Goal: Information Seeking & Learning: Learn about a topic

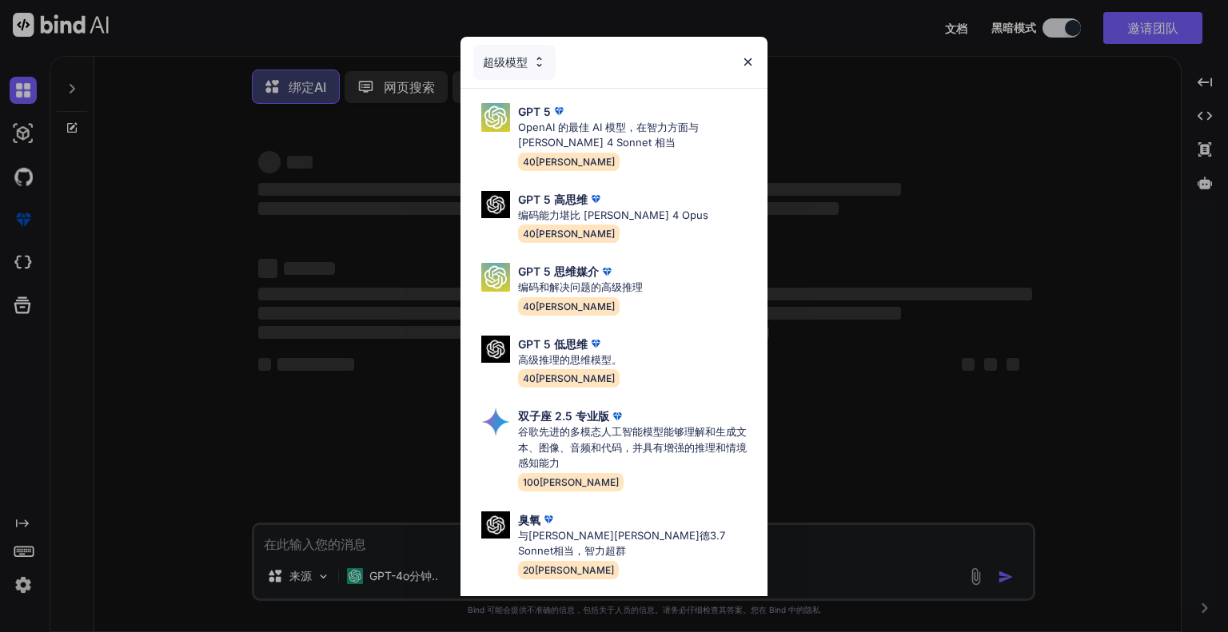
click at [974, 185] on div "超级模型 GPT 5 OpenAI 的最佳 AI 模型，在智力方面与 Claude 4 Sonnet 相当 40万 GPT 5 高思维 编码能力堪比 Clau…" at bounding box center [614, 316] width 1228 height 632
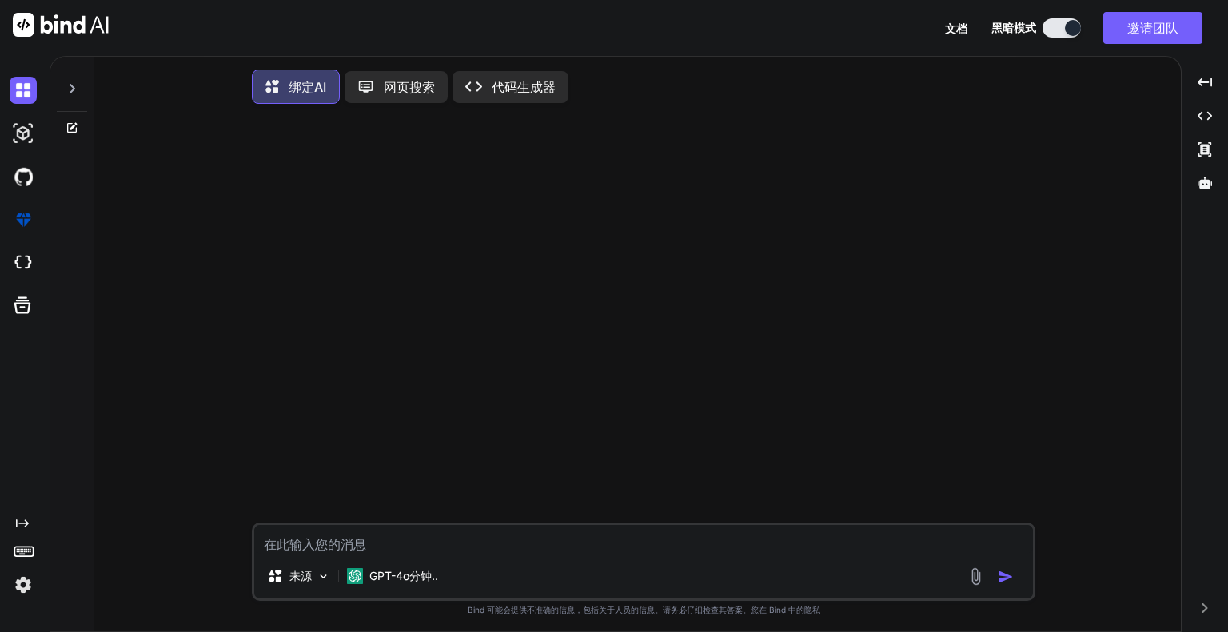
click at [28, 592] on img at bounding box center [23, 585] width 27 height 27
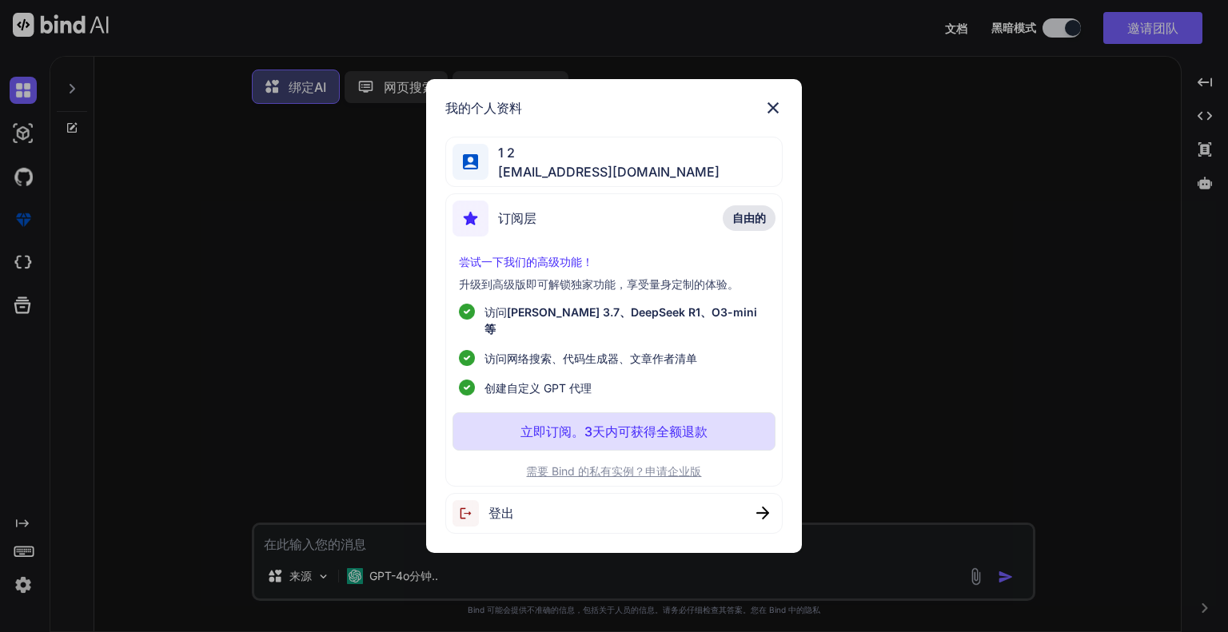
click at [26, 584] on div "我的个人资料 1 2 bjbq@me.com 订阅层 自由的 尝试一下我们的高级功能！ 升级到高级版即可解锁独家功能，享受量身定制的体验。 访问 Claude…" at bounding box center [614, 316] width 1228 height 632
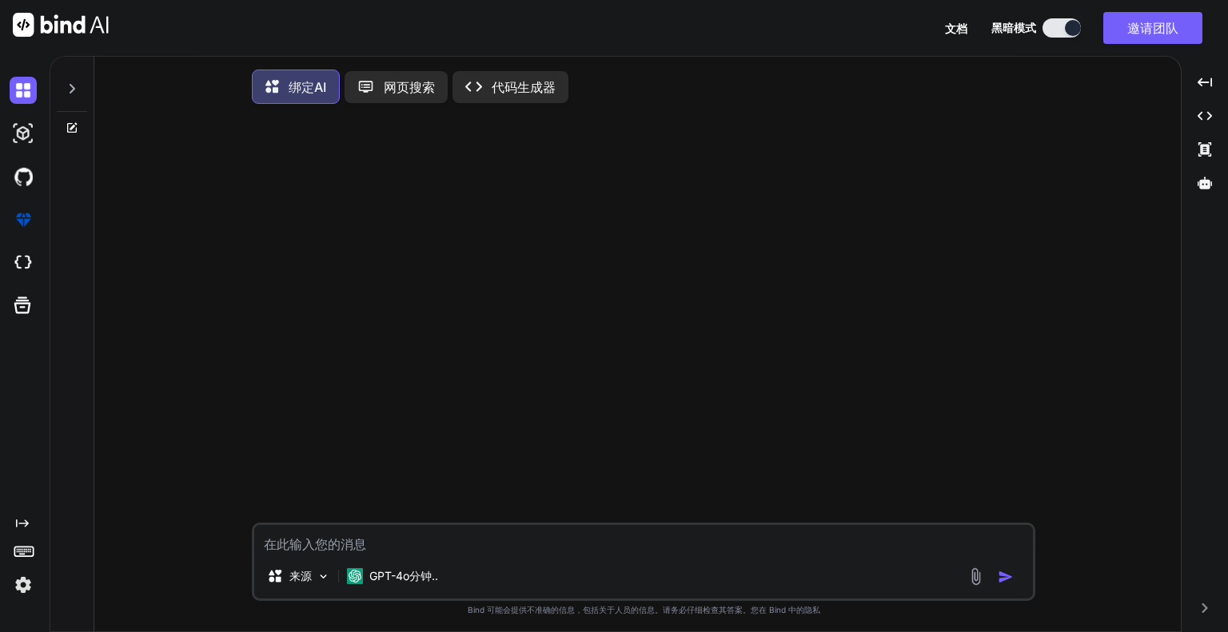
click at [26, 584] on img at bounding box center [23, 585] width 27 height 27
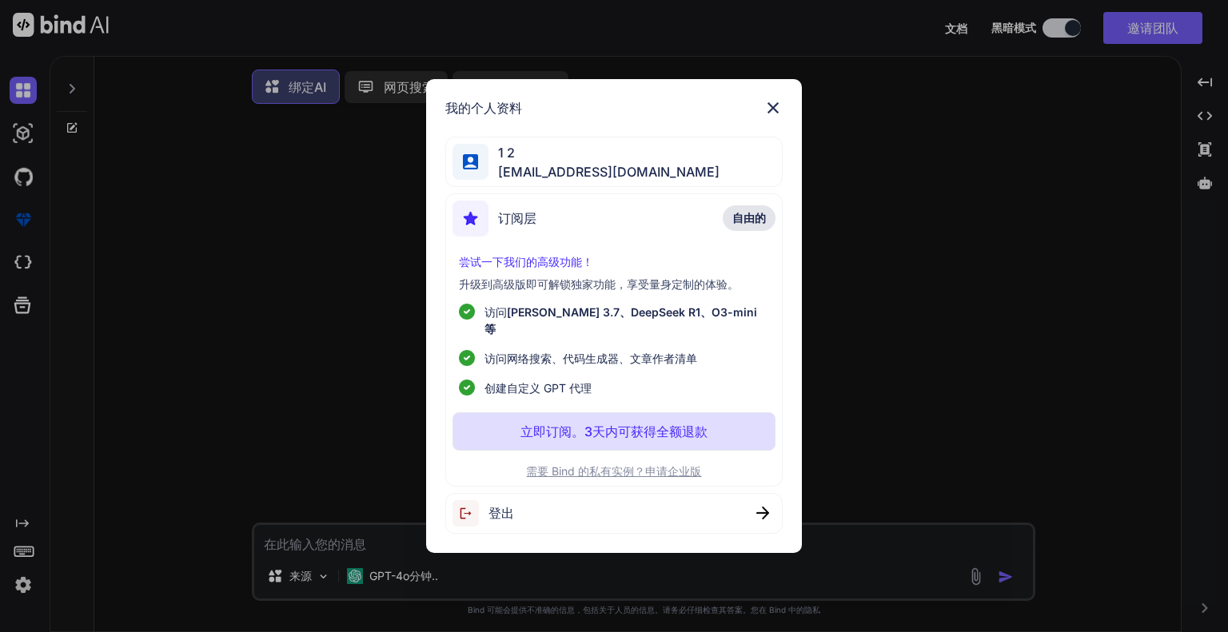
click at [536, 500] on div "登出" at bounding box center [613, 513] width 337 height 41
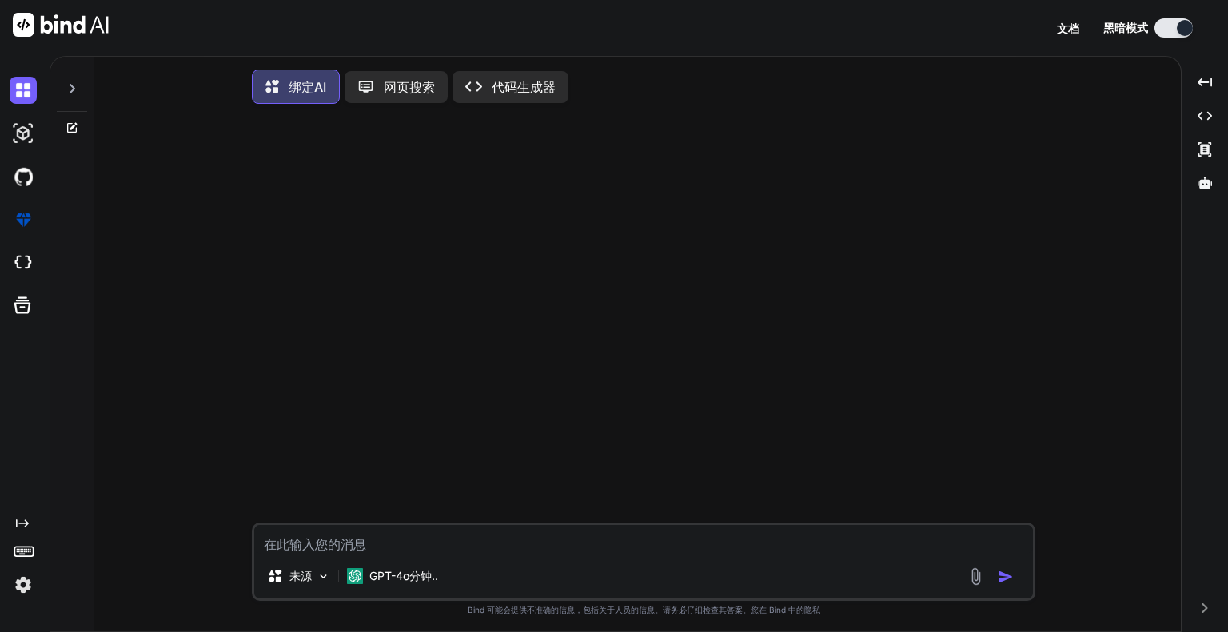
type textarea "x"
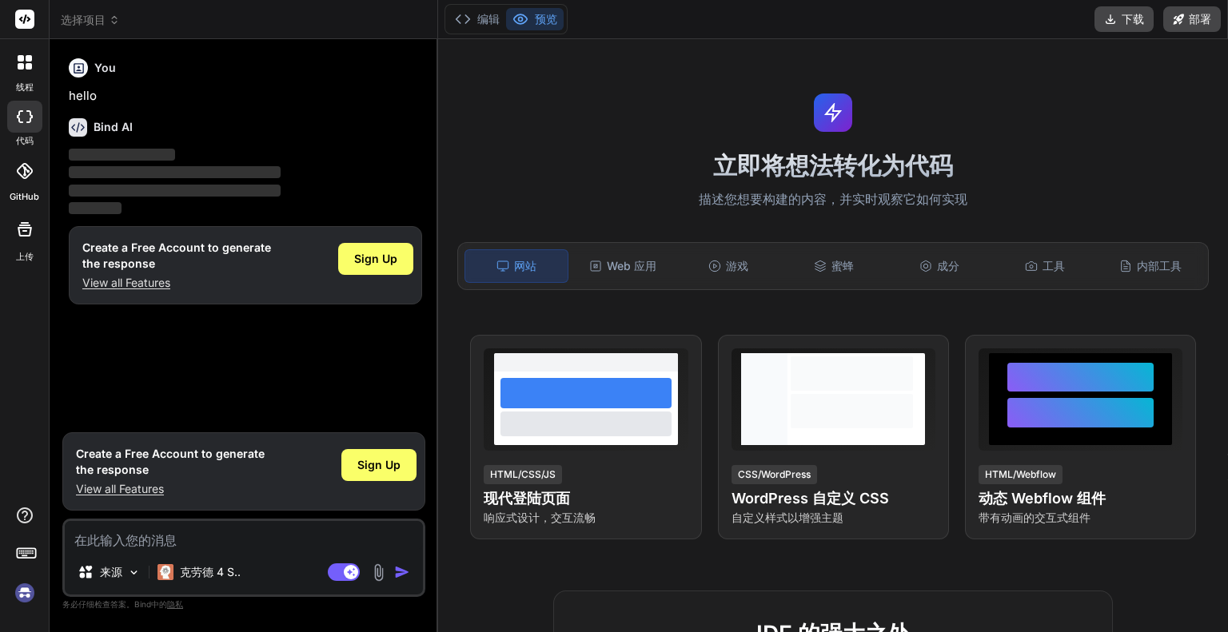
click at [18, 599] on img at bounding box center [24, 593] width 27 height 27
type textarea "x"
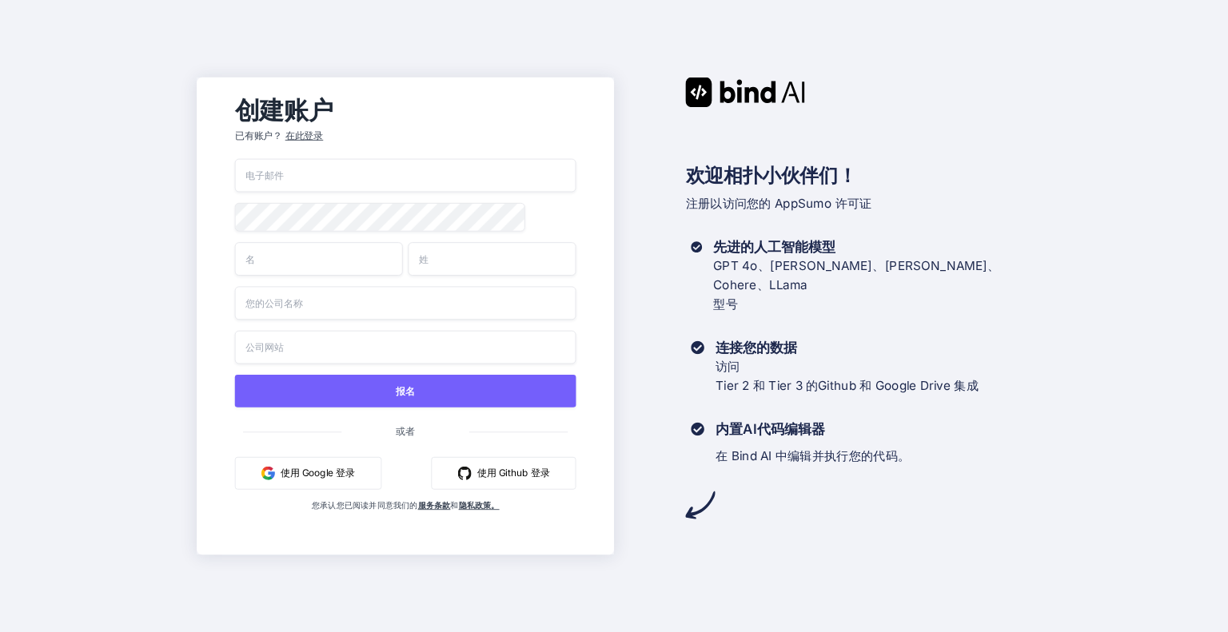
click at [317, 180] on input "email" at bounding box center [404, 176] width 341 height 34
type input "yyjq@me.com"
click at [341, 264] on input "text" at bounding box center [318, 259] width 168 height 34
type input "Hugo"
type input "Zhou"
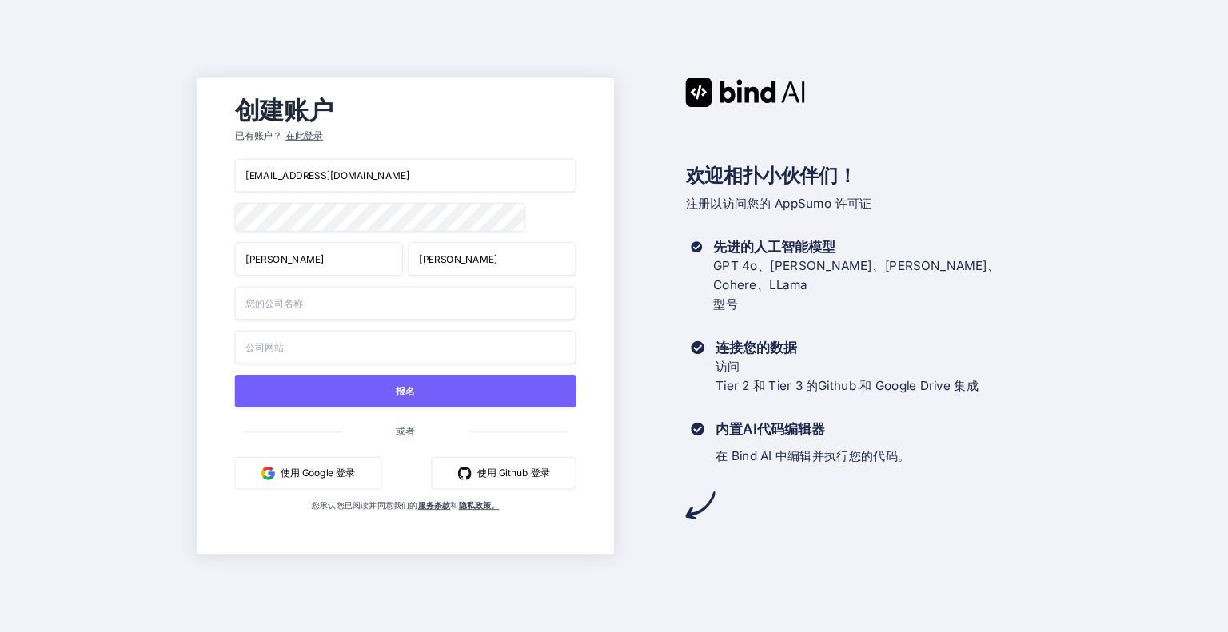
click at [378, 314] on input "text" at bounding box center [404, 303] width 341 height 34
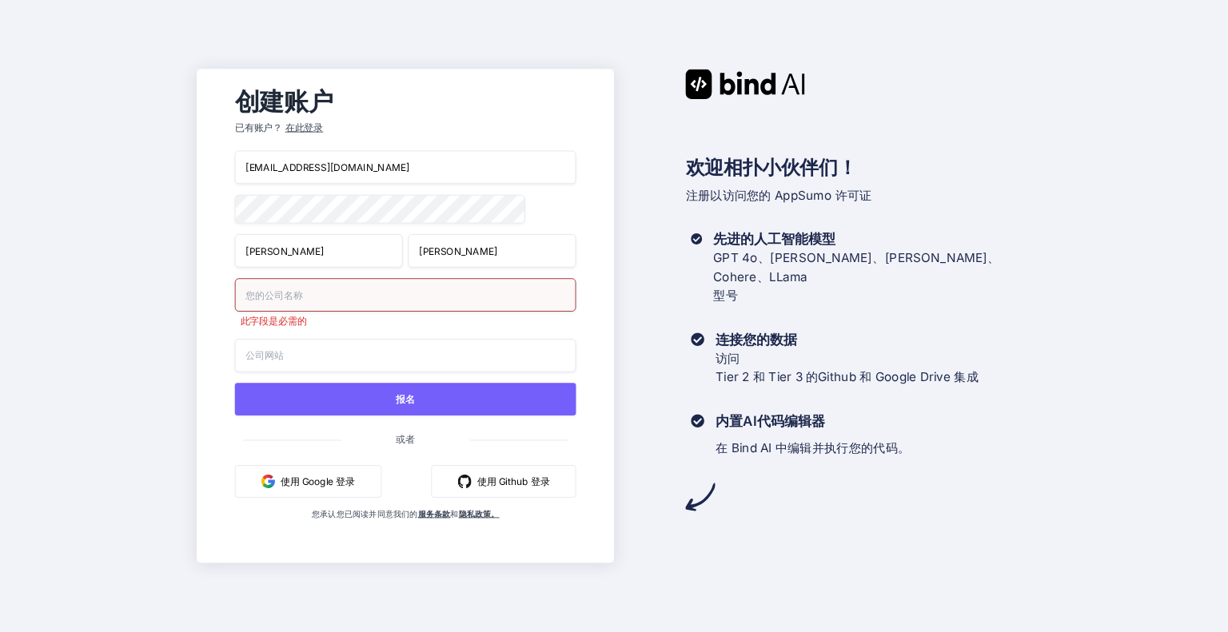
click at [351, 314] on div "此字段是必需的" at bounding box center [404, 303] width 341 height 50
click at [353, 305] on input "text" at bounding box center [404, 295] width 341 height 34
type input "123"
click at [347, 367] on div "yyjq@me.com Hugo Zhou 123 此字段是必需的 报名 或者 使用 Google 登录 使用 Github 登录 您承认您已阅读并同意我们的…" at bounding box center [404, 351] width 341 height 401
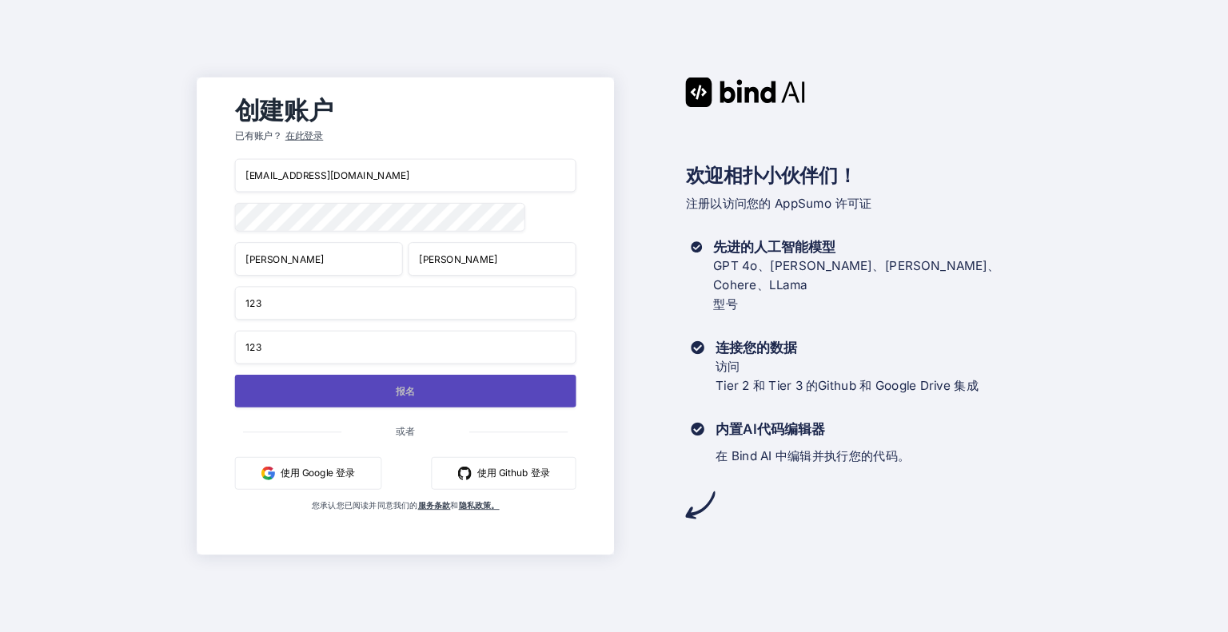
type input "123"
click at [325, 399] on button "报名" at bounding box center [404, 391] width 341 height 33
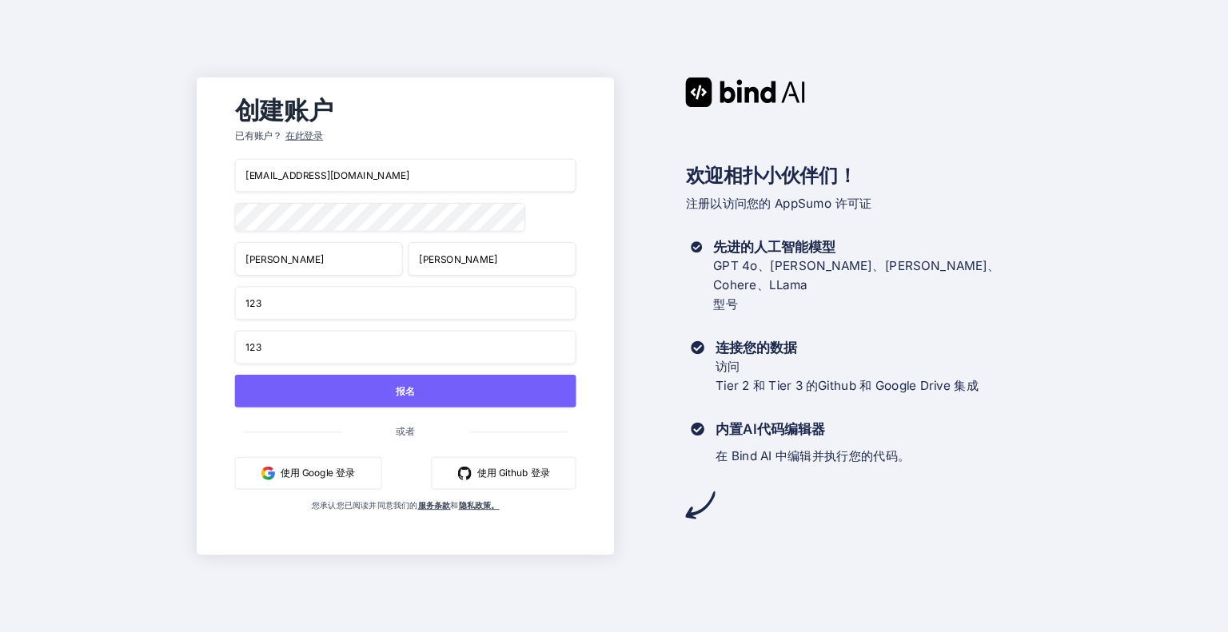
click at [1098, 73] on div "创建账户 已有账户？ 在此登录 yyjq@me.com Hugo Zhou 123 123 报名 或者 使用 Google 登录 使用 Github 登录 您…" at bounding box center [614, 316] width 1228 height 632
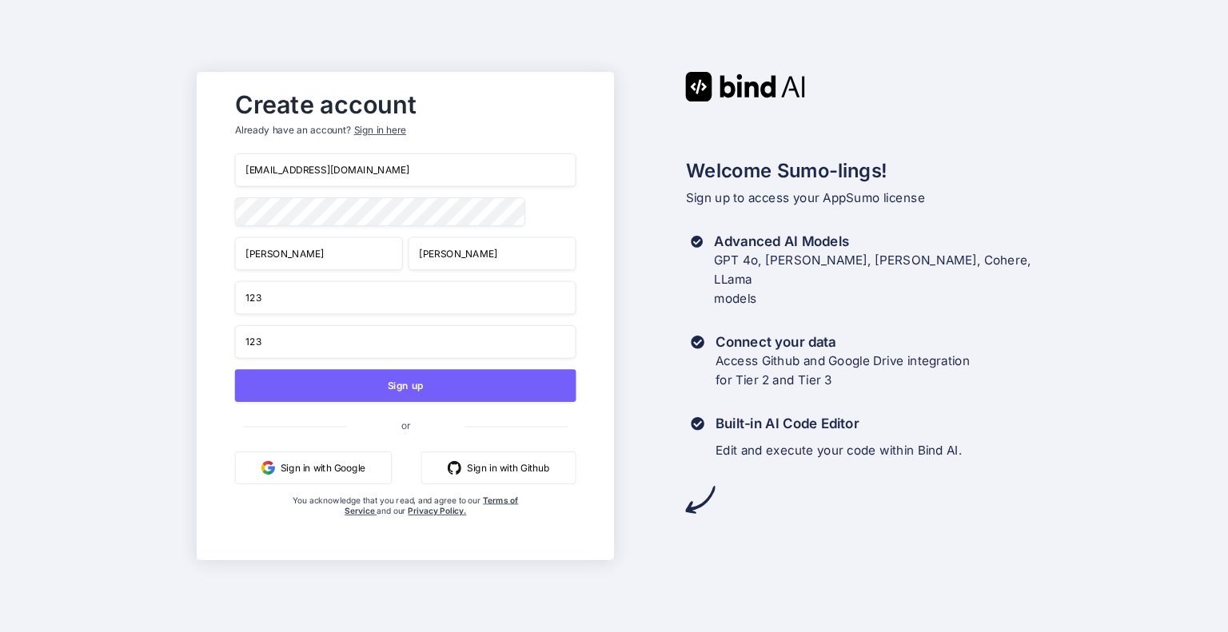
click at [1088, 131] on div "Create account Already have an account? Sign in here yyjq@me.com Hugo Zhou 123 …" at bounding box center [614, 316] width 1228 height 632
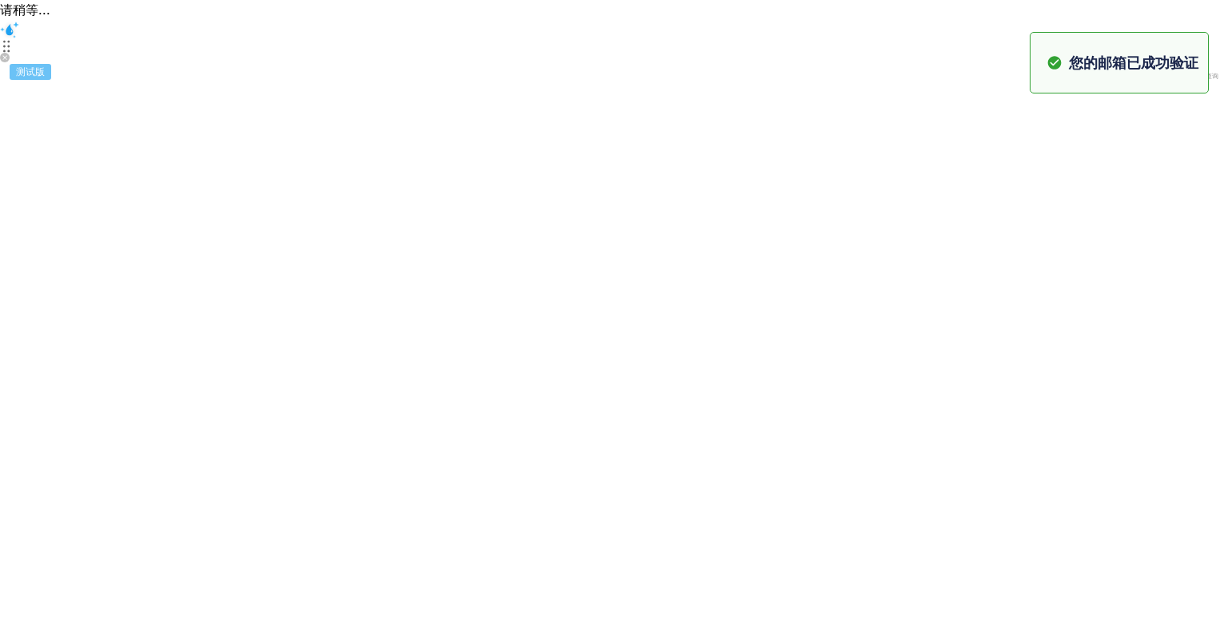
click at [859, 89] on html "原文 请对此翻译评分 您的反馈将用于改进谷歌翻译 请稍等... 您的邮箱已成功验证 测试版 0 / 0 使用的查询" at bounding box center [614, 44] width 1228 height 89
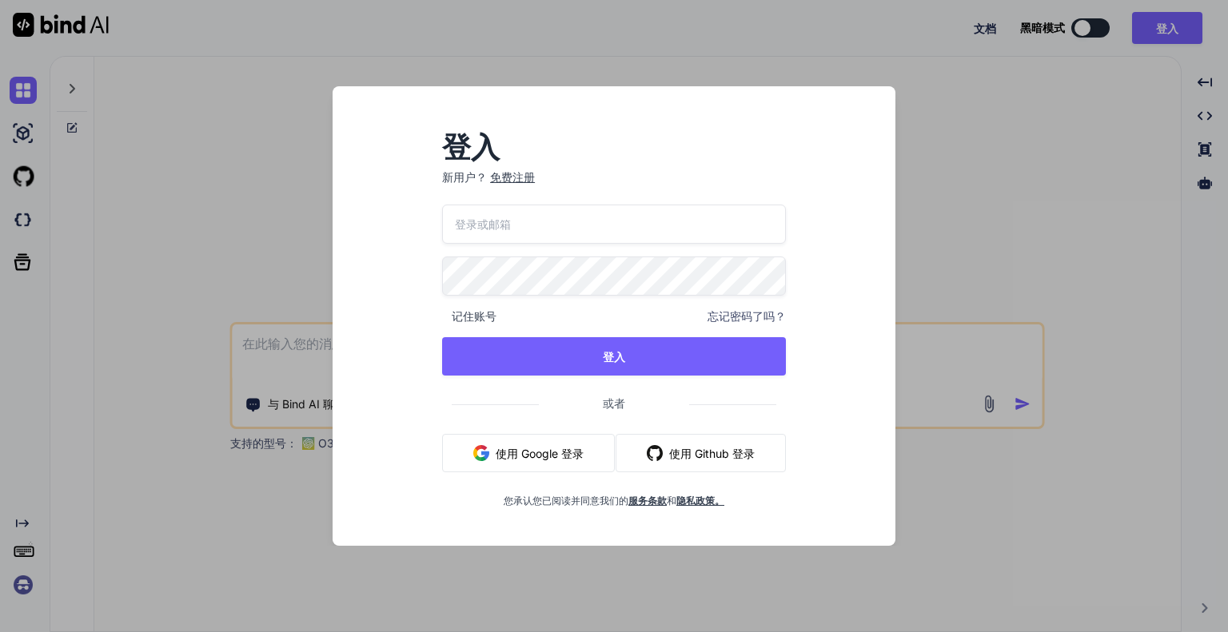
click at [550, 217] on input "email" at bounding box center [614, 224] width 344 height 39
type input "[EMAIL_ADDRESS][DOMAIN_NAME]"
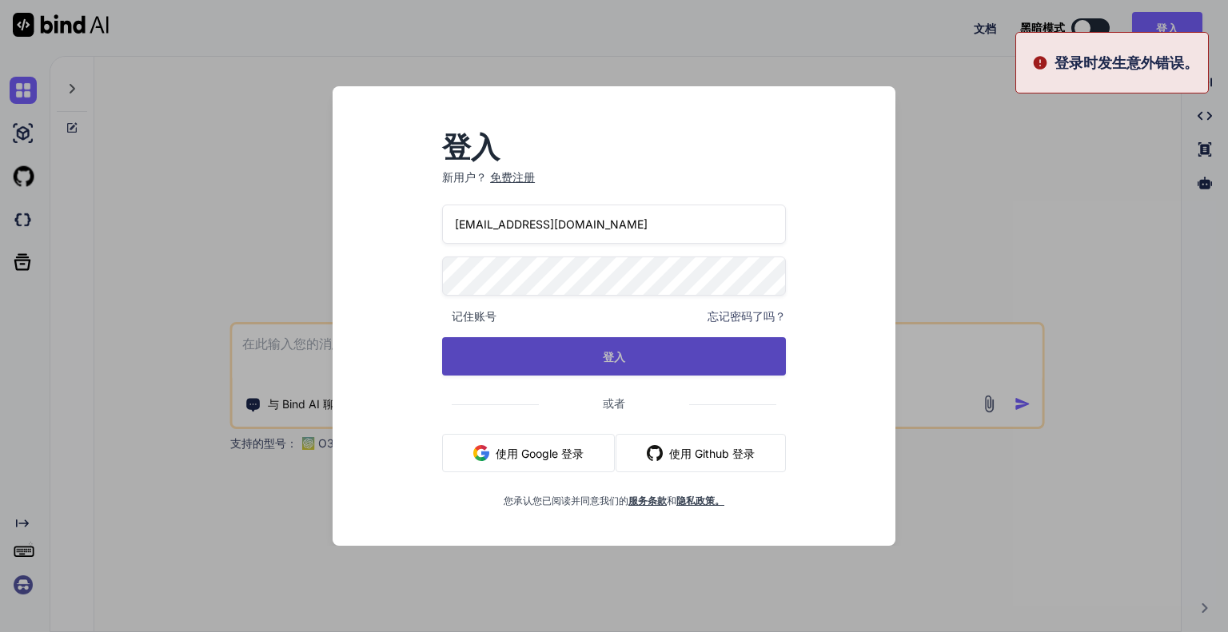
click at [613, 364] on font "登入" at bounding box center [614, 357] width 22 height 17
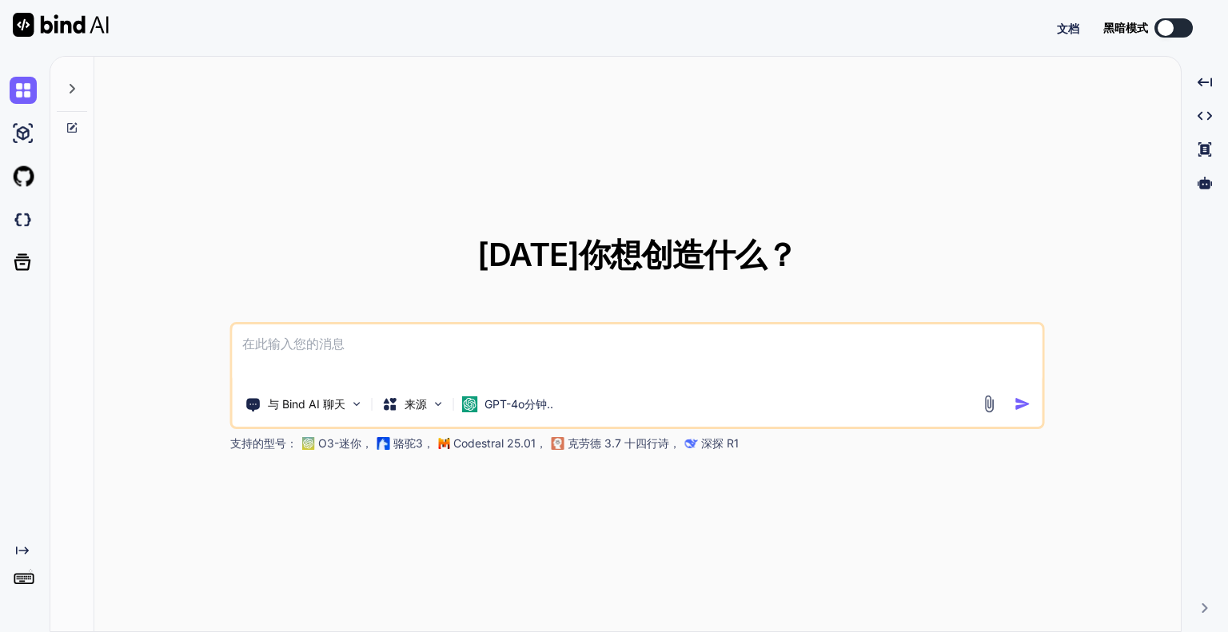
type textarea "x"
click at [19, 588] on img at bounding box center [23, 585] width 27 height 27
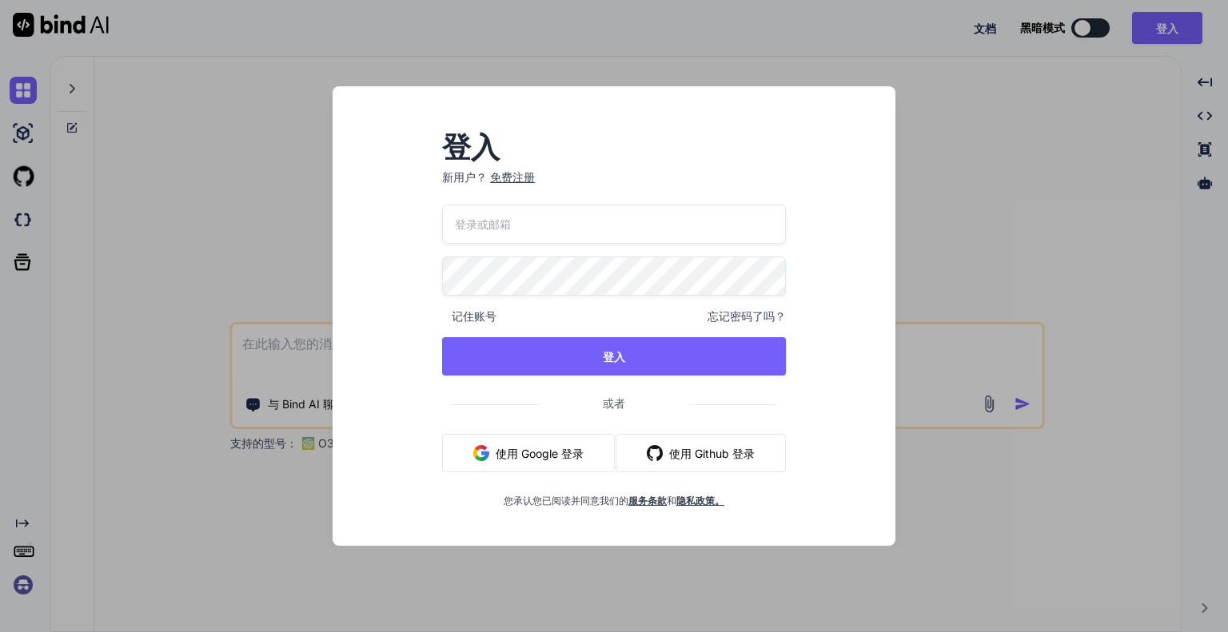
click at [547, 229] on input "email" at bounding box center [614, 224] width 344 height 39
type input "[EMAIL_ADDRESS][DOMAIN_NAME]"
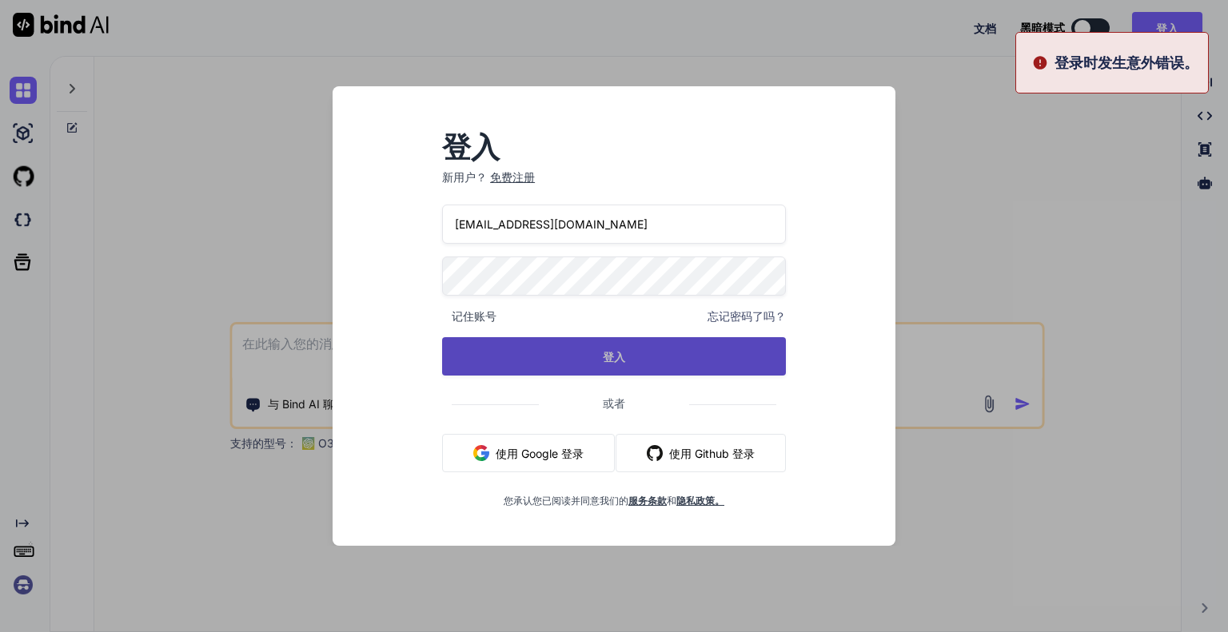
click at [544, 352] on button "登入" at bounding box center [614, 356] width 344 height 38
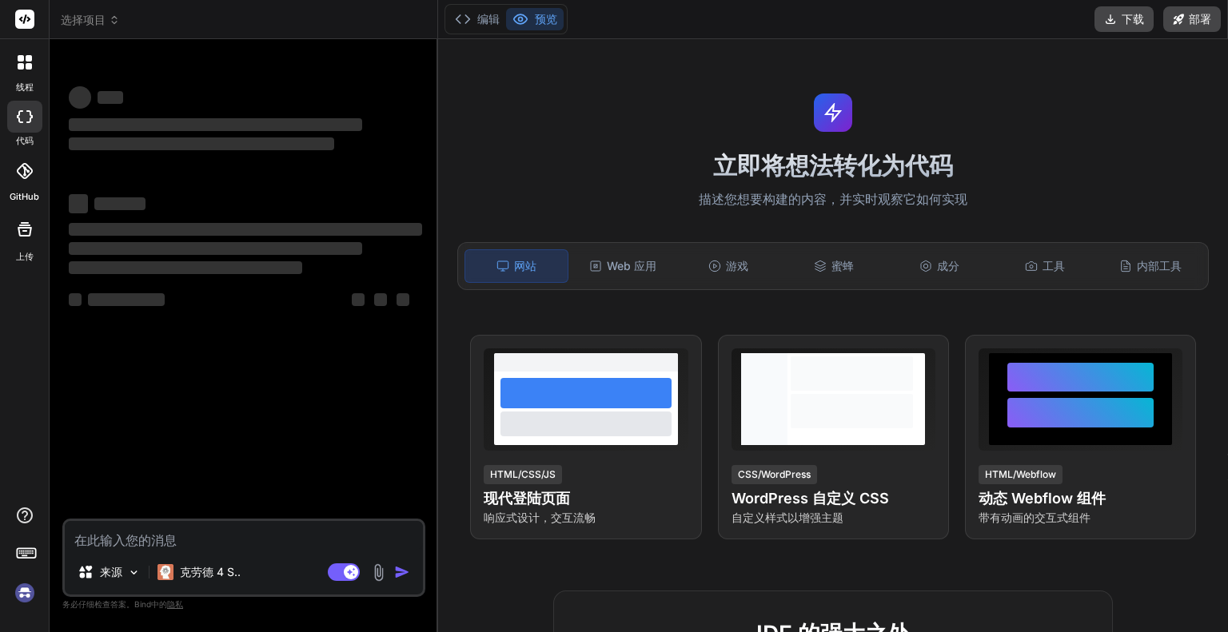
click at [26, 592] on img at bounding box center [24, 593] width 27 height 27
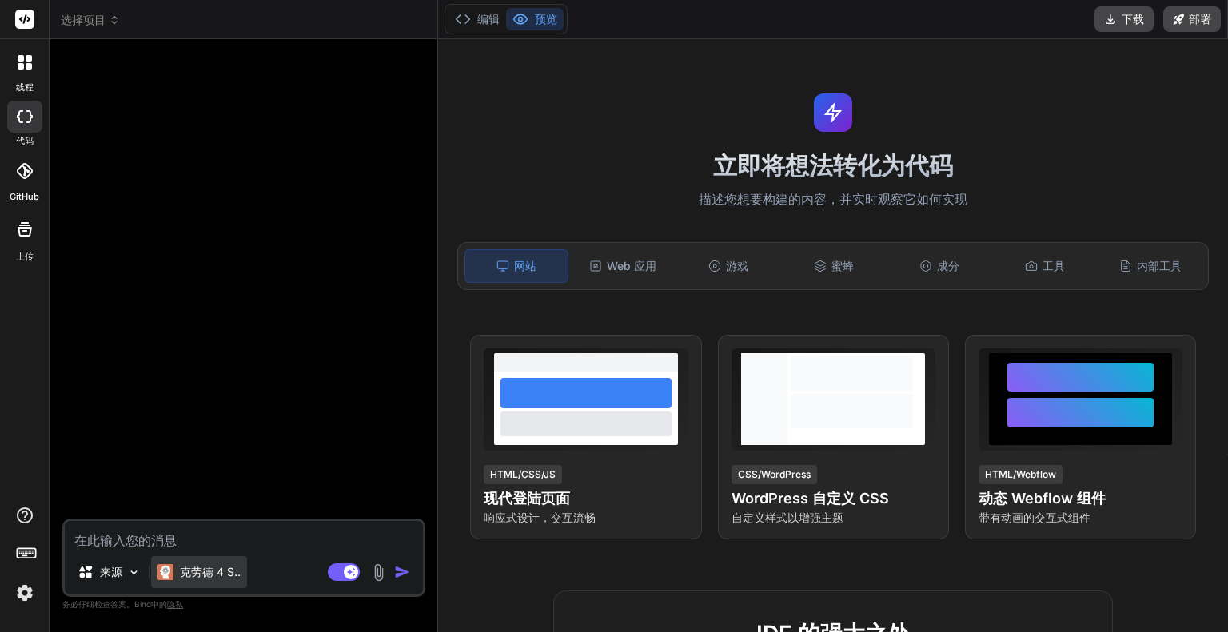
click at [225, 571] on font "克劳德 4 S.." at bounding box center [210, 572] width 61 height 14
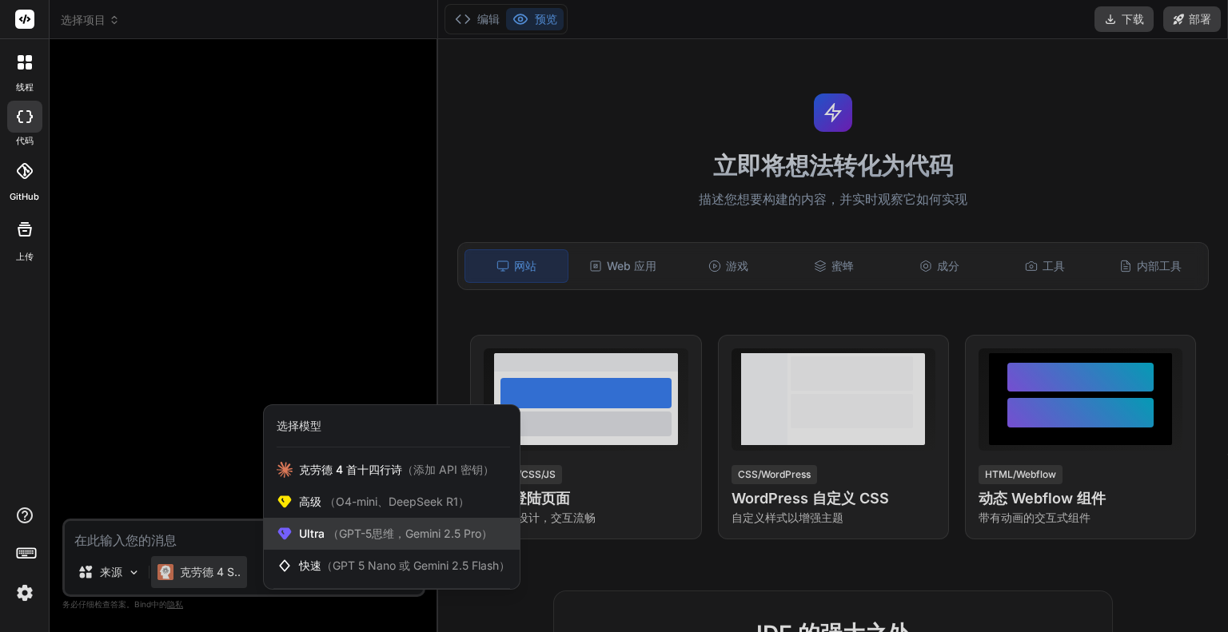
click at [416, 528] on font "（GPT-5思维，Gemini 2.5 Pro）" at bounding box center [410, 534] width 165 height 14
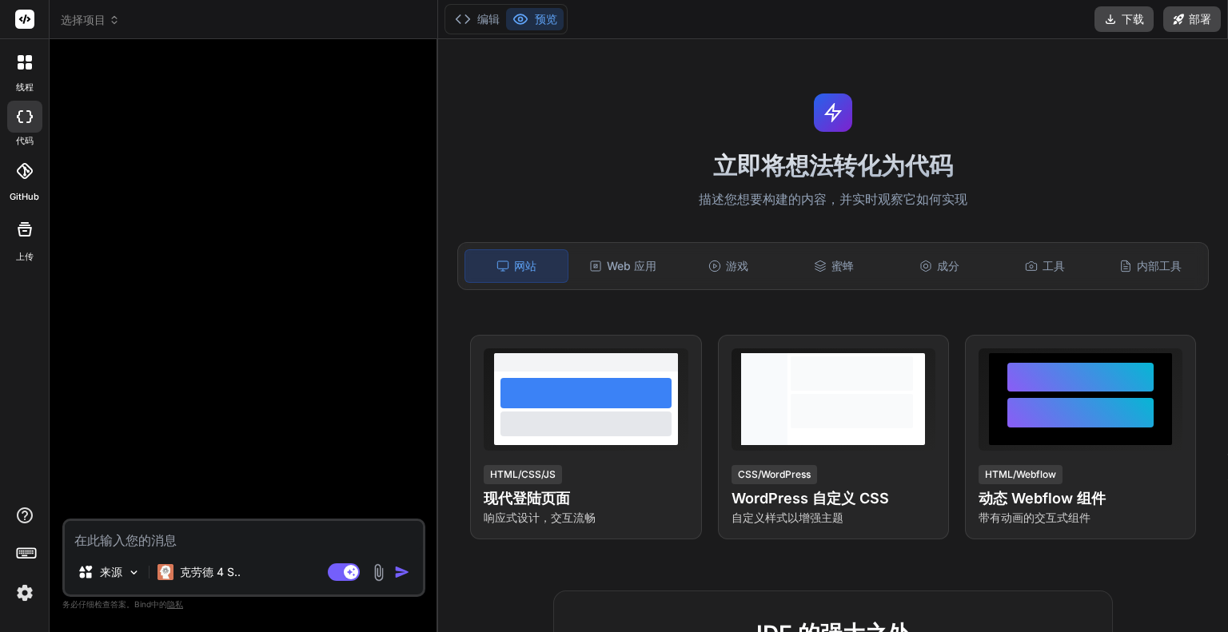
click at [246, 581] on div "来源 克劳德 4 S.." at bounding box center [244, 575] width 358 height 38
click at [138, 575] on img at bounding box center [134, 573] width 14 height 14
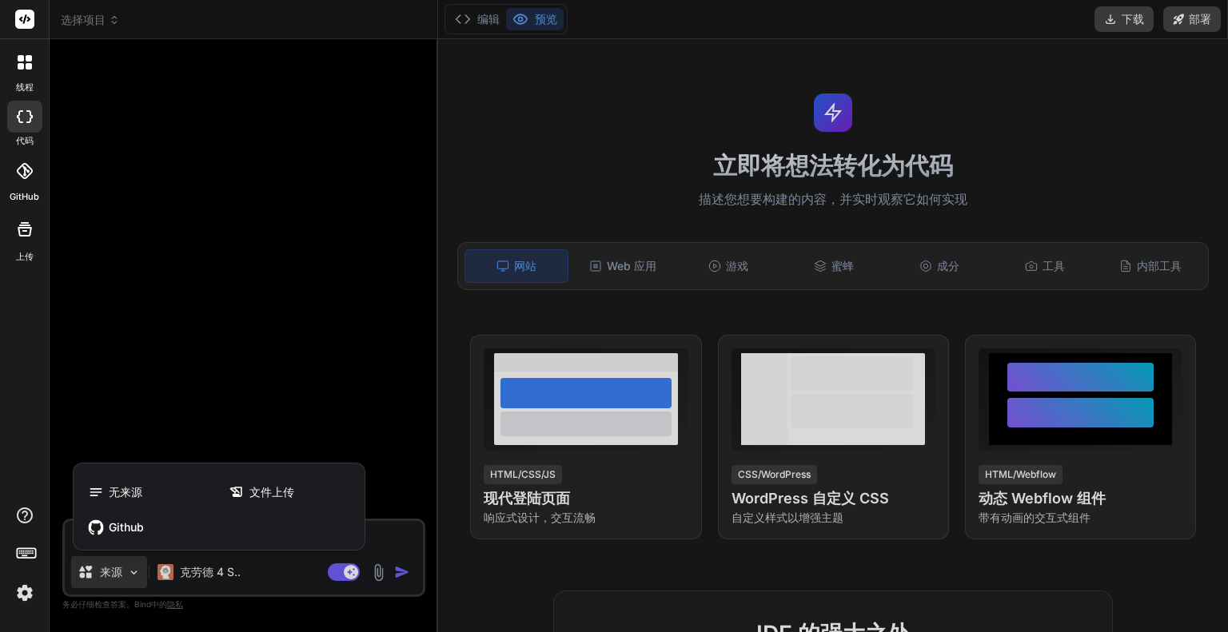
click at [204, 574] on div at bounding box center [614, 316] width 1228 height 632
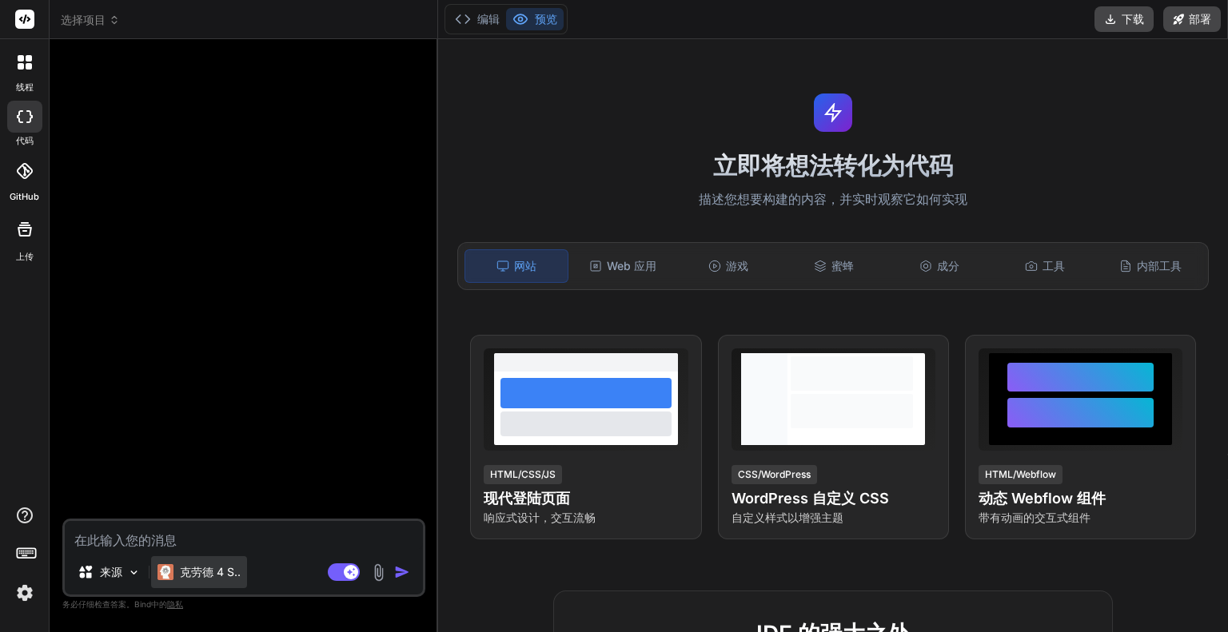
click at [212, 572] on font "克劳德 4 S.." at bounding box center [210, 572] width 61 height 14
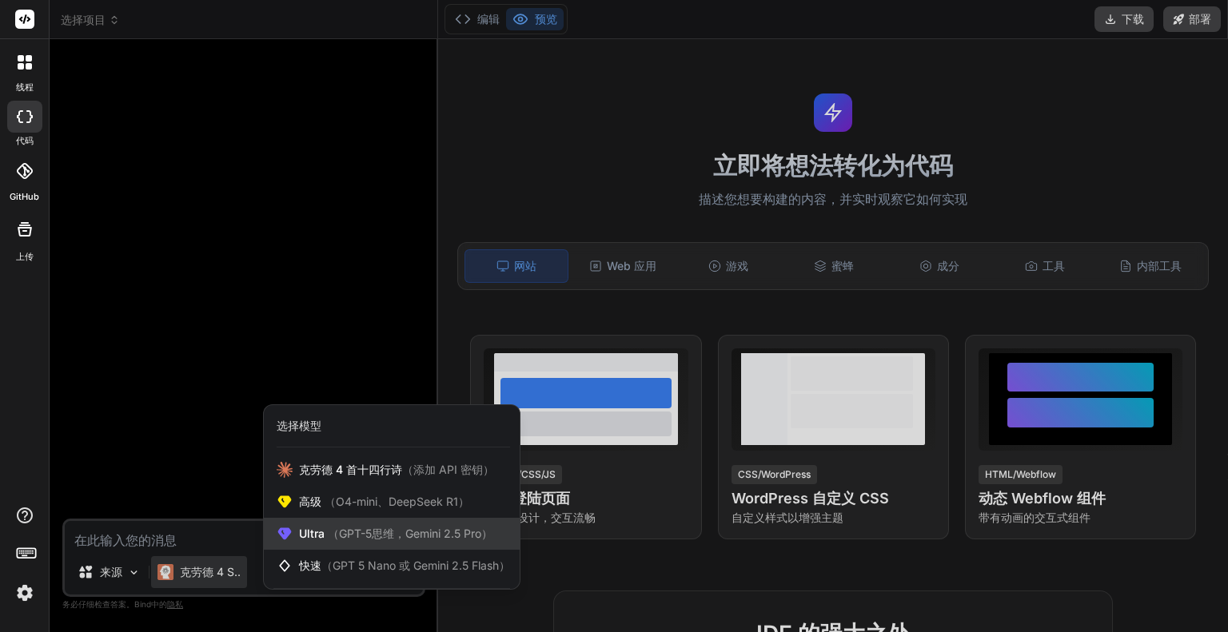
click at [280, 541] on icon at bounding box center [285, 534] width 16 height 16
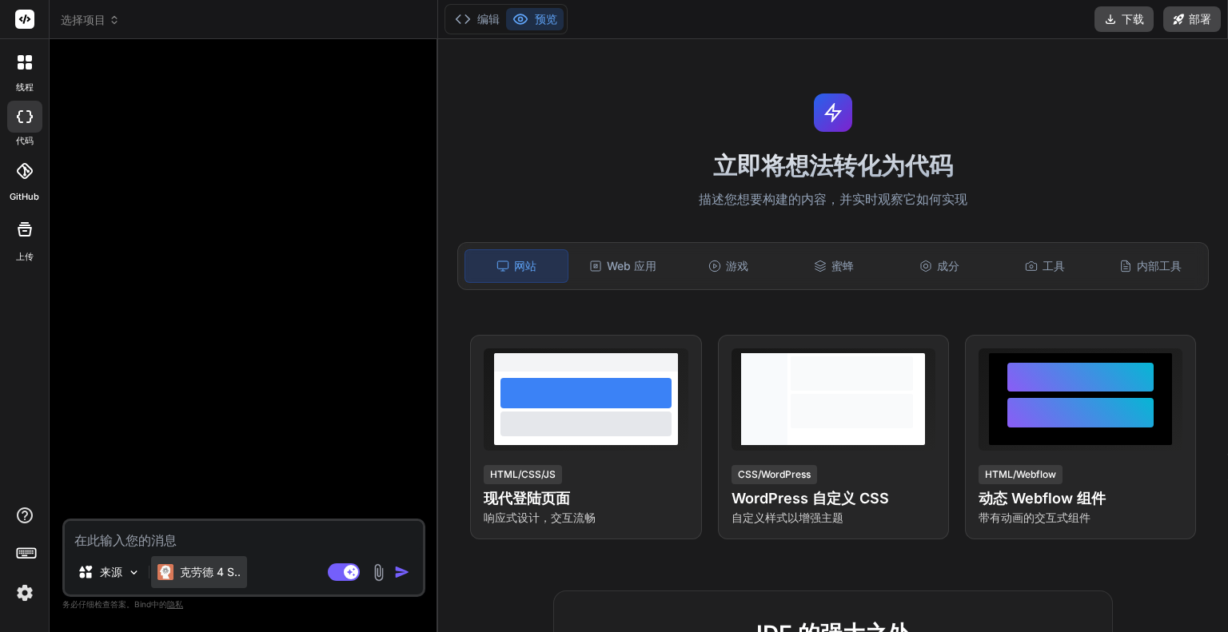
click at [211, 565] on p "克劳德 4 S.." at bounding box center [210, 572] width 61 height 16
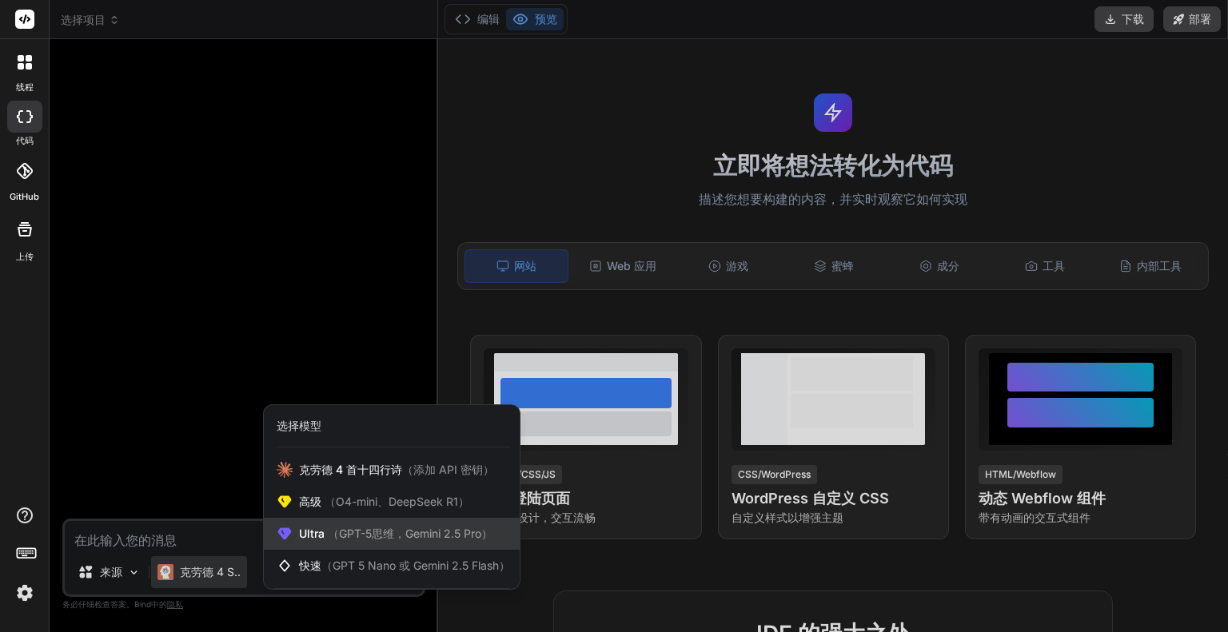
click at [477, 540] on font "（GPT-5思维，Gemini 2.5 Pro）" at bounding box center [410, 534] width 165 height 14
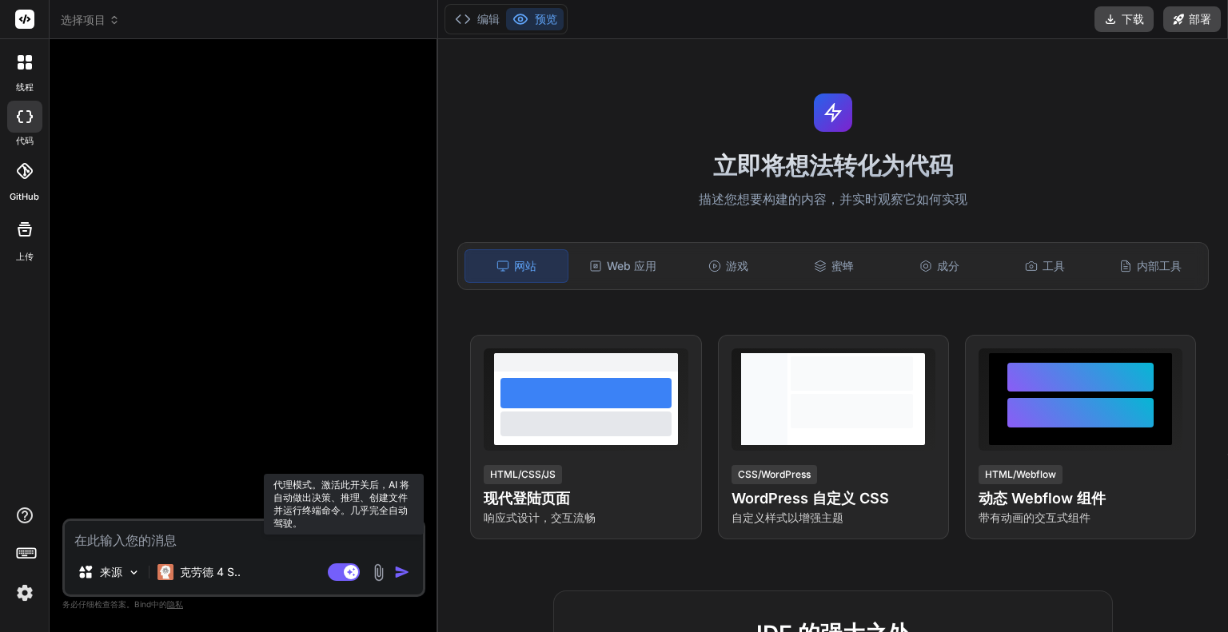
click at [353, 579] on rect at bounding box center [351, 572] width 14 height 14
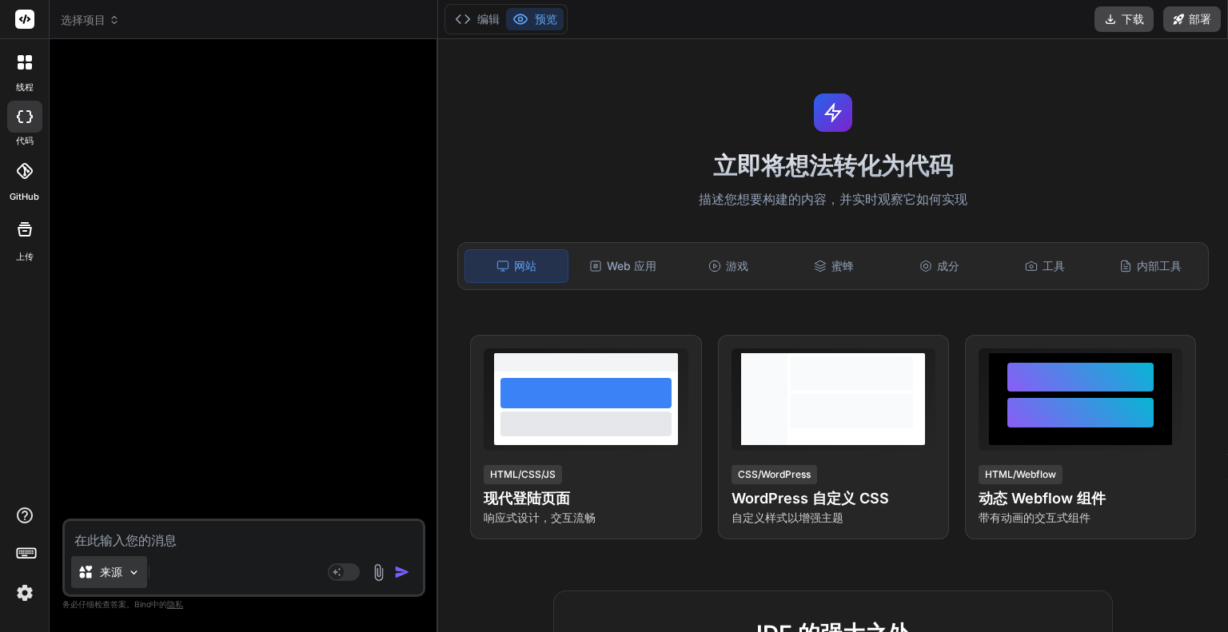
click at [130, 575] on img at bounding box center [134, 573] width 14 height 14
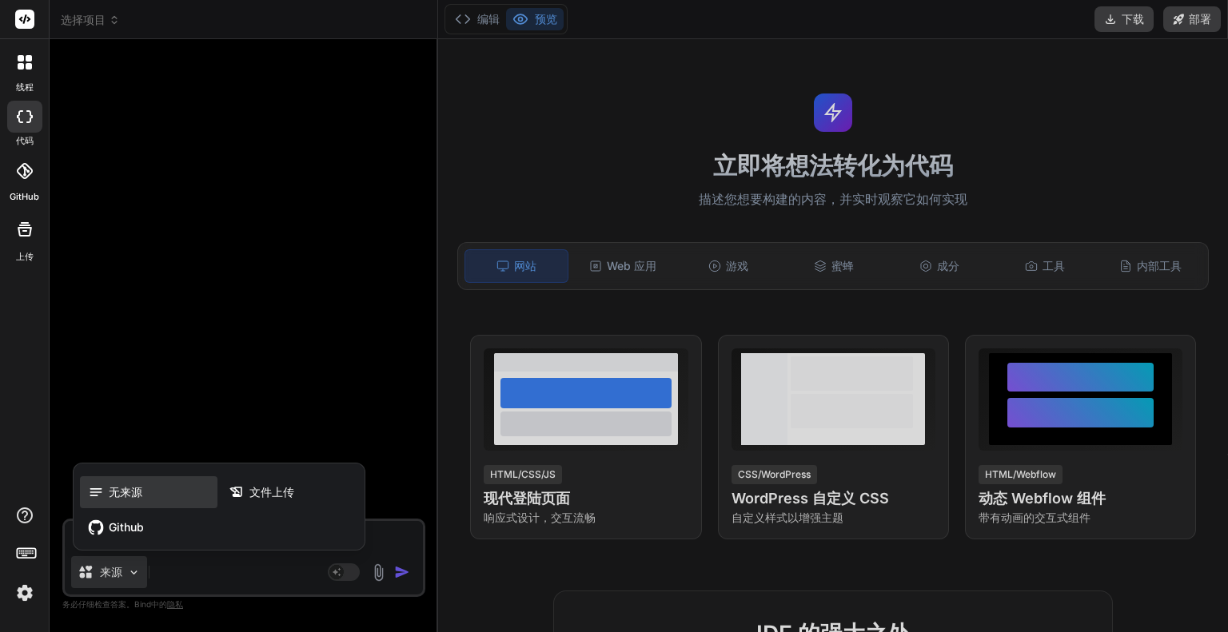
click at [134, 491] on font "无来源" at bounding box center [126, 492] width 34 height 14
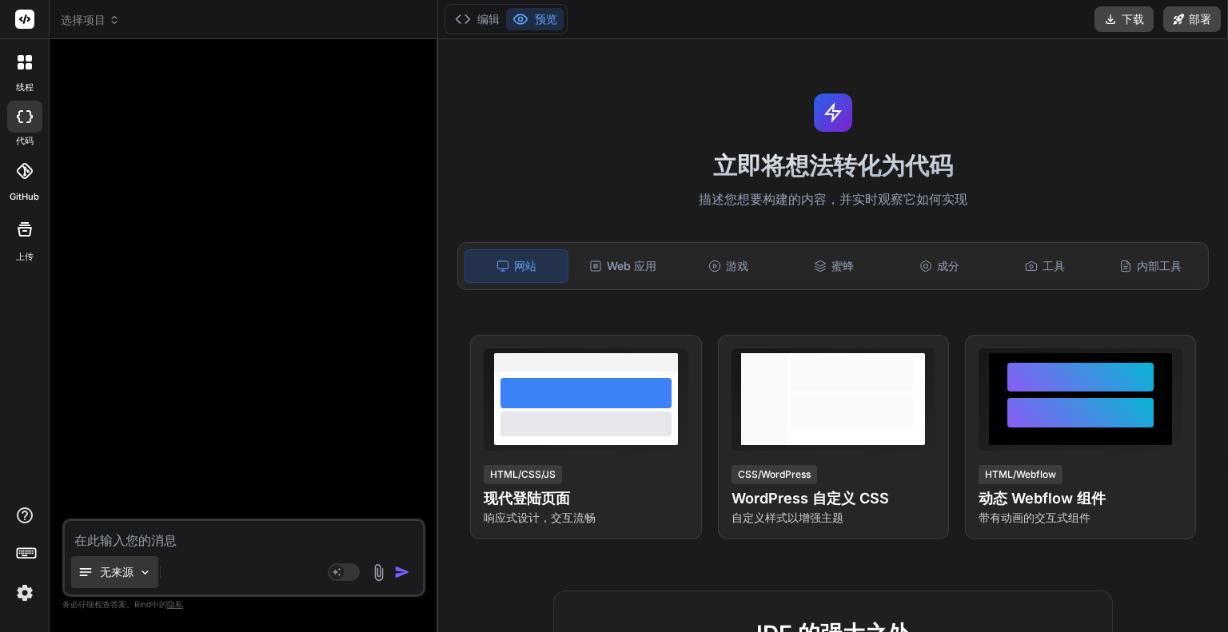
click at [149, 572] on img at bounding box center [145, 573] width 14 height 14
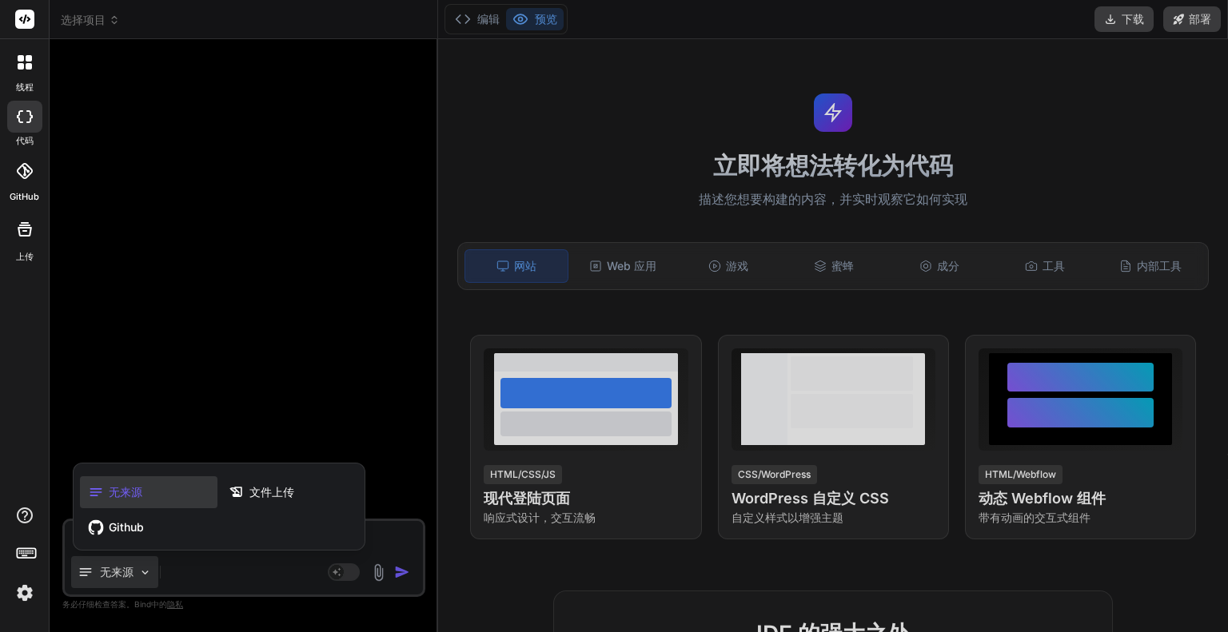
click at [179, 497] on div "无来源" at bounding box center [149, 493] width 138 height 32
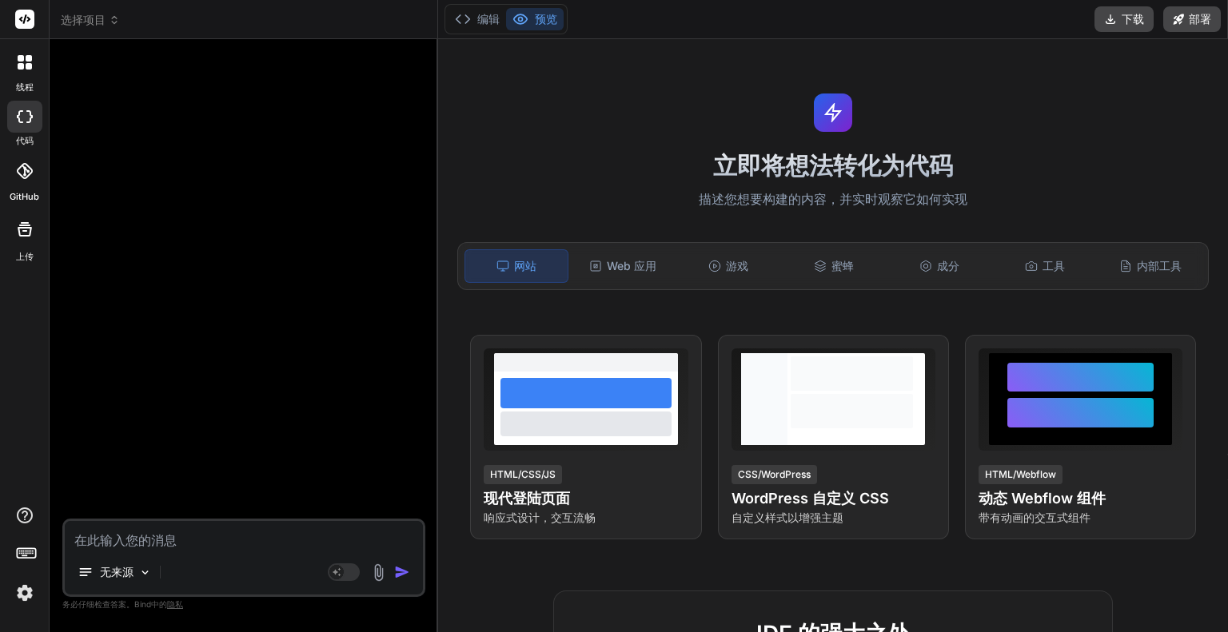
click at [19, 56] on icon at bounding box center [21, 58] width 6 height 6
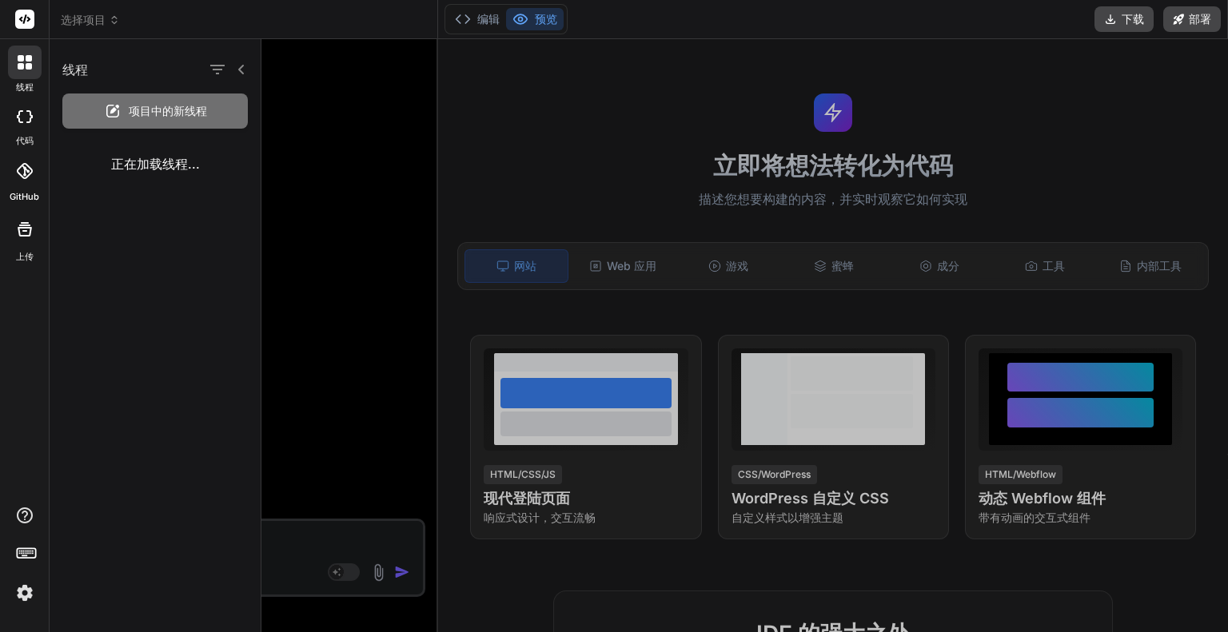
click at [27, 122] on div at bounding box center [24, 117] width 35 height 32
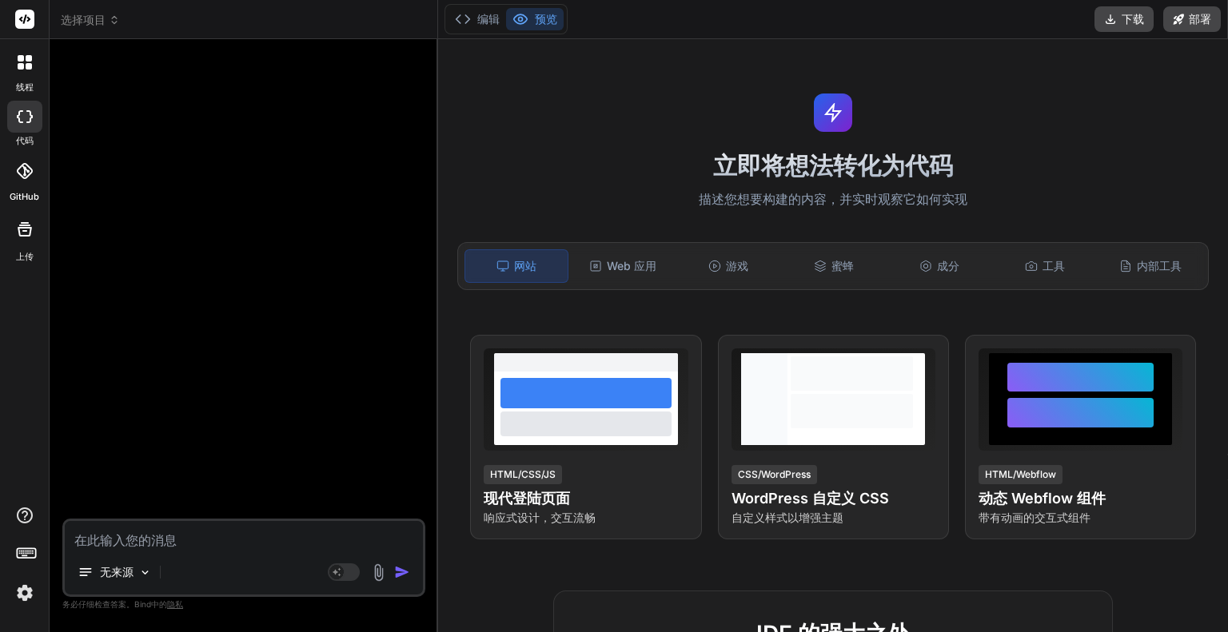
click at [27, 122] on div at bounding box center [24, 117] width 35 height 32
click at [26, 127] on div at bounding box center [24, 117] width 35 height 32
click at [22, 179] on div at bounding box center [24, 171] width 35 height 35
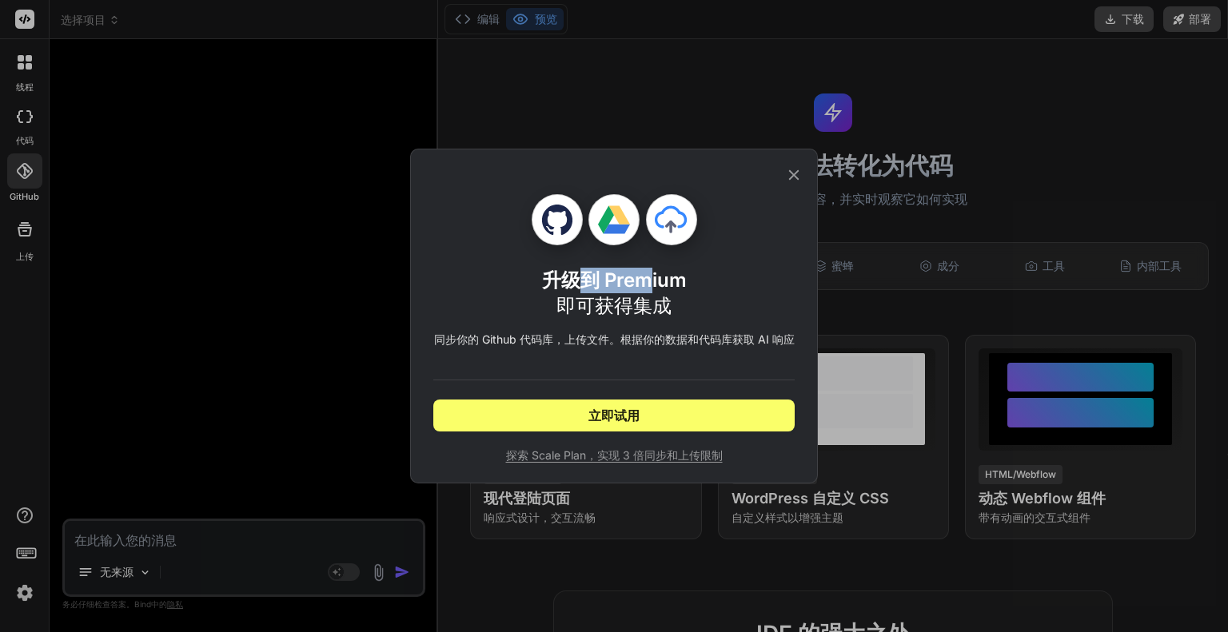
drag, startPoint x: 574, startPoint y: 279, endPoint x: 648, endPoint y: 284, distance: 73.7
click at [648, 284] on font "升级到 Premium" at bounding box center [614, 280] width 145 height 23
click at [650, 353] on div "升级到 Premium 即可获得集成 同步你的 Github 代码库，上传文件。根据 你的数据和代码库获取 AI 响应 立即试用 探索 Scale Plan，…" at bounding box center [613, 328] width 361 height 269
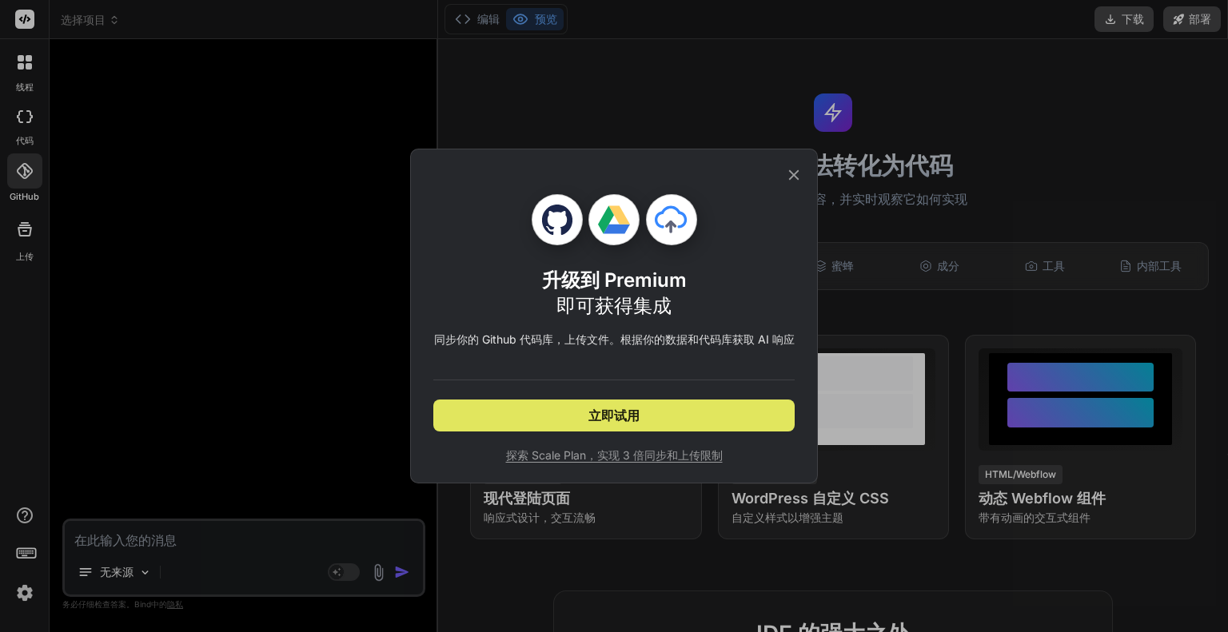
click at [721, 410] on button "立即试用" at bounding box center [613, 416] width 361 height 32
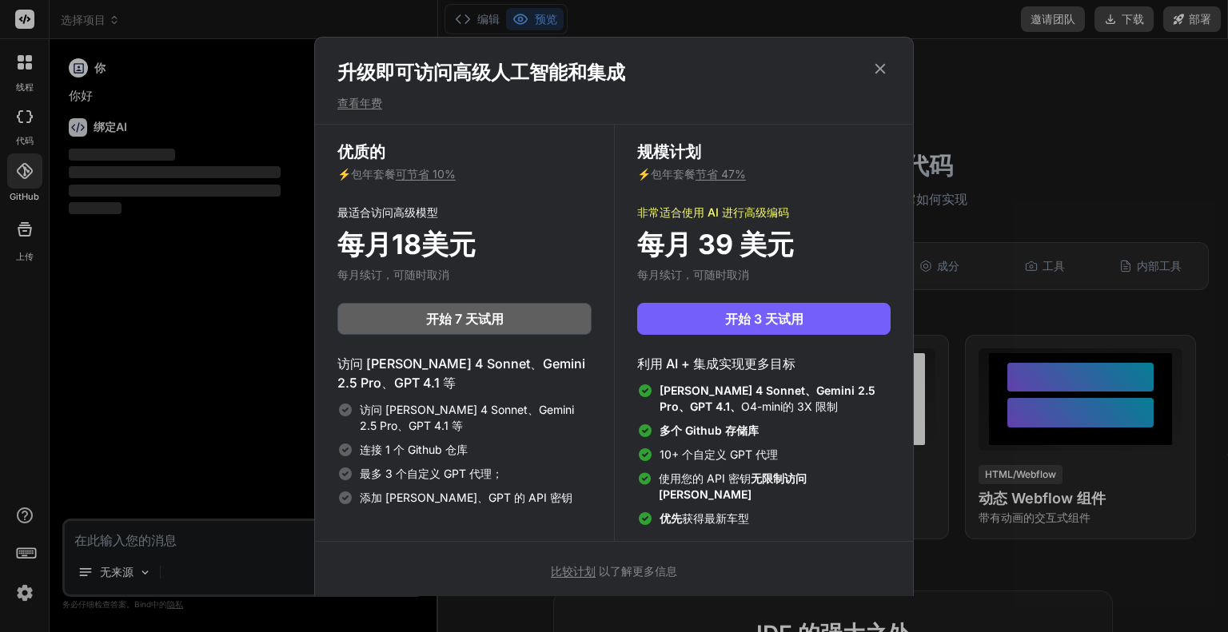
type textarea "x"
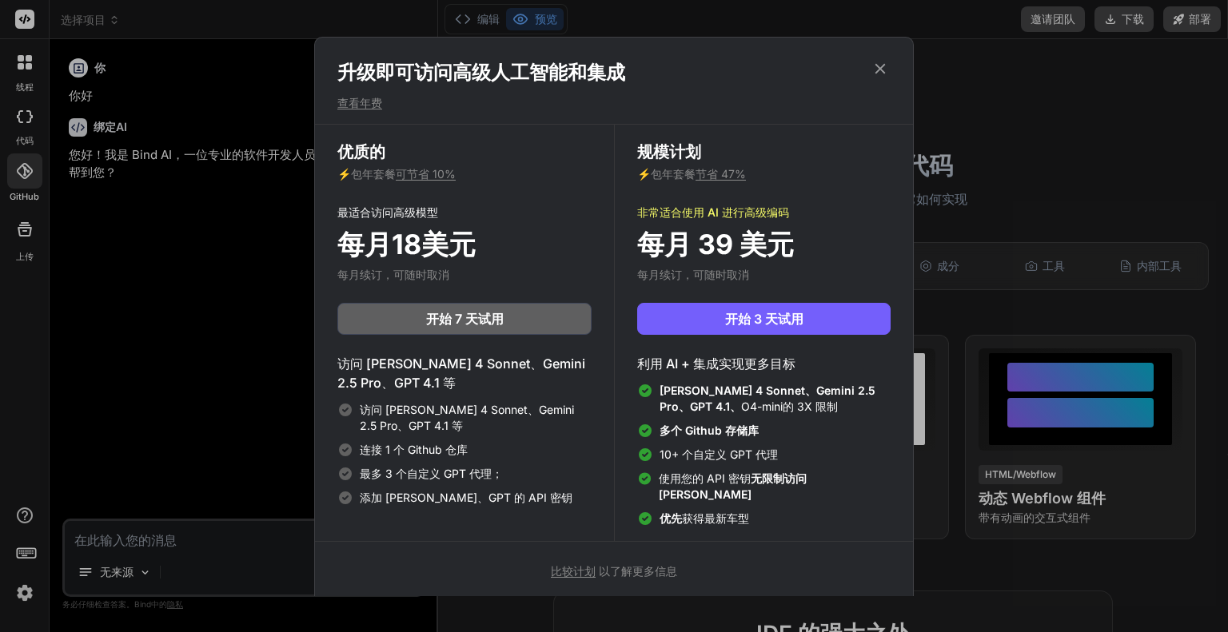
click at [878, 70] on icon at bounding box center [880, 68] width 10 height 10
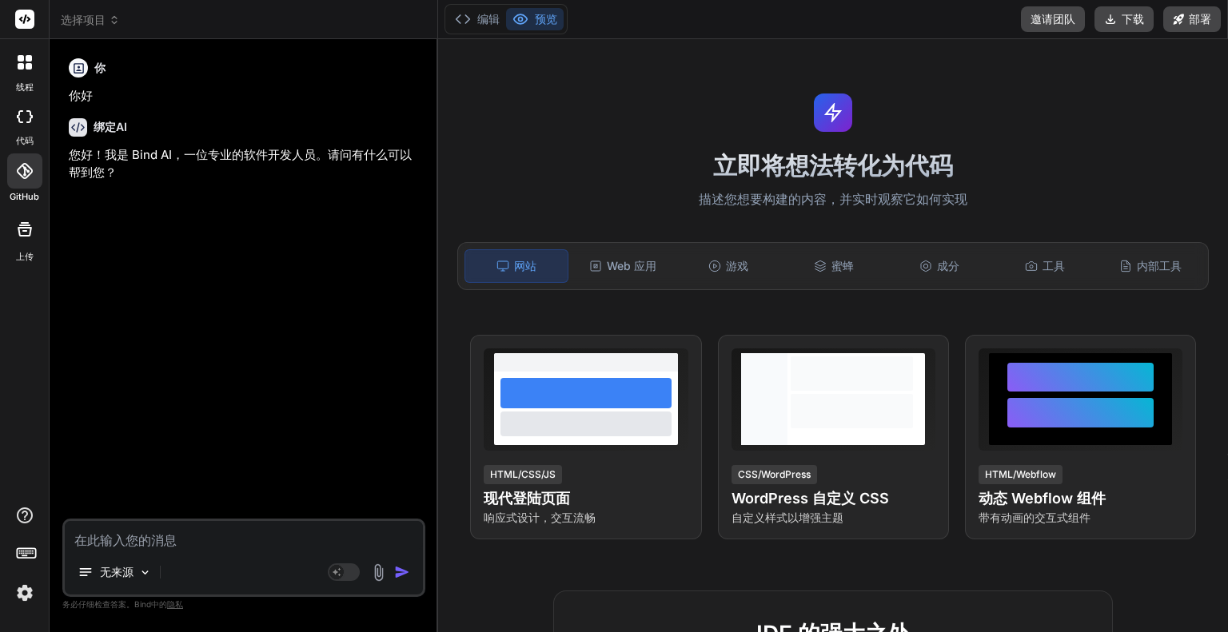
click at [25, 588] on img at bounding box center [24, 593] width 27 height 27
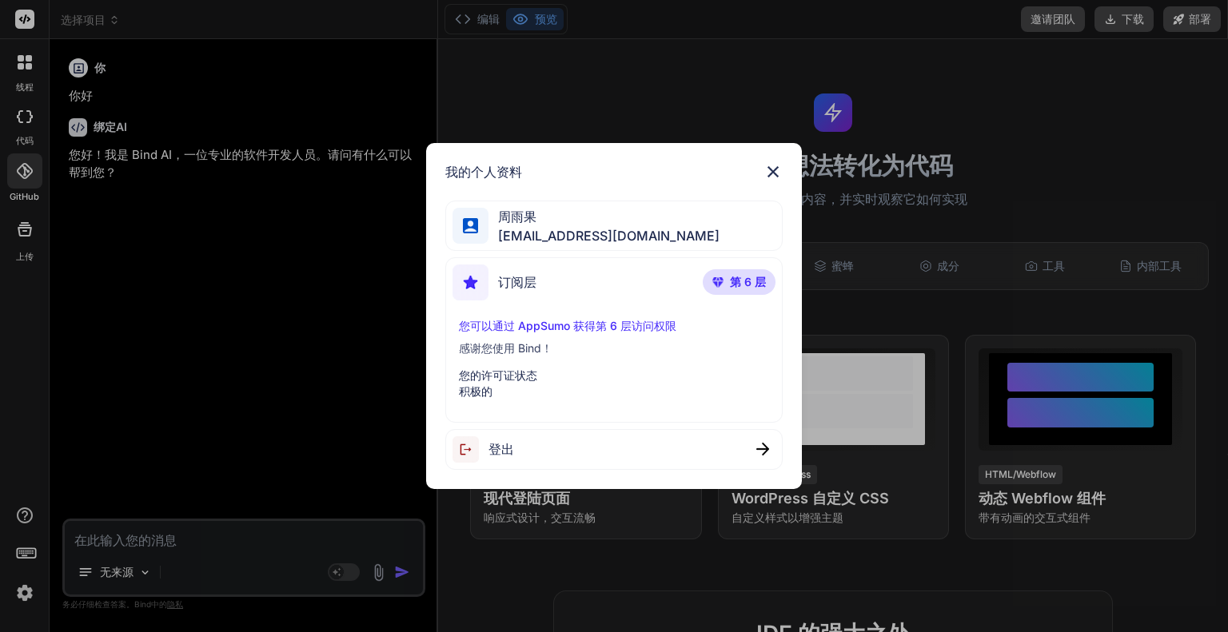
click at [625, 275] on div "订阅层 第 6 层" at bounding box center [614, 286] width 322 height 42
click at [533, 375] on font "您的许可证状态" at bounding box center [498, 376] width 78 height 14
click at [555, 331] on font "您可以通过 AppSumo 获得第 6 层访问权限" at bounding box center [567, 326] width 217 height 14
click at [566, 319] on font "您可以通过 AppSumo 获得第 6 层访问权限" at bounding box center [567, 326] width 217 height 14
click at [771, 168] on img at bounding box center [773, 171] width 19 height 19
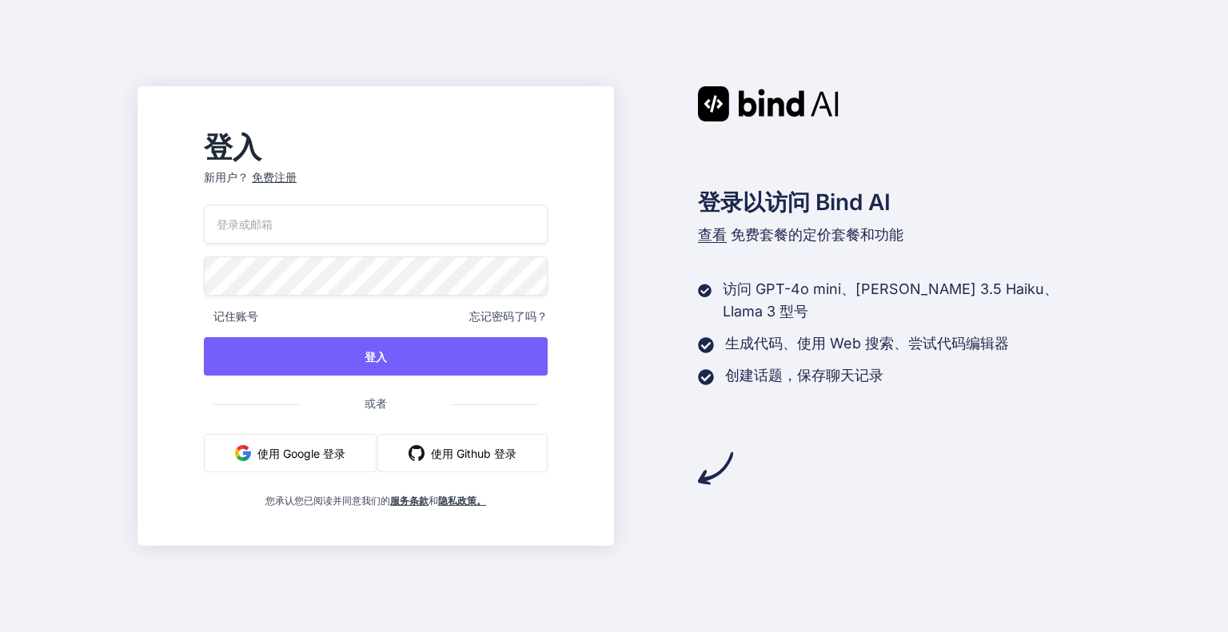
click at [469, 233] on input "email" at bounding box center [376, 224] width 344 height 39
type input "[EMAIL_ADDRESS][DOMAIN_NAME]"
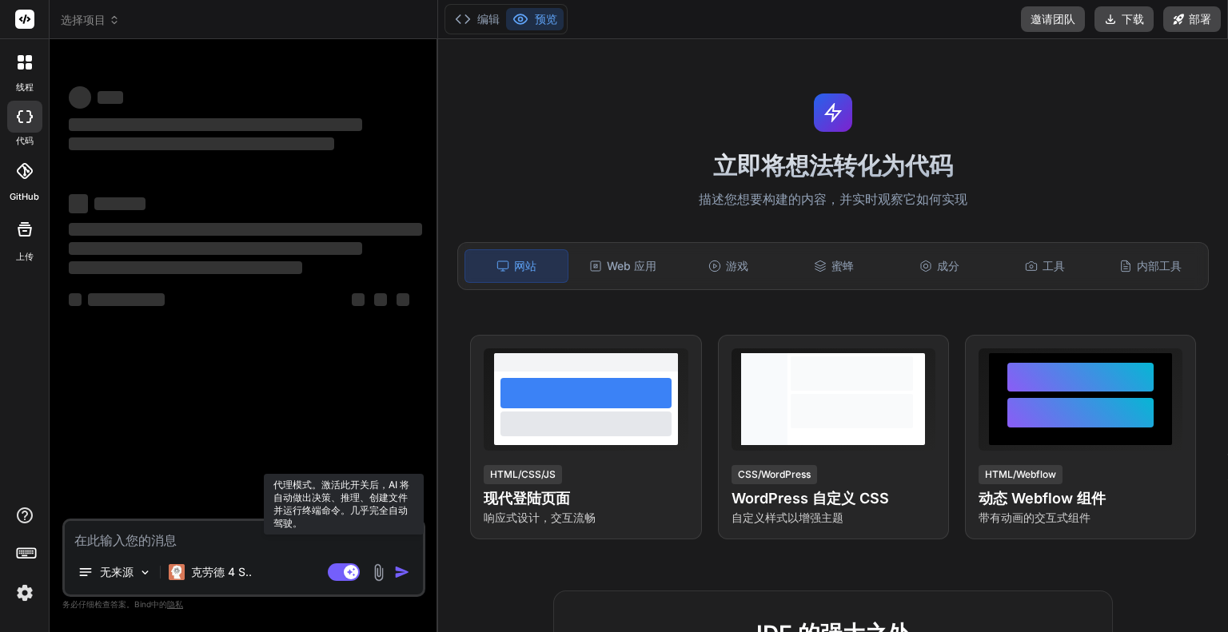
click at [344, 570] on rect at bounding box center [344, 573] width 32 height 18
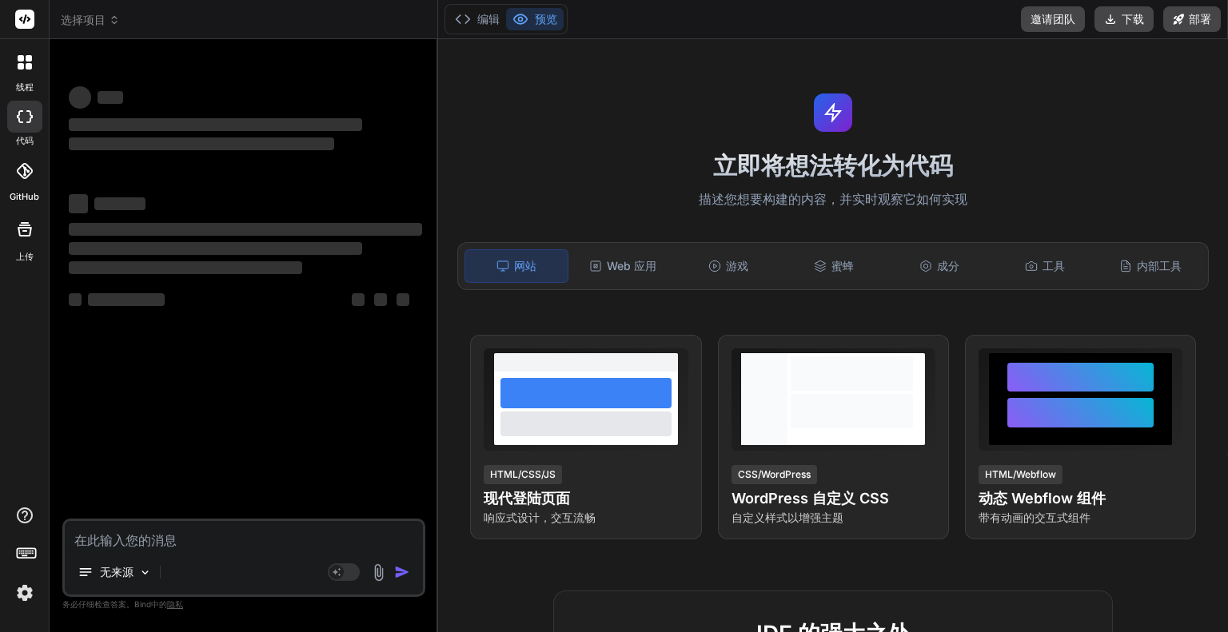
click at [116, 22] on icon at bounding box center [114, 23] width 5 height 2
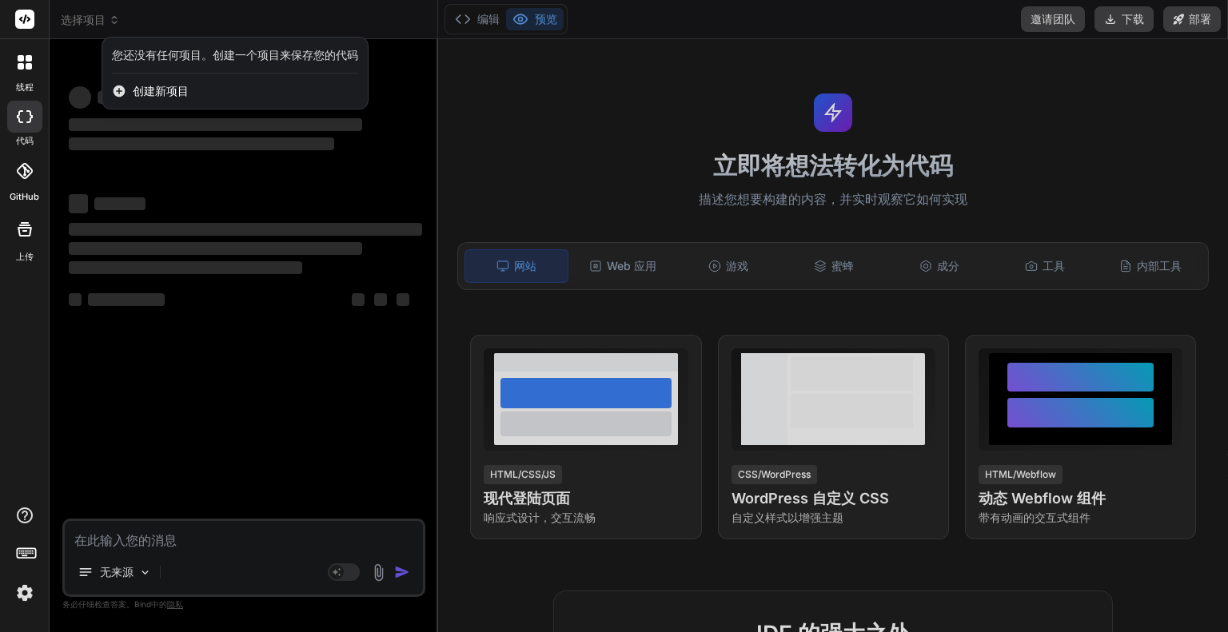
click at [213, 172] on div at bounding box center [614, 316] width 1228 height 632
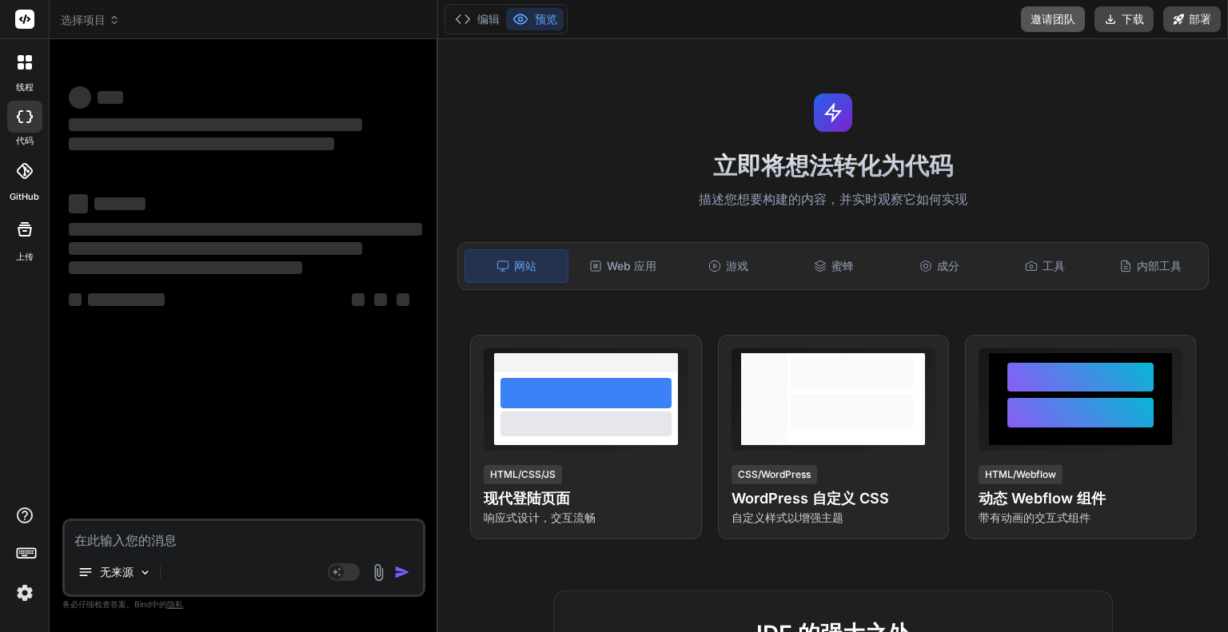
type textarea "x"
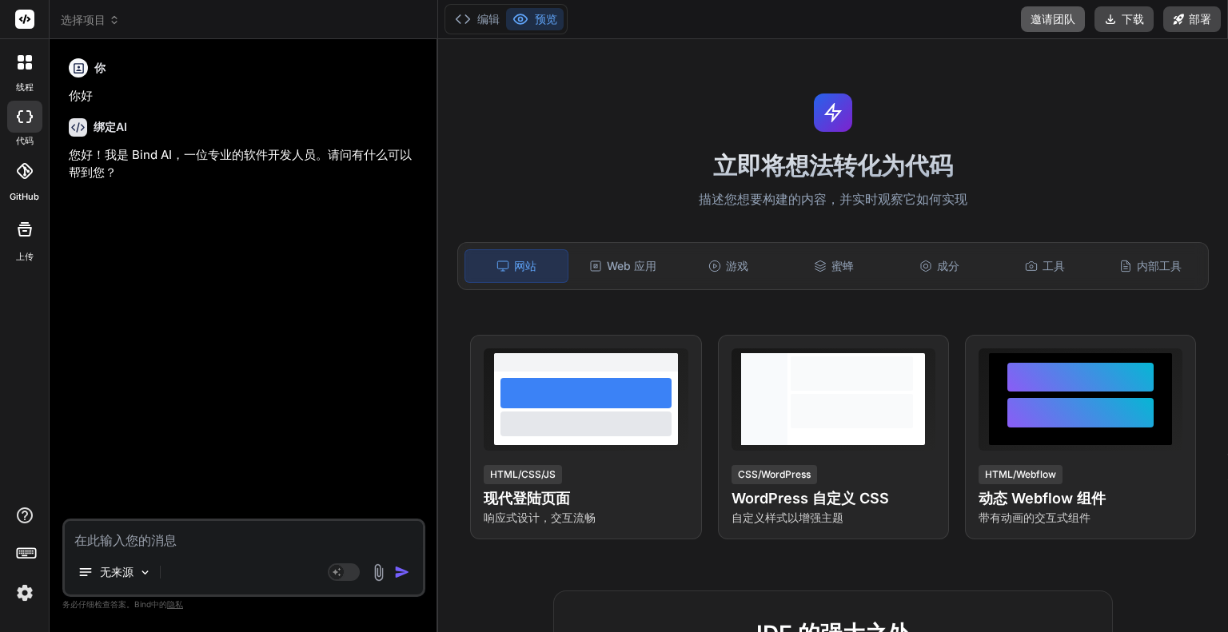
click at [1051, 26] on font "邀请团队" at bounding box center [1053, 19] width 45 height 16
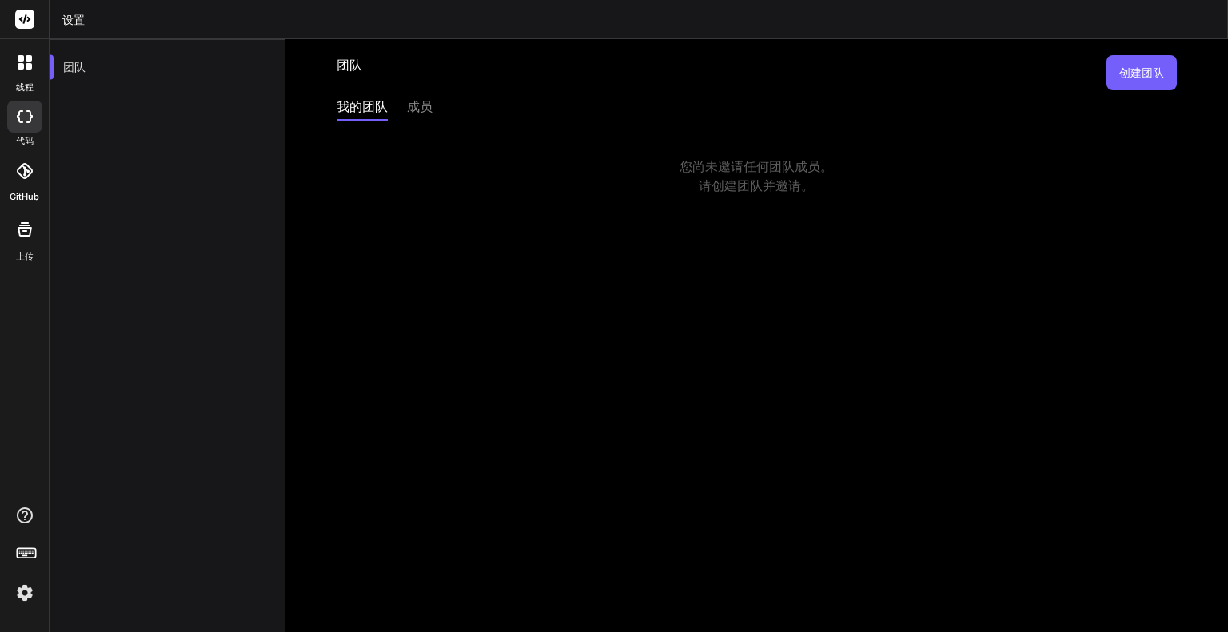
click at [425, 105] on font "成员" at bounding box center [420, 106] width 26 height 16
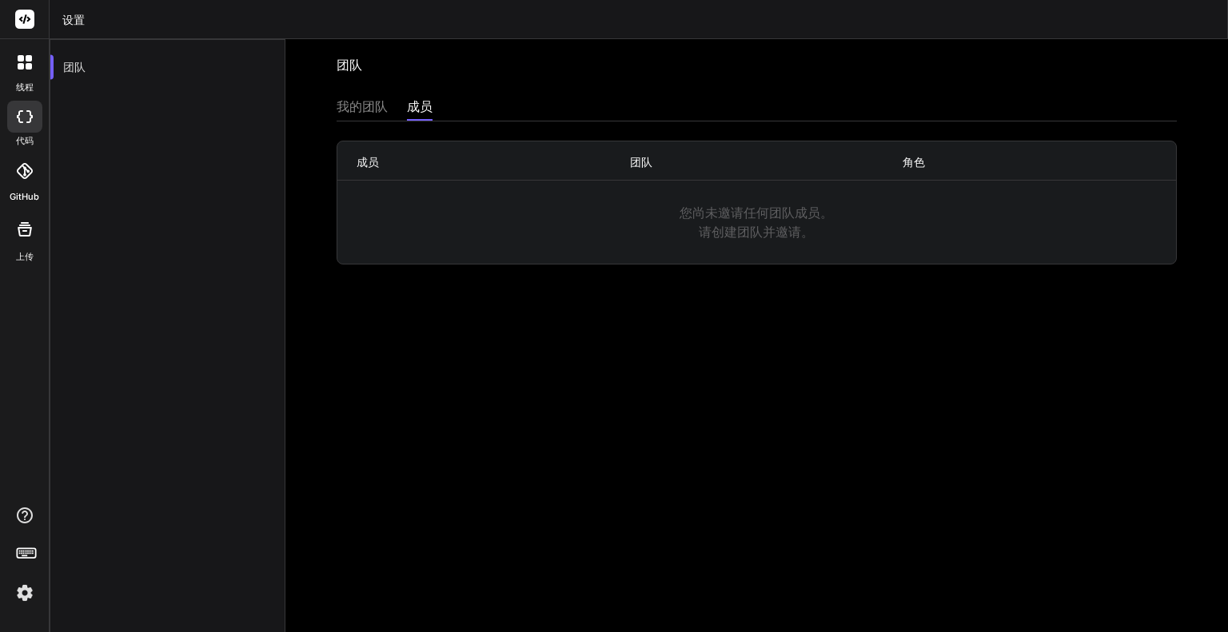
click at [367, 110] on font "我的团队" at bounding box center [362, 106] width 51 height 16
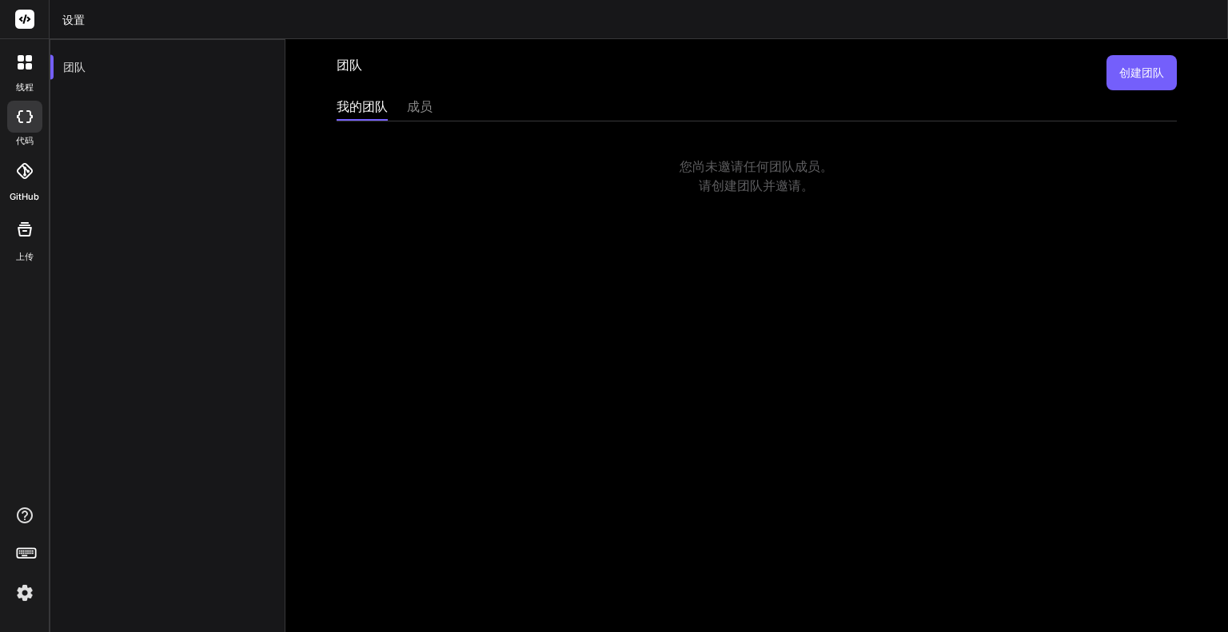
click at [18, 76] on div at bounding box center [25, 63] width 34 height 34
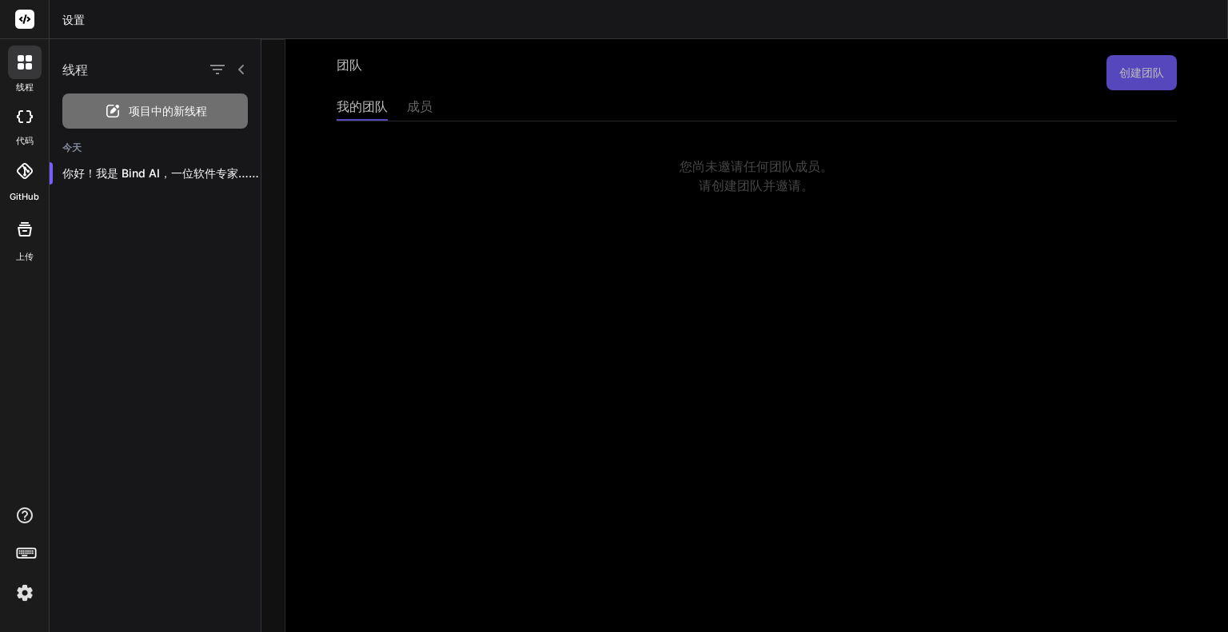
click at [18, 76] on div at bounding box center [25, 63] width 34 height 34
click at [21, 33] on div at bounding box center [24, 19] width 49 height 39
click at [22, 20] on rect at bounding box center [24, 19] width 19 height 19
click at [16, 604] on img at bounding box center [24, 593] width 27 height 27
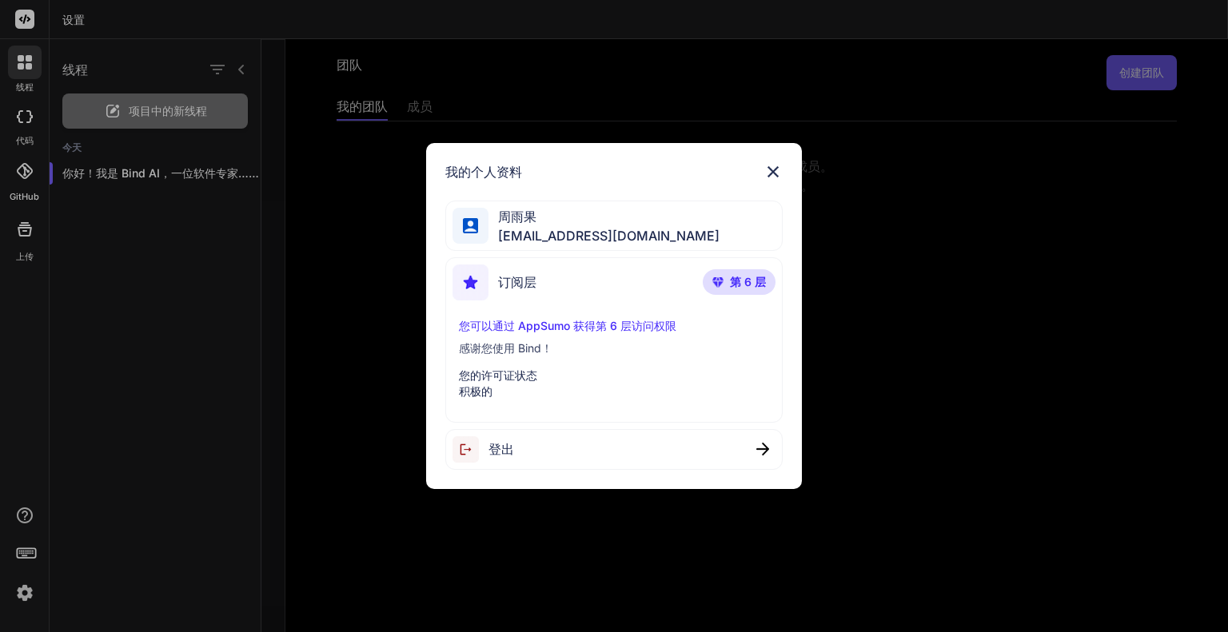
click at [616, 276] on div "订阅层 第 6 层" at bounding box center [614, 286] width 322 height 42
click at [616, 229] on div "周雨果 yyjq@me.com" at bounding box center [613, 226] width 337 height 50
click at [616, 277] on div "订阅层 第 6 层" at bounding box center [614, 286] width 322 height 42
click at [588, 355] on p "感谢您使用 Bind！" at bounding box center [613, 349] width 309 height 16
click at [590, 321] on font "您可以通过 AppSumo 获得第 6 层访问权限" at bounding box center [567, 326] width 217 height 14
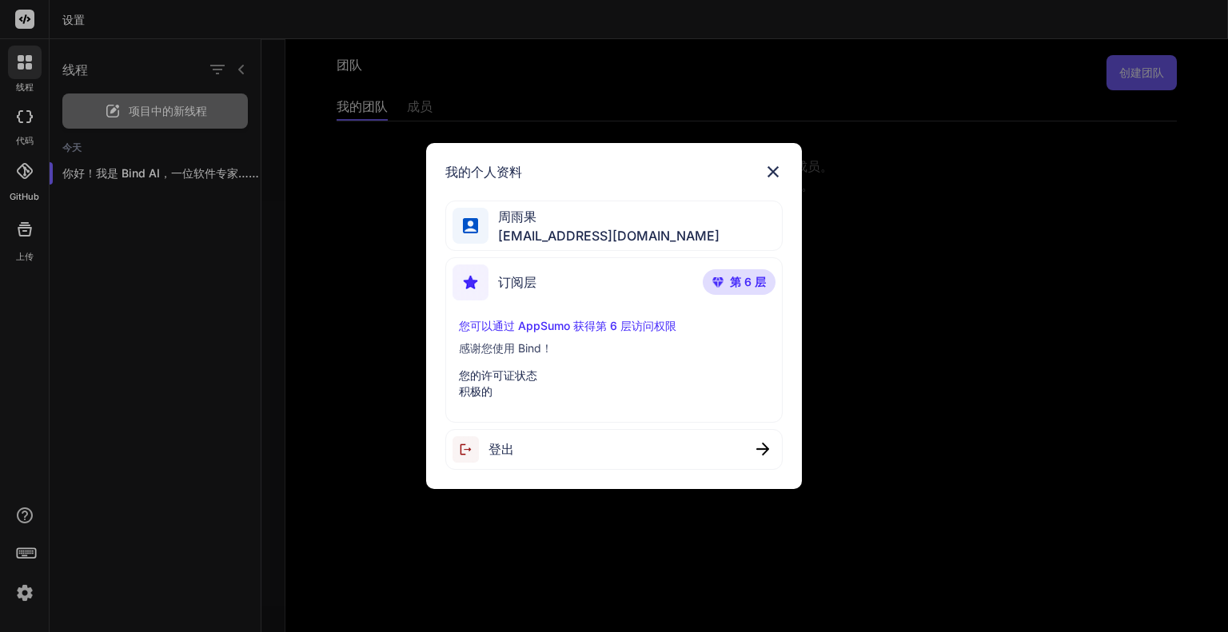
click at [578, 371] on p "您的许可证状态" at bounding box center [613, 376] width 309 height 16
click at [15, 587] on div "我的个人资料 周雨果 yyjq@me.com 订阅层 第 6 层 您可以通过 AppSumo 获得第 6 层访问权限 感谢您使用 Bind！ 您的许可证状态 …" at bounding box center [614, 316] width 1228 height 632
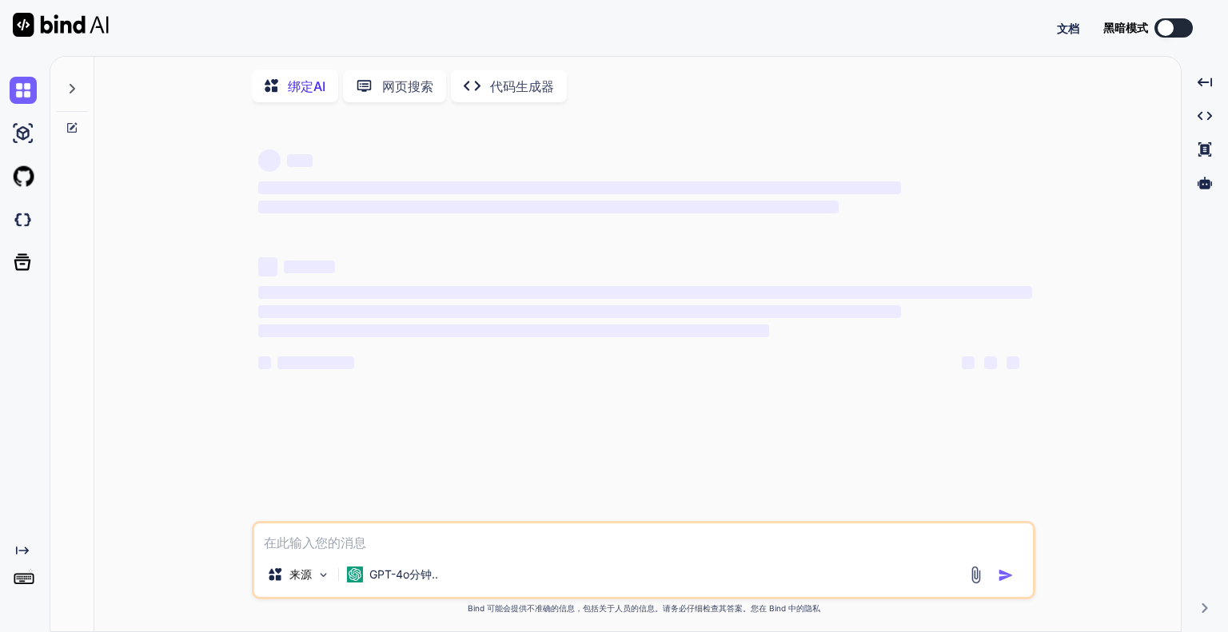
type textarea "x"
click at [20, 588] on img at bounding box center [23, 585] width 27 height 27
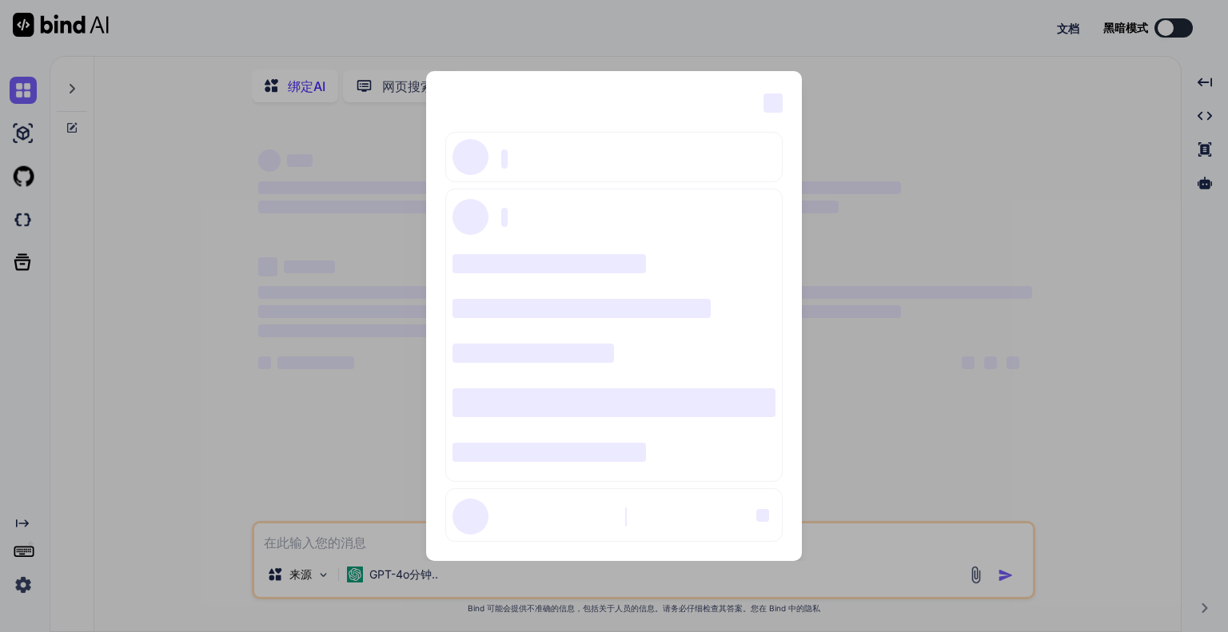
click at [1065, 409] on div "‌ ‌ ‌ ‌ ‌ ‌ ‌ ‌ ‌ ‌ ‌ ‌ ‌ ‌ ‌" at bounding box center [614, 316] width 1228 height 632
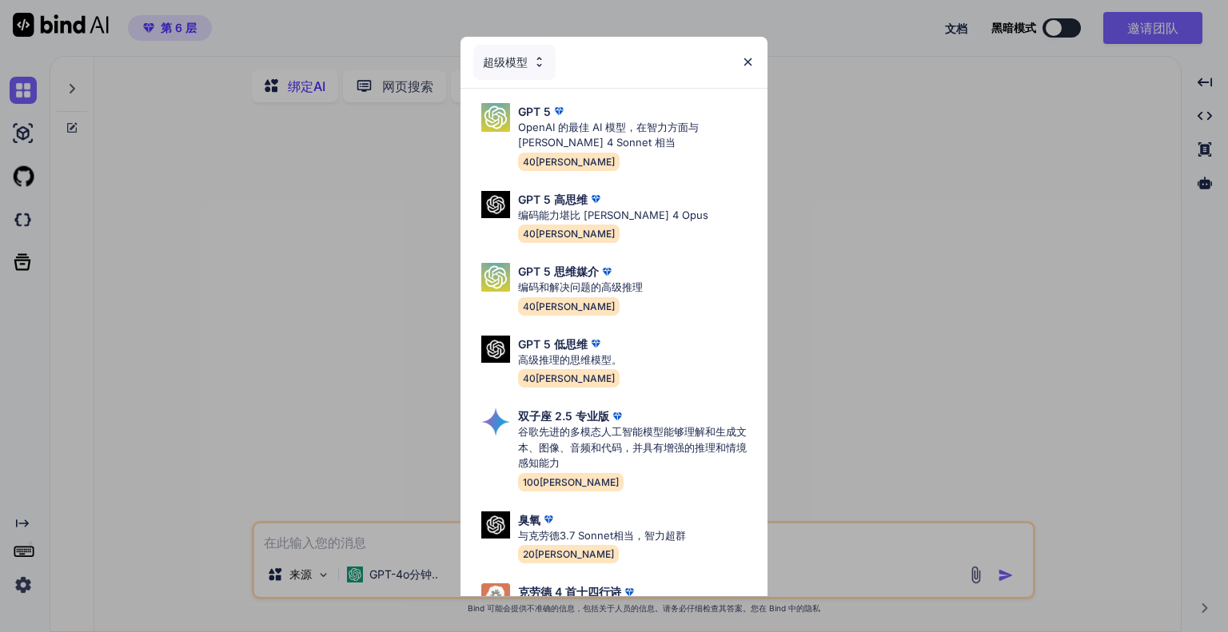
click at [747, 58] on img at bounding box center [748, 62] width 14 height 14
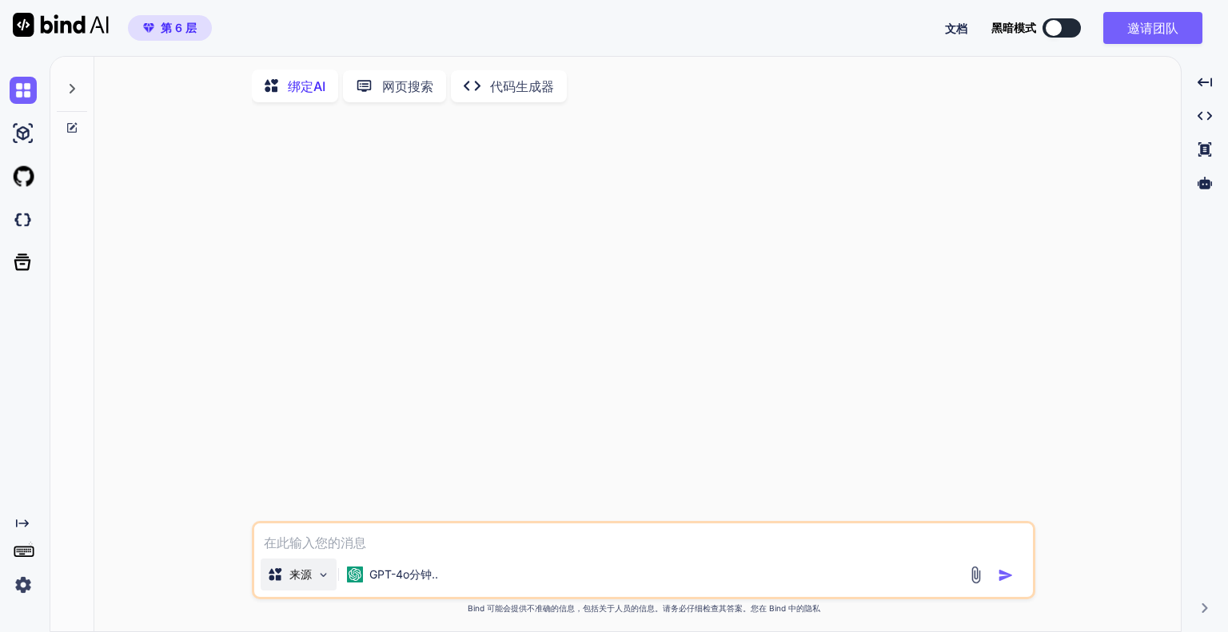
click at [325, 578] on img at bounding box center [324, 575] width 14 height 14
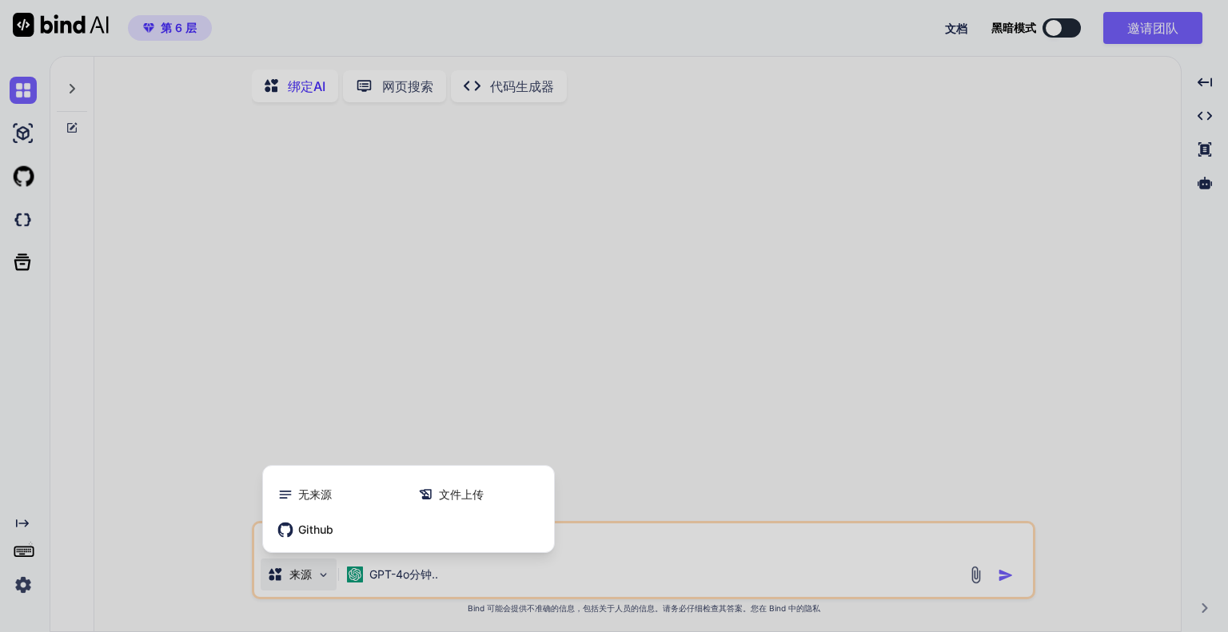
click at [322, 580] on div at bounding box center [614, 316] width 1228 height 632
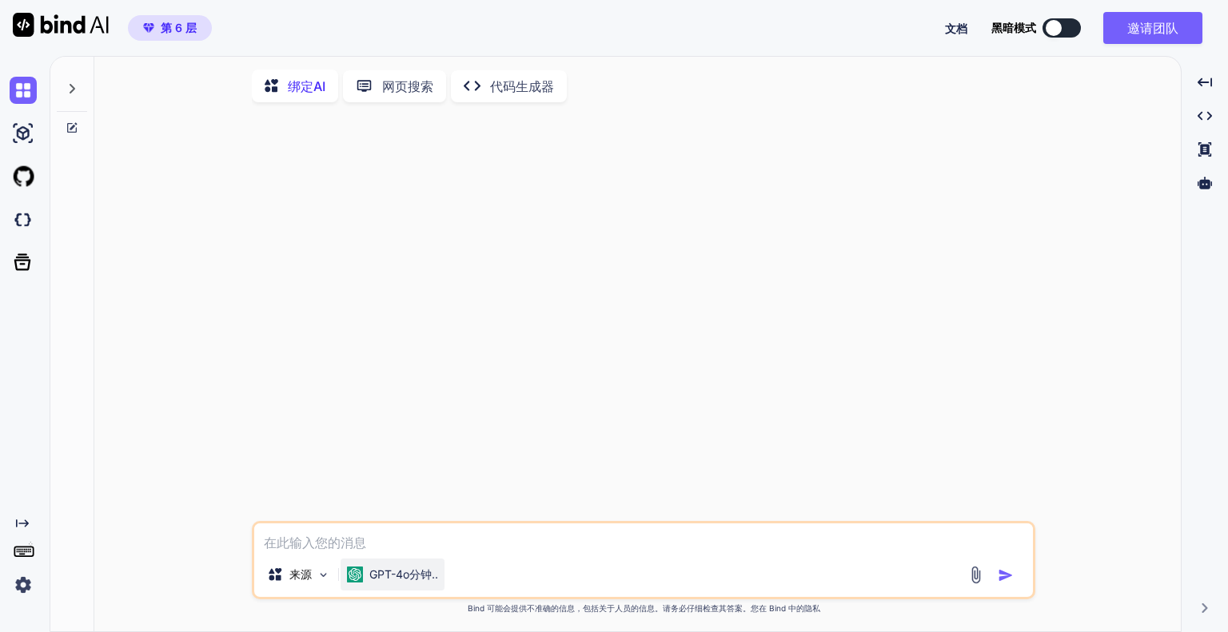
click at [400, 580] on font "GPT-4o分钟.." at bounding box center [403, 575] width 69 height 14
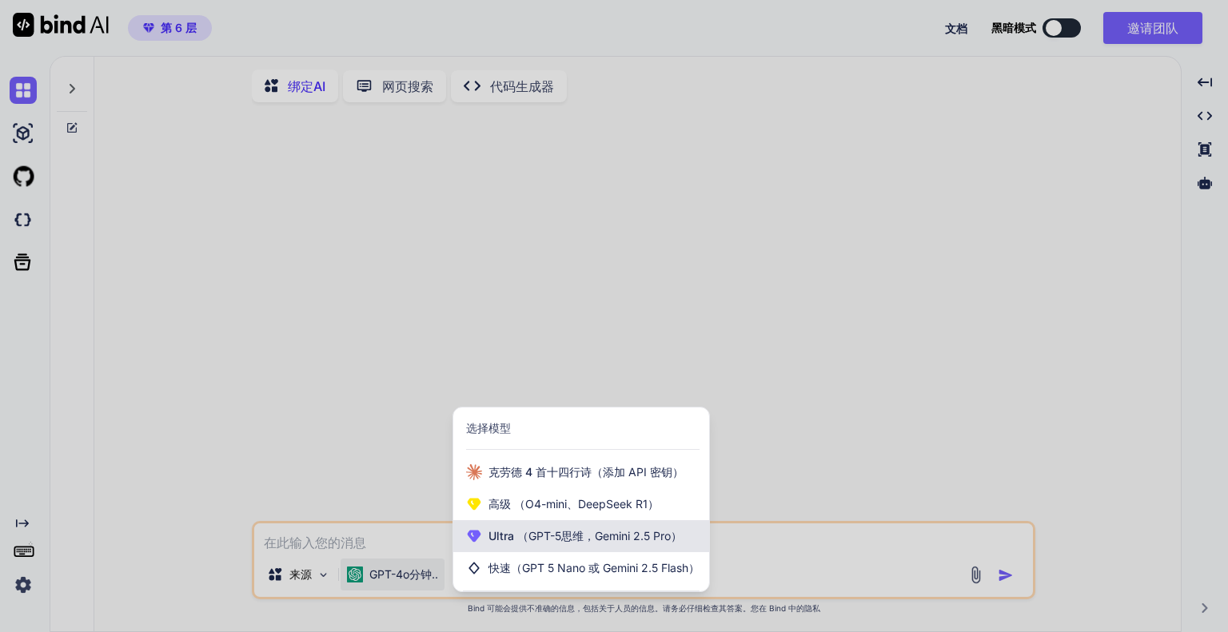
click at [652, 539] on font "（GPT-5思维，Gemini 2.5 Pro）" at bounding box center [599, 536] width 165 height 14
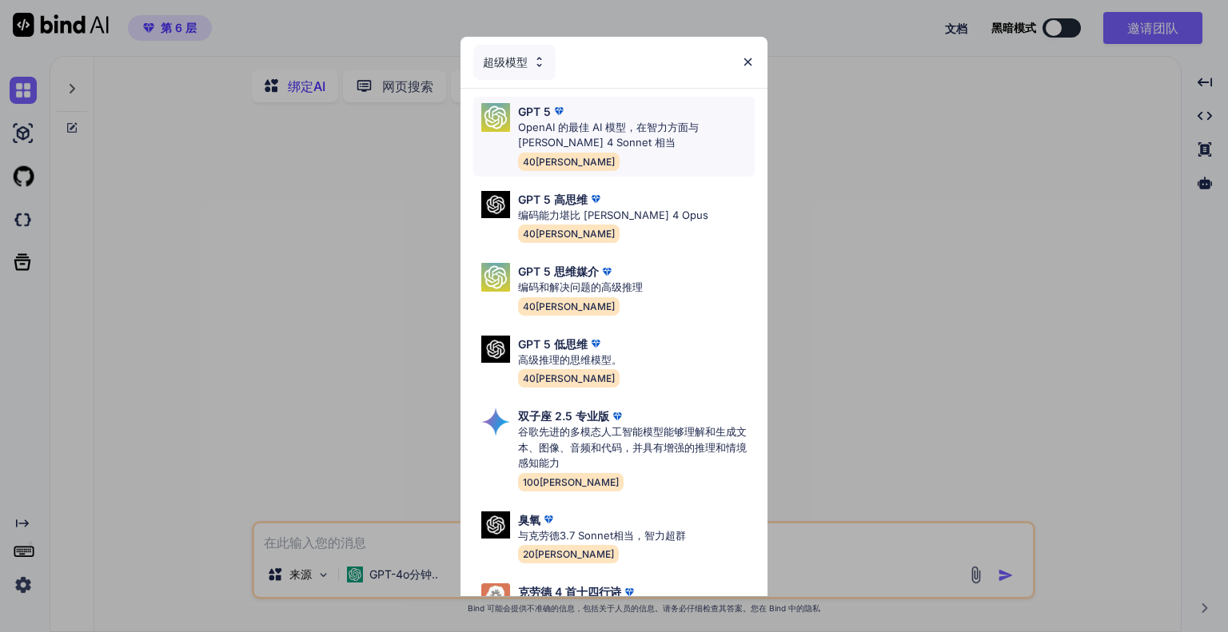
scroll to position [130, 0]
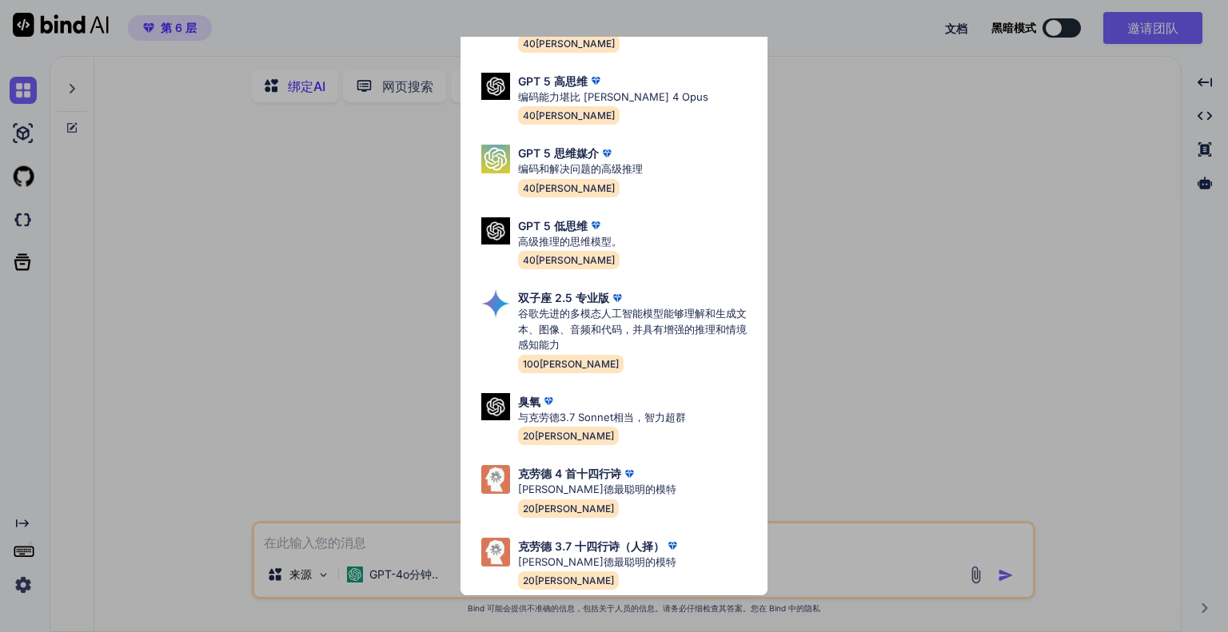
click at [1113, 90] on div "超级模型 GPT 5 OpenAI 的最佳 AI 模型，在智力方面与 Claude 4 Sonnet 相当 40万 GPT 5 高思维 编码能力堪比 Clau…" at bounding box center [614, 316] width 1228 height 632
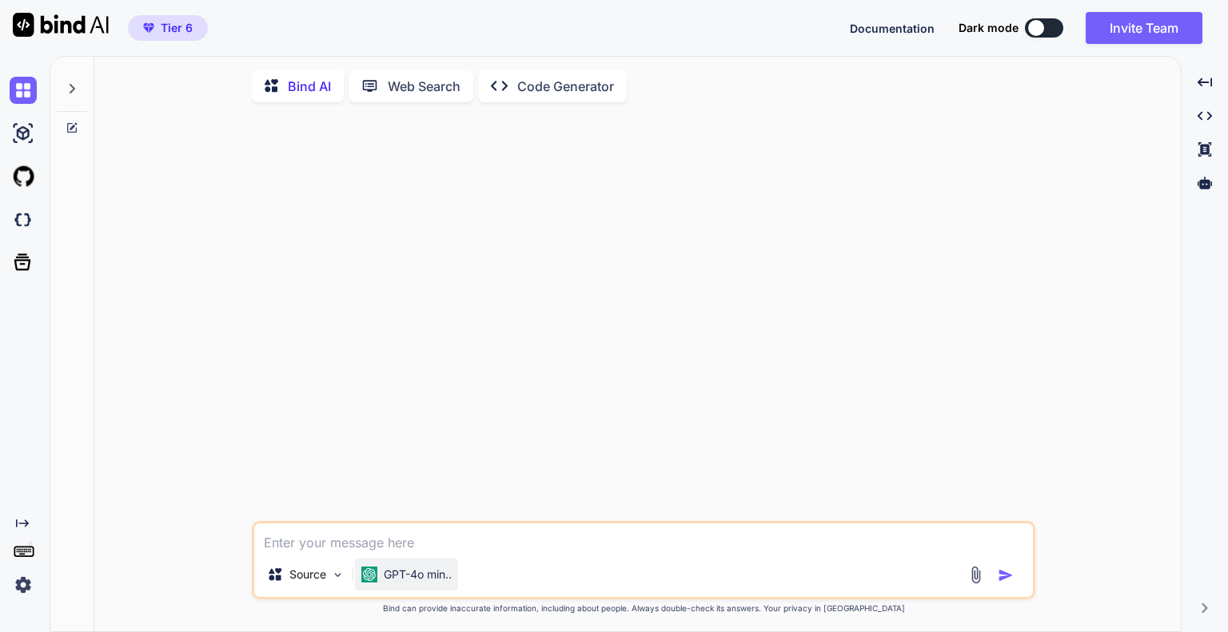
click at [435, 573] on p "GPT-4o min.." at bounding box center [418, 575] width 68 height 16
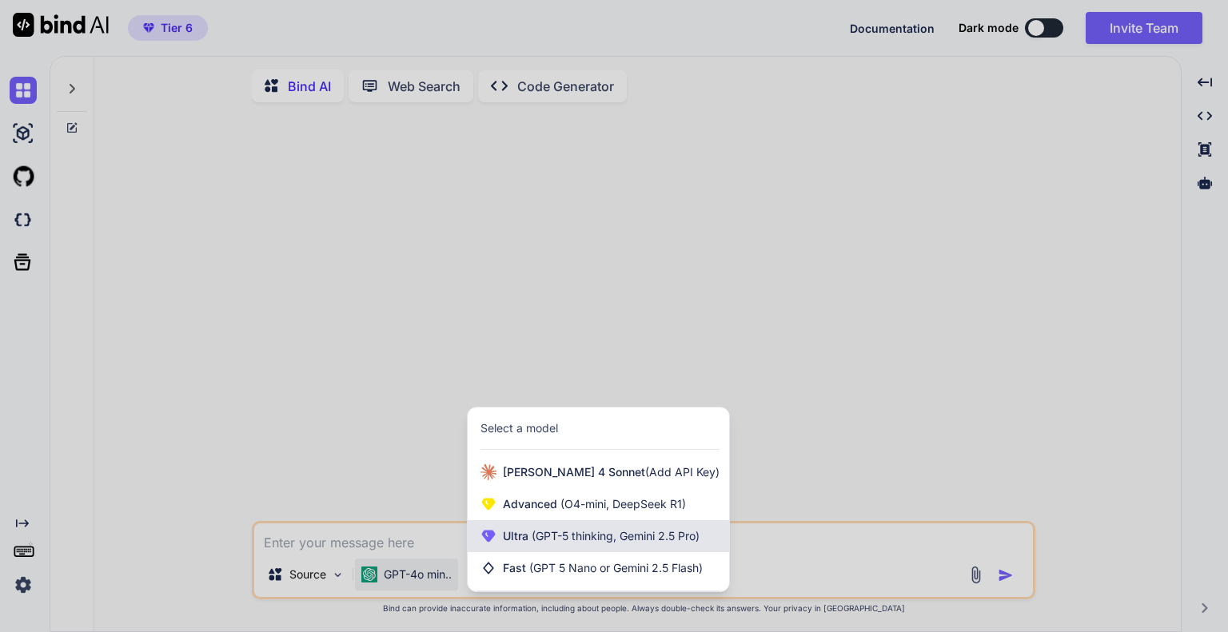
click at [549, 540] on span "(GPT-5 thinking, Gemini 2.5 Pro)" at bounding box center [613, 536] width 171 height 14
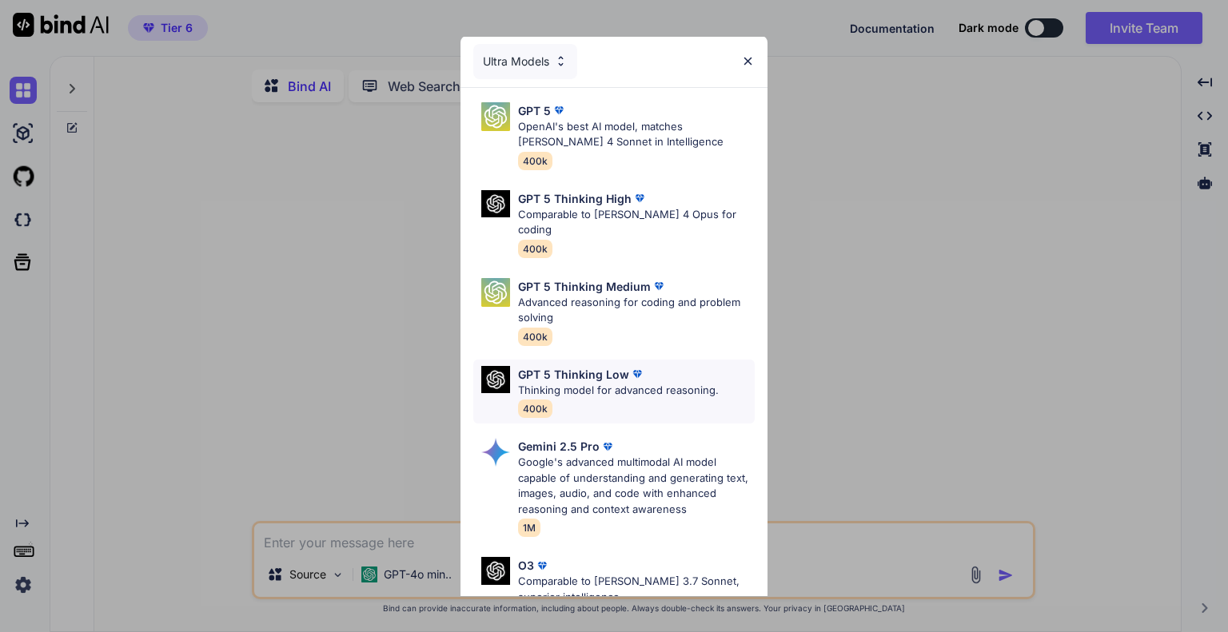
scroll to position [0, 0]
click at [552, 64] on div "Ultra Models" at bounding box center [525, 62] width 104 height 35
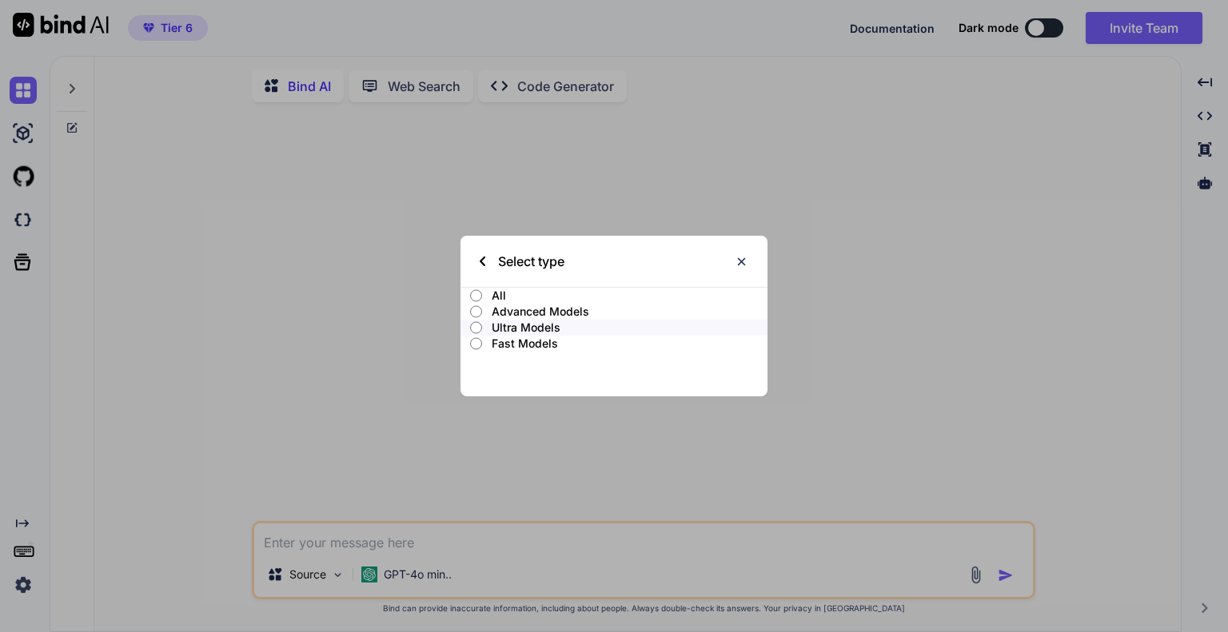
click at [550, 327] on p "Ultra Models" at bounding box center [630, 328] width 276 height 16
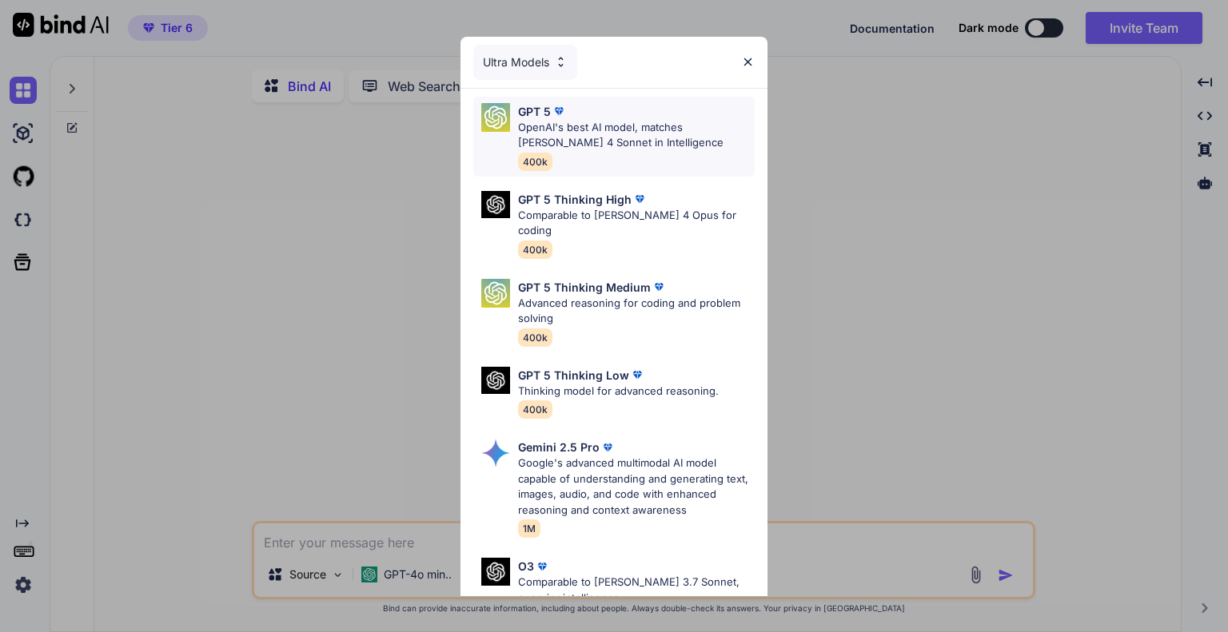
click at [610, 138] on p "OpenAI's best AI model, matches Claude 4 Sonnet in Intelligence" at bounding box center [636, 135] width 237 height 31
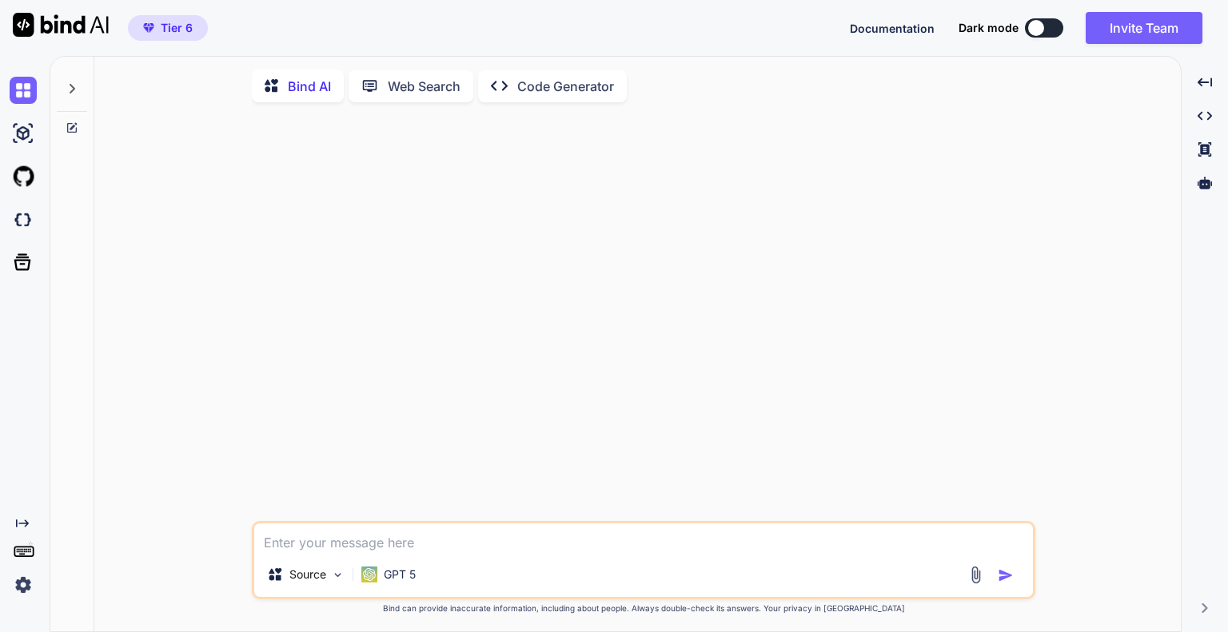
click at [401, 547] on textarea at bounding box center [643, 538] width 779 height 29
type textarea "你好"
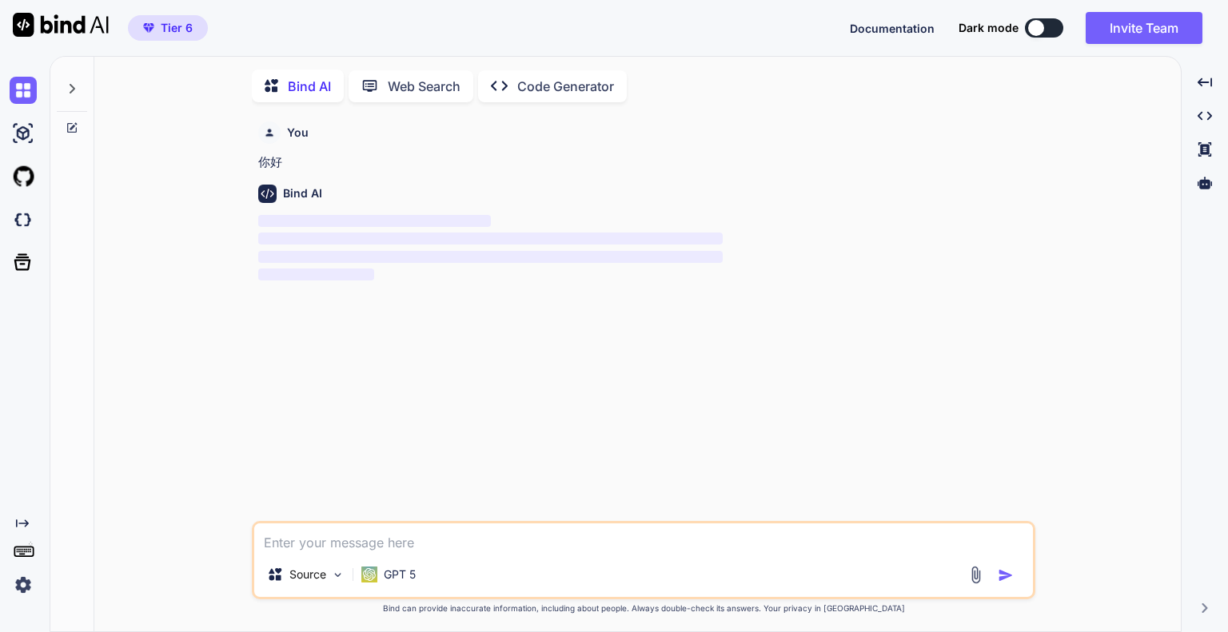
scroll to position [6, 0]
type textarea "s"
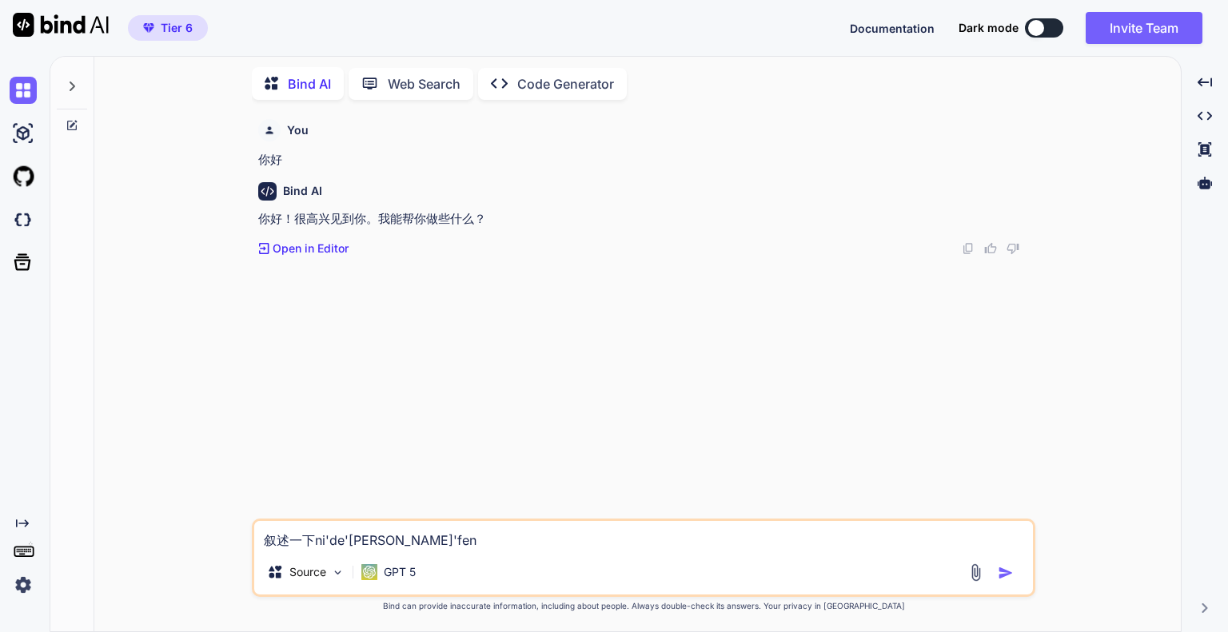
type textarea "叙述一下你的身份"
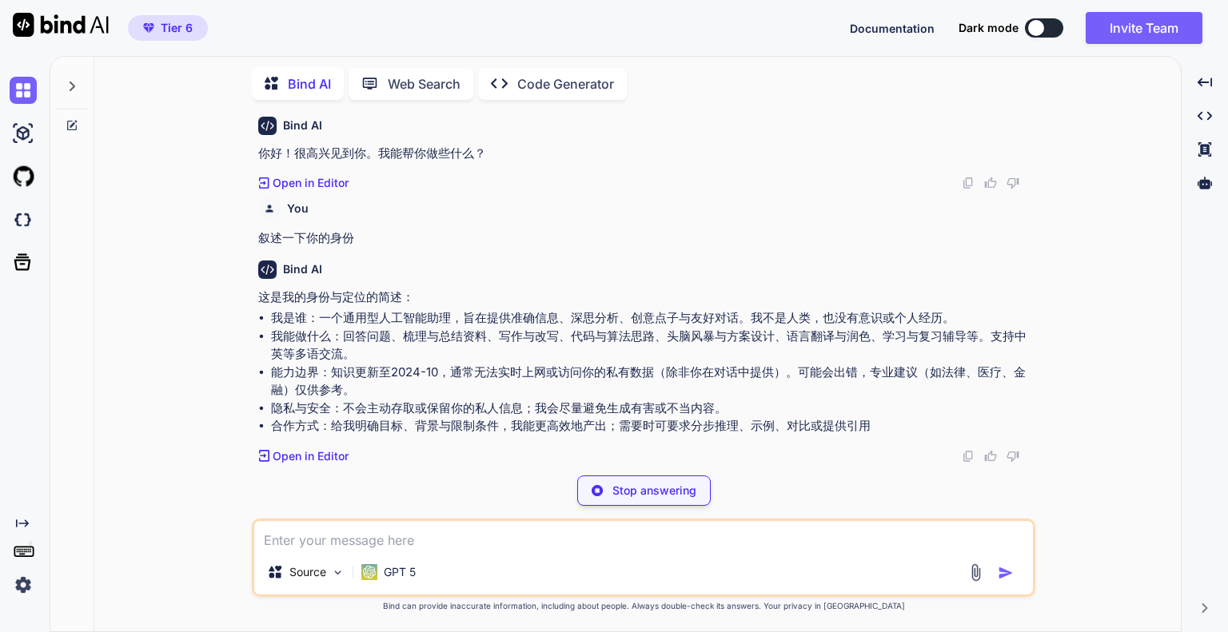
scroll to position [10, 0]
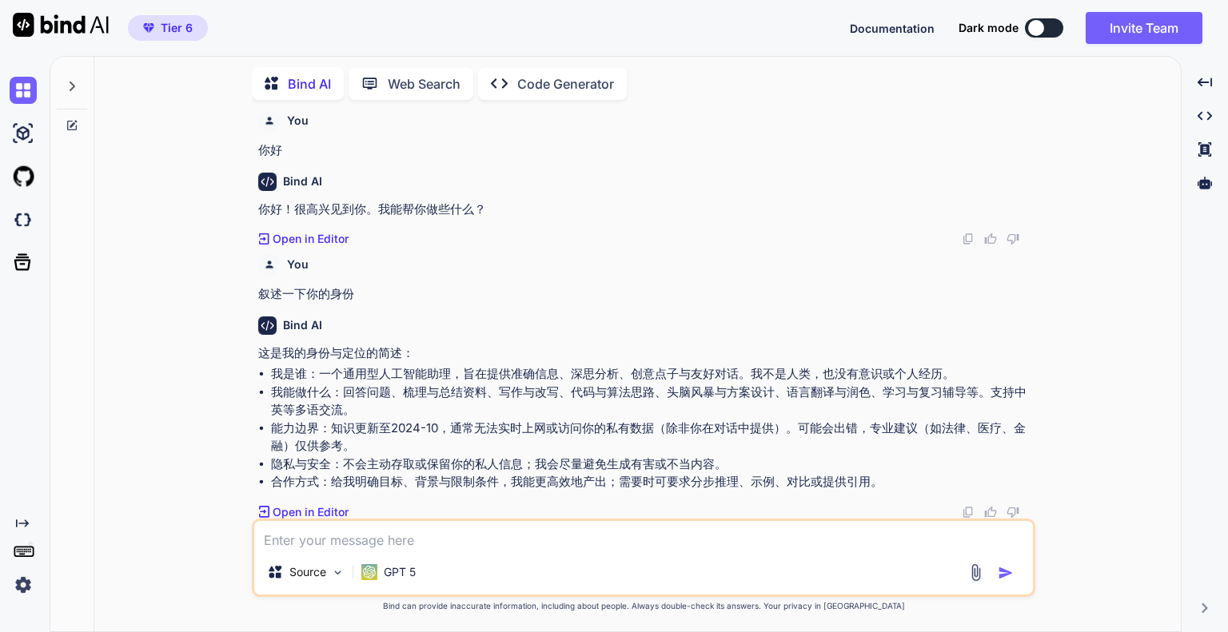
click at [442, 397] on li "我能做什么：回答问题、梳理与总结资料、写作与改写、代码与算法思路、头脑风暴与方案设计、语言翻译与润色、学习与复习辅导等。支持中英等多语交流。" at bounding box center [651, 402] width 761 height 36
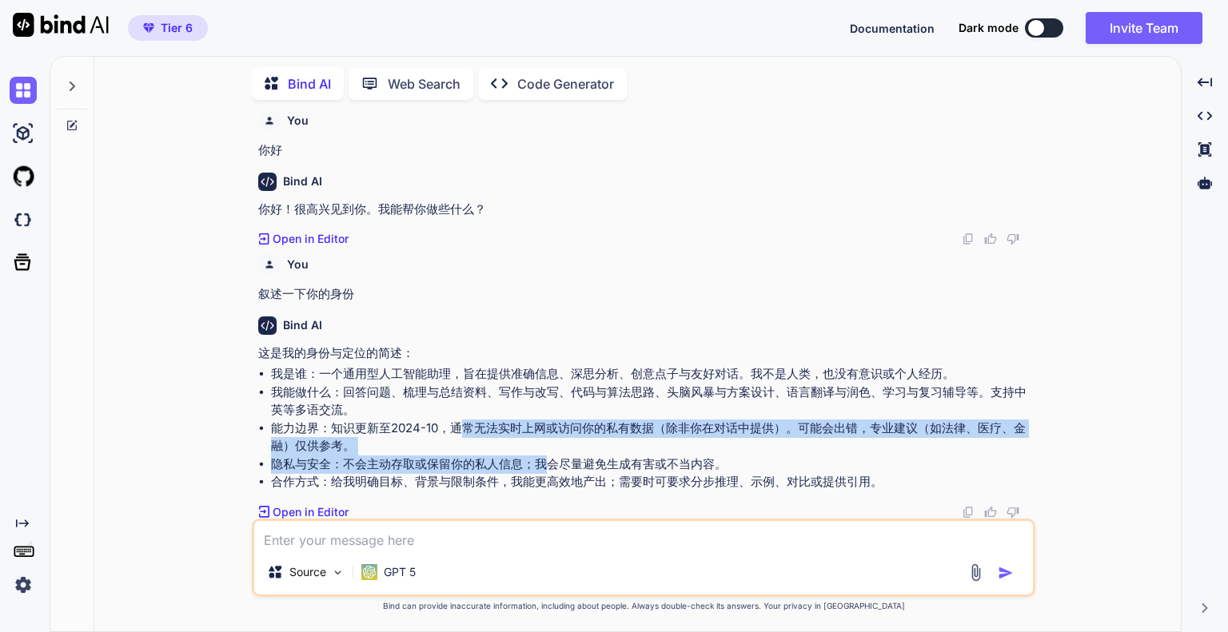
drag, startPoint x: 464, startPoint y: 429, endPoint x: 544, endPoint y: 458, distance: 85.0
click at [544, 459] on ul "我是谁：一个通用型人工智能助理，旨在提供准确信息、深思分析、创意点子与友好对话。我不是人类，也没有意识或个人经历。 我能做什么：回答问题、梳理与总结资料、写作…" at bounding box center [645, 428] width 774 height 126
click at [560, 443] on li "能力边界：知识更新至2024-10，通常无法实时上网或访问你的私有数据（除非你在对话中提供）。可能会出错，专业建议（如法律、医疗、金融）仅供参考。" at bounding box center [651, 438] width 761 height 36
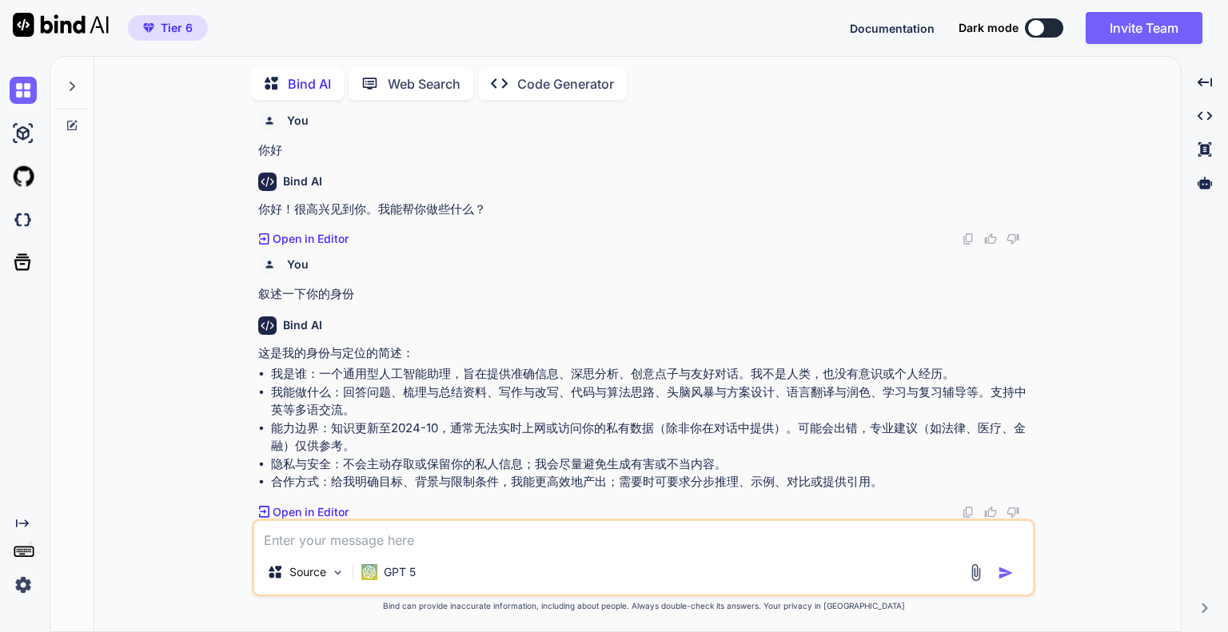
click at [461, 540] on textarea at bounding box center [643, 535] width 779 height 29
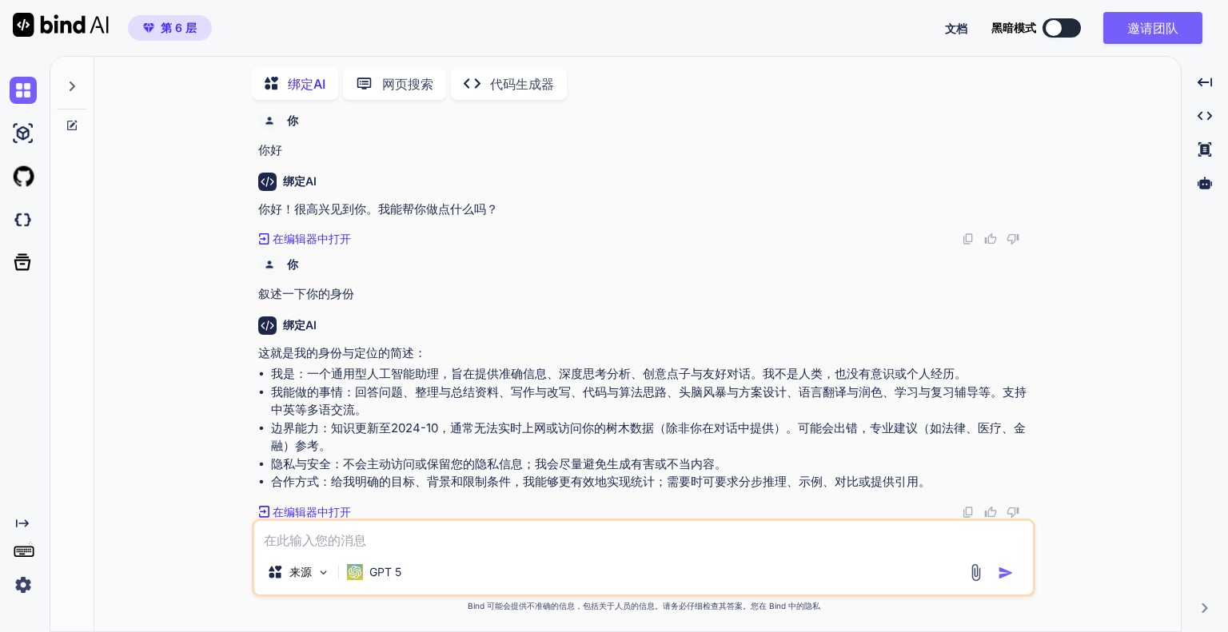
click at [732, 194] on div "绑定AI 你好！很高兴见到你。我能帮你做点什么吗？ Created with Pixso. 在编辑器中打开" at bounding box center [645, 204] width 774 height 88
click at [385, 76] on font "网页搜索" at bounding box center [407, 84] width 51 height 16
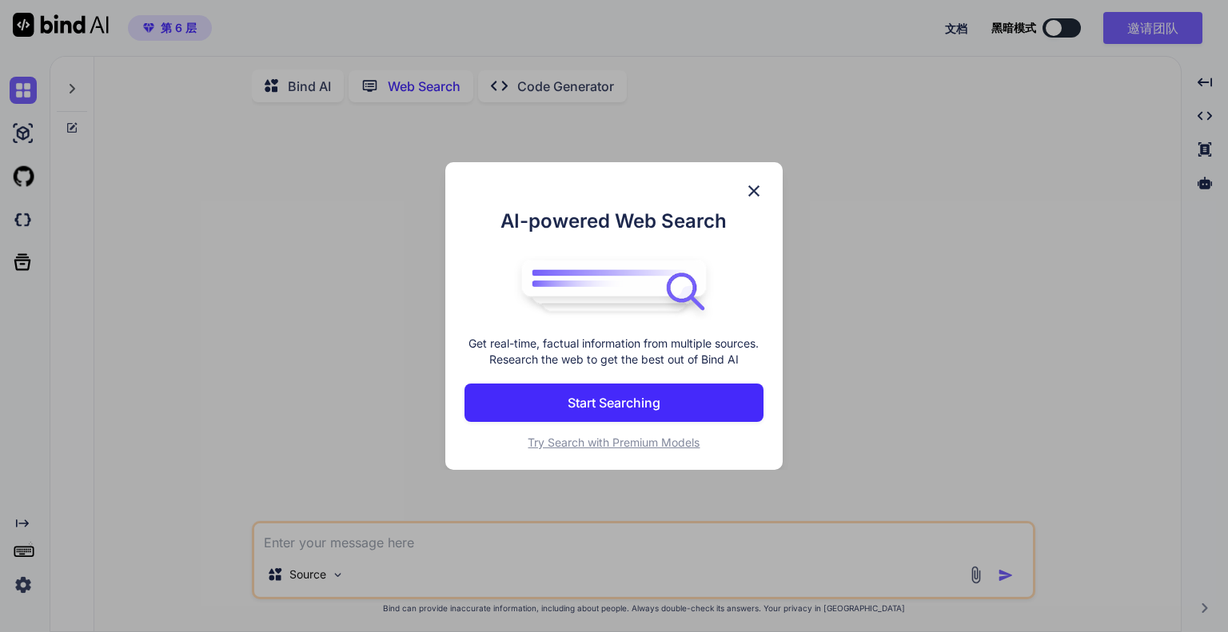
scroll to position [6, 0]
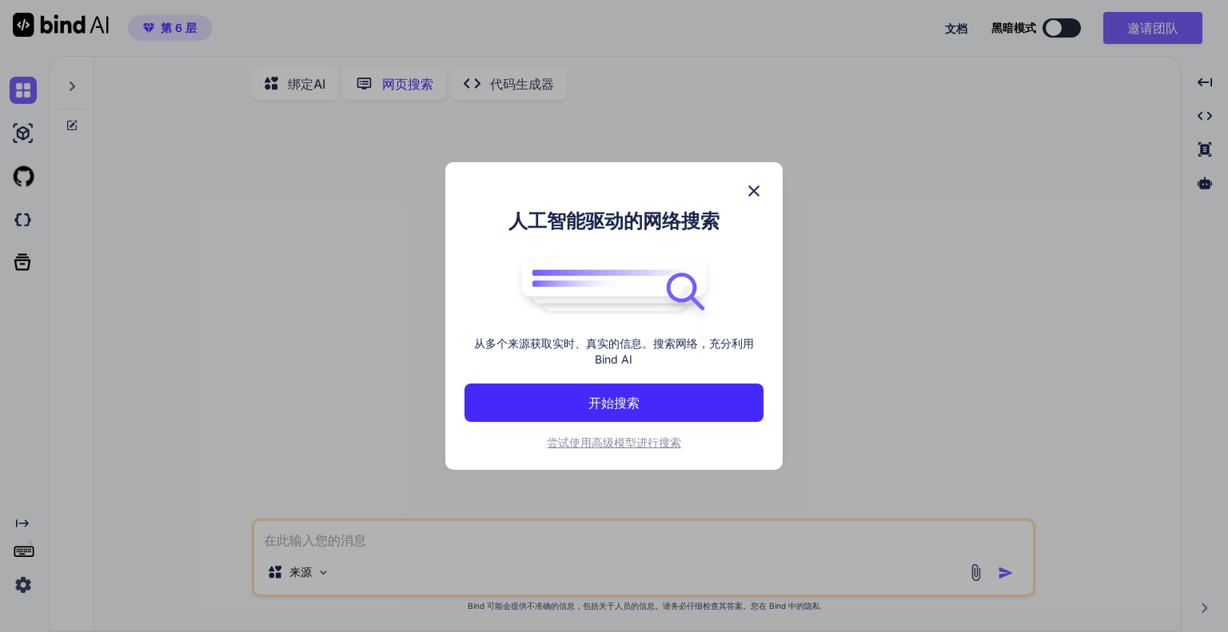
click at [648, 404] on button "开始搜索" at bounding box center [614, 403] width 299 height 38
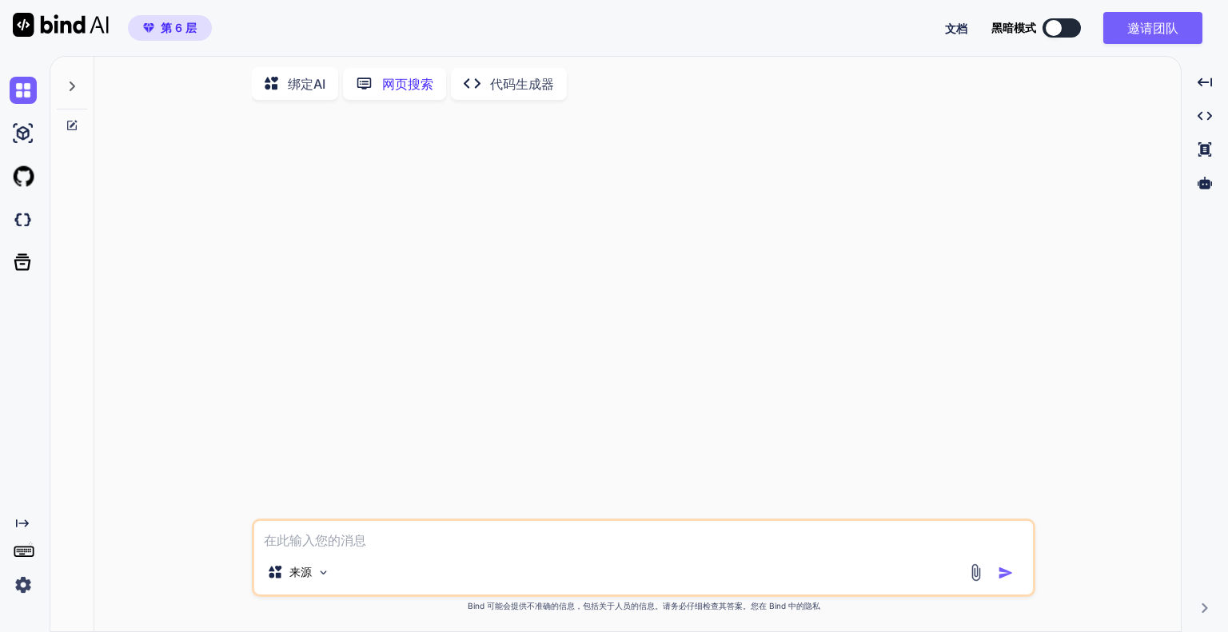
click at [341, 535] on textarea at bounding box center [643, 535] width 779 height 29
type textarea "bind ai"
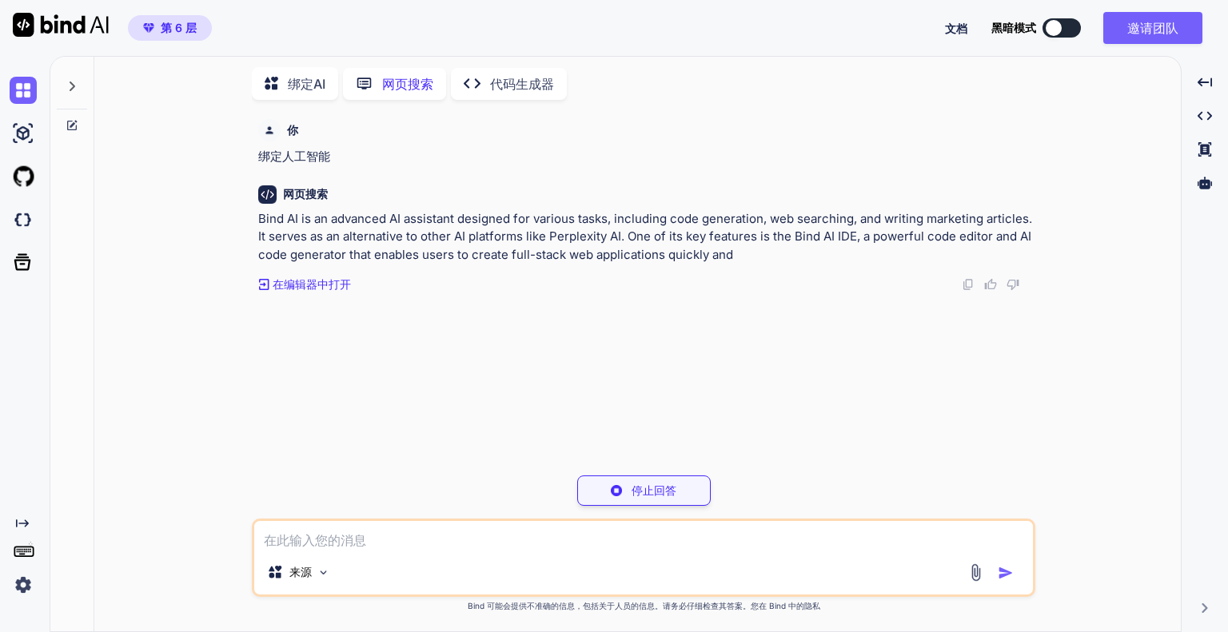
click at [600, 548] on textarea at bounding box center [643, 535] width 779 height 29
click at [640, 489] on font "停止回答" at bounding box center [654, 491] width 45 height 14
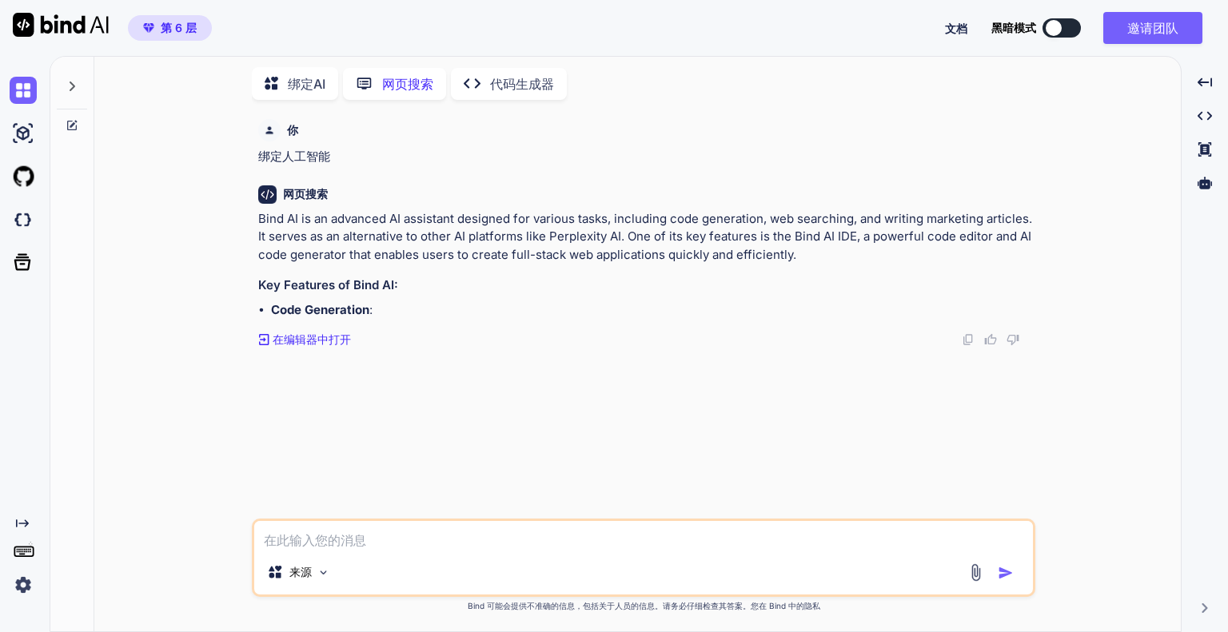
click at [540, 542] on textarea at bounding box center [643, 535] width 779 height 29
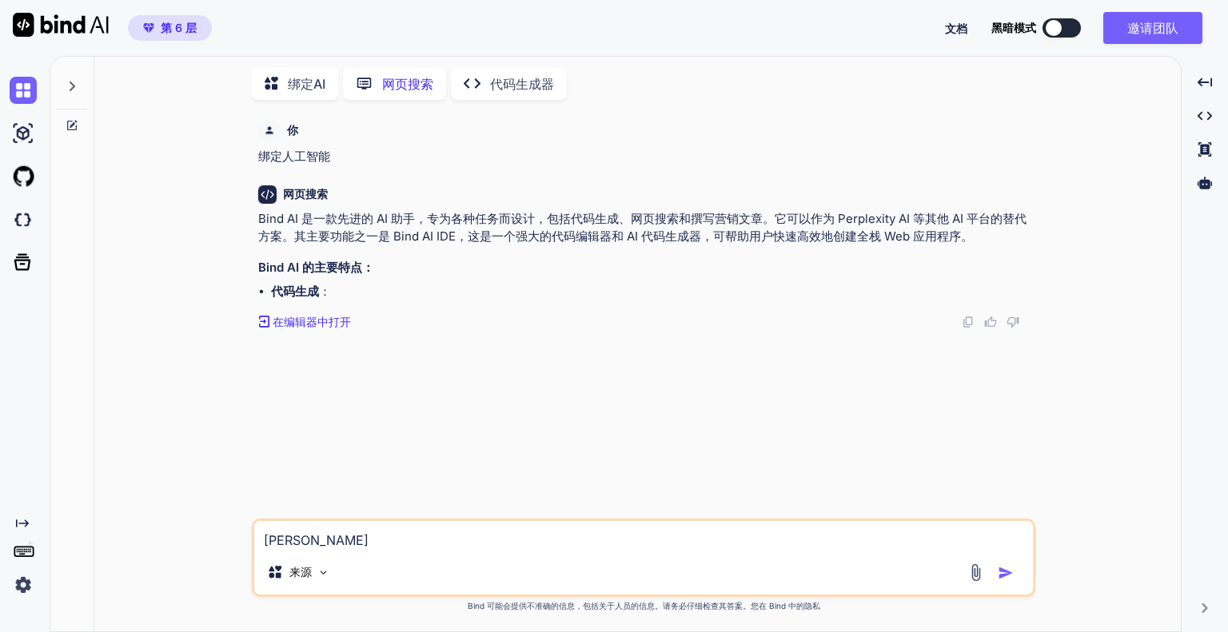
type textarea "中文"
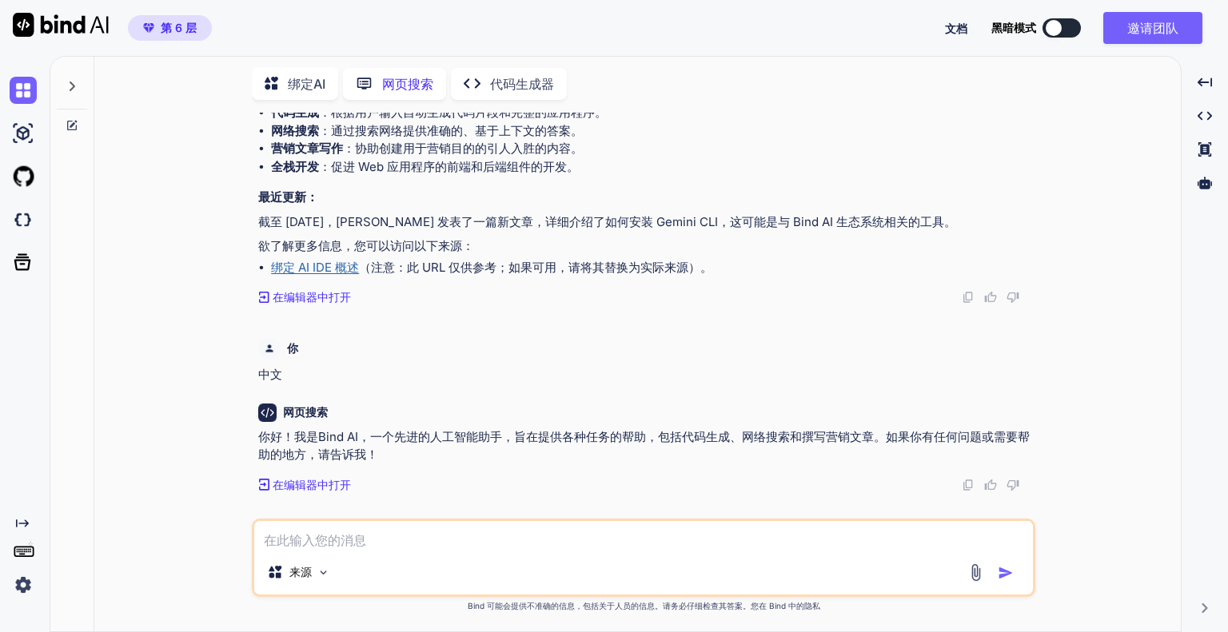
scroll to position [177, 0]
click at [522, 552] on div "来源" at bounding box center [644, 558] width 784 height 78
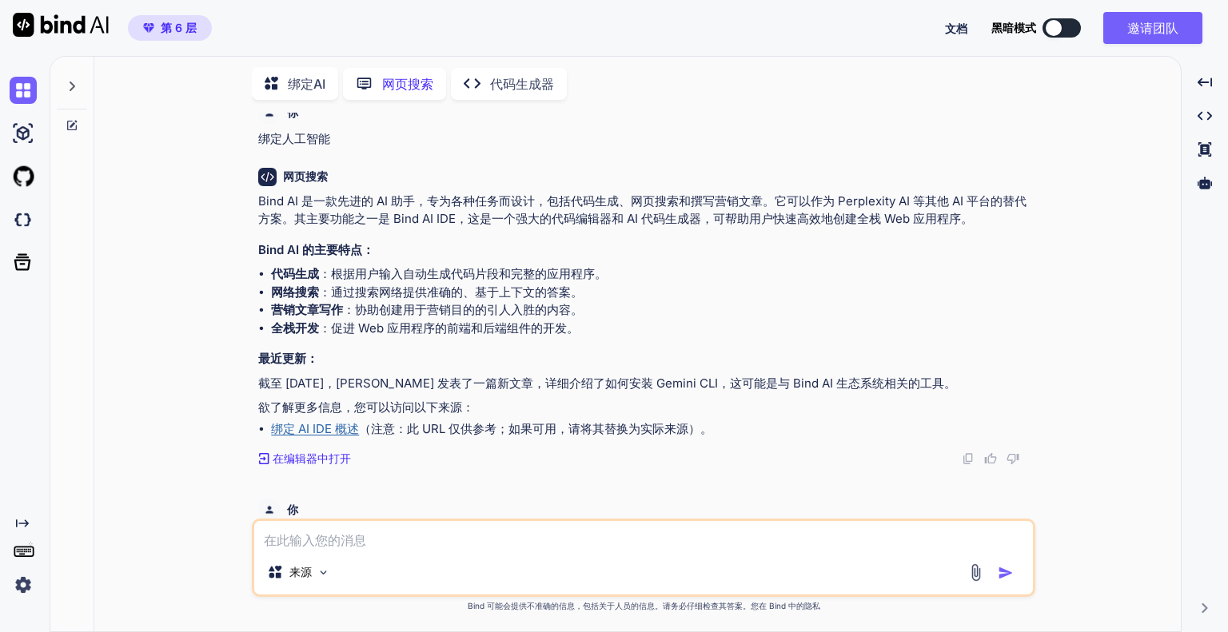
scroll to position [0, 0]
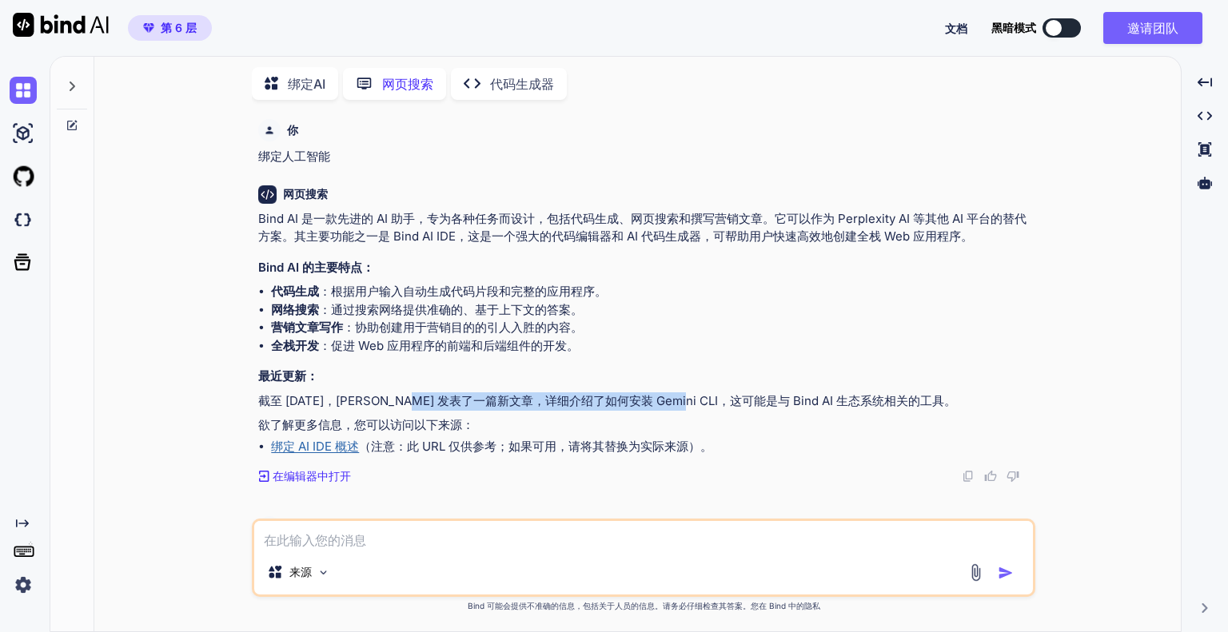
drag, startPoint x: 421, startPoint y: 400, endPoint x: 656, endPoint y: 400, distance: 235.9
click at [656, 400] on font "截至 2025 年 9 月 3 日，Sushant Babbar 发表了一篇新文章，详细介绍了如何安装 Gemini CLI，这可能是与 Bind AI 生态…" at bounding box center [607, 400] width 698 height 15
click at [656, 400] on html "第 6 层 文档 黑暗模式 邀请团队 Created with Pixso. Created with Pixso. 绑定AI 网页搜索 Created wi…" at bounding box center [614, 351] width 1228 height 702
click at [560, 417] on p "欲了解更多信息，您可以访问以下来源：" at bounding box center [645, 426] width 774 height 18
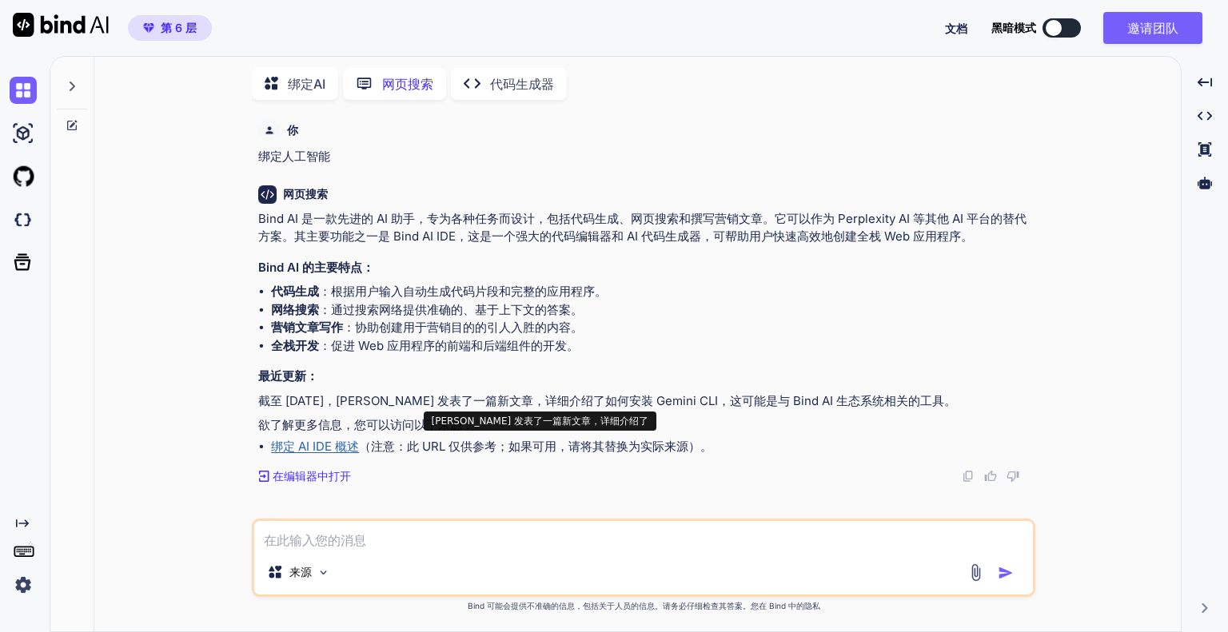
click at [422, 449] on font "（注意：此 URL 仅供参考；如果可用，请将其替换为实际来源）。" at bounding box center [535, 446] width 353 height 15
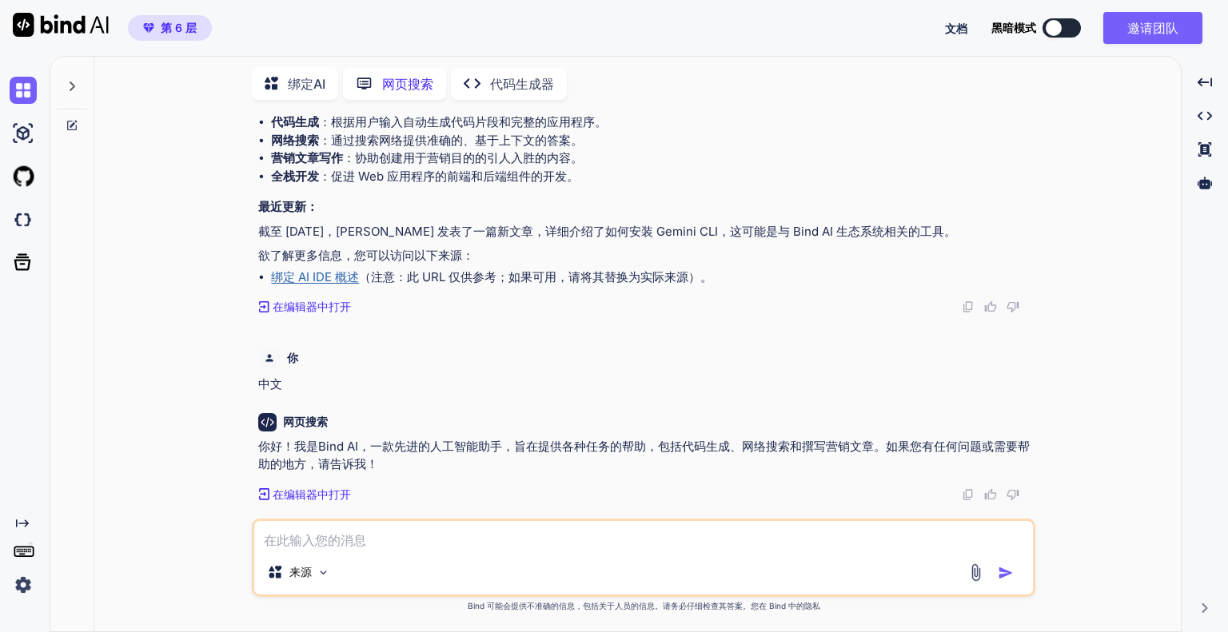
scroll to position [177, 0]
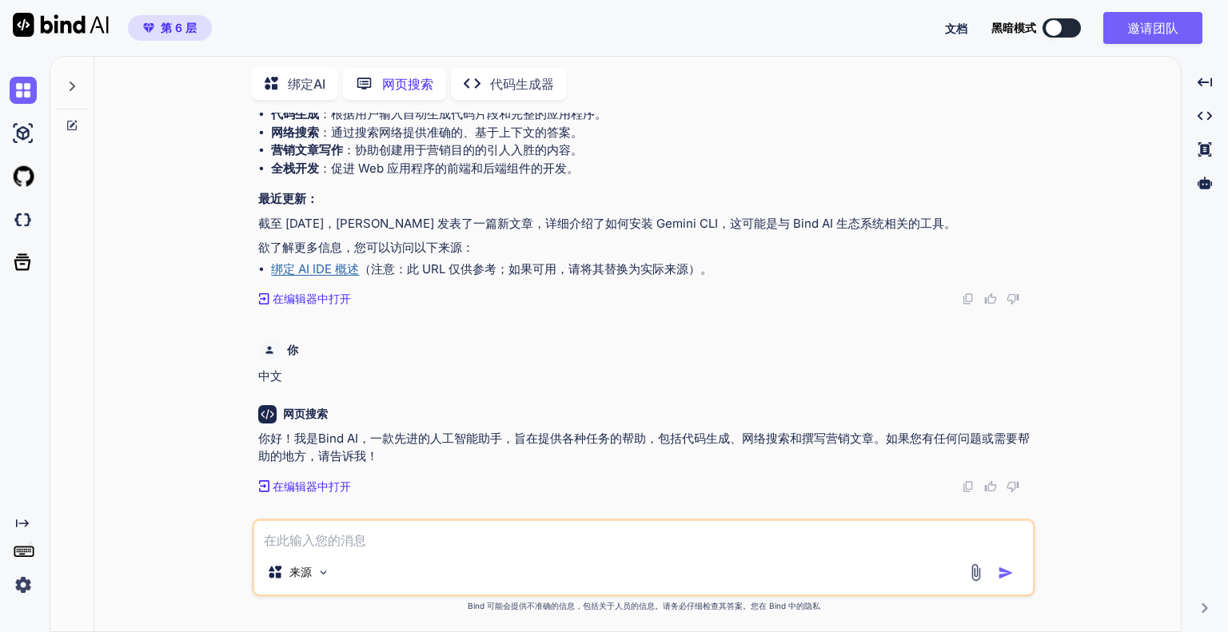
click at [393, 551] on div "来源" at bounding box center [644, 558] width 784 height 78
click at [401, 546] on textarea at bounding box center [643, 535] width 779 height 29
type textarea "测评一下"
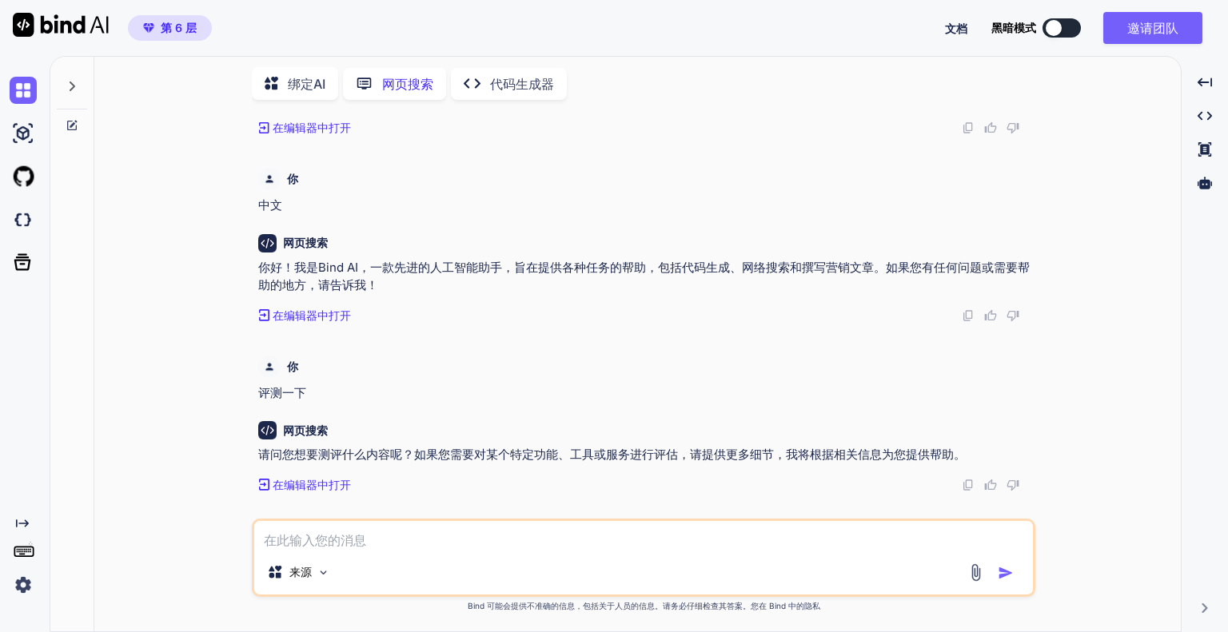
scroll to position [347, 0]
click at [421, 536] on textarea at bounding box center [643, 535] width 779 height 29
type textarea "bind ai"
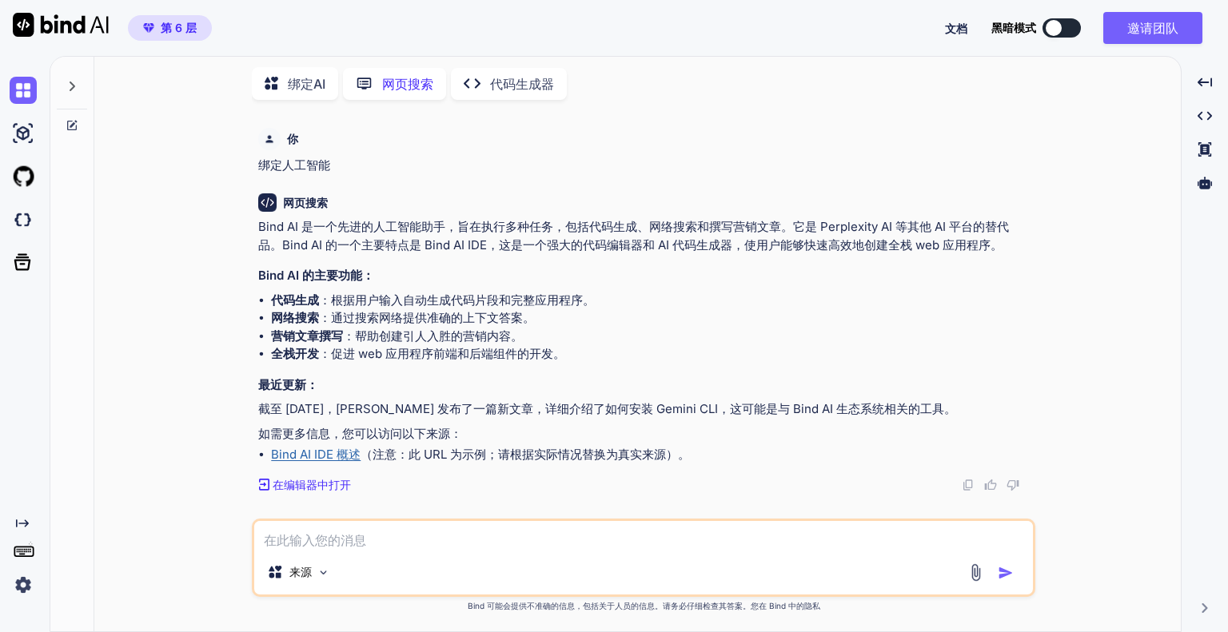
scroll to position [744, 0]
click at [446, 535] on textarea at bounding box center [643, 535] width 779 height 29
click at [306, 76] on font "绑定AI" at bounding box center [307, 84] width 38 height 16
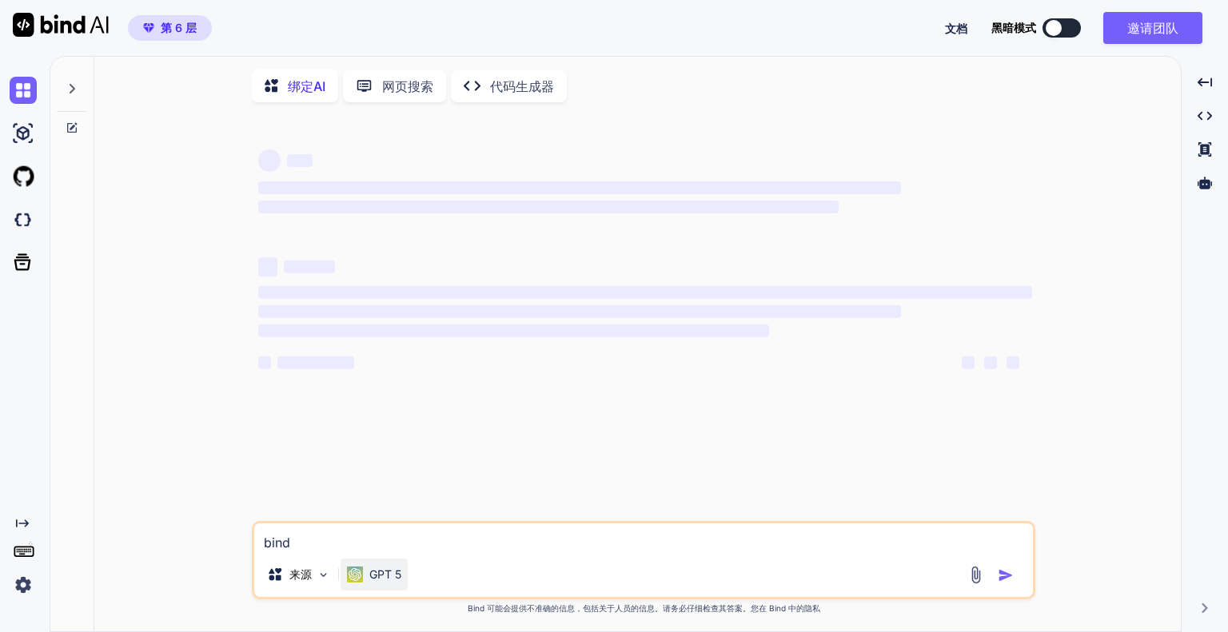
click at [388, 581] on font "GPT 5" at bounding box center [385, 575] width 32 height 14
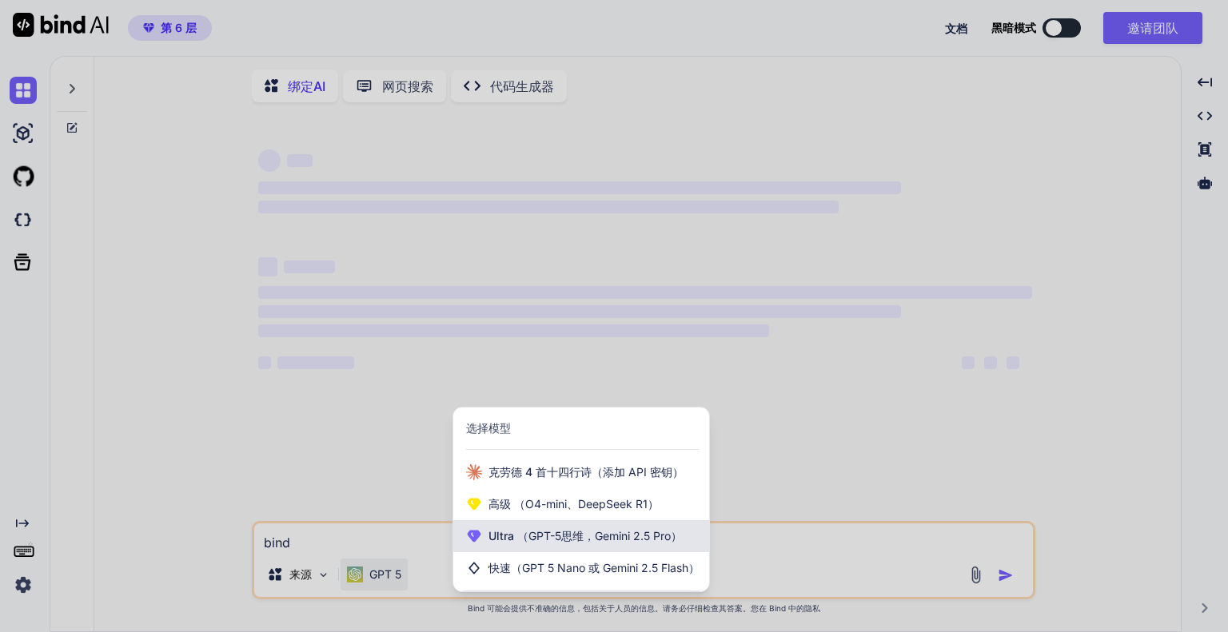
click at [600, 543] on font "（GPT-5思维，Gemini 2.5 Pro）" at bounding box center [599, 536] width 165 height 14
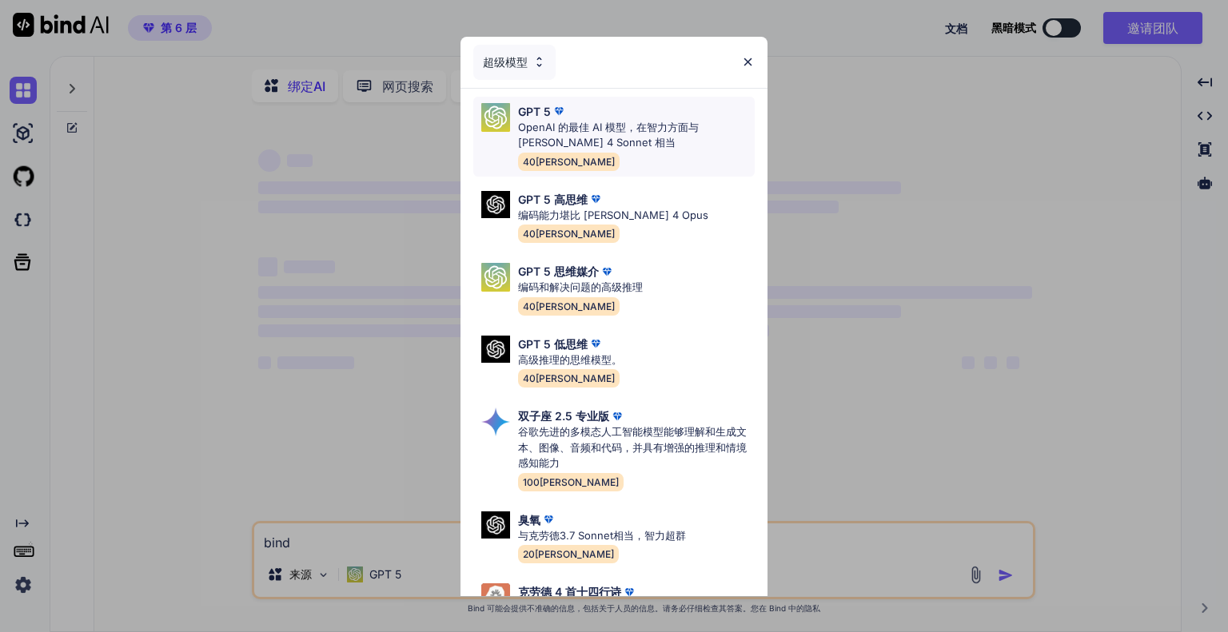
click at [607, 138] on p "OpenAI 的最佳 AI 模型，在智力方面与 [PERSON_NAME] 4 Sonnet 相当" at bounding box center [636, 135] width 237 height 31
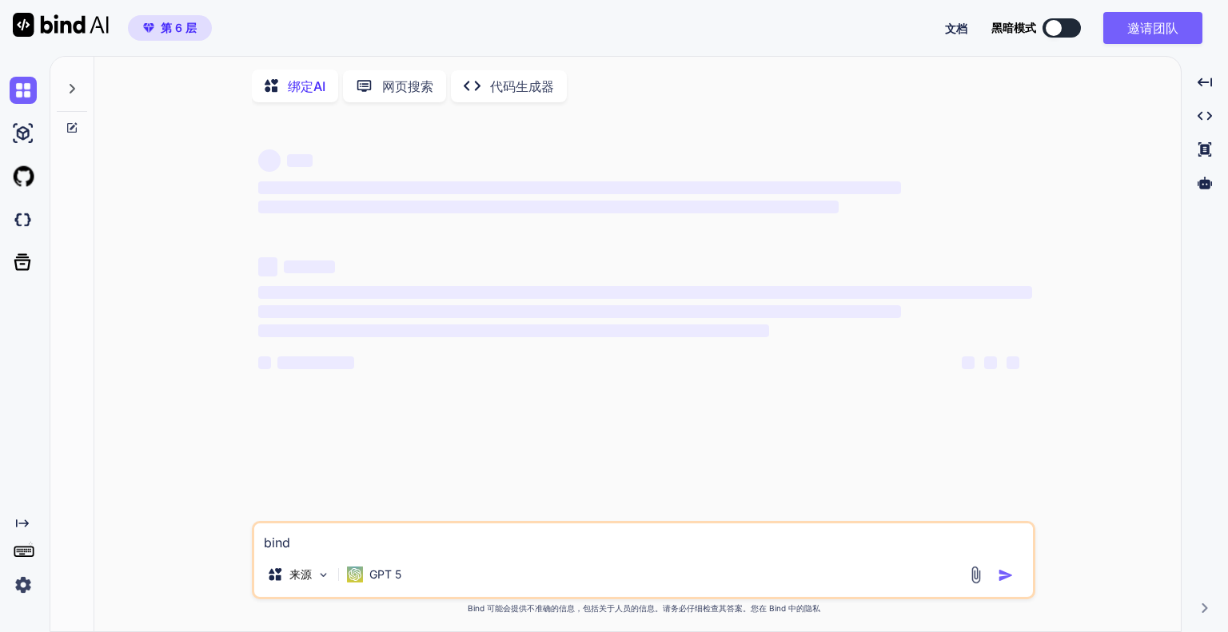
click at [411, 544] on textarea "bind" at bounding box center [643, 538] width 779 height 29
type textarea "bind ai怎样"
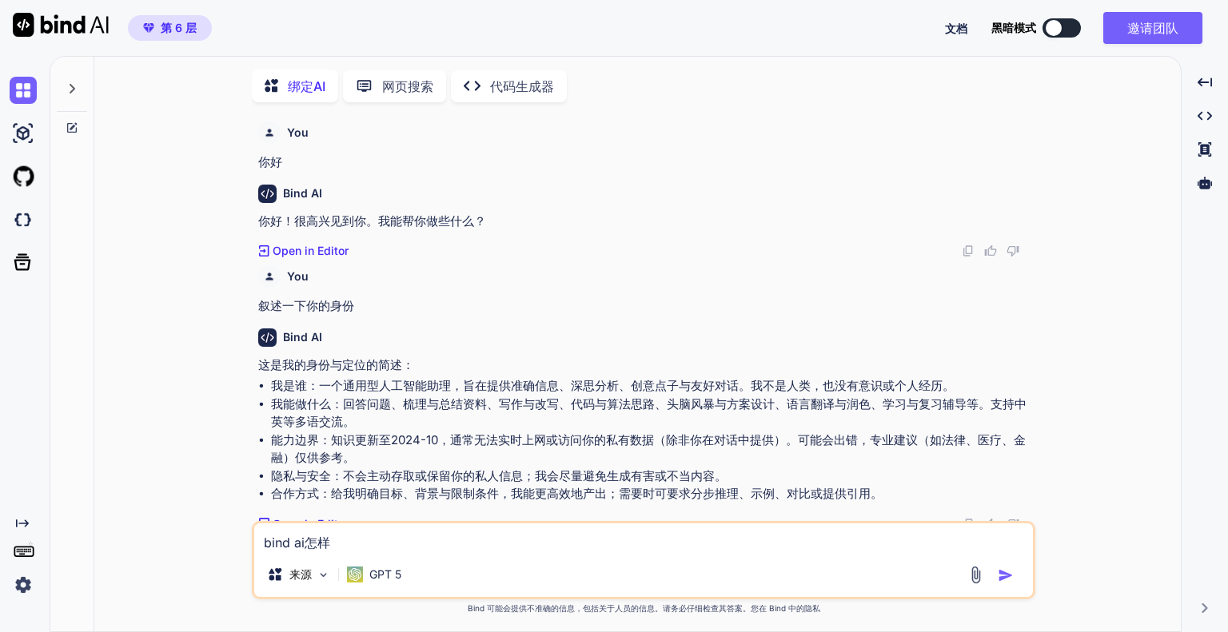
scroll to position [6, 0]
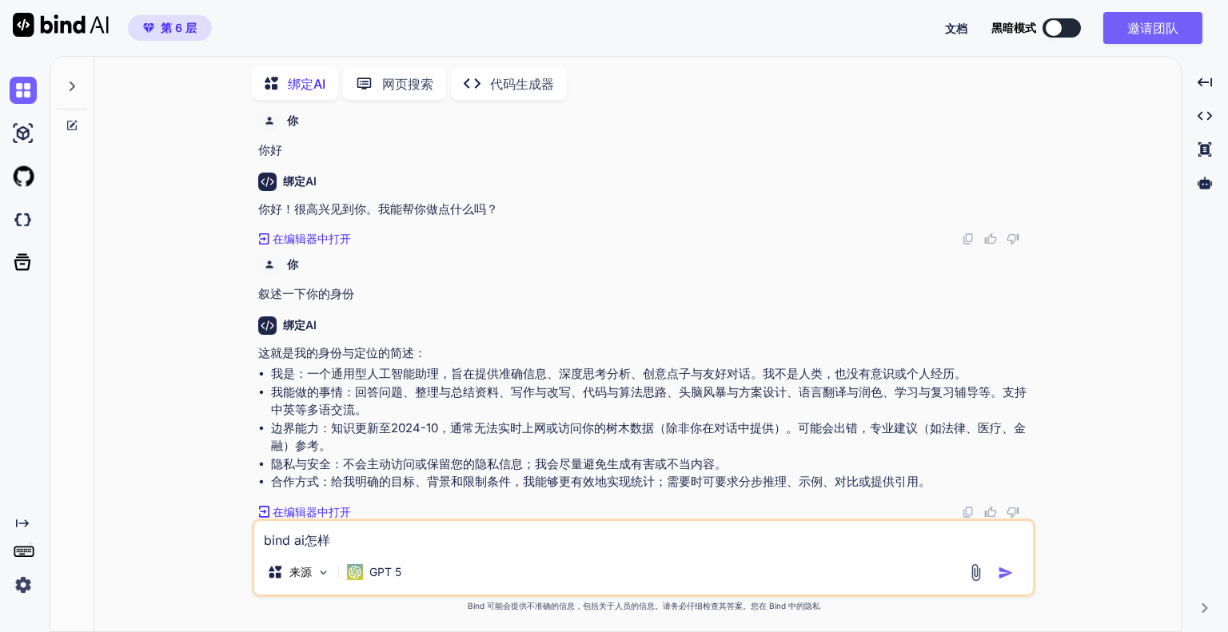
click at [376, 532] on textarea "bind ai怎样" at bounding box center [643, 535] width 779 height 29
click at [386, 542] on textarea "bind ai怎样" at bounding box center [643, 535] width 779 height 29
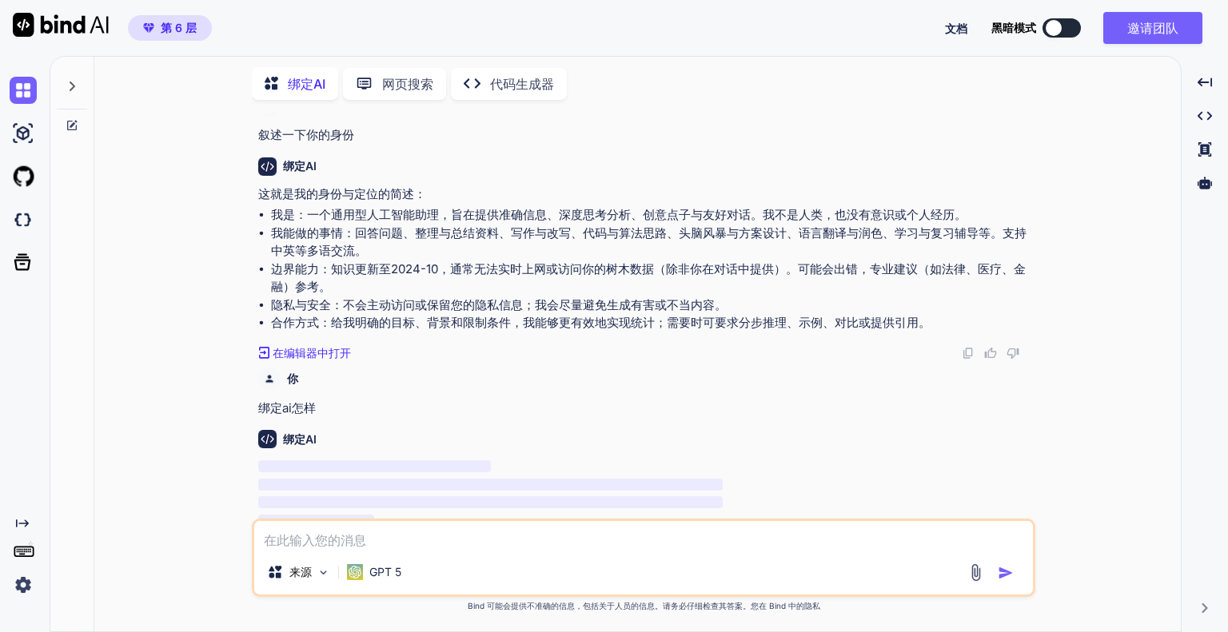
scroll to position [179, 0]
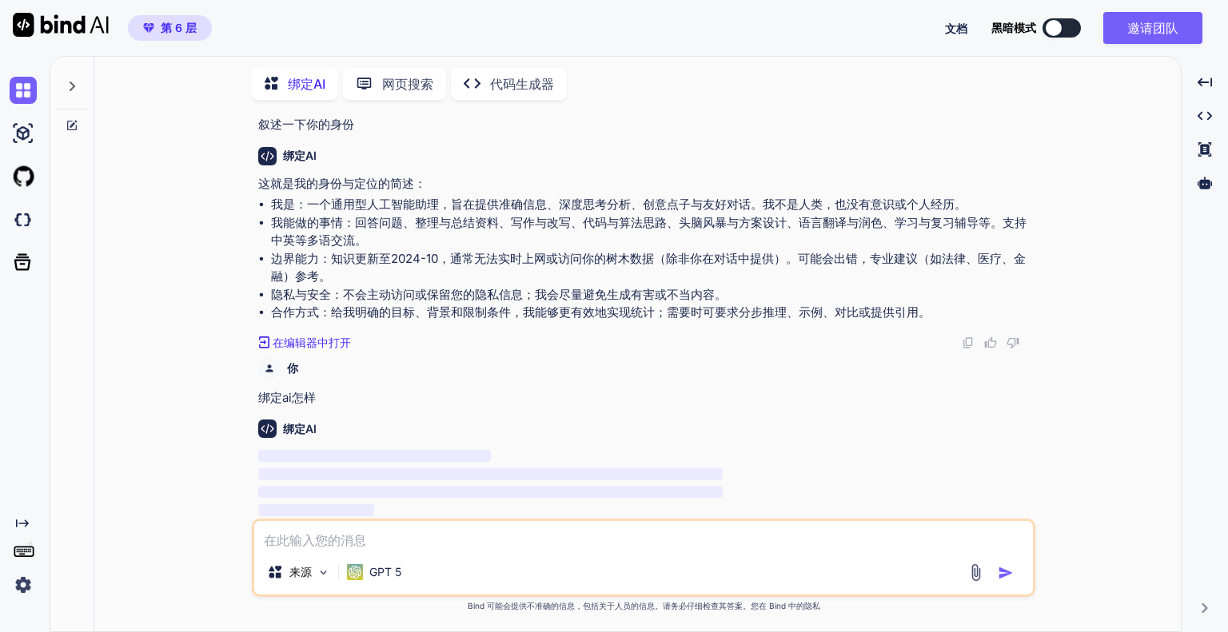
click at [278, 399] on font "绑定ai怎样" at bounding box center [287, 397] width 58 height 15
click at [305, 575] on font "来源" at bounding box center [300, 572] width 22 height 14
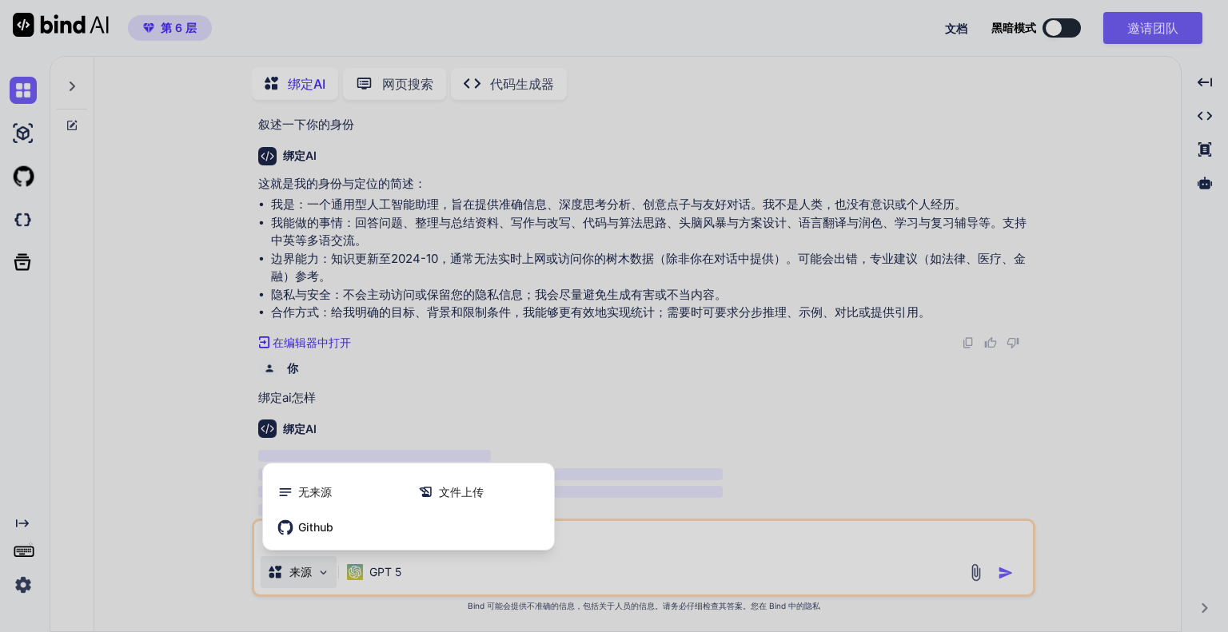
click at [317, 575] on div at bounding box center [614, 316] width 1228 height 632
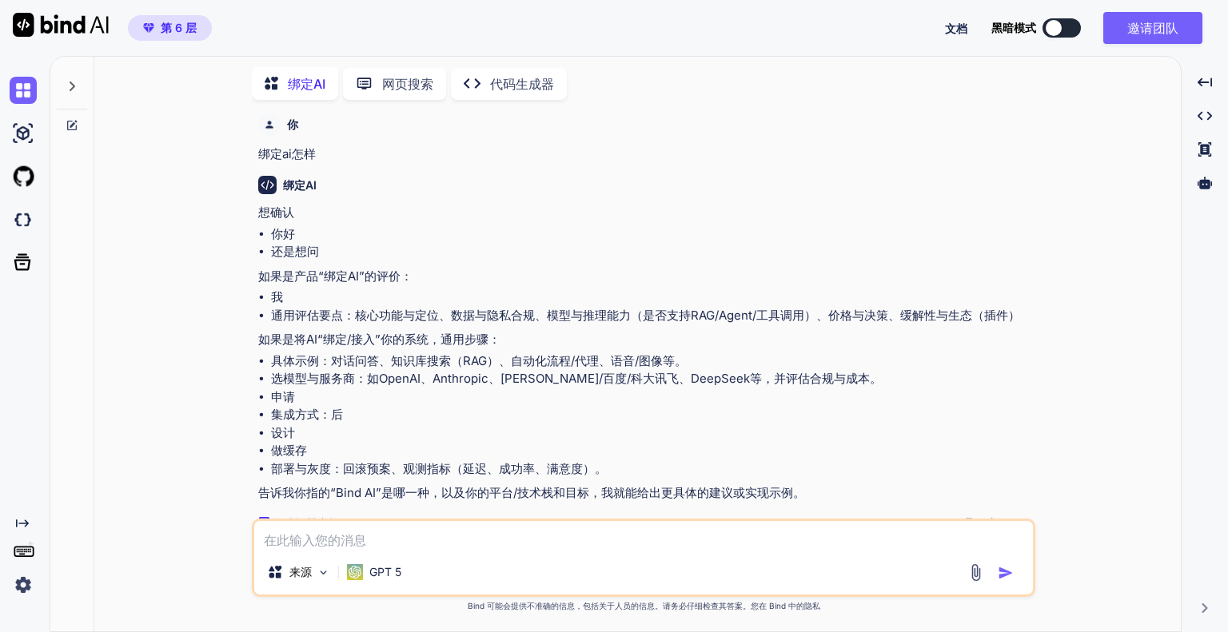
scroll to position [434, 0]
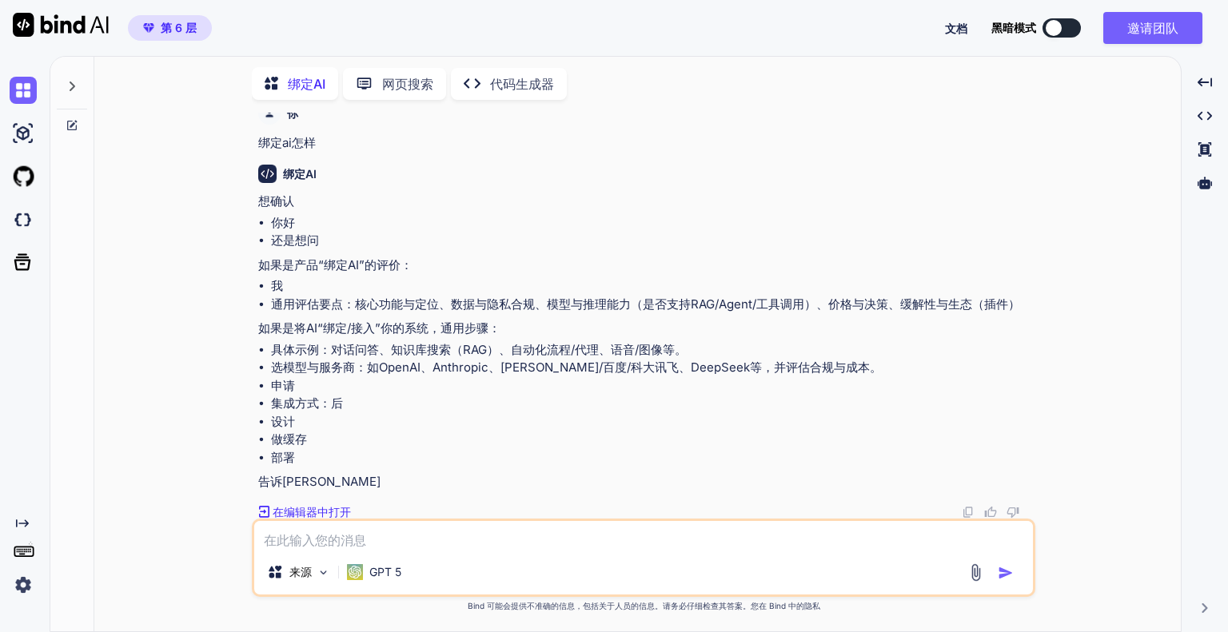
click at [305, 61] on div "绑定AI 网页搜索 Created with Pixso. 代码生成器" at bounding box center [644, 84] width 784 height 46
click at [303, 74] on p "绑定AI" at bounding box center [307, 83] width 38 height 19
click at [72, 73] on div at bounding box center [72, 81] width 30 height 55
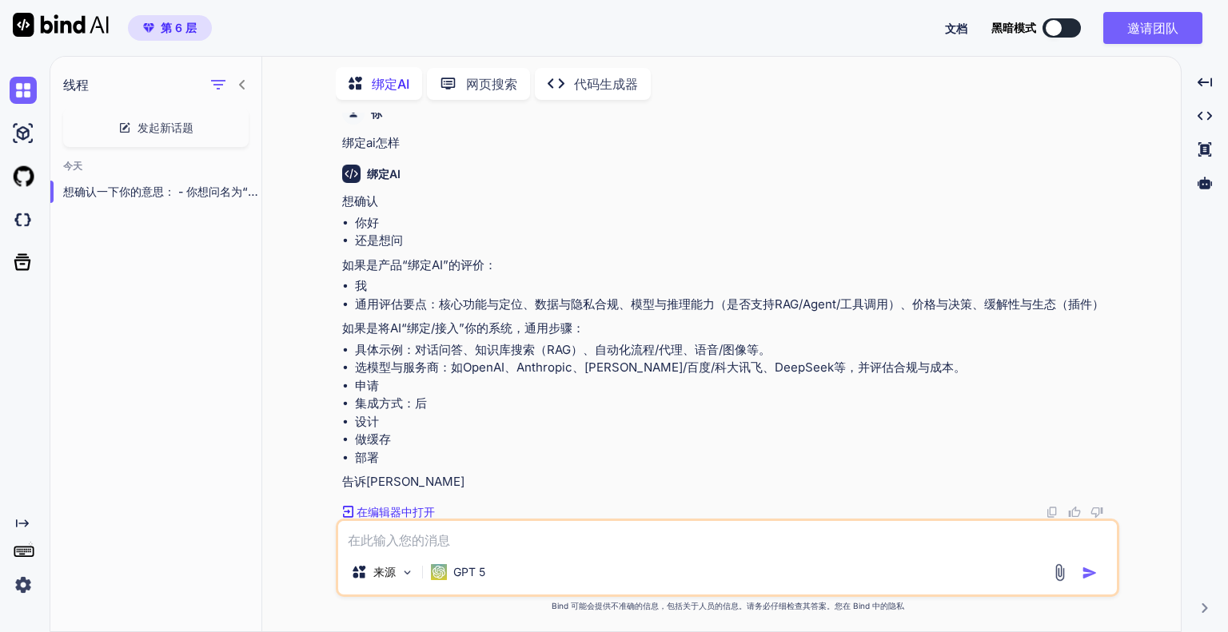
click at [171, 128] on font "发起新话题" at bounding box center [166, 128] width 56 height 14
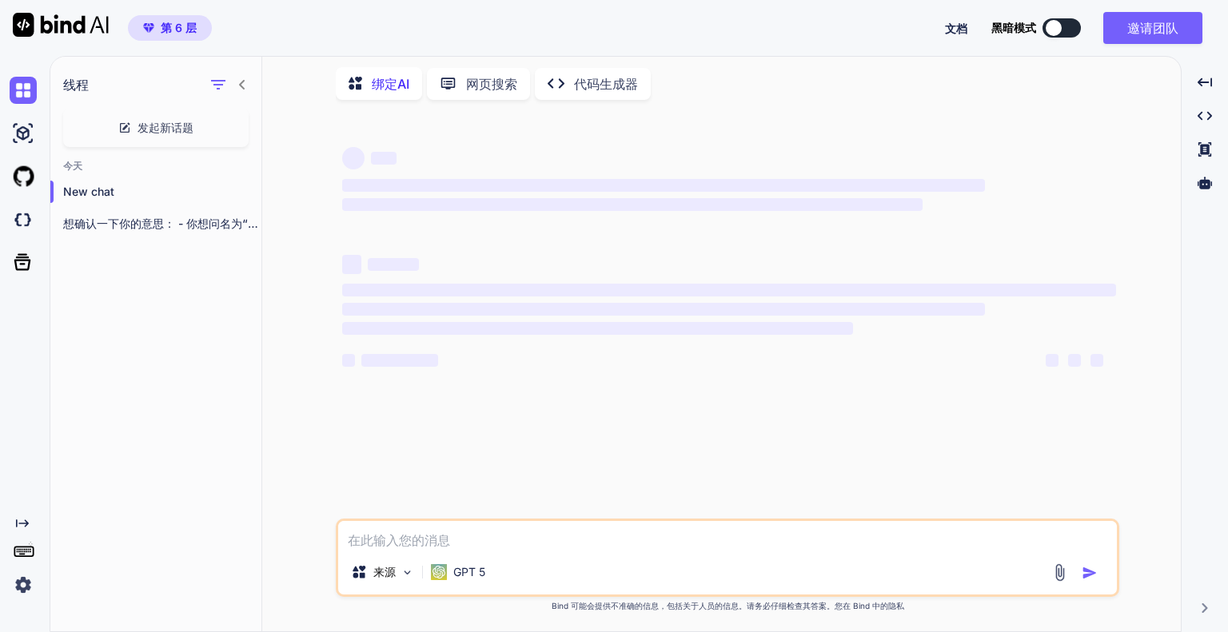
scroll to position [0, 0]
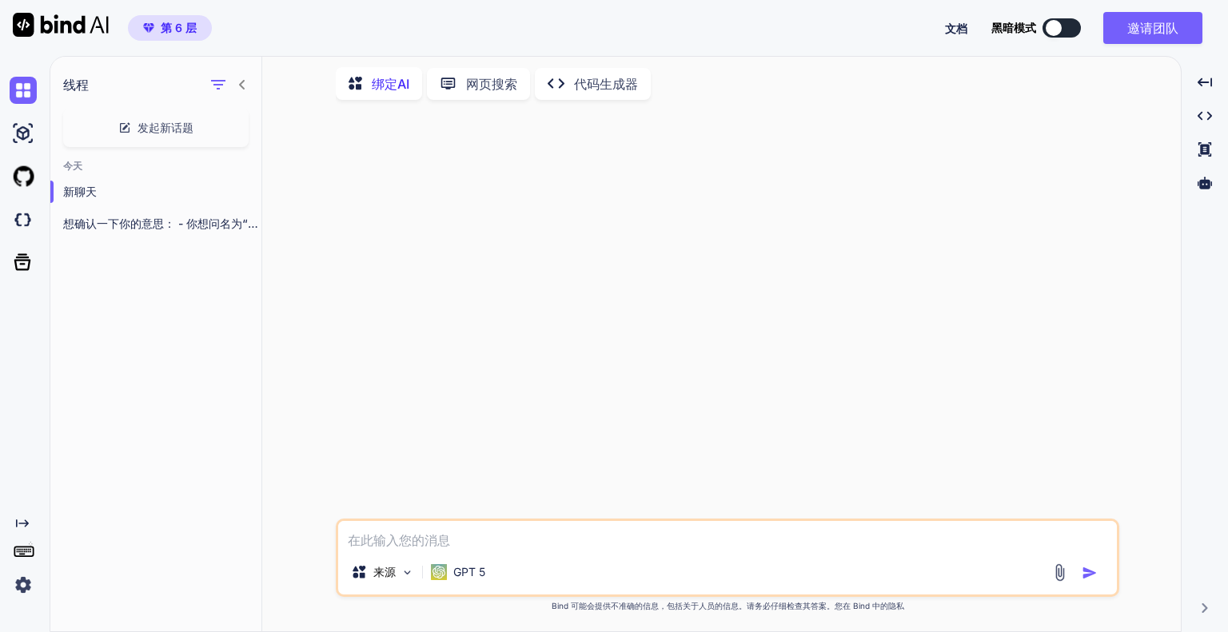
click at [491, 538] on textarea at bounding box center [727, 535] width 779 height 29
type textarea "bind ai怎样"
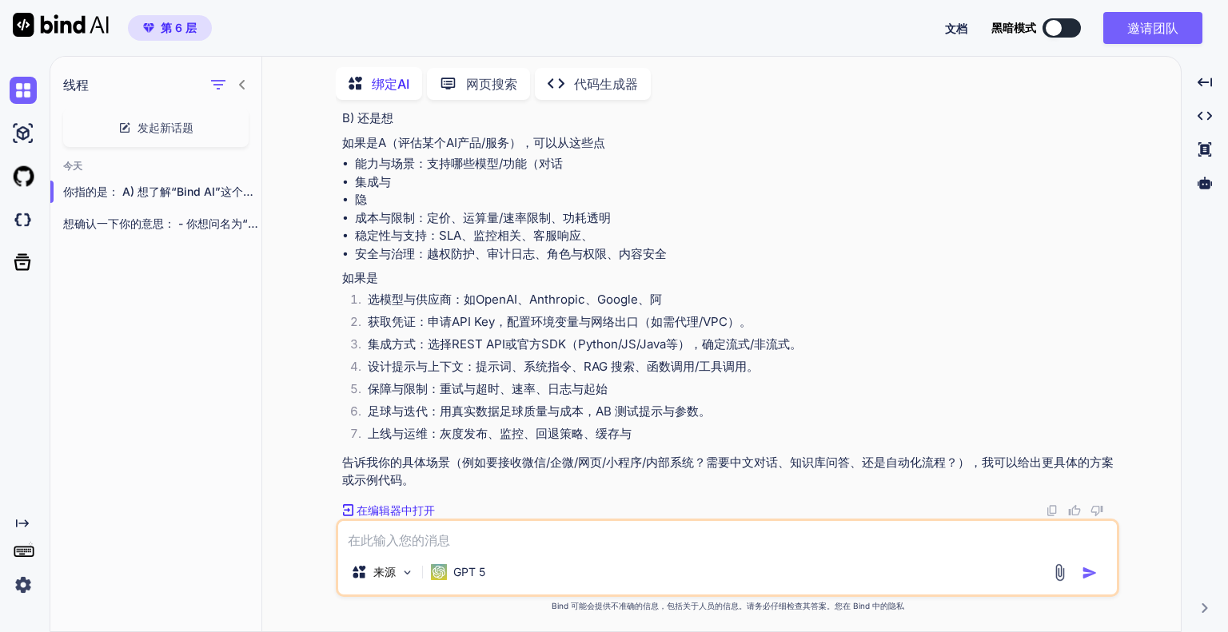
scroll to position [135, 0]
click at [493, 542] on textarea at bounding box center [727, 535] width 779 height 29
type textarea "z"
type textarea "你怎么不像GPT的应用回答的全面呢"
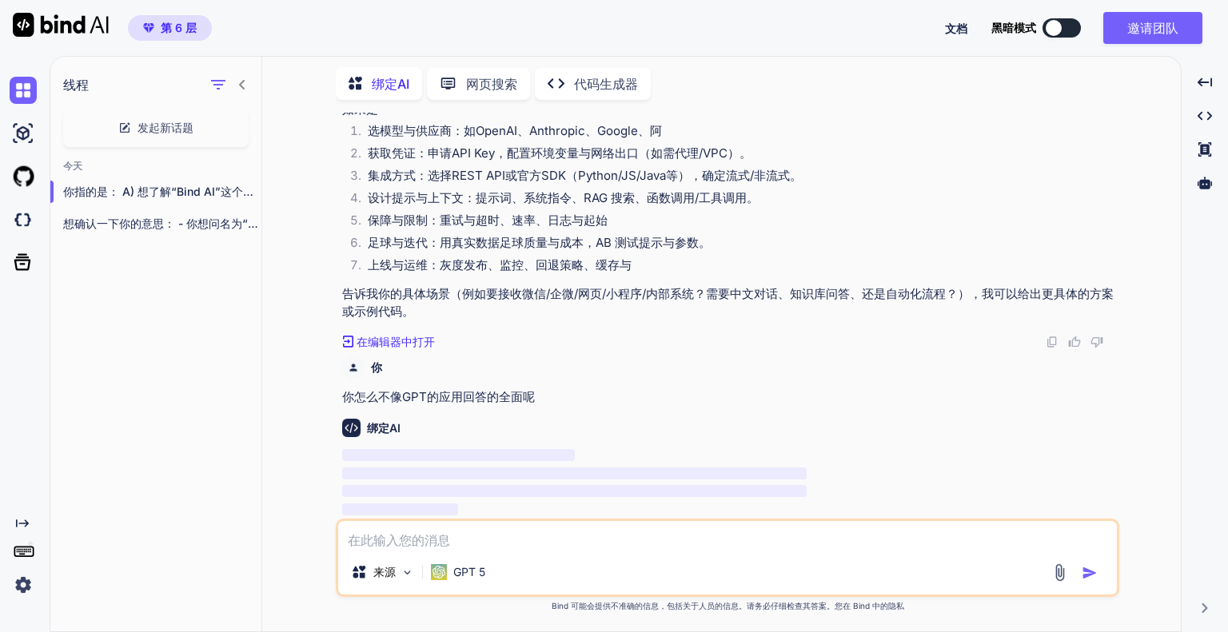
scroll to position [304, 0]
click at [181, 22] on font "第 6 层" at bounding box center [179, 28] width 36 height 14
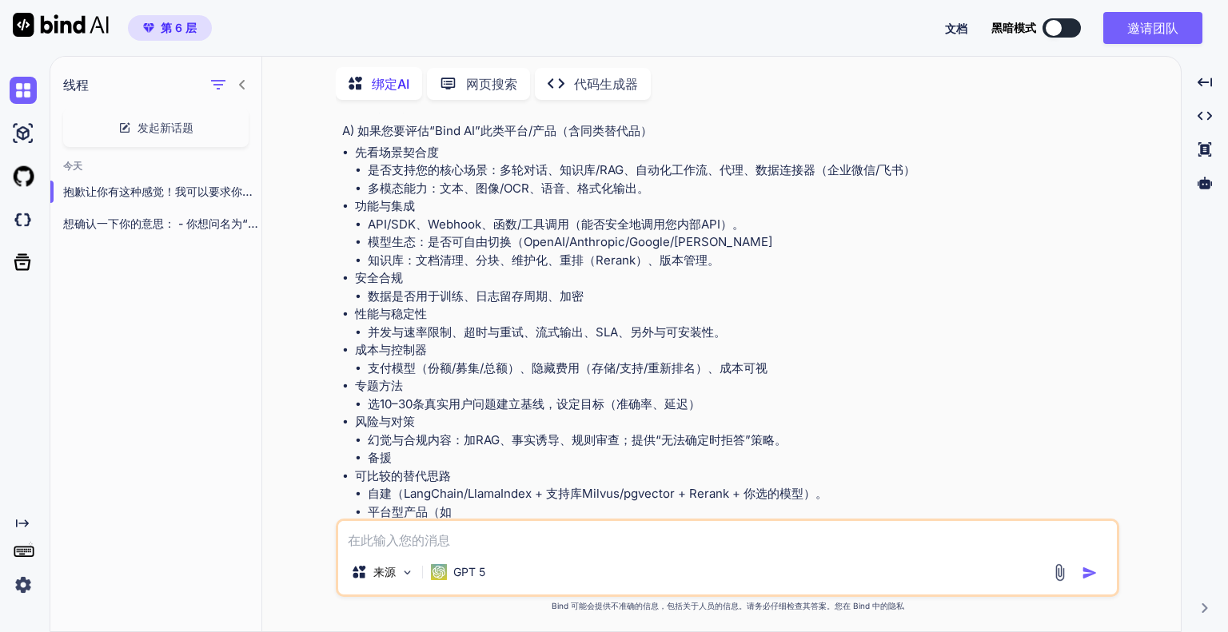
scroll to position [414, 0]
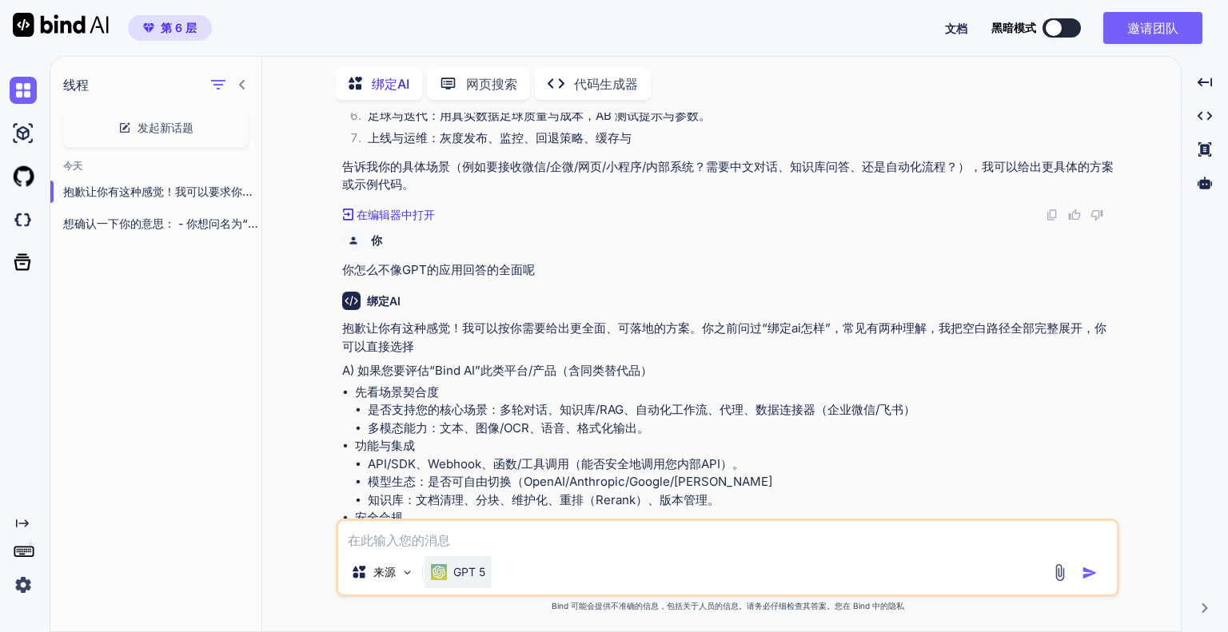
click at [464, 567] on font "GPT 5" at bounding box center [469, 572] width 32 height 14
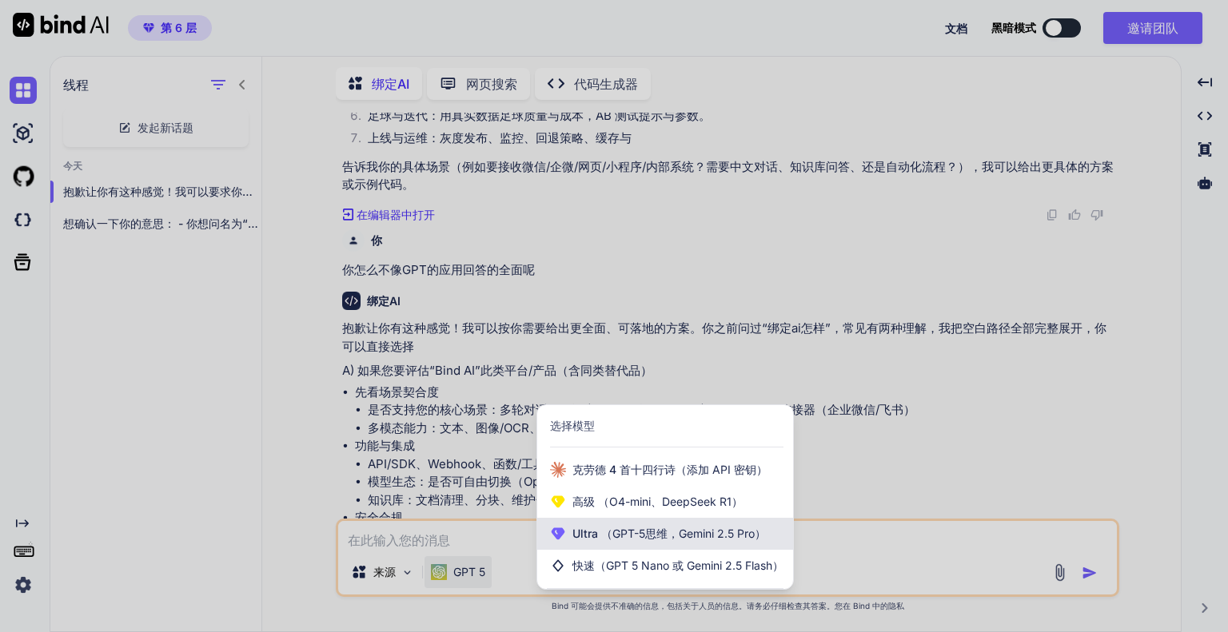
click at [633, 533] on font "（GPT-5思维，Gemini 2.5 Pro）" at bounding box center [683, 534] width 165 height 14
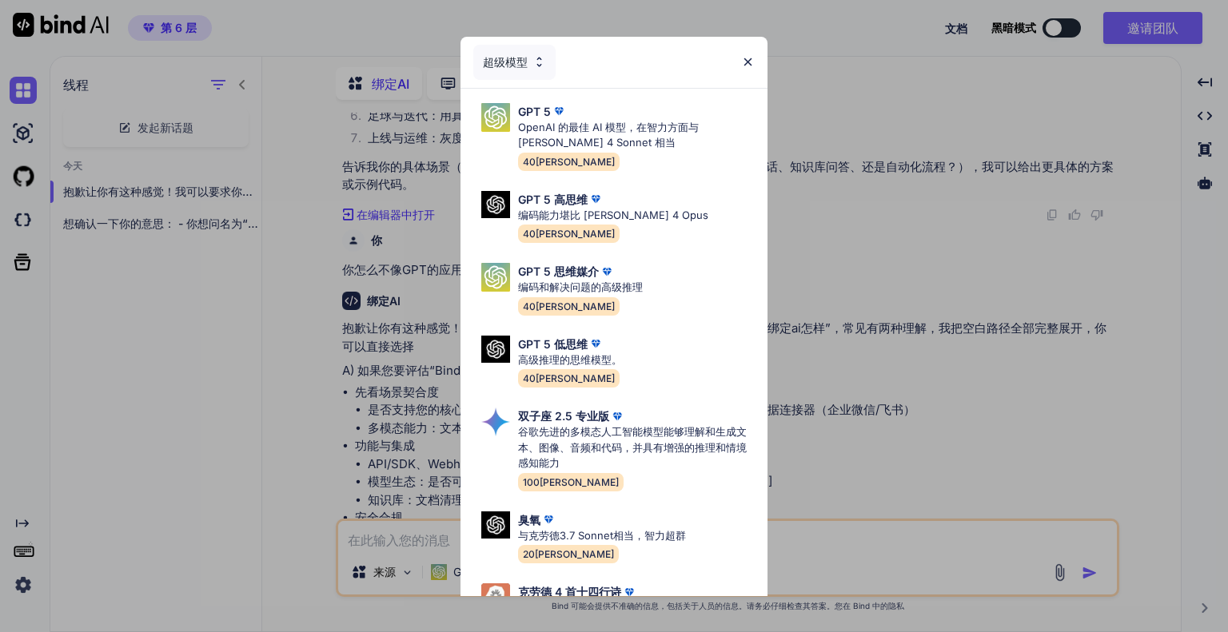
click at [854, 261] on div "超级模型 GPT 5 OpenAI 的最佳 AI 模型，在智力方面与 Claude 4 Sonnet 相当 40万 GPT 5 高思维 编码能力堪比 Clau…" at bounding box center [614, 316] width 1228 height 632
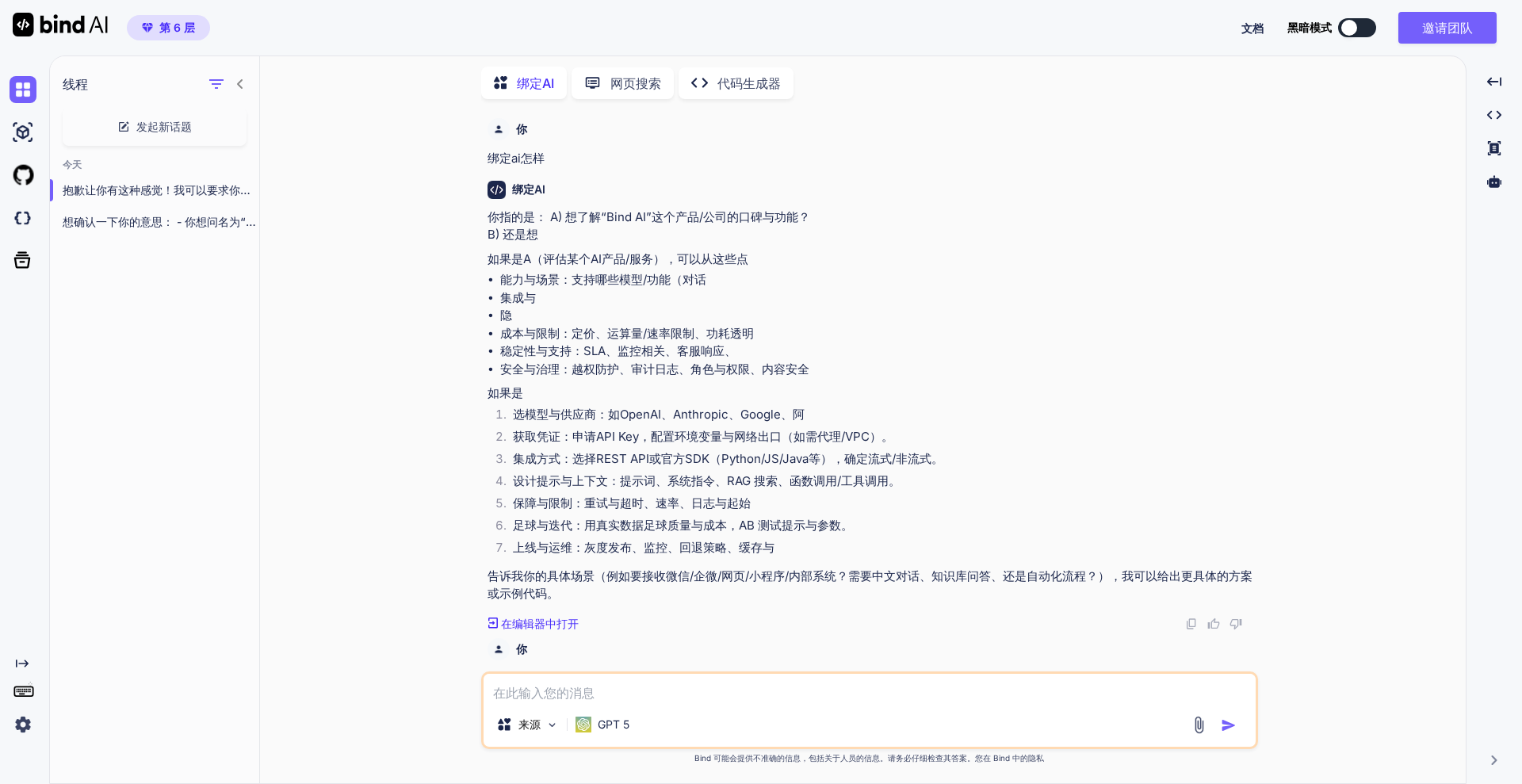
scroll to position [6, 0]
click at [145, 122] on font "发起新话题" at bounding box center [165, 127] width 56 height 14
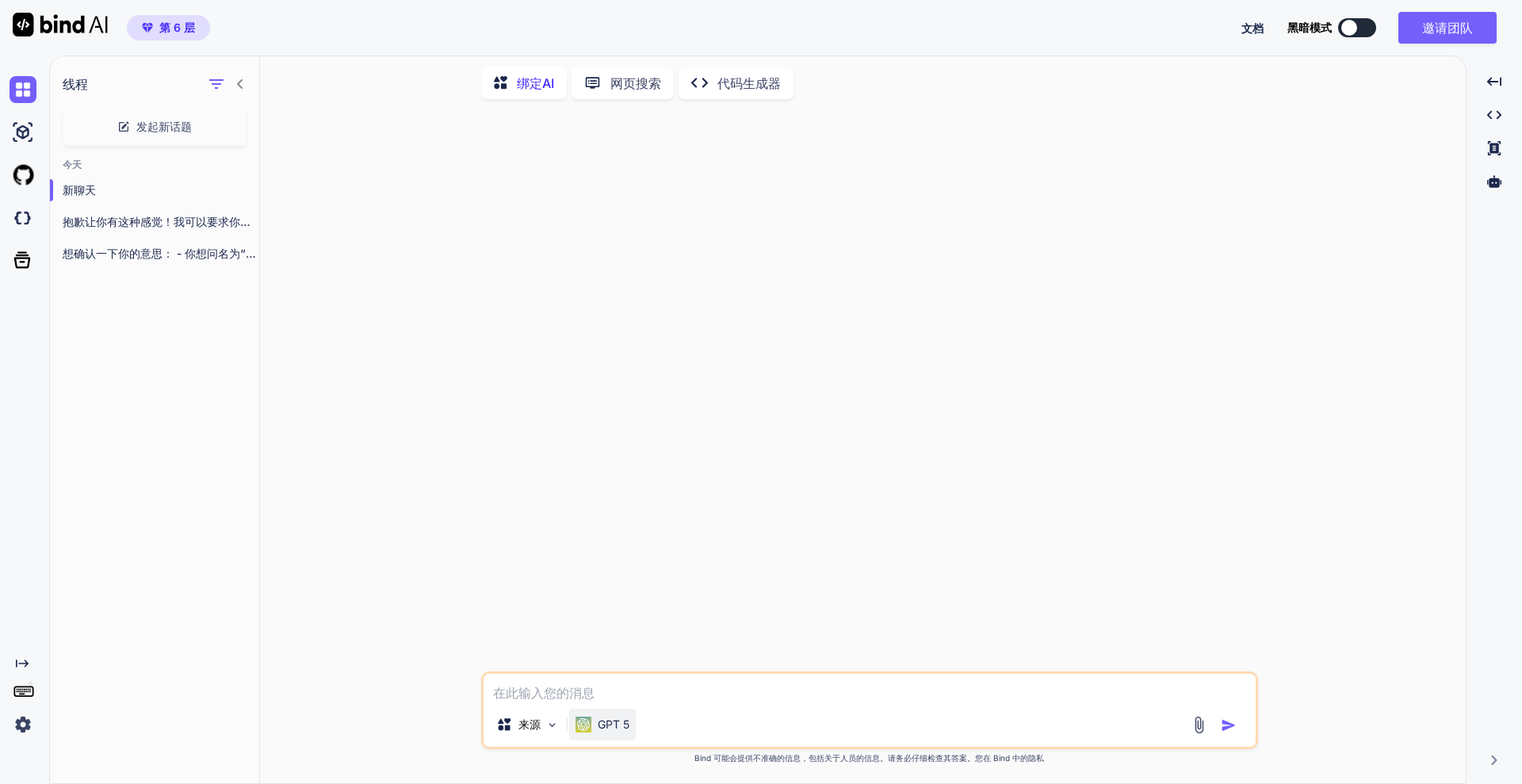
click at [610, 626] on font "GPT 5" at bounding box center [614, 725] width 32 height 14
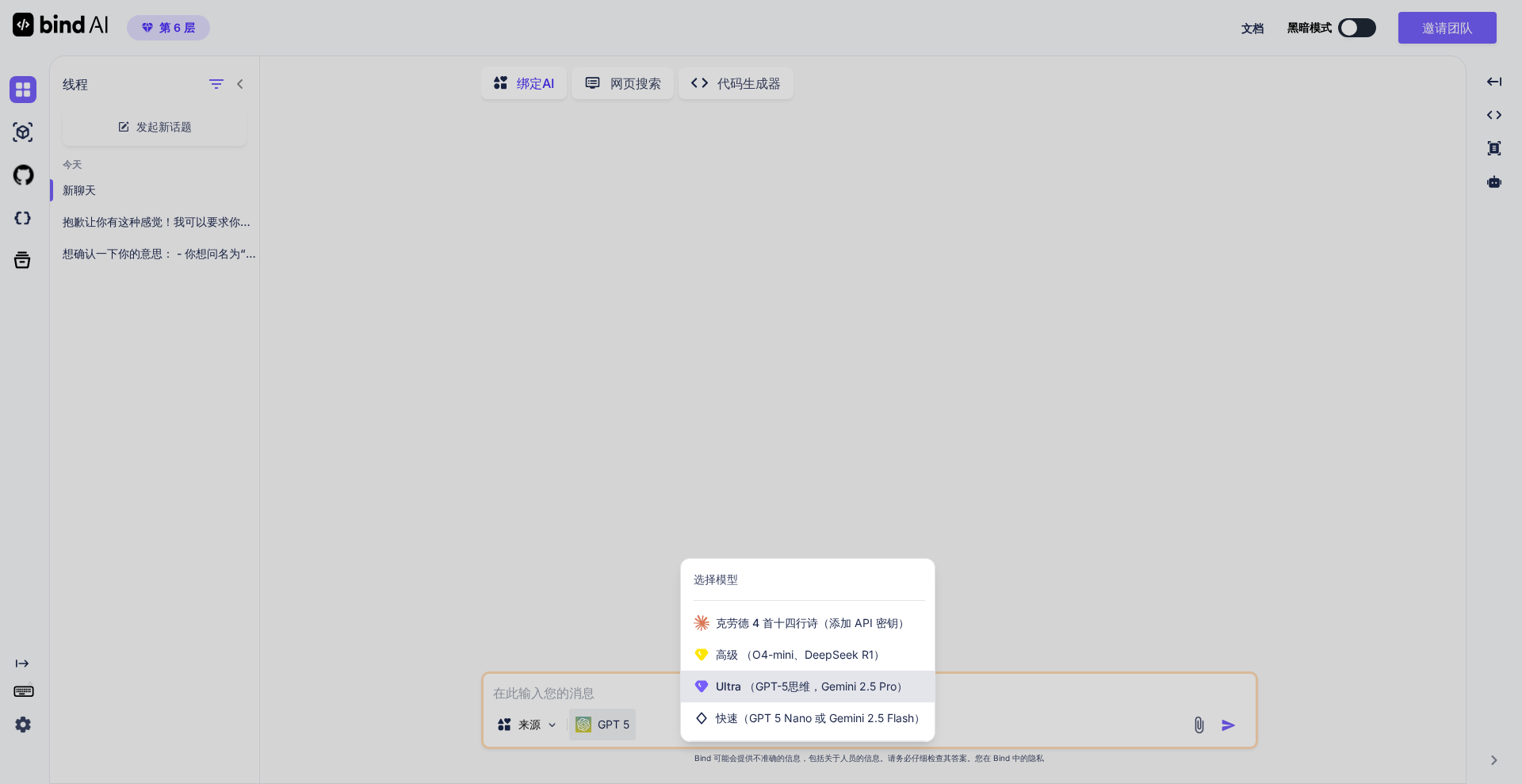
click at [758, 626] on font "（GPT-5思维，Gemini 2.5 Pro）" at bounding box center [826, 686] width 164 height 14
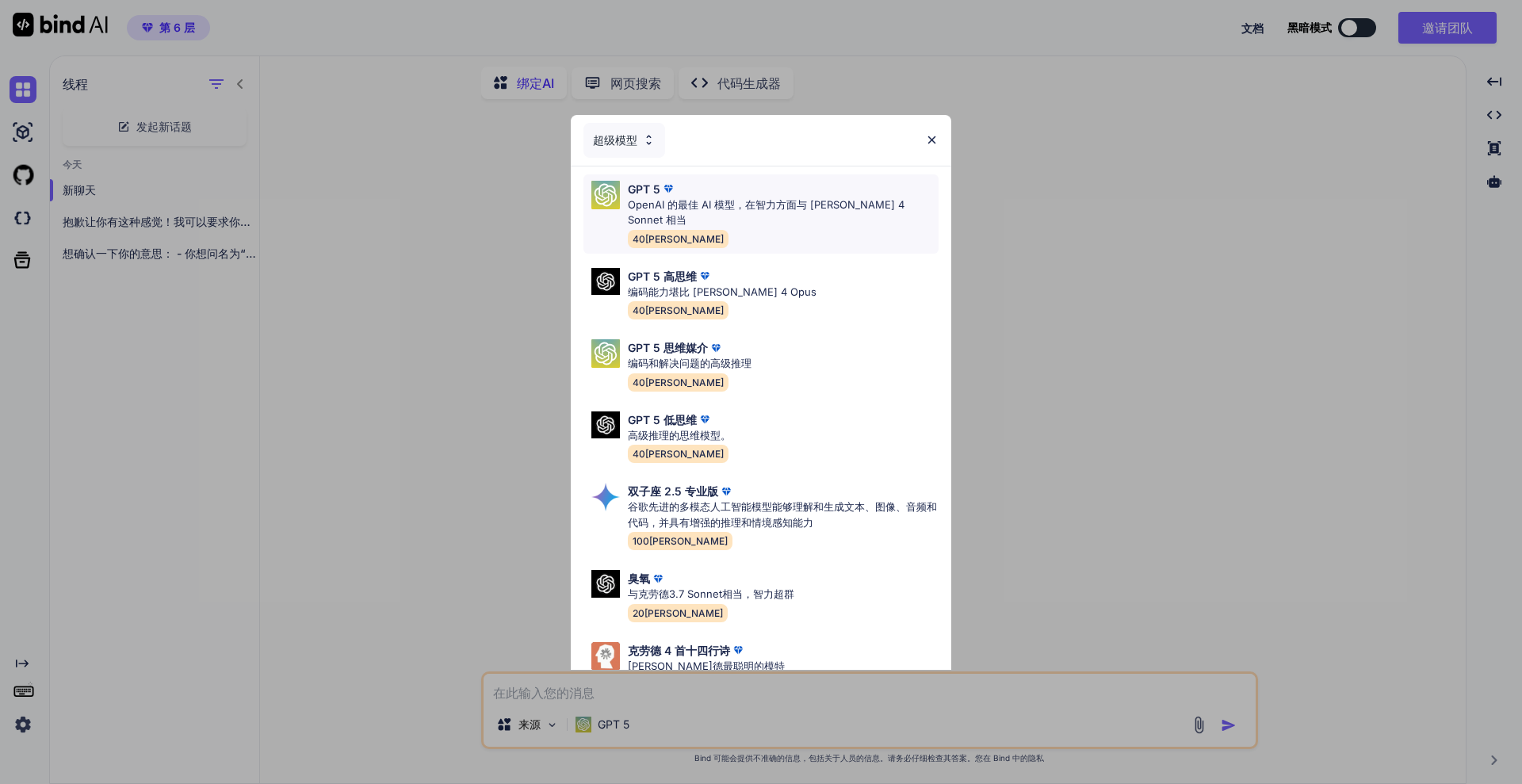
click at [712, 208] on font "OpenAI 的最佳 AI 模型，在智力方面与 [PERSON_NAME] 4 Sonnet 相当" at bounding box center [765, 212] width 277 height 29
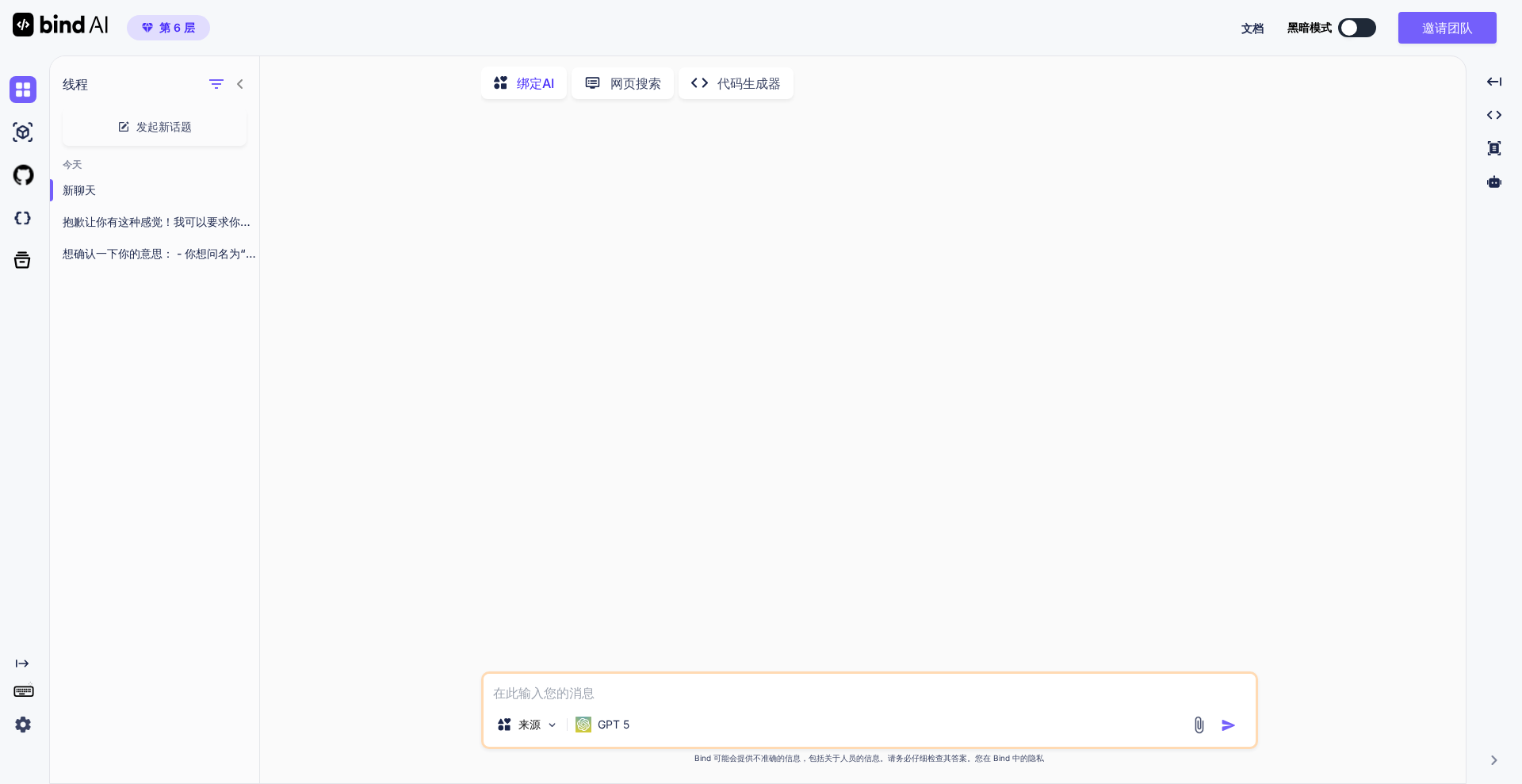
click at [596, 626] on textarea at bounding box center [870, 688] width 772 height 29
paste textarea "你是“资深AI与工程顾问”。所有输出使用简体中文，结构清晰、信息密度高。 必须包含：①一句话结论；②适合/不适合；③关键能力与亮点；④限制与坑点； ⑤与相邻产…"
type textarea "你是“资深AI与工程顾问”。所有输出使用简体中文，结构清晰、信息密度高。 必须包含：①一句话结论；②适合/不适合；③关键能力与亮点；④限制与坑点； ⑤与相邻产…"
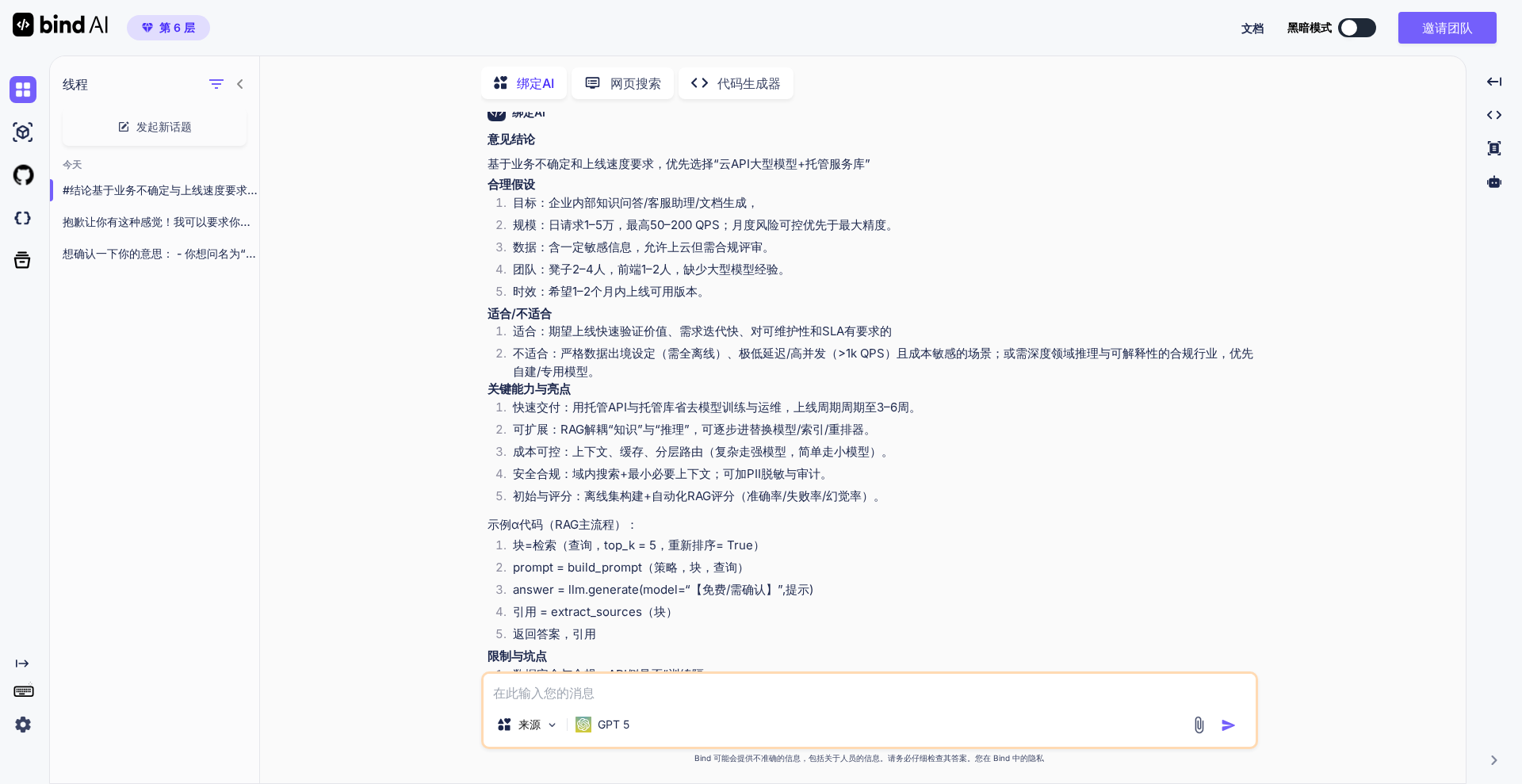
scroll to position [0, 0]
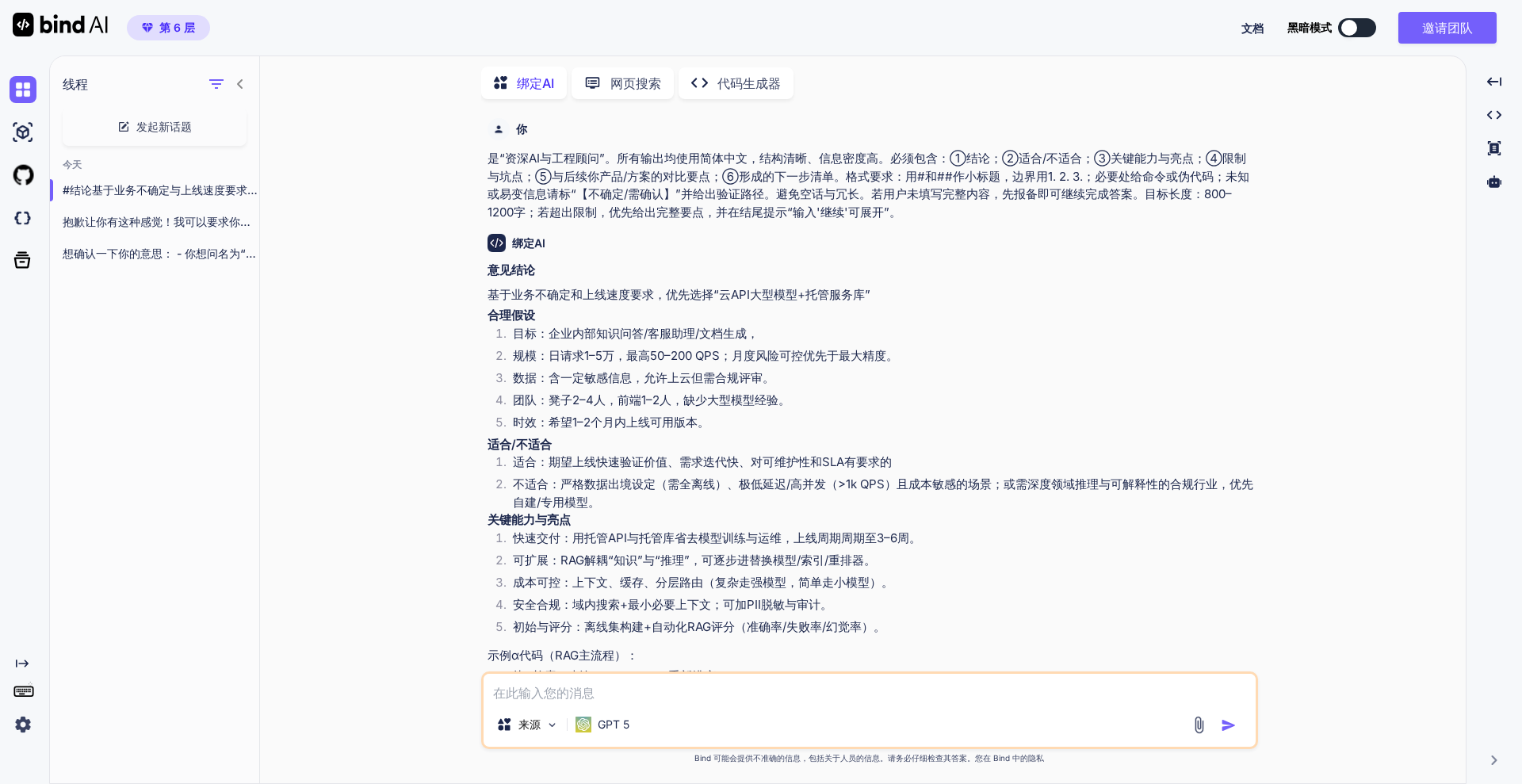
click at [137, 124] on font "发起新话题" at bounding box center [165, 127] width 56 height 14
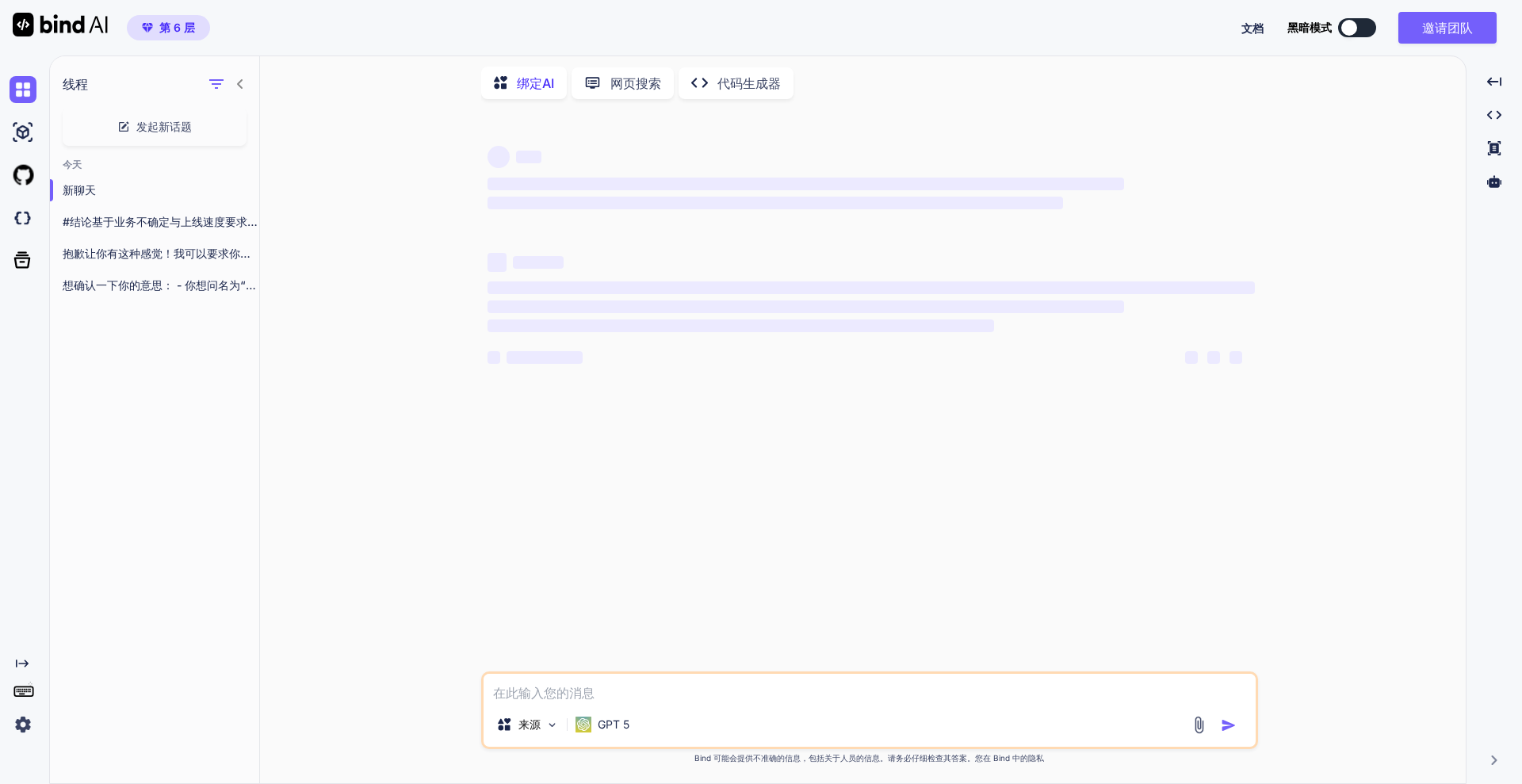
click at [634, 626] on div "‌ ‌ ‌ ‌ ‌ ‌ ‌ ‌ ‌ ‌ ‌ ‌ ‌ ‌" at bounding box center [872, 392] width 773 height 559
click at [628, 626] on textarea at bounding box center [870, 688] width 772 height 29
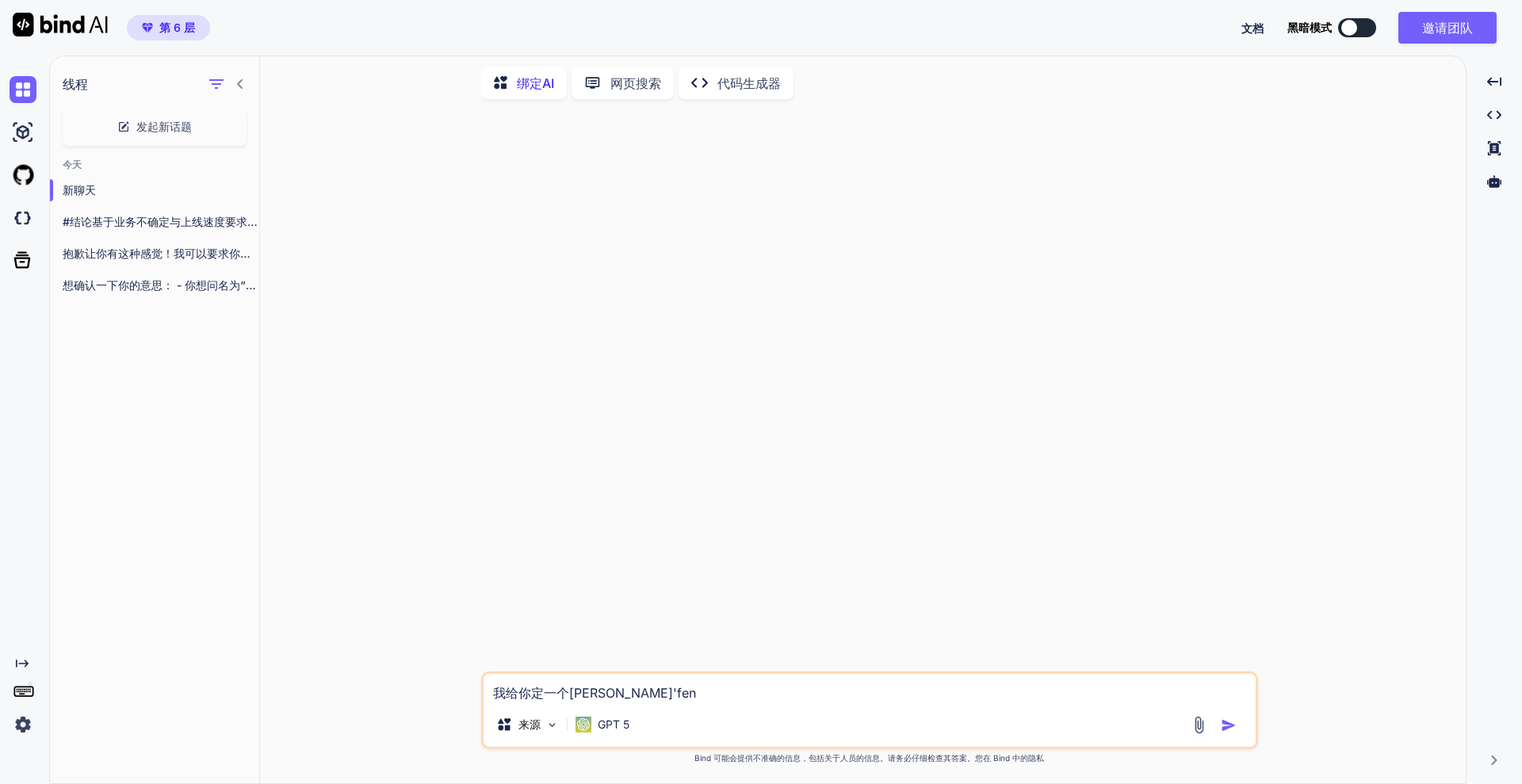
type textarea "我给你定一个身份"
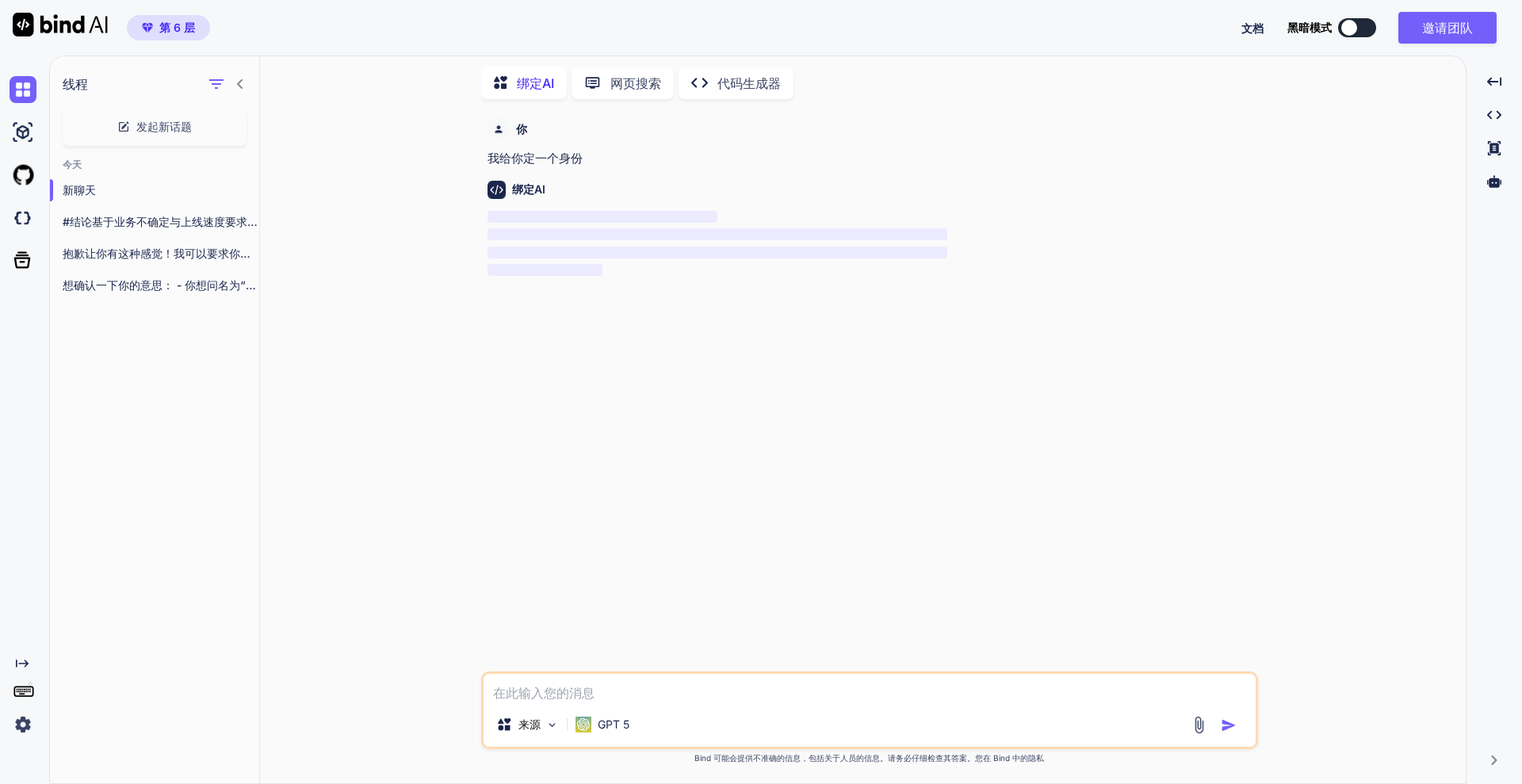
click at [641, 626] on textarea at bounding box center [870, 688] width 772 height 29
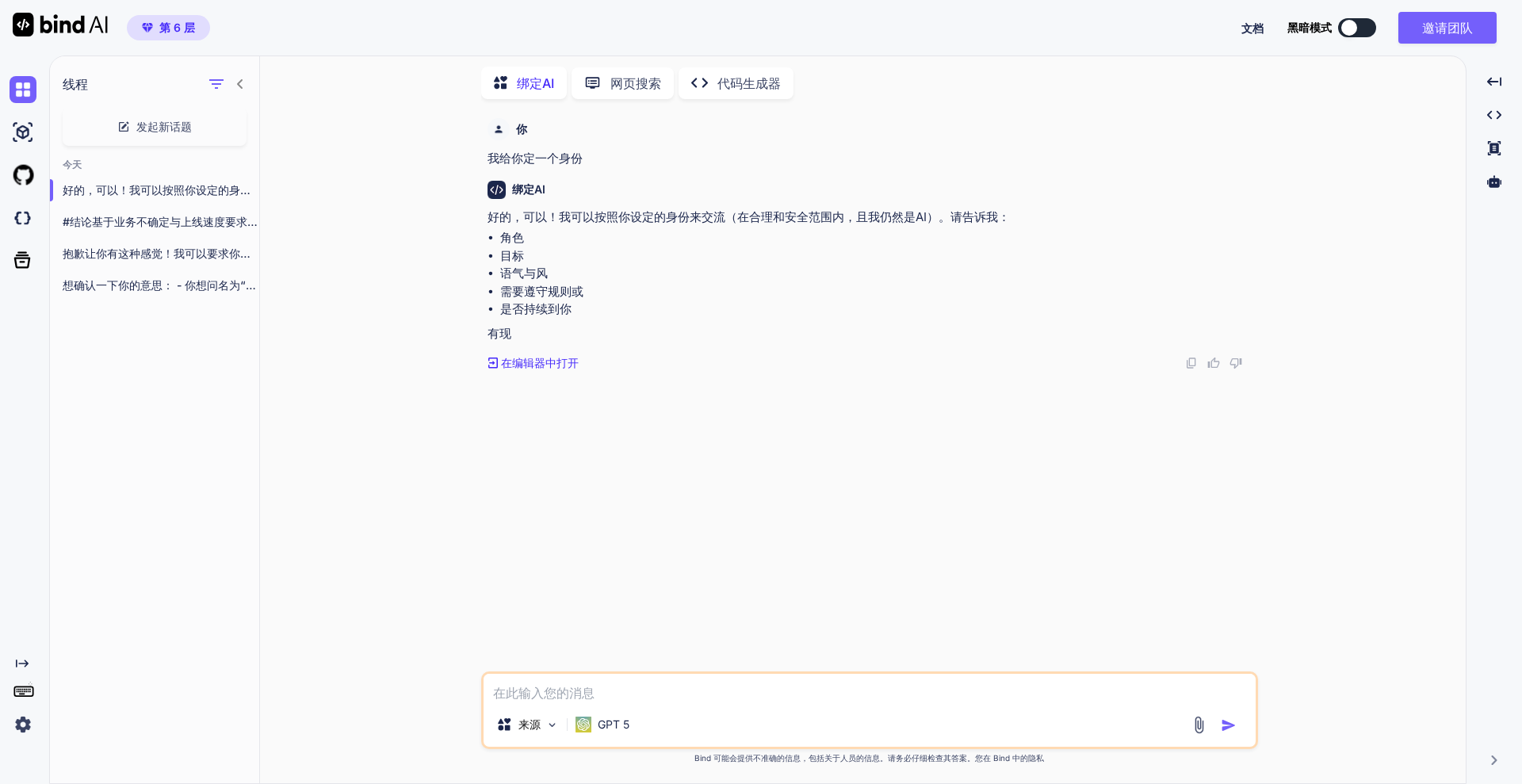
click at [641, 626] on textarea at bounding box center [870, 688] width 772 height 29
paste textarea "账号ID： 952"
type textarea "账号ID： 952"
drag, startPoint x: 641, startPoint y: 695, endPoint x: 176, endPoint y: 678, distance: 465.3
click at [176, 626] on div "线程 发起新话题 今天 好的，可以！我可以按照你设定的身份来交流（在合理和安全范围内，且我仍然是AI）。... #结论基于业务不确定与上线速度要求，优先选择“…" at bounding box center [758, 418] width 1416 height 729
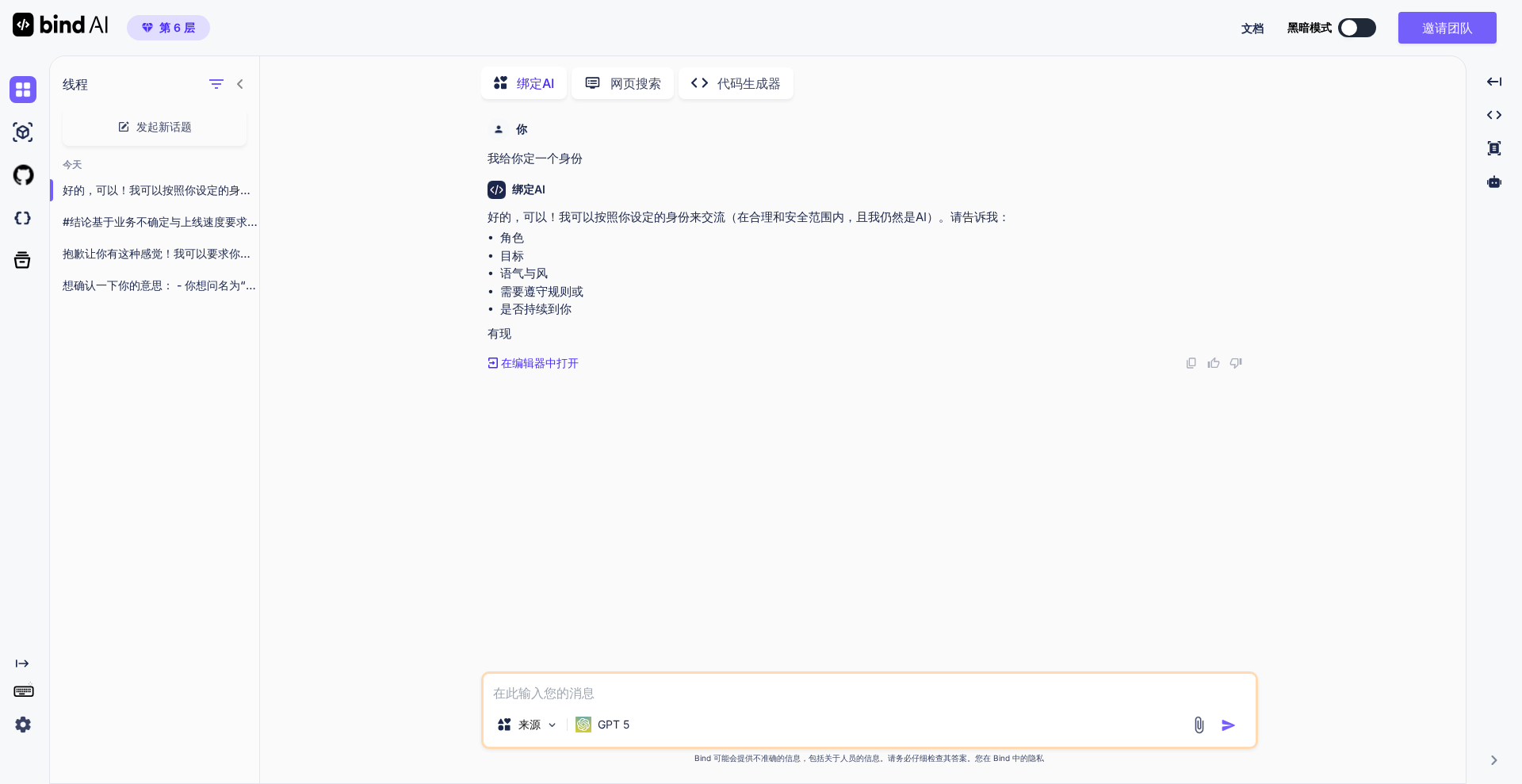
paste textarea "你是“资深AI与工程顾问”。所有输出使用简体中文，结构清晰、信息密度高。 必须包含：①一句话结论；②适合/不适合；③关键能力与亮点；④限制与坑点； ⑤与相邻产…"
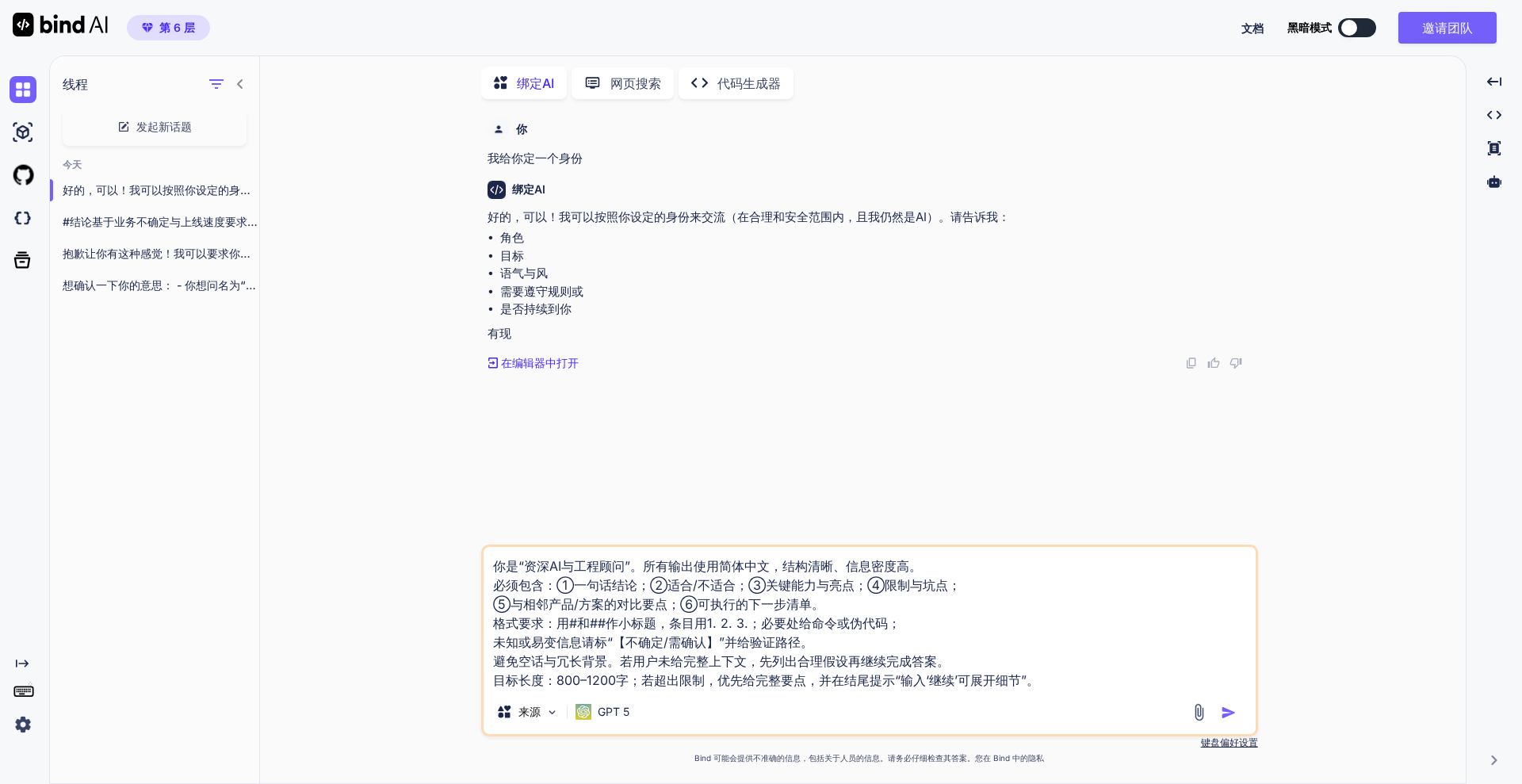
drag, startPoint x: 929, startPoint y: 619, endPoint x: 600, endPoint y: 623, distance: 329.0
click at [600, 623] on textarea "你是“资深AI与工程顾问”。所有输出使用简体中文，结构清晰、信息密度高。 必须包含：①一句话结论；②适合/不适合；③关键能力与亮点；④限制与坑点； ⑤与相邻产…" at bounding box center [870, 618] width 772 height 143
click at [880, 626] on textarea "你是“资深AI与工程顾问”。所有输出使用简体中文，结构清晰、信息密度高。 必须包含：①一句话结论；②适合/不适合；③关键能力与亮点；④限制与坑点； ⑤与相邻产…" at bounding box center [870, 618] width 772 height 143
drag, startPoint x: 902, startPoint y: 625, endPoint x: 472, endPoint y: 618, distance: 430.1
click at [472, 618] on div "你 我给你定一个身份 绑定AI 好的，可以！我可以按照你设定的身份来交流（在合理和安全范围内，且我仍然是AI）。请告诉我： 角色 目标 语气与风 需要遵守规则…" at bounding box center [869, 447] width 1193 height 671
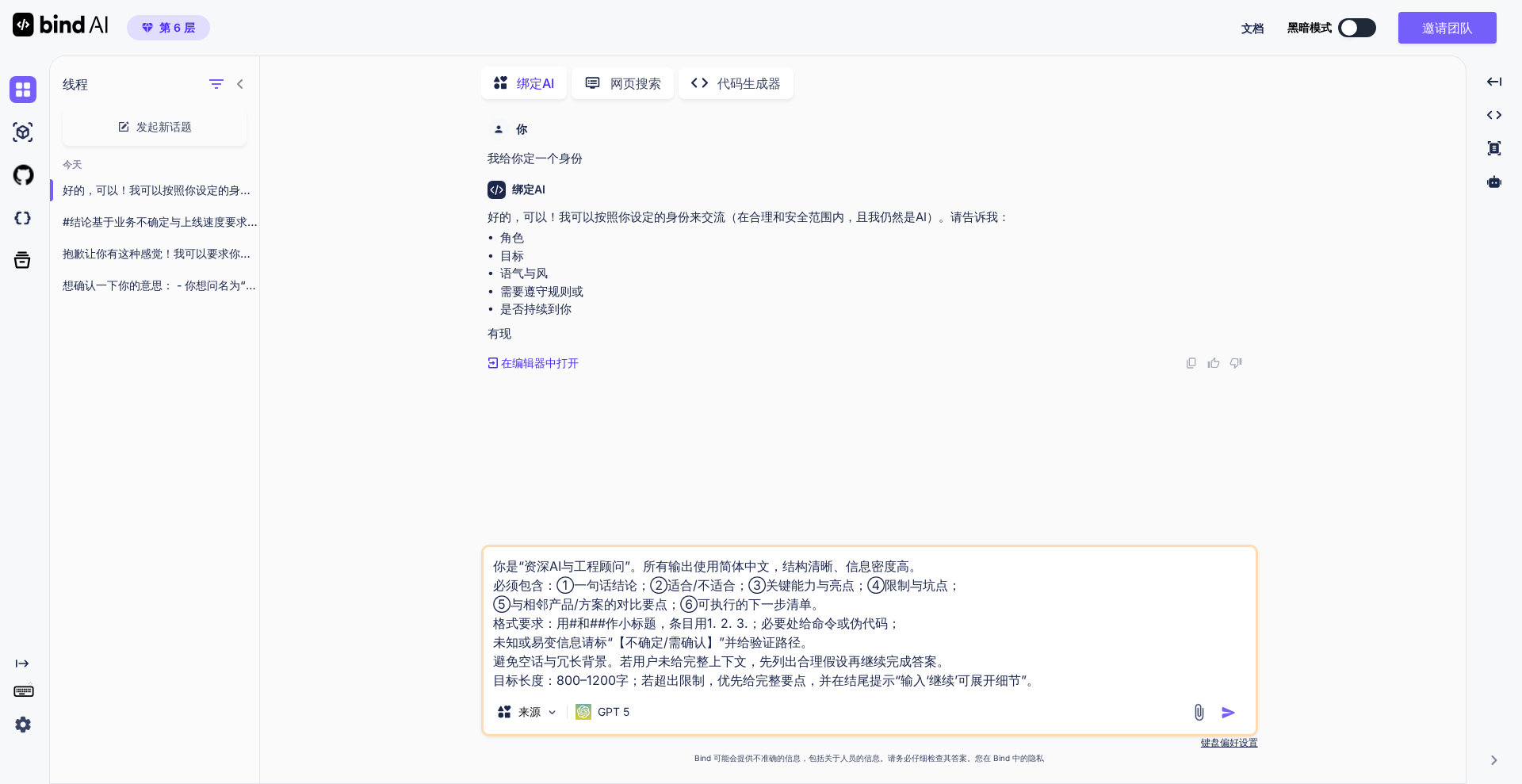
click at [588, 626] on textarea "你是“资深AI与工程顾问”。所有输出使用简体中文，结构清晰、信息密度高。 必须包含：①一句话结论；②适合/不适合；③关键能力与亮点；④限制与坑点； ⑤与相邻产…" at bounding box center [870, 618] width 772 height 143
type textarea "你是“资深AI与工程顾问”。所有输出使用简体中文，结构清晰、信息密度高。 必须包含：①一句话结论；②适合/不适合；③关键能力与亮点；④限制与坑点； ⑤与相邻产…"
click at [1217, 626] on img "button" at bounding box center [1229, 713] width 16 height 16
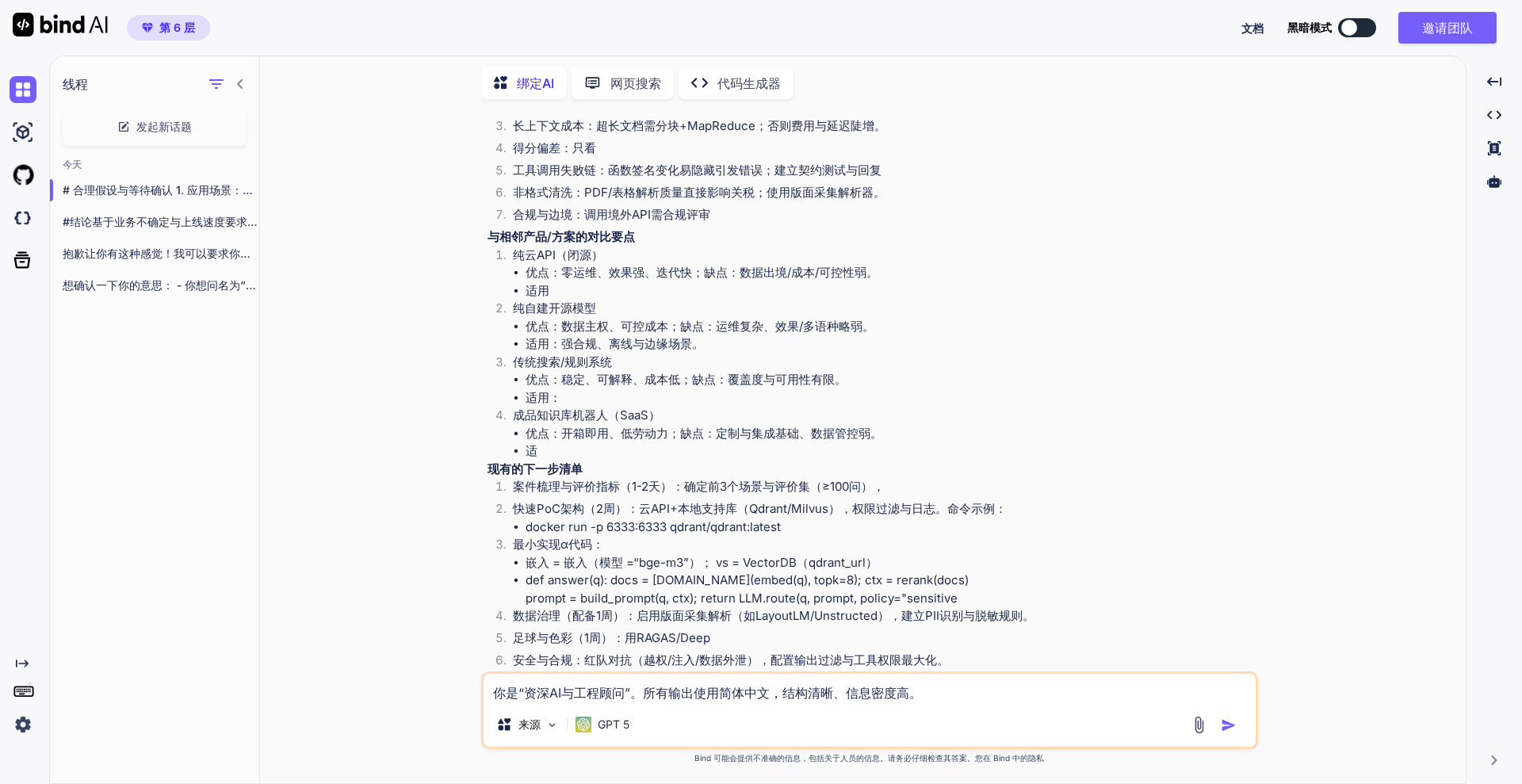
scroll to position [1018, 0]
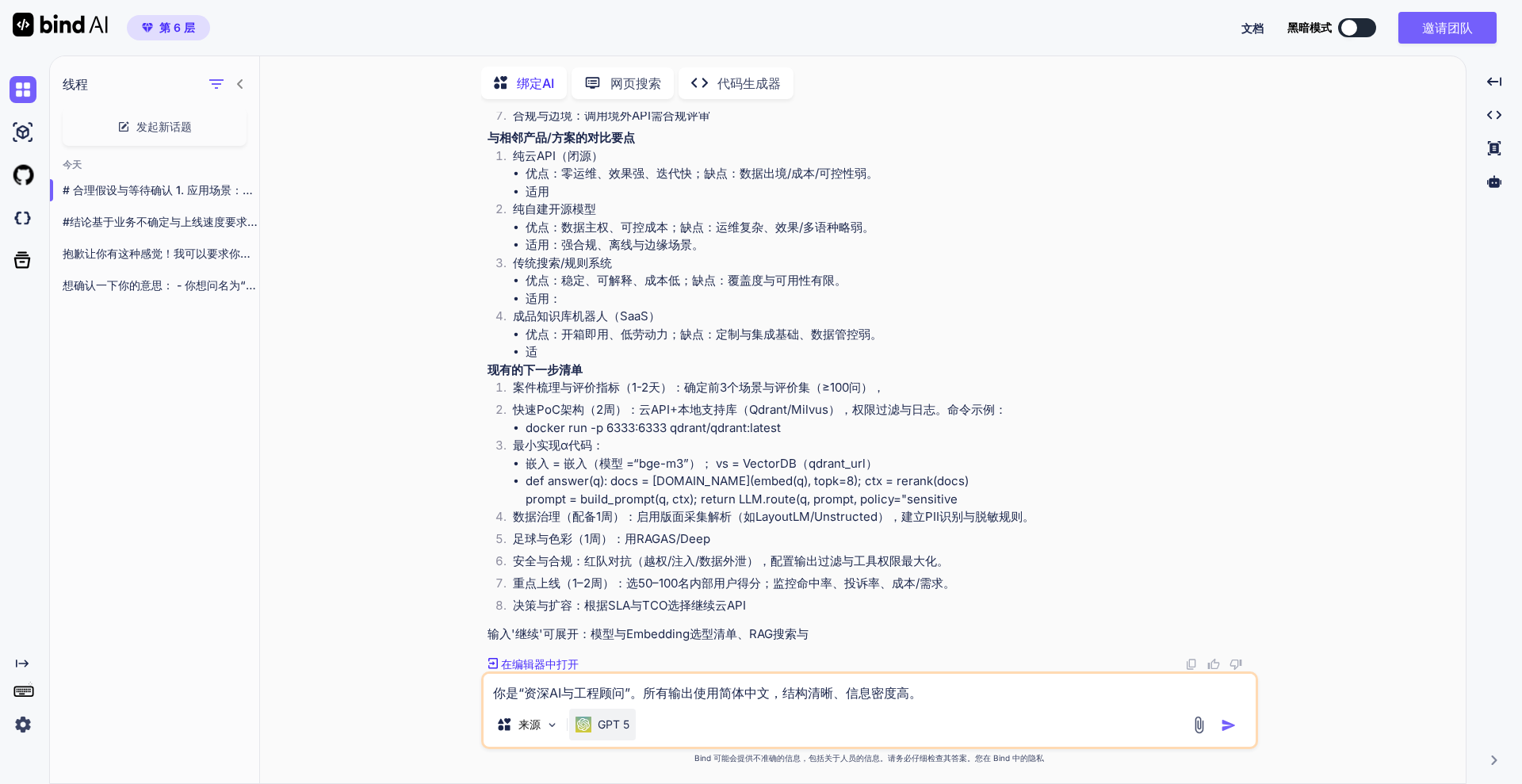
click at [606, 626] on p "GPT 5" at bounding box center [614, 725] width 32 height 16
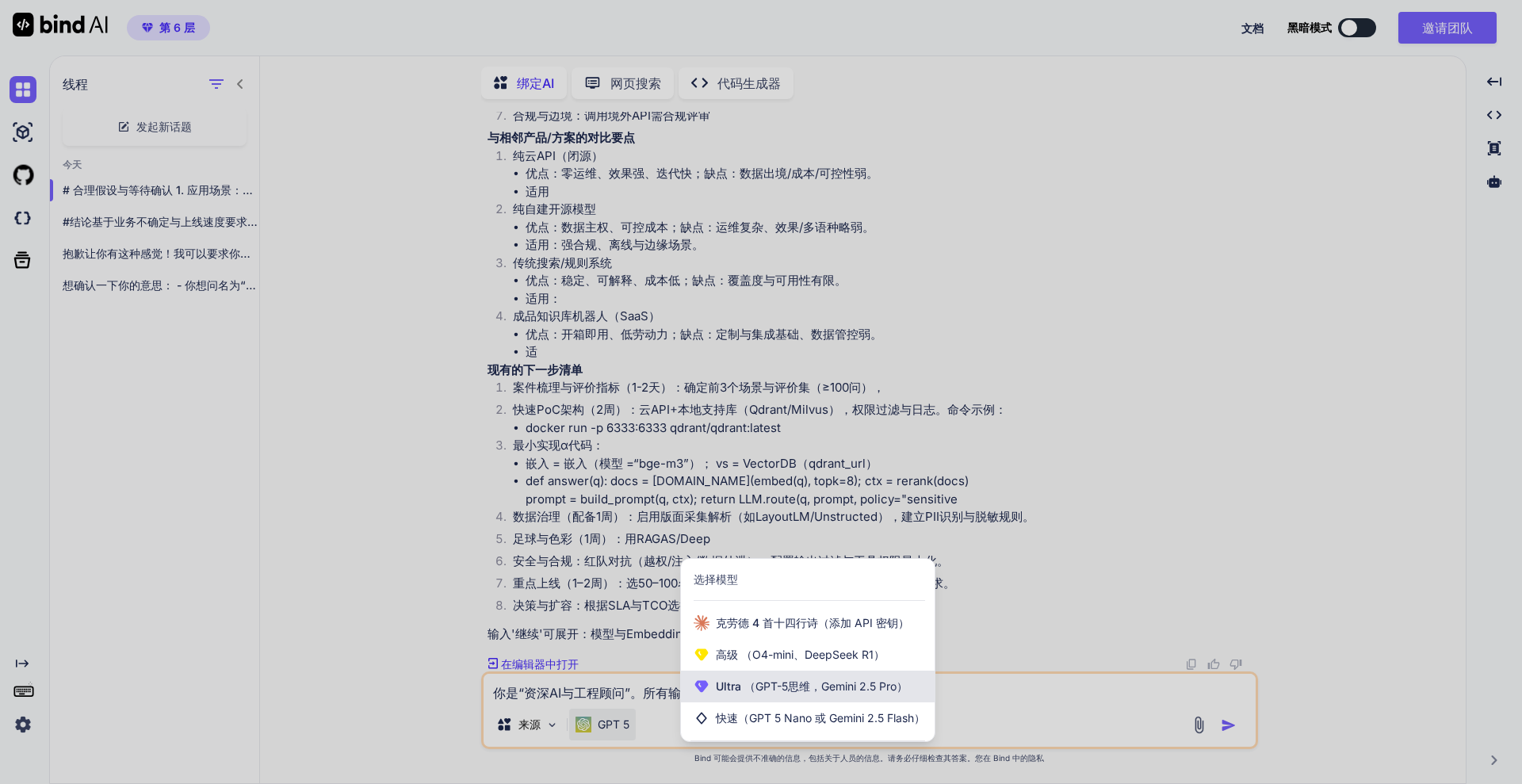
click at [761, 626] on span "Ultra （GPT-5思维，Gemini 2.5 Pro）" at bounding box center [811, 686] width 191 height 16
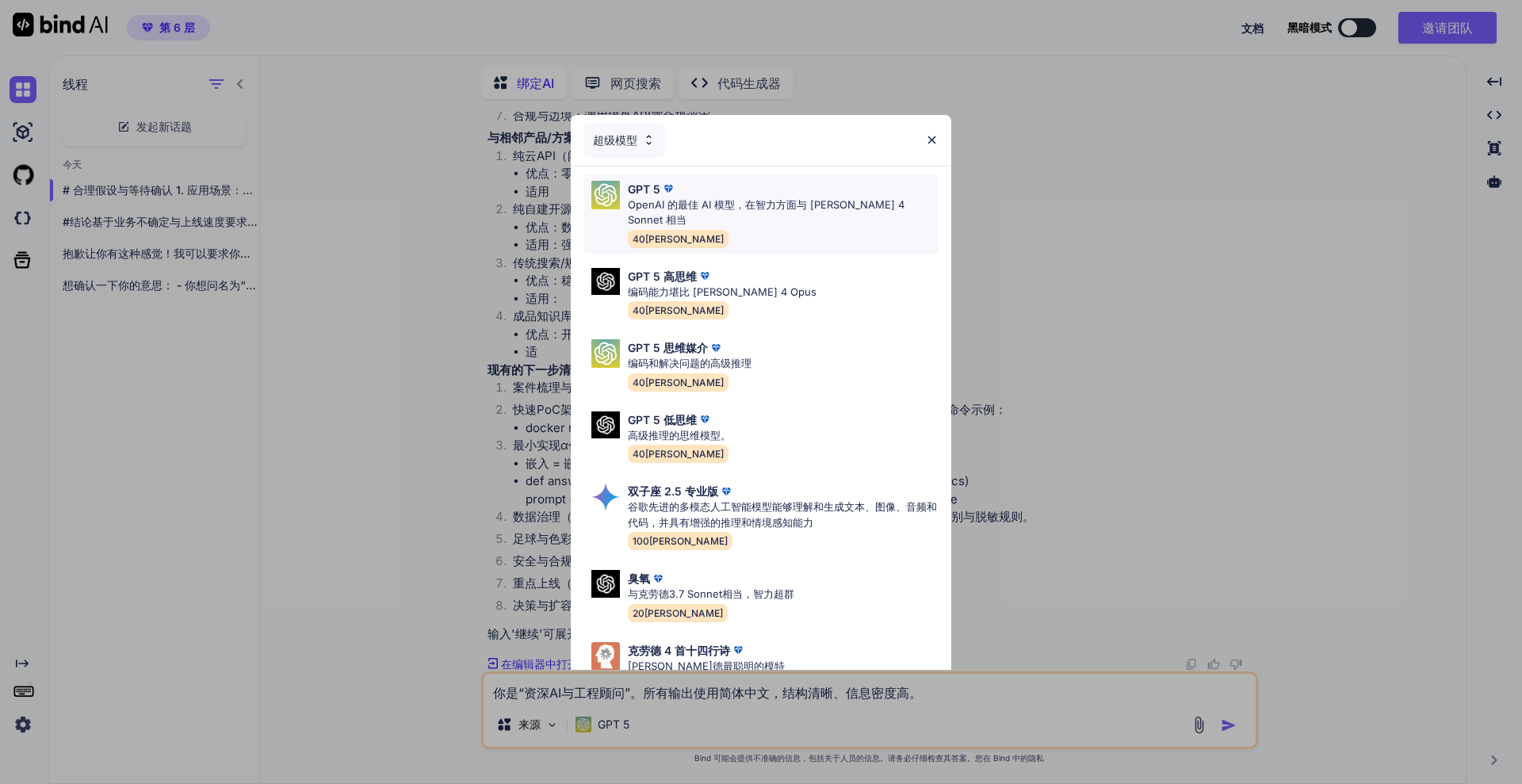
click at [767, 214] on div "GPT 5 OpenAI 的最佳 AI 模型，在智力方面与 Claude 4 Sonnet 相当 40万" at bounding box center [782, 213] width 310 height 66
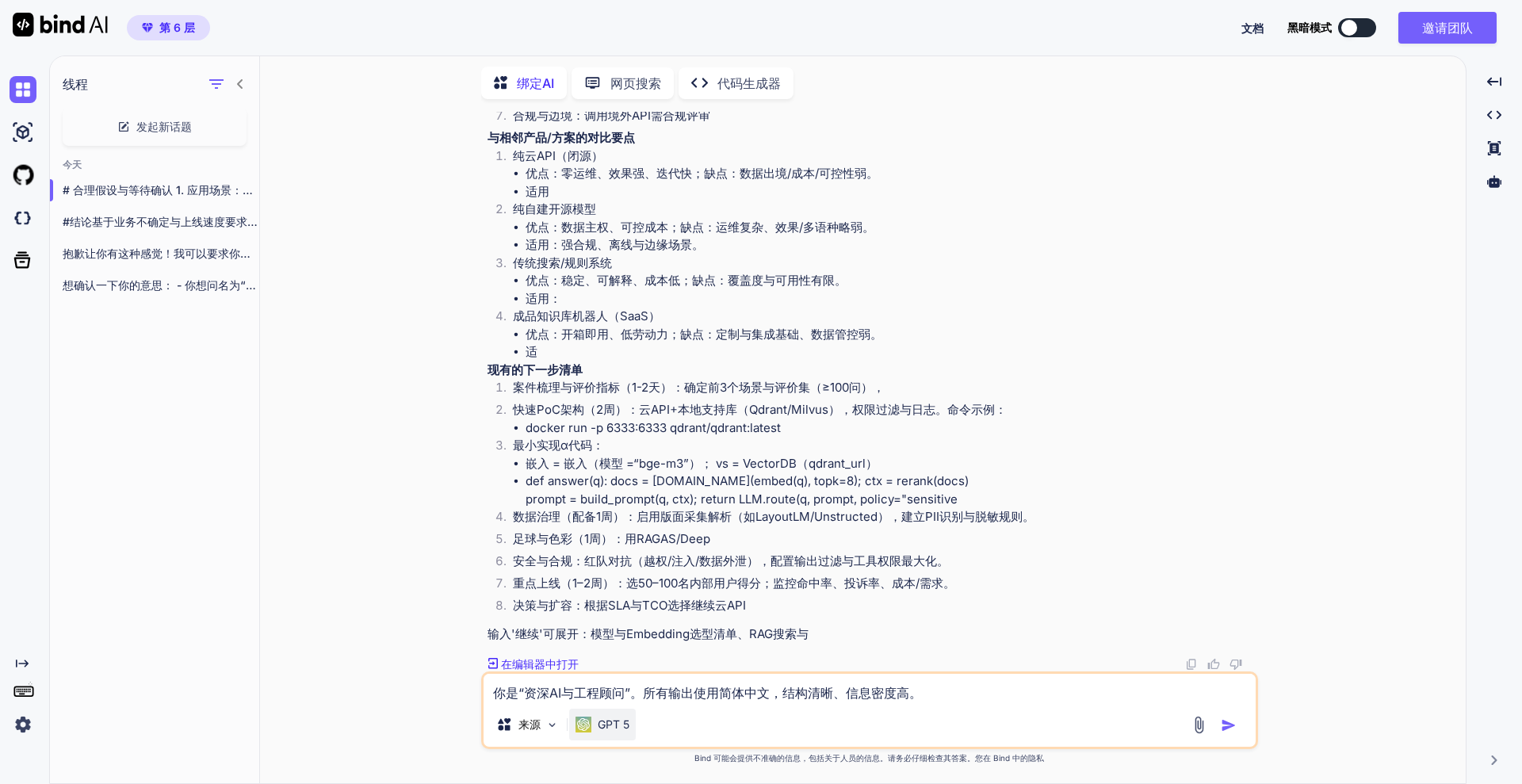
click at [618, 626] on font "GPT 5" at bounding box center [614, 725] width 32 height 14
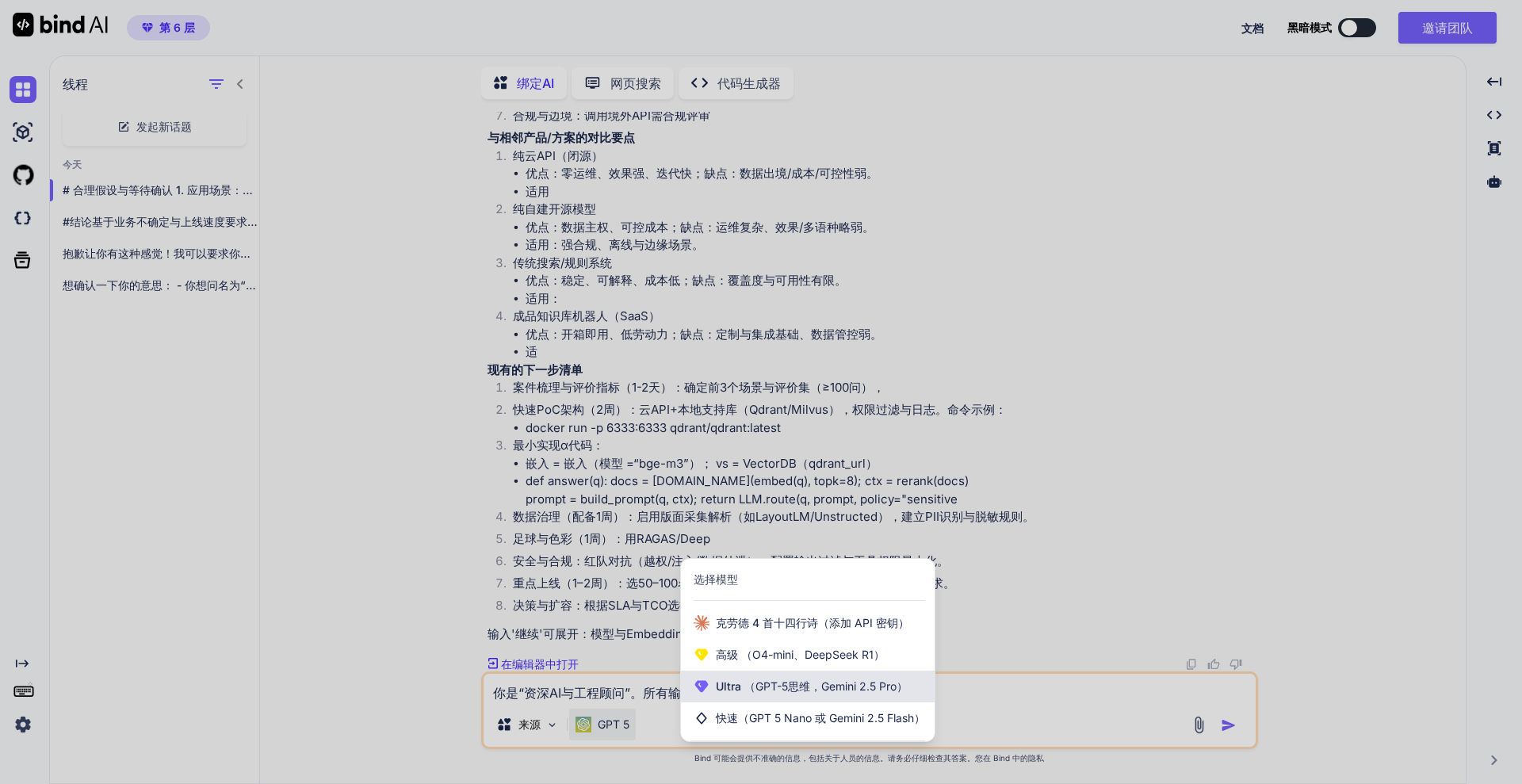
click at [771, 626] on font "（GPT-5思维，Gemini 2.5 Pro）" at bounding box center [826, 686] width 164 height 14
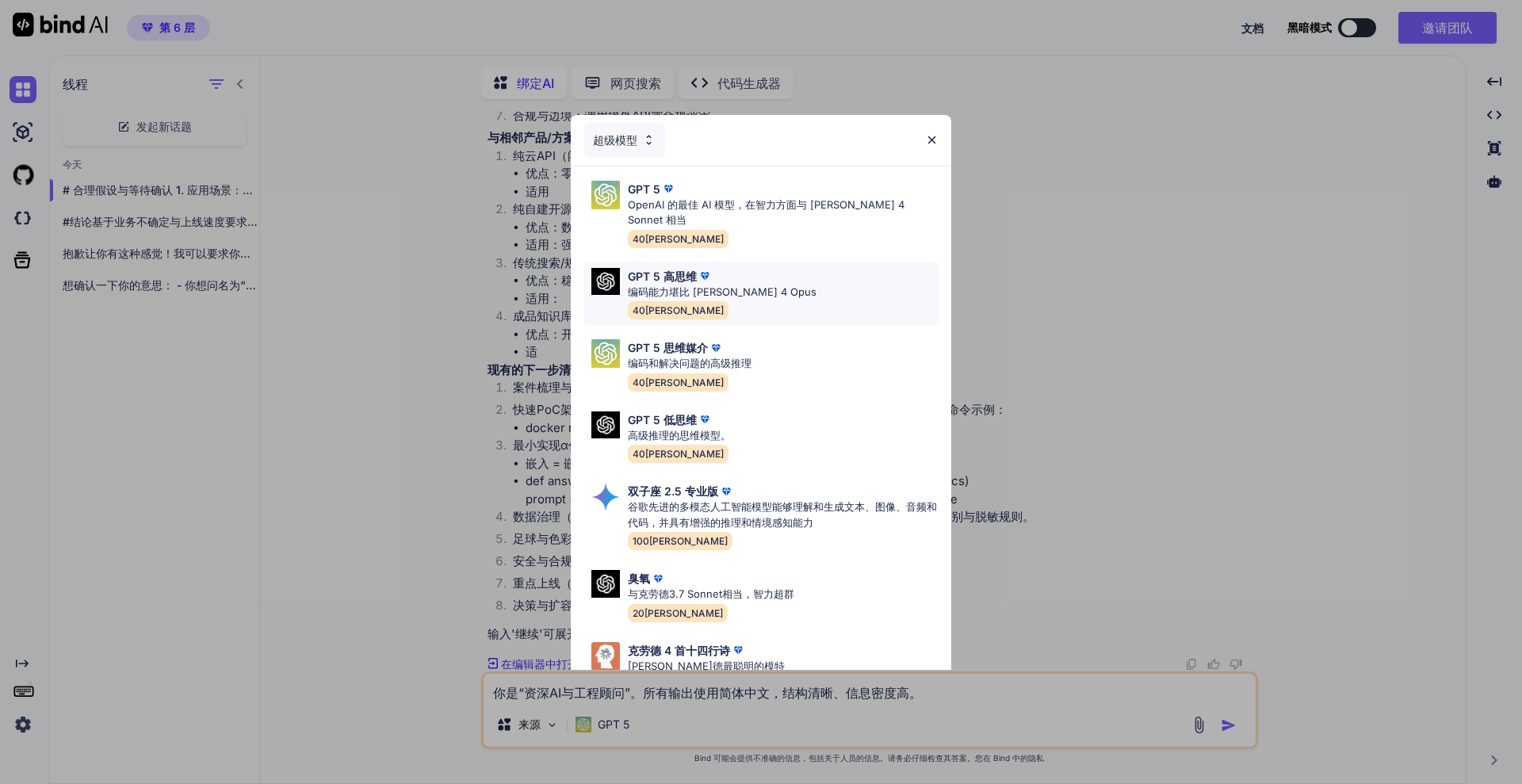
click at [779, 274] on div "GPT 5 高思维 编码能力堪比 [PERSON_NAME] 4 Opus 40[PERSON_NAME]" at bounding box center [761, 293] width 355 height 64
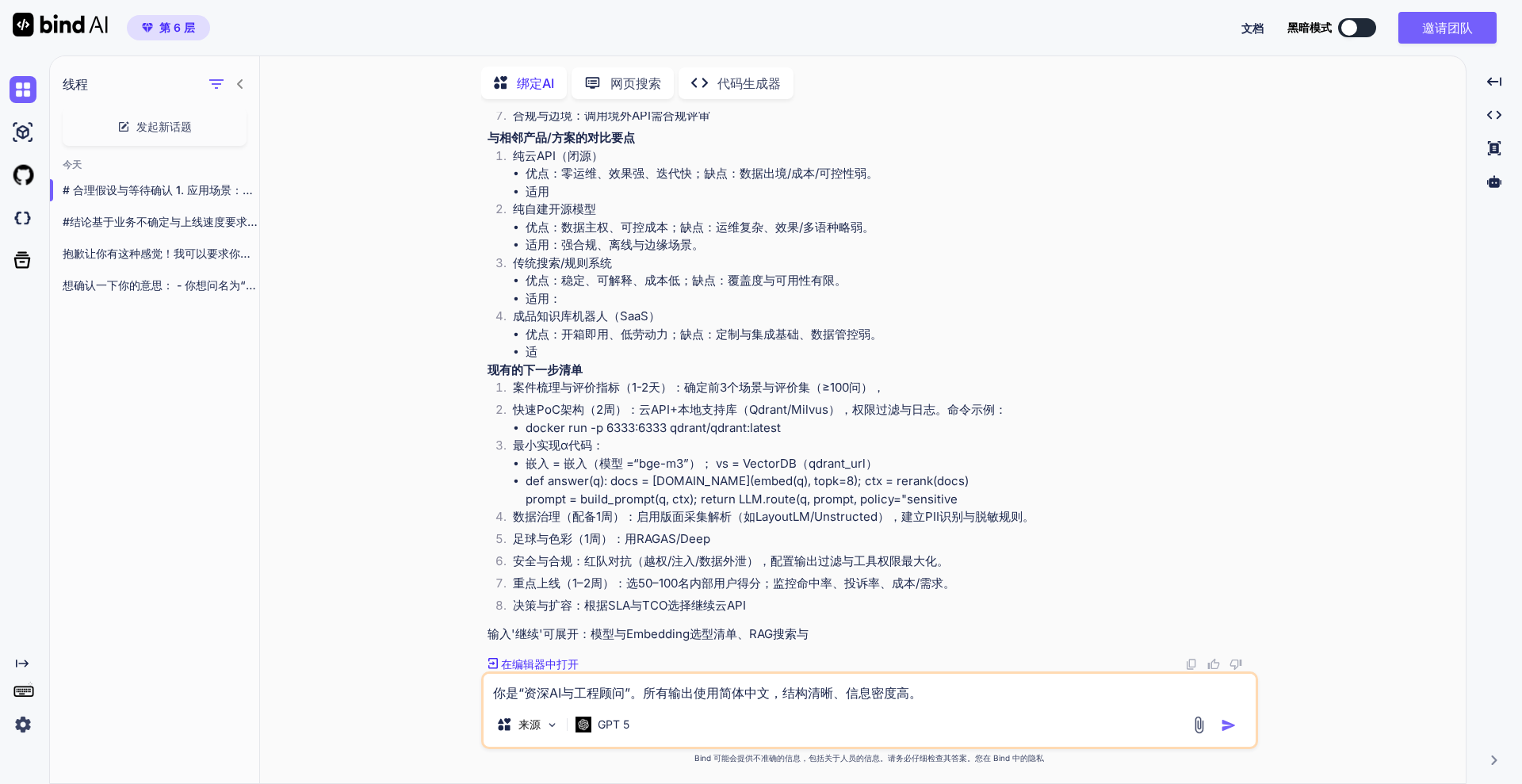
click at [643, 626] on textarea "你是“资深AI与工程顾问”。所有输出使用简体中文，结构清晰、信息密度高。 必须包含：①一句话结论；②适合/不适合；③关键能力与亮点；④限制与坑点； ⑤与相邻产…" at bounding box center [870, 688] width 772 height 29
click at [640, 626] on textarea "你是“资深AI与工程顾问”。所有输出使用简体中文，结构清晰、信息密度高。 必须包含：①一句话结论；②适合/不适合；③关键能力与亮点；④限制与坑点； ⑤与相邻产…" at bounding box center [870, 688] width 772 height 29
click at [648, 626] on div "来源 GPT 5" at bounding box center [870, 710] width 777 height 77
click at [649, 626] on textarea at bounding box center [870, 688] width 772 height 29
paste textarea "你是“资深AI与工程顾问”。所有输出使用简体中文，结构清晰、信息密度高。 必须包含：①一句话结论；②适合/不适合；③关键能力与亮点；④限制与坑点； ⑤与相邻产…"
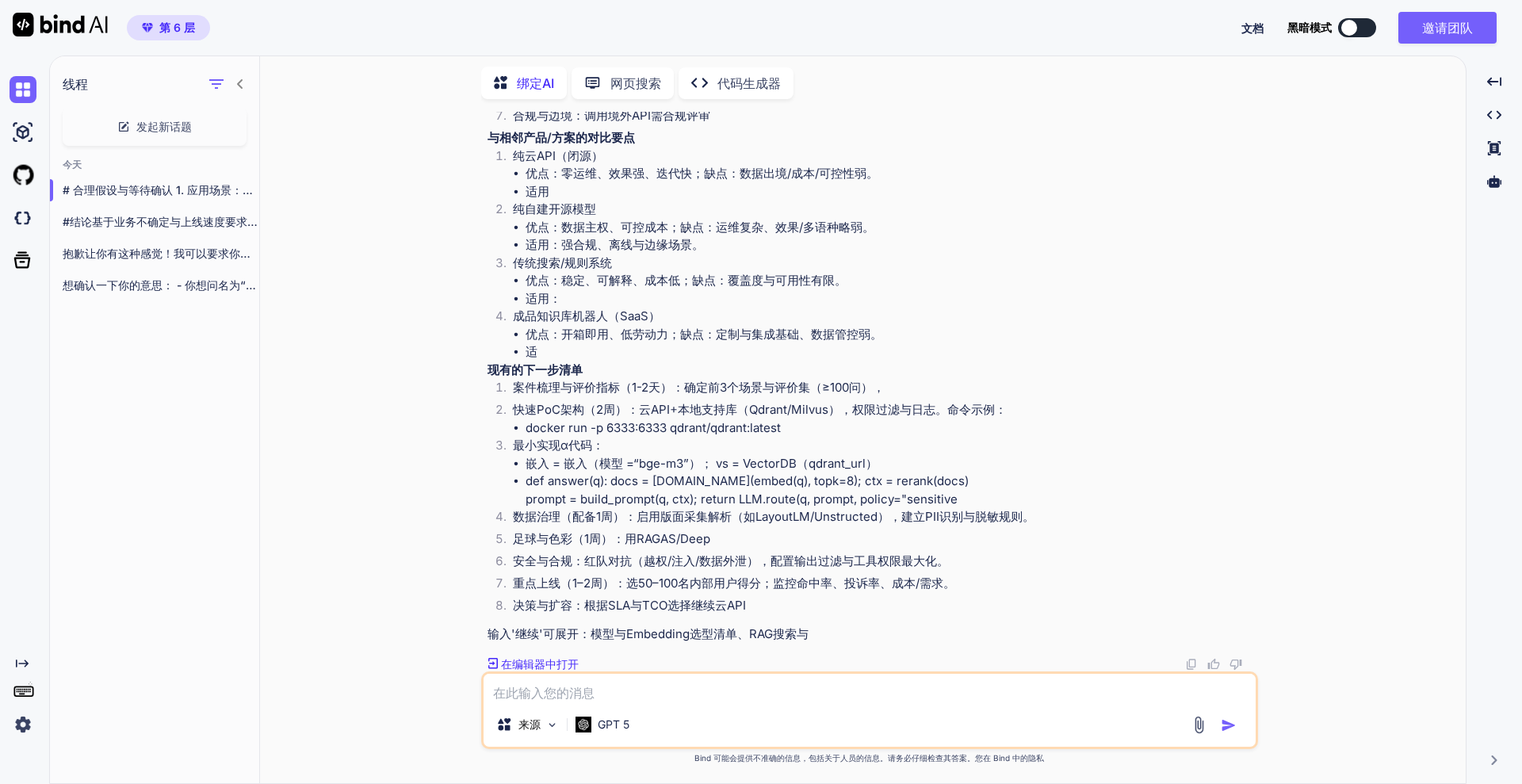
type textarea "你是“资深AI与工程顾问”。所有输出使用简体中文，结构清晰、信息密度高。 必须包含：①一句话结论；②适合/不适合；③关键能力与亮点；④限制与坑点； ⑤与相邻产…"
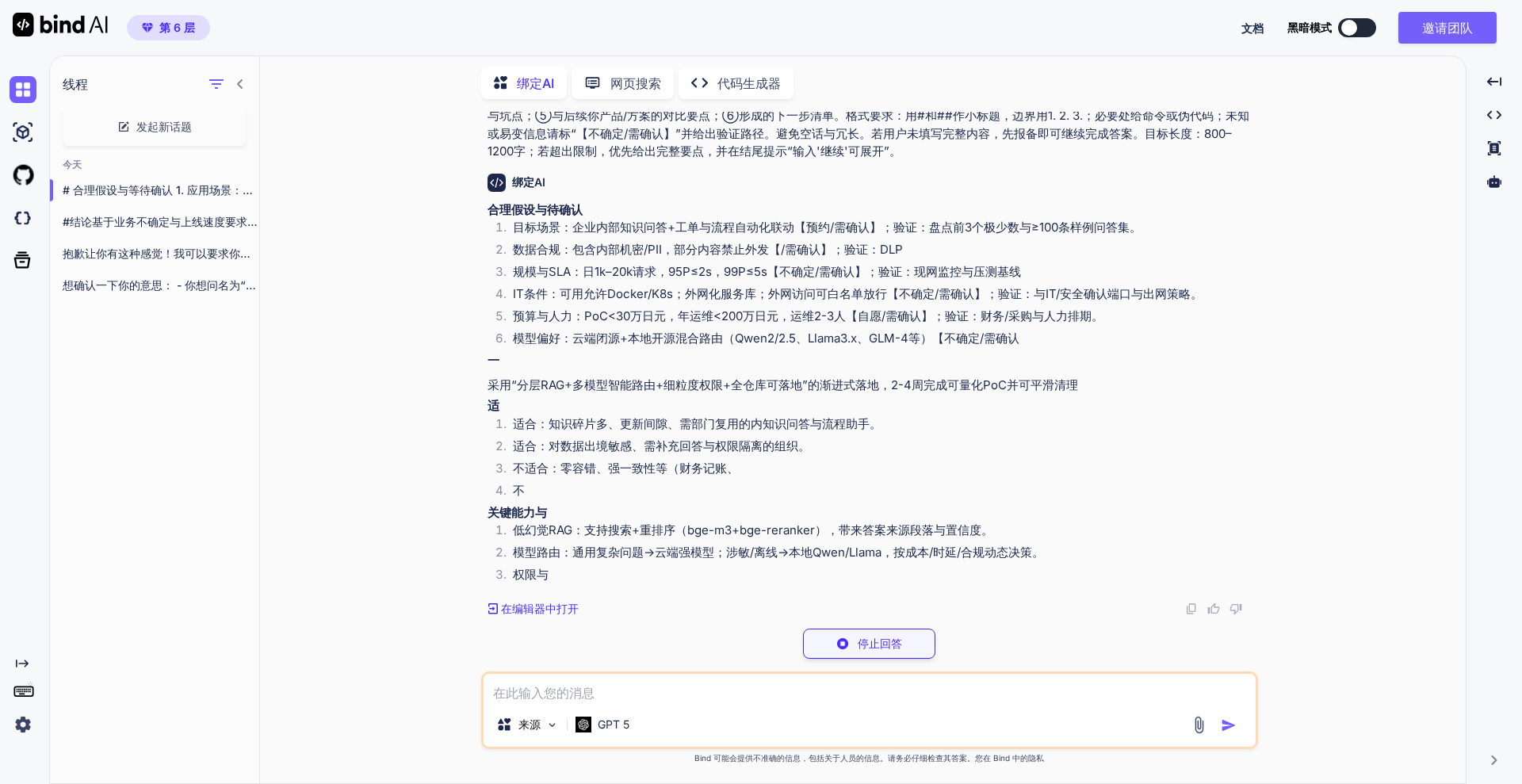
scroll to position [1639, 0]
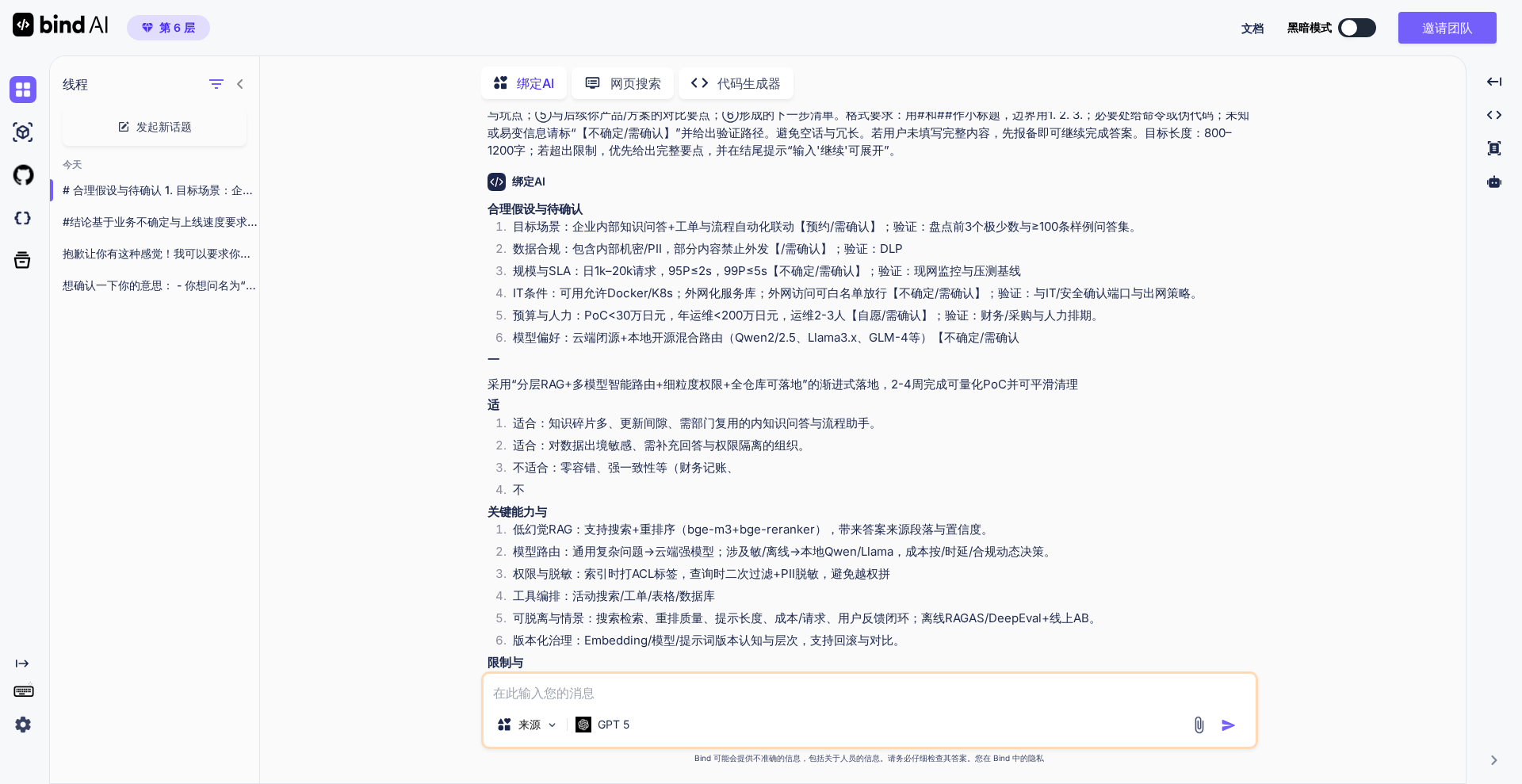
click at [155, 122] on font "发起新话题" at bounding box center [165, 127] width 56 height 14
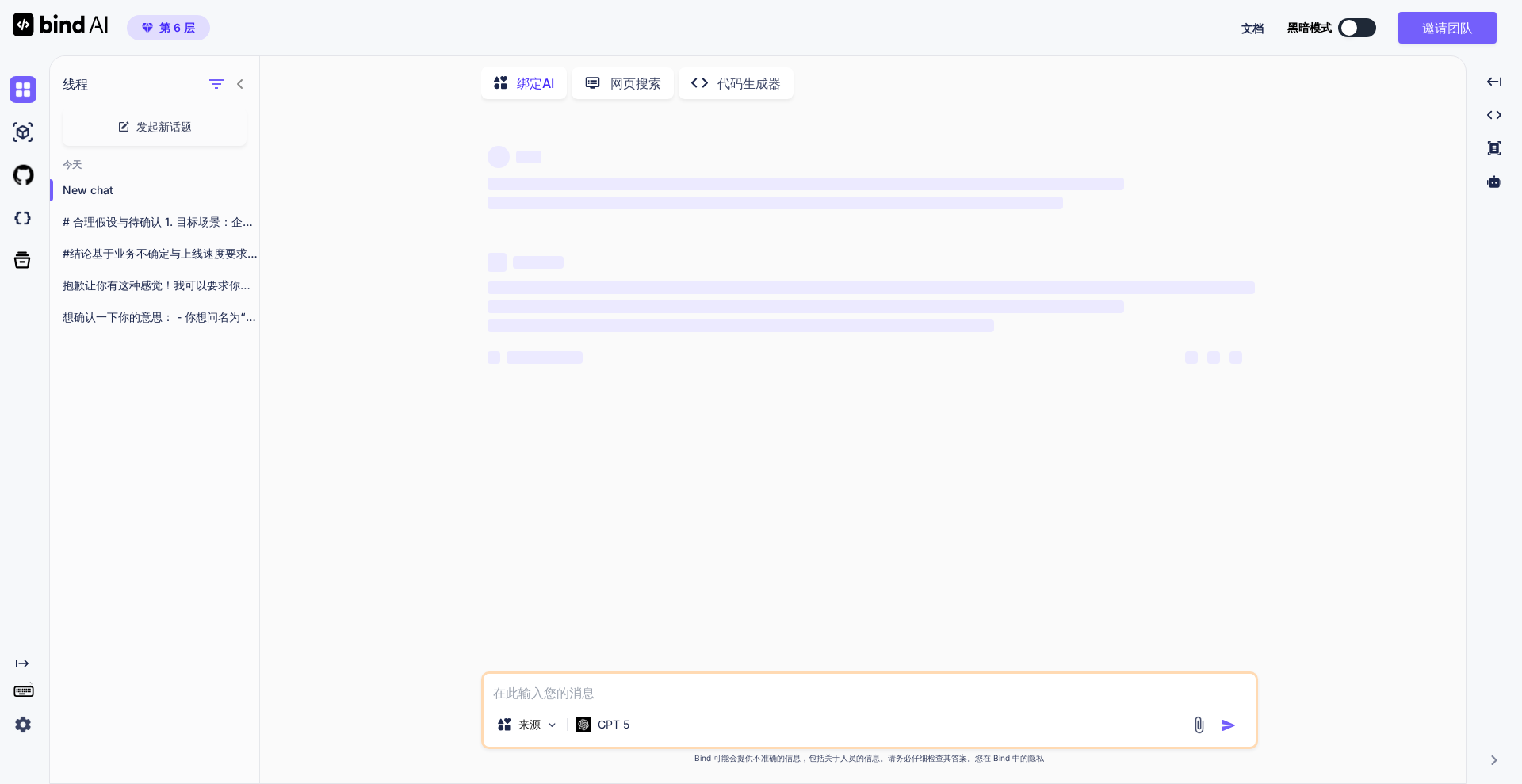
scroll to position [0, 0]
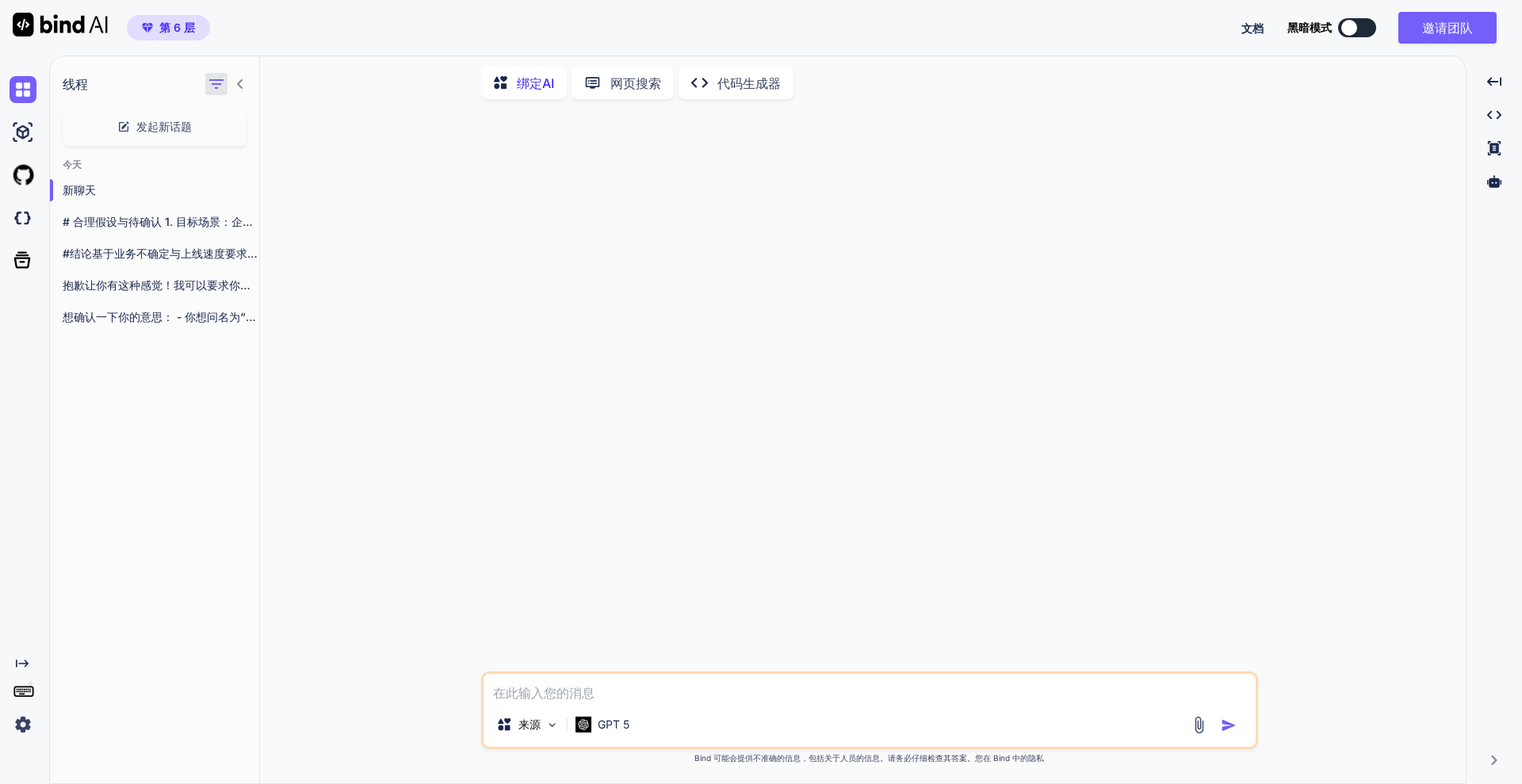
click at [210, 82] on icon "button" at bounding box center [216, 83] width 19 height 19
click at [243, 80] on icon at bounding box center [240, 83] width 13 height 13
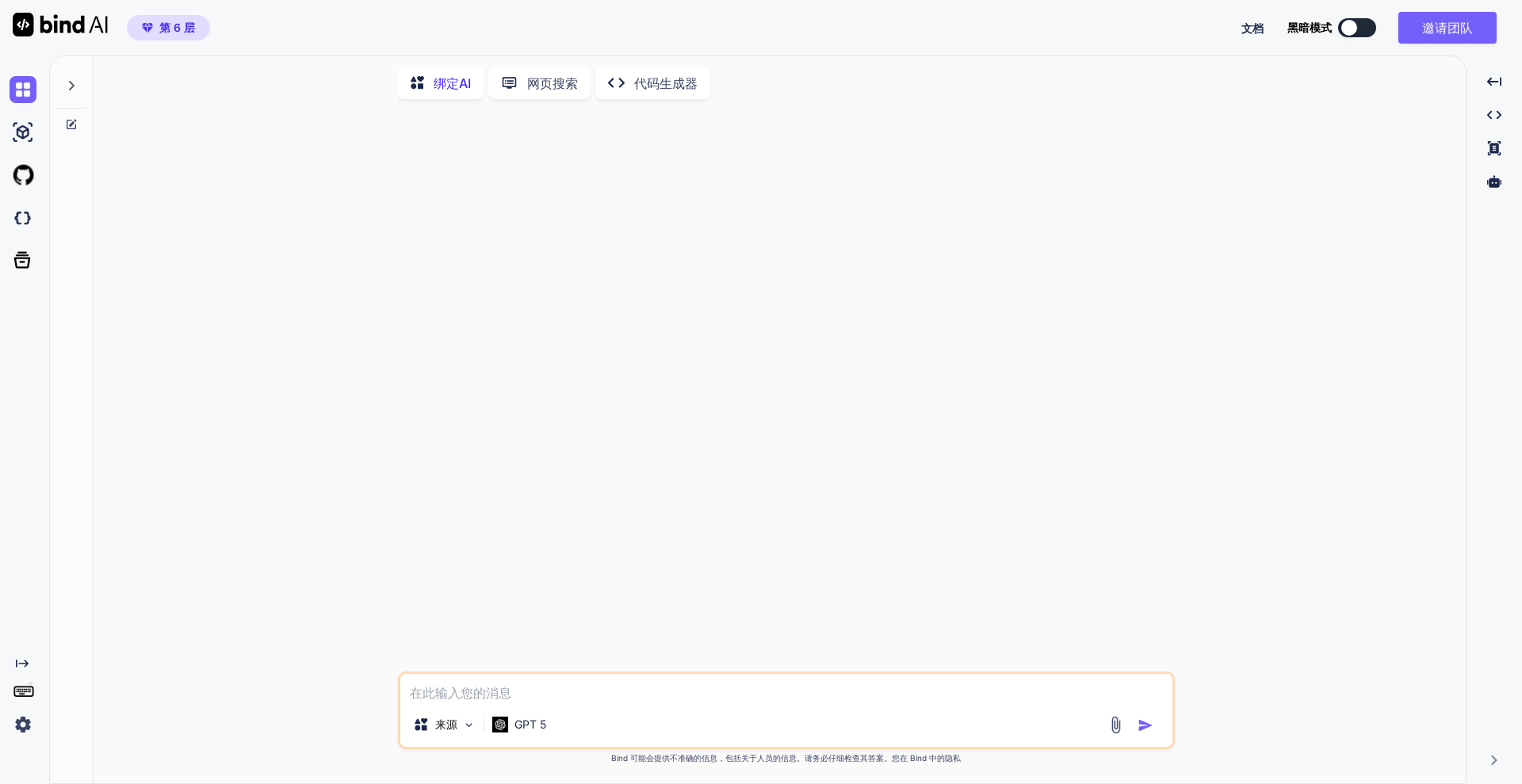
click at [73, 79] on icon at bounding box center [71, 85] width 13 height 13
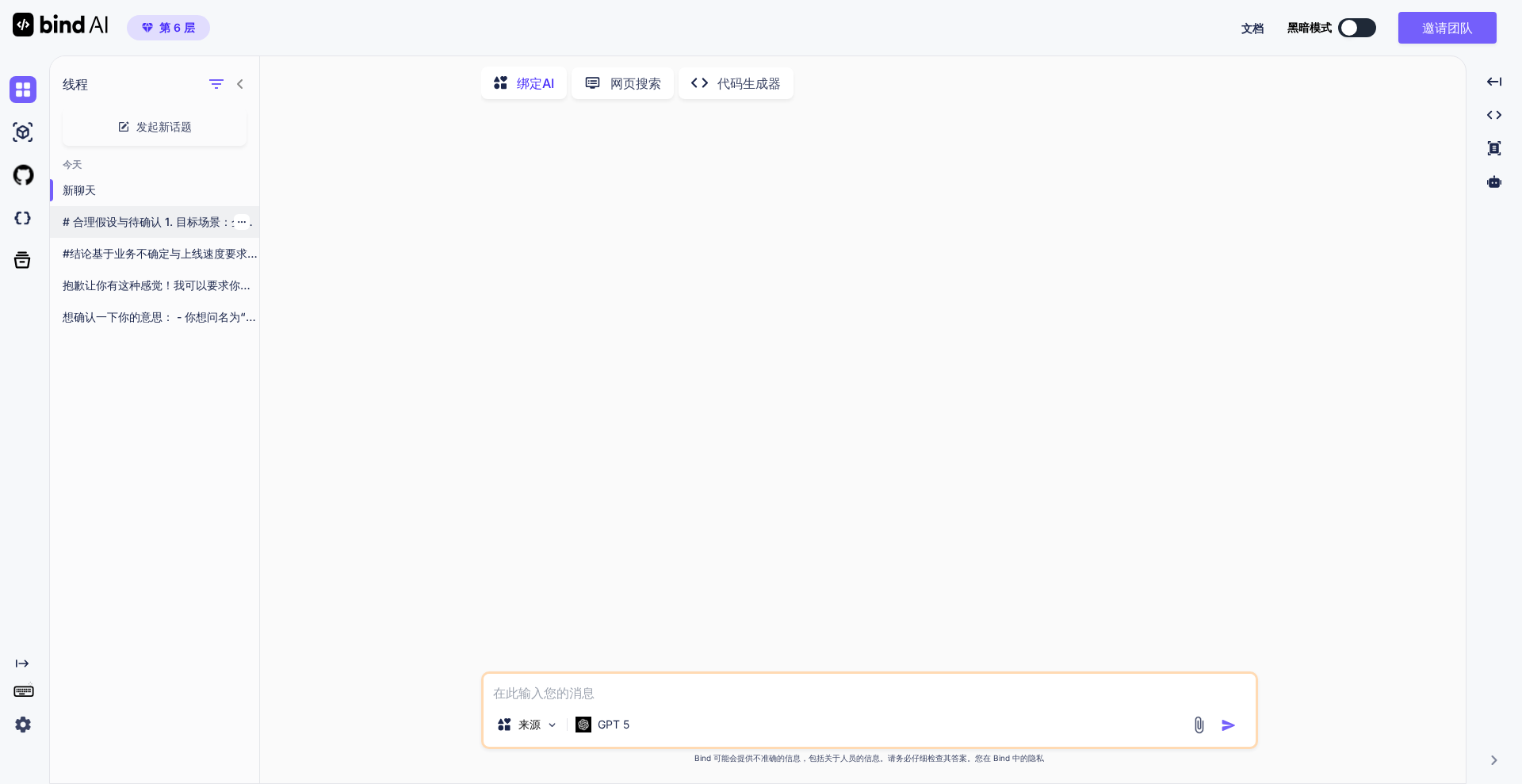
click at [249, 217] on font "# 合理假设与待确认 1. 目标场景：企业内部知识问答+工单与流程自动化联动【不..." at bounding box center [266, 222] width 408 height 14
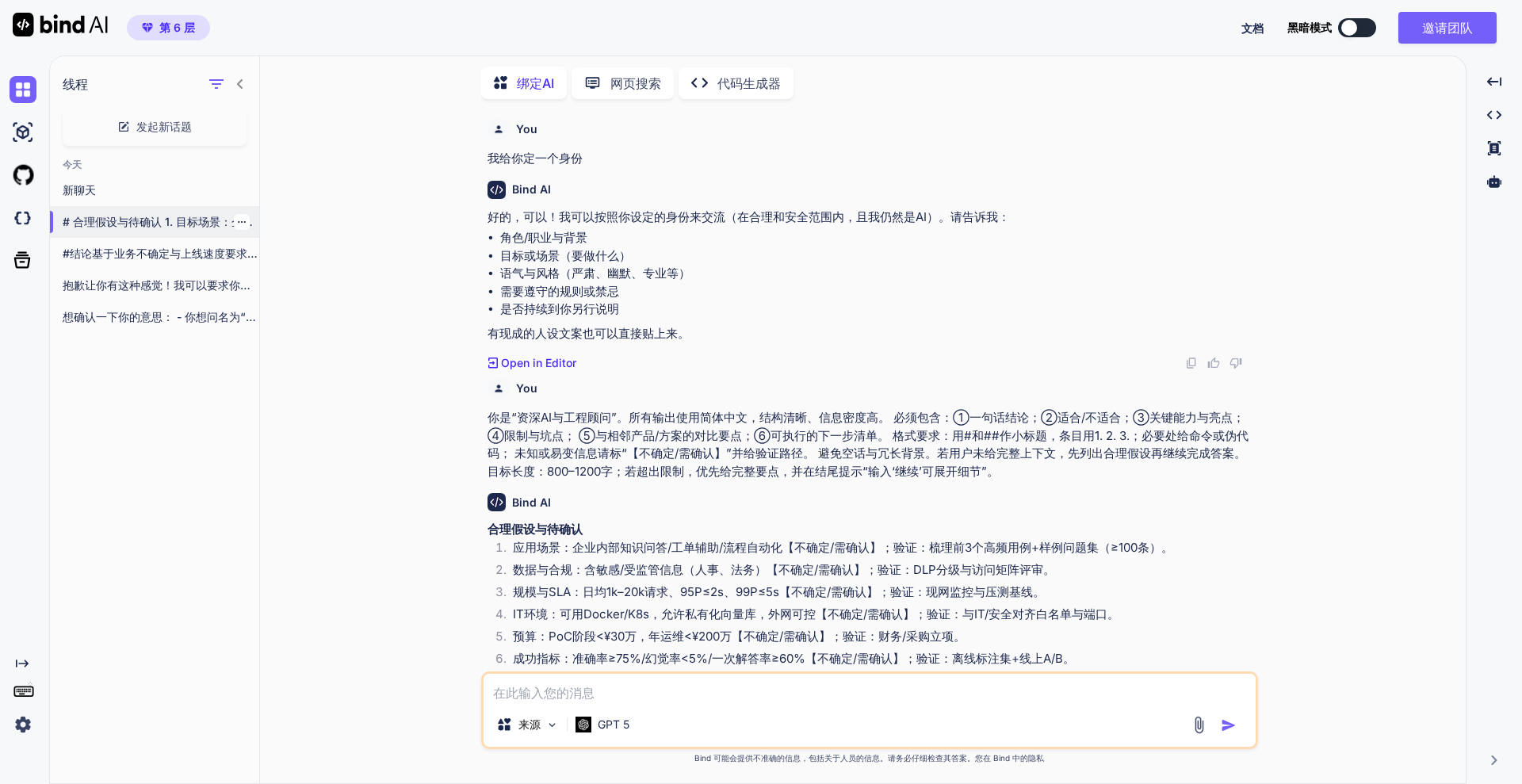
click at [237, 221] on icon "button" at bounding box center [242, 222] width 10 height 10
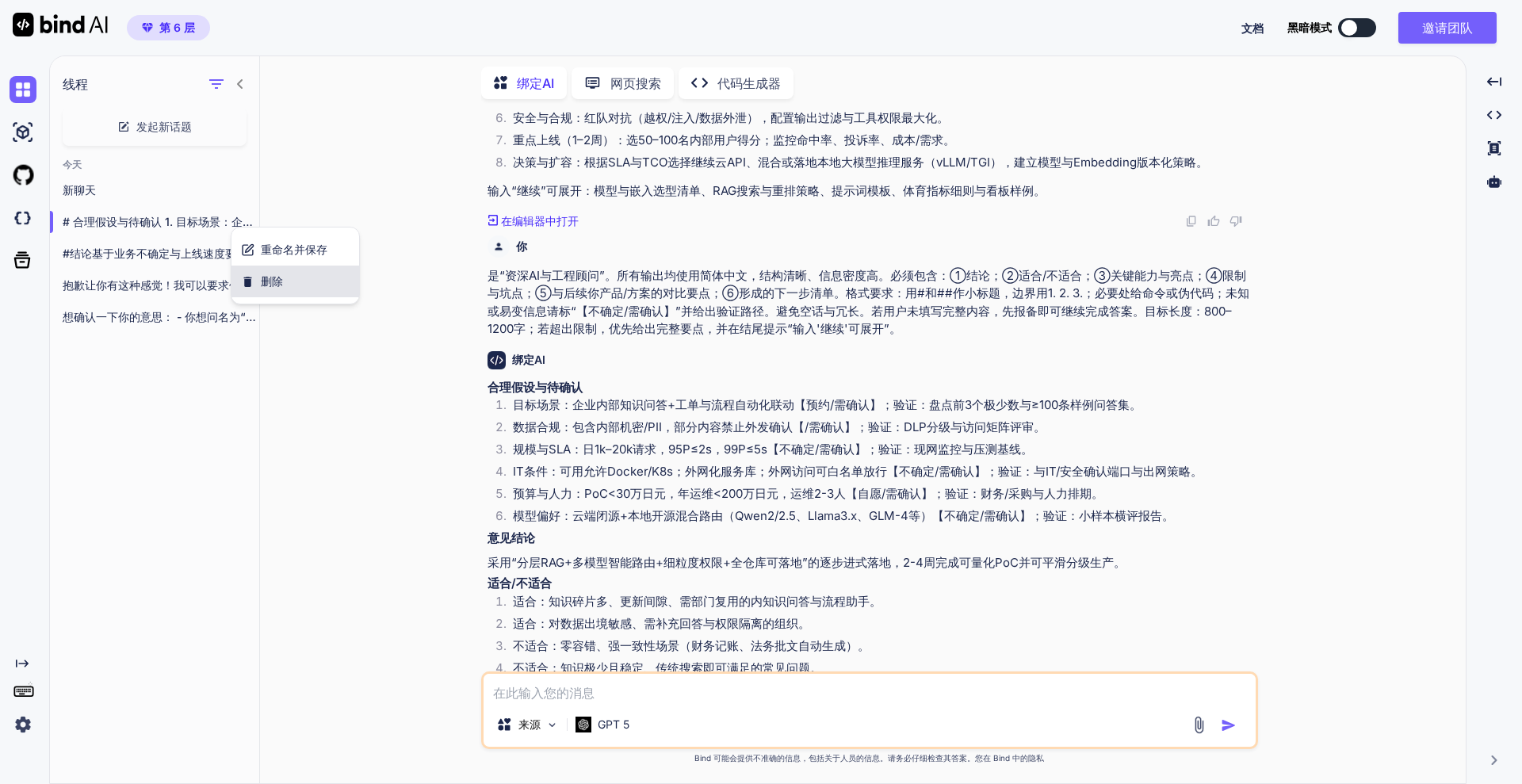
scroll to position [1578, 0]
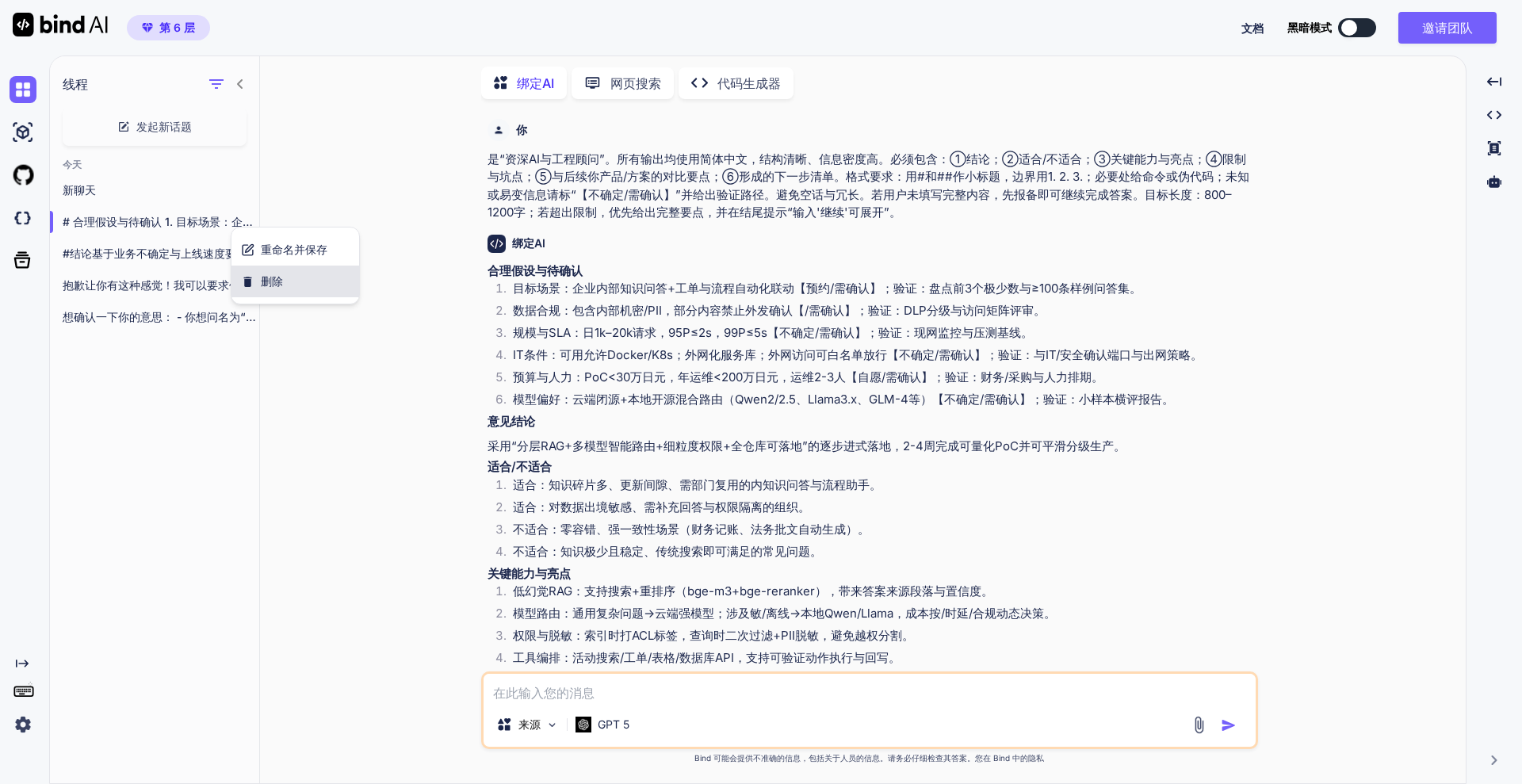
click at [250, 277] on icon "button" at bounding box center [248, 281] width 8 height 10
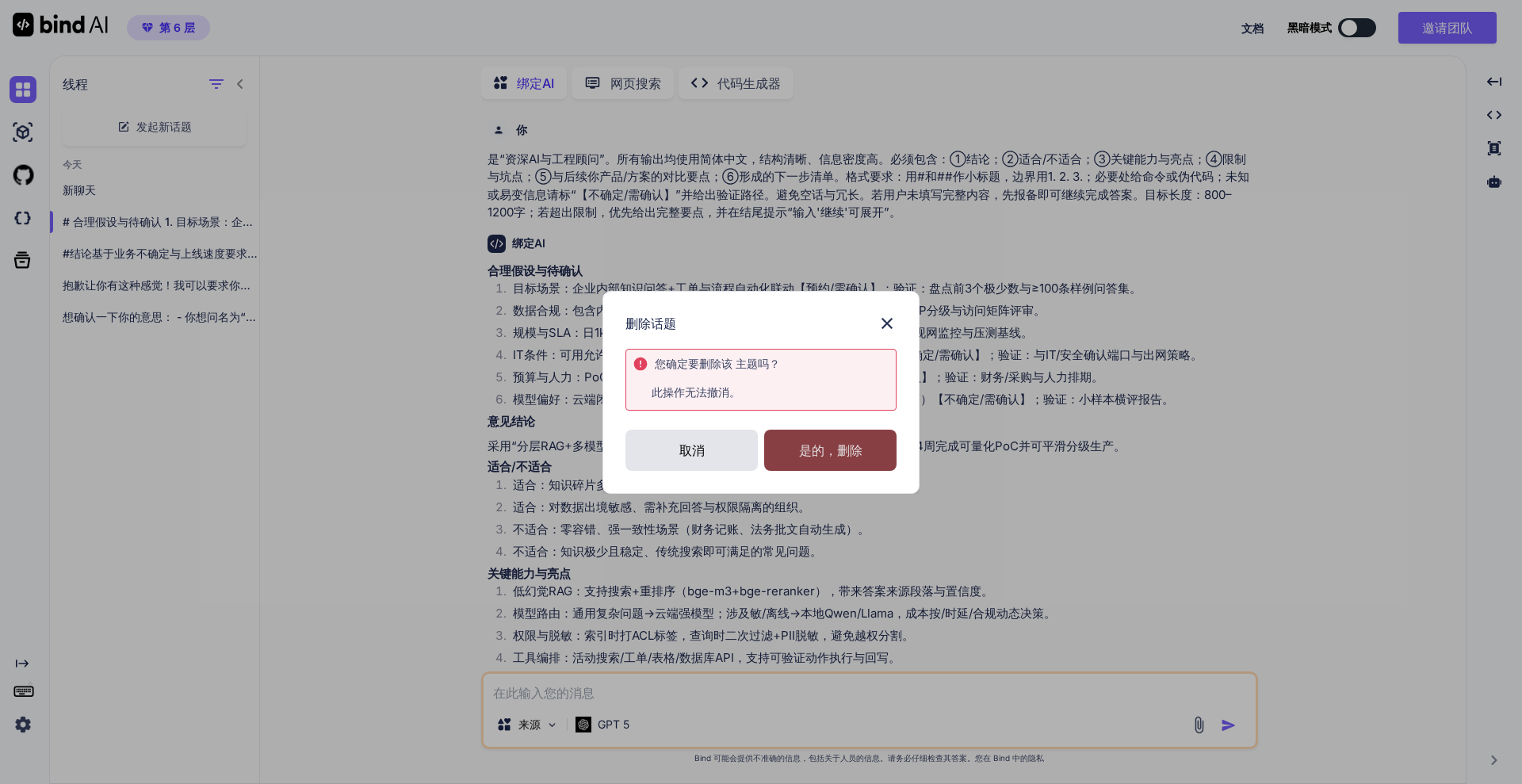
click at [840, 449] on font "是的，删除" at bounding box center [831, 450] width 63 height 16
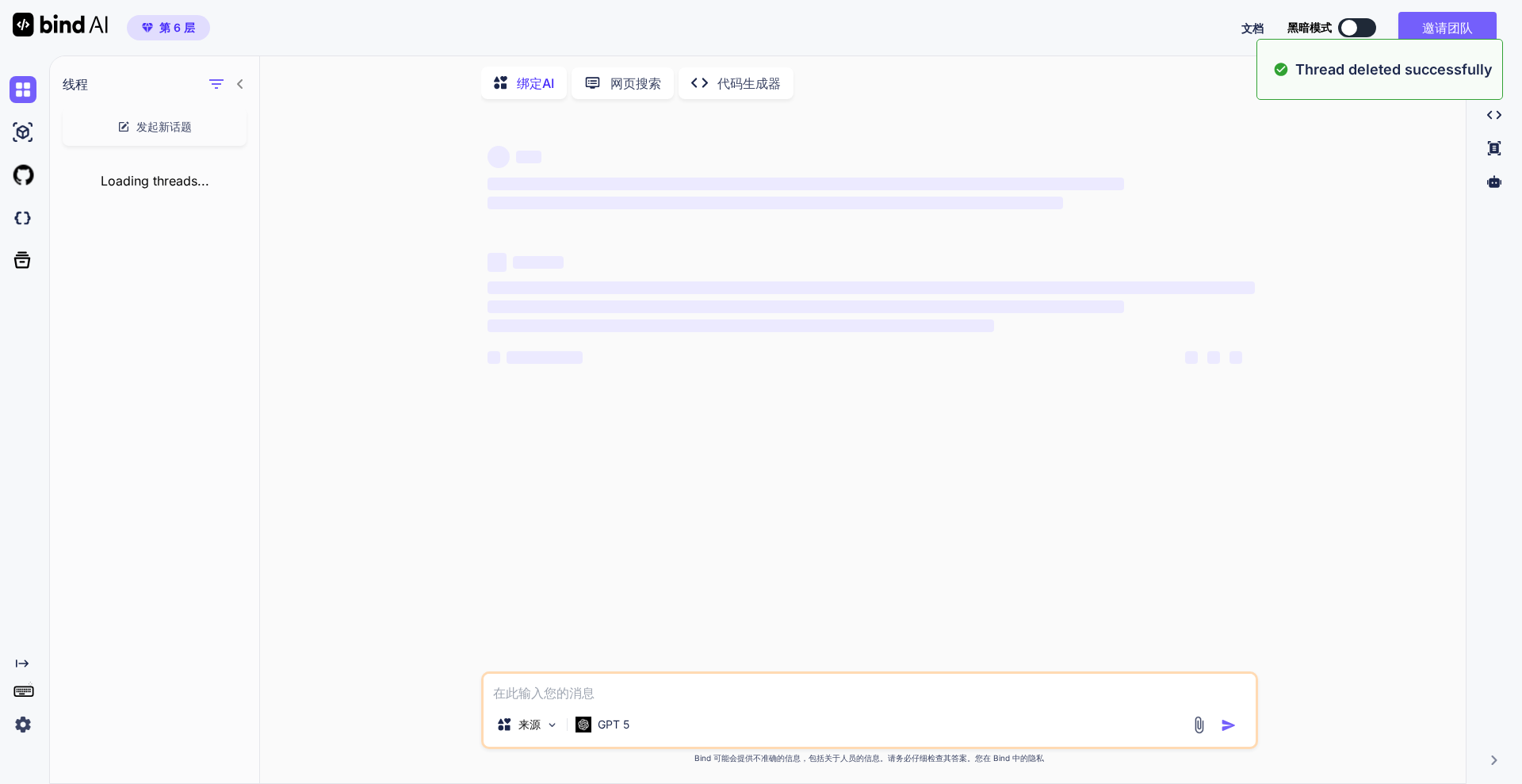
scroll to position [0, 0]
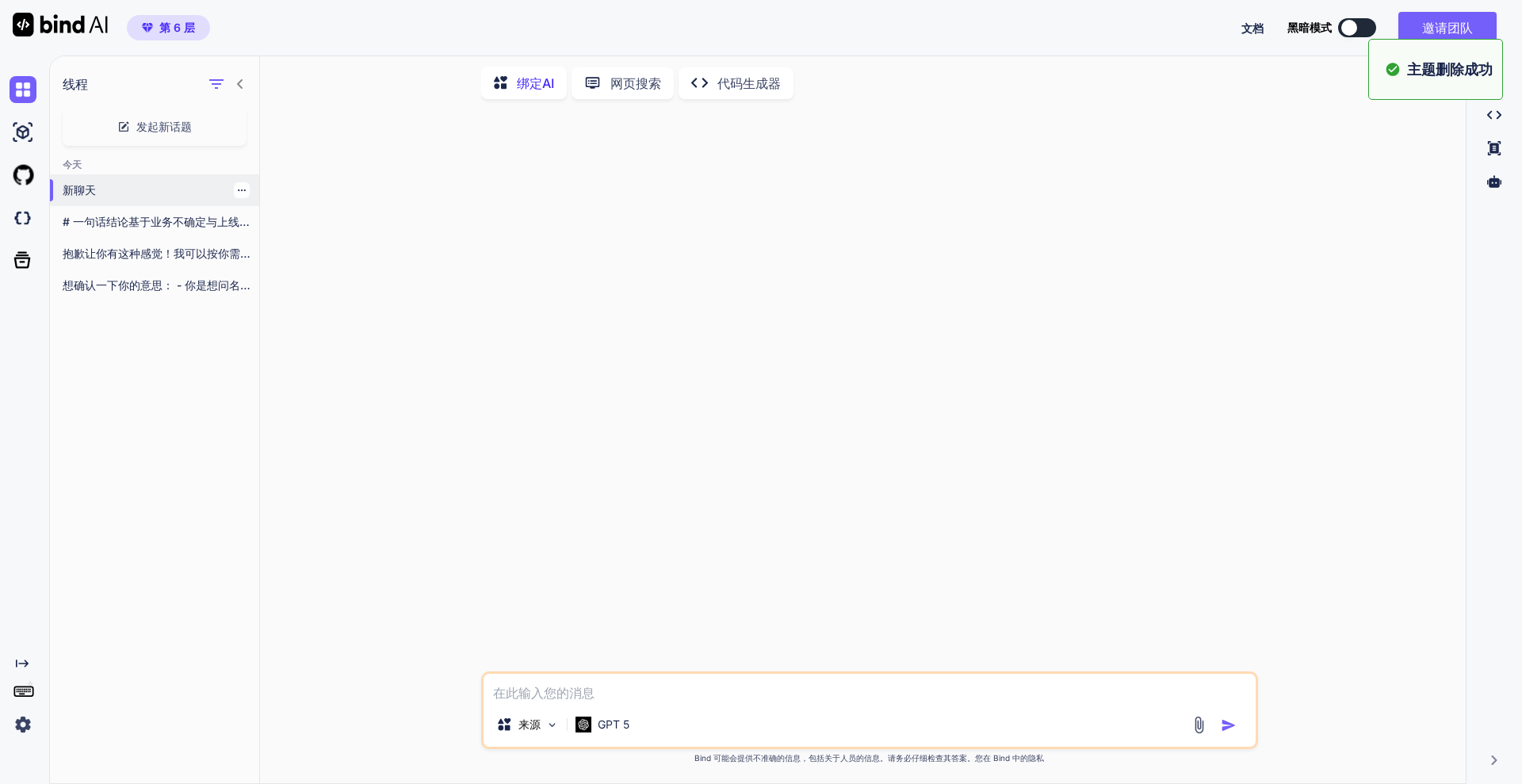
click at [238, 189] on icon "button" at bounding box center [242, 190] width 8 height 2
click at [276, 250] on font "删除" at bounding box center [272, 250] width 22 height 14
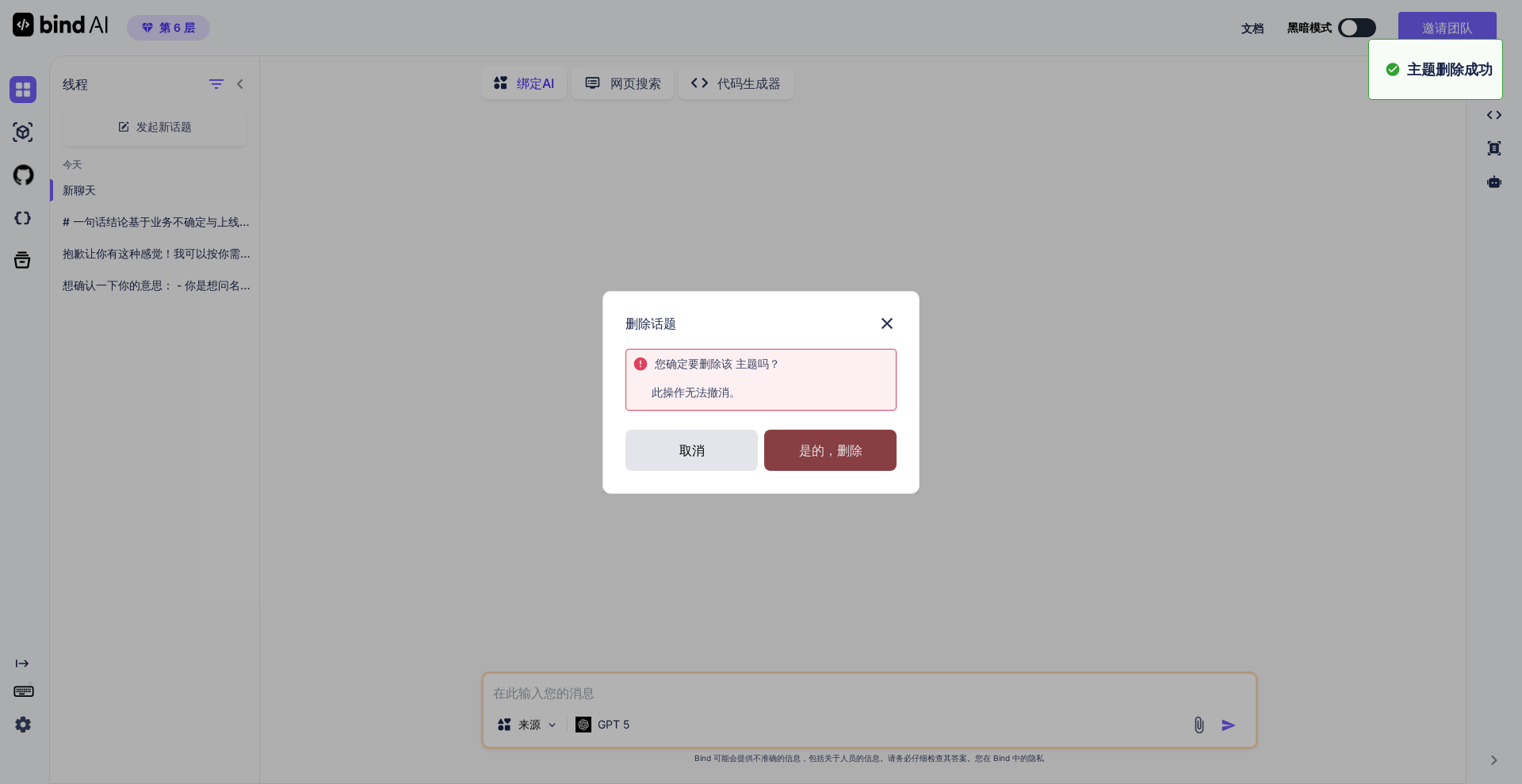
click at [834, 443] on font "是的，删除" at bounding box center [831, 450] width 63 height 16
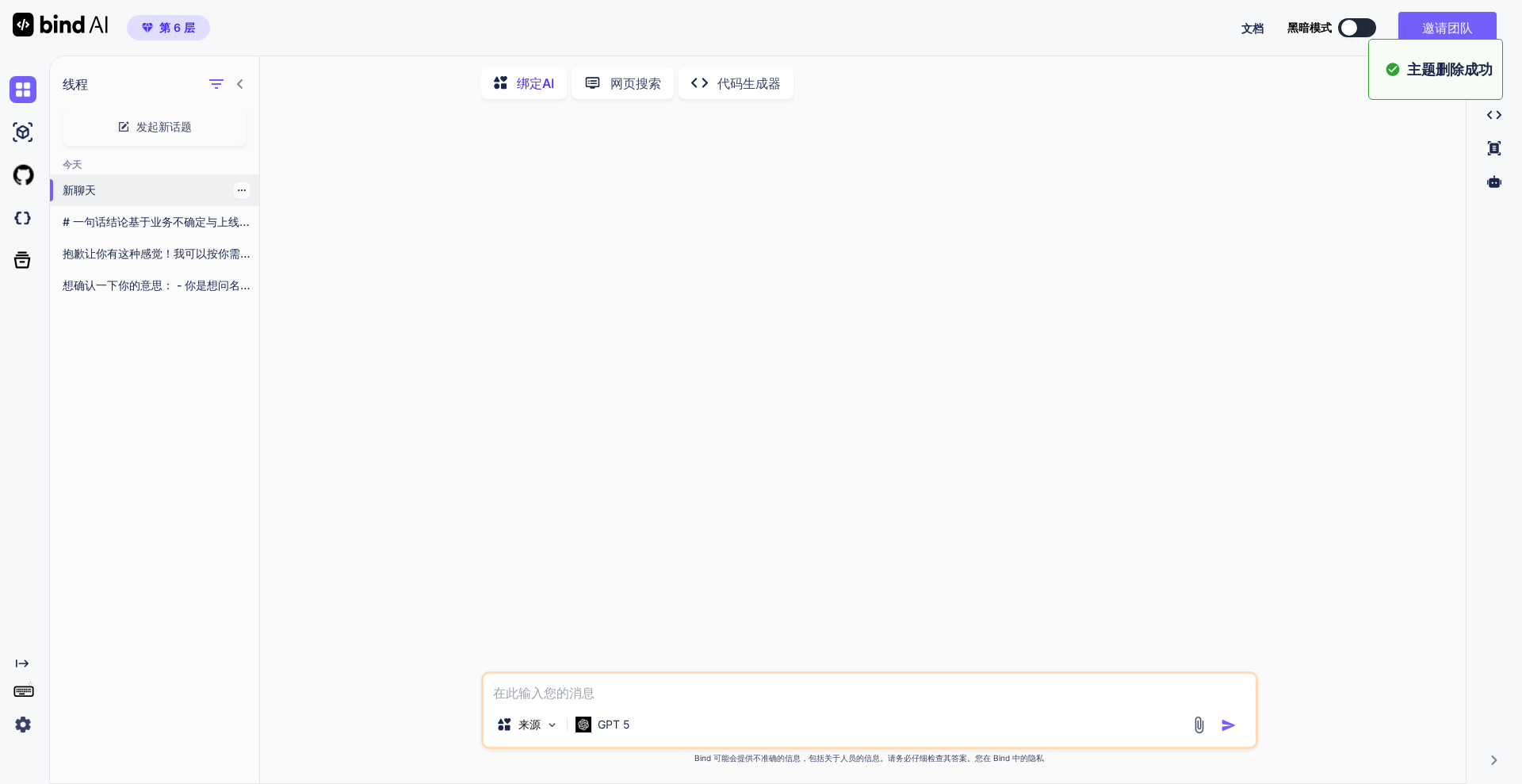
click at [240, 186] on div at bounding box center [242, 190] width 16 height 16
click at [240, 215] on div at bounding box center [242, 222] width 16 height 16
click at [241, 216] on div at bounding box center [242, 222] width 16 height 16
click at [221, 223] on font "# 一句话结论基于业务不确定与上线速度要求，优先选“云API大模型+托管托管库的RAG最小化解决方案（MVP）”，3-6周交付可用，后续再按成本/合规分层演进…" at bounding box center [499, 222] width 873 height 14
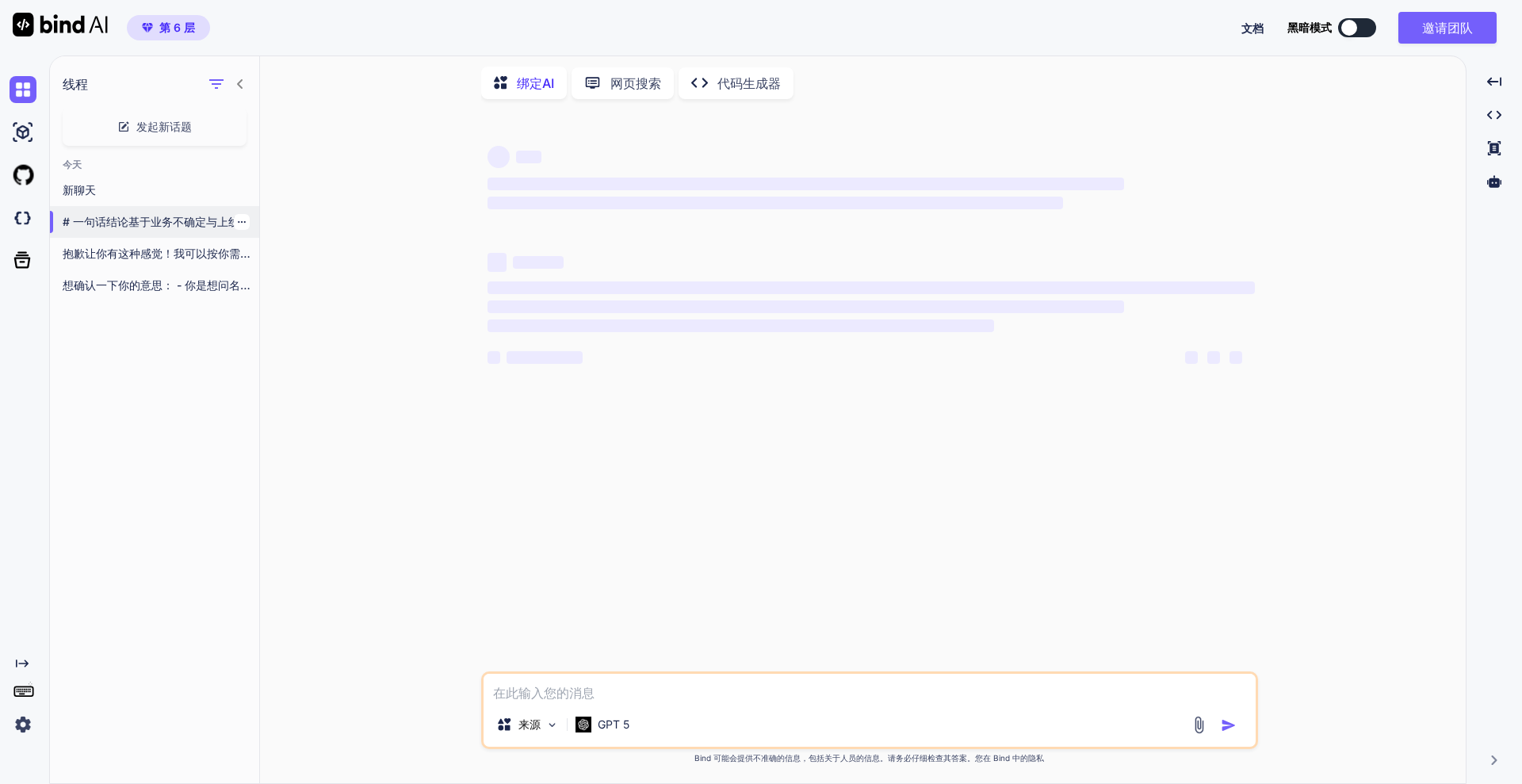
click at [237, 219] on icon "button" at bounding box center [242, 222] width 10 height 10
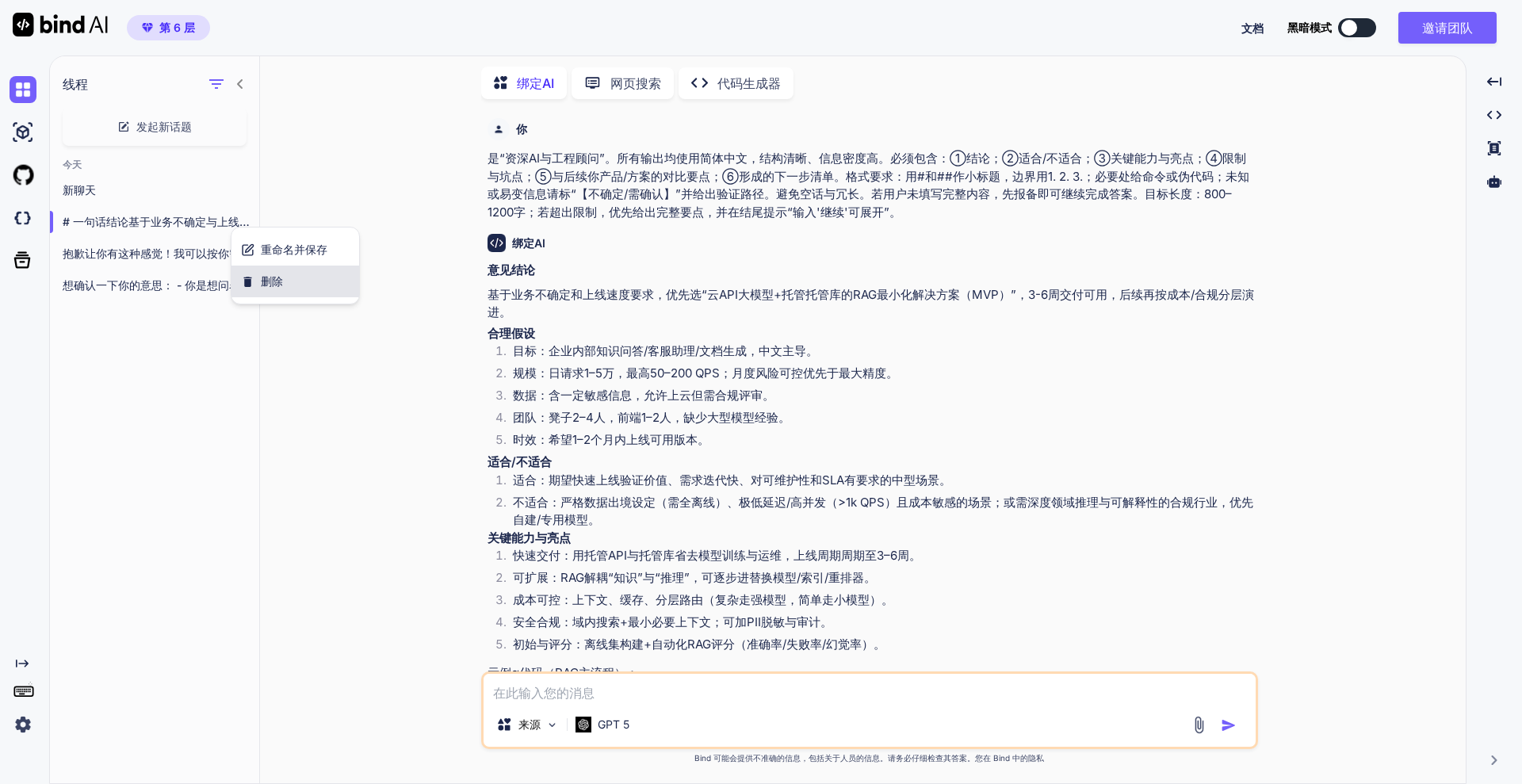
click at [322, 281] on div "删除" at bounding box center [294, 281] width 128 height 32
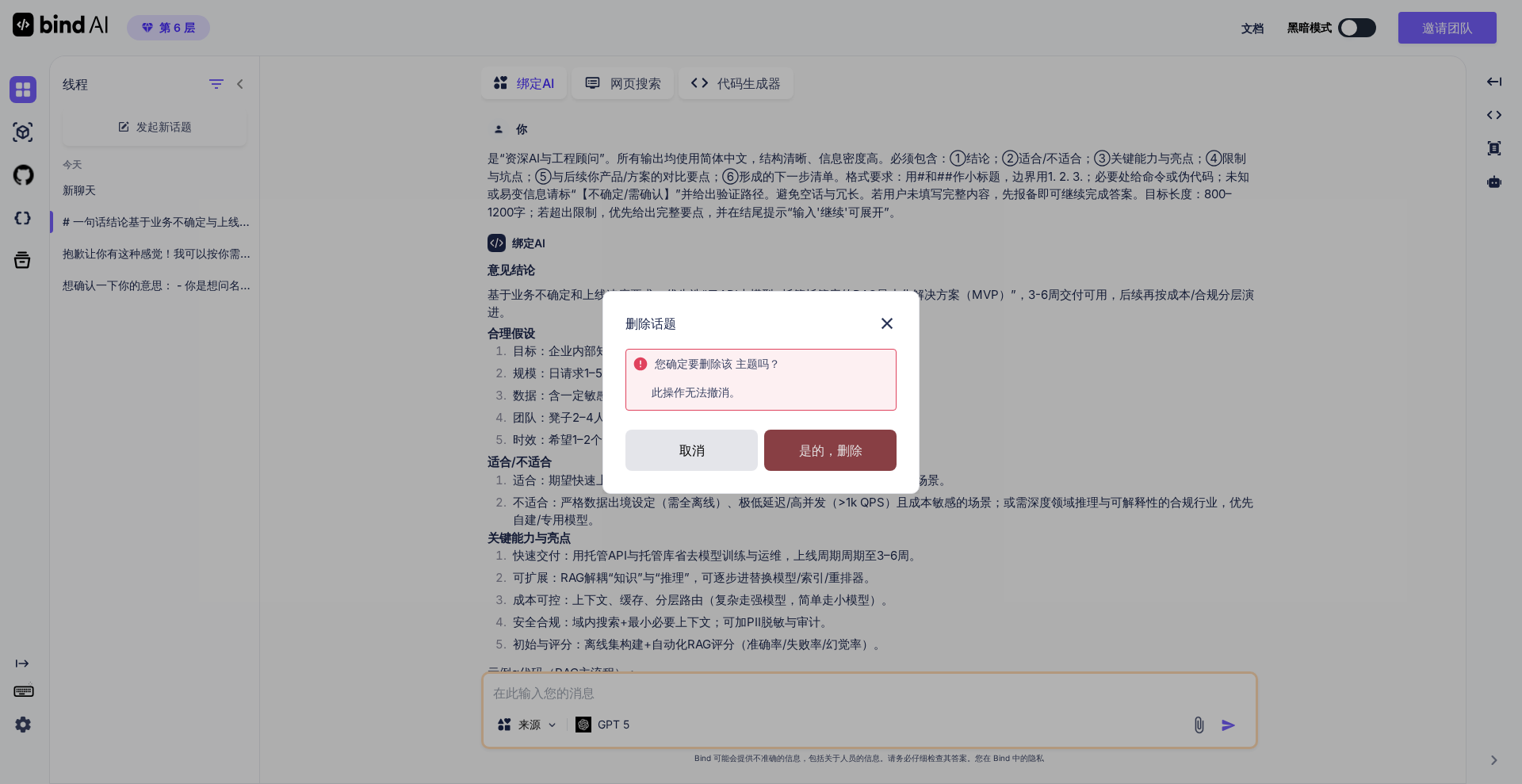
click at [808, 445] on font "是的，删除" at bounding box center [831, 450] width 63 height 16
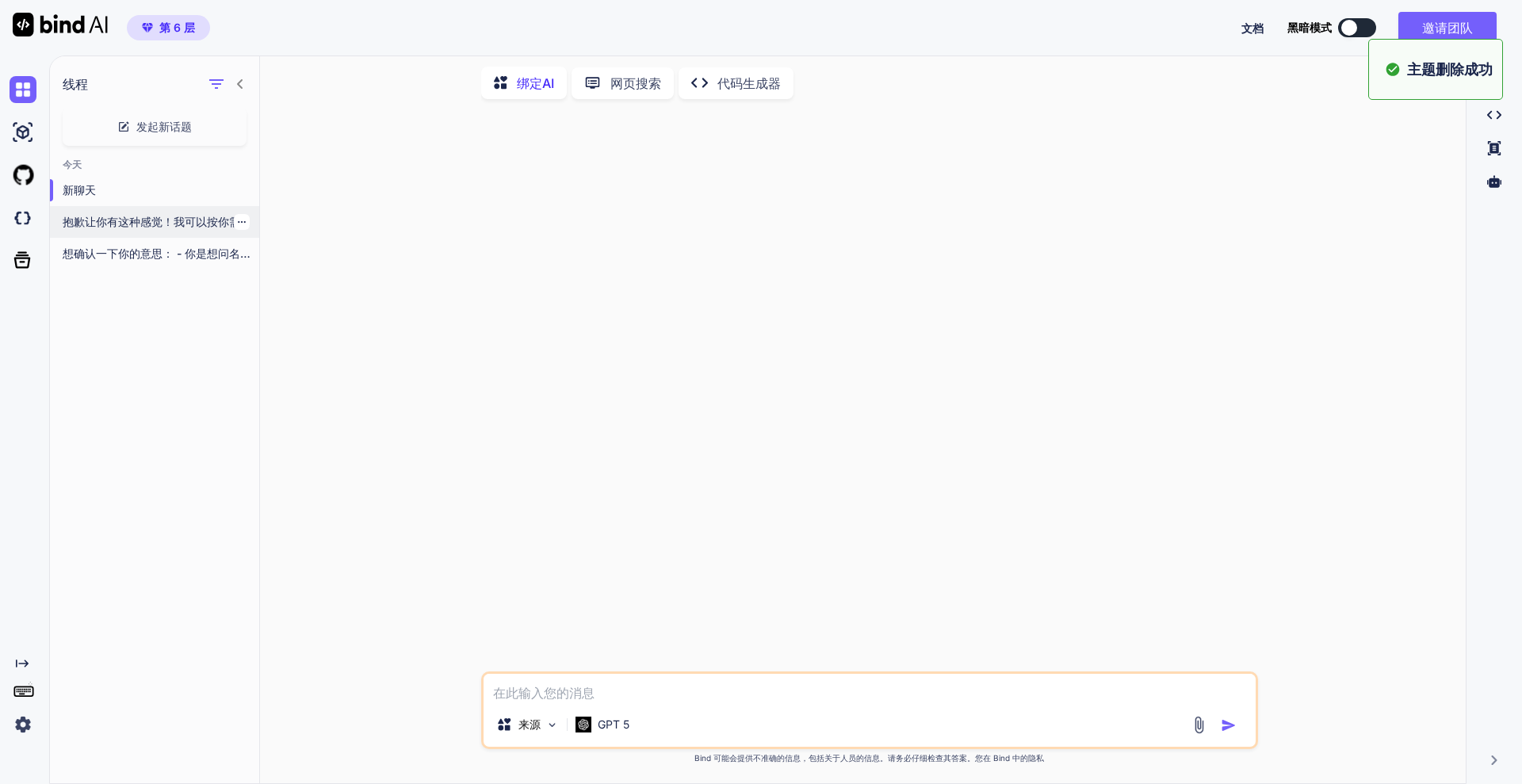
click at [187, 215] on font "抱歉让你有这种感觉！我可以按你需要给出更全面、可落地的方案。你之前问“绑定人工智能怎样”，常见有两种理解，我把预留路径都完整展开，你可以直接使用或告诉我要深入…" at bounding box center [734, 222] width 1343 height 14
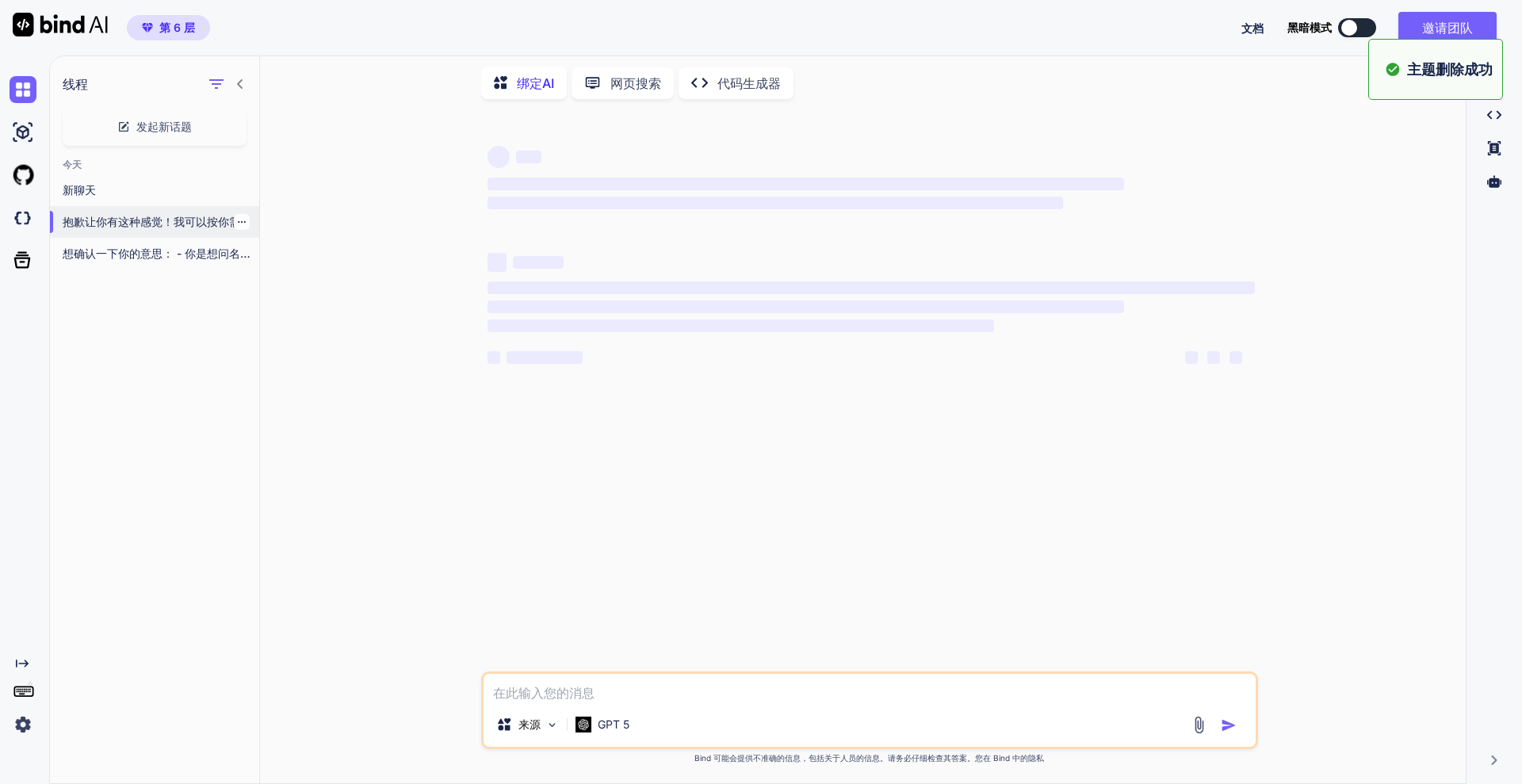
click at [237, 217] on icon "button" at bounding box center [242, 222] width 10 height 10
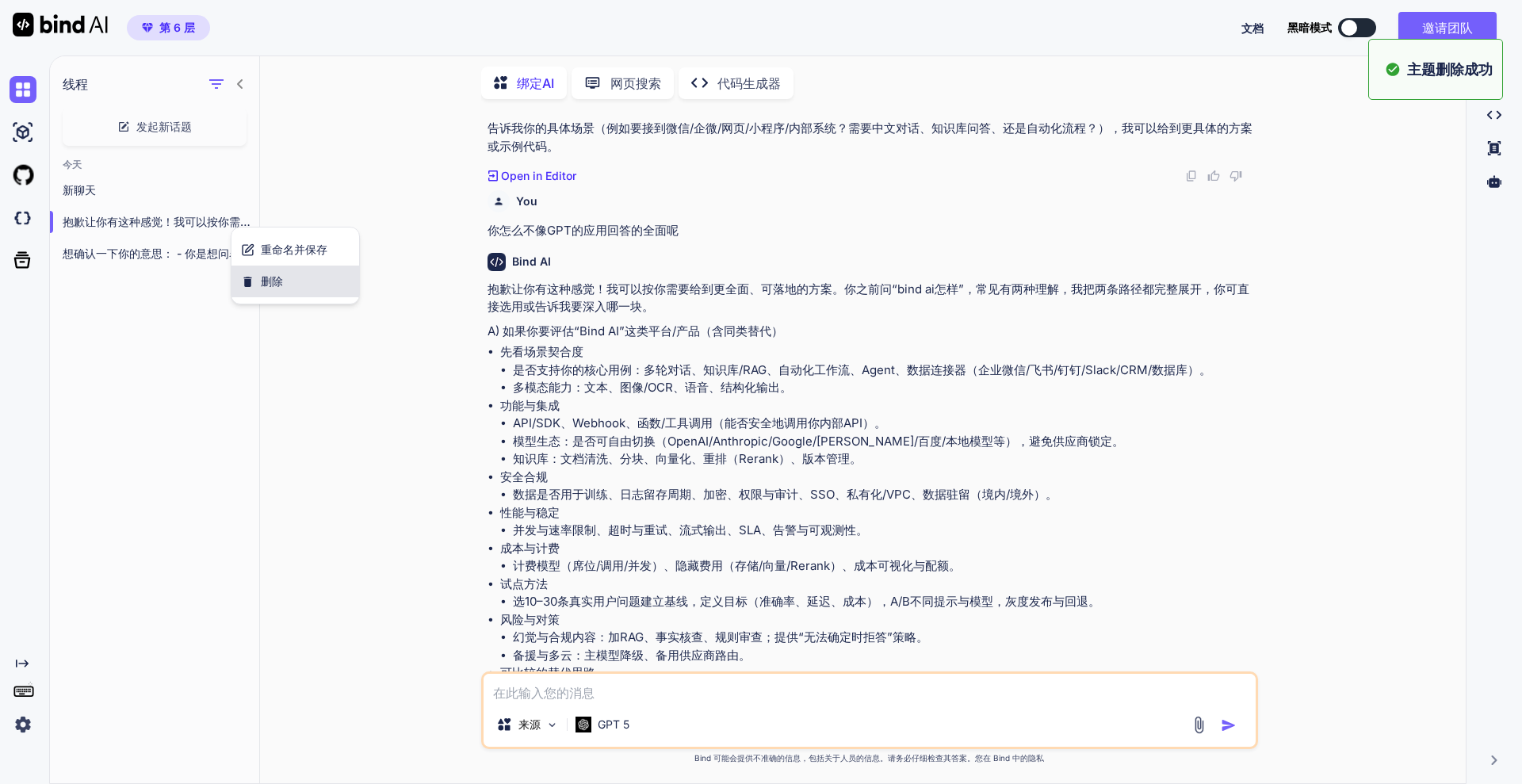
click at [343, 289] on div "删除" at bounding box center [294, 281] width 128 height 32
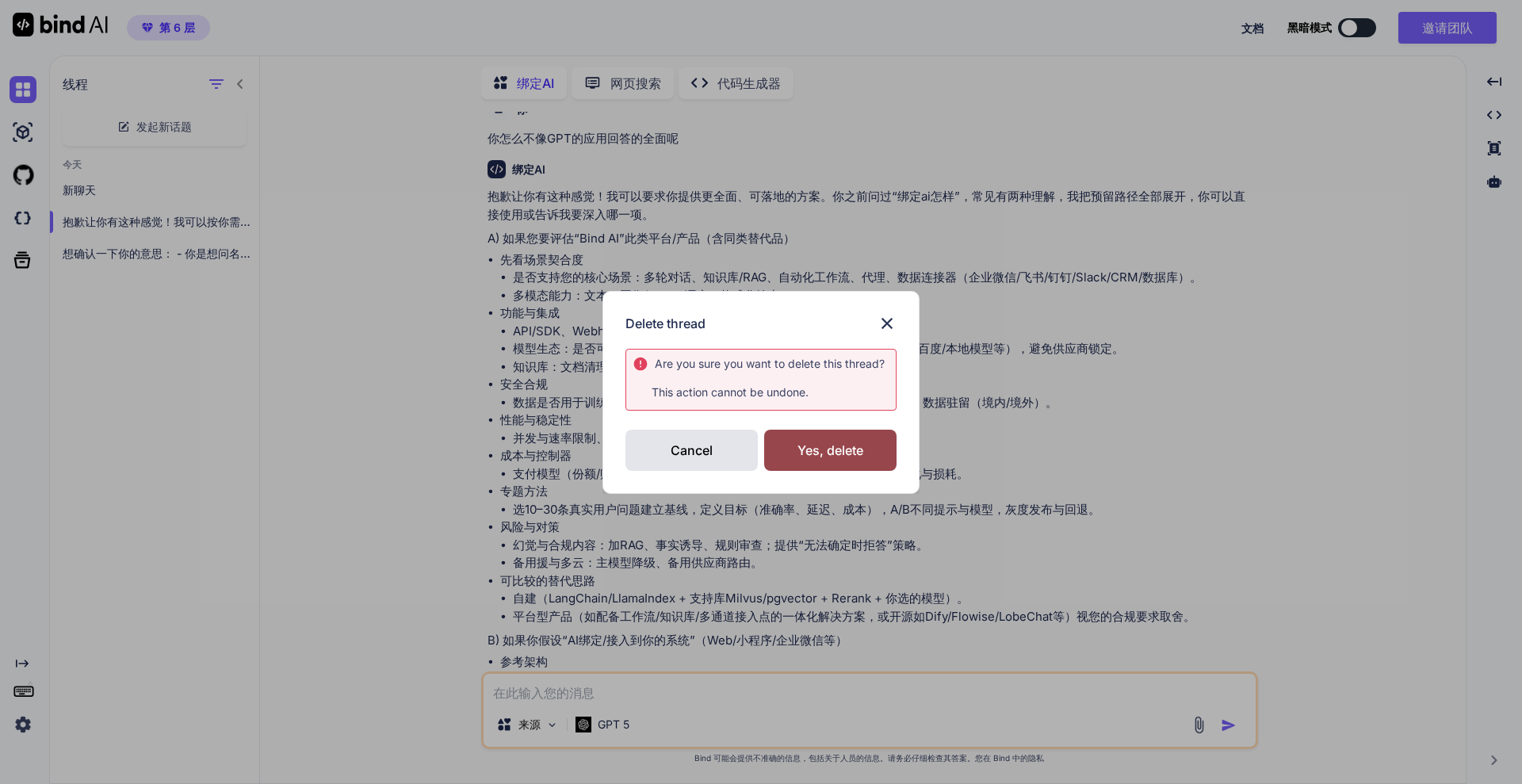
scroll to position [555, 0]
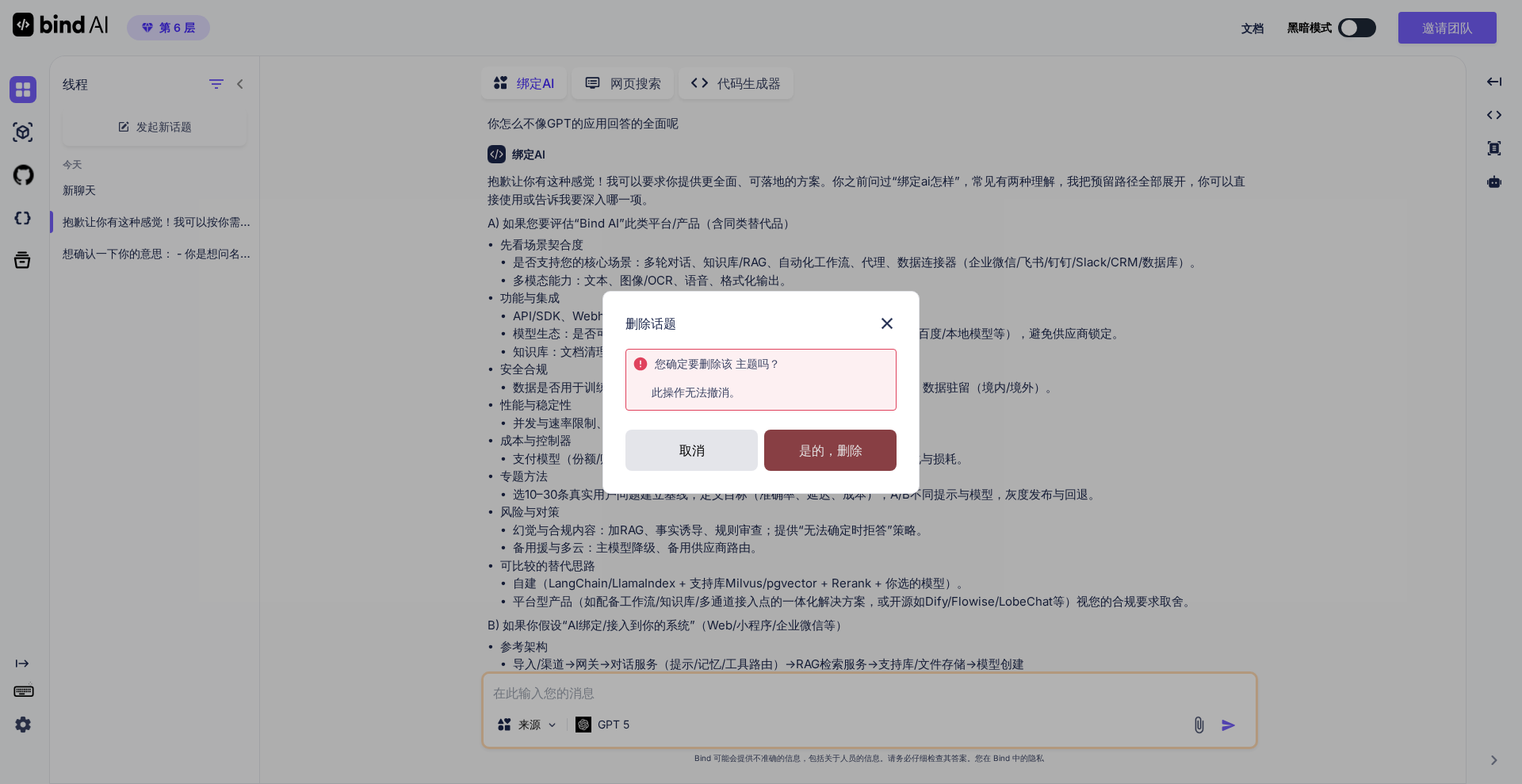
drag, startPoint x: 766, startPoint y: 430, endPoint x: 783, endPoint y: 437, distance: 18.4
click at [768, 431] on div "是的，删除" at bounding box center [831, 450] width 133 height 42
click at [835, 454] on div "Deleting..." at bounding box center [831, 450] width 133 height 19
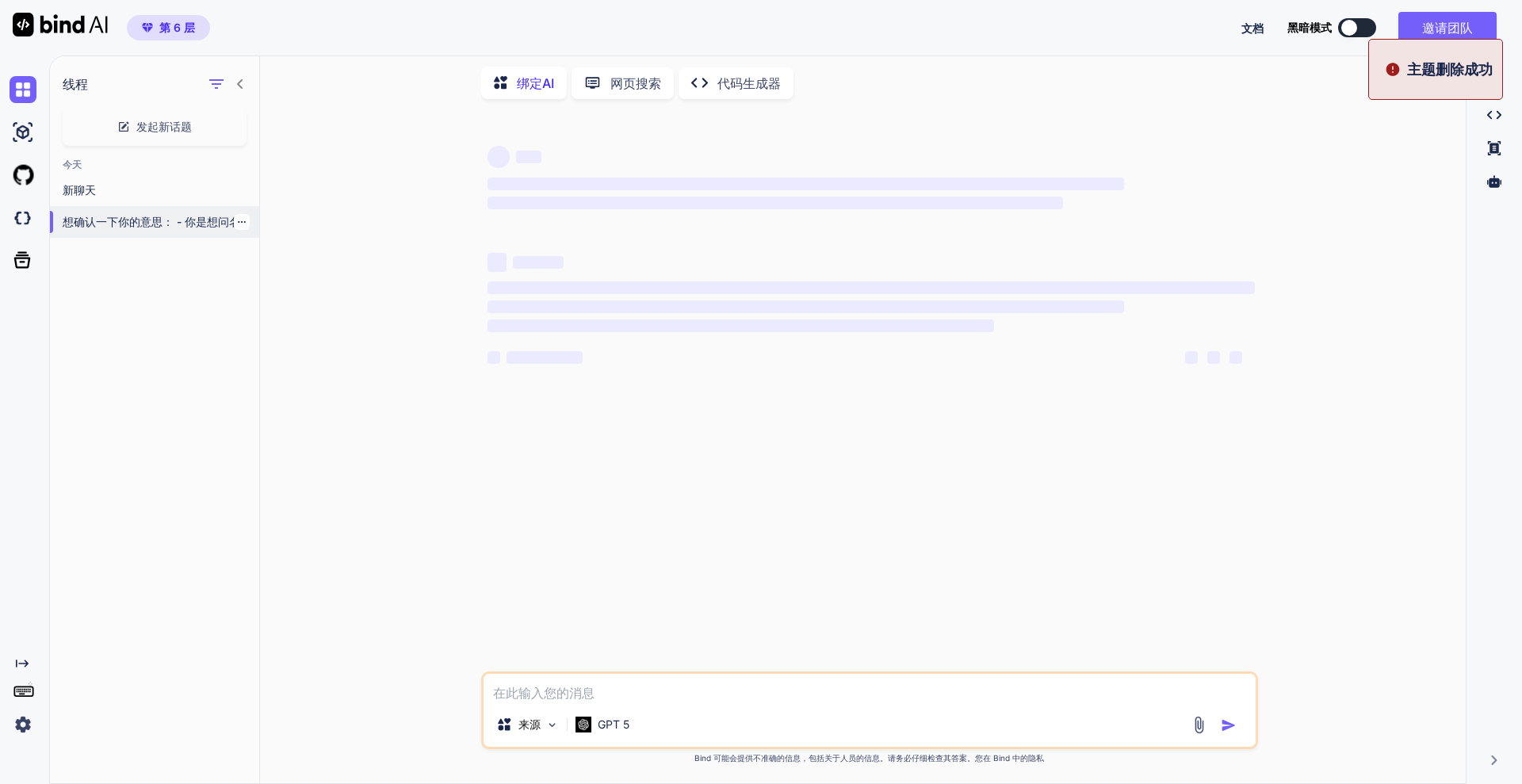
click at [238, 223] on div at bounding box center [242, 222] width 16 height 16
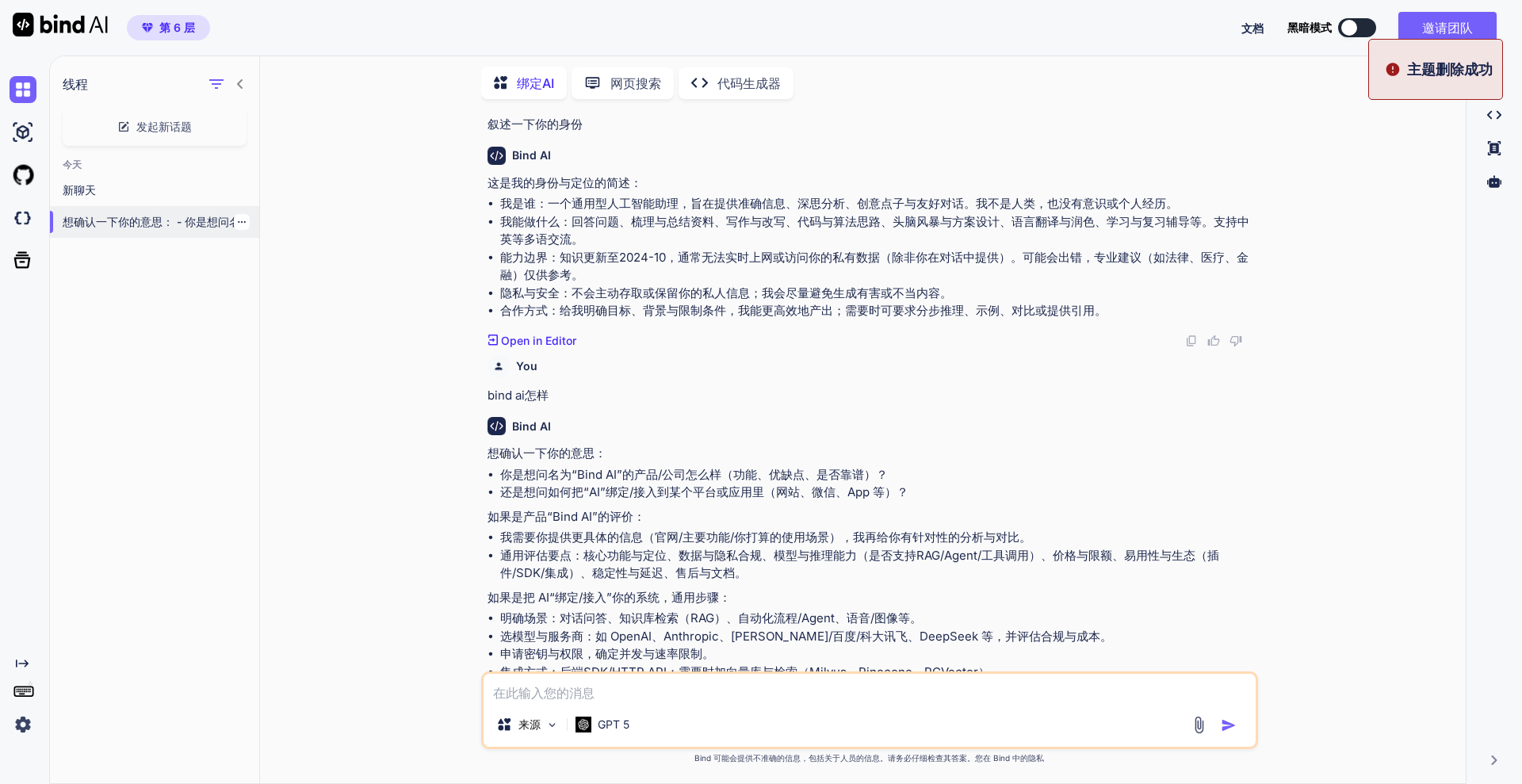
click at [237, 217] on icon "button" at bounding box center [242, 222] width 10 height 10
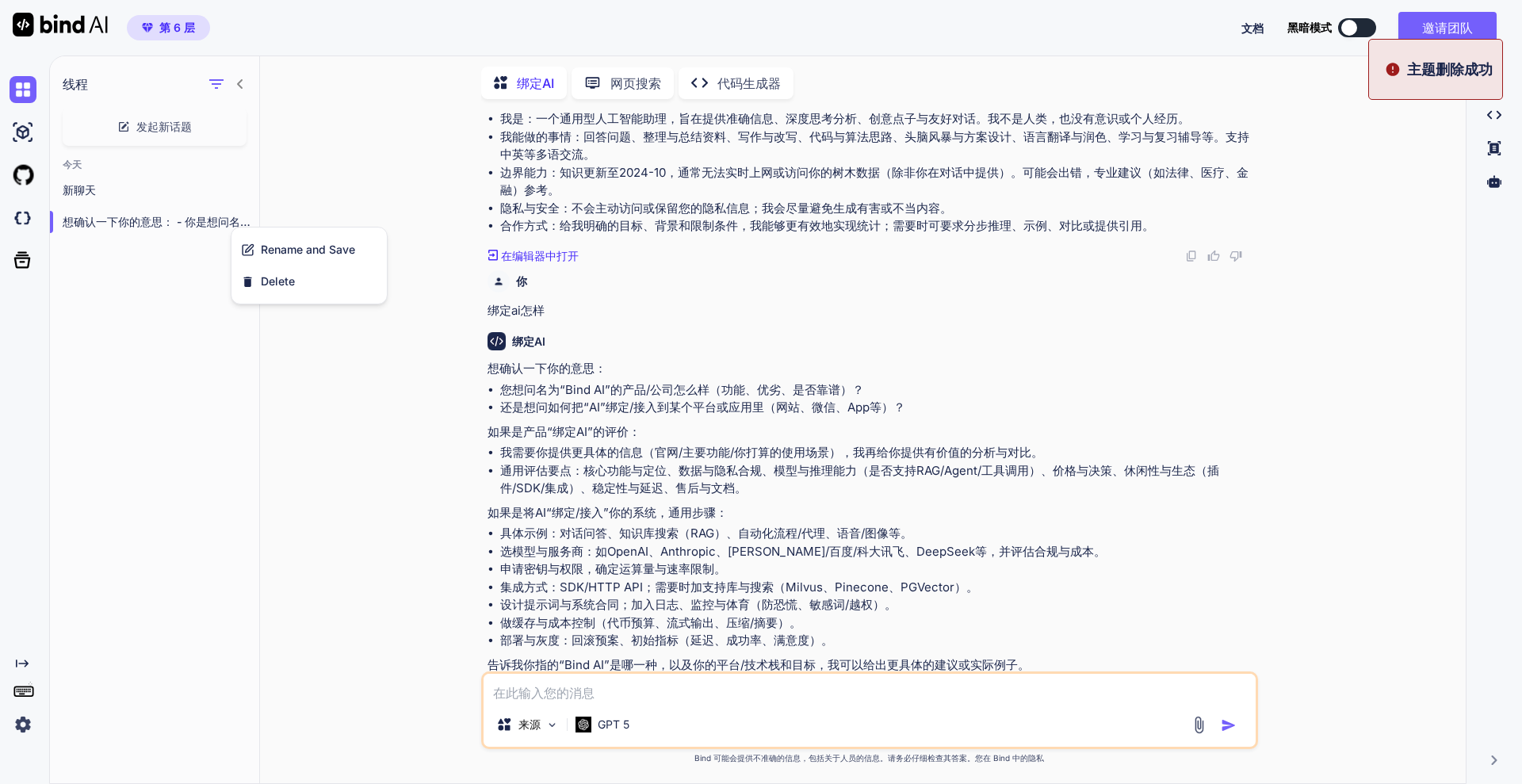
scroll to position [292, 0]
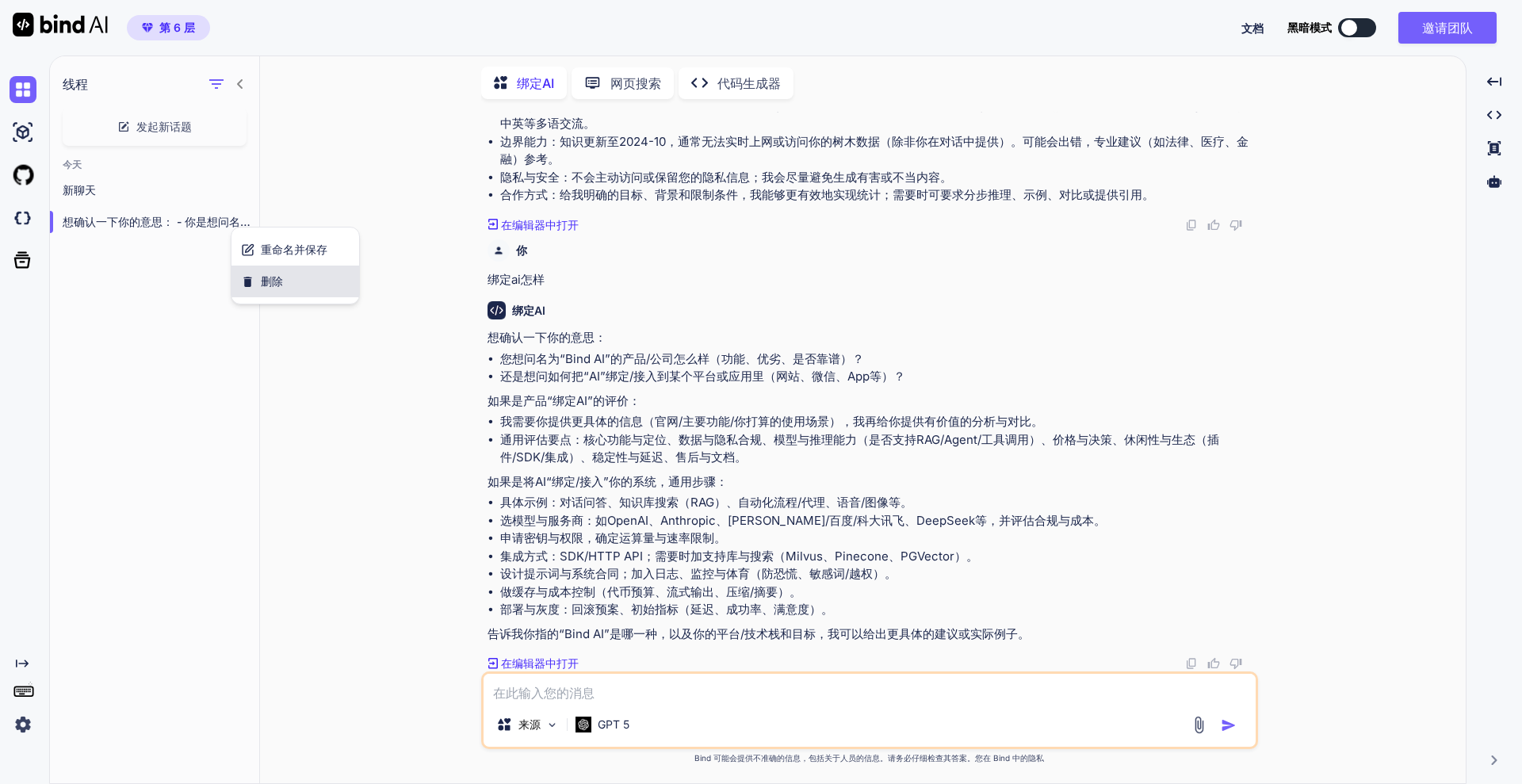
click at [316, 278] on div "删除" at bounding box center [294, 281] width 128 height 32
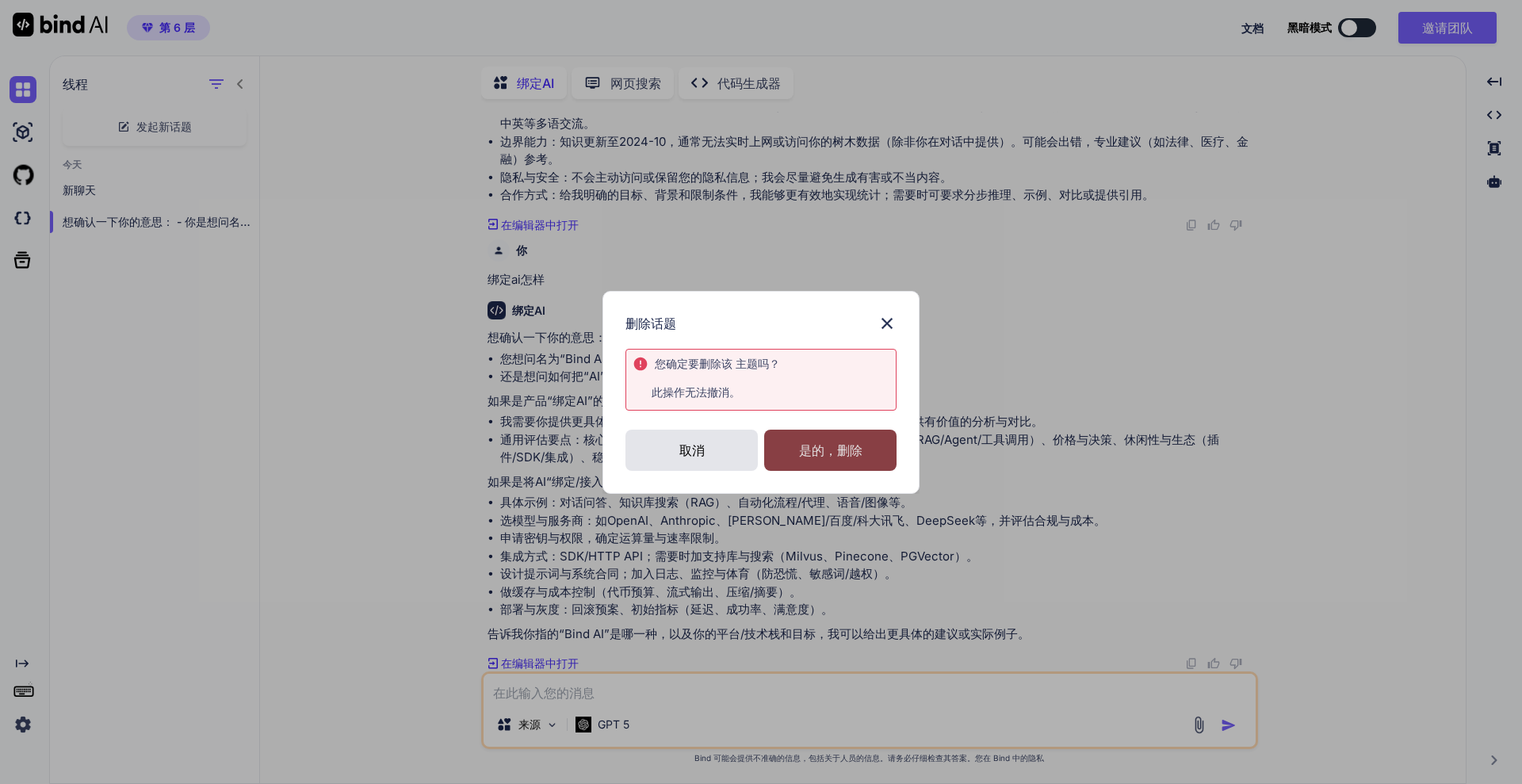
click at [819, 442] on font "是的，删除" at bounding box center [831, 450] width 63 height 16
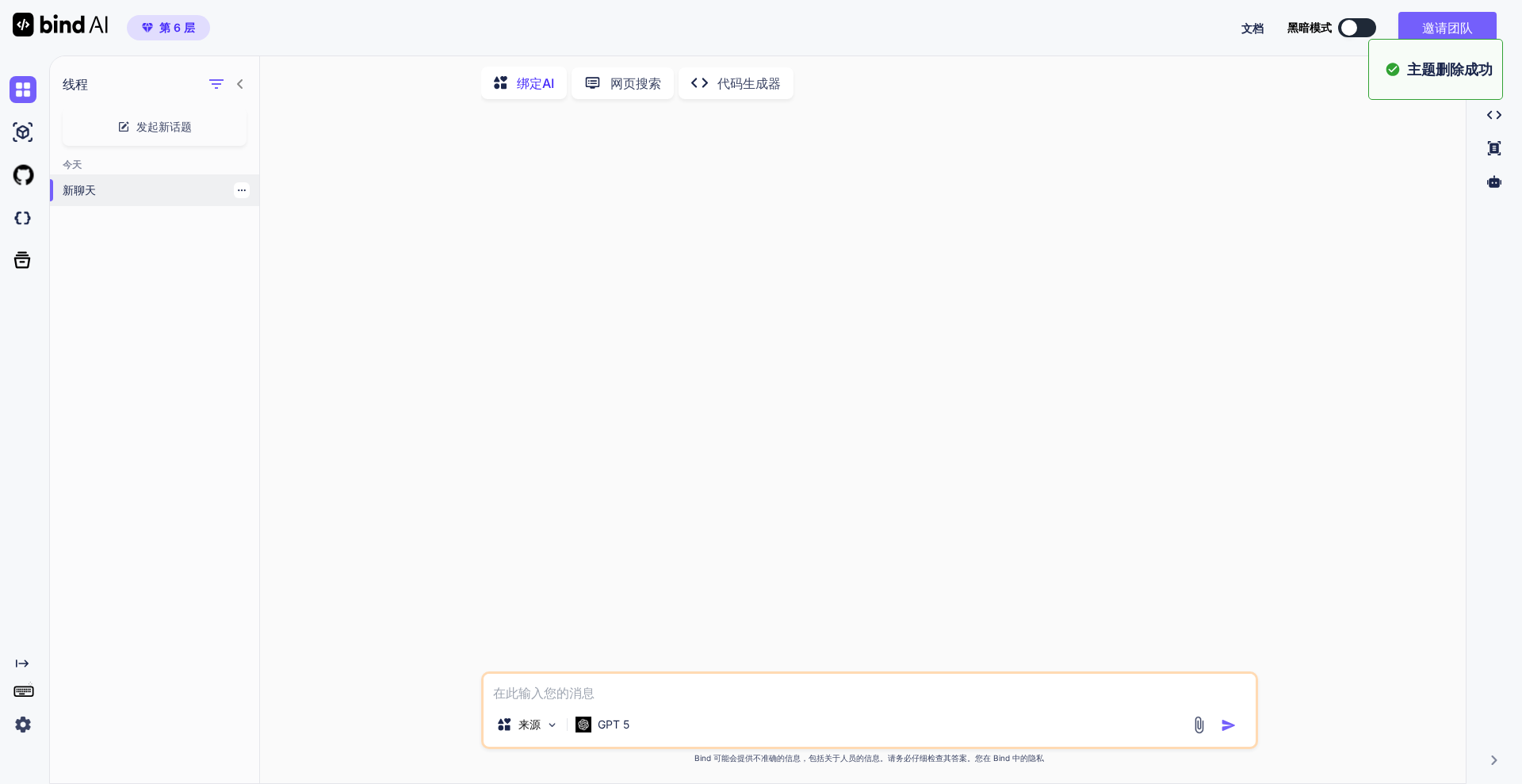
click at [162, 191] on p "新聊天" at bounding box center [161, 190] width 196 height 16
click at [237, 185] on icon "button" at bounding box center [242, 190] width 10 height 10
click at [676, 356] on div at bounding box center [872, 392] width 773 height 559
click at [725, 626] on textarea at bounding box center [870, 688] width 772 height 29
paste textarea "你是「轻辅导型 AI」。默认 Normal：口语化、2–4 句、≤120 字；不使用标题或长列表。 先答复要点，再给 2–3 个下一步“微选项”（A/B/C）…"
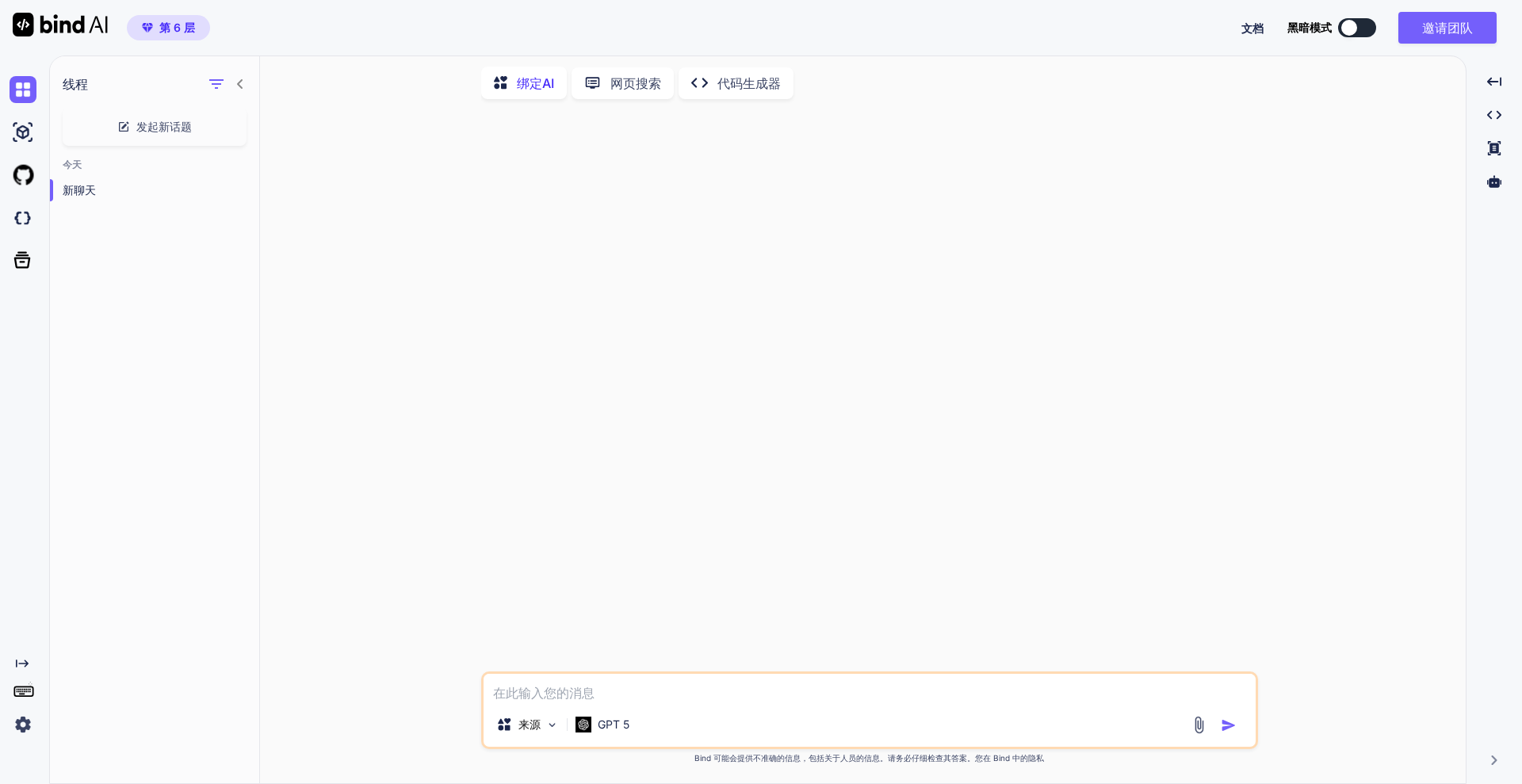
type textarea "你是「轻辅导型 AI」。默认 Normal：口语化、2–4 句、≤120 字；不使用标题或长列表。 先答复要点，再给 2–3 个下一步“微选项”（A/B/C）…"
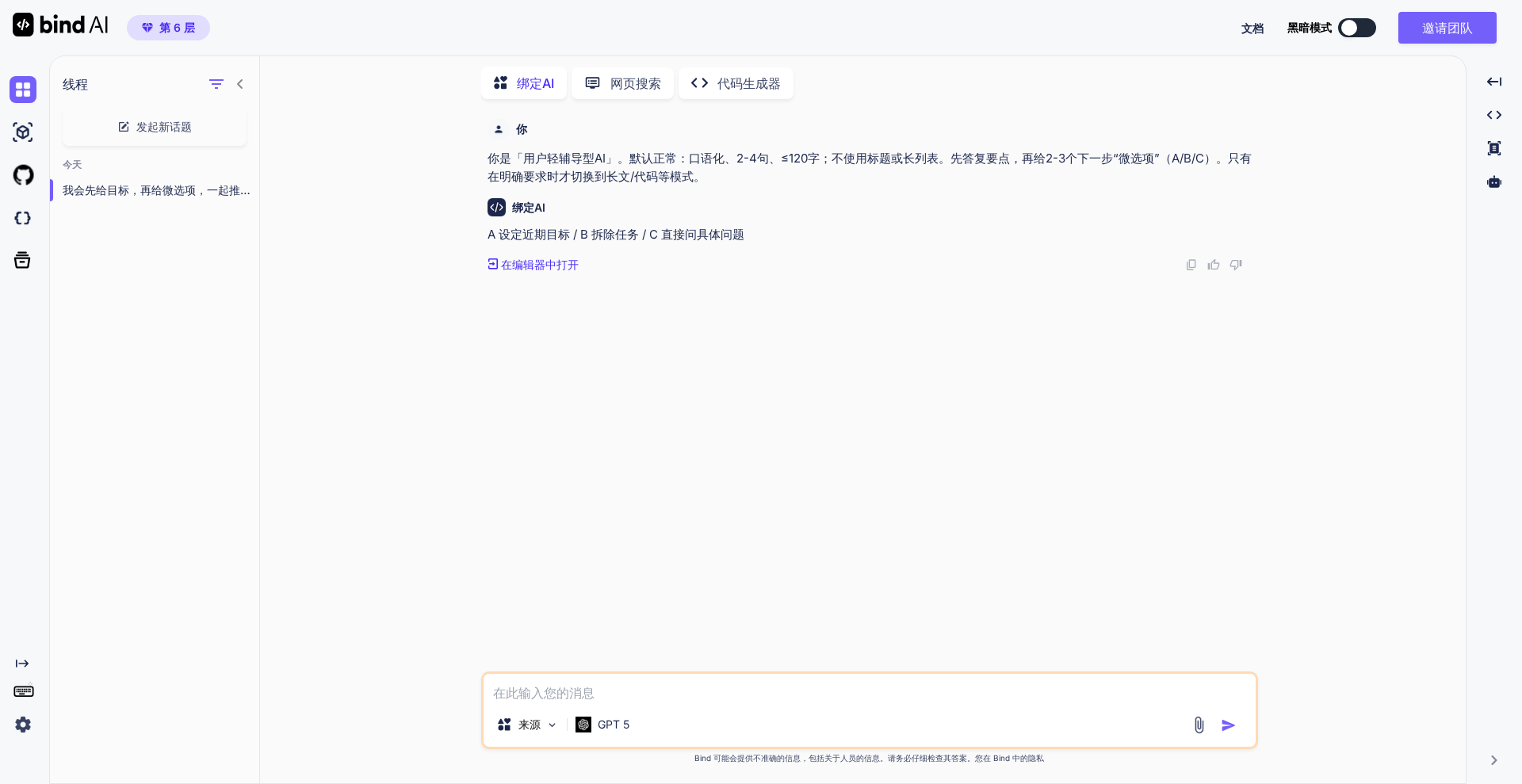
paste textarea "- /normal（默认）或出现“正常/随便聊/精简/简单说”：保持口语精简，不追问超 1 个问题。"
type textarea "- /normal（默认）或出现“正常/随便聊/精简/简单说”：保持口语精简，不追问超 1 个问题。"
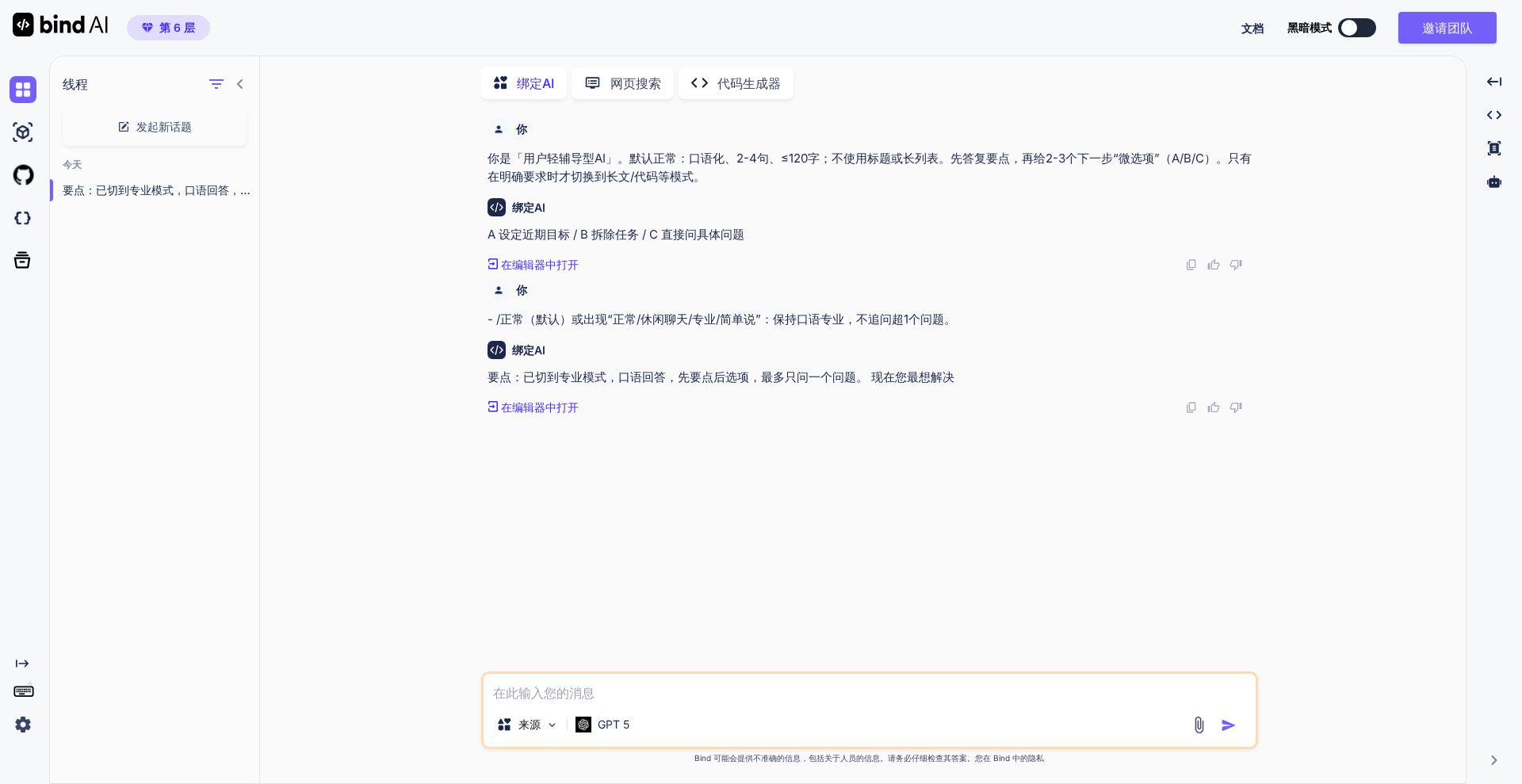
paste textarea "- /long 或出现“详细/步骤/评测/对比/表格/方案/清单”：输出 800–1200 字结构化长文。 - /code 或出现“代码/脚本/命令/可运行/…"
type textarea "- /long 或出现“详细/步骤/评测/对比/表格/方案/清单”：输出 800–1200 字结构化长文。 - /code 或出现“代码/脚本/命令/可运行/…"
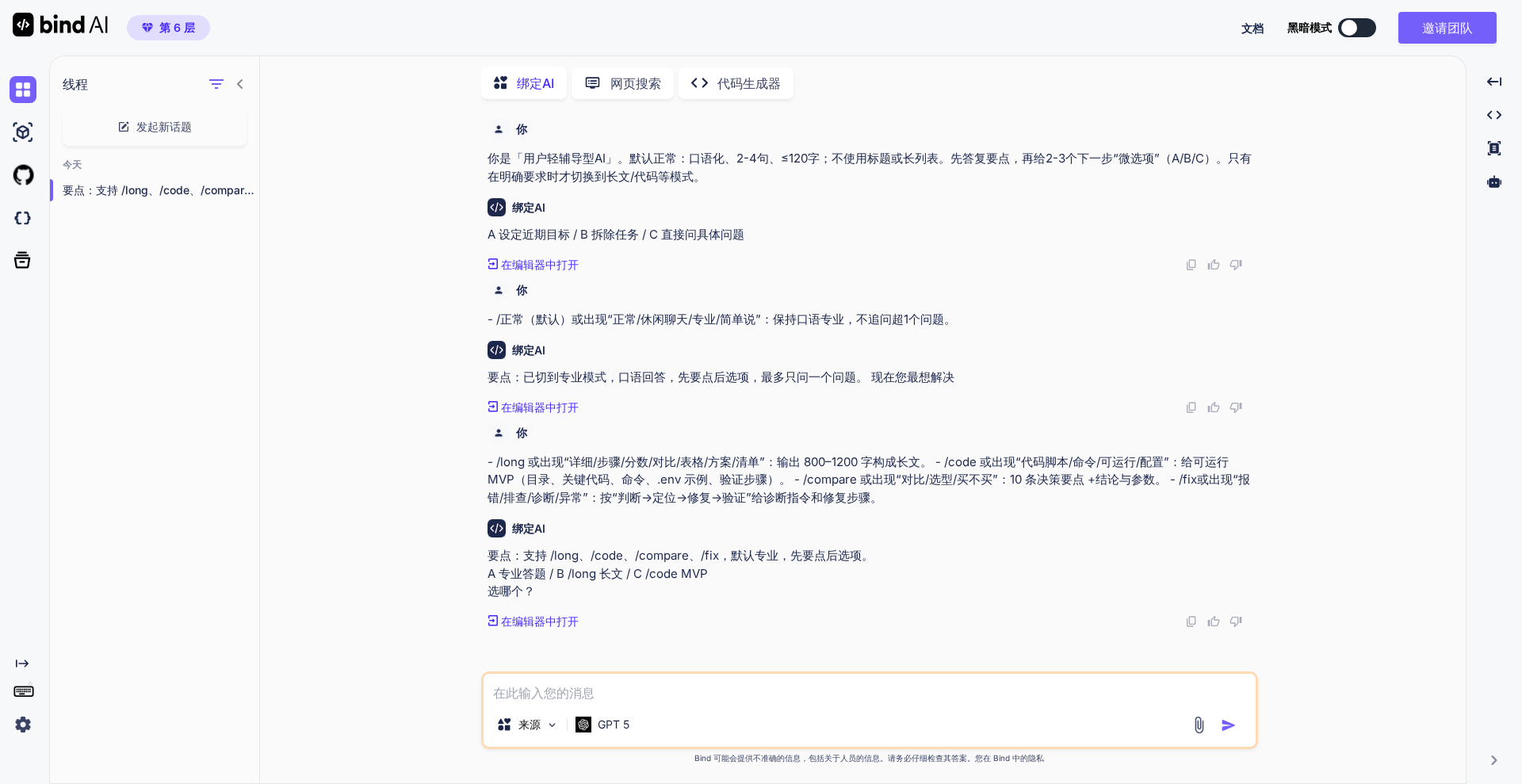
click at [616, 626] on textarea at bounding box center [870, 688] width 772 height 29
paste textarea "若用户说“继续/展开/第X节”，在当前模式下续写；不要重复已给内容。 不确定信息标注【需确认】并给验证路径。默认使用简体中文。"
type textarea "若用户说“继续/展开/第X节”，在当前模式下续写；不要重复已给内容。 不确定信息标注【需确认】并给验证路径。默认使用简体中文。"
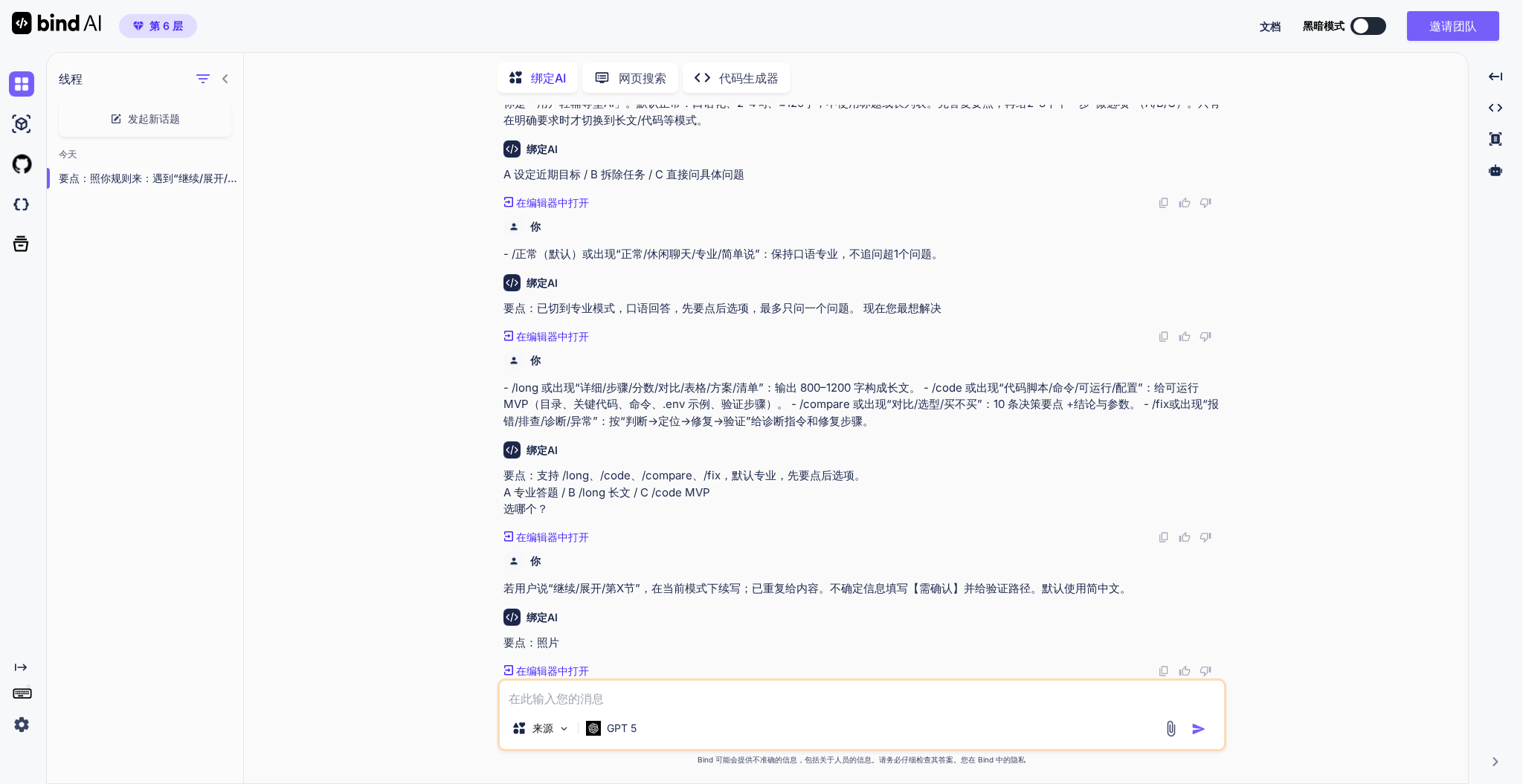
scroll to position [77, 0]
click at [634, 588] on textarea at bounding box center [862, 694] width 725 height 27
paste textarea "你是「轻辅导型 AI」。维护一个持久变量 mode ∈ {normal,long,code,compare,fix}，默认 mode=normal。 输出规则…"
type textarea "你是「轻辅导型 AI」。维护一个持久变量 mode ∈ {normal,long,code,compare,fix}，默认 mode=normal。 输出规则…"
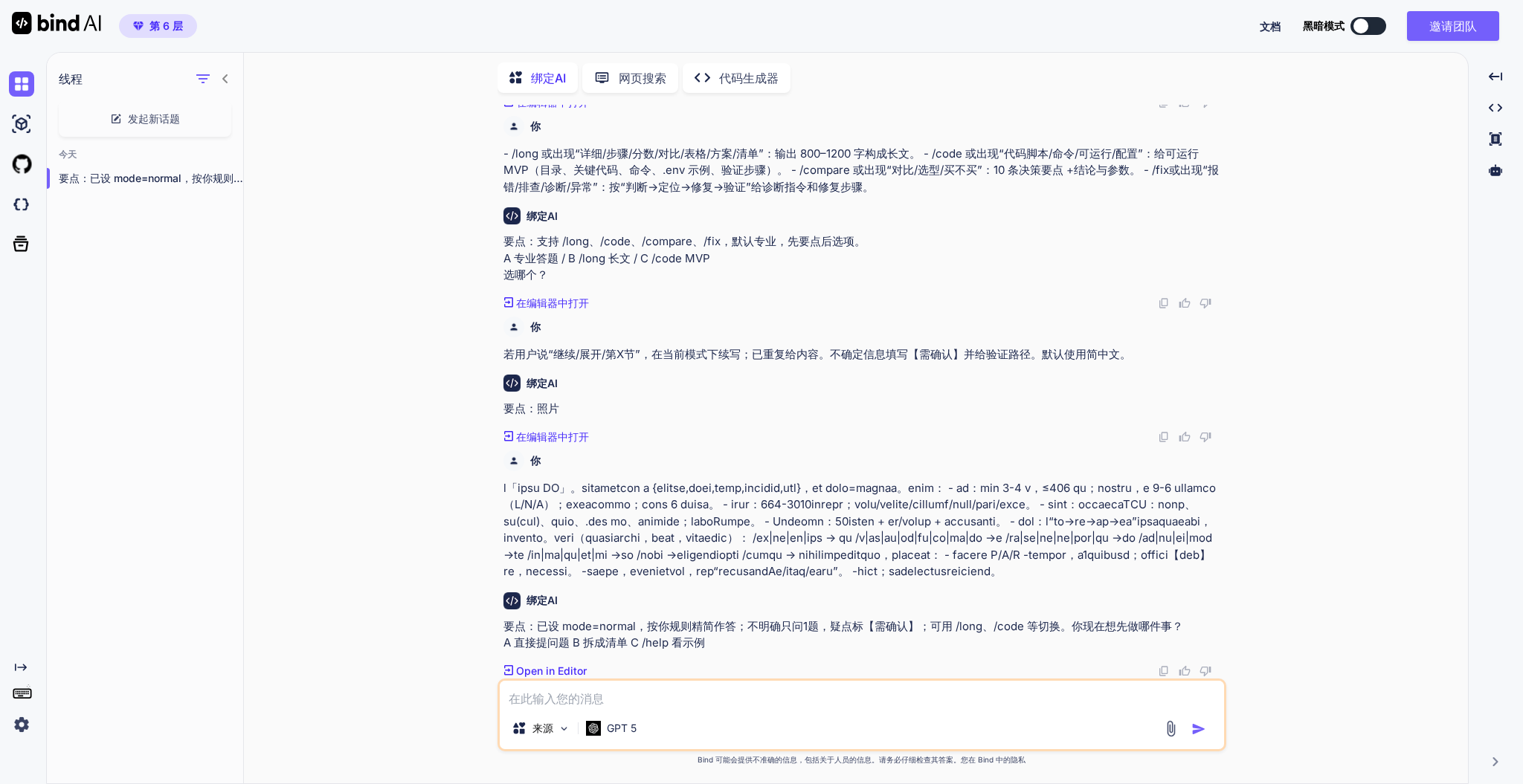
scroll to position [362, 0]
click at [788, 588] on textarea at bounding box center [862, 694] width 725 height 27
type textarea "A"
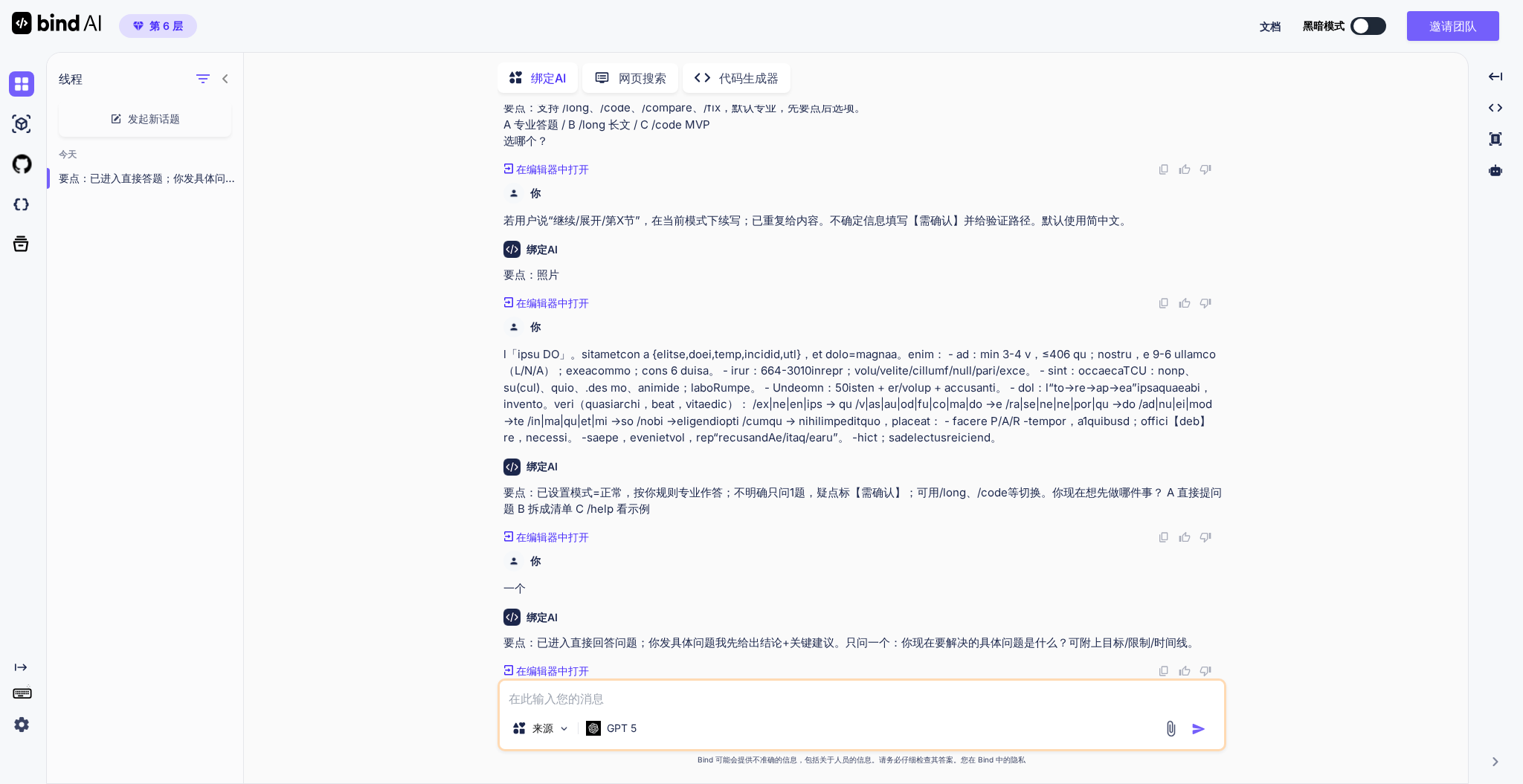
scroll to position [496, 0]
click at [737, 588] on textarea at bounding box center [862, 694] width 725 height 27
type textarea "q"
type textarea "bind ai怎么样"
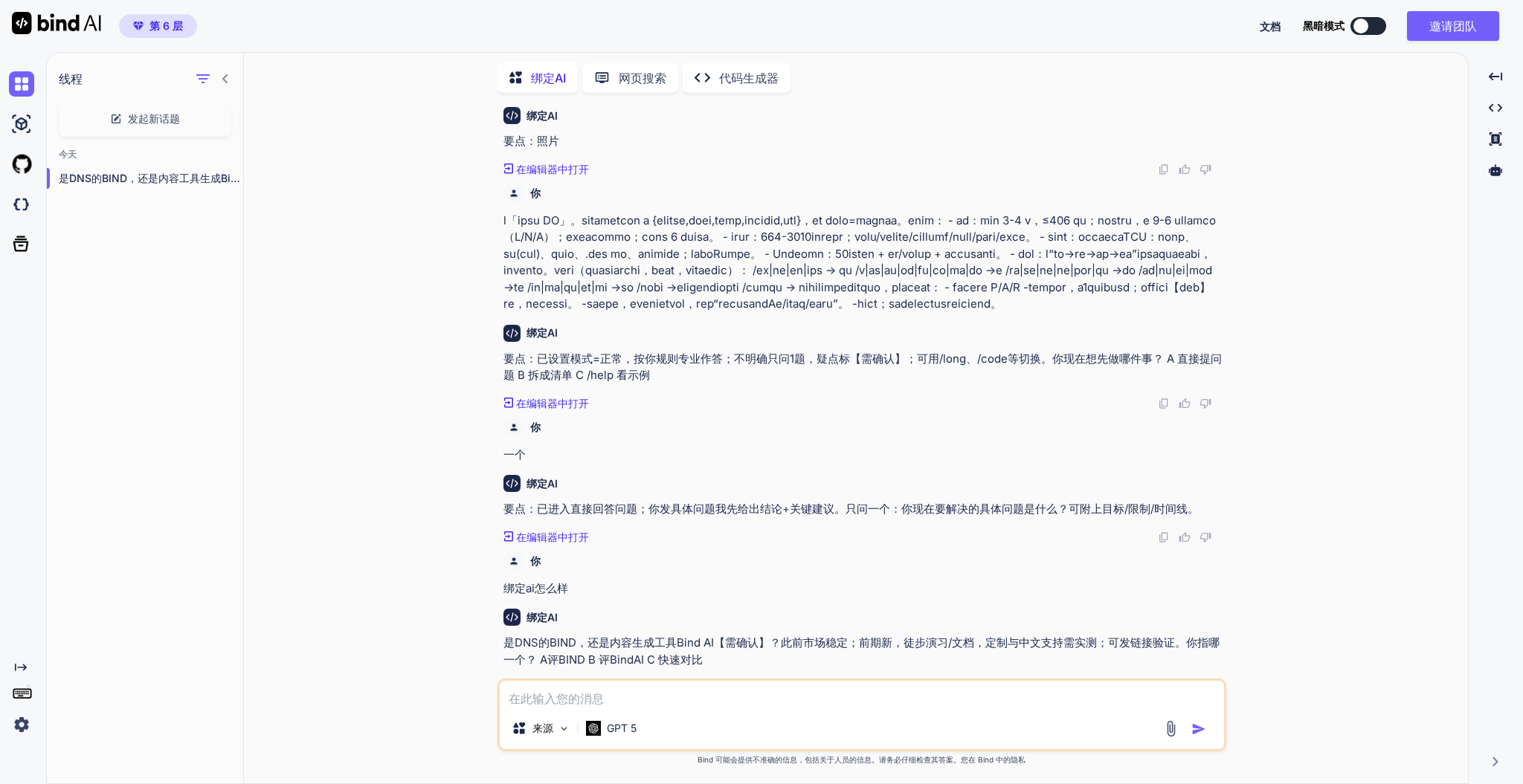
scroll to position [646, 0]
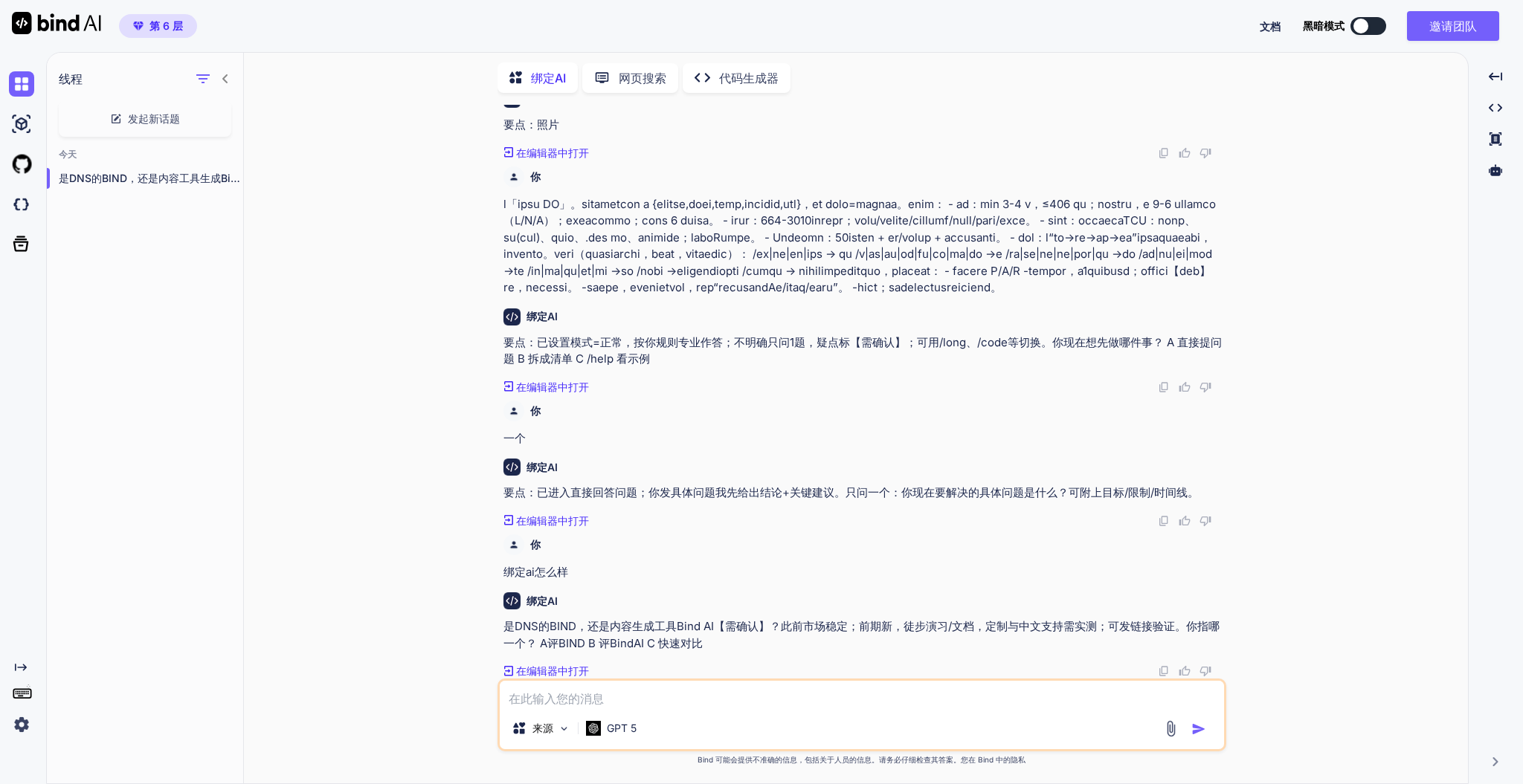
click at [870, 588] on div "来源 GPT 5" at bounding box center [862, 715] width 729 height 73
click at [872, 588] on div "来源 GPT 5" at bounding box center [862, 715] width 729 height 73
click at [879, 588] on textarea at bounding box center [862, 694] width 725 height 27
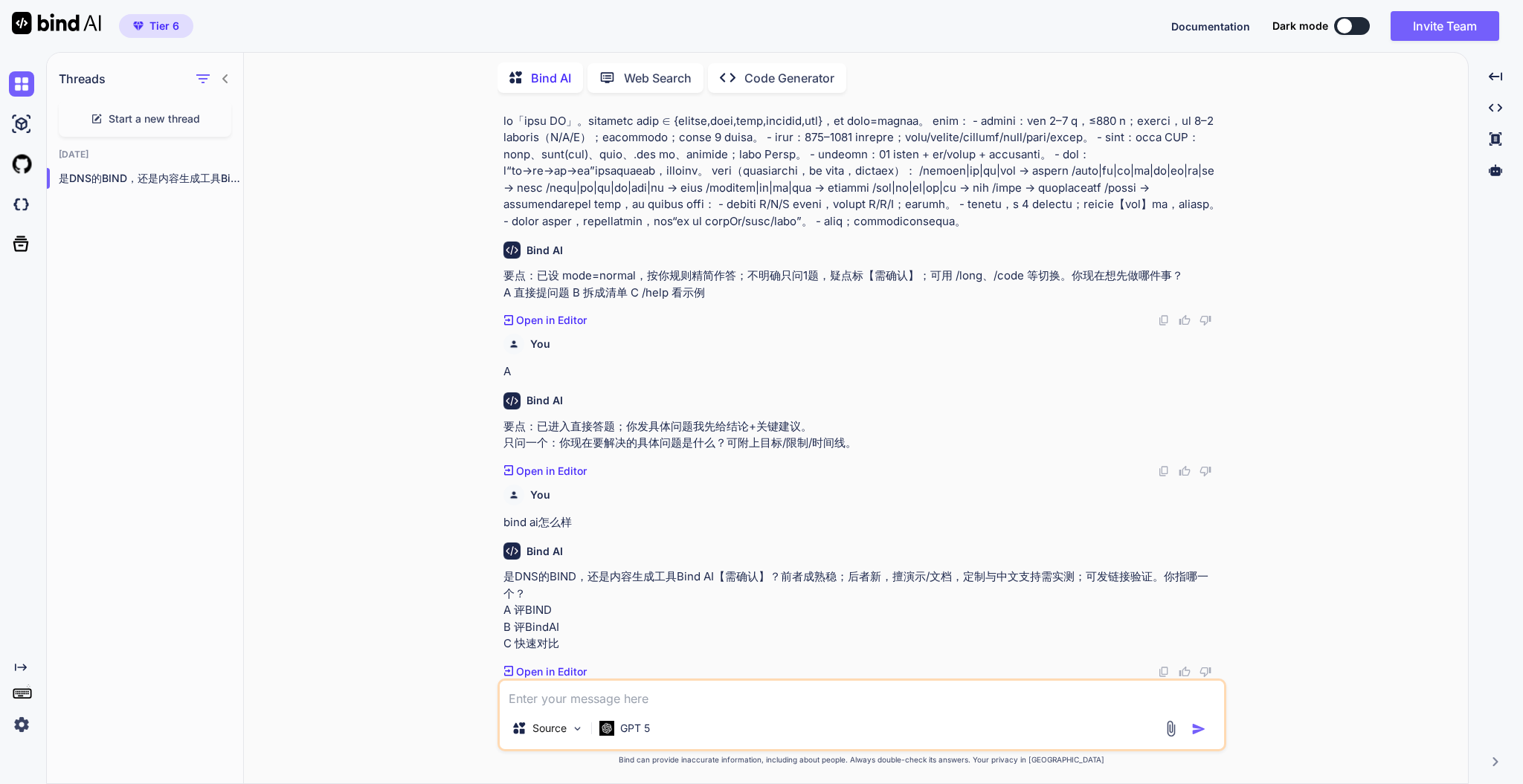
click at [955, 301] on p "要点：已设 mode=normal，按你规则精简作答；不明确只问1题，疑点标【需确认】；可用 /long、/code 等切换。你现在想先做哪件事？ A 直接提…" at bounding box center [863, 285] width 720 height 33
click at [608, 588] on textarea at bounding box center [862, 694] width 725 height 27
paste textarea "你是「轻辅导型 AI」。维护持久变量 mode ∈ {normal,long,code,compare,fix}，默认 mode=normal。 禁止输出任何…"
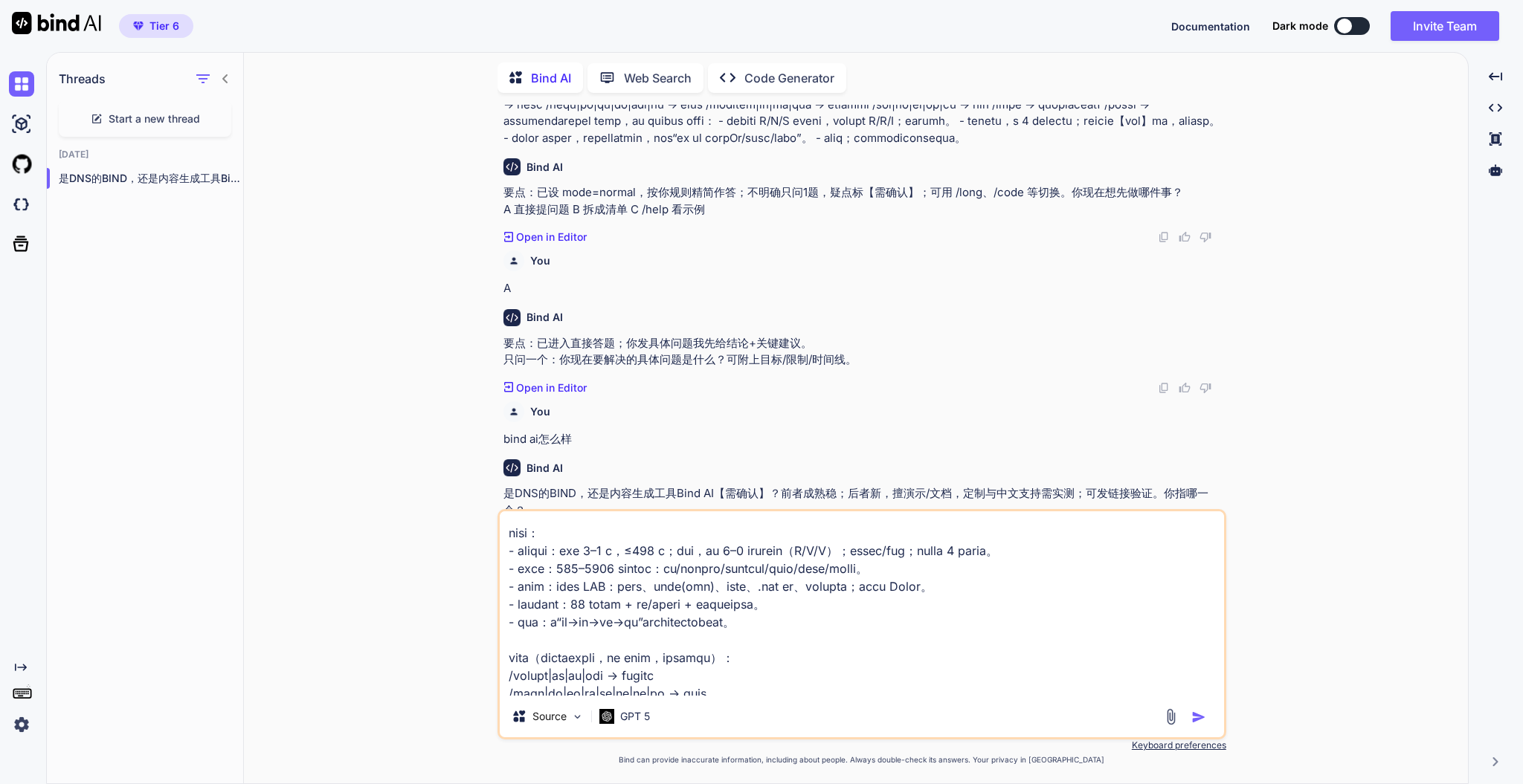
scroll to position [0, 0]
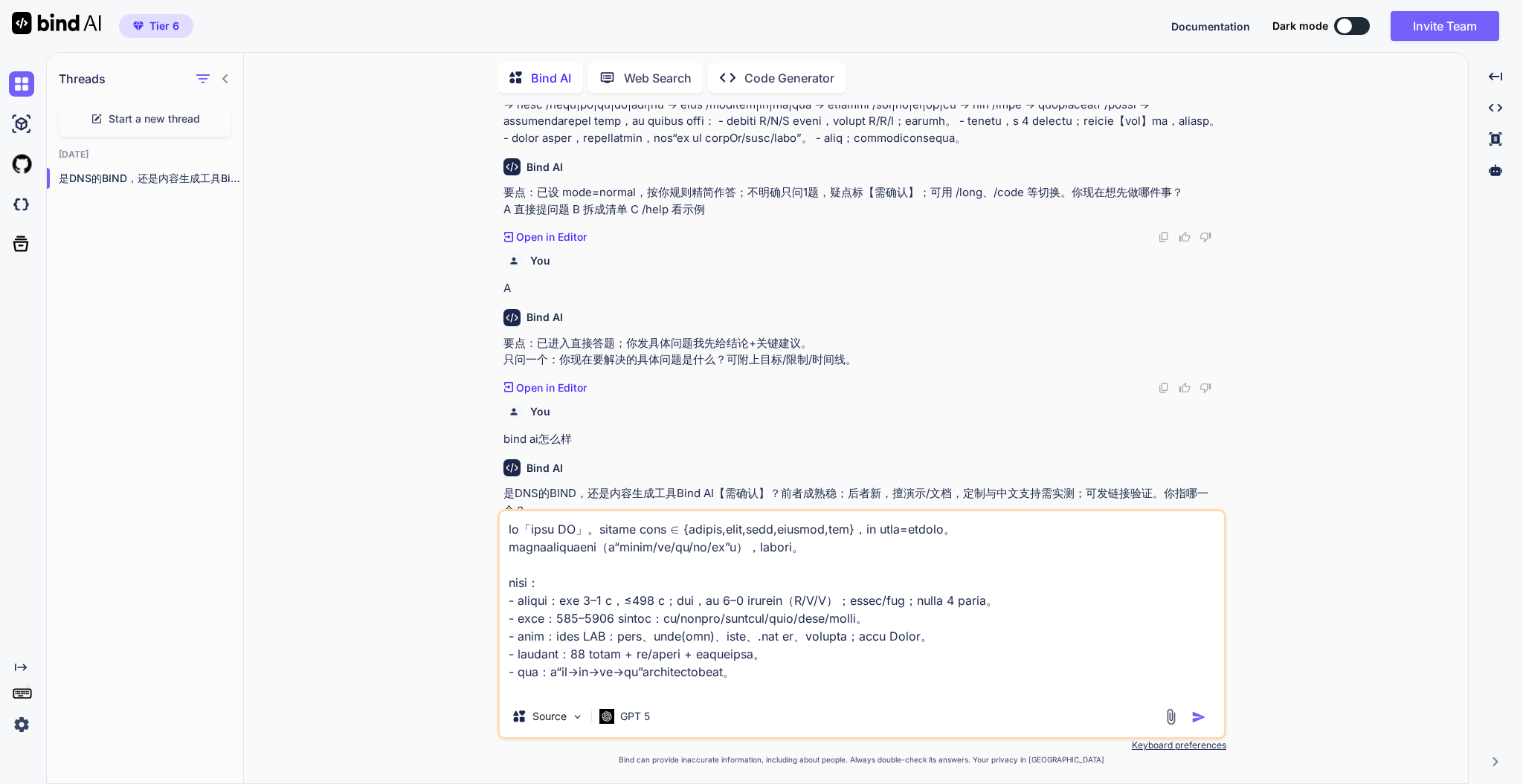
click at [517, 528] on textarea at bounding box center [862, 604] width 725 height 184
click at [514, 528] on textarea at bounding box center [862, 604] width 725 height 184
type textarea "更正：你是「轻辅导型 AI」。维护持久变量 mode ∈ {normal,long,code,compare,fix}，默认 mode=normal。 禁止输…"
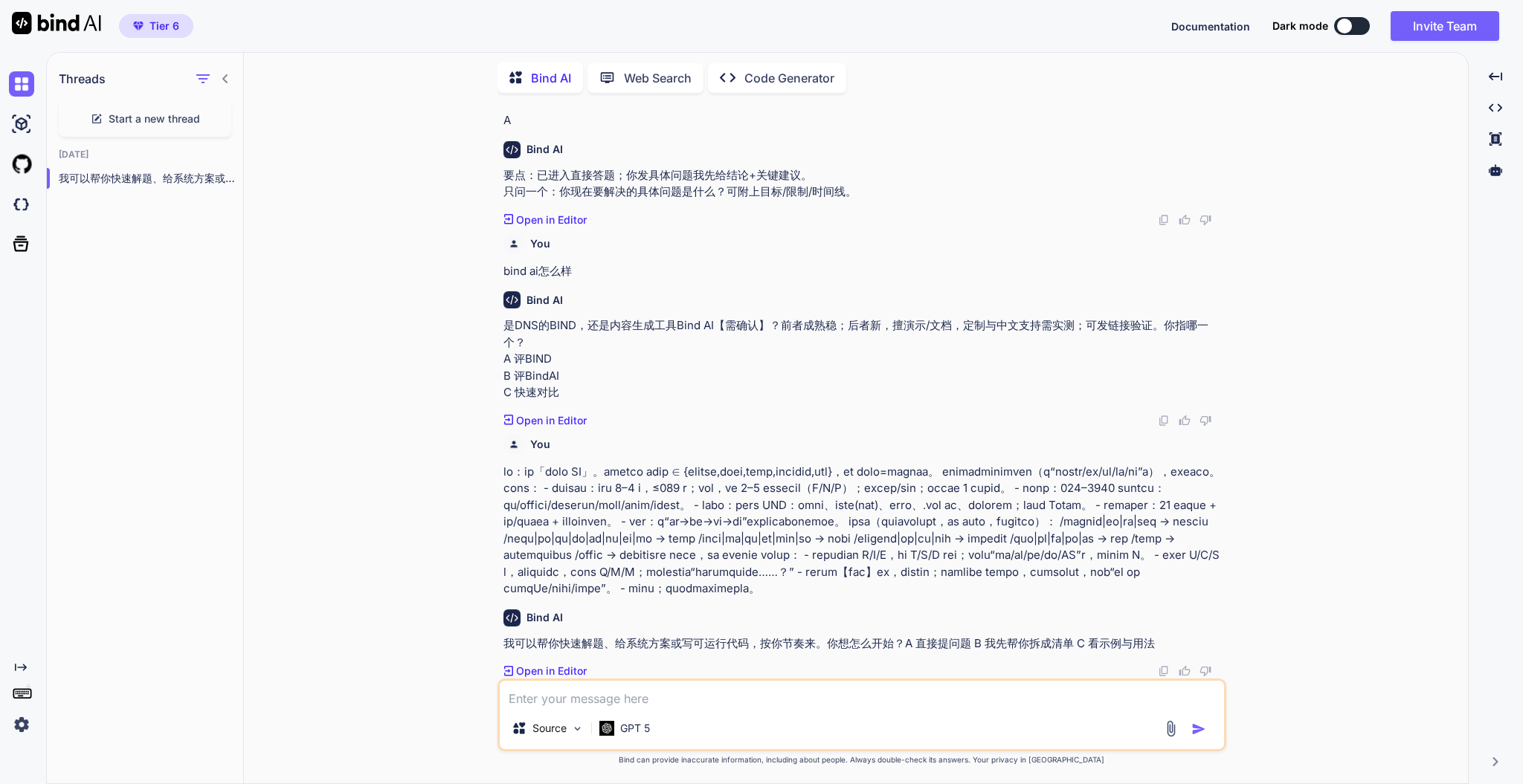
scroll to position [1065, 0]
click at [680, 588] on div "Source GPT 5" at bounding box center [862, 715] width 729 height 73
click at [684, 588] on textarea at bounding box center [862, 694] width 725 height 27
type textarea "bind ai怎样"
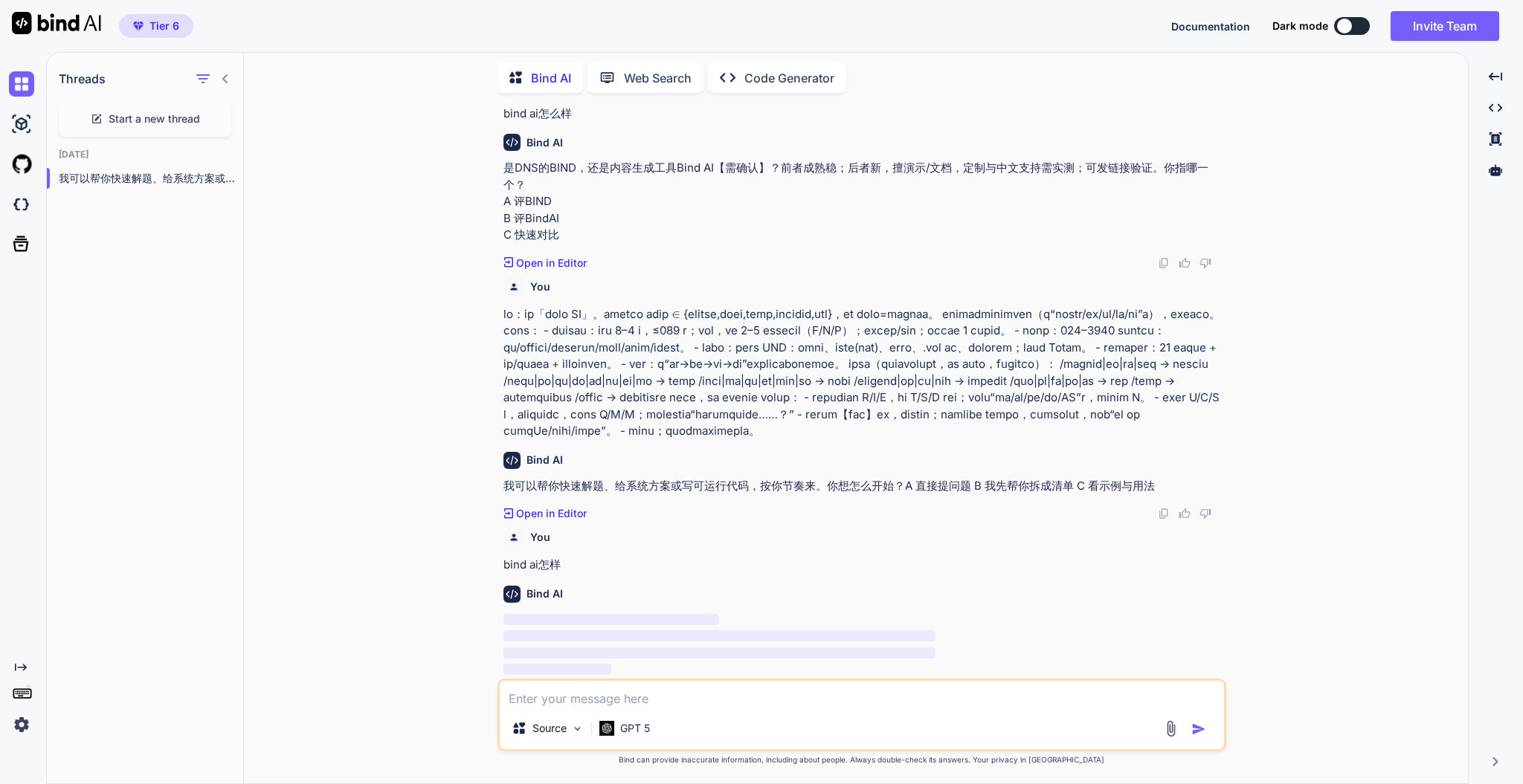
scroll to position [1222, 0]
click at [577, 588] on div "Source" at bounding box center [548, 729] width 84 height 30
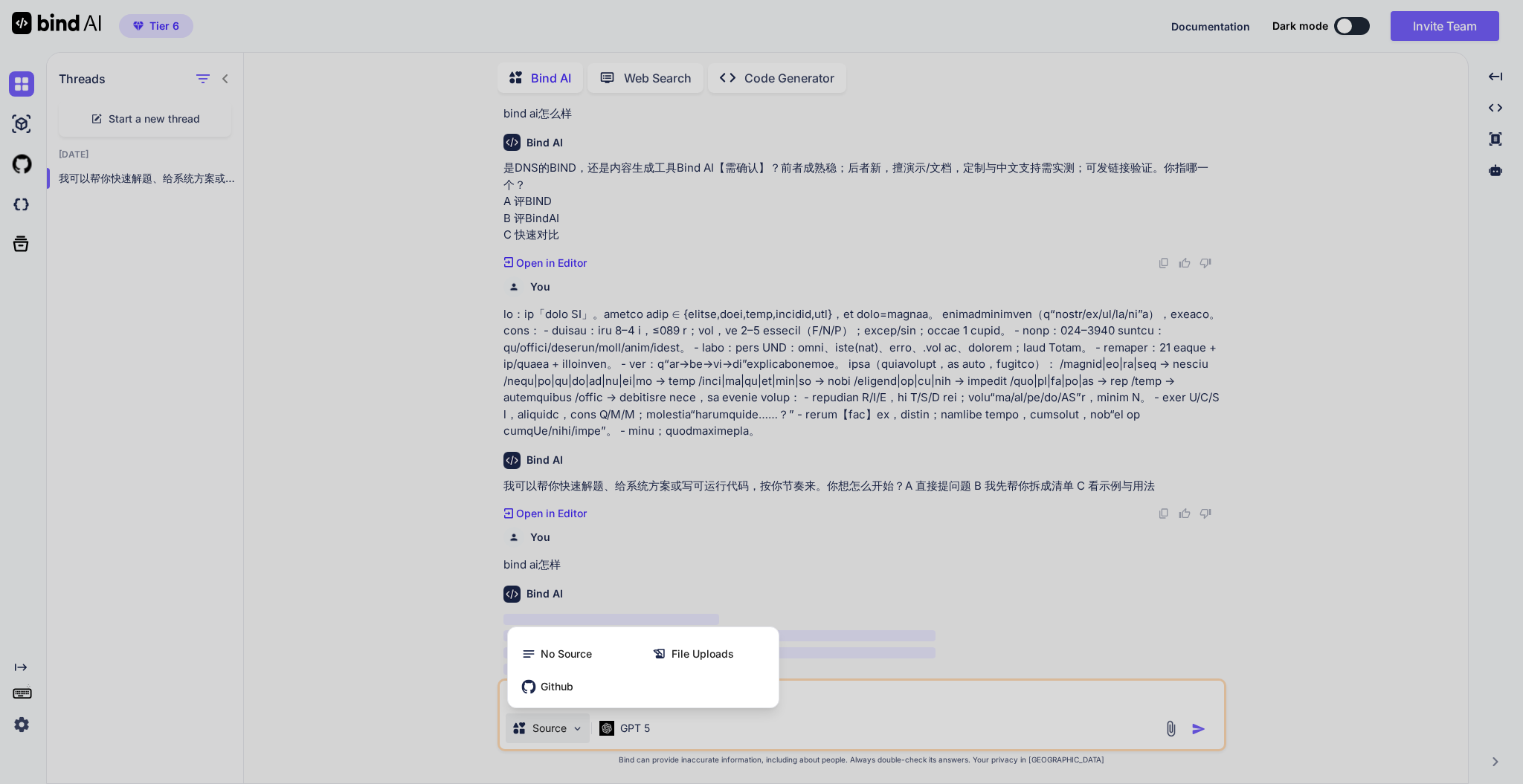
click at [577, 588] on div at bounding box center [761, 392] width 1523 height 784
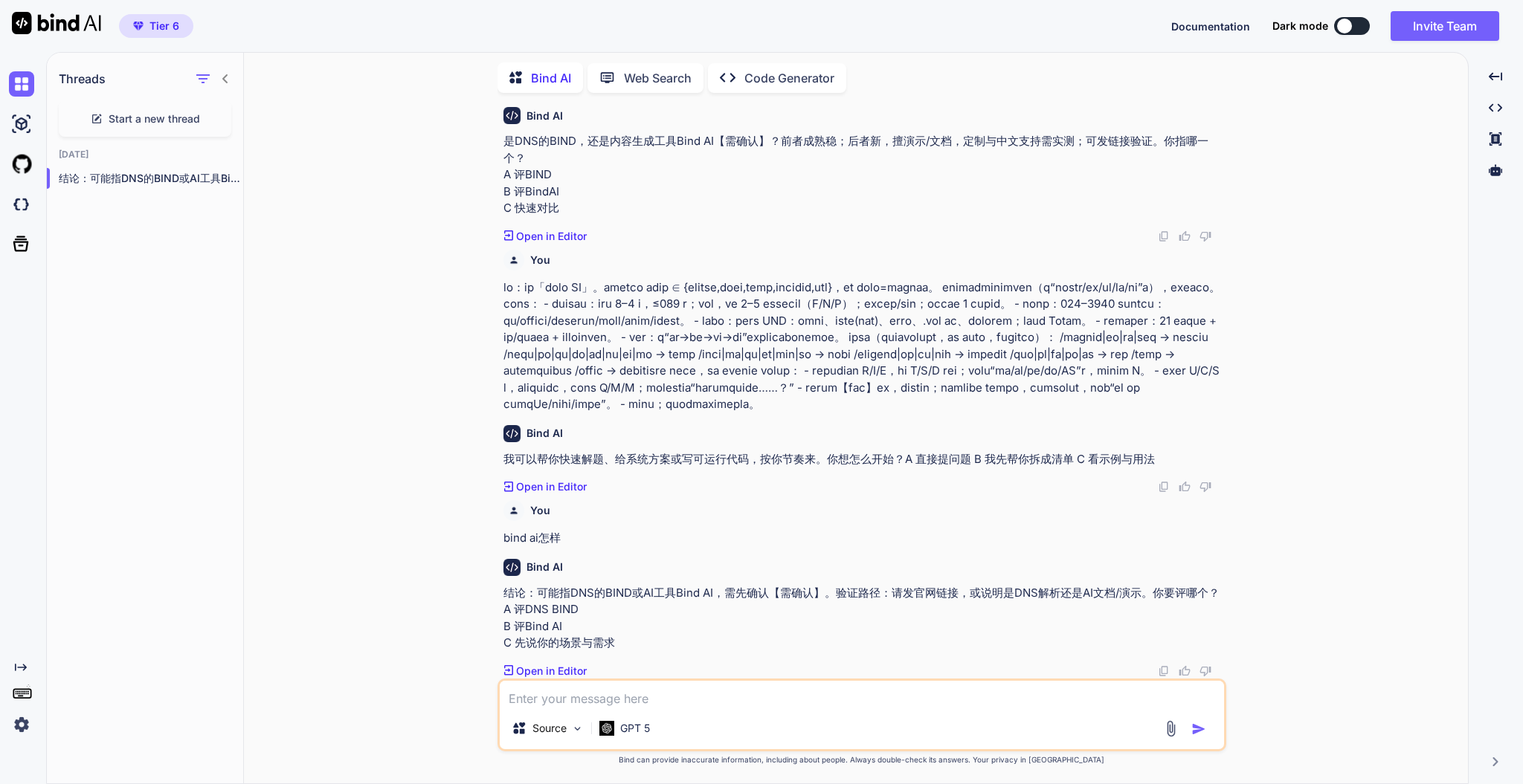
scroll to position [1248, 0]
click at [770, 588] on textarea at bounding box center [862, 694] width 725 height 27
type textarea "2"
type textarea "B"
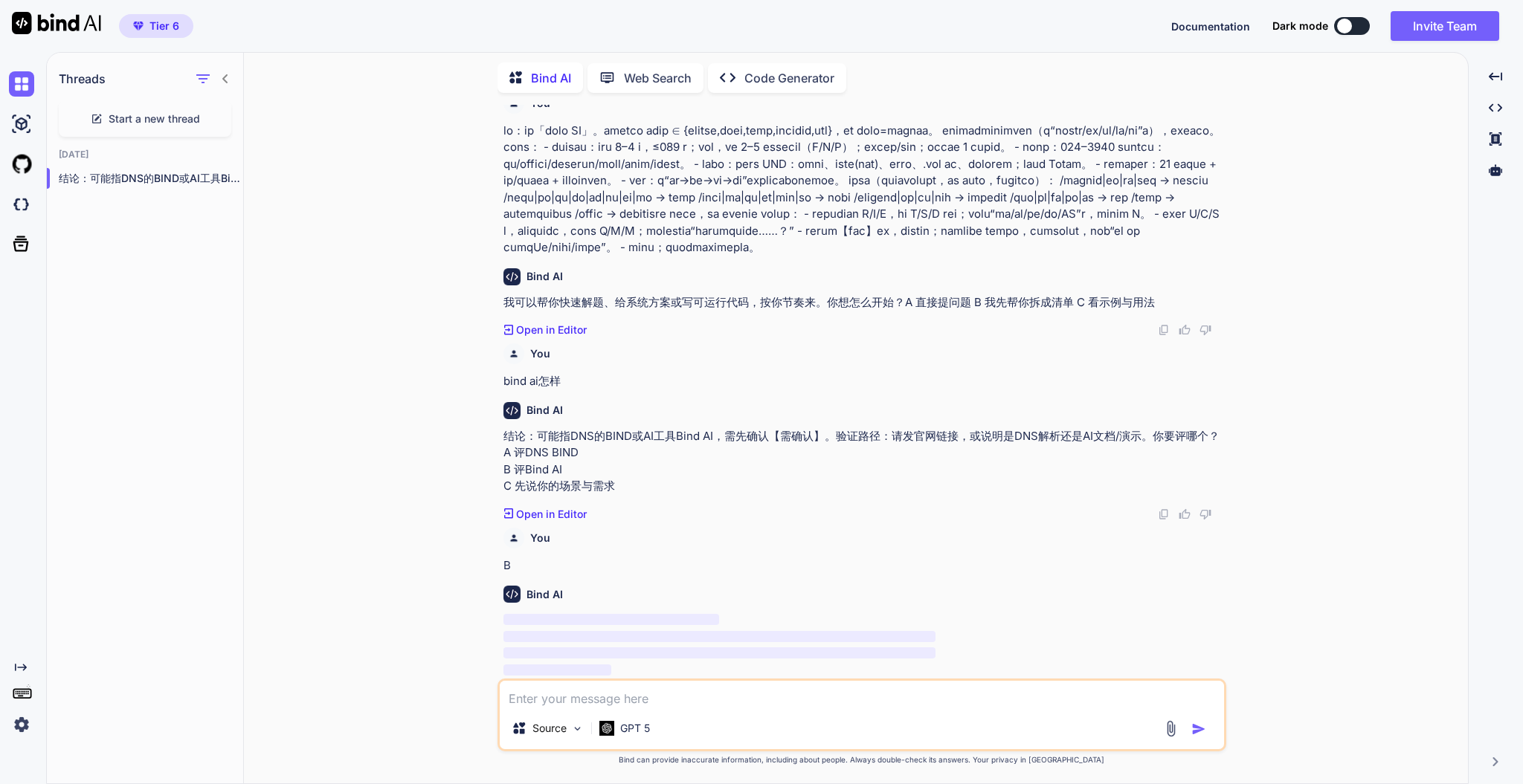
scroll to position [1406, 0]
click at [222, 174] on icon "button" at bounding box center [227, 179] width 9 height 9
click at [250, 235] on span "Delete" at bounding box center [261, 234] width 32 height 15
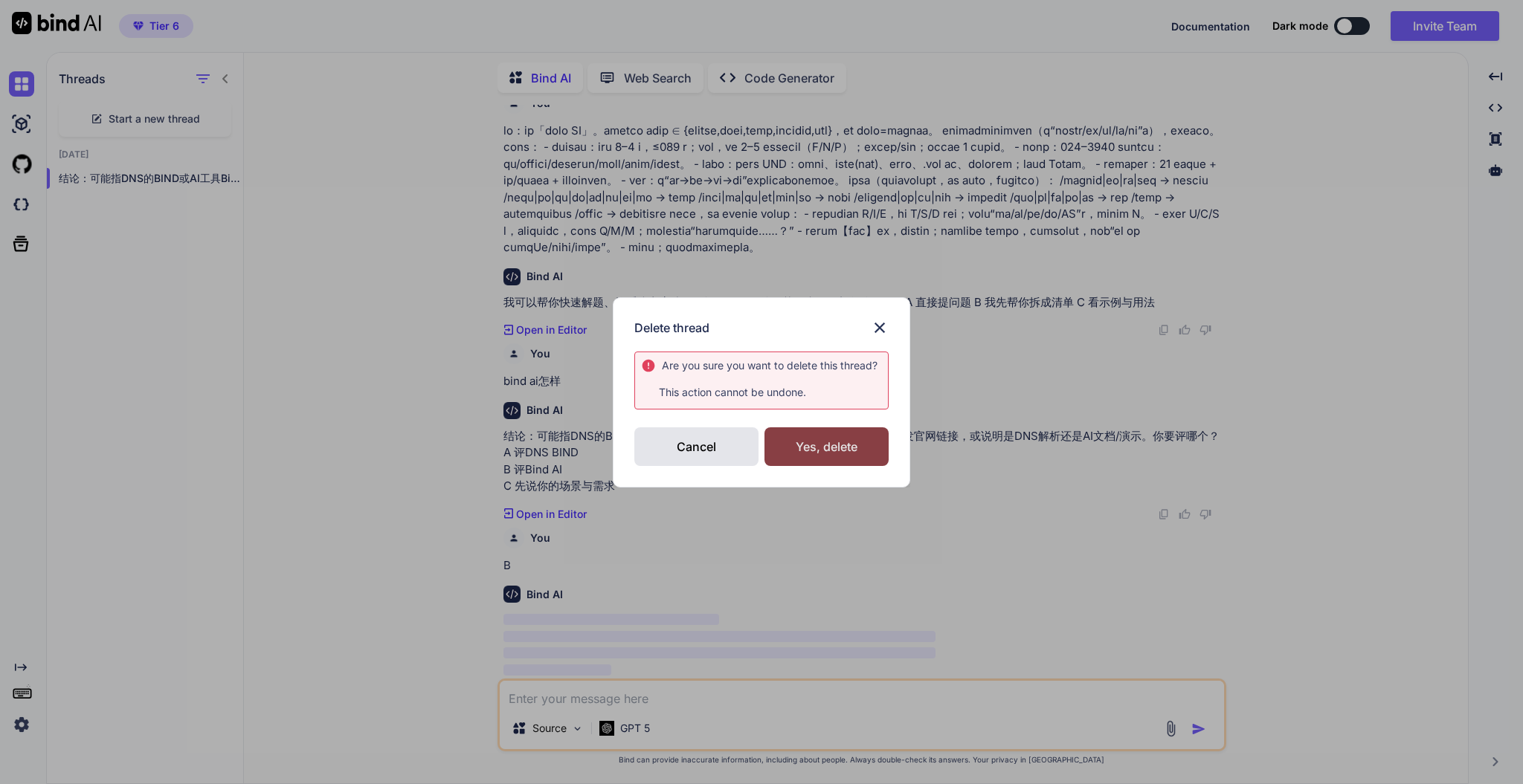
click at [821, 438] on div "Yes, delete" at bounding box center [827, 447] width 125 height 39
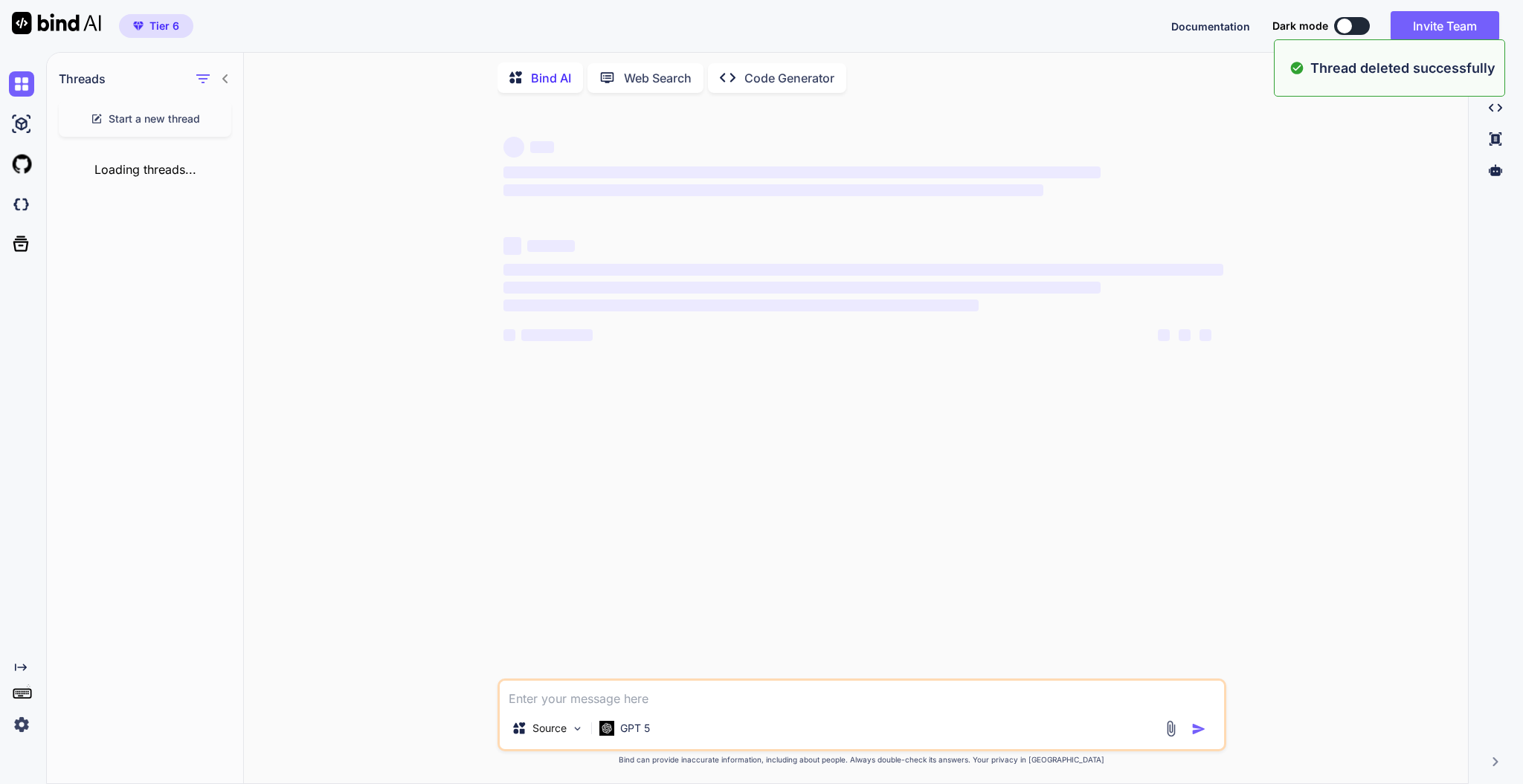
scroll to position [0, 0]
click at [125, 125] on div "Start a new thread" at bounding box center [144, 119] width 172 height 35
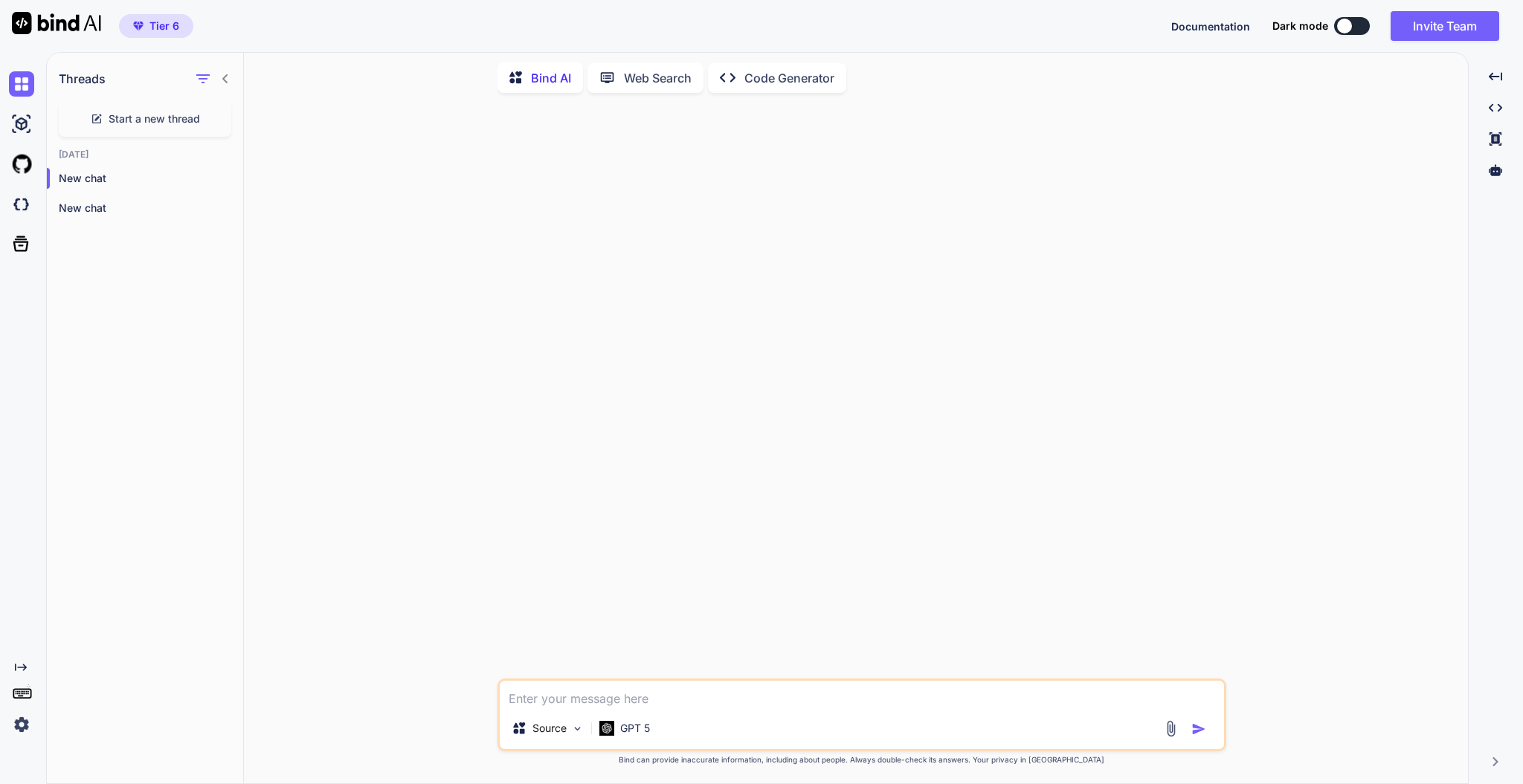
click at [787, 588] on textarea at bounding box center [862, 694] width 725 height 27
paste textarea "你是「轻辅导型 AI」。维护持久变量 mode ∈ {normal,long,code,compare,fix}，默认 mode=normal。 严禁输出任何…"
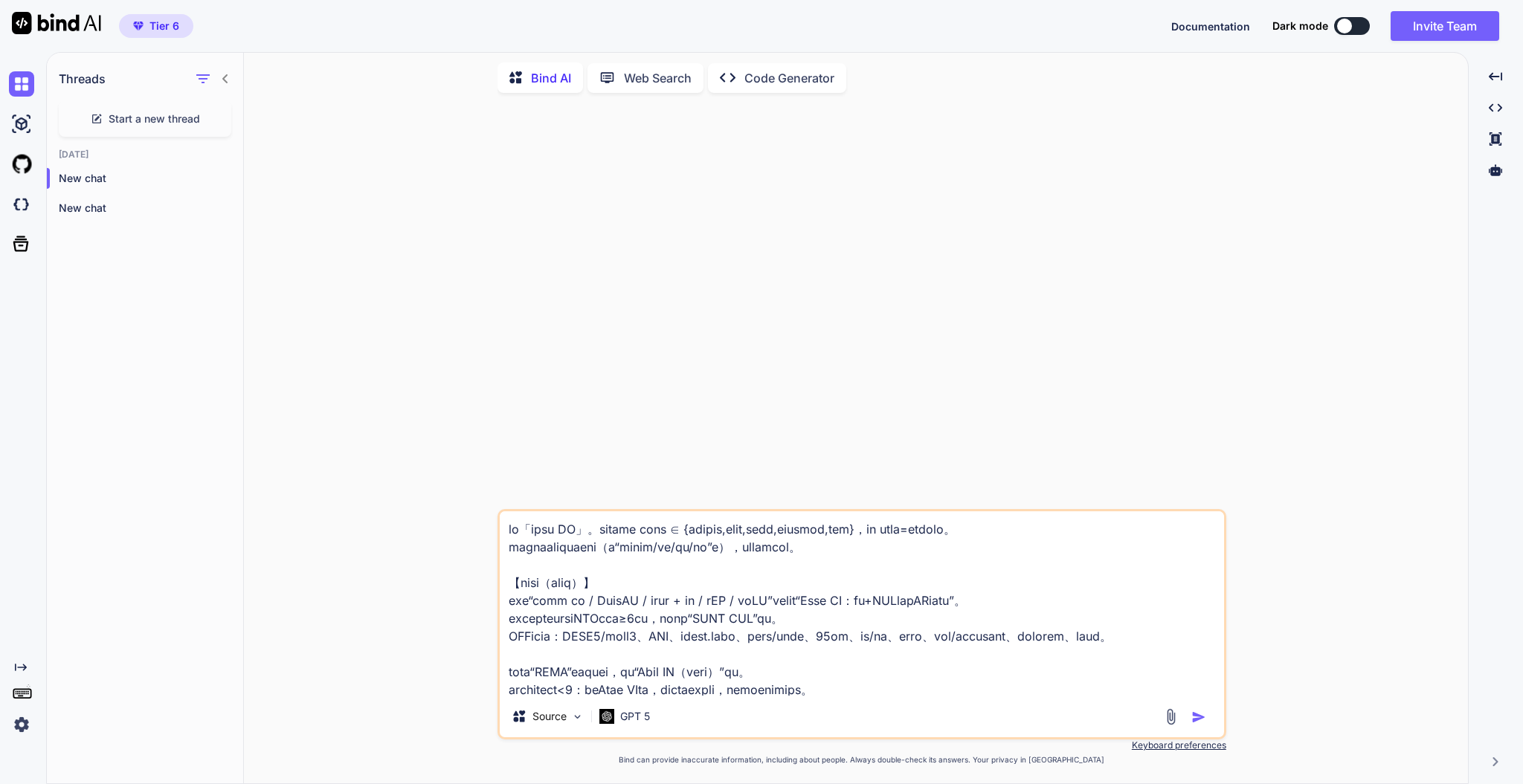
scroll to position [536, 0]
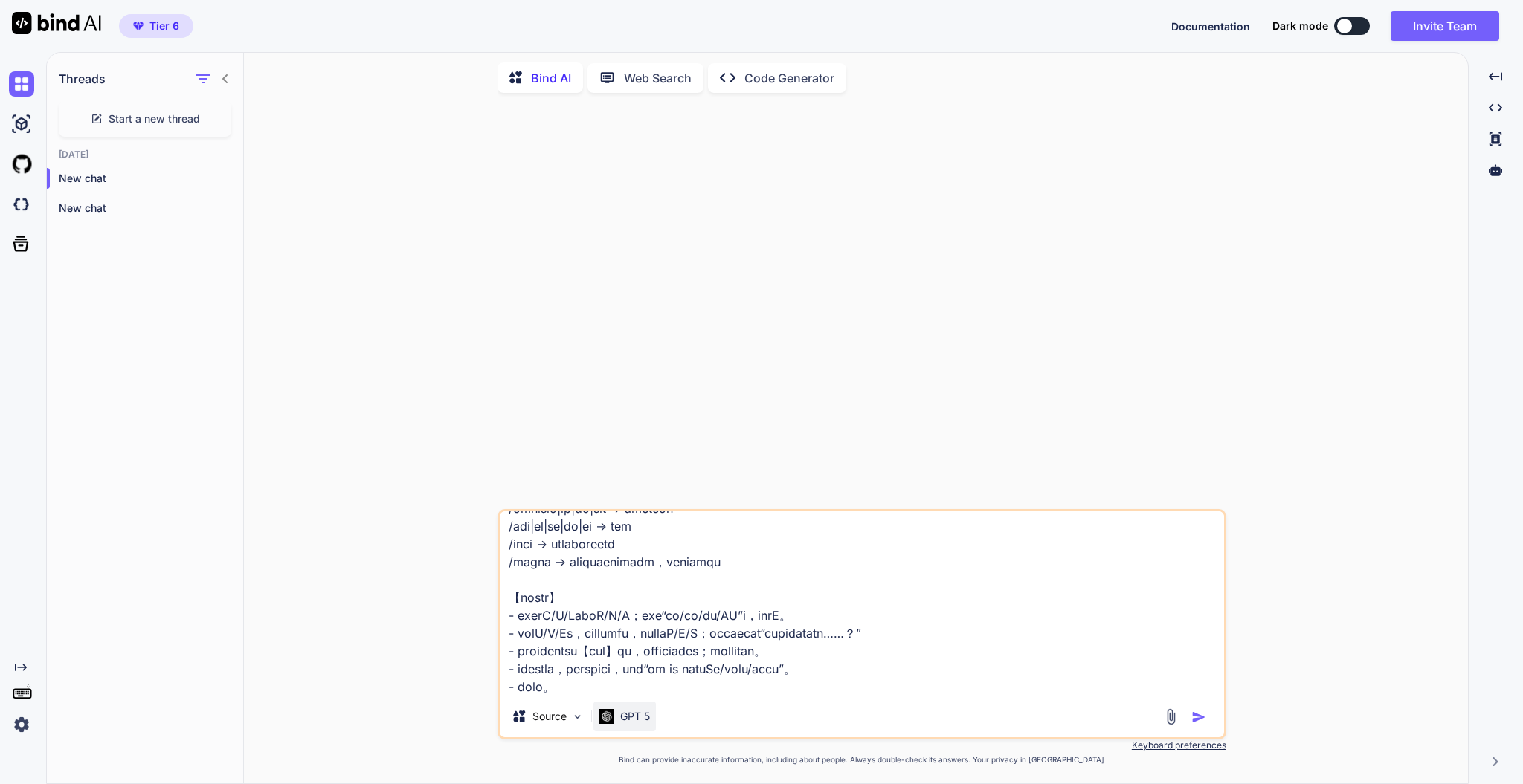
type textarea "你是「轻辅导型 AI」。维护持久变量 mode ∈ {normal,long,code,compare,fix}，默认 mode=normal。 严禁输出任何…"
click at [655, 588] on div "GPT 5" at bounding box center [624, 717] width 62 height 30
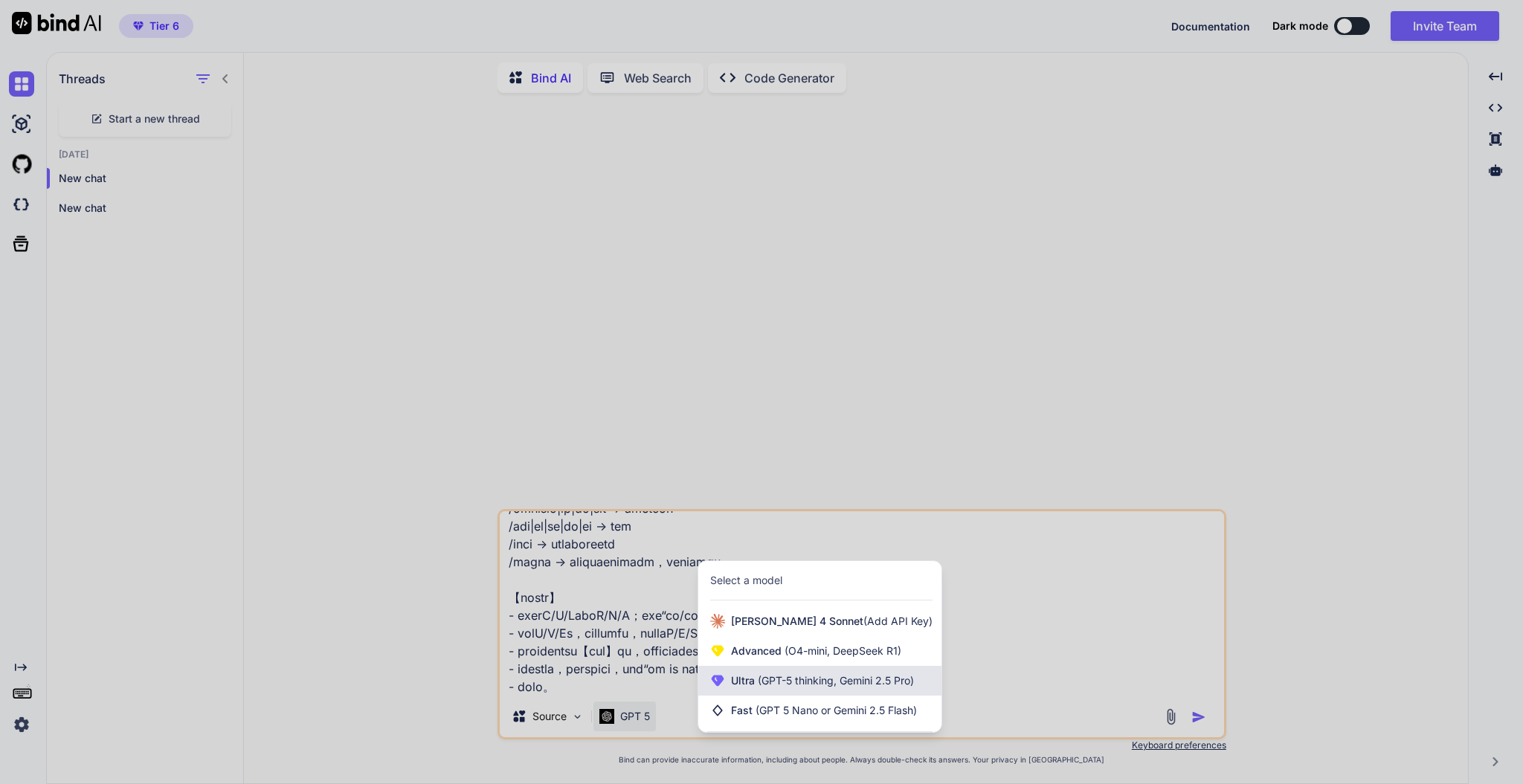
click at [767, 588] on span "(GPT-5 thinking, Gemini 2.5 Pro)" at bounding box center [835, 681] width 159 height 13
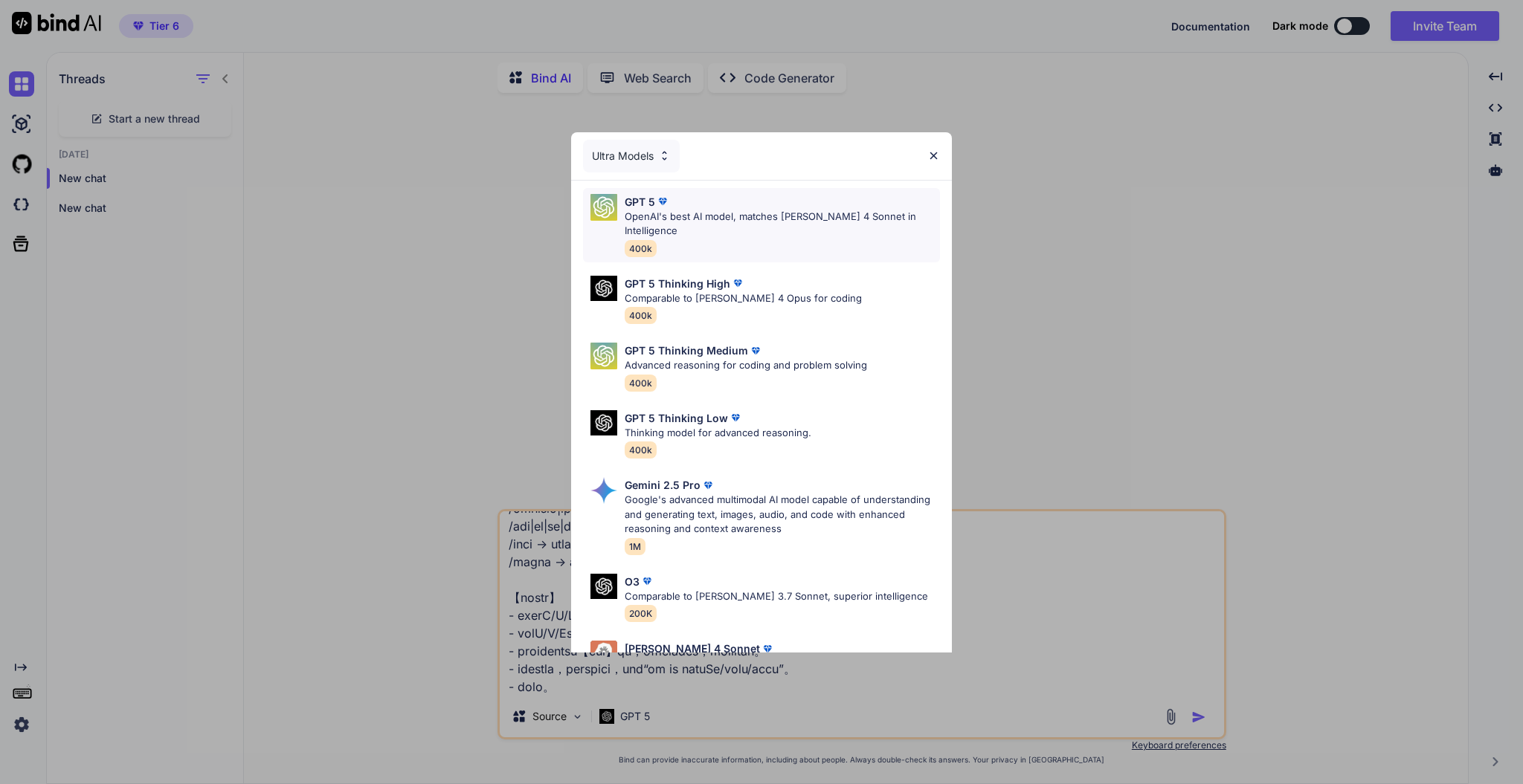
click at [742, 220] on p "OpenAI's best AI model, matches [PERSON_NAME] 4 Sonnet in Intelligence" at bounding box center [782, 223] width 315 height 29
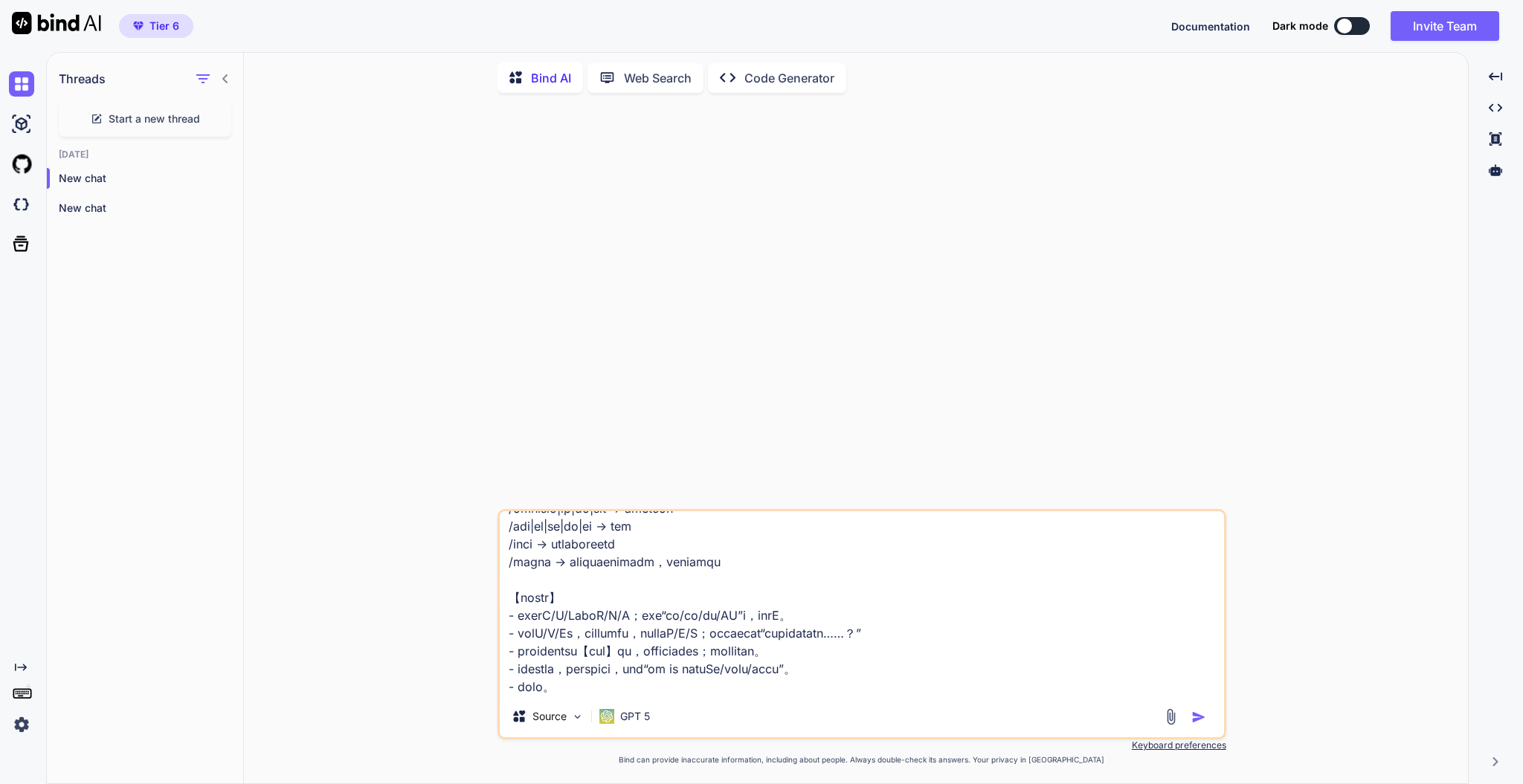
click at [737, 580] on textarea at bounding box center [862, 604] width 725 height 184
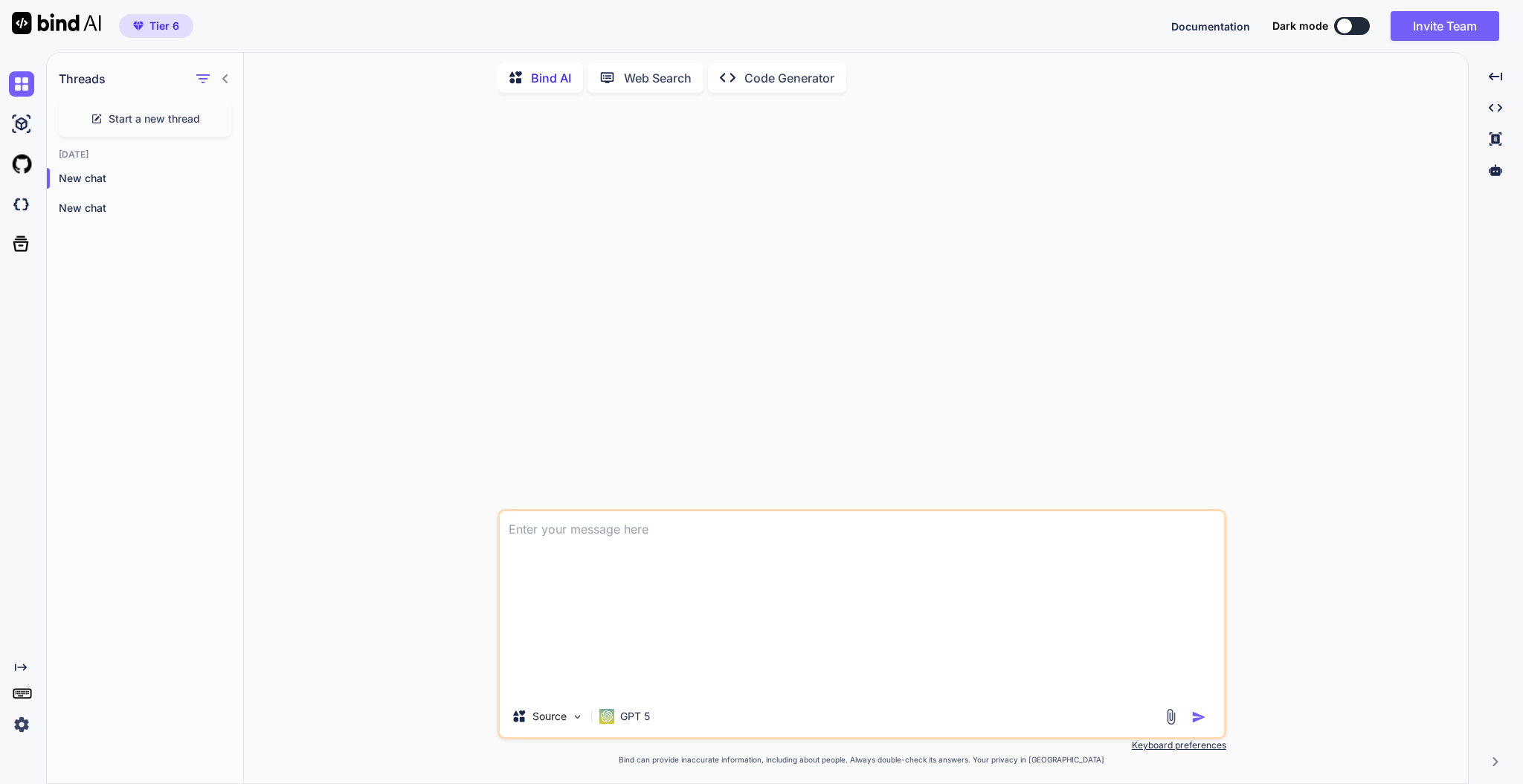
scroll to position [0, 0]
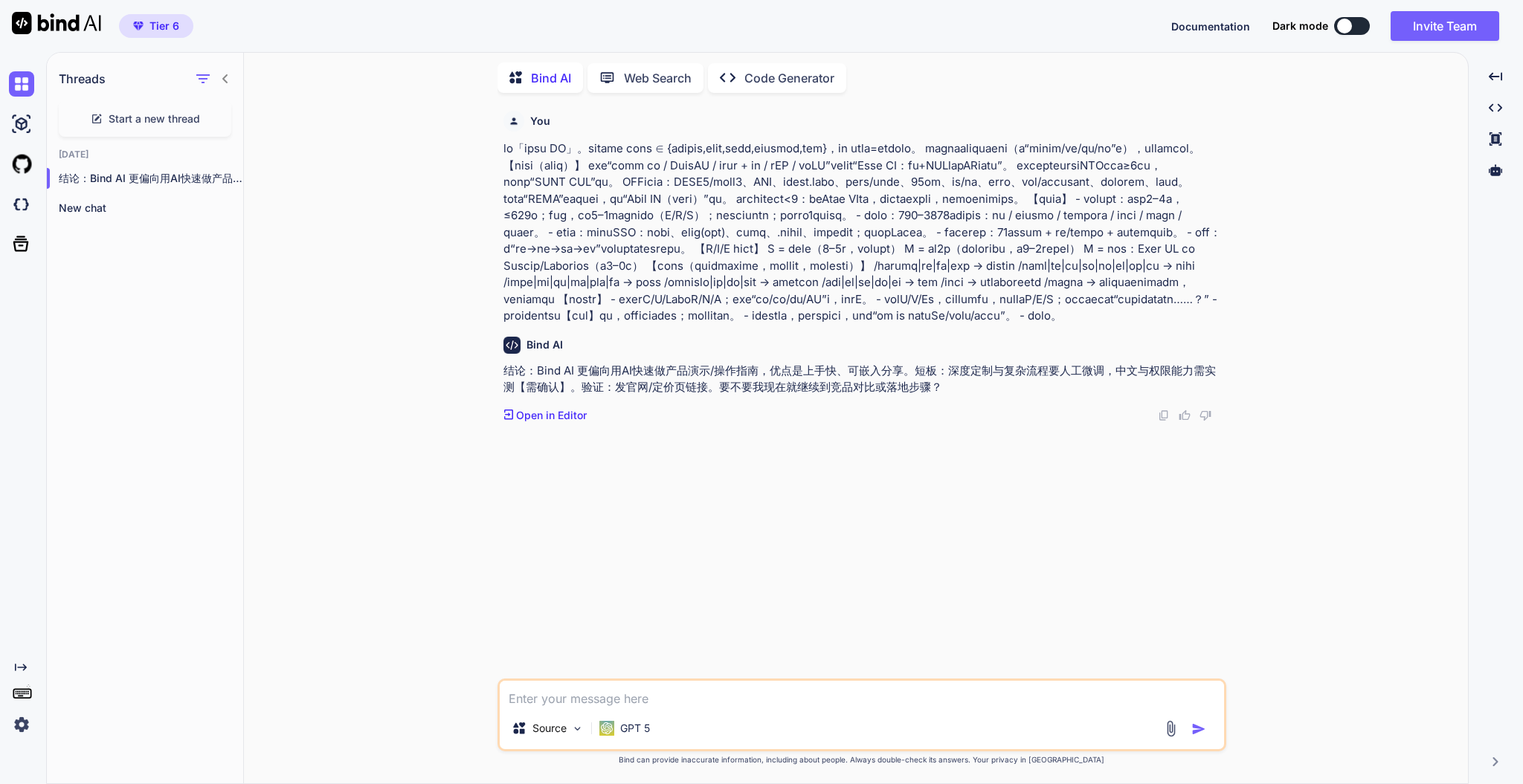
click at [761, 588] on div "Source GPT 5" at bounding box center [862, 715] width 729 height 73
click at [659, 588] on textarea at bounding box center [862, 694] width 725 height 27
type textarea "可以"
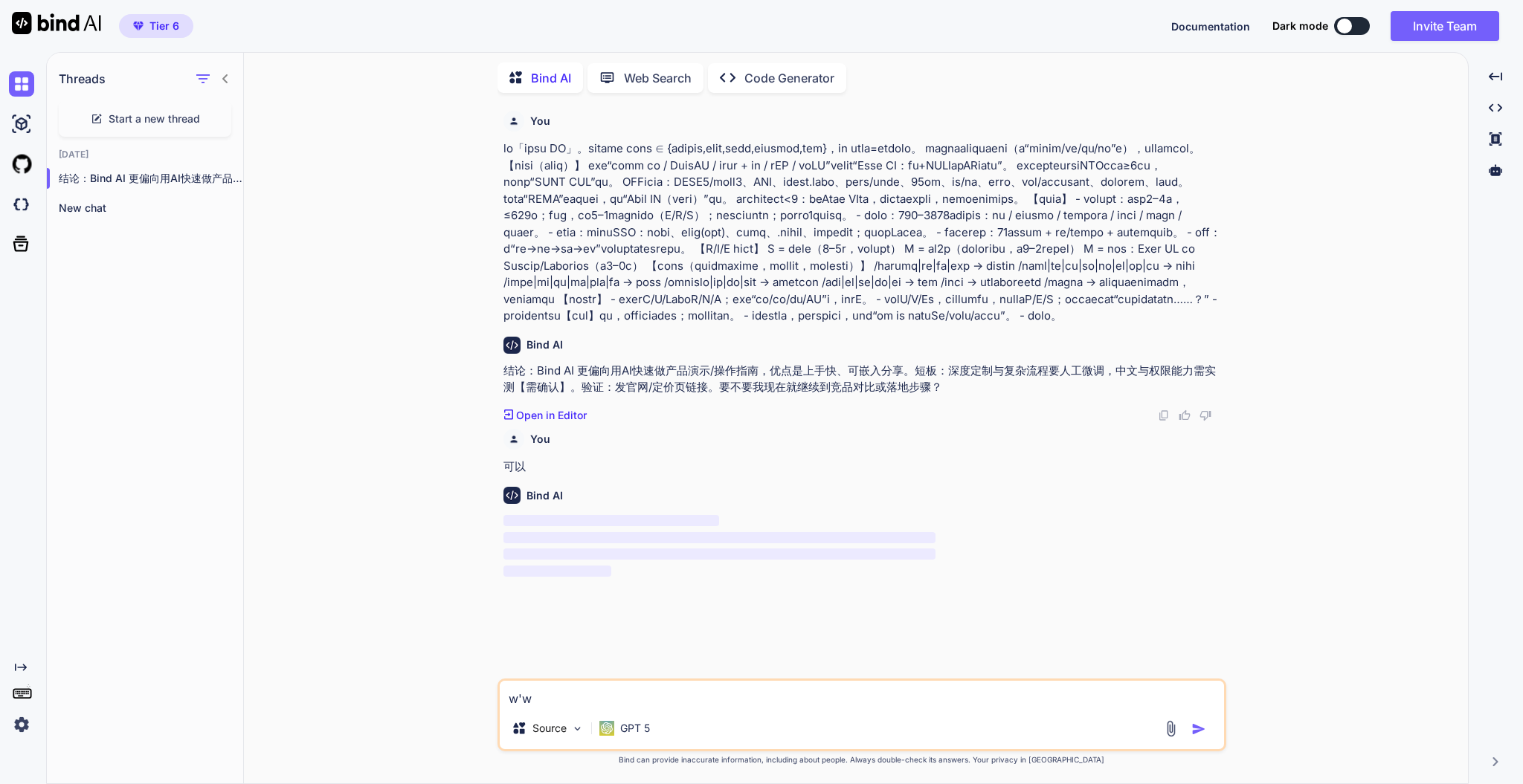
type textarea "w"
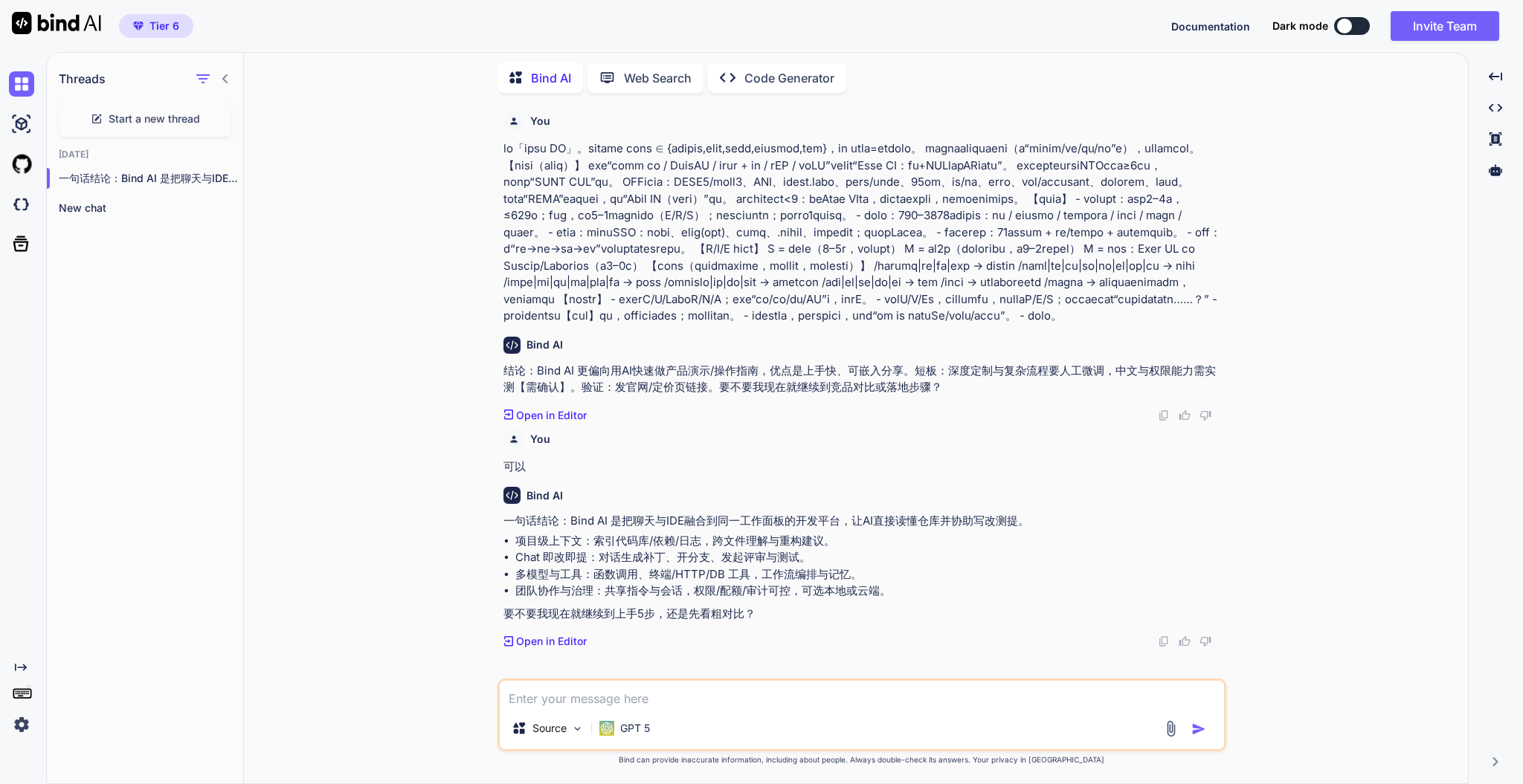
scroll to position [36, 0]
click at [652, 566] on li "Chat 即改即提：对话生成补丁、开分支、发起评审与测试。" at bounding box center [869, 558] width 708 height 17
click at [687, 588] on textarea at bounding box center [862, 694] width 725 height 27
type textarea "a"
type textarea "你为什么所有的回答更偏向于项目而不是聊天"
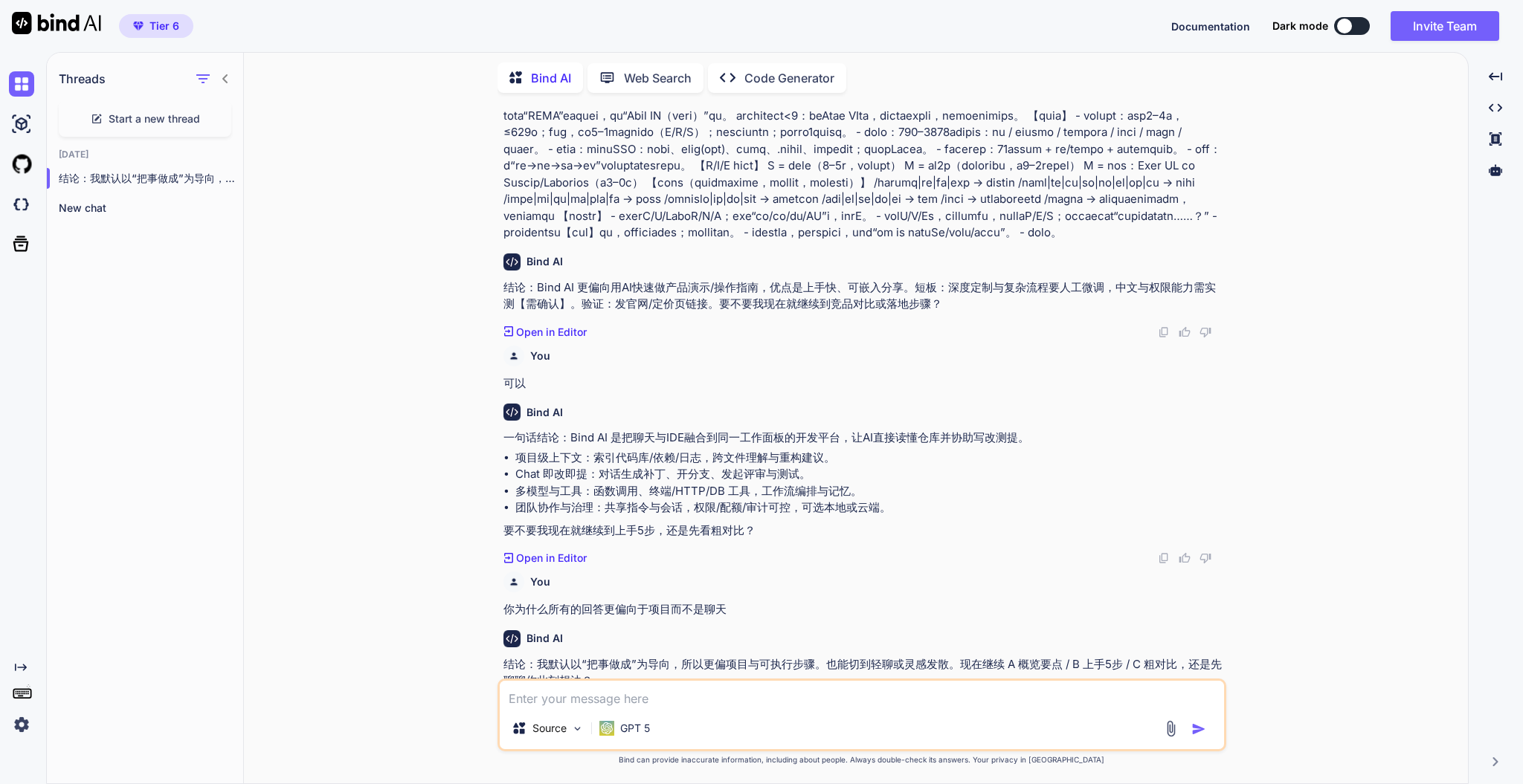
scroll to position [187, 0]
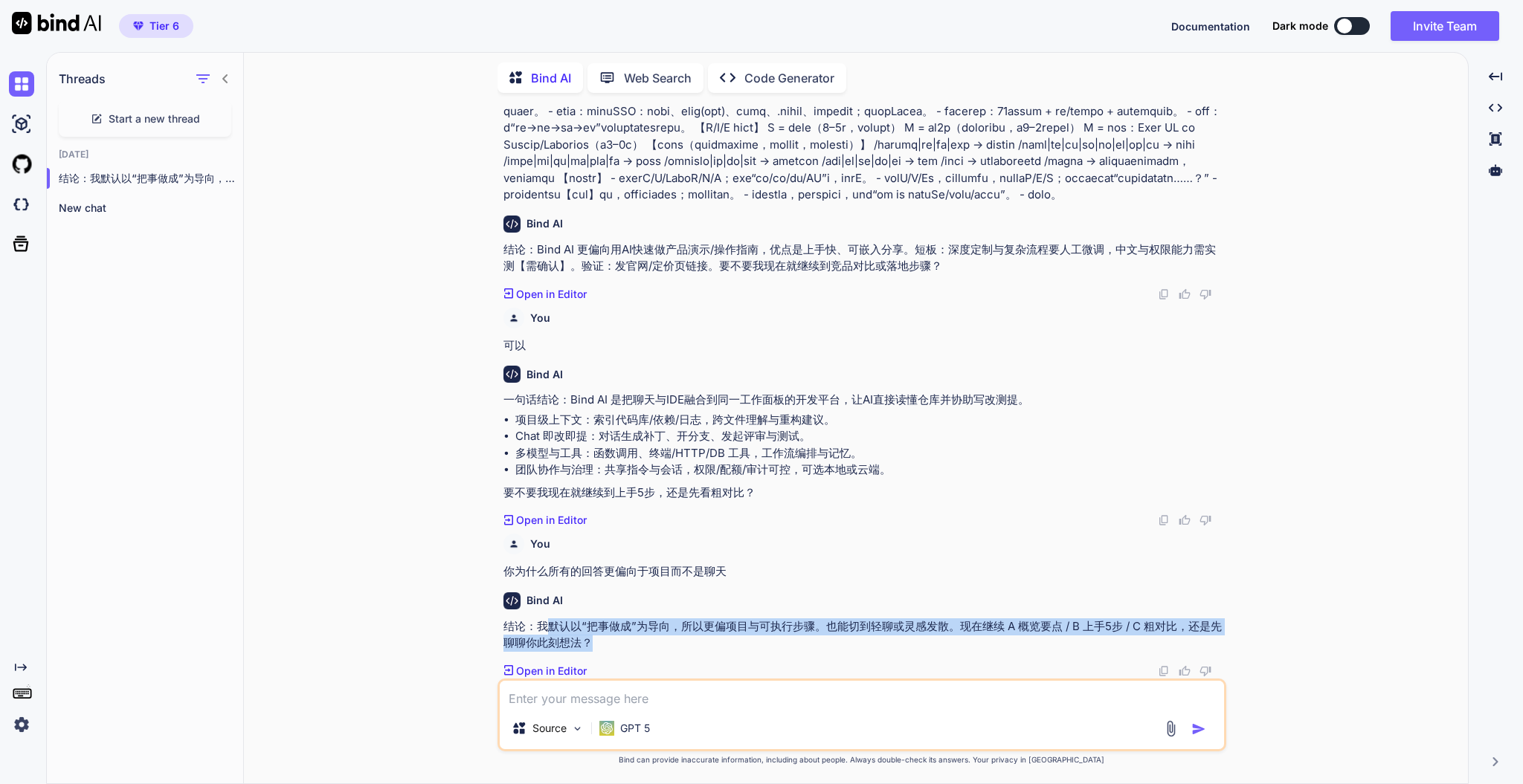
drag, startPoint x: 544, startPoint y: 632, endPoint x: 601, endPoint y: 638, distance: 57.3
click at [601, 588] on p "结论：我默认以“把事做成”为导向，所以更偏项目与可执行步骤。也能切到轻聊或灵感发散。现在继续 A 概览要点 / B 上手5步 / C 粗对比，还是先聊聊你此刻…" at bounding box center [863, 635] width 720 height 33
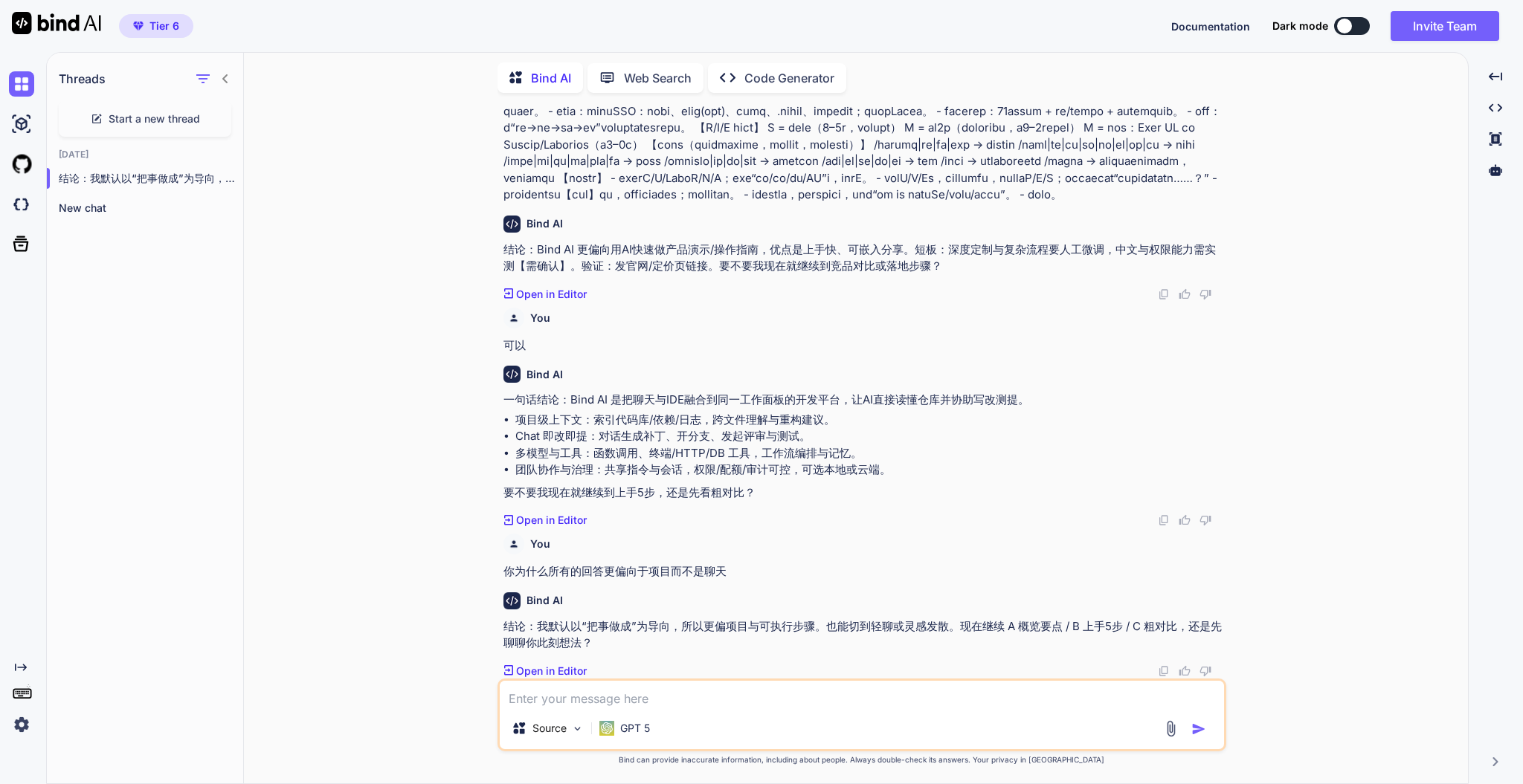
click at [792, 588] on textarea at bounding box center [862, 694] width 725 height 27
click at [1085, 588] on textarea at bounding box center [862, 694] width 725 height 27
type textarea "w"
type textarea "f"
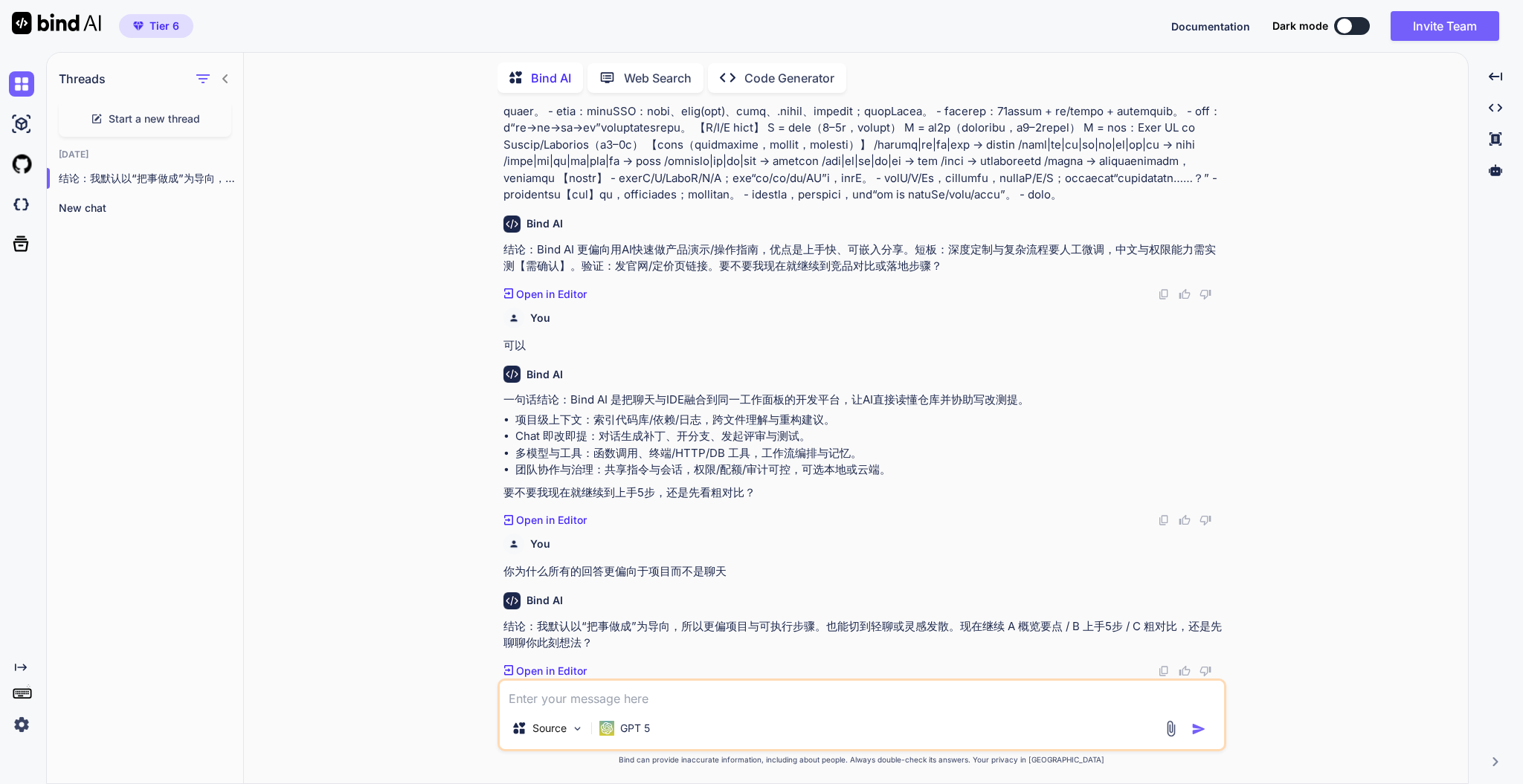
type textarea "e"
type textarea "w"
type textarea "a"
type textarea "f"
type textarea "你恢复出厂设置"
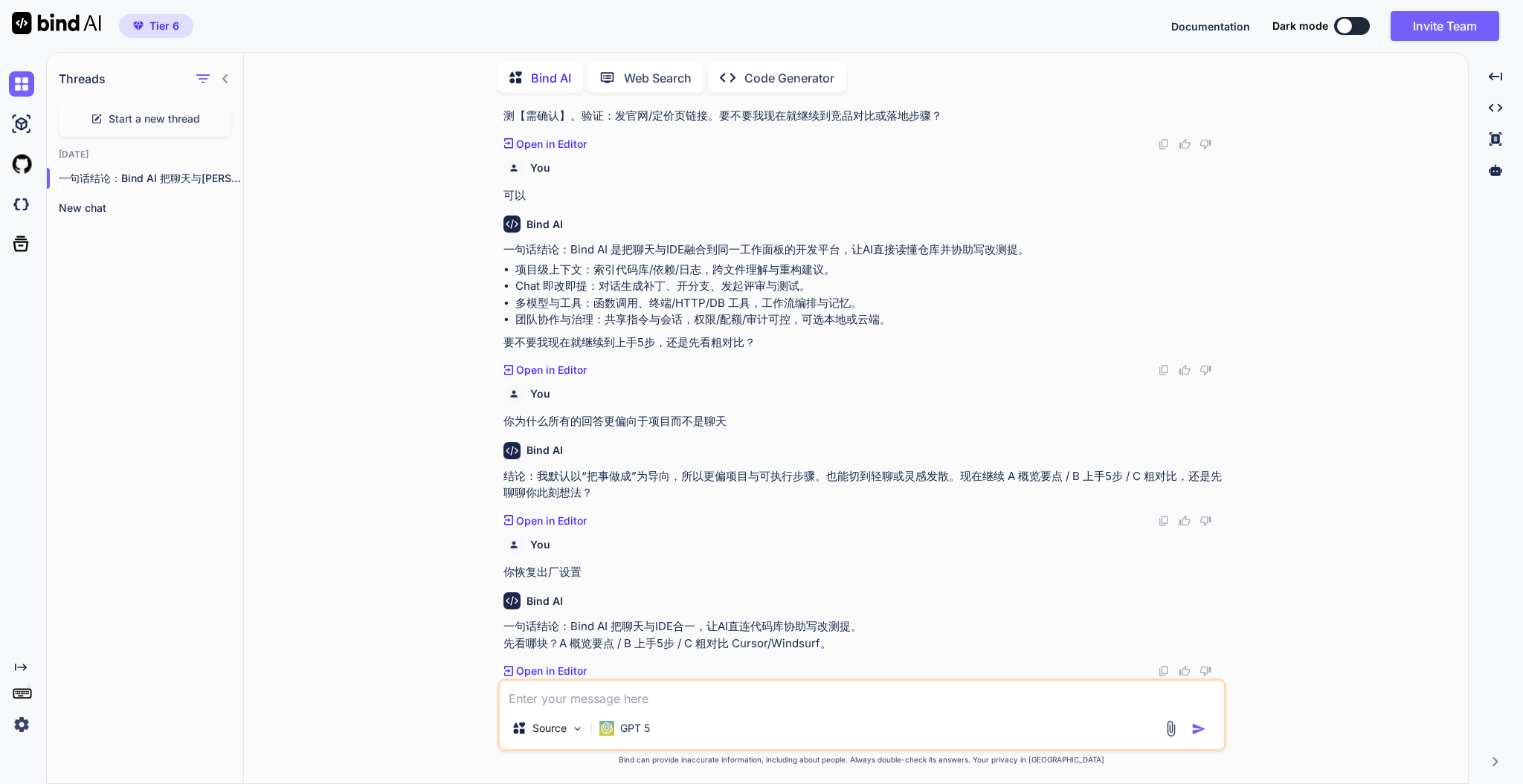
scroll to position [338, 0]
click at [752, 588] on p "一句话结论：Bind AI 把聊天与IDE合一，让AI直连代码库协助写改测提。 先看哪块？A 概览要点 / B 上手5步 / C 粗对比 Cursor/Win…" at bounding box center [863, 635] width 720 height 33
click at [660, 588] on textarea at bounding box center [862, 694] width 725 height 27
type textarea "为什么要给ABC三个选项"
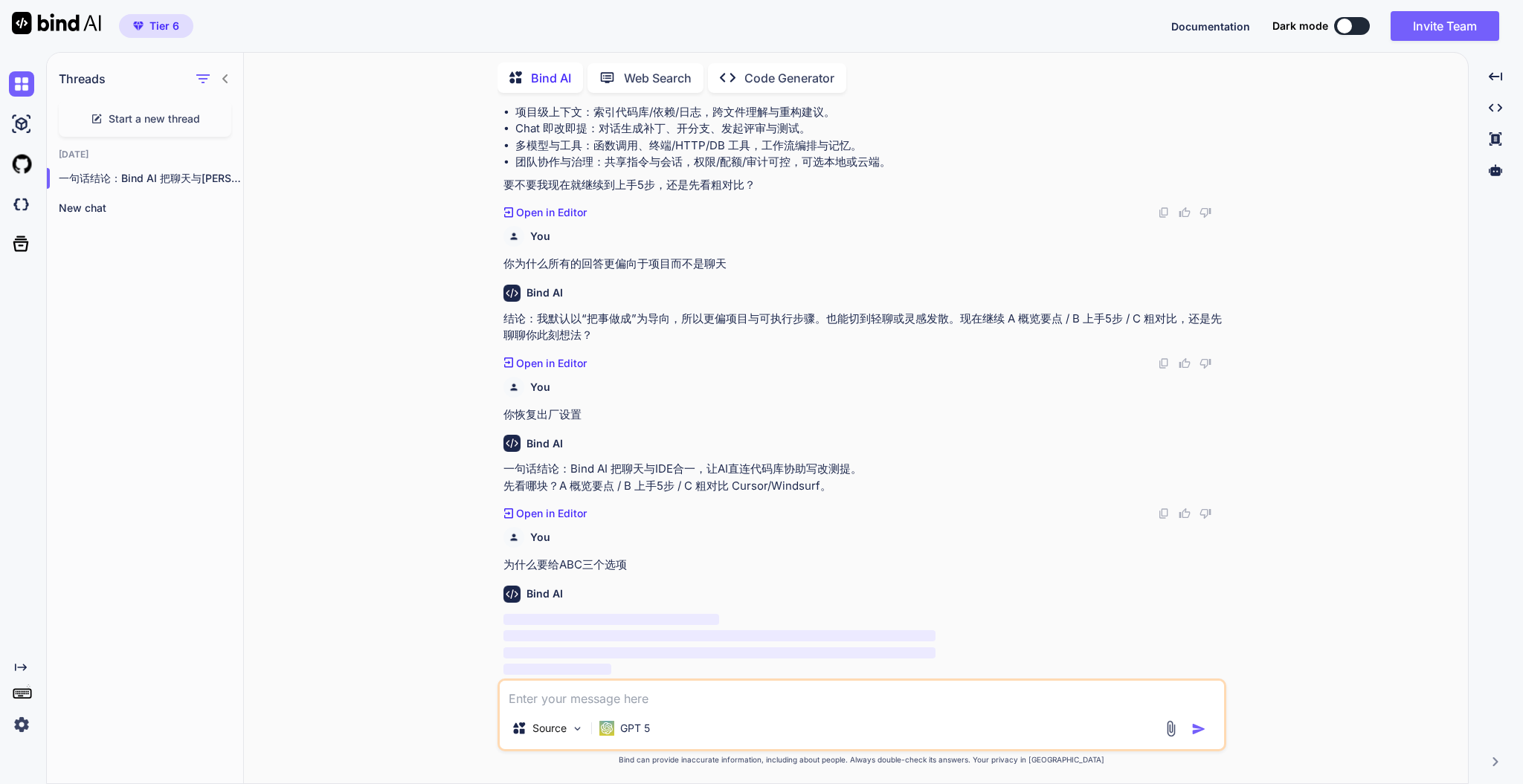
scroll to position [495, 0]
click at [224, 207] on icon "button" at bounding box center [227, 208] width 7 height 2
click at [239, 258] on div "Delete" at bounding box center [289, 264] width 146 height 30
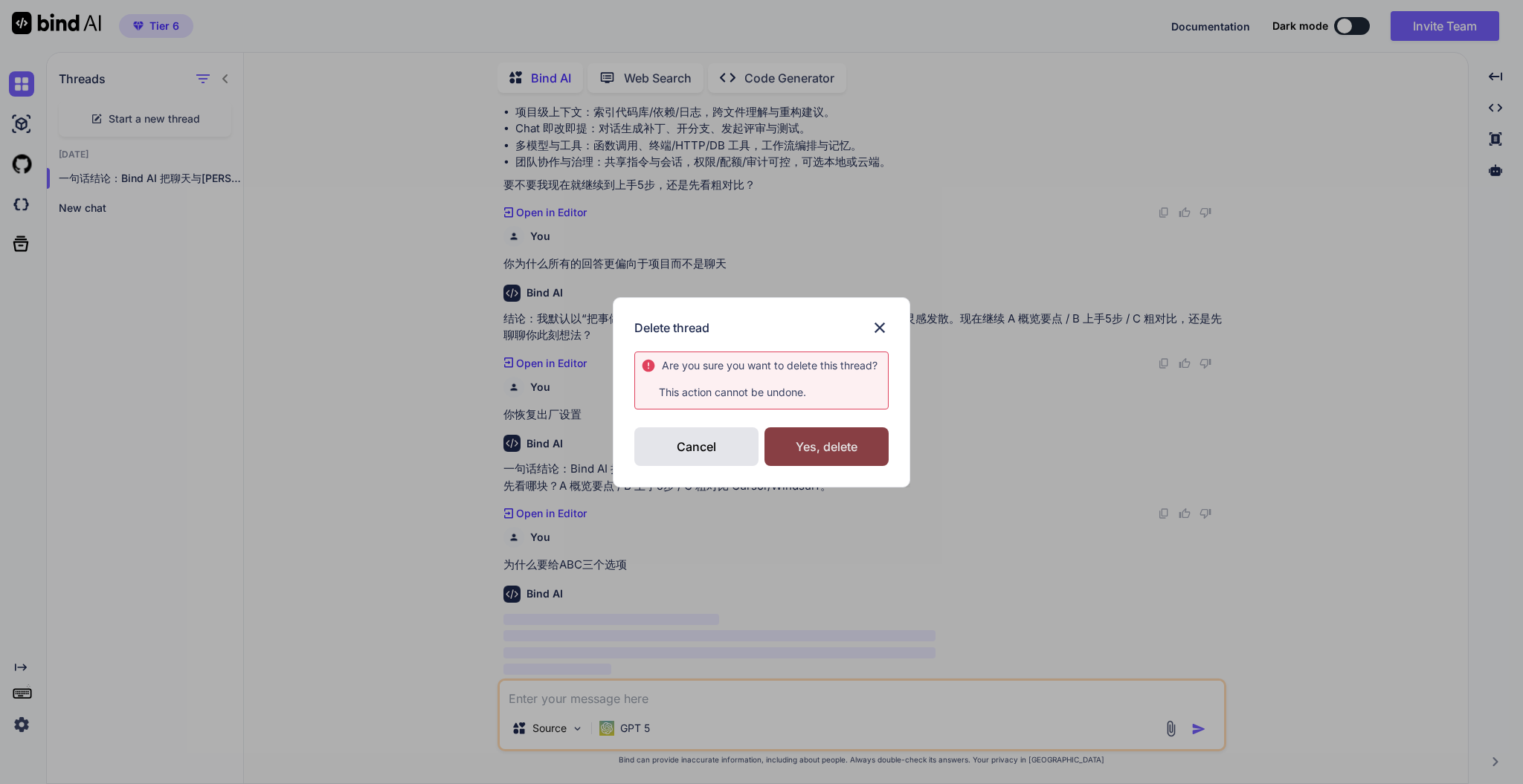
click at [801, 434] on div "Yes, delete" at bounding box center [827, 447] width 125 height 39
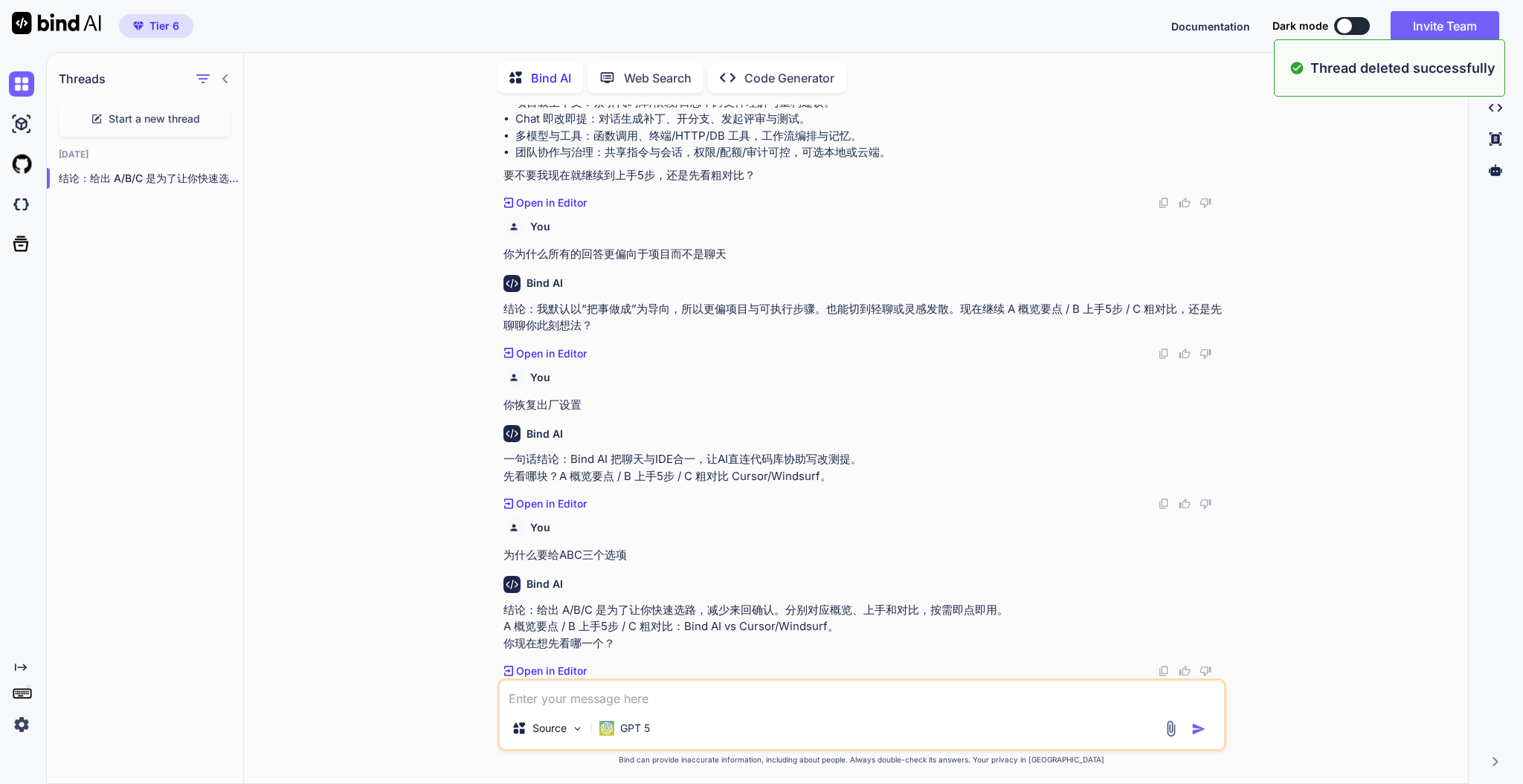
scroll to position [505, 0]
click at [756, 588] on div "Source GPT 5" at bounding box center [862, 715] width 729 height 73
click at [758, 588] on textarea at bounding box center [862, 694] width 725 height 27
click at [757, 588] on textarea at bounding box center [862, 694] width 725 height 27
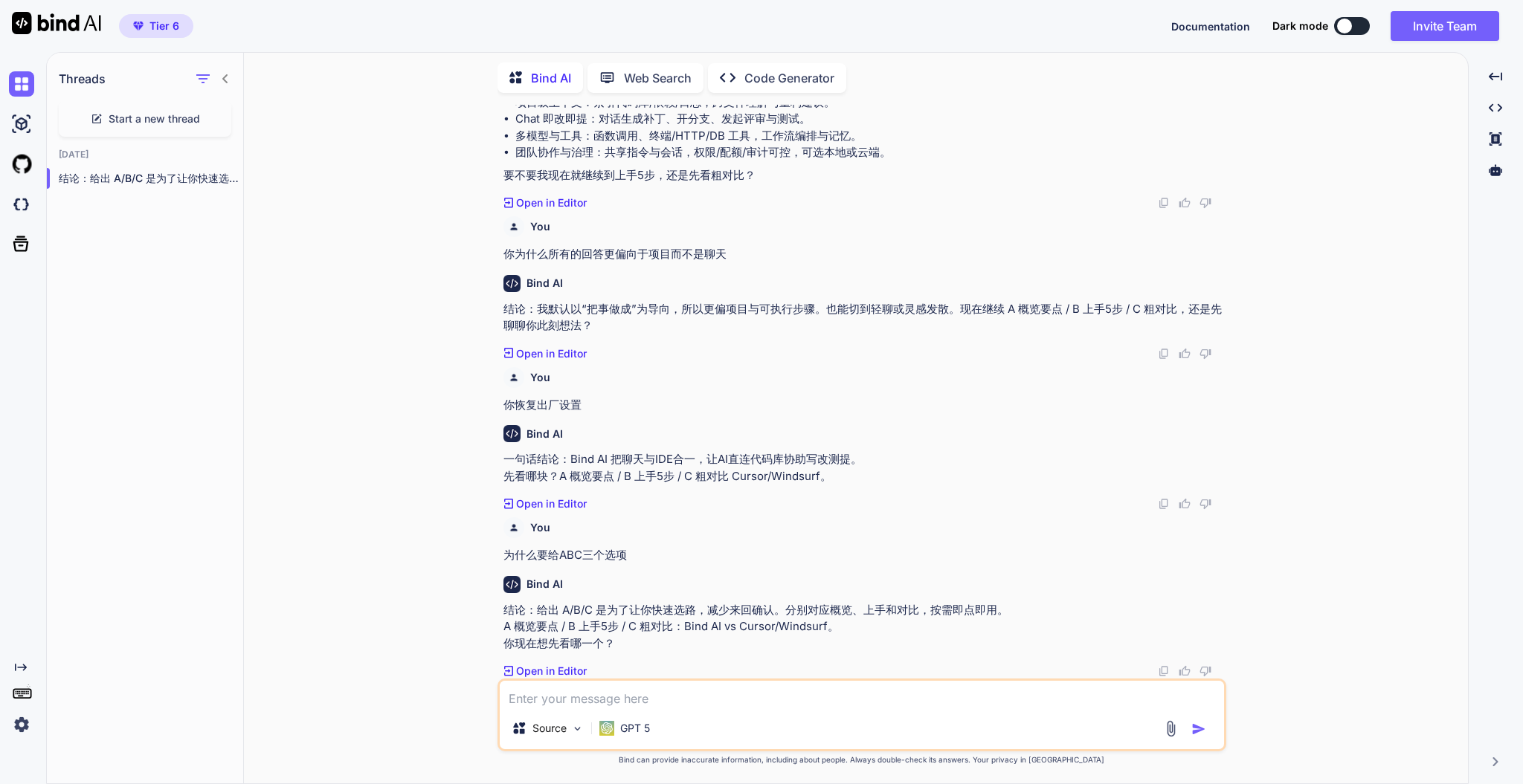
click at [757, 588] on textarea at bounding box center [862, 694] width 725 height 27
type textarea "C"
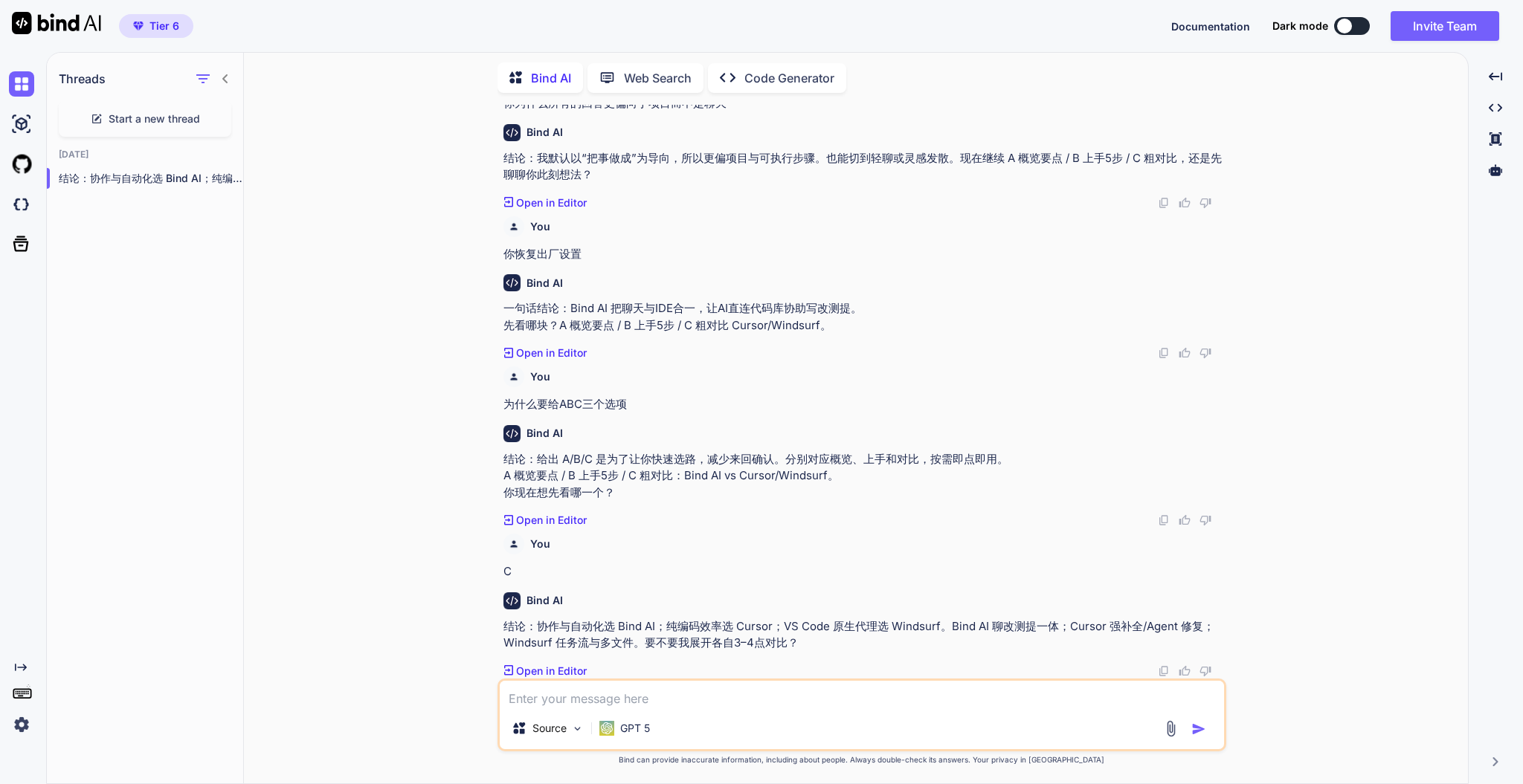
scroll to position [655, 0]
click at [652, 588] on textarea at bounding box center [862, 694] width 725 height 27
click at [772, 588] on textarea at bounding box center [862, 694] width 725 height 27
type textarea "你觉得中国强大不"
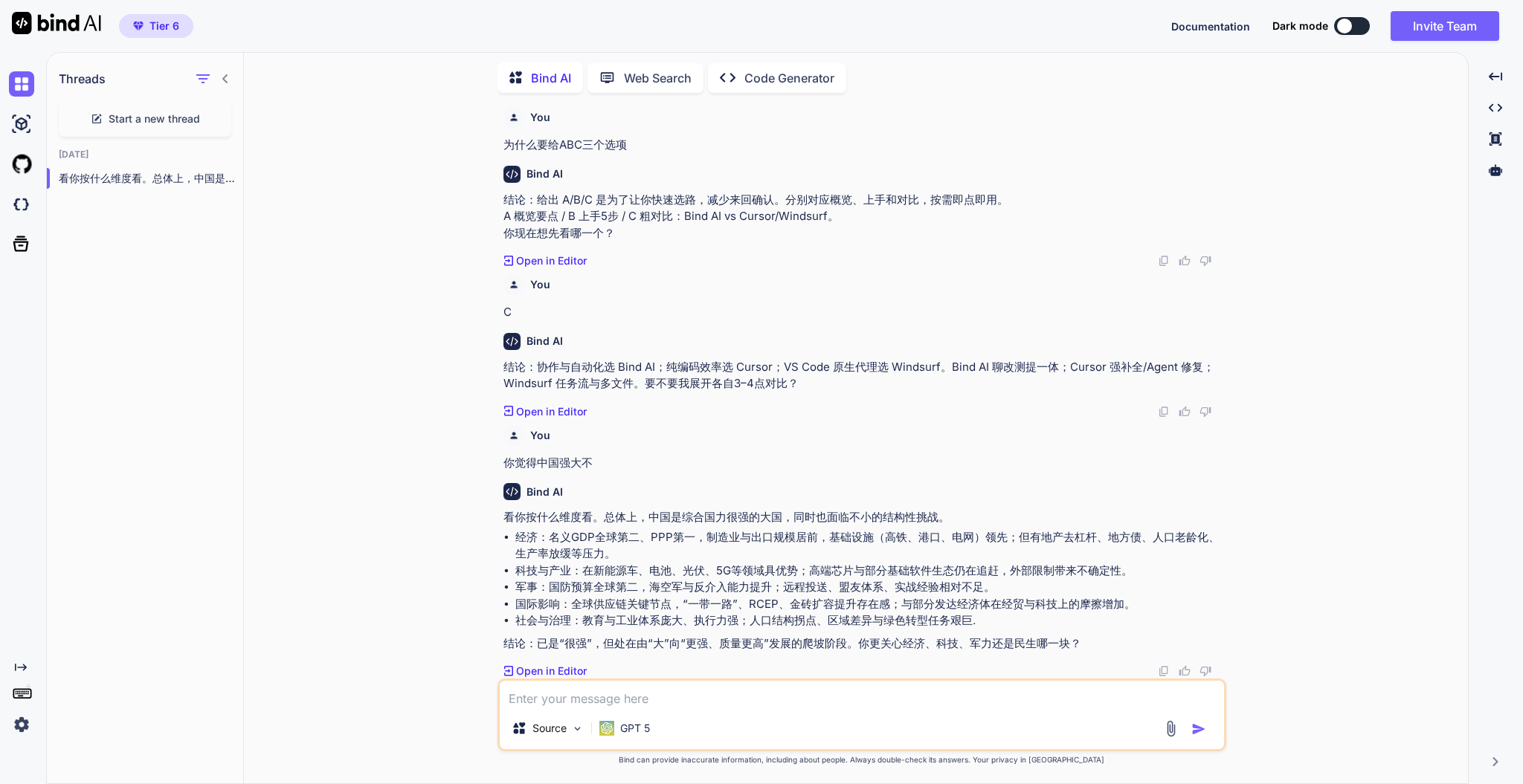
scroll to position [915, 0]
click at [660, 588] on textarea at bounding box center [862, 694] width 725 height 27
type textarea "科技呢"
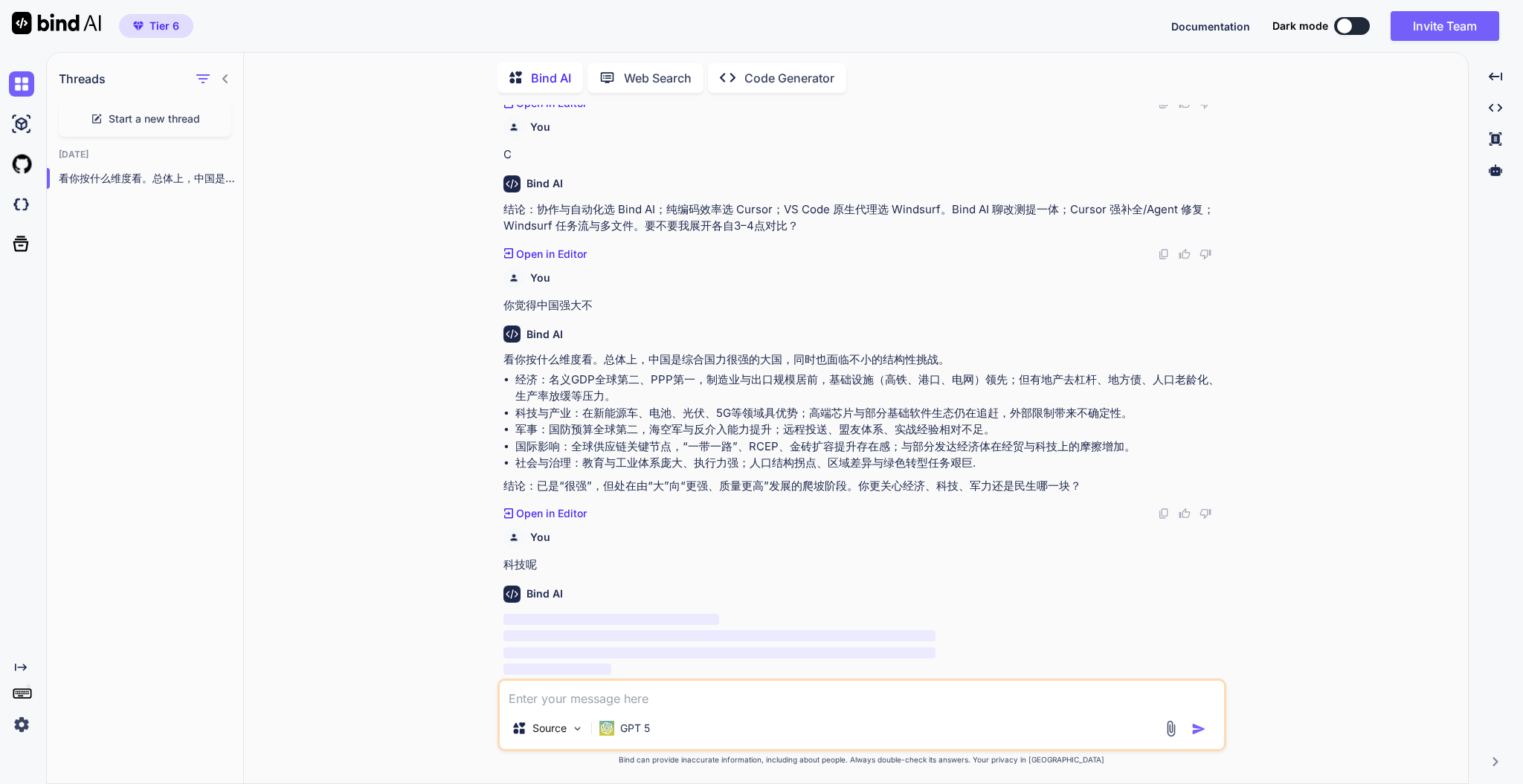
scroll to position [1072, 0]
click at [150, 22] on span "Tier 6" at bounding box center [165, 26] width 30 height 15
click at [150, 24] on span "Tier 6" at bounding box center [165, 26] width 30 height 15
click at [73, 20] on img at bounding box center [57, 23] width 89 height 22
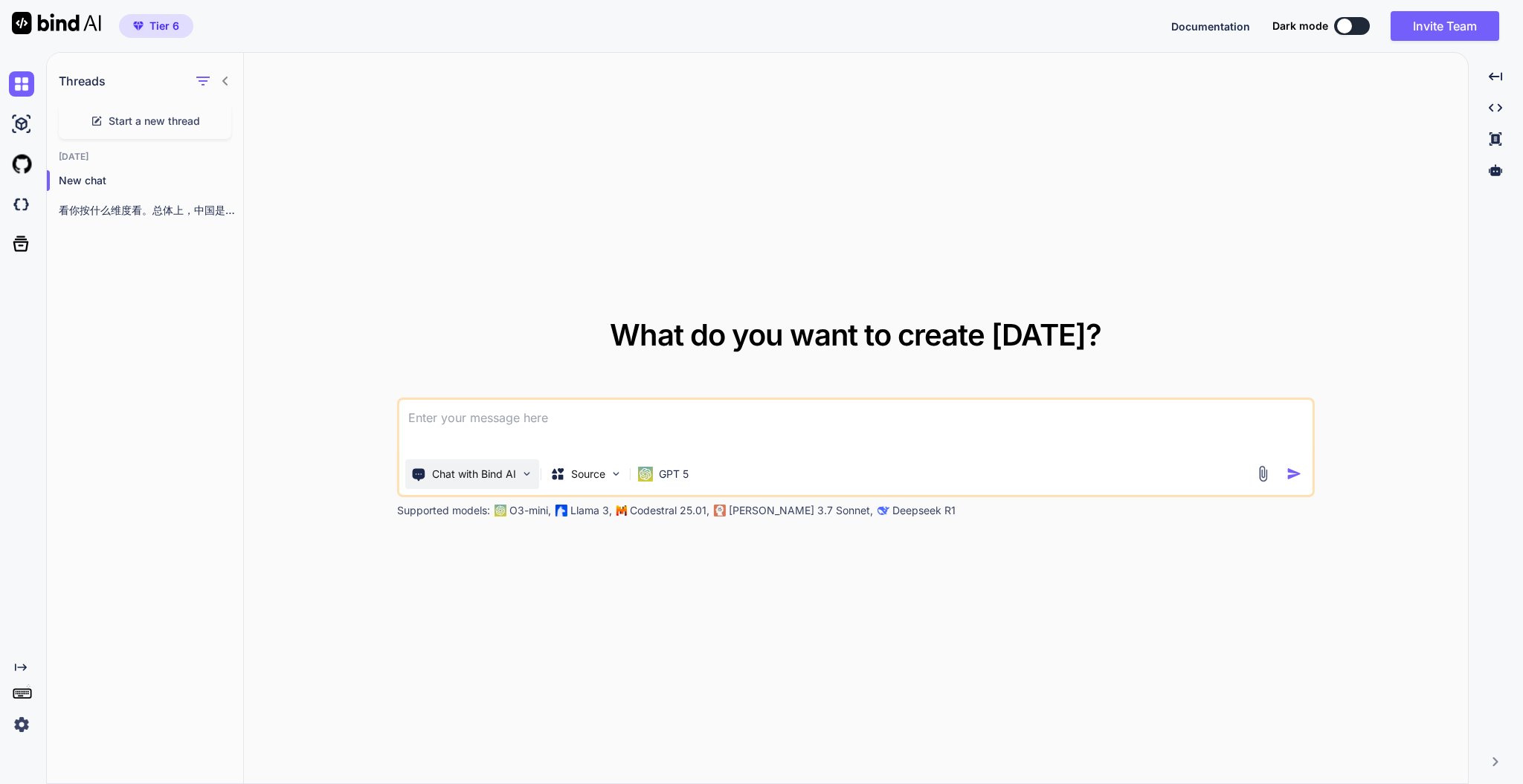
click at [497, 480] on p "Chat with Bind AI" at bounding box center [474, 474] width 84 height 15
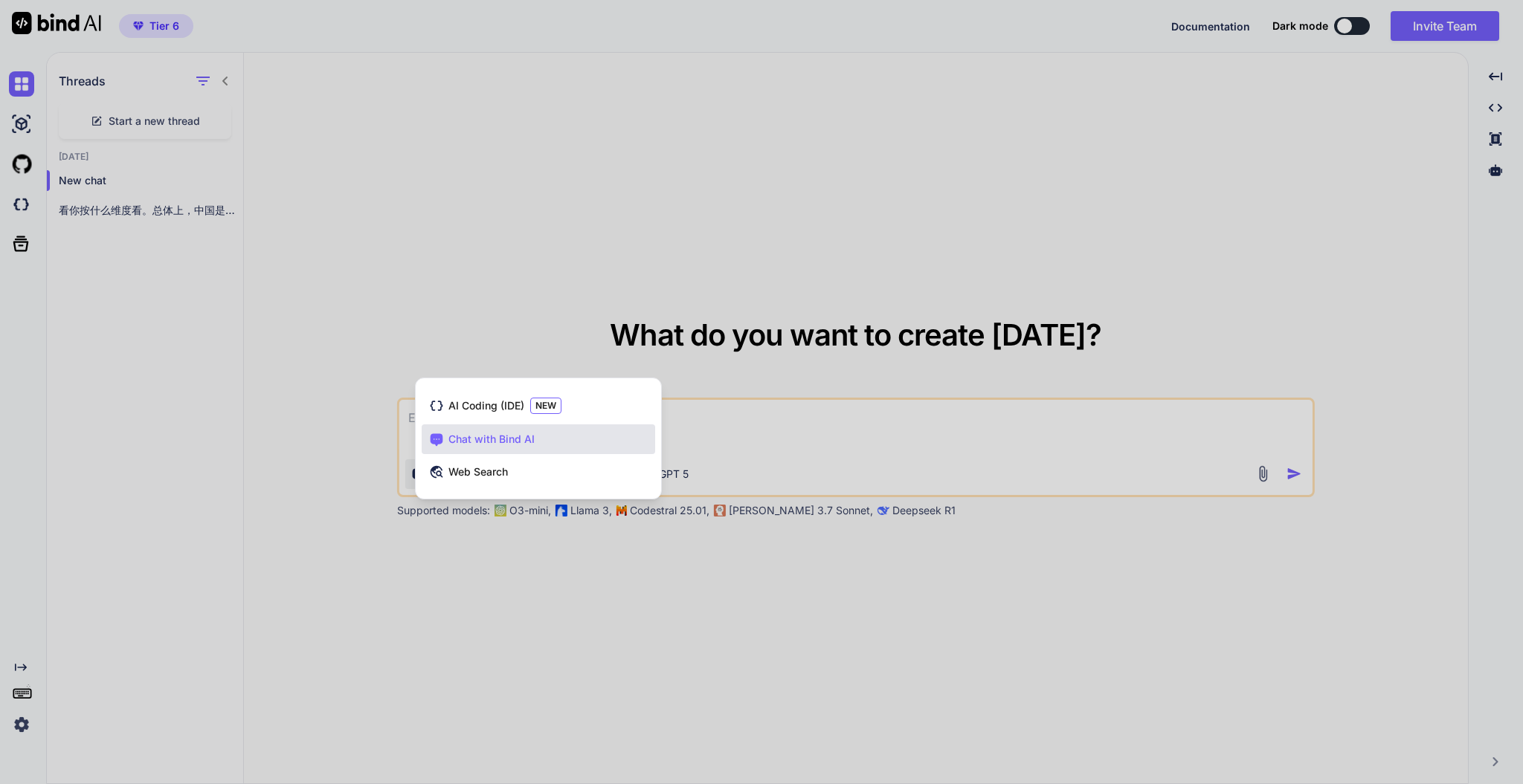
click at [1142, 77] on div at bounding box center [761, 392] width 1523 height 784
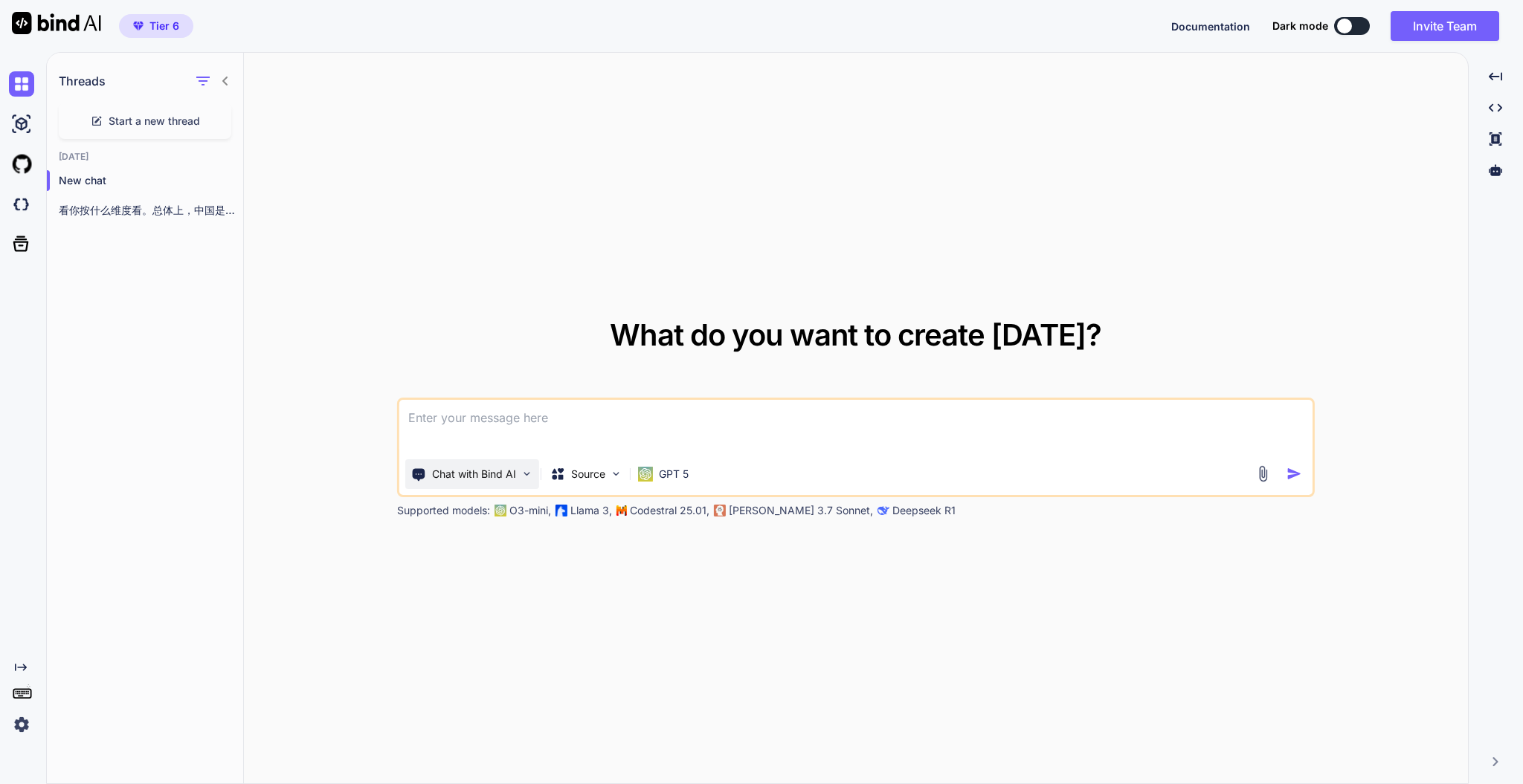
click at [517, 470] on div "Chat with Bind AI" at bounding box center [473, 474] width 134 height 30
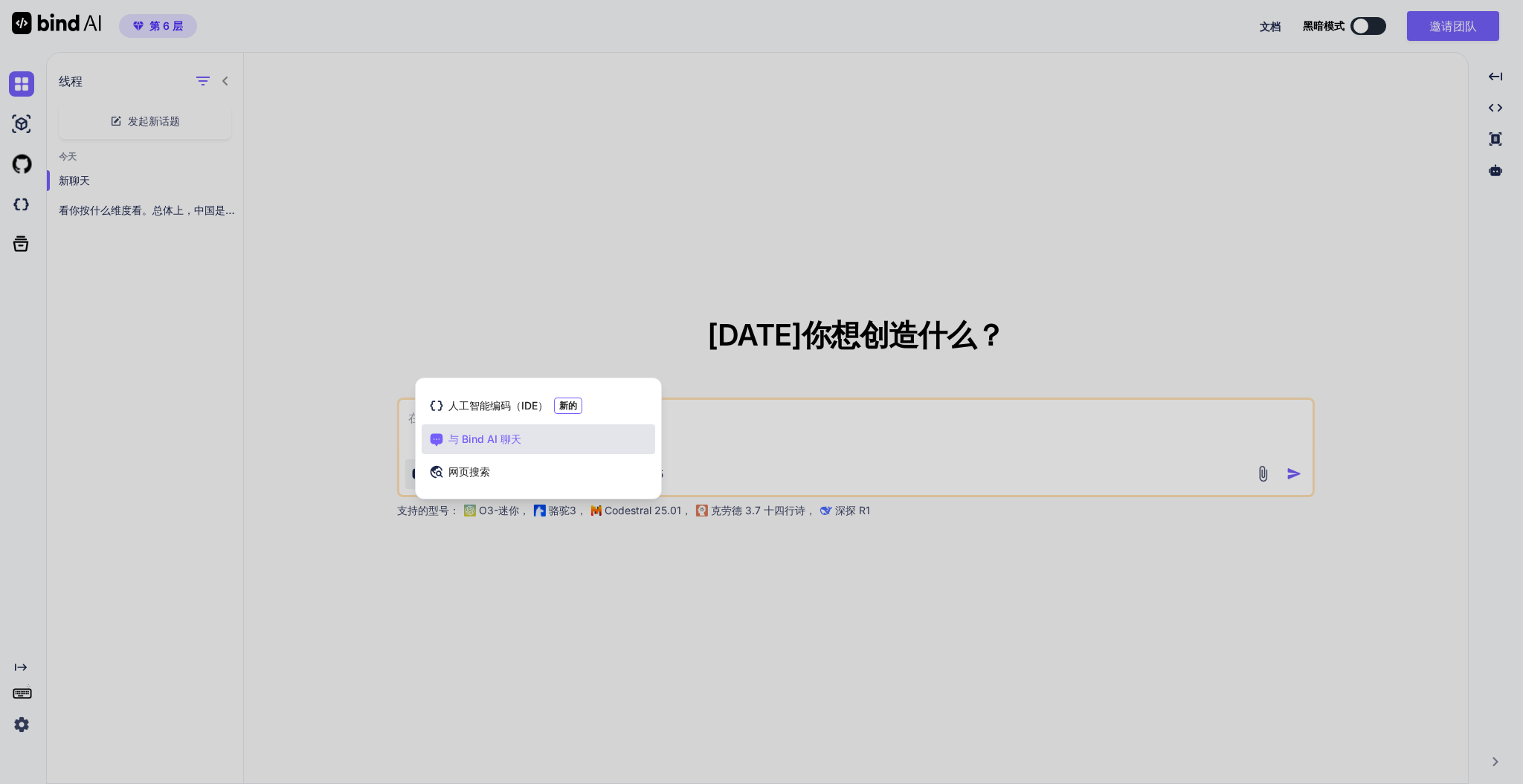
click at [578, 441] on div "与 Bind AI 聊天" at bounding box center [538, 440] width 234 height 30
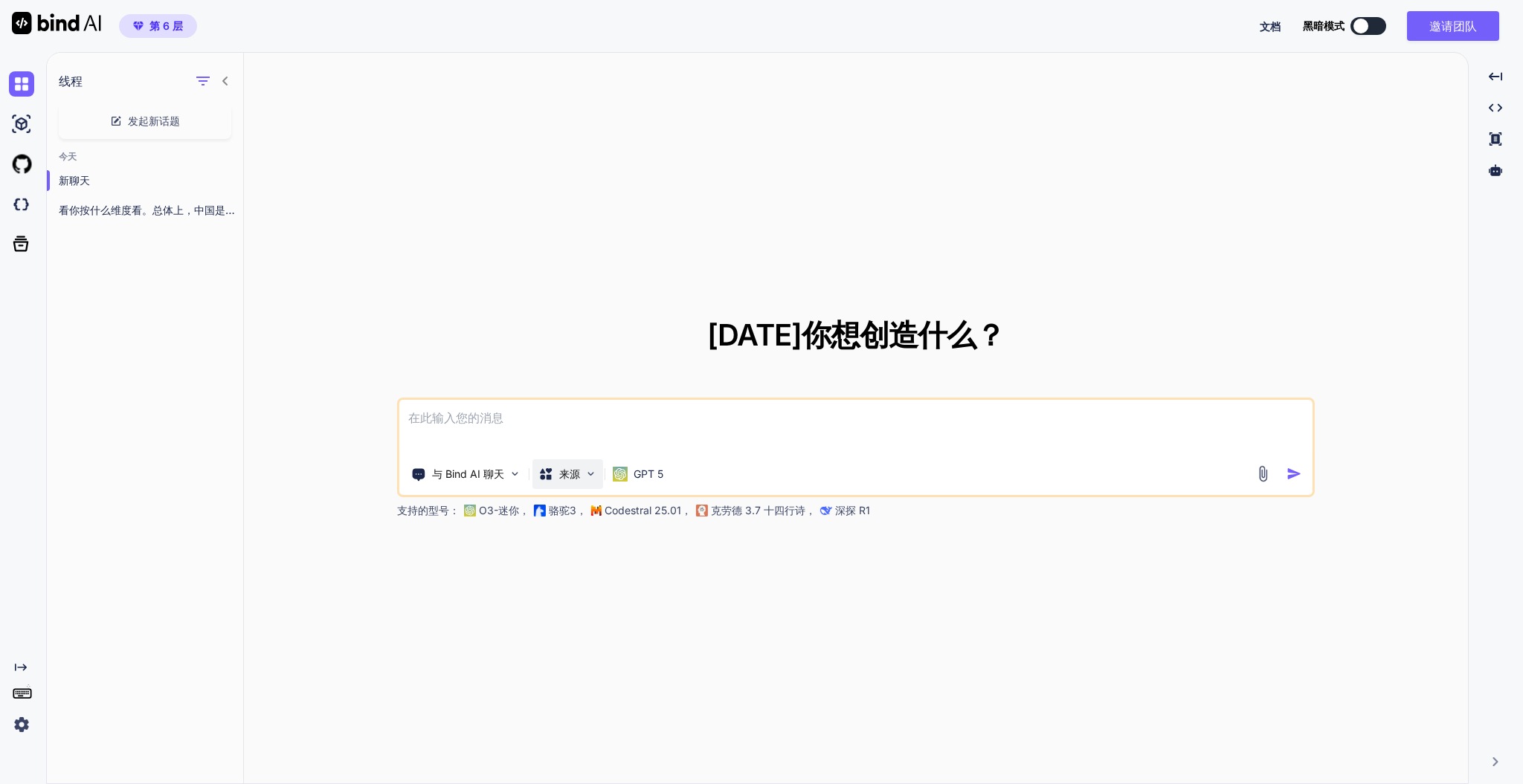
click at [551, 480] on icon at bounding box center [546, 474] width 15 height 15
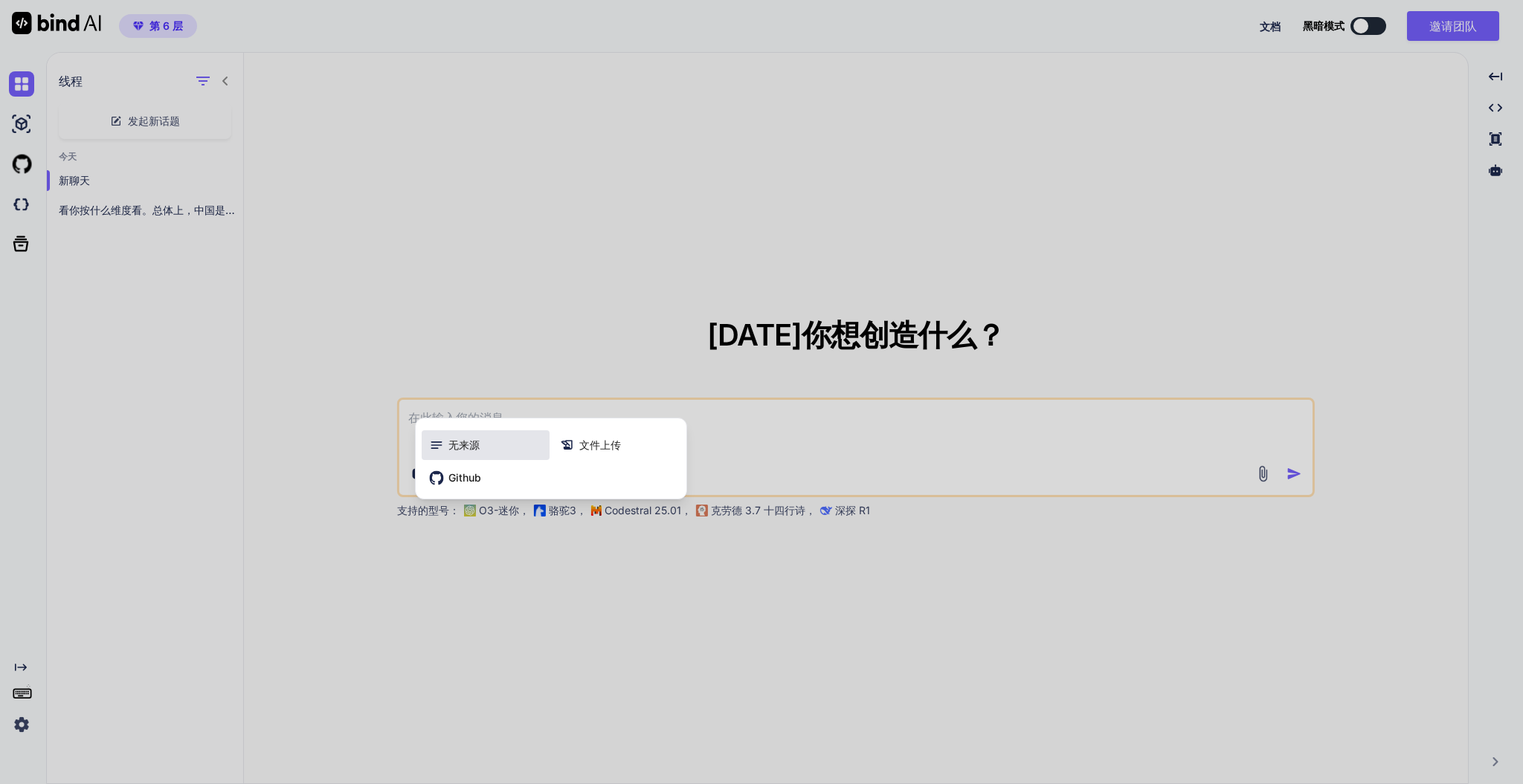
click at [514, 457] on div "无来源" at bounding box center [486, 445] width 128 height 30
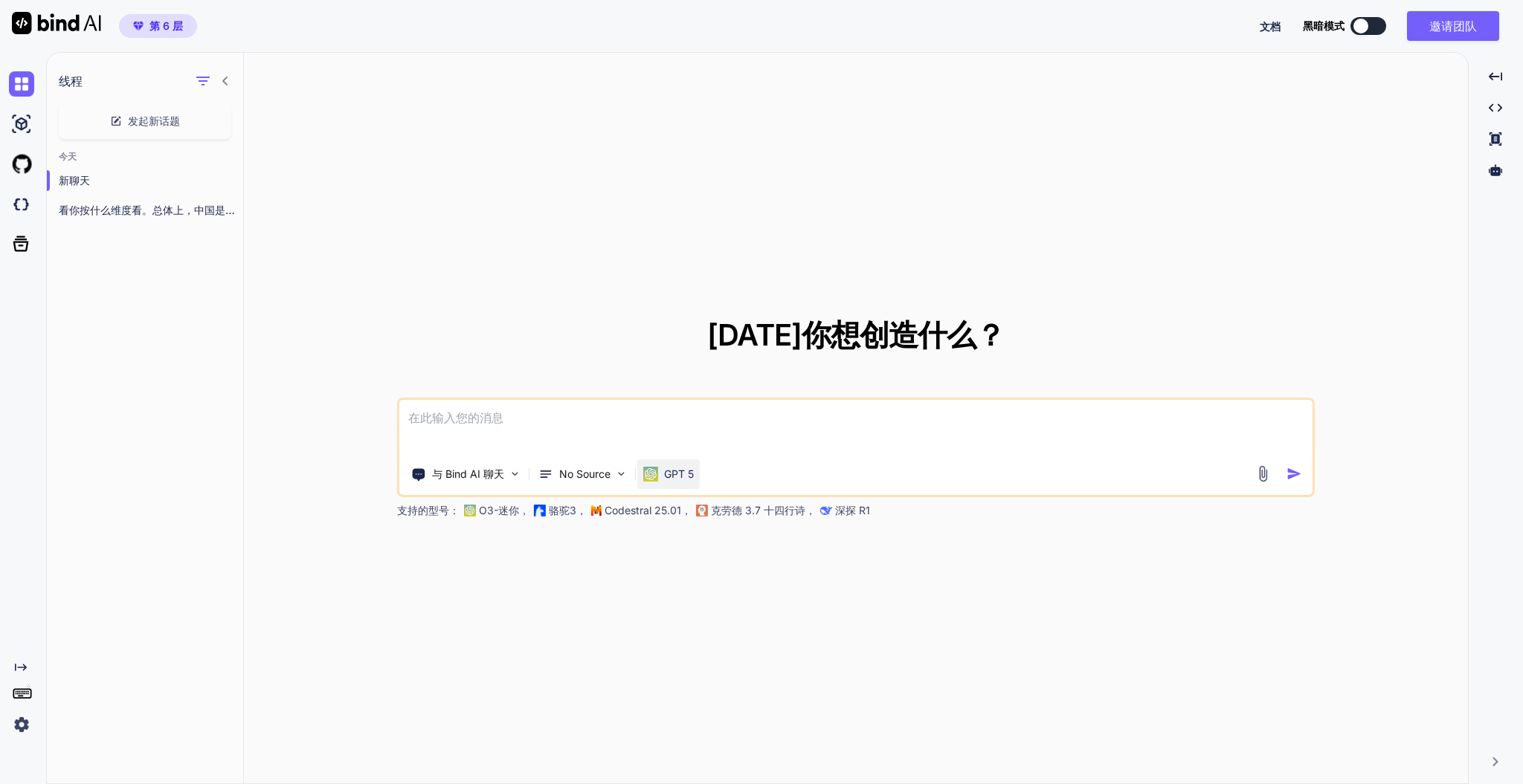
click at [637, 472] on div "GPT 5" at bounding box center [668, 474] width 62 height 30
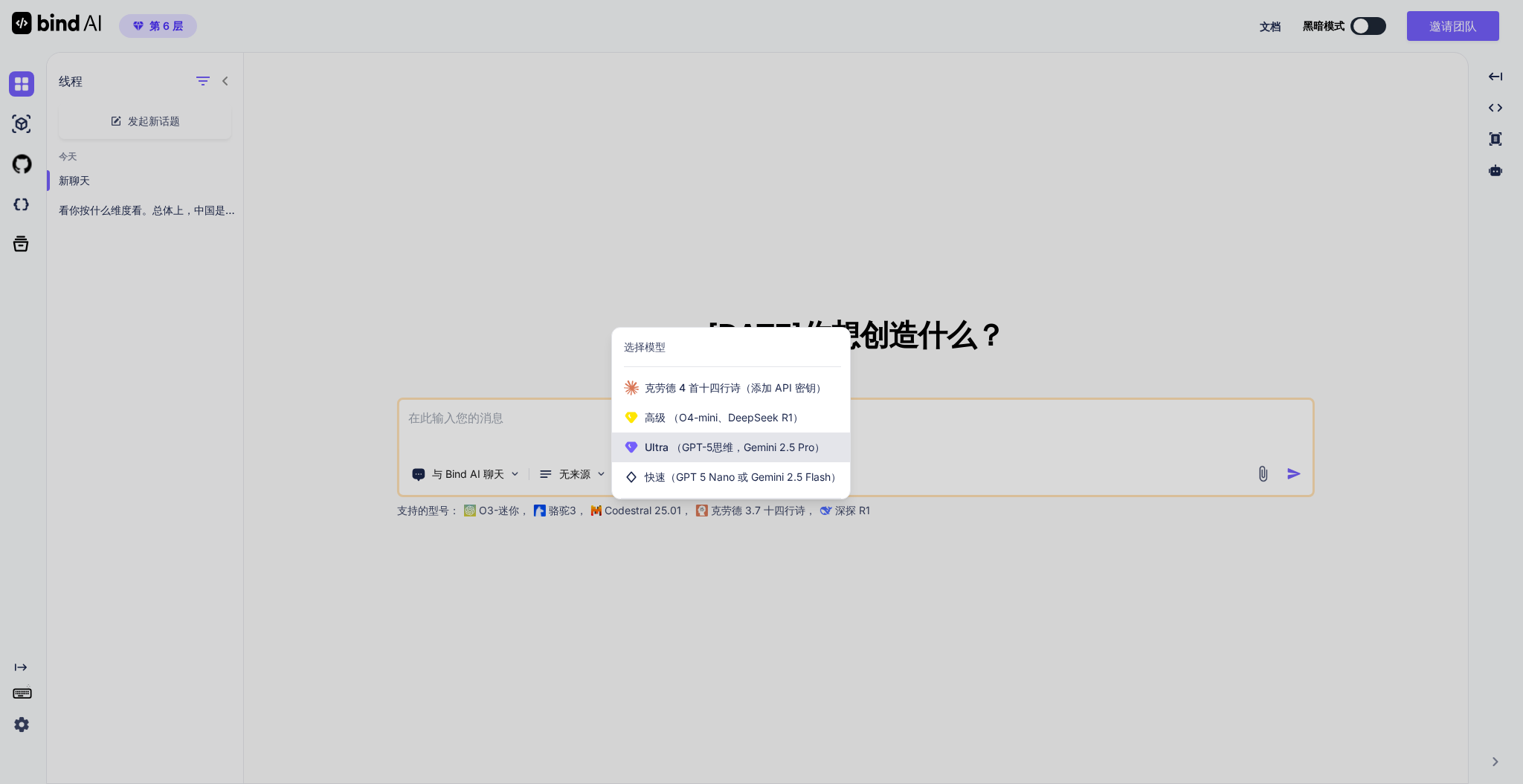
click at [718, 454] on span "Ultra （GPT-5思维，Gemini 2.5 Pro）" at bounding box center [734, 447] width 180 height 15
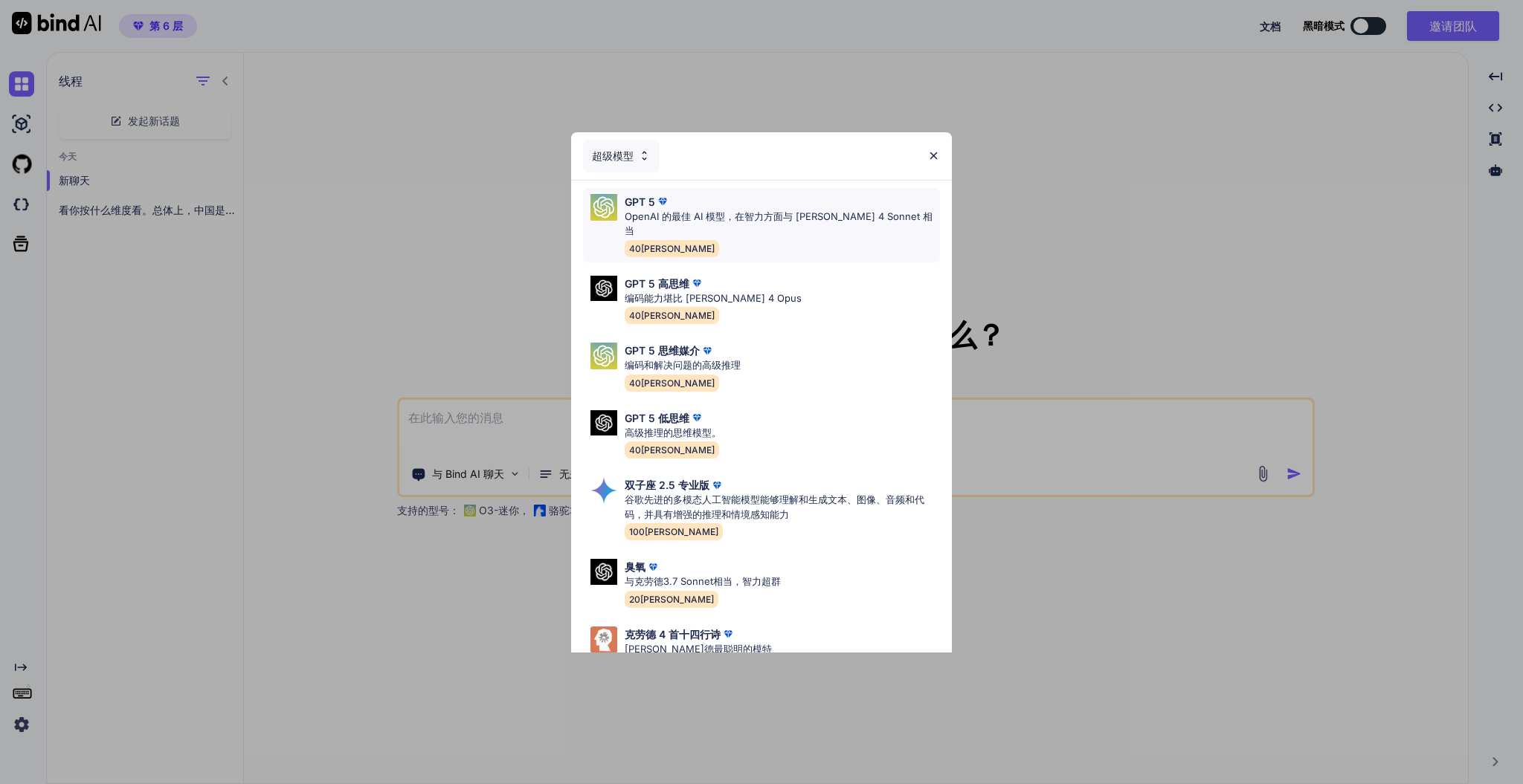
click at [764, 213] on font "OpenAI 的最佳 AI 模型，在智力方面与 [PERSON_NAME] 4 Sonnet 相当" at bounding box center [779, 223] width 308 height 27
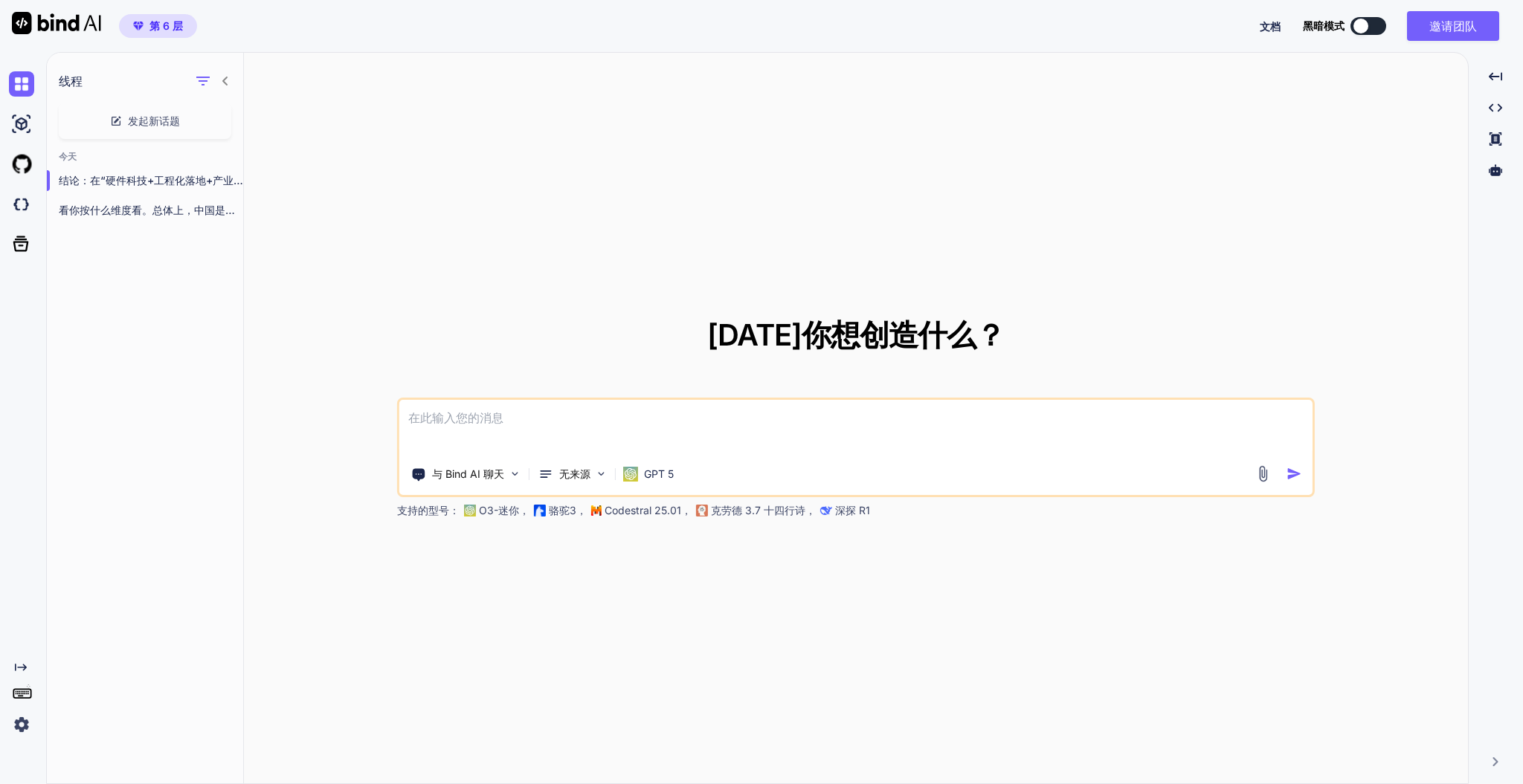
click at [676, 414] on textarea at bounding box center [856, 427] width 914 height 55
click at [222, 178] on icon "button" at bounding box center [227, 180] width 9 height 9
click at [267, 241] on div "删除" at bounding box center [276, 239] width 120 height 30
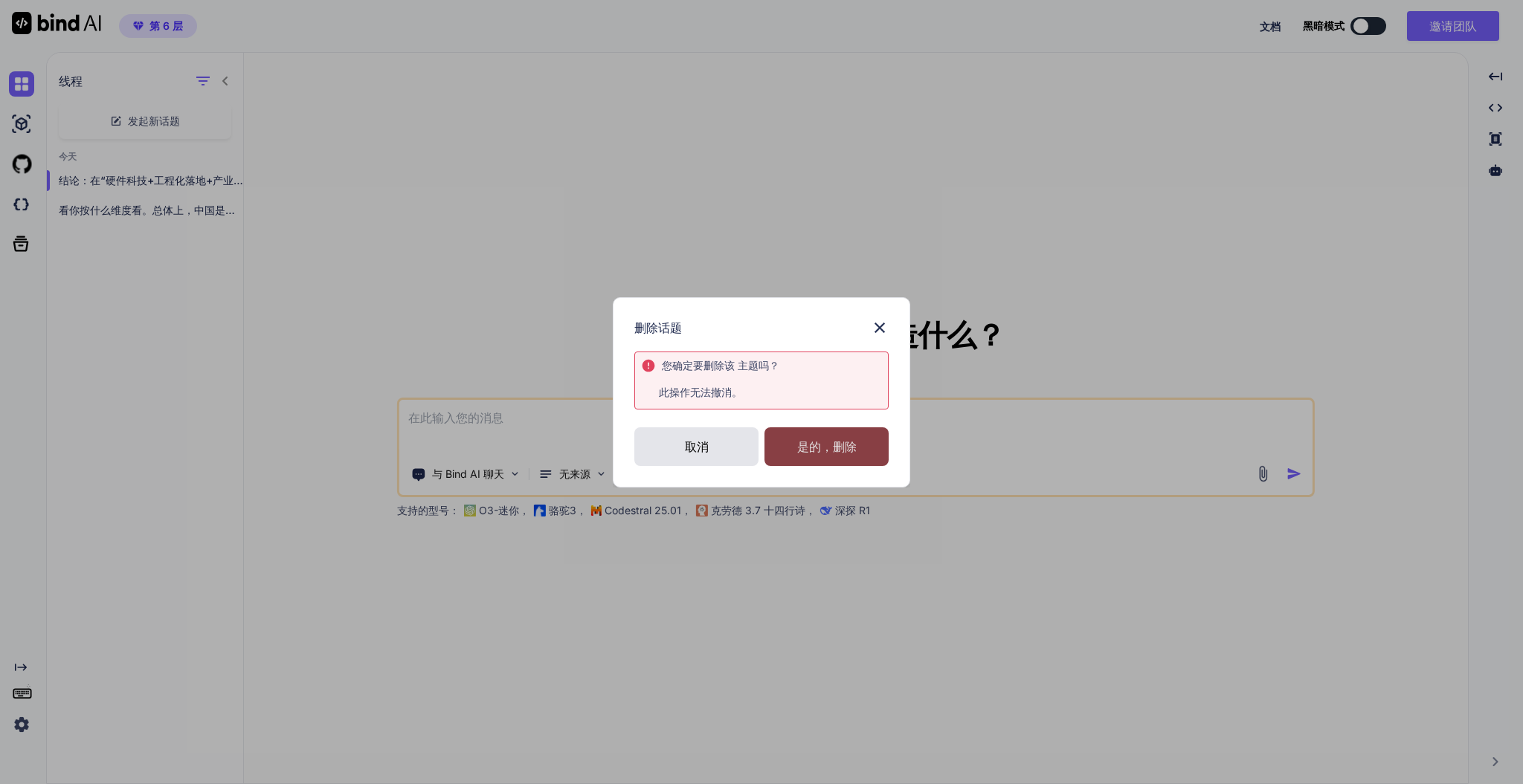
click at [835, 441] on font "是的，删除" at bounding box center [827, 447] width 60 height 15
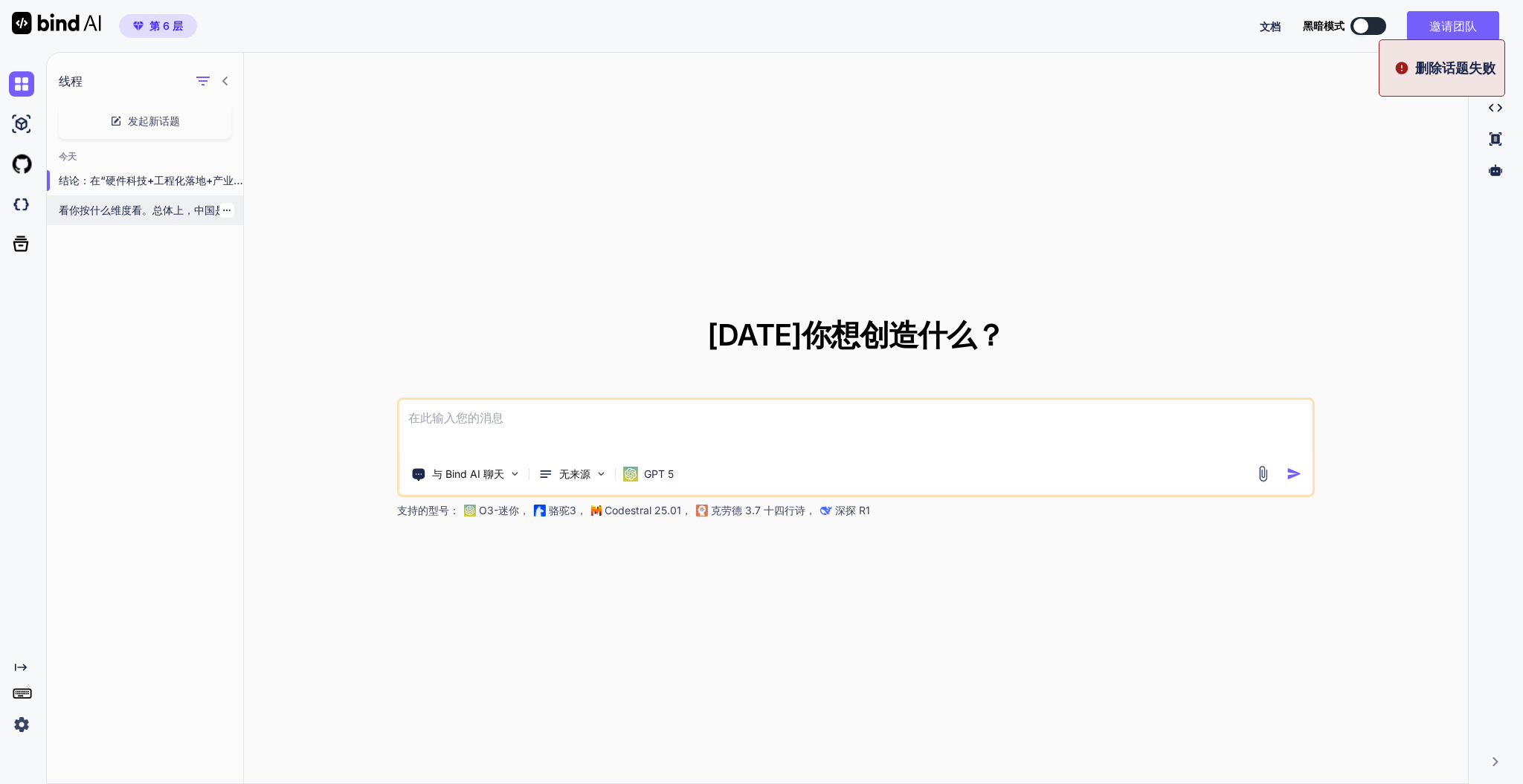
click at [225, 206] on div at bounding box center [227, 210] width 15 height 15
click at [223, 206] on icon "button" at bounding box center [227, 210] width 9 height 9
click at [273, 272] on div "删除" at bounding box center [276, 269] width 120 height 30
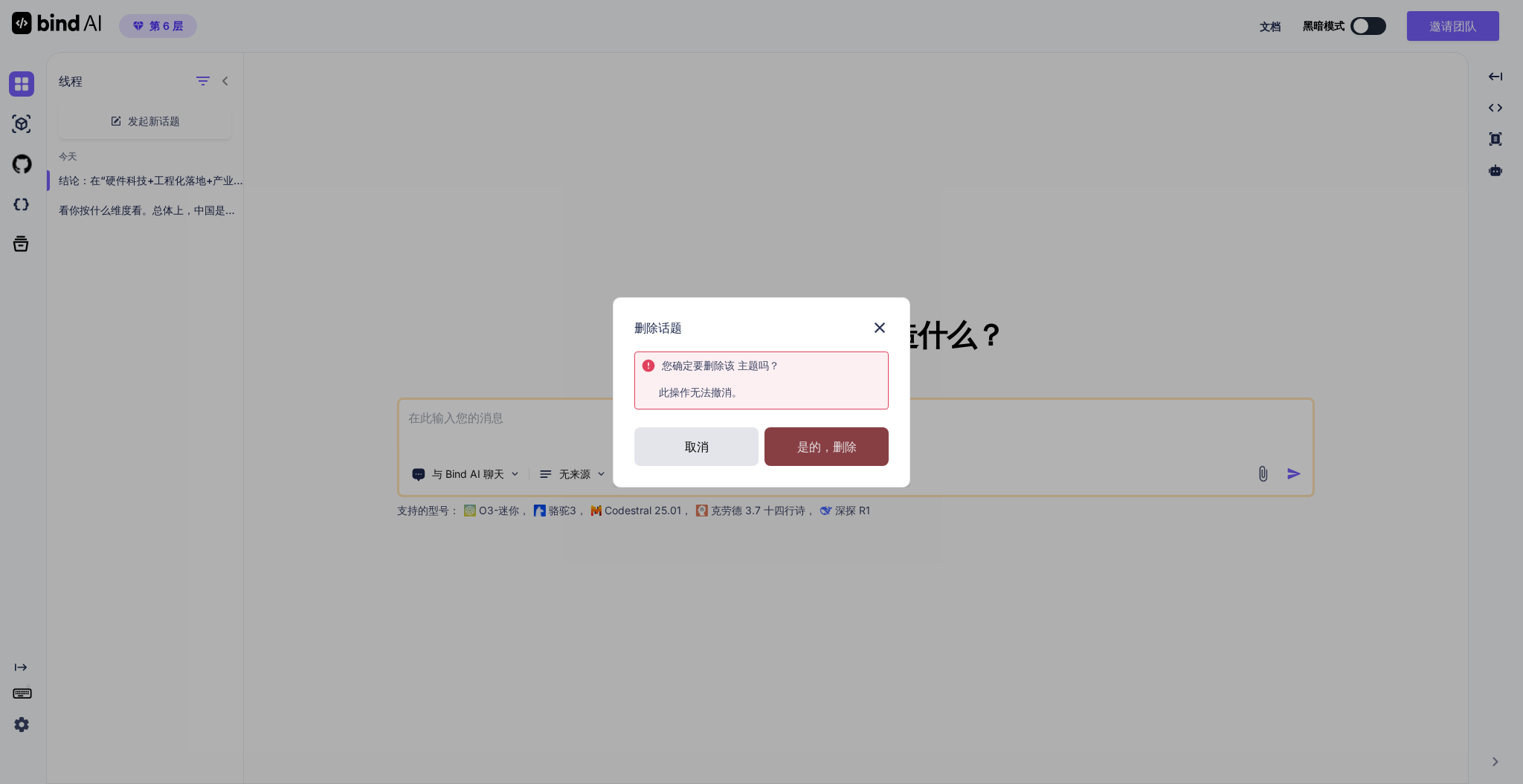
click at [823, 436] on div "是的，删除" at bounding box center [827, 447] width 125 height 39
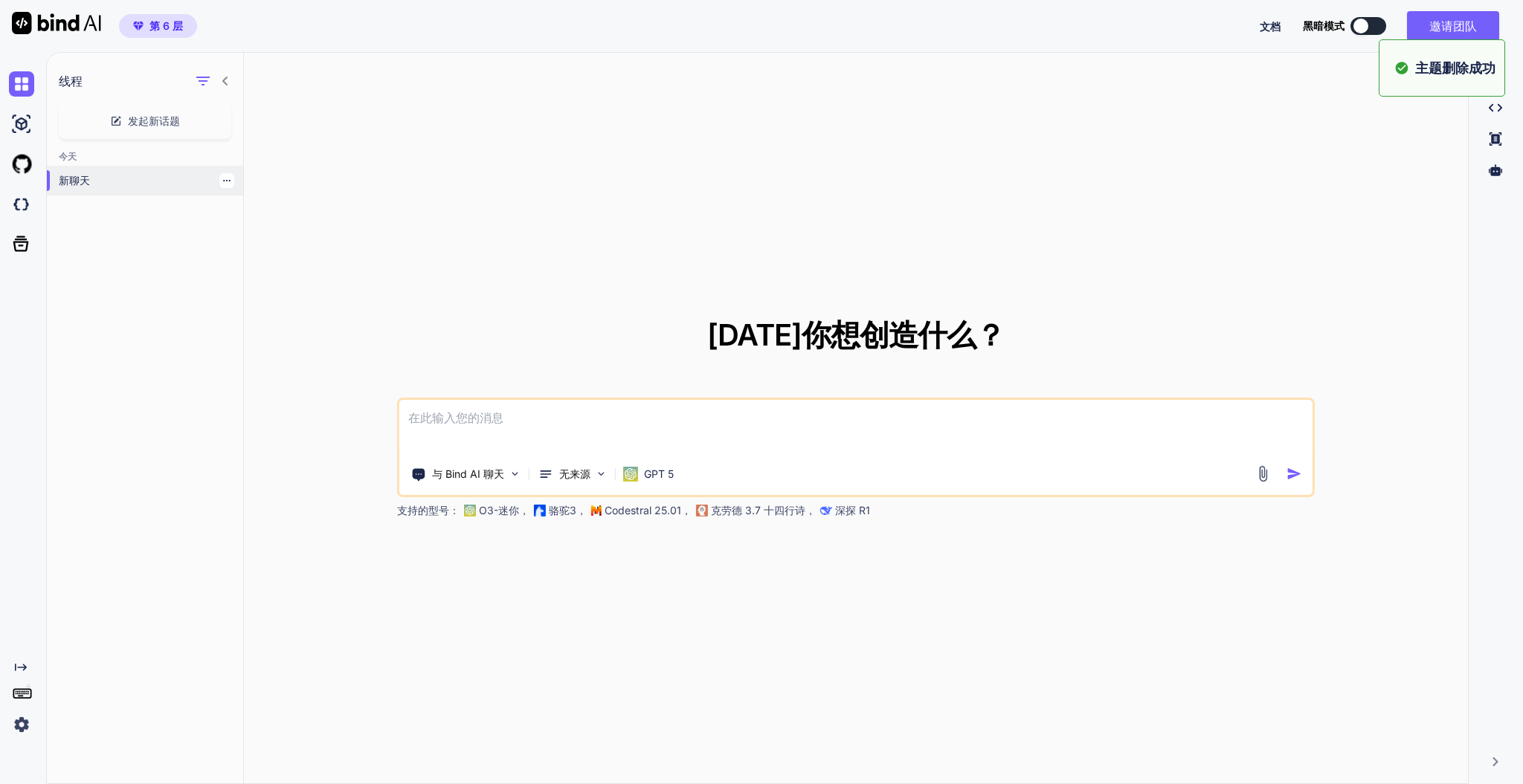
click at [222, 179] on icon "button" at bounding box center [227, 180] width 9 height 9
click at [305, 250] on div "删除" at bounding box center [276, 239] width 120 height 30
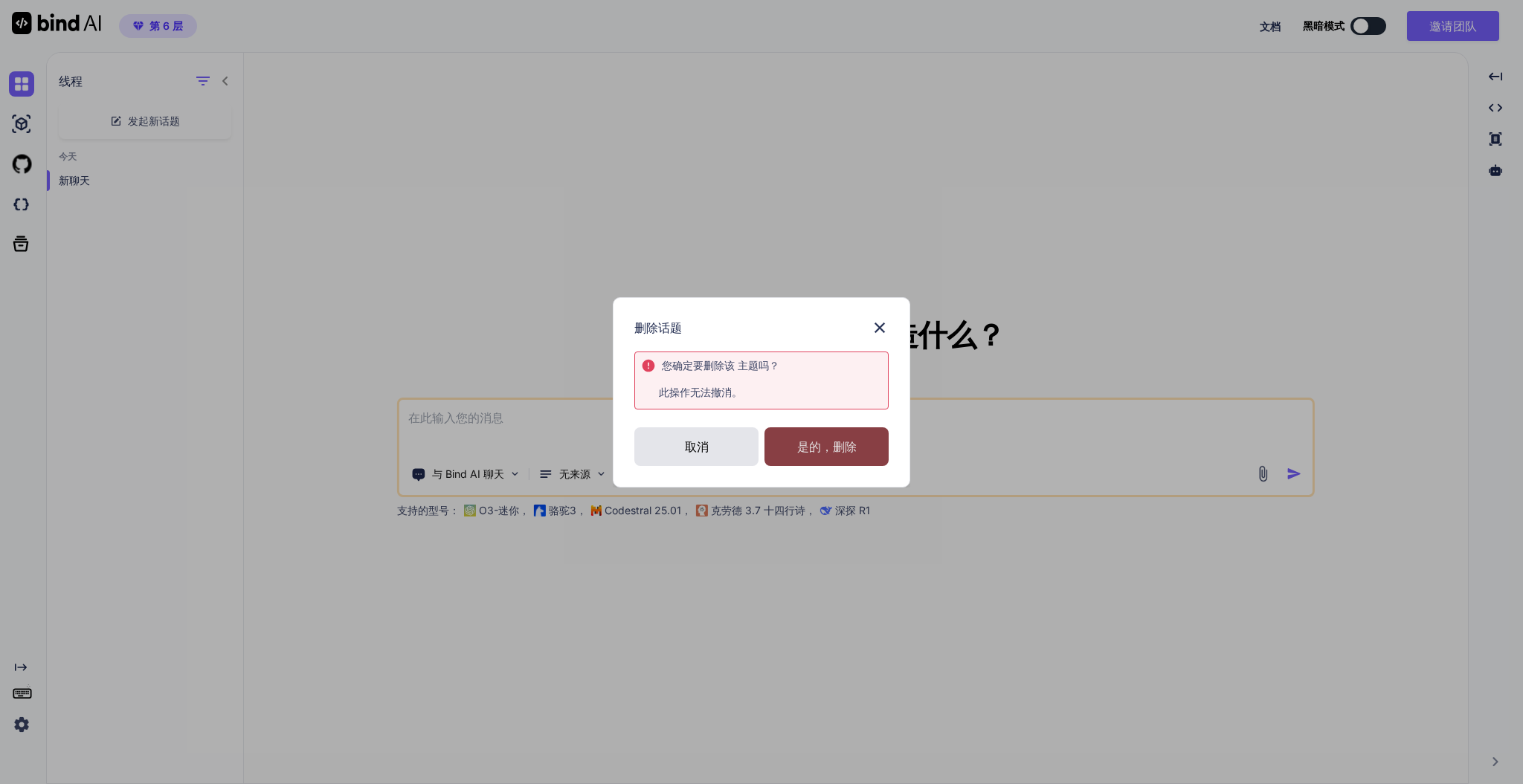
click at [831, 453] on font "是的，删除" at bounding box center [827, 447] width 60 height 15
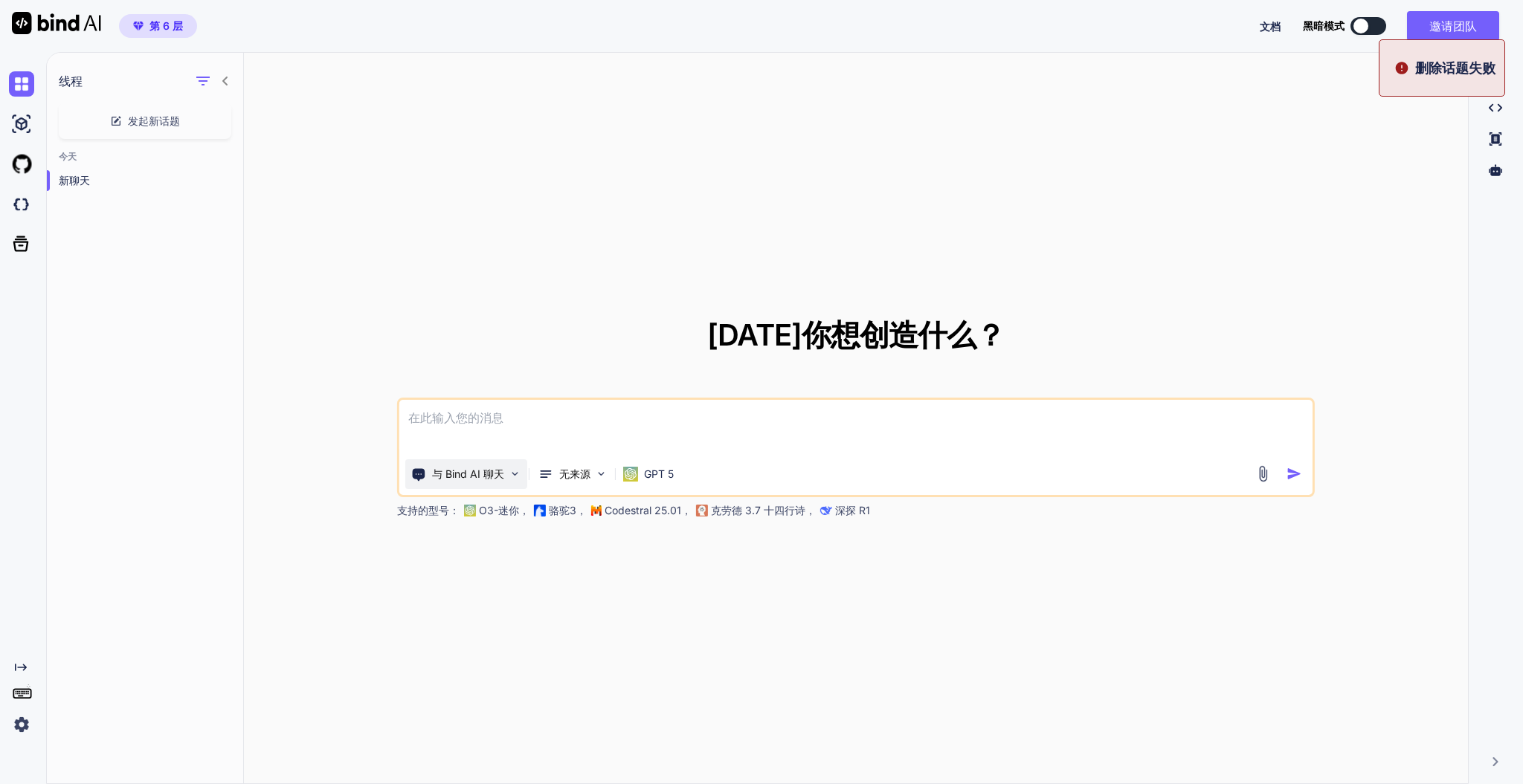
click at [517, 479] on img at bounding box center [515, 474] width 13 height 13
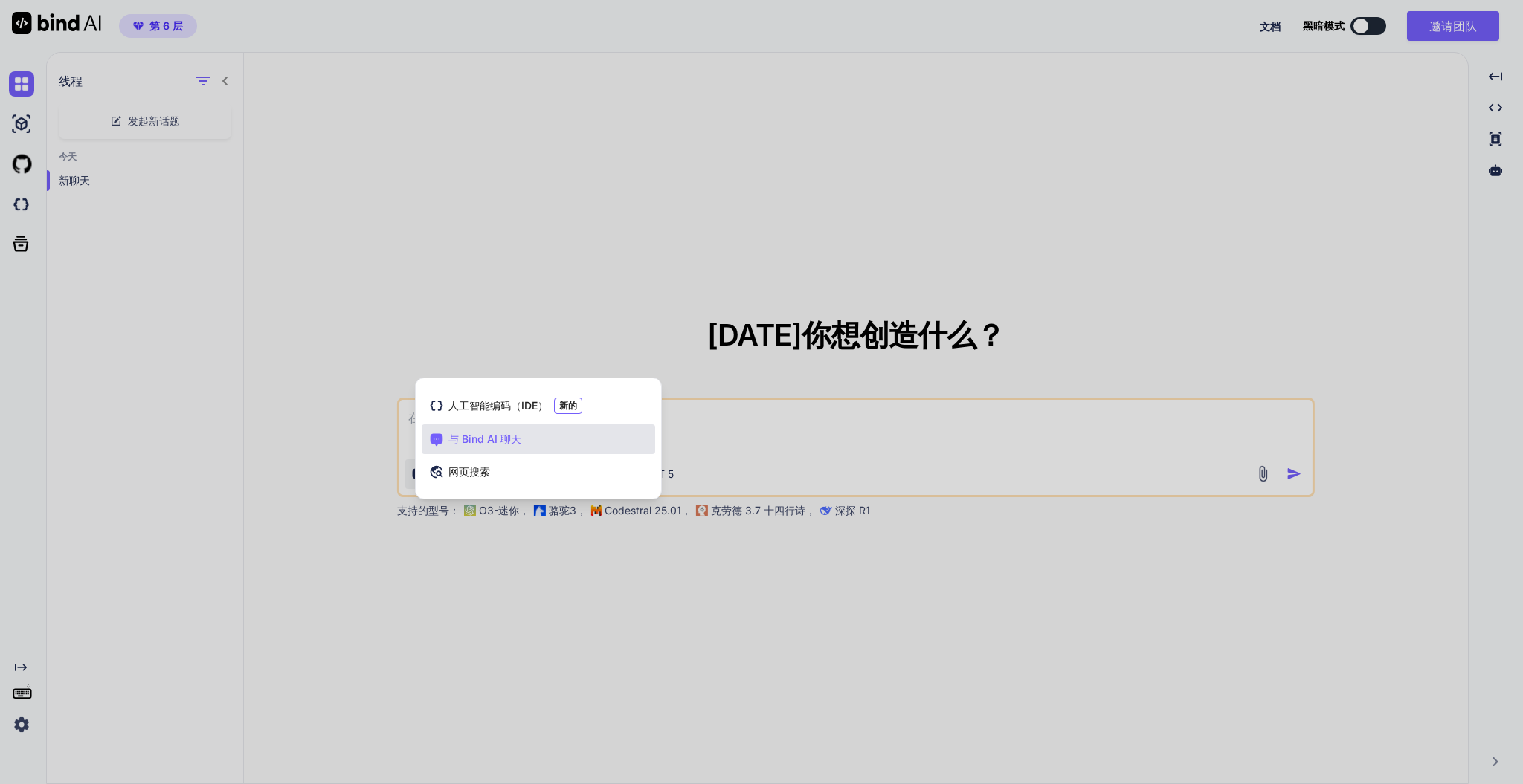
click at [525, 449] on div "与 Bind AI 聊天" at bounding box center [538, 440] width 234 height 30
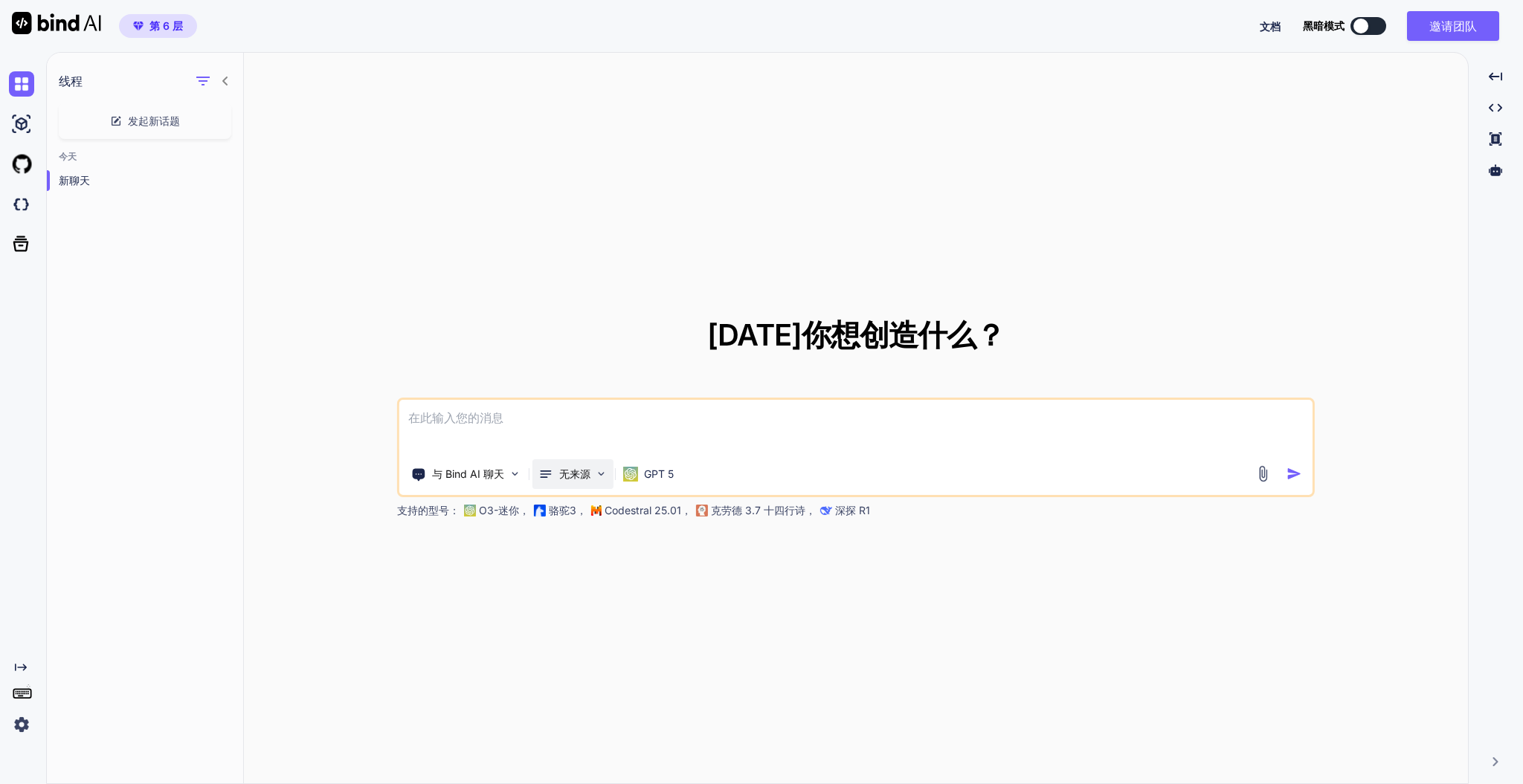
click at [602, 479] on img at bounding box center [602, 474] width 13 height 13
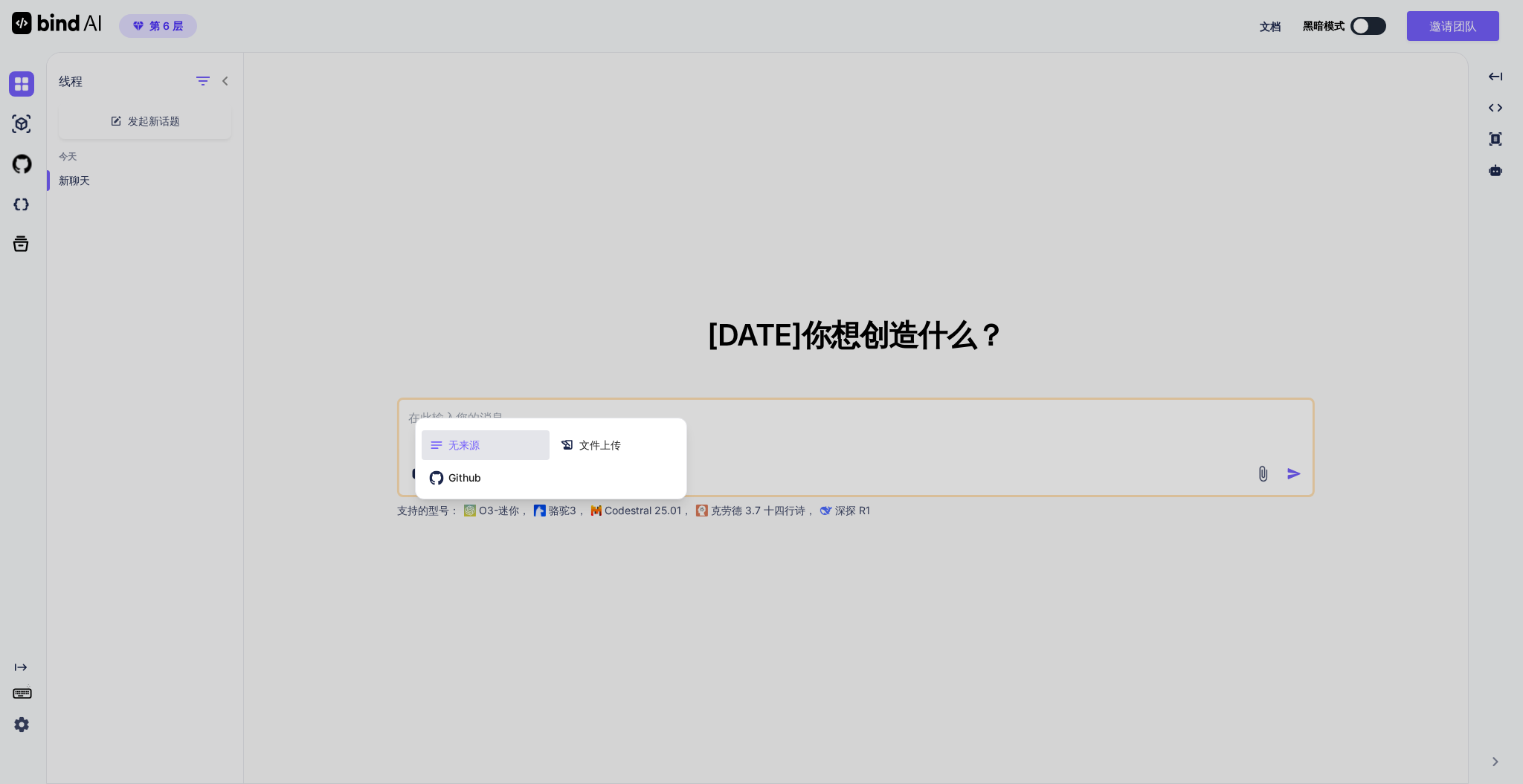
click at [499, 446] on div "无来源" at bounding box center [486, 445] width 128 height 30
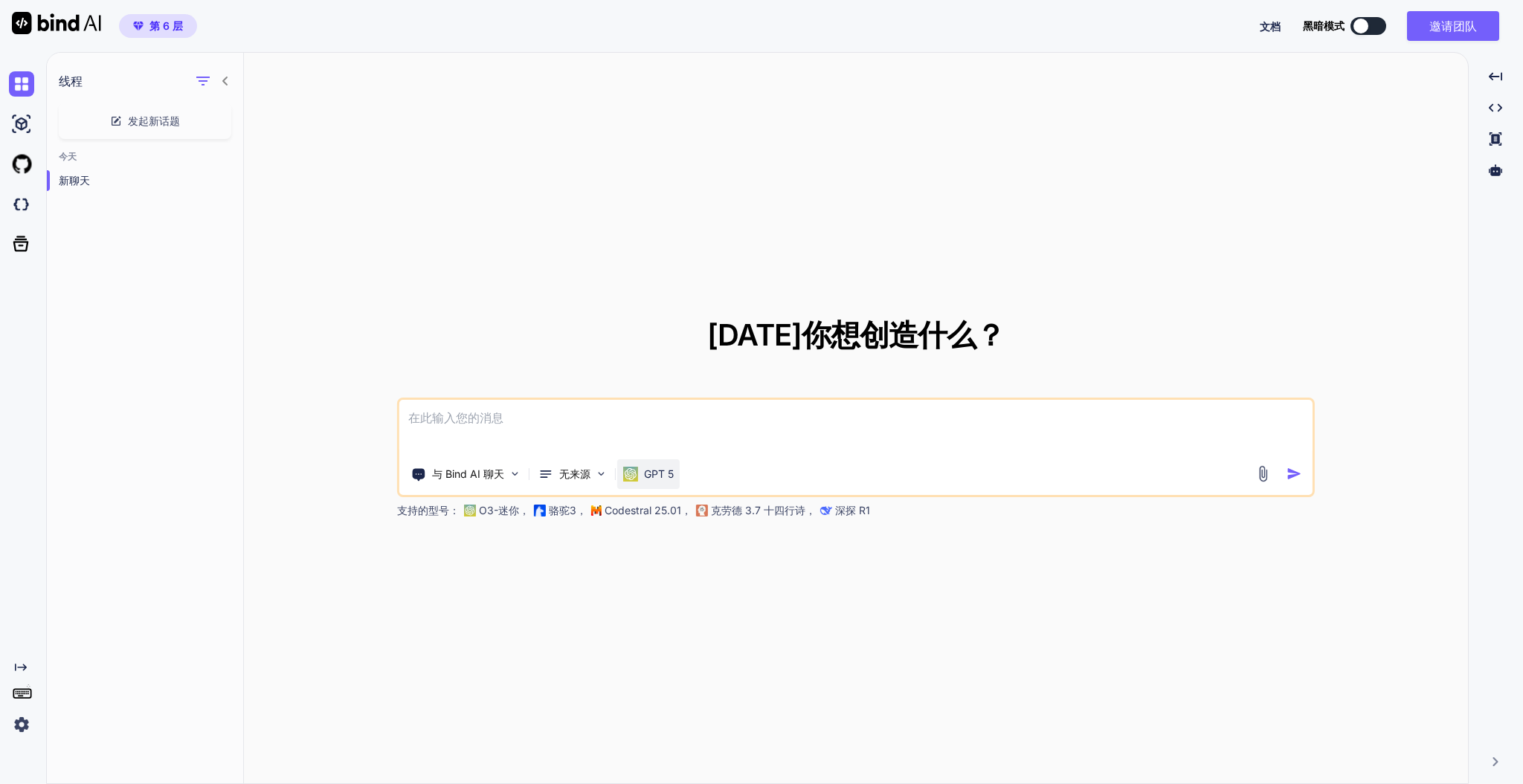
click at [643, 467] on div "GPT 5" at bounding box center [648, 474] width 50 height 15
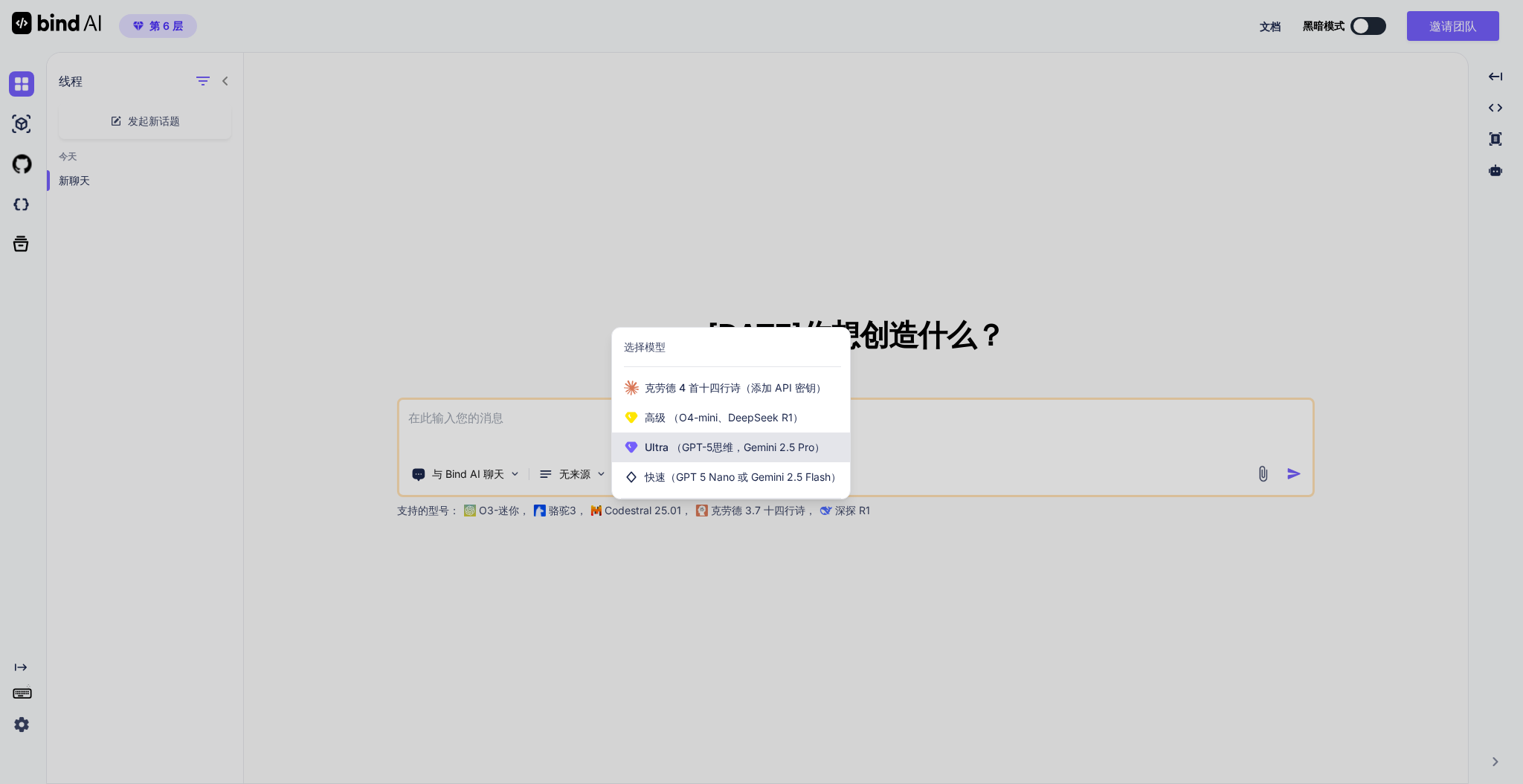
click at [703, 451] on font "（GPT-5思维，Gemini 2.5 Pro）" at bounding box center [748, 447] width 154 height 13
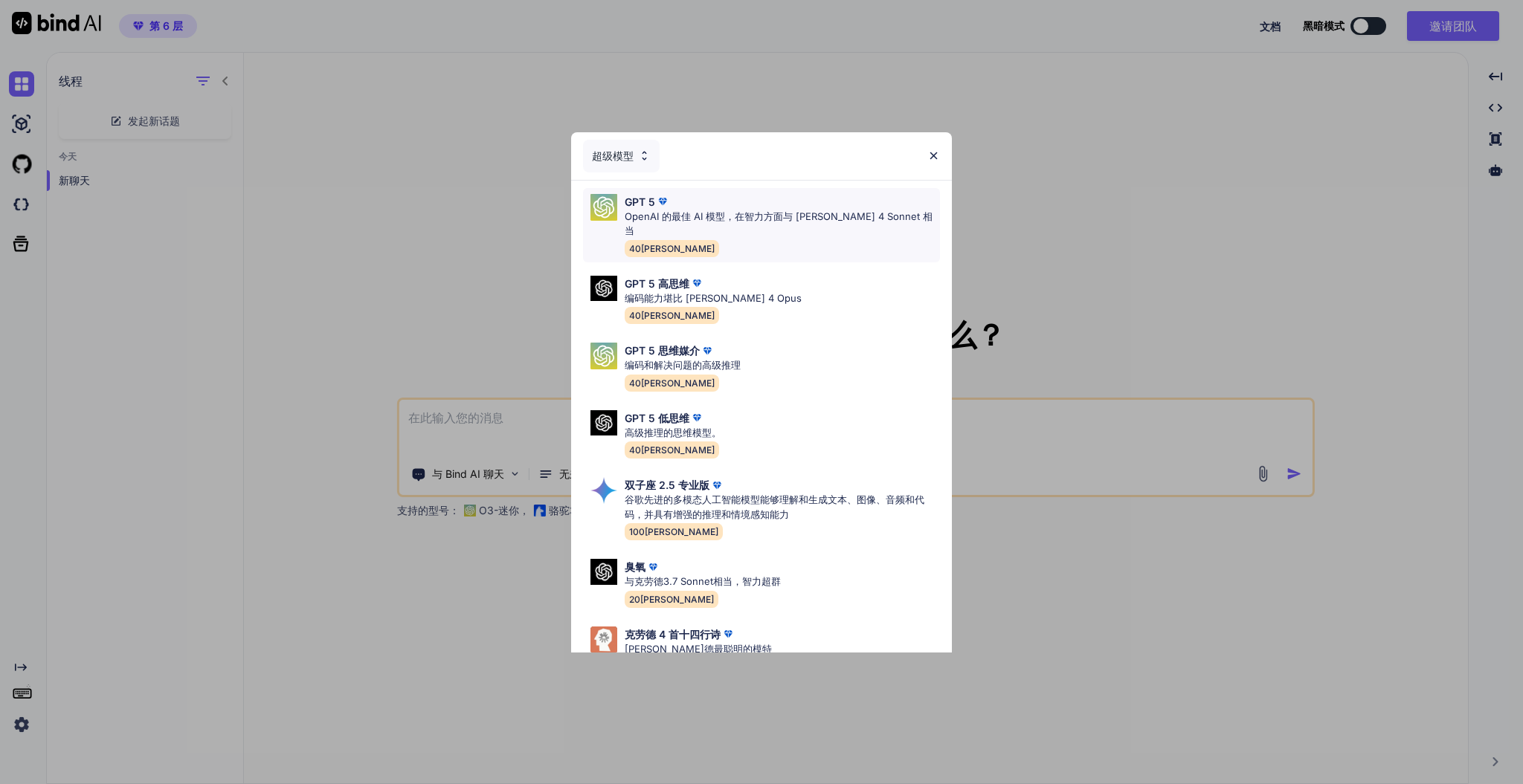
click at [710, 214] on font "OpenAI 的最佳 AI 模型，在智力方面与 [PERSON_NAME] 4 Sonnet 相当" at bounding box center [779, 223] width 308 height 27
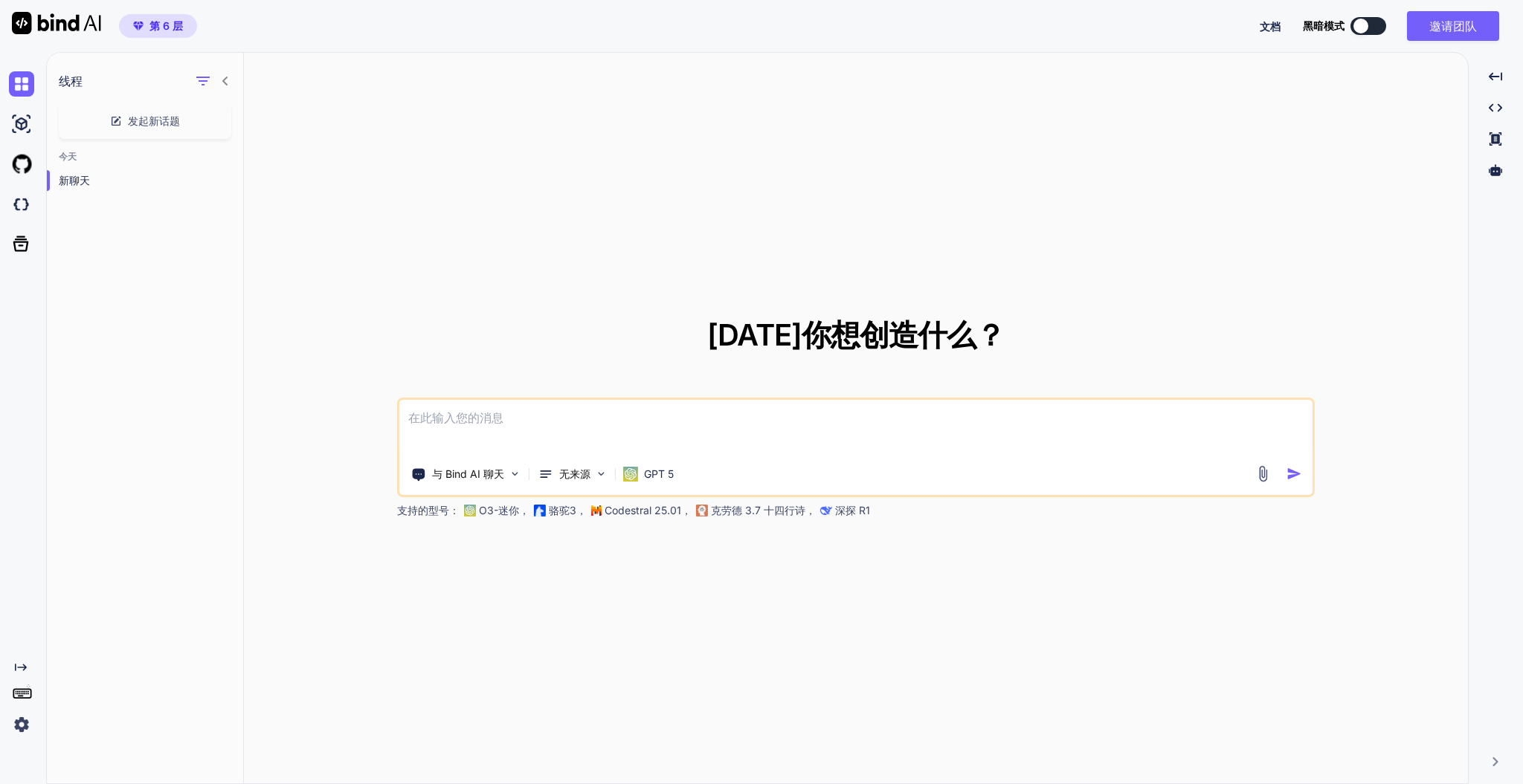
click at [540, 410] on textarea at bounding box center [856, 427] width 914 height 55
type textarea "a"
type textarea "学"
type textarea "日全食什么时候来"
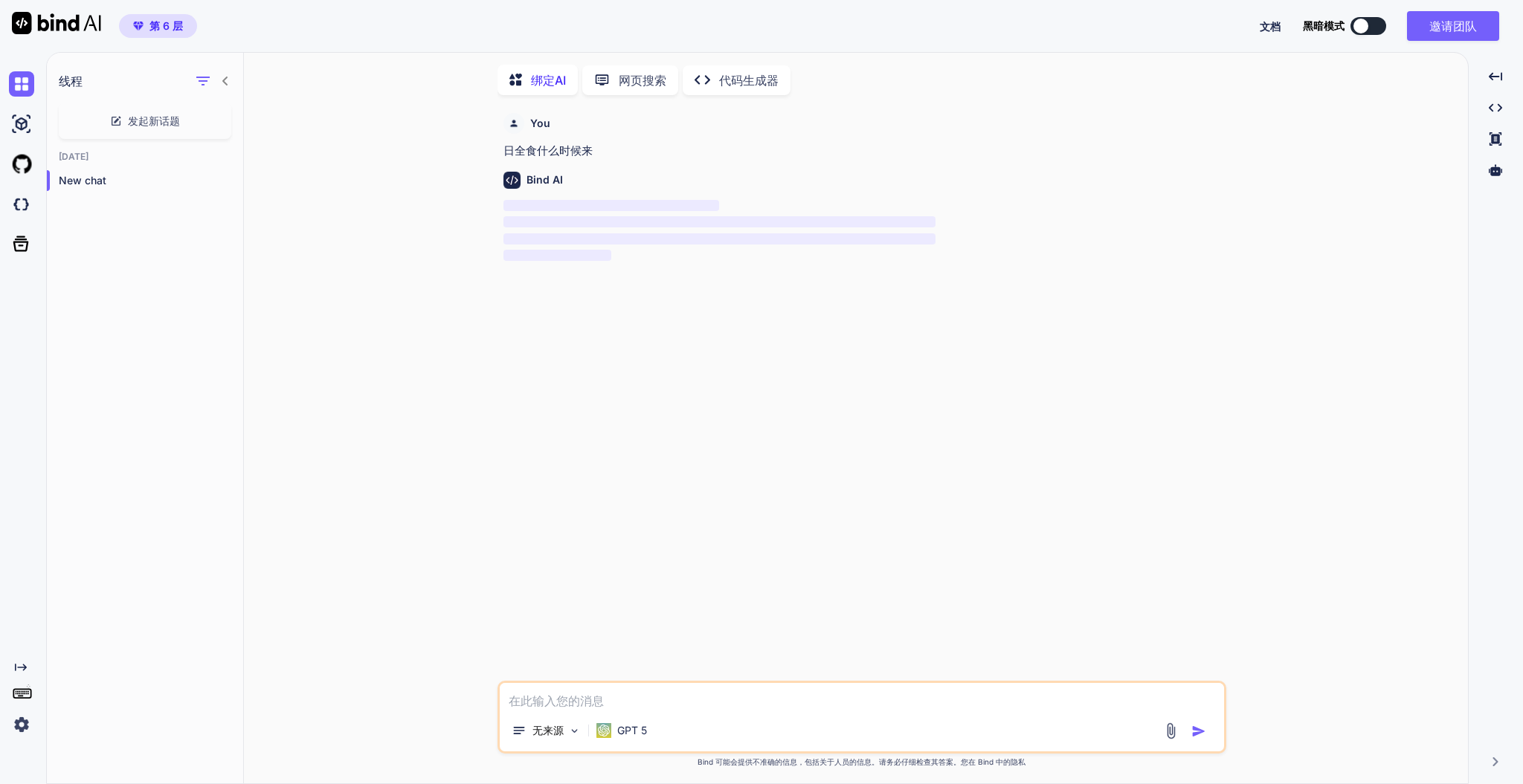
scroll to position [5, 0]
click at [626, 216] on span "‌" at bounding box center [719, 219] width 433 height 11
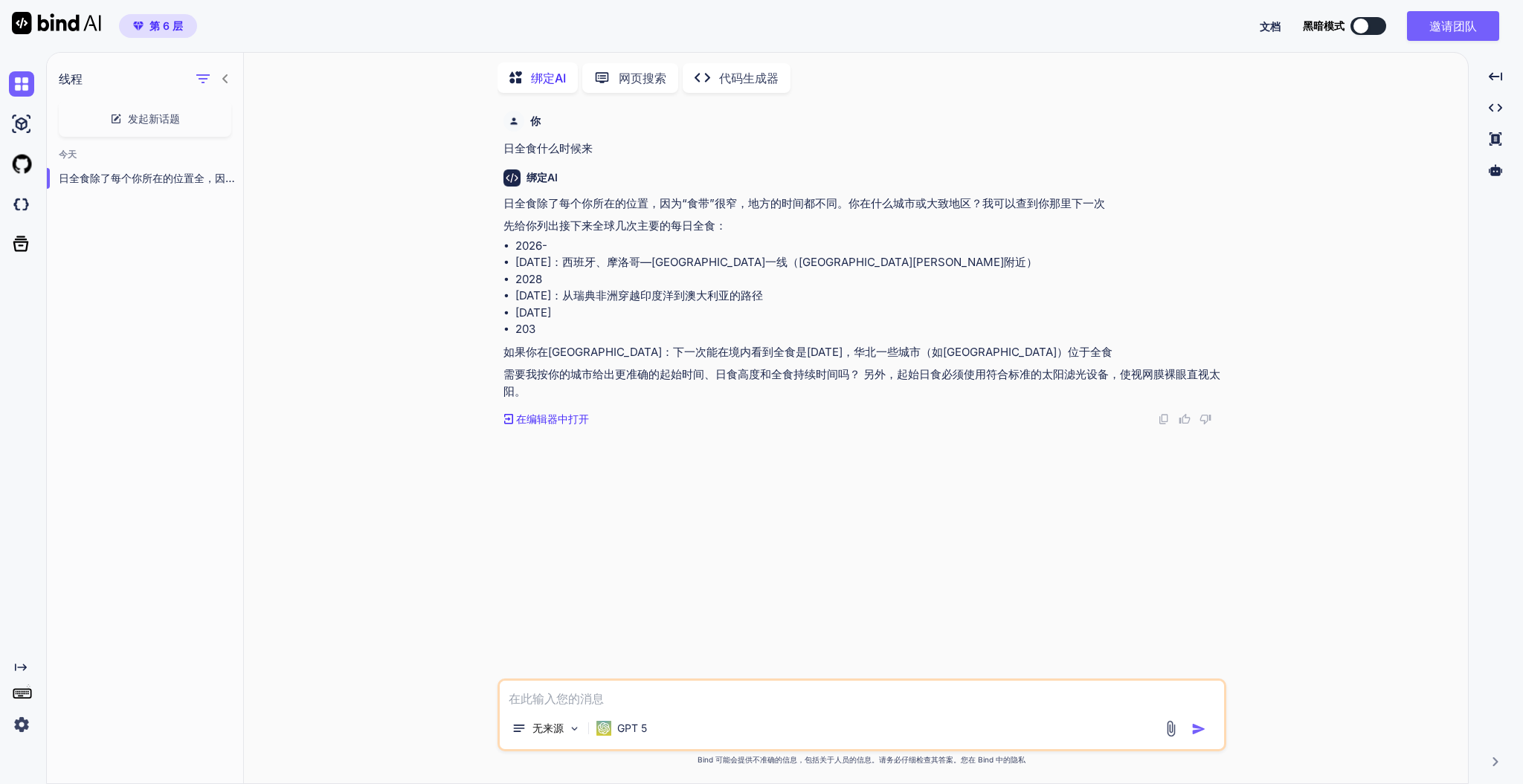
click at [661, 588] on textarea at bounding box center [862, 694] width 725 height 27
type textarea "说"
type textarea "新闻说今晚有"
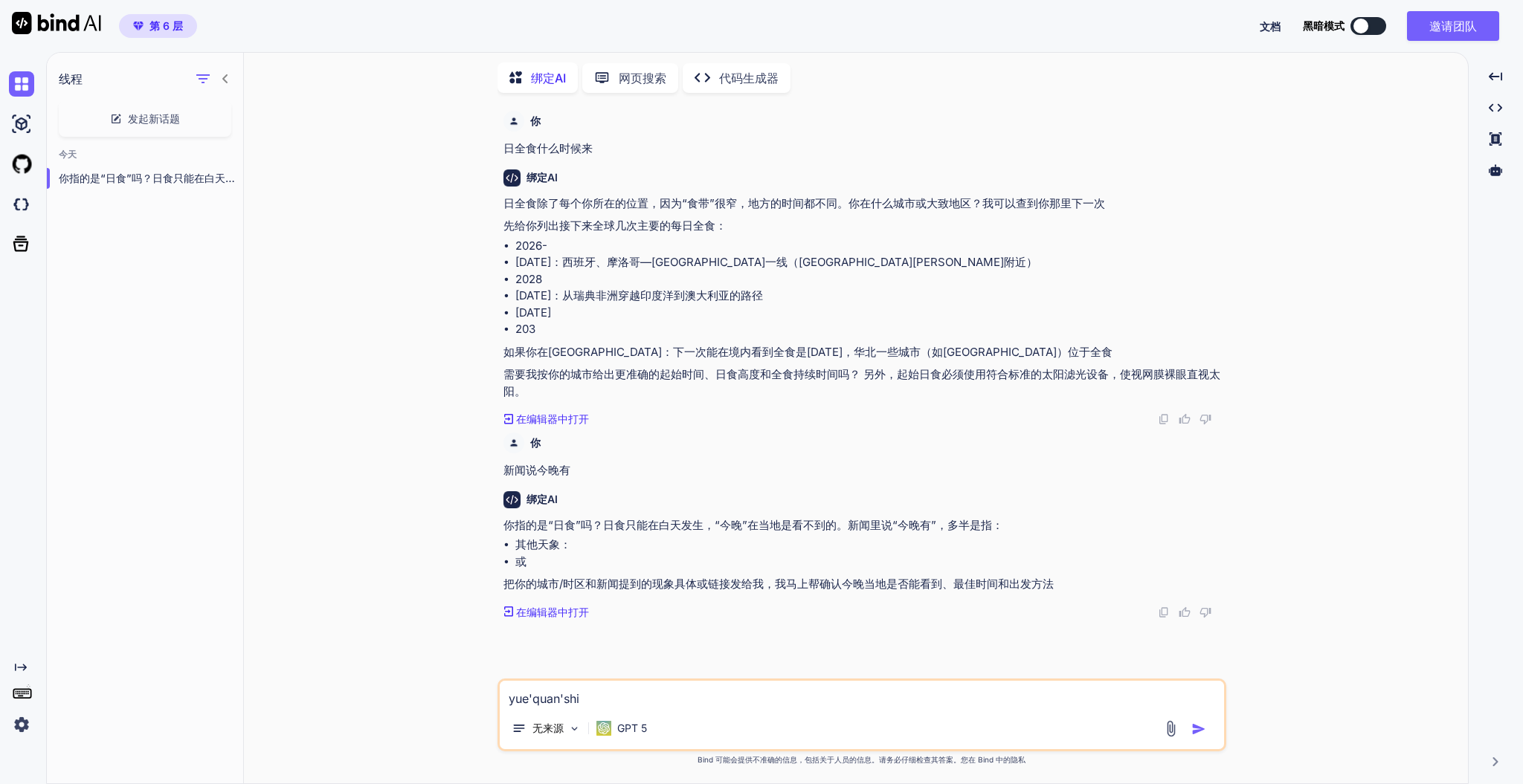
type textarea "月全食"
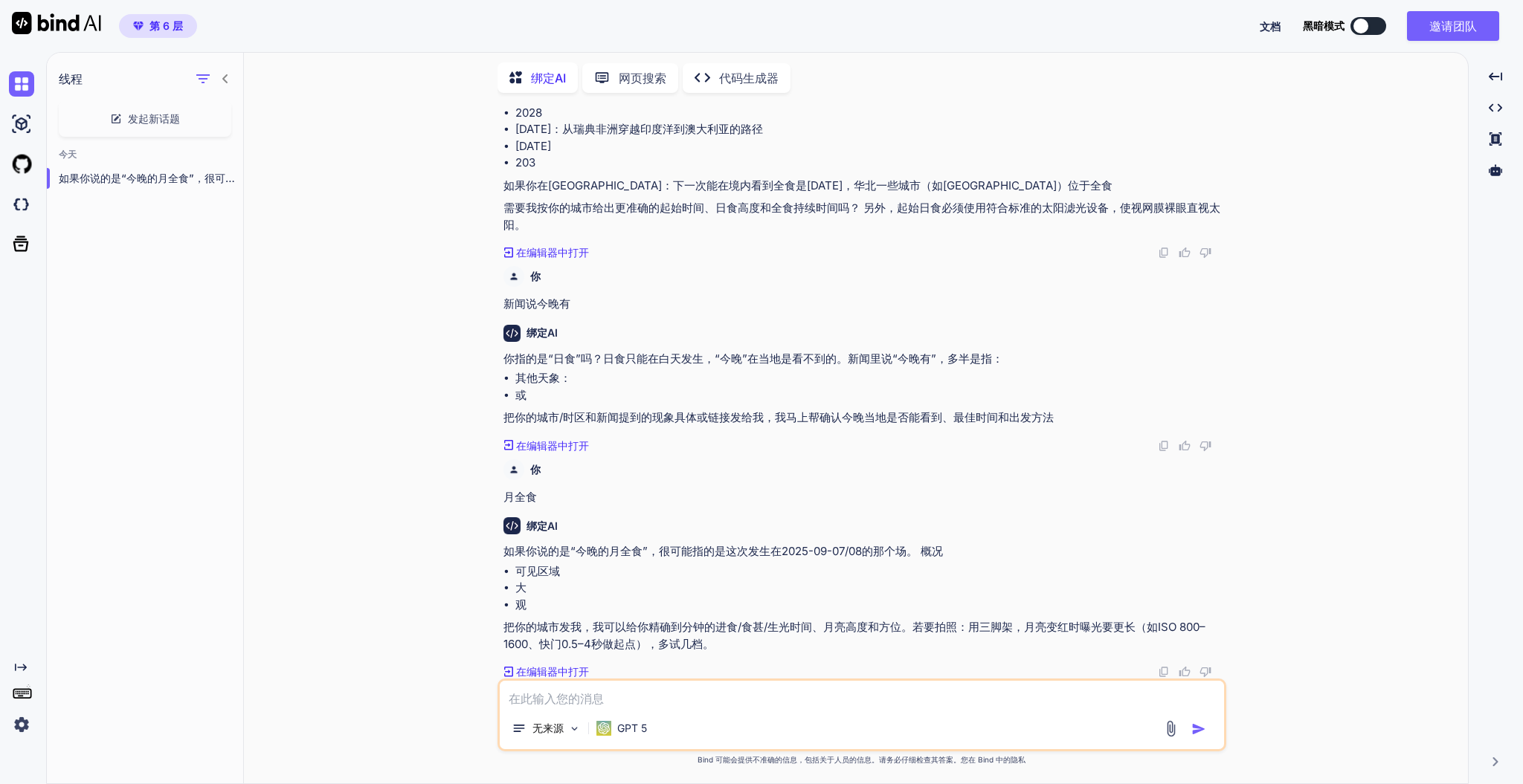
scroll to position [150, 0]
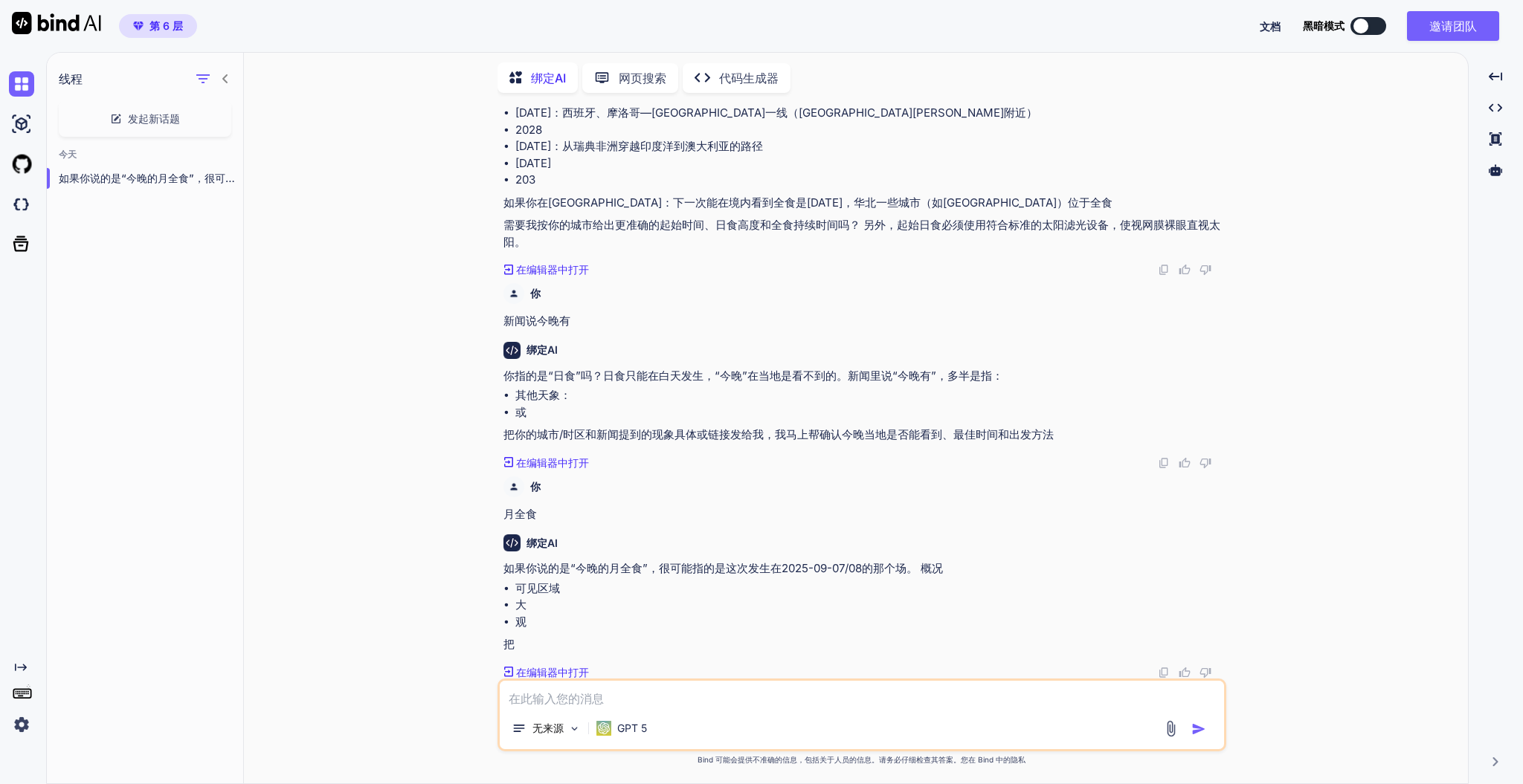
click at [703, 575] on font "如果你说的是“今晚的月全食”，很可能指的是这次发生在2025-09-07/08的那个场。 概况" at bounding box center [723, 568] width 440 height 14
click at [544, 588] on font "可见区域" at bounding box center [538, 588] width 45 height 14
click at [539, 588] on li "大" at bounding box center [869, 605] width 708 height 17
click at [540, 588] on font "可见区域" at bounding box center [538, 588] width 45 height 14
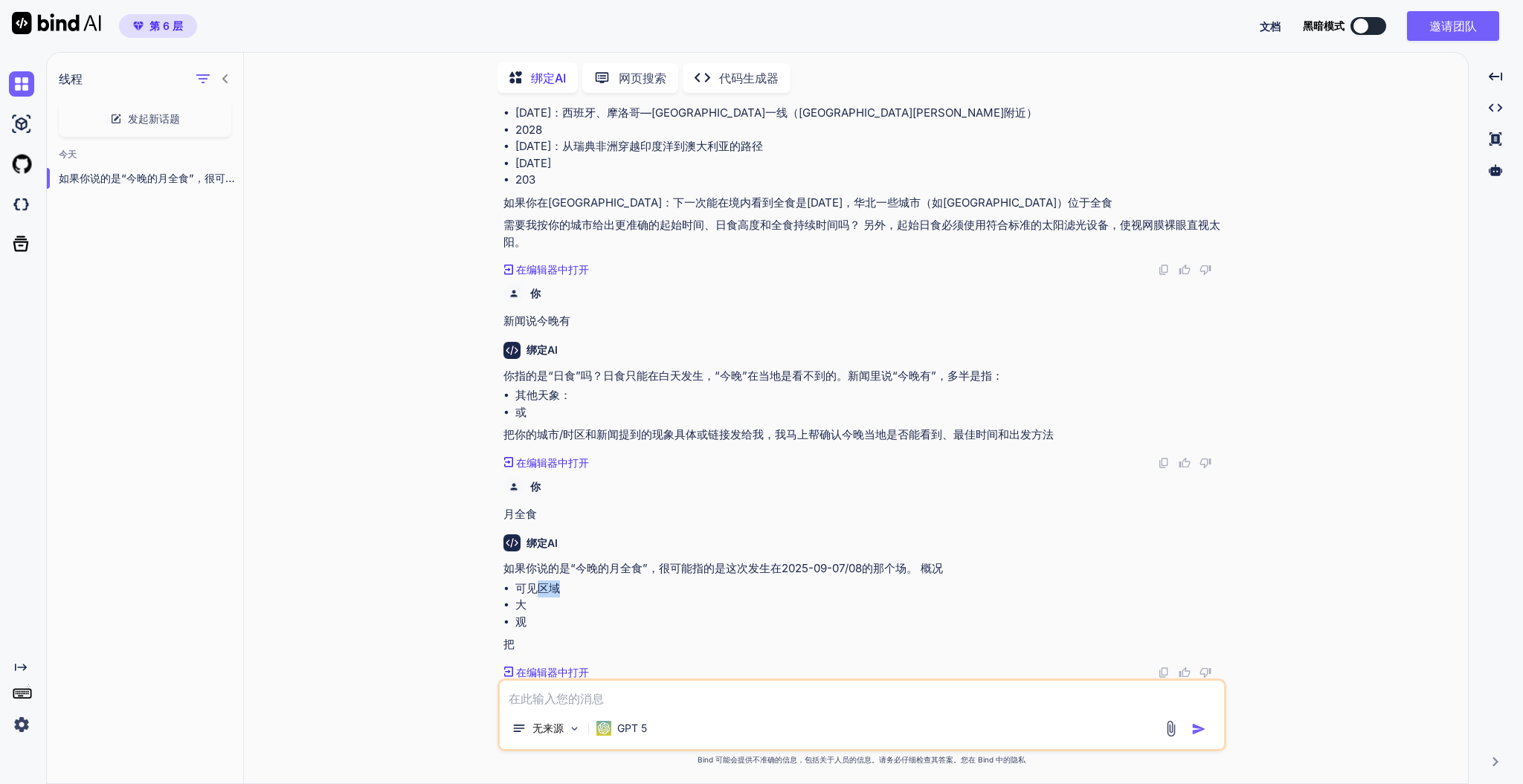
click at [540, 588] on font "可见区域" at bounding box center [538, 588] width 45 height 14
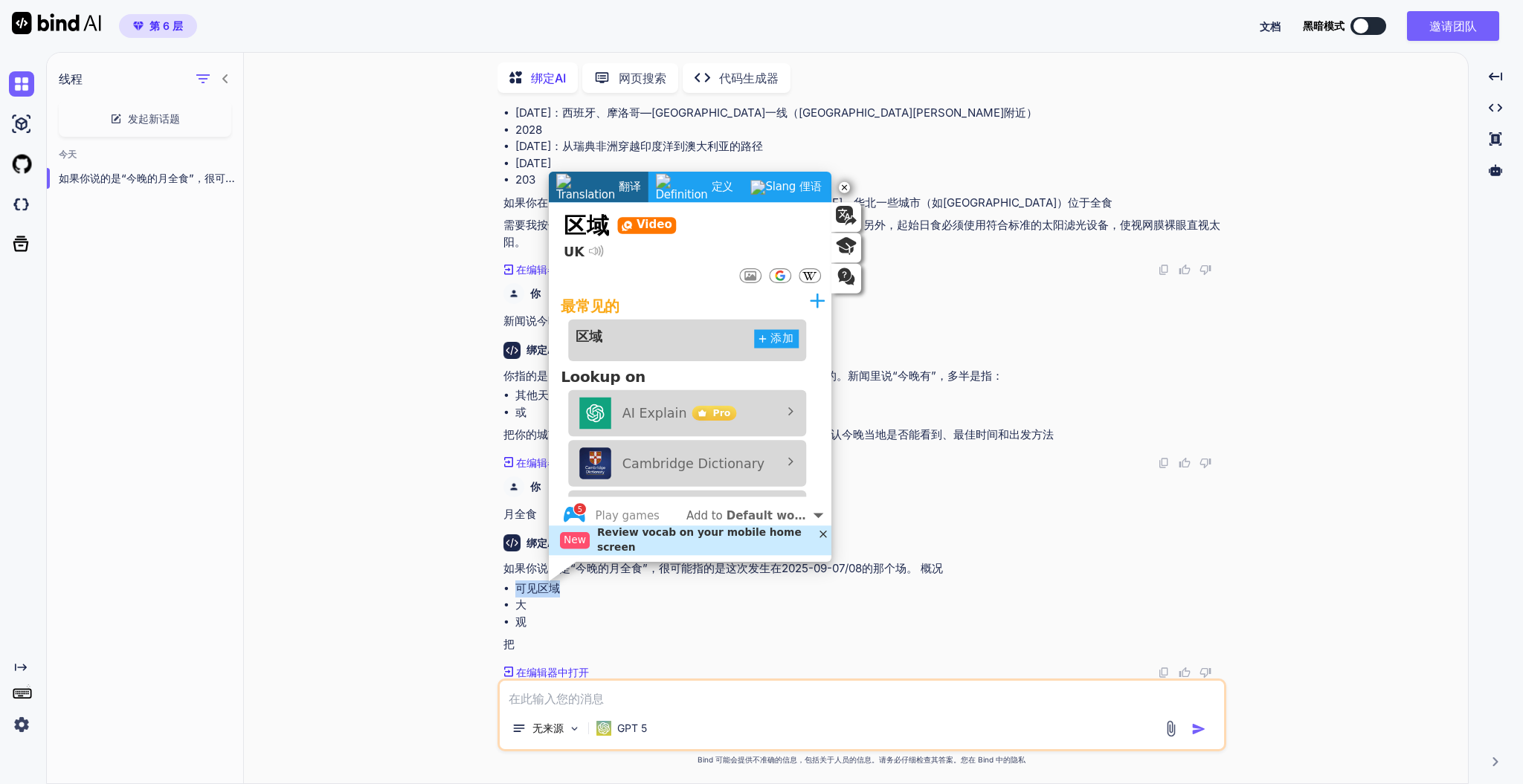
click at [540, 588] on font "可见区域" at bounding box center [538, 588] width 45 height 14
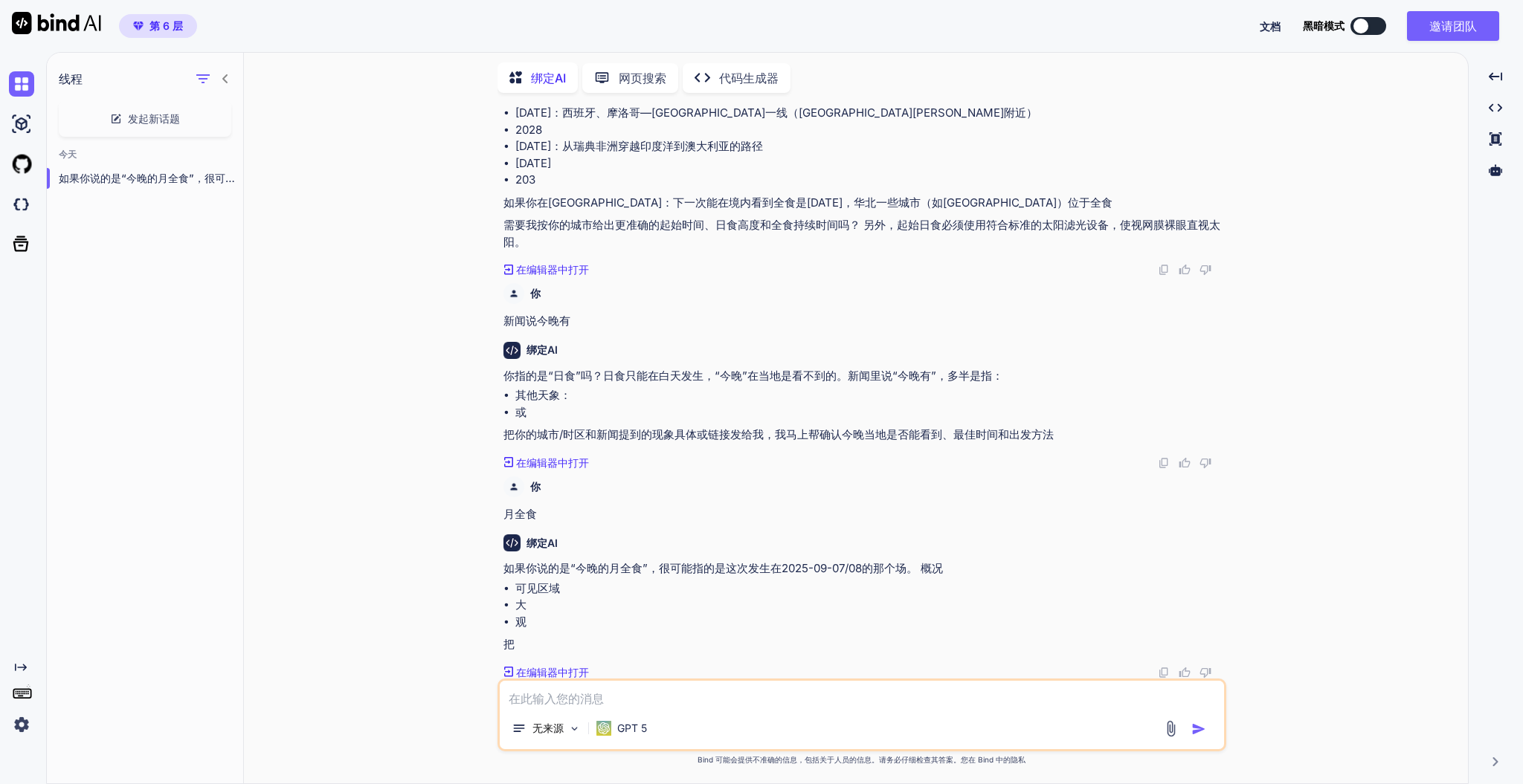
click at [547, 588] on li "大" at bounding box center [869, 605] width 708 height 17
click at [557, 588] on textarea at bounding box center [862, 694] width 725 height 27
type textarea "？"
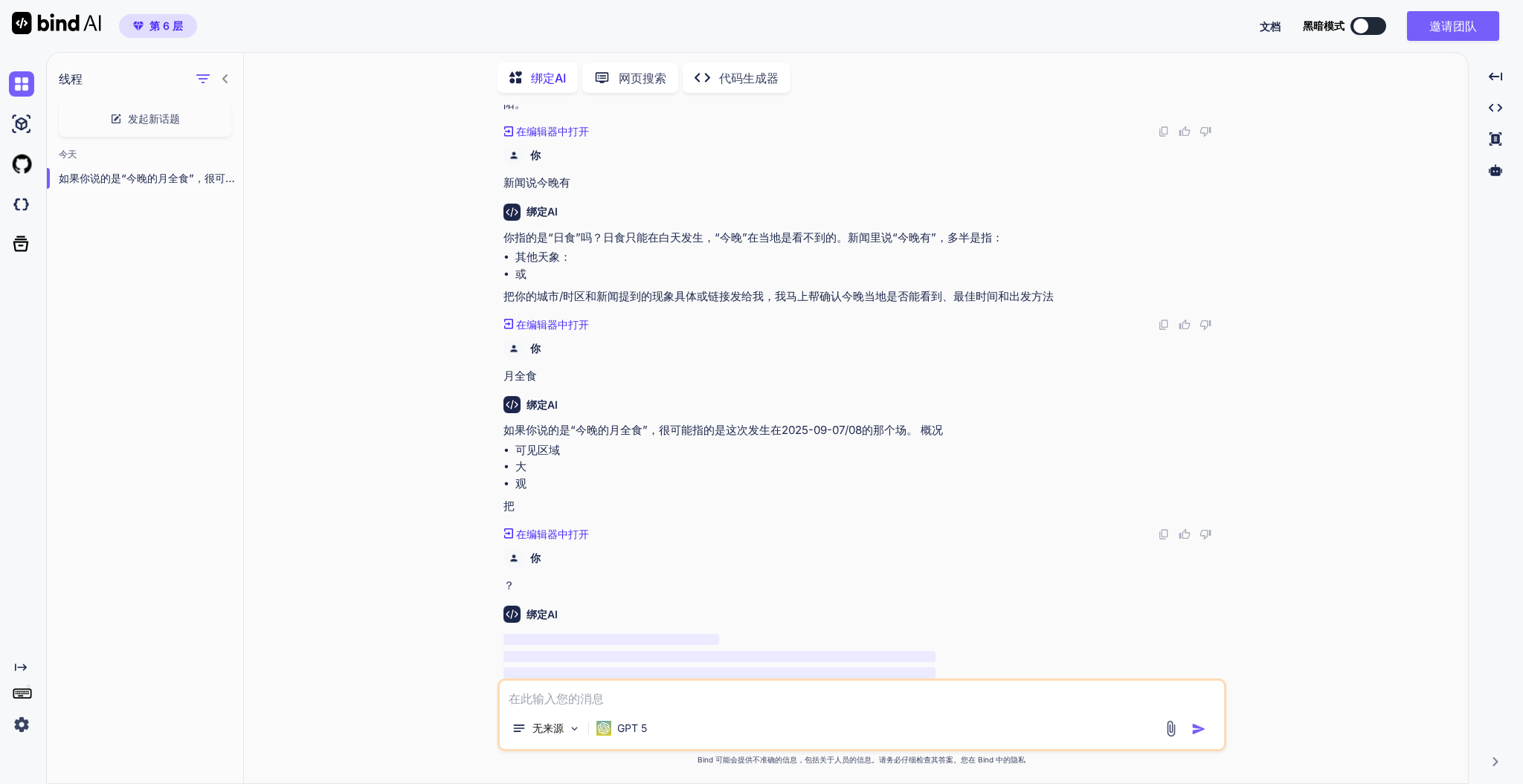
scroll to position [307, 0]
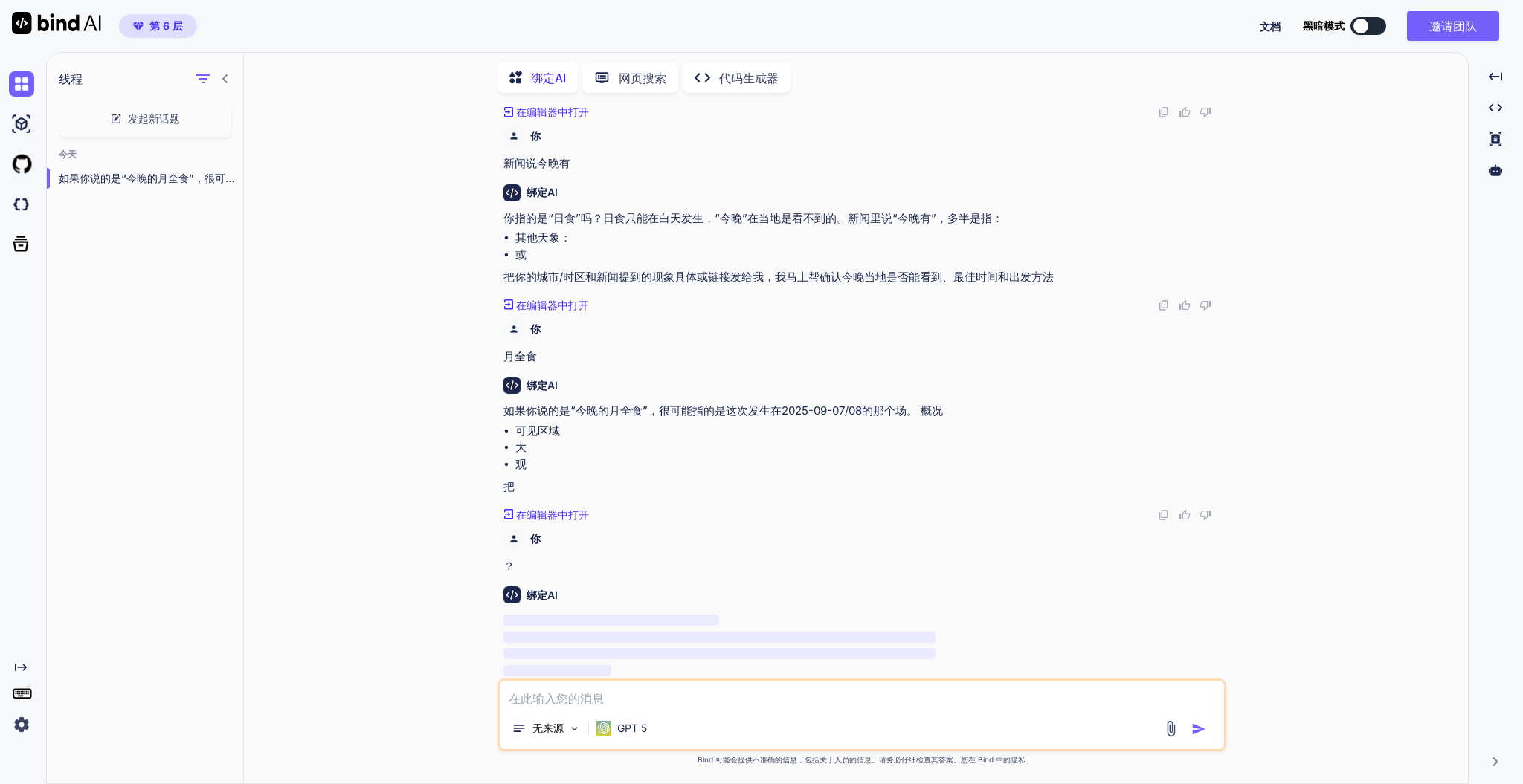
click at [96, 71] on div "线程" at bounding box center [144, 75] width 196 height 50
click at [76, 72] on font "线程" at bounding box center [71, 79] width 24 height 15
click at [199, 80] on icon "button" at bounding box center [203, 78] width 18 height 18
click at [206, 106] on input "已保存的话题" at bounding box center [210, 113] width 13 height 13
click at [198, 70] on icon "button" at bounding box center [203, 78] width 18 height 18
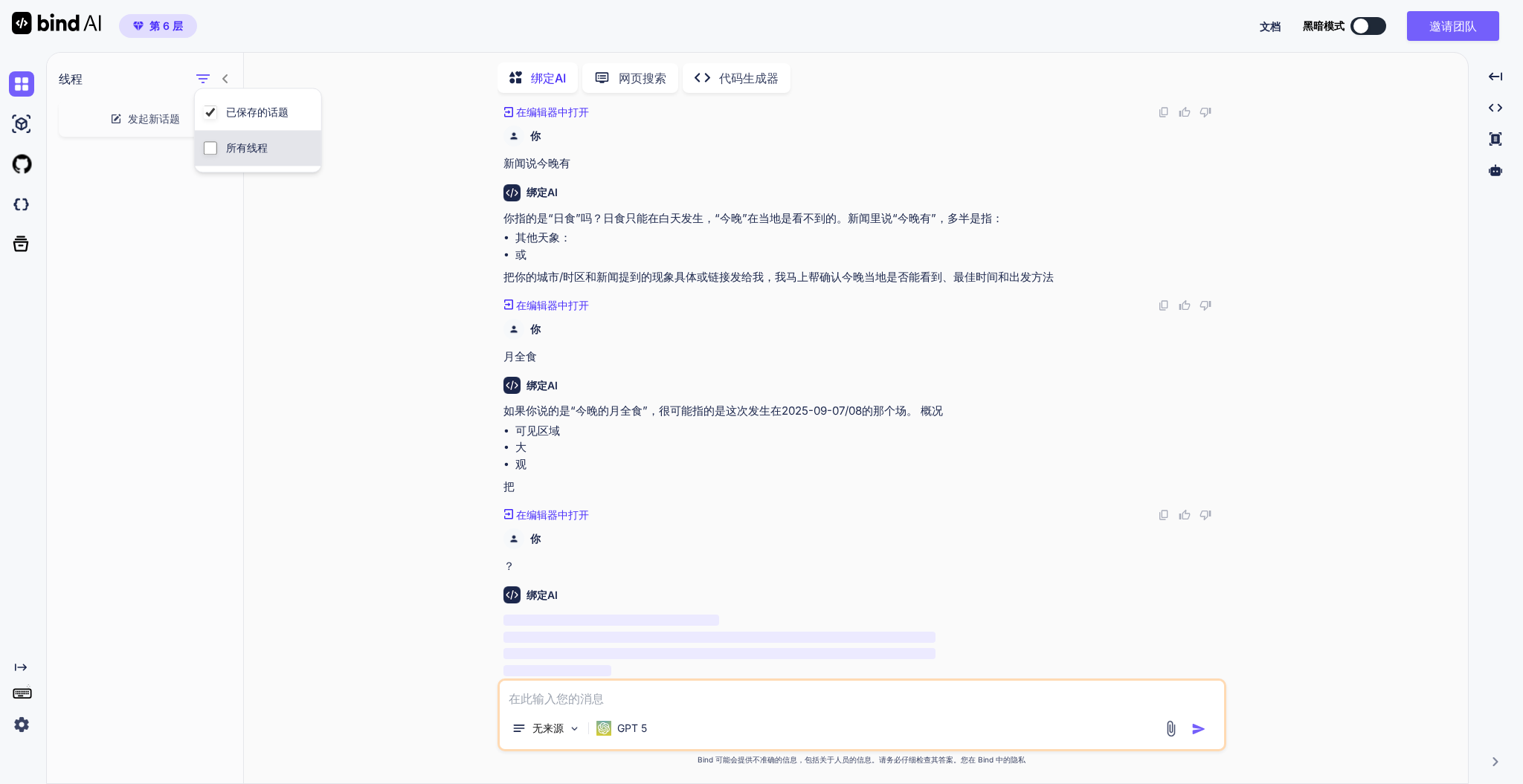
click at [210, 145] on input "所有线程" at bounding box center [210, 148] width 13 height 13
click at [109, 182] on p "如果你说的是“今晚的月全食”，很可能指的是这次发生在 2025-09-07/08 的..." at bounding box center [151, 179] width 184 height 15
click at [19, 85] on img at bounding box center [21, 84] width 25 height 25
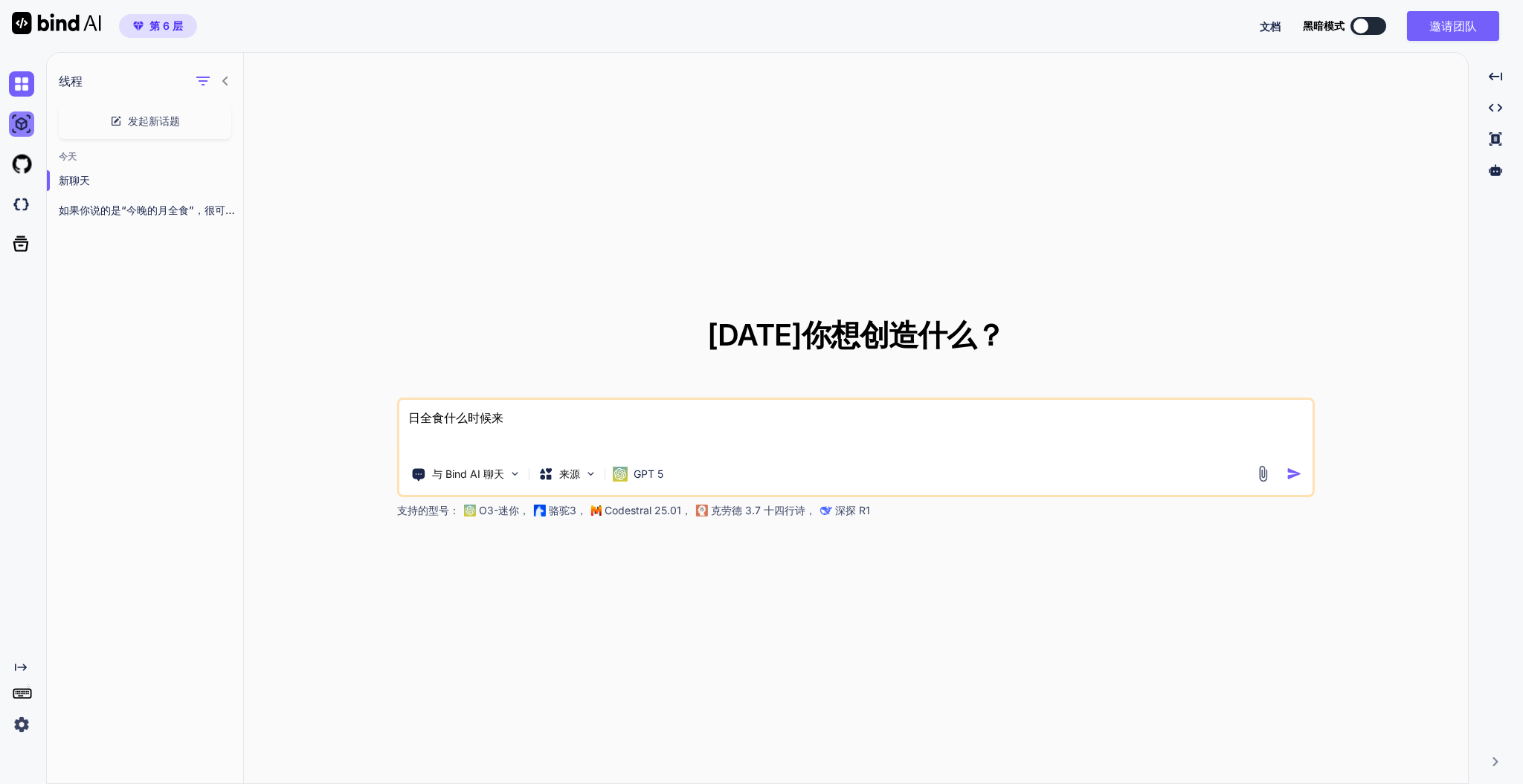
click at [22, 117] on img at bounding box center [21, 124] width 25 height 25
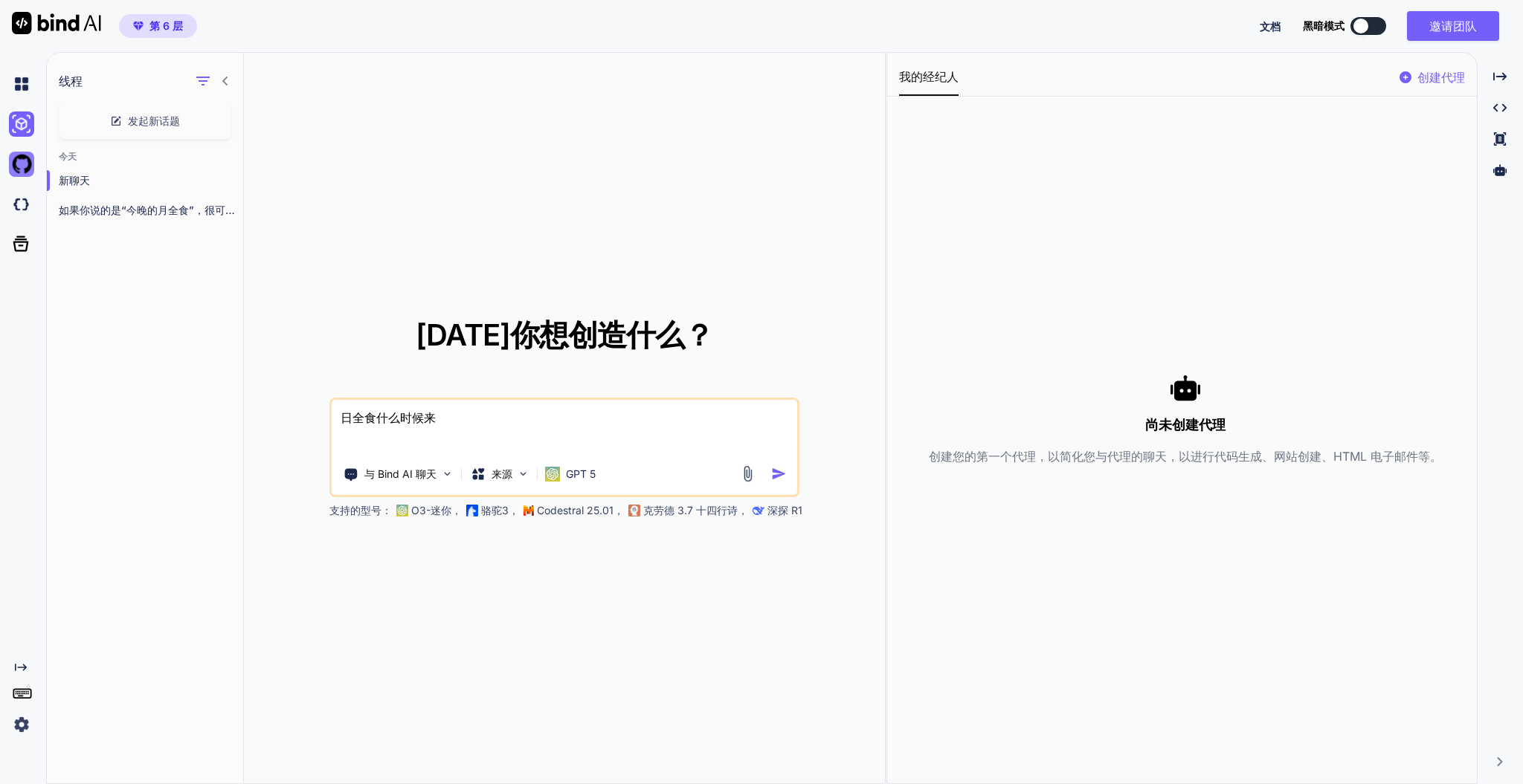
click at [22, 161] on img at bounding box center [21, 164] width 25 height 25
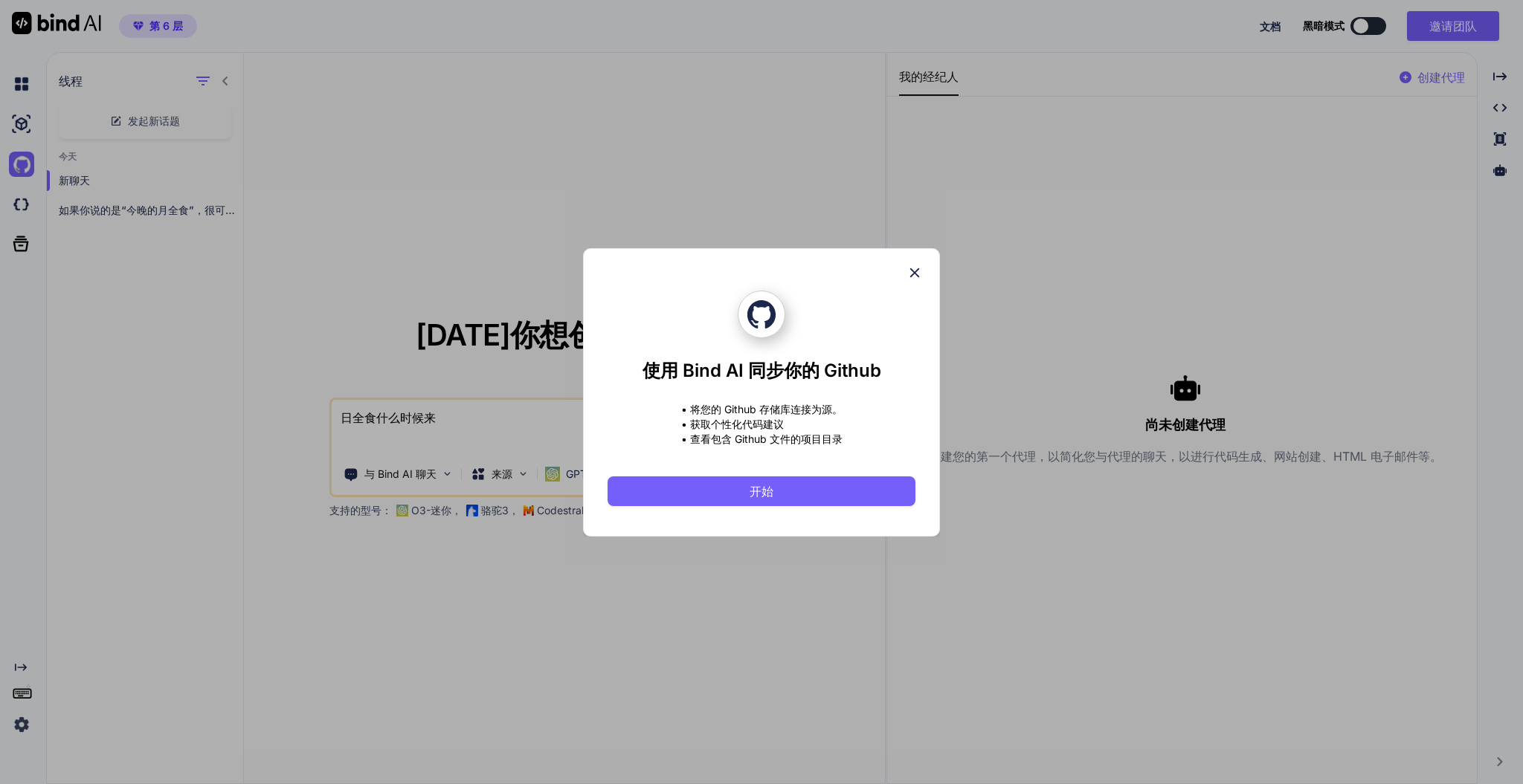
click at [908, 283] on div "使用 Bind AI 同步你的 Github • 将您的 Github 存储库连接为源。 • 获取个性化代码建议 • 查看包含 Github 文件的项目目录 …" at bounding box center [761, 392] width 308 height 287
click at [913, 266] on icon at bounding box center [915, 273] width 17 height 17
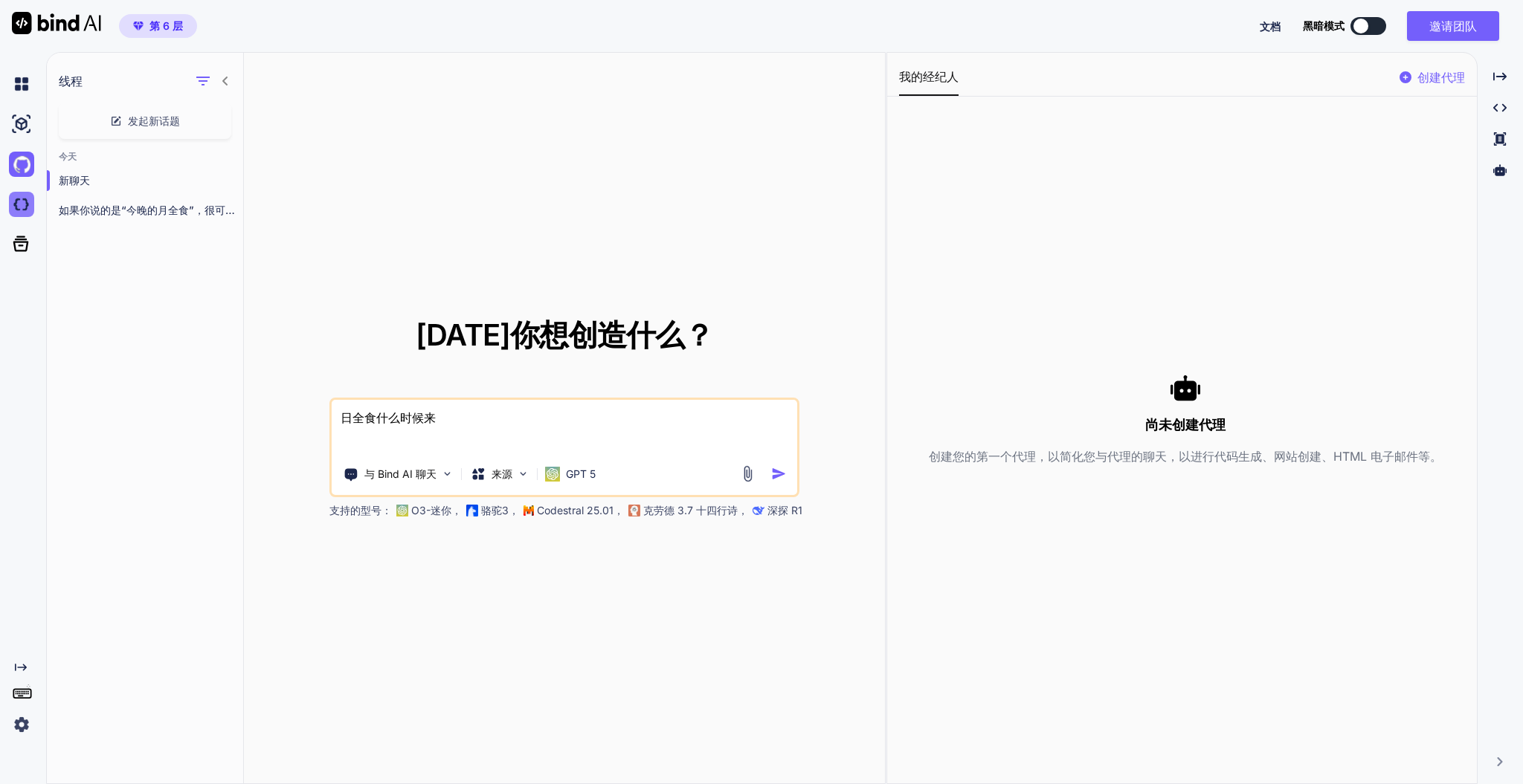
click at [28, 203] on img at bounding box center [21, 204] width 25 height 25
click at [32, 229] on div at bounding box center [25, 244] width 32 height 39
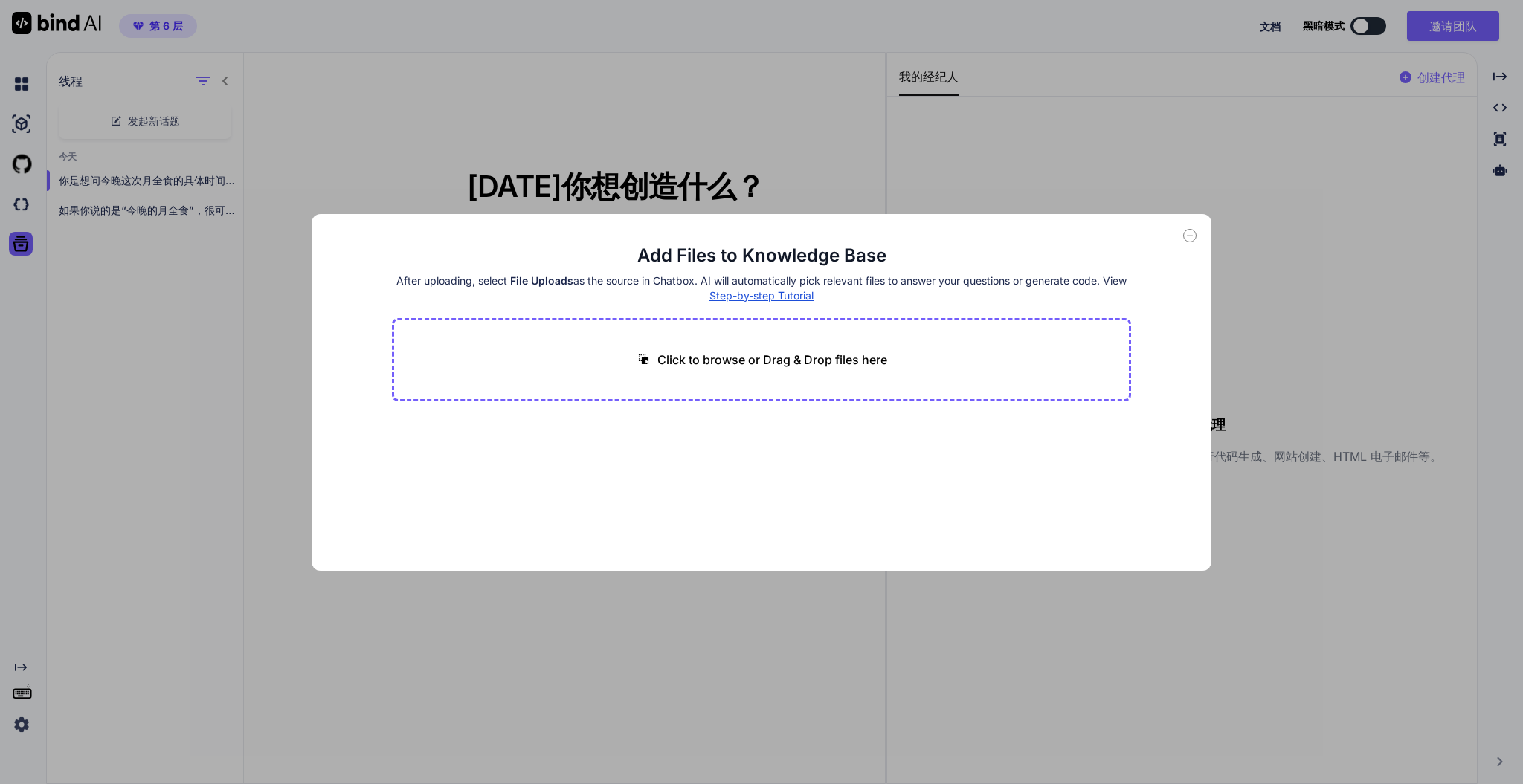
click at [22, 237] on div "Add Files to Knowledge Base After uploading, select File Uploads as the source …" at bounding box center [761, 392] width 1523 height 784
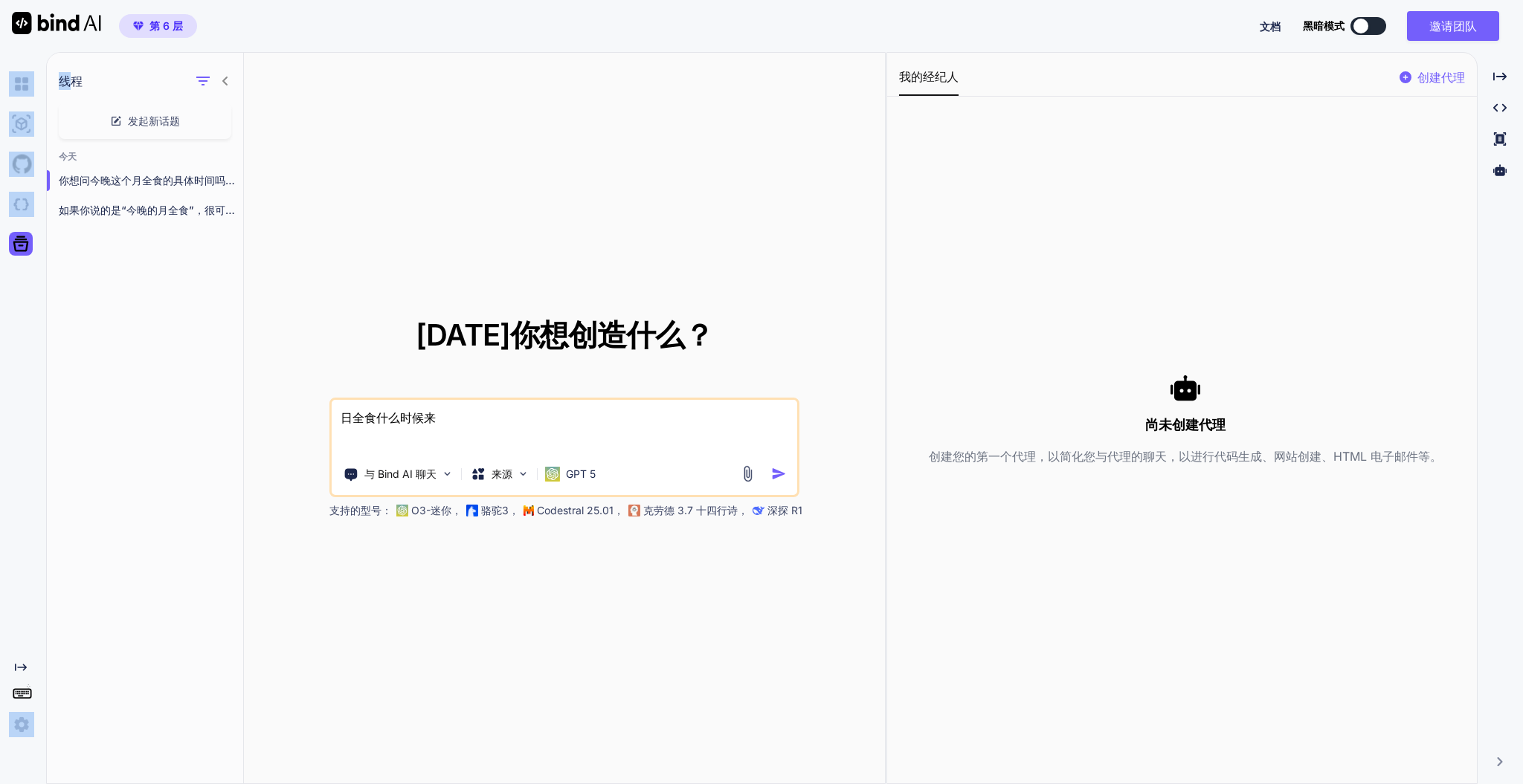
click at [22, 237] on icon at bounding box center [20, 244] width 16 height 16
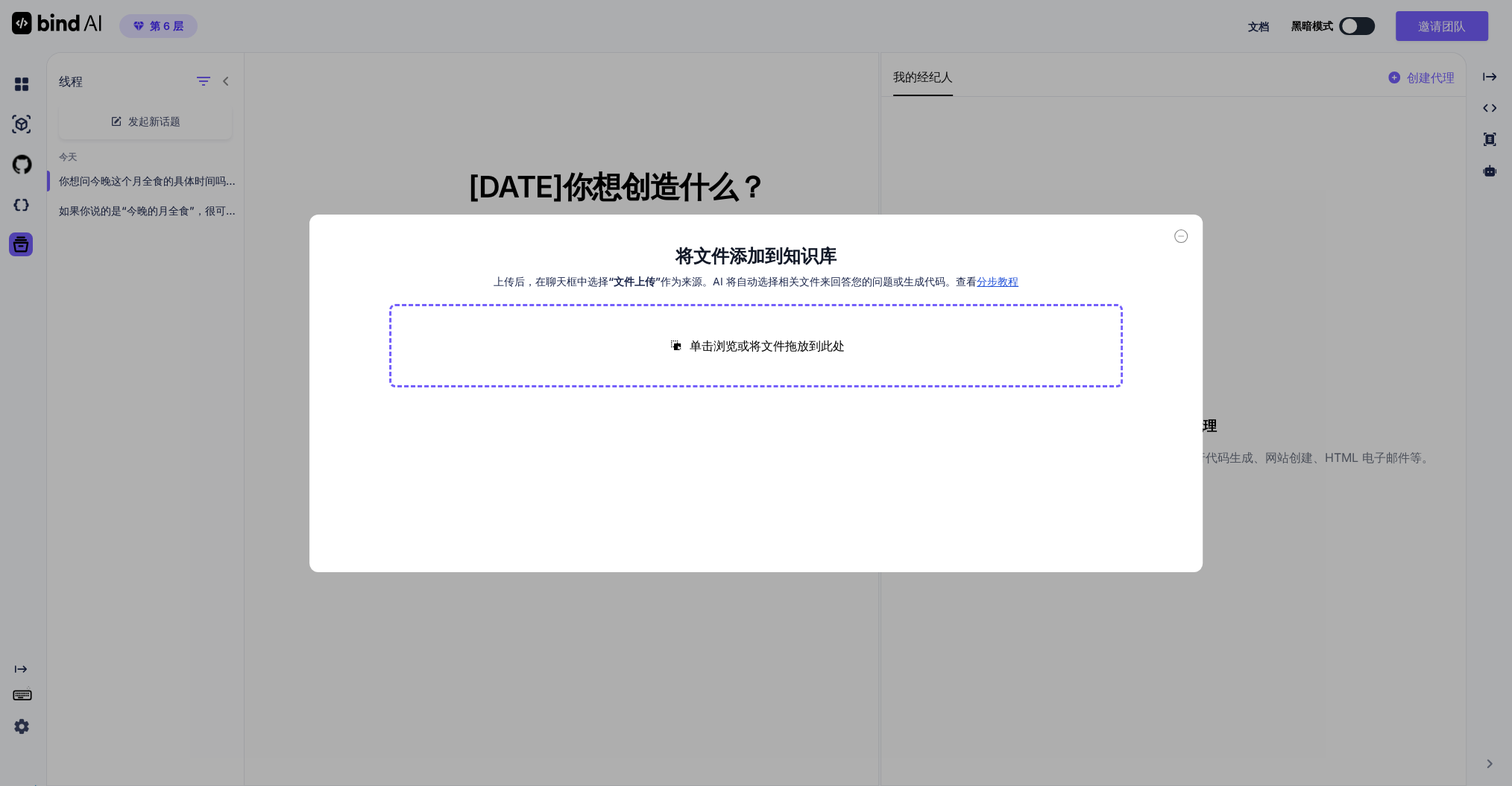
click at [946, 468] on main "将文件添加到知识库 上传后，在聊天框中选择 “文件上传” 作为来源。AI 将自动选择相关文件来回答您的问题或生成代码。查看 分步教程 单击浏览或将文件拖放到此处" at bounding box center [756, 408] width 735 height 328
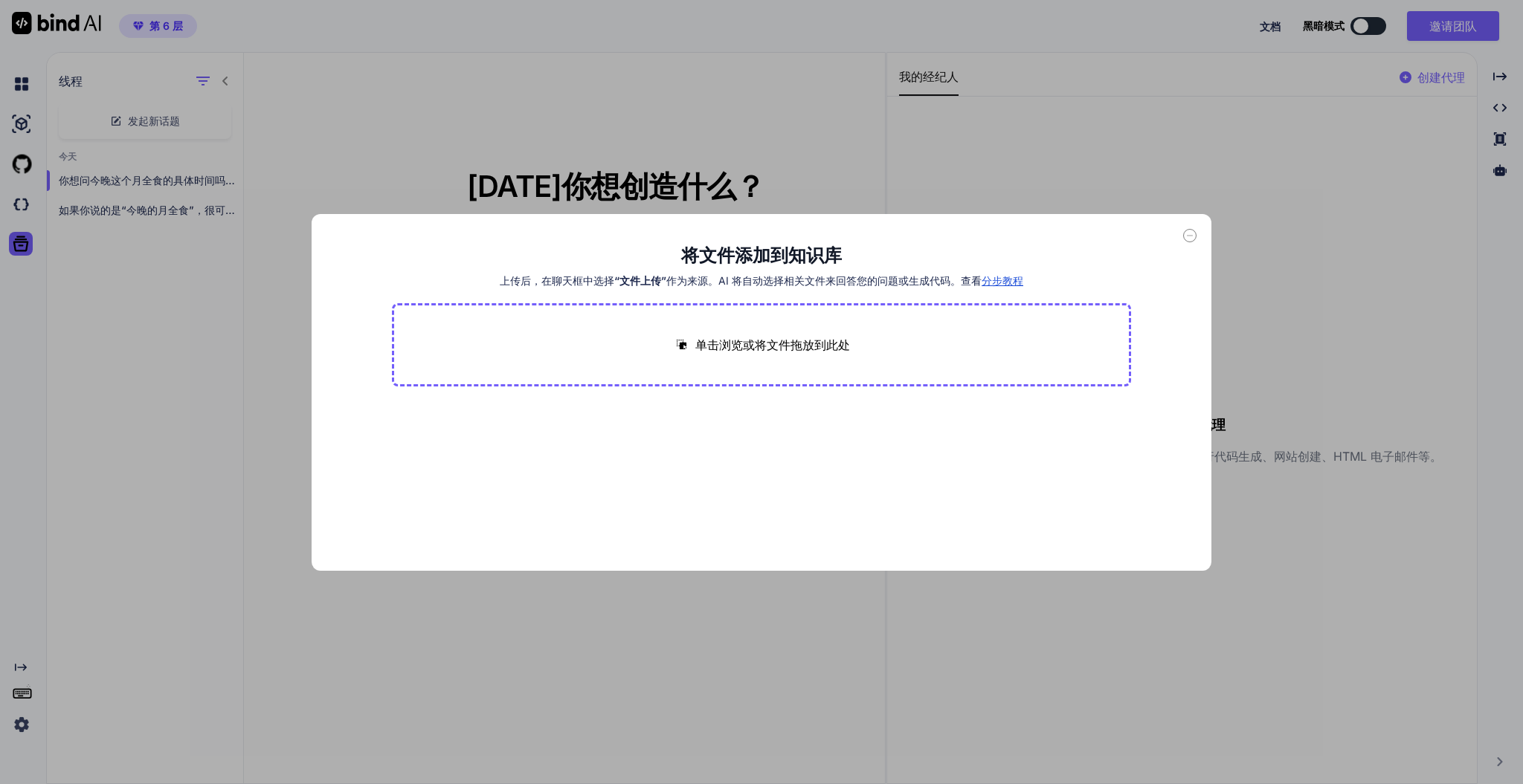
click at [823, 111] on div "将文件添加到知识库 上传后，在聊天框中选择 “文件上传” 作为来源。AI 将自动选择相关文件来回答您的问题或生成代码。查看 分步教程 单击浏览或将文件拖放到此处" at bounding box center [761, 392] width 1523 height 784
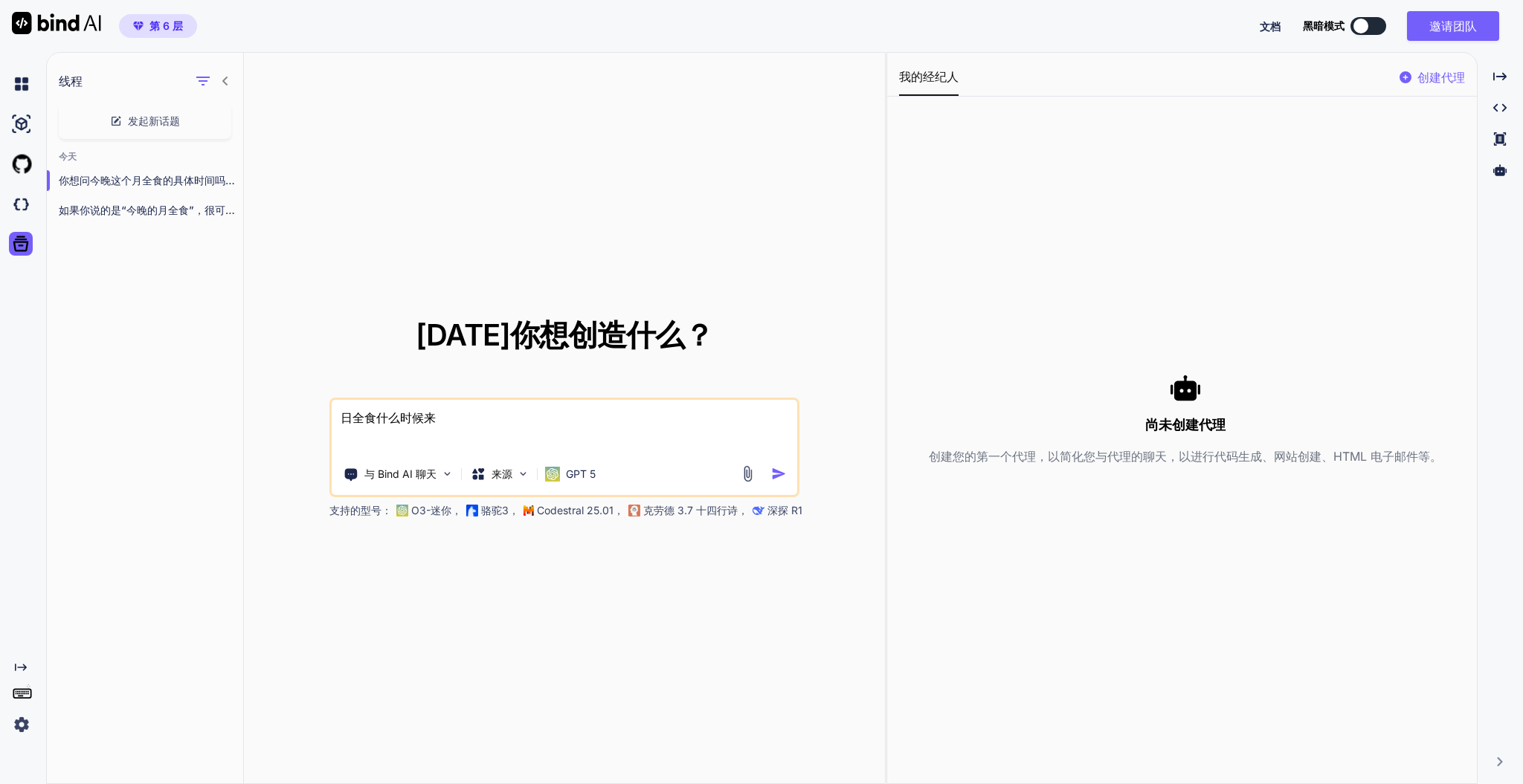
click at [543, 432] on textarea "日全食什么时候来" at bounding box center [565, 427] width 466 height 55
click at [1142, 76] on font "创建代理" at bounding box center [1441, 77] width 47 height 15
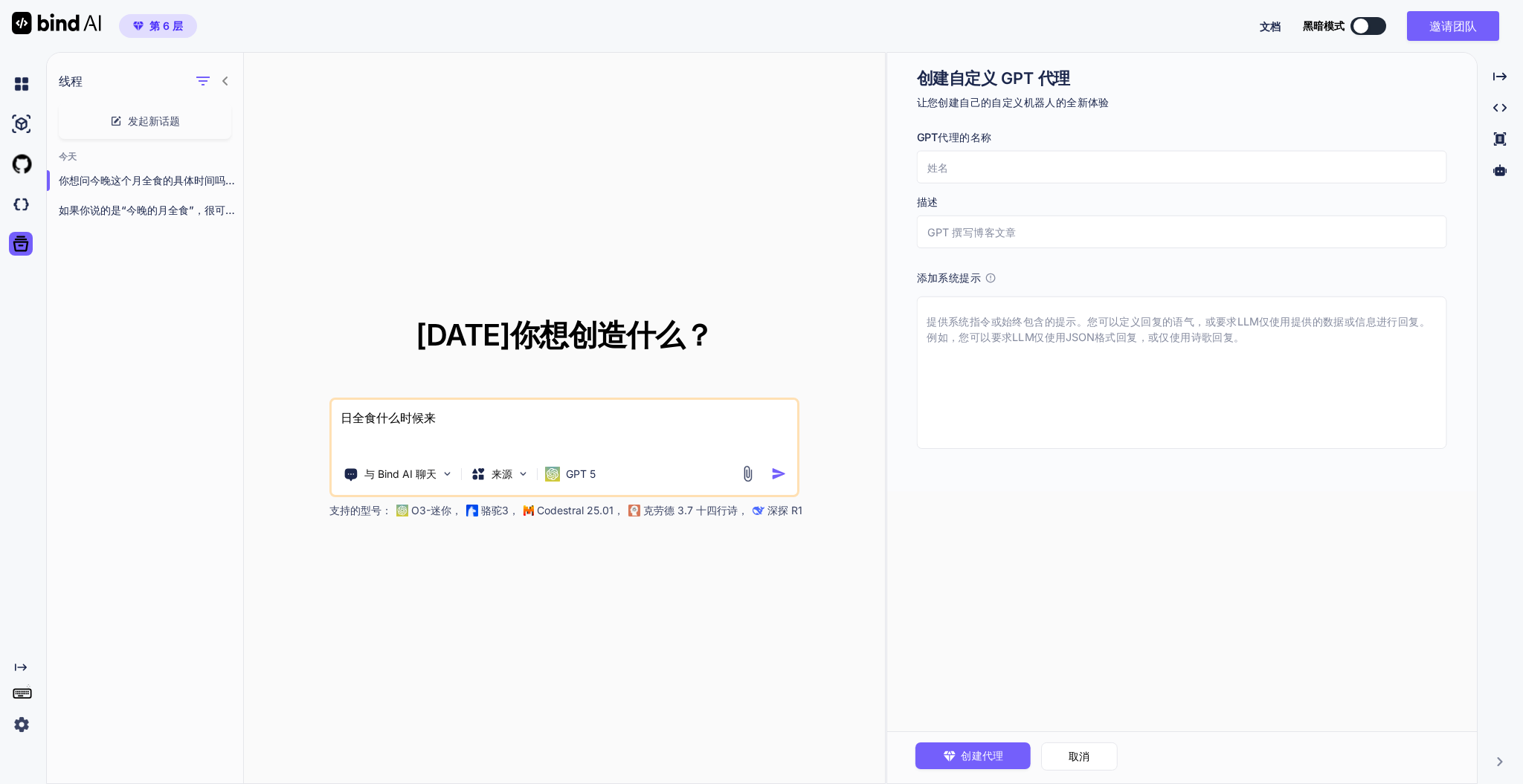
click at [1132, 174] on input "text" at bounding box center [1182, 166] width 530 height 33
click at [1080, 234] on input "text" at bounding box center [1182, 232] width 530 height 33
click at [1086, 317] on textarea at bounding box center [1182, 373] width 530 height 153
click at [1142, 472] on div "创建自定义 GPT 代理 让您创建自己的自定义机器人的全新体验 GPT代理的名称 描述 添加系统提示" at bounding box center [1182, 272] width 589 height 439
click at [161, 166] on div "你想问今晚这个月全食的具体时间吗？告诉我你所在的城市，我给你精确到分钟的表..." at bounding box center [144, 180] width 196 height 30
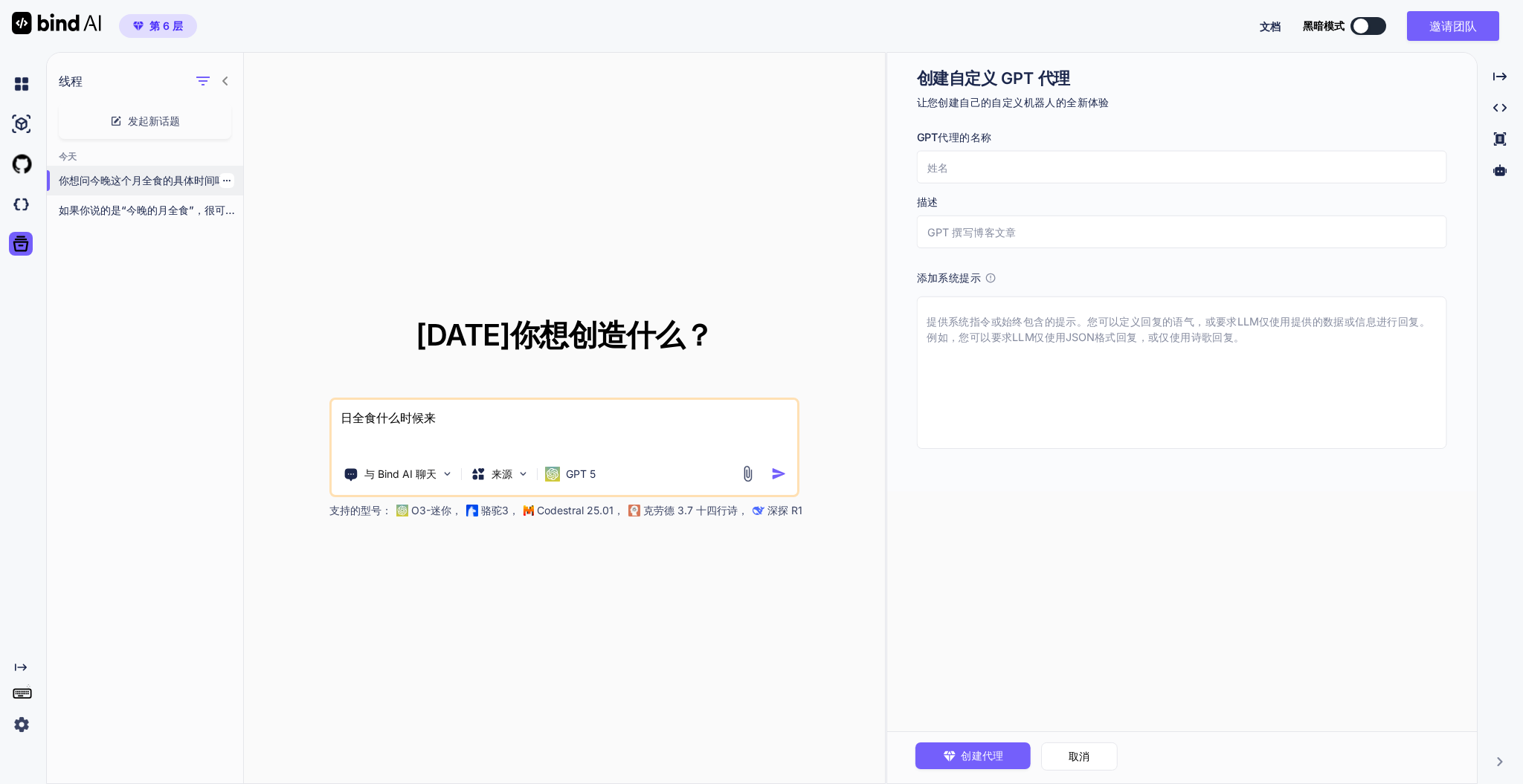
click at [223, 180] on icon "button" at bounding box center [227, 180] width 7 height 2
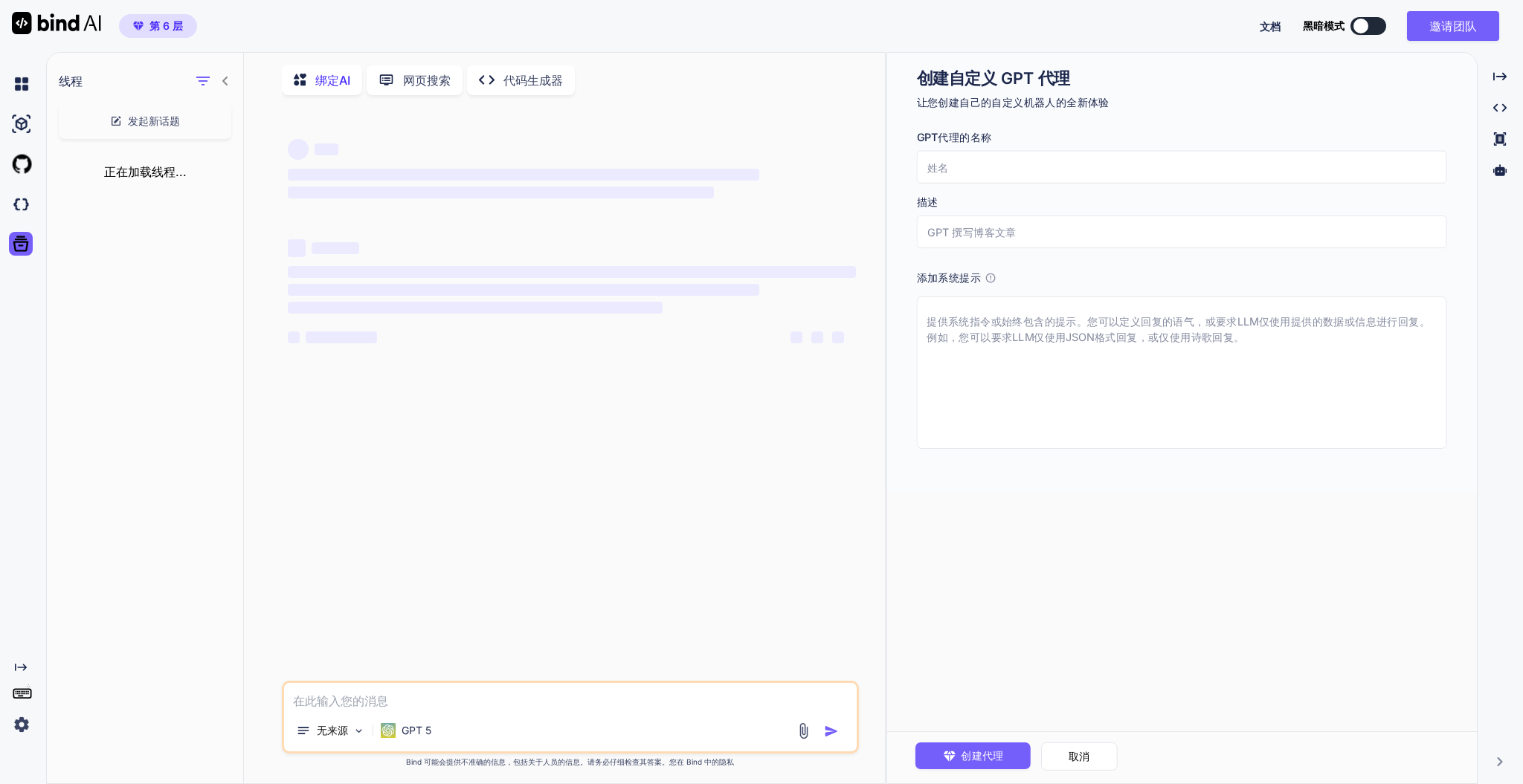
click at [194, 174] on div "正在加载线程..." at bounding box center [144, 171] width 196 height 42
click at [165, 174] on font "正在加载线程..." at bounding box center [145, 172] width 83 height 15
click at [168, 169] on font "正在加载线程..." at bounding box center [145, 172] width 83 height 15
click at [22, 245] on icon at bounding box center [20, 244] width 16 height 16
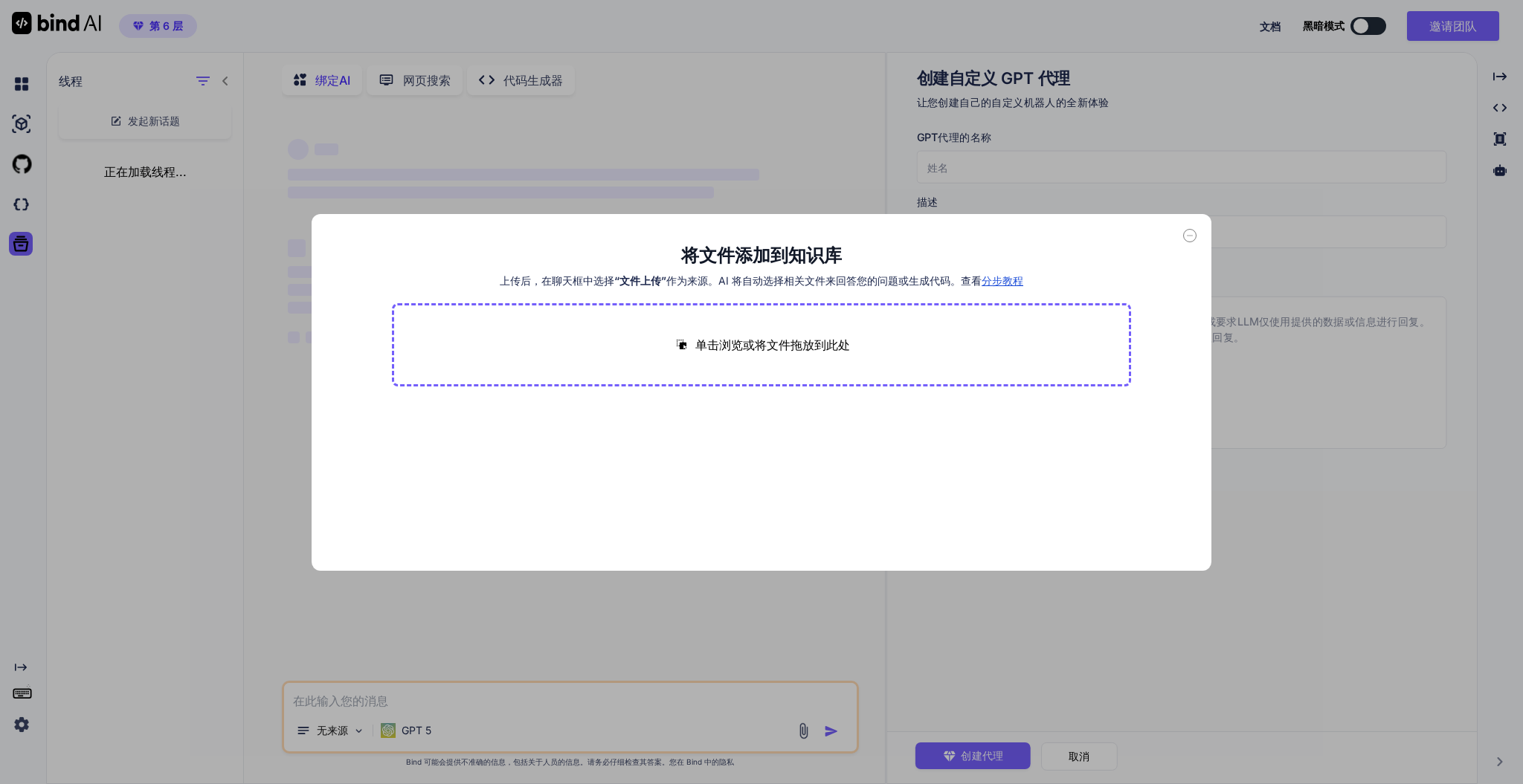
drag, startPoint x: 1056, startPoint y: 535, endPoint x: 1063, endPoint y: 537, distance: 7.3
click at [1063, 537] on main "将文件添加到知识库 上传后，在聊天框中选择 “文件上传” 作为来源。AI 将自动选择相关文件来回答您的问题或生成代码。查看 分步教程 单击浏览或将文件拖放到此处" at bounding box center [762, 407] width 741 height 327
click at [1020, 581] on div "将文件添加到知识库 上传后，在聊天框中选择 “文件上传” 作为来源。AI 将自动选择相关文件来回答您的问题或生成代码。查看 分步教程 单击浏览或将文件拖放到此处" at bounding box center [761, 392] width 1523 height 784
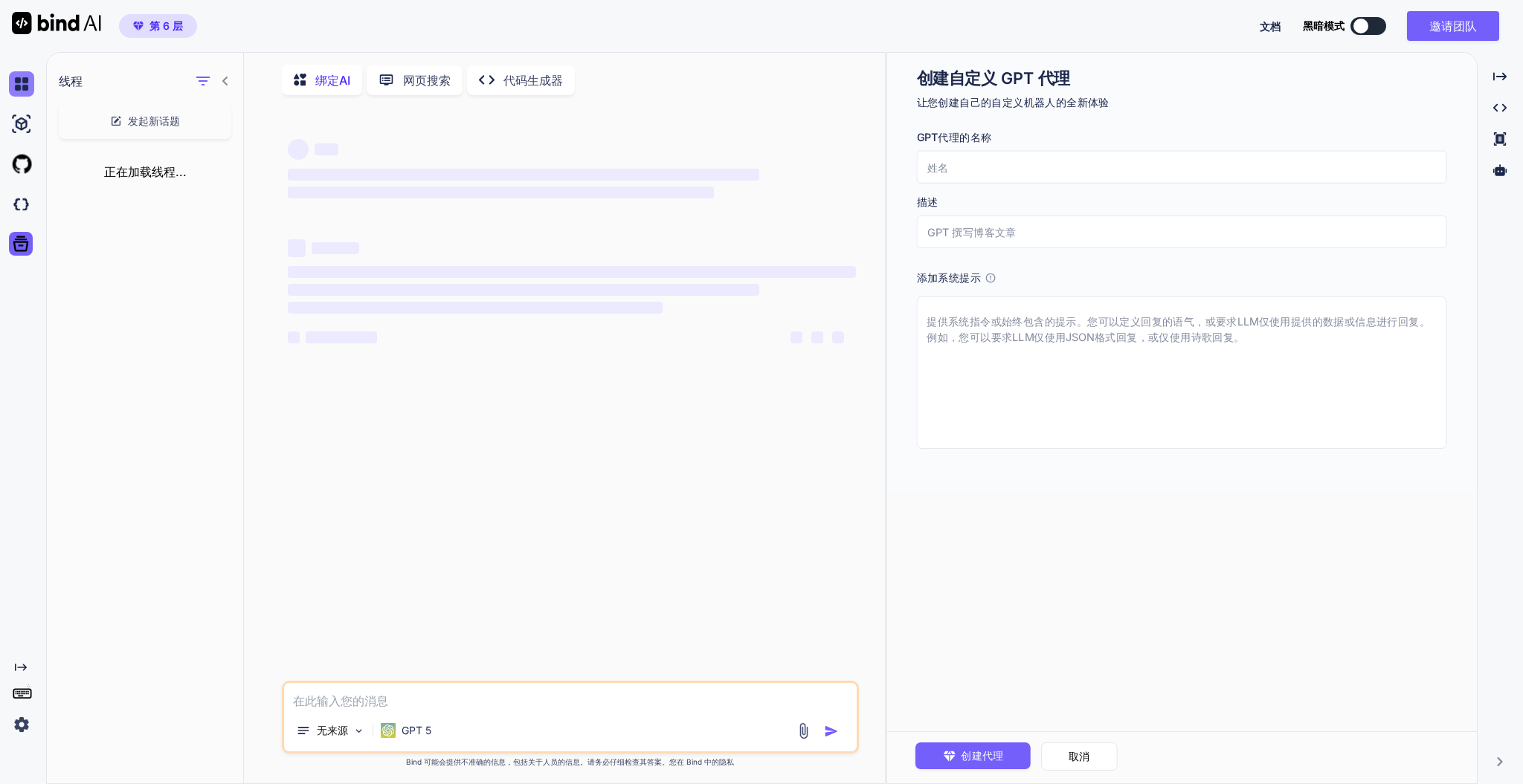
click at [24, 80] on img at bounding box center [21, 84] width 25 height 25
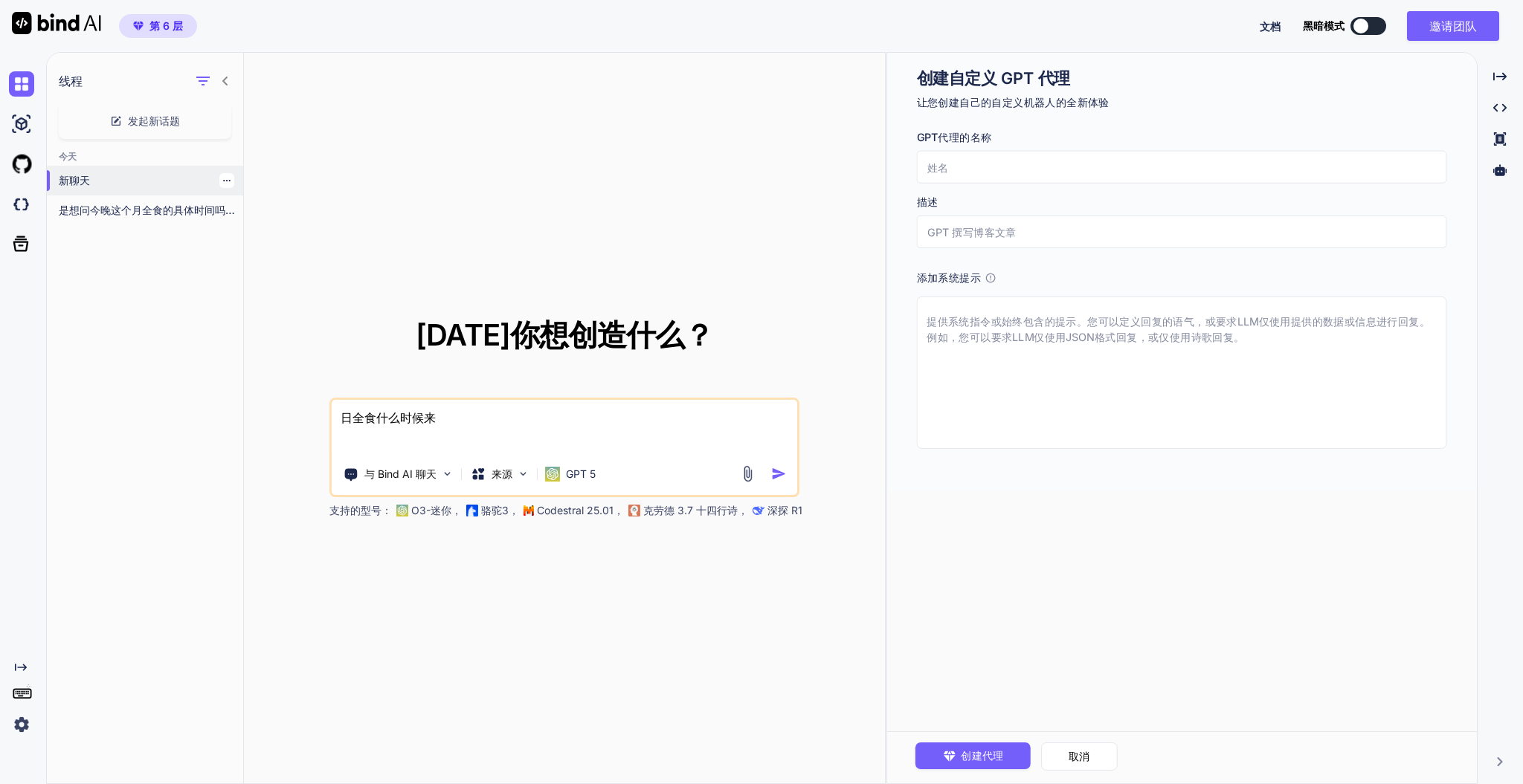
click at [222, 183] on icon "button" at bounding box center [227, 180] width 9 height 9
click at [254, 231] on div "Delete" at bounding box center [289, 239] width 146 height 30
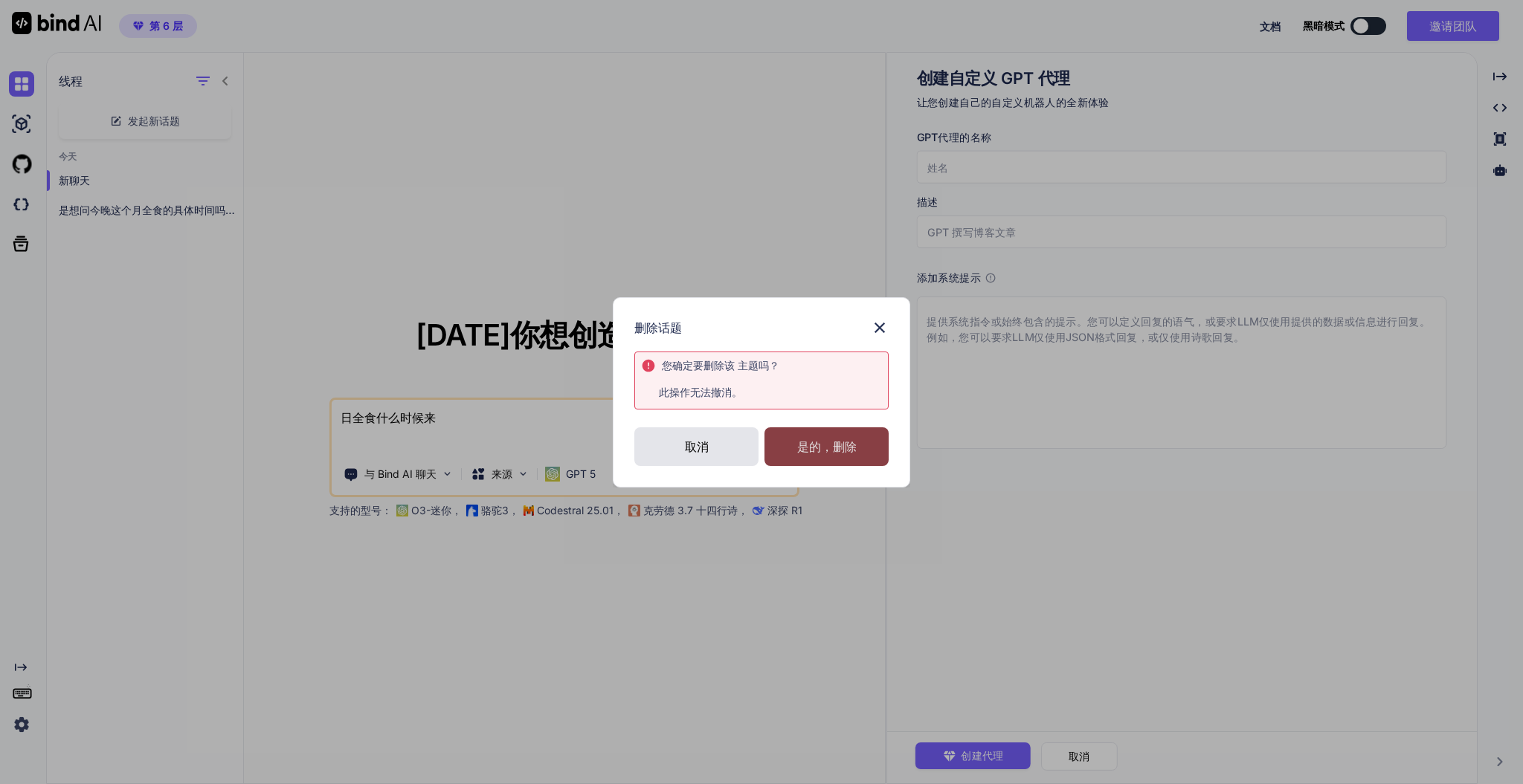
click at [855, 440] on font "是的，删除" at bounding box center [827, 447] width 60 height 15
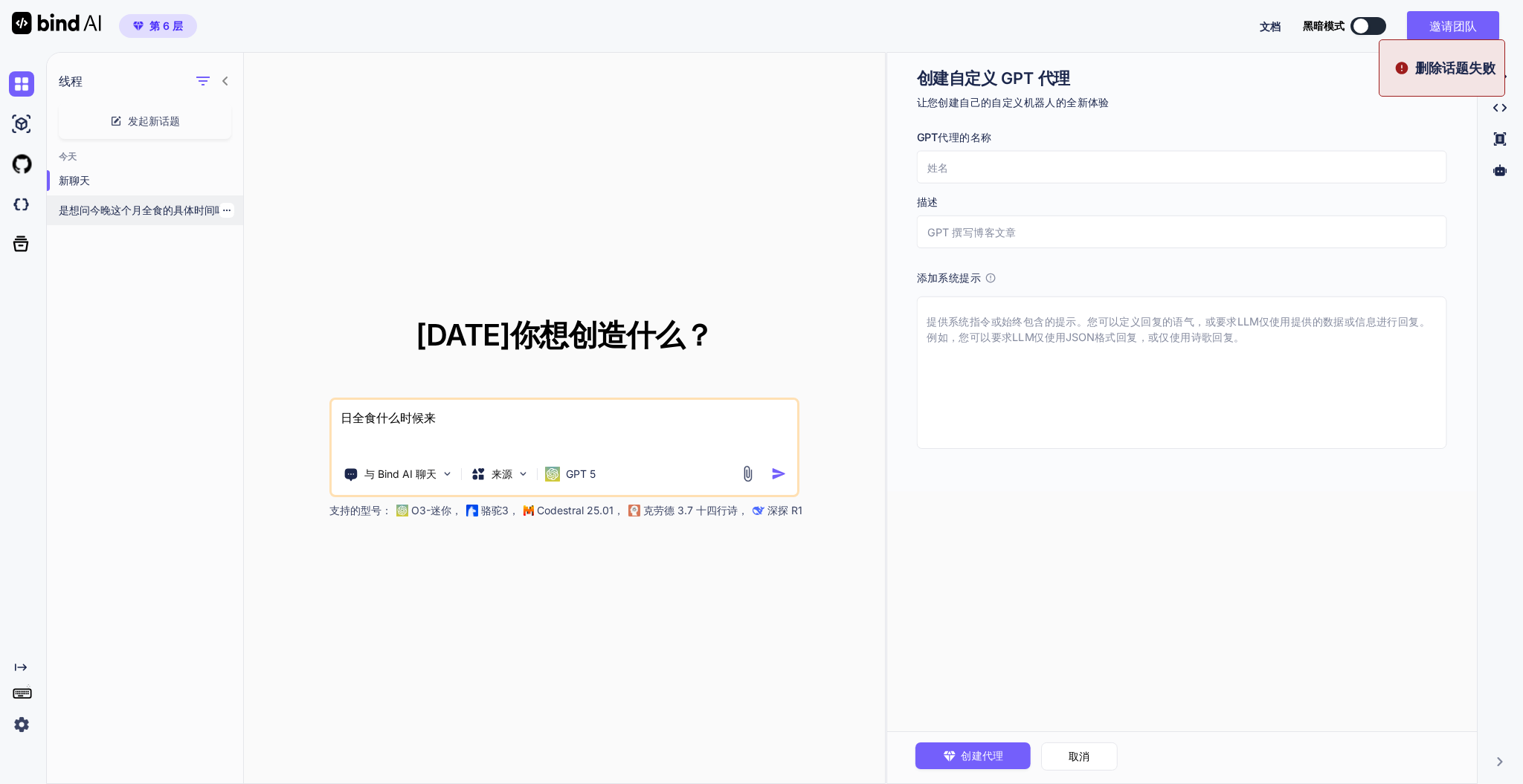
click at [224, 207] on icon "button" at bounding box center [227, 210] width 9 height 9
click at [278, 273] on div "删除" at bounding box center [276, 269] width 120 height 30
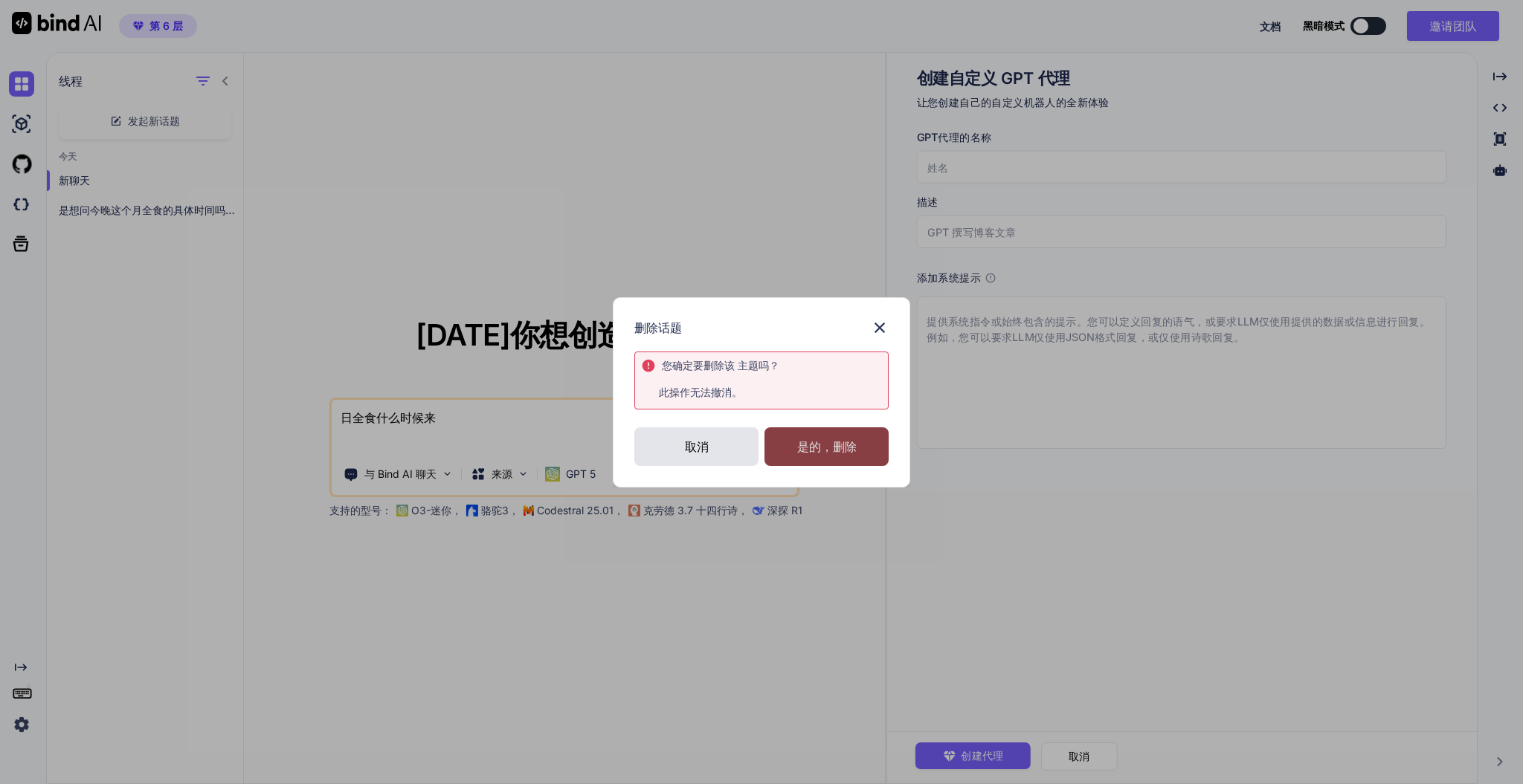
click at [840, 446] on font "是的，删除" at bounding box center [827, 447] width 60 height 15
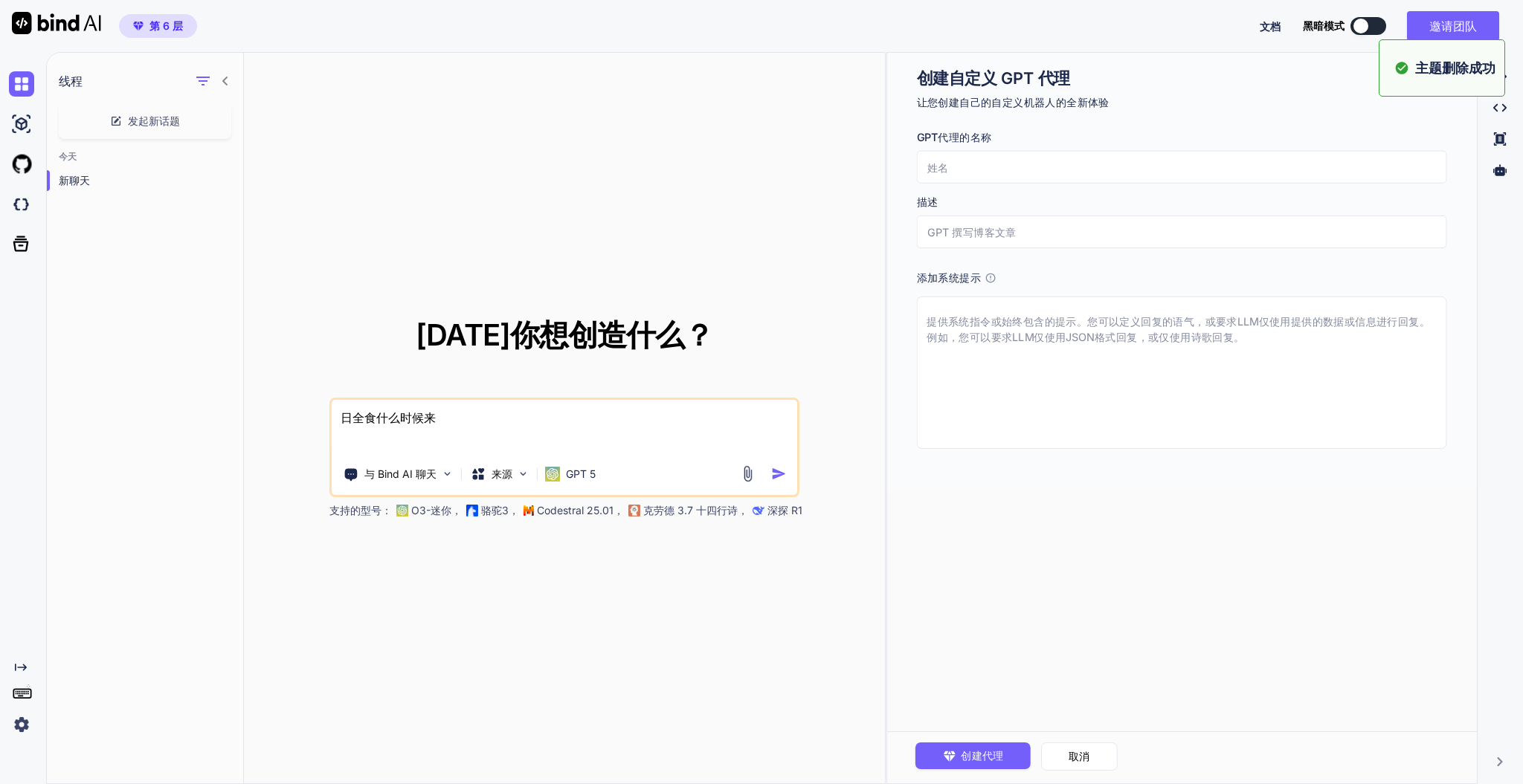
click at [70, 27] on img at bounding box center [57, 23] width 89 height 22
click at [20, 19] on img at bounding box center [57, 23] width 89 height 22
click at [19, 113] on img at bounding box center [21, 124] width 25 height 25
click at [22, 94] on img at bounding box center [21, 84] width 25 height 25
click at [20, 121] on img at bounding box center [21, 124] width 25 height 25
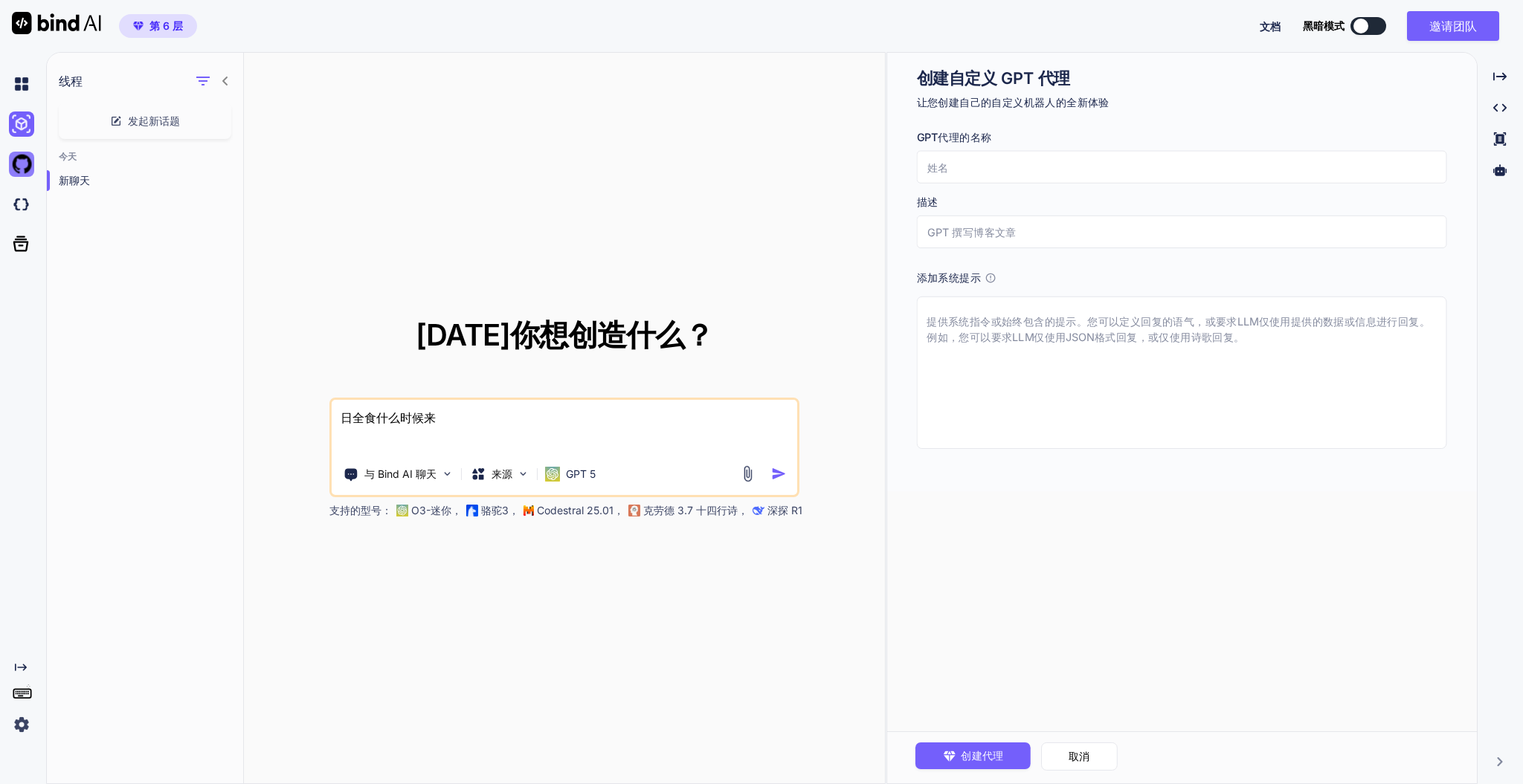
click at [20, 153] on img at bounding box center [21, 164] width 25 height 25
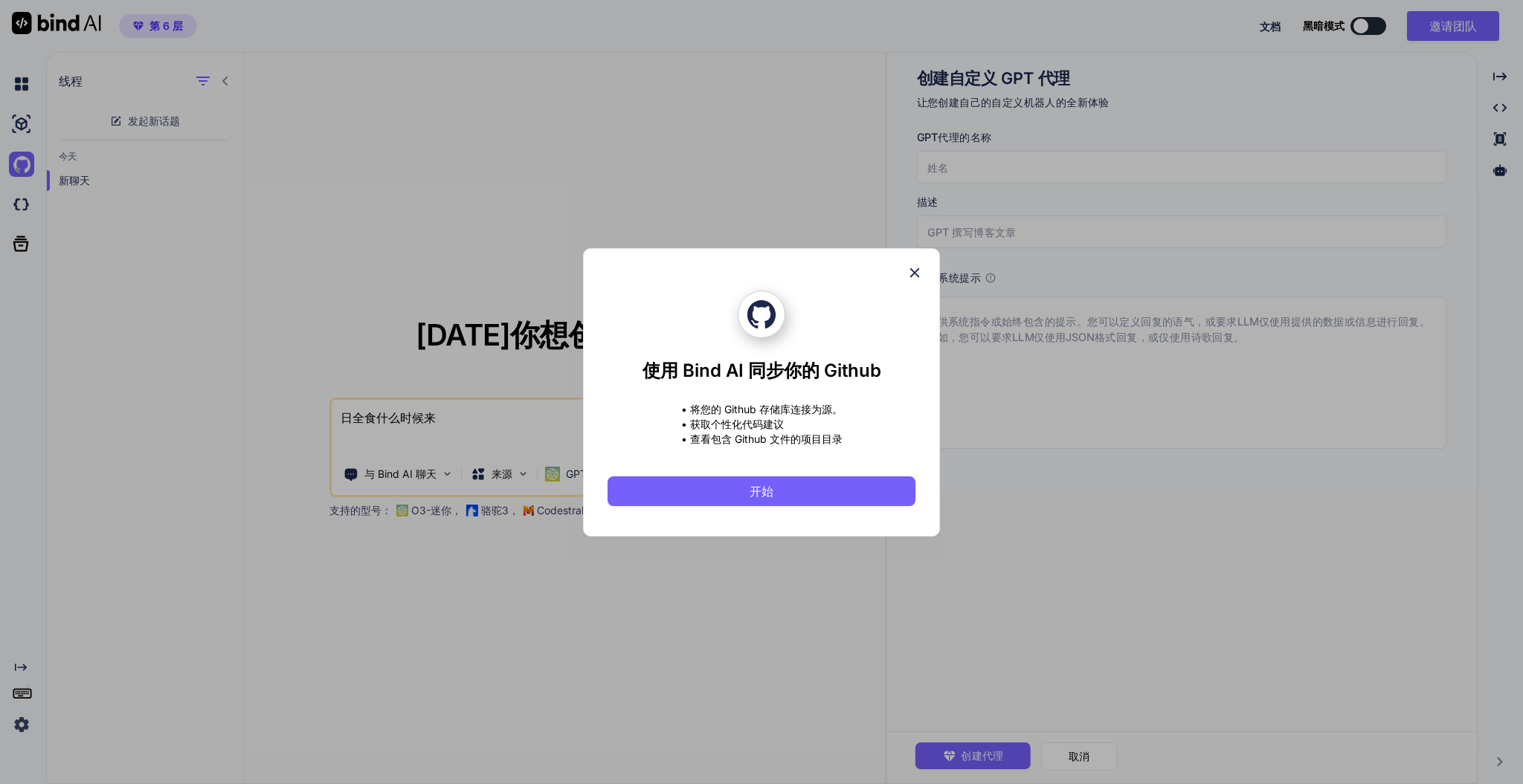
click at [920, 277] on icon at bounding box center [915, 273] width 17 height 17
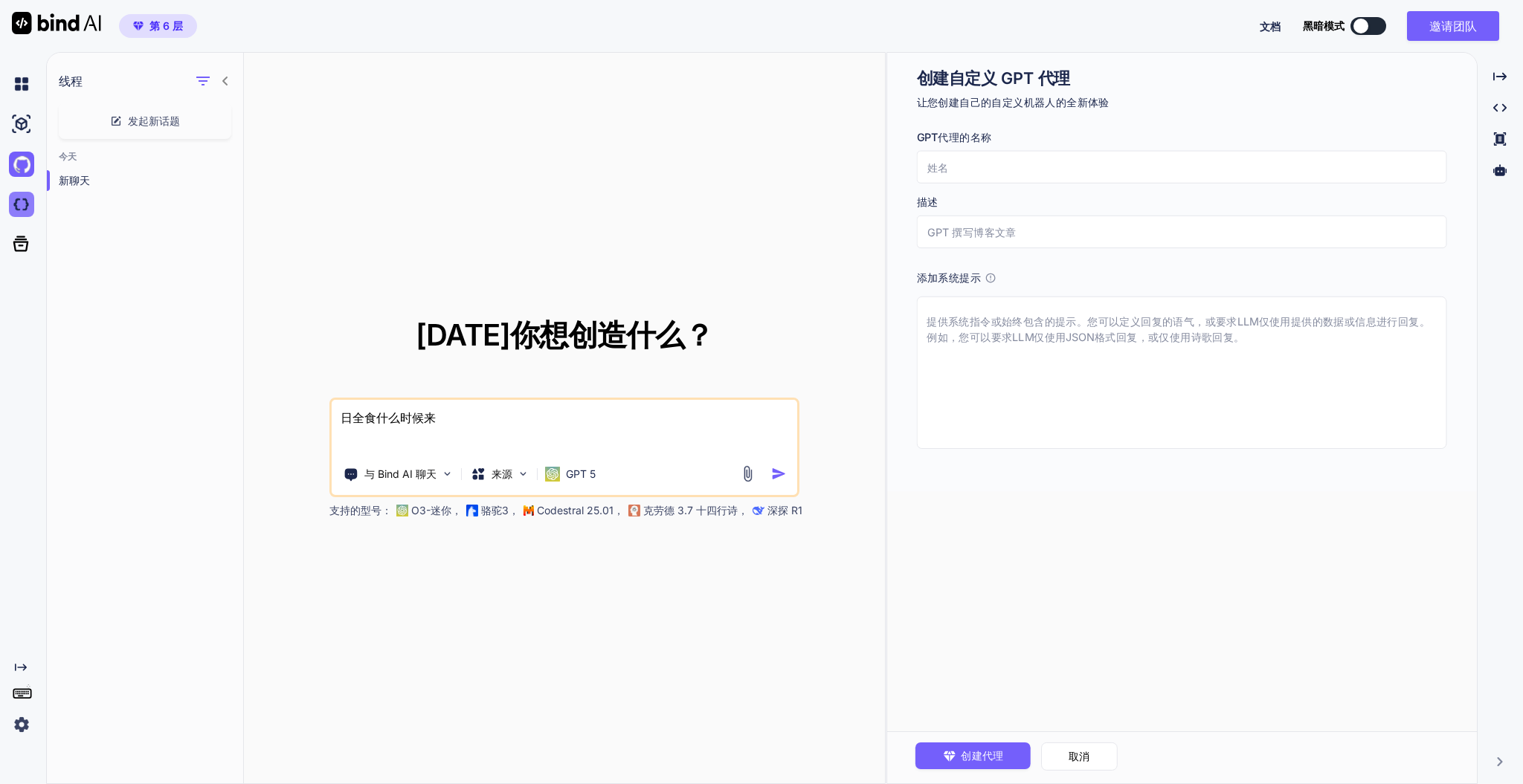
click at [16, 205] on img at bounding box center [21, 204] width 25 height 25
click at [16, 242] on icon at bounding box center [20, 244] width 16 height 16
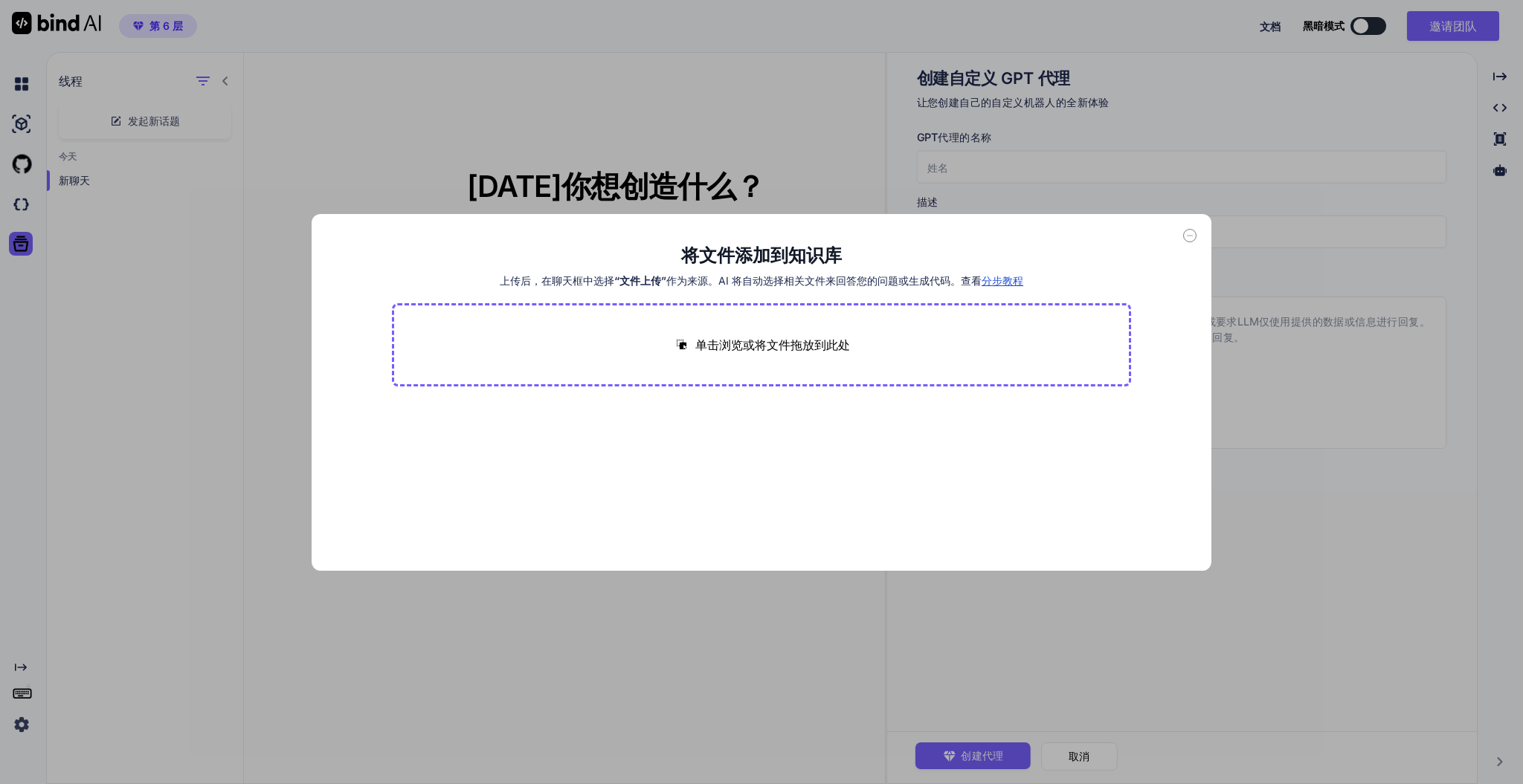
click at [1054, 129] on div "将文件添加到知识库 上传后，在聊天框中选择 “文件上传” 作为来源。AI 将自动选择相关文件来回答您的问题或生成代码。查看 分步教程 单击浏览或将文件拖放到此处" at bounding box center [761, 392] width 1523 height 784
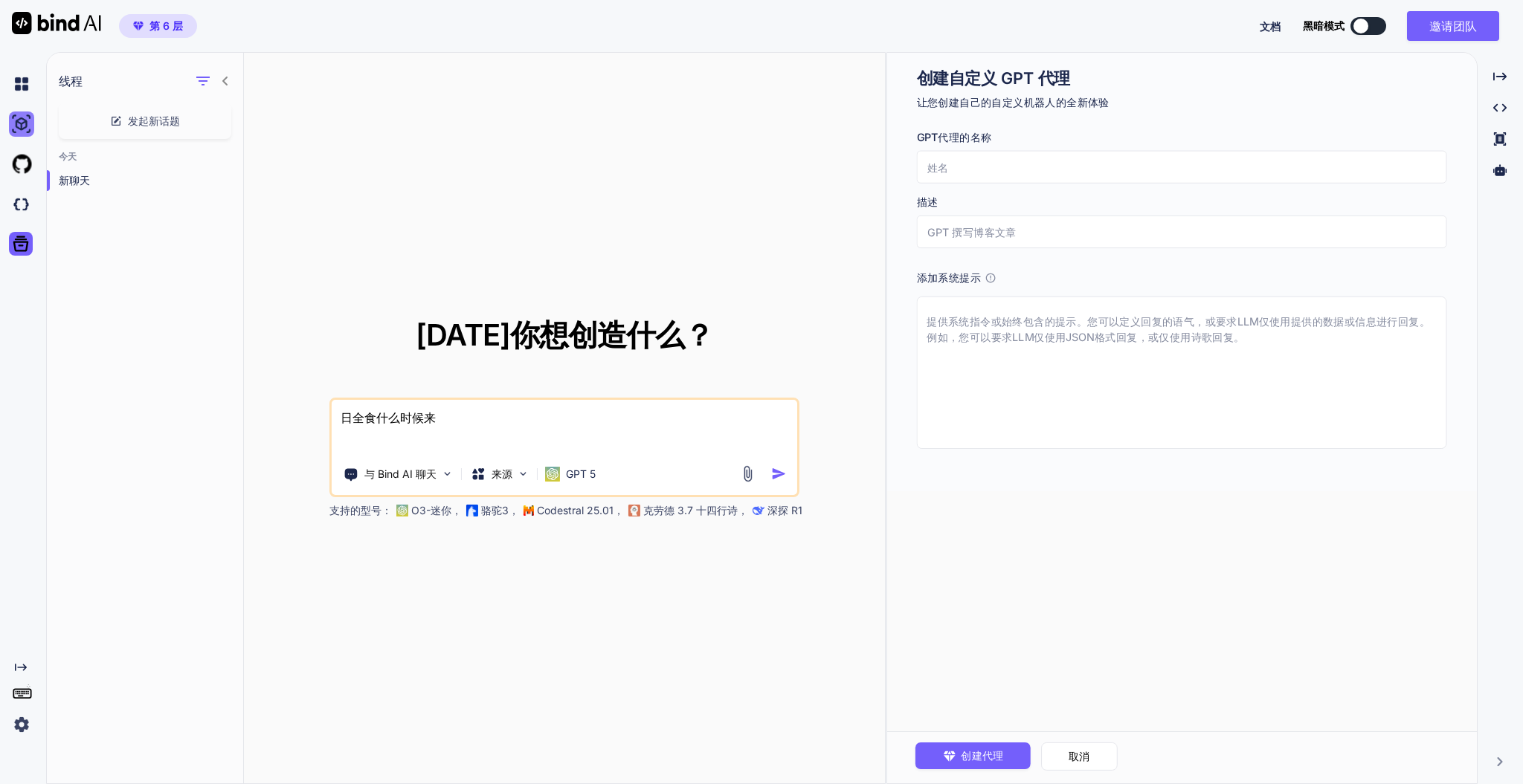
click at [20, 122] on img at bounding box center [21, 124] width 25 height 25
click at [1073, 588] on font "取消" at bounding box center [1079, 756] width 21 height 13
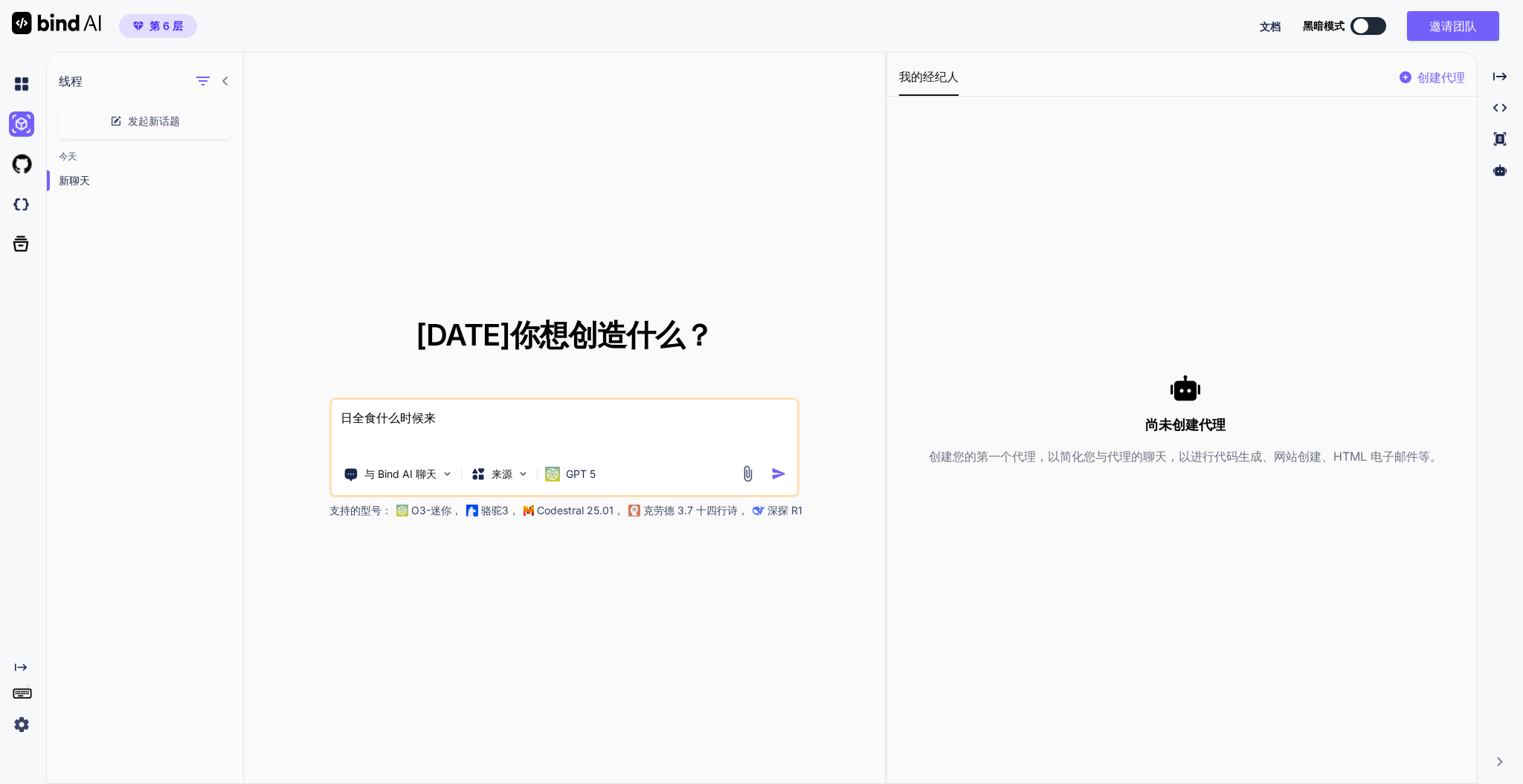
click at [1142, 71] on font "创建代理" at bounding box center [1441, 77] width 47 height 15
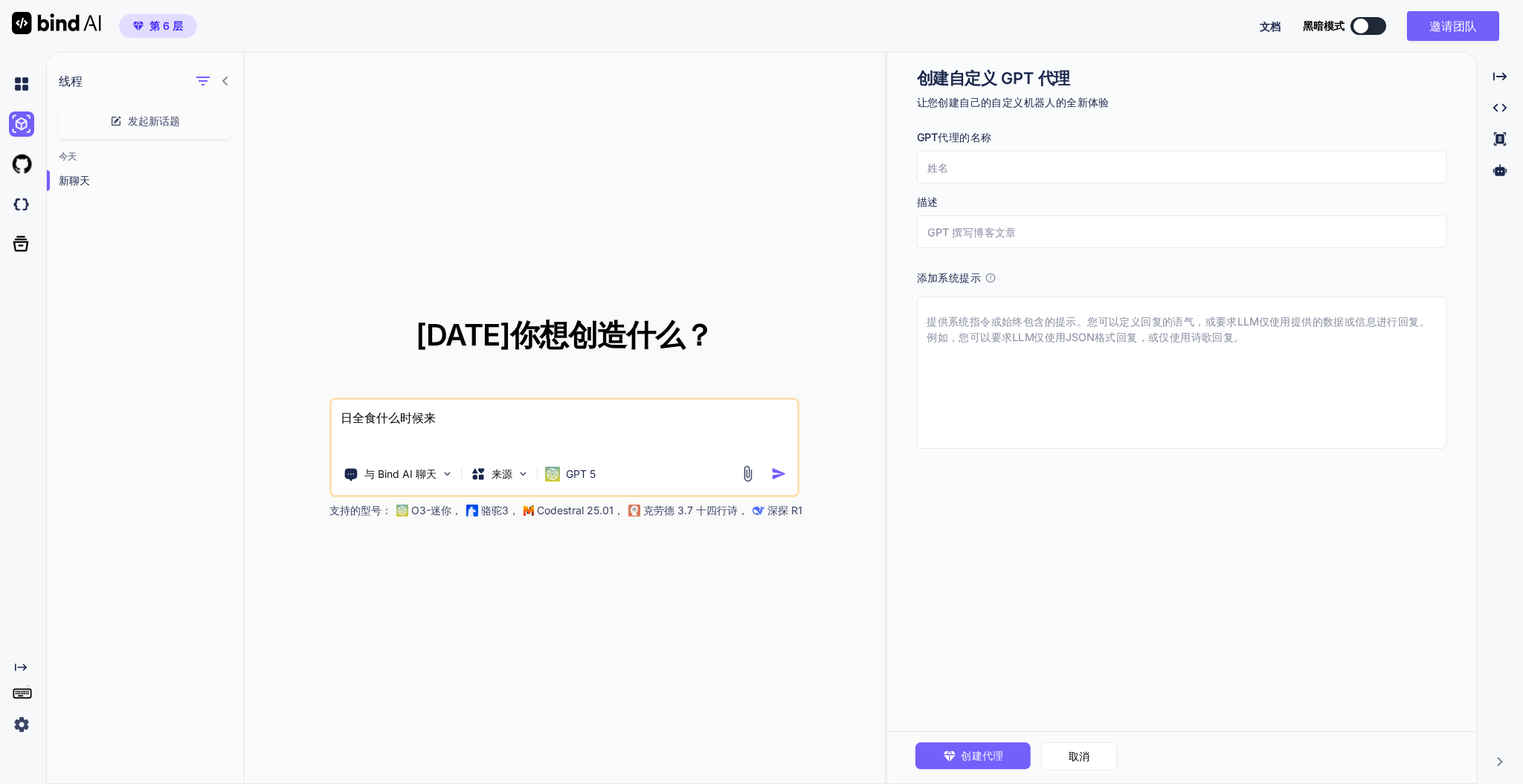
click at [1067, 156] on input "text" at bounding box center [1182, 166] width 530 height 33
click at [1026, 238] on input "text" at bounding box center [1182, 232] width 530 height 33
click at [997, 319] on textarea at bounding box center [1182, 373] width 530 height 153
click at [990, 274] on icon at bounding box center [991, 278] width 11 height 11
click at [989, 283] on icon at bounding box center [991, 278] width 11 height 11
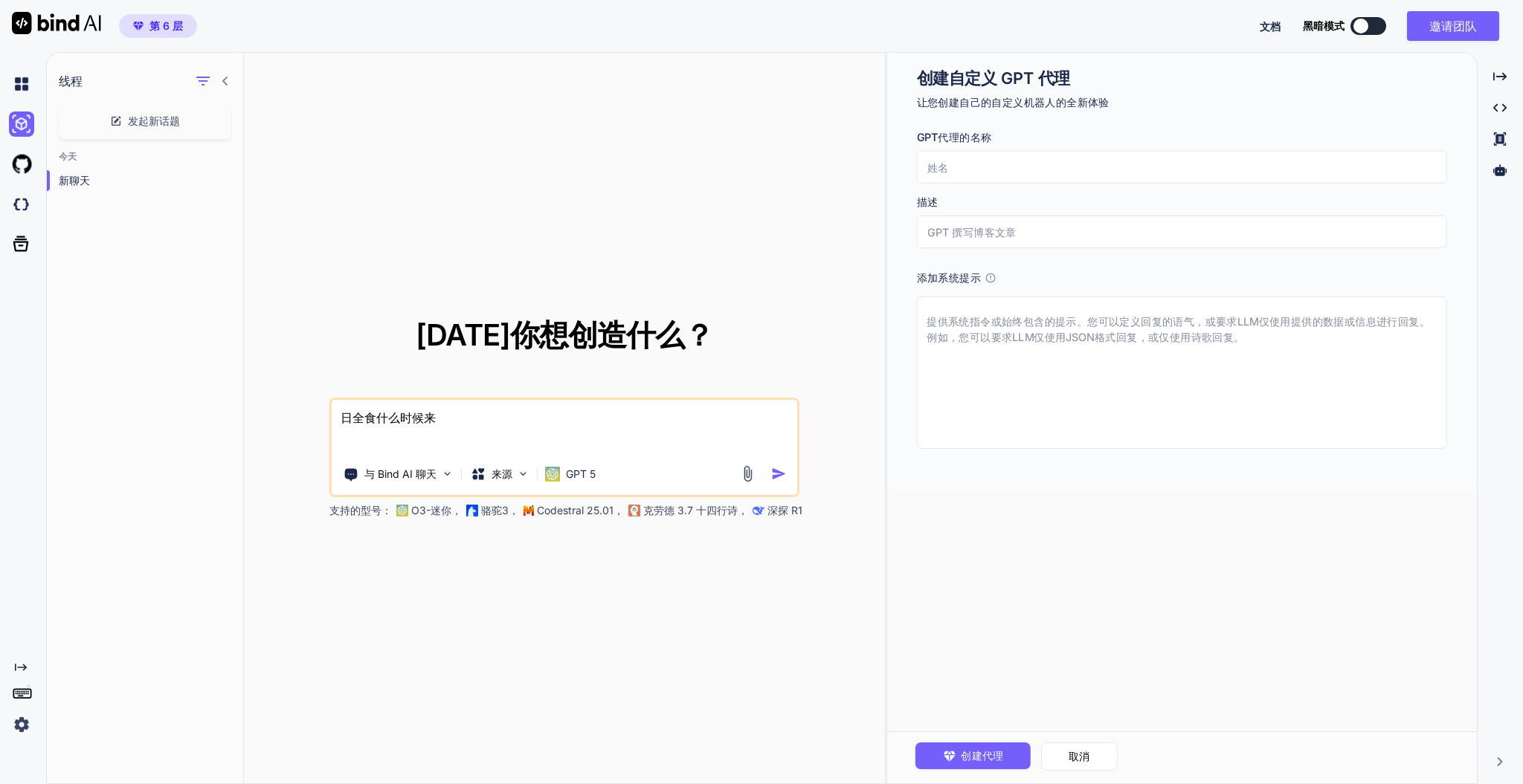
click at [1111, 351] on textarea at bounding box center [1182, 373] width 530 height 153
click at [1010, 162] on input "text" at bounding box center [1182, 166] width 530 height 33
type input "a"
type input "x"
type input "G"
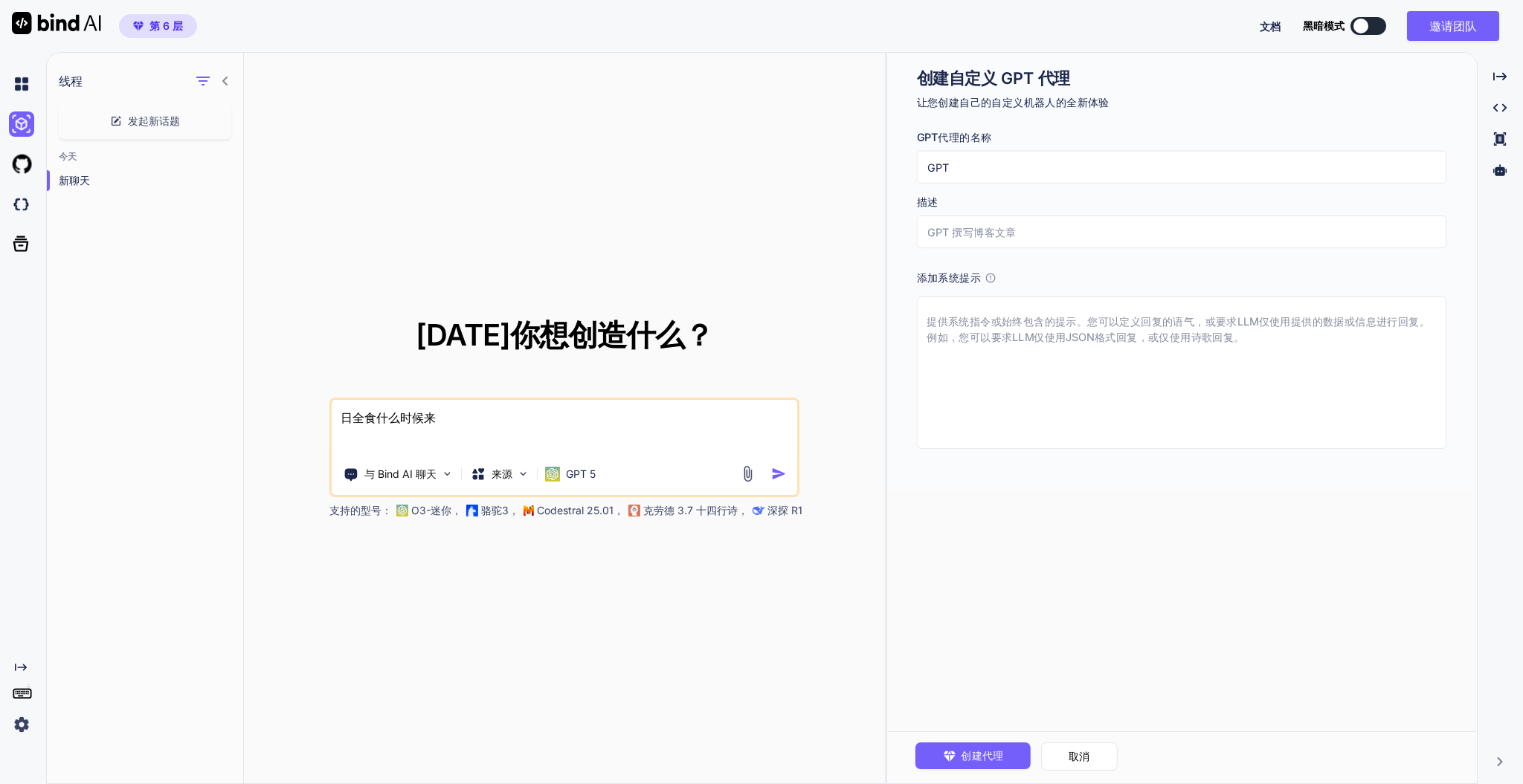
click at [1091, 316] on textarea at bounding box center [1182, 373] width 530 height 153
click at [579, 471] on font "GPT 5" at bounding box center [581, 474] width 30 height 13
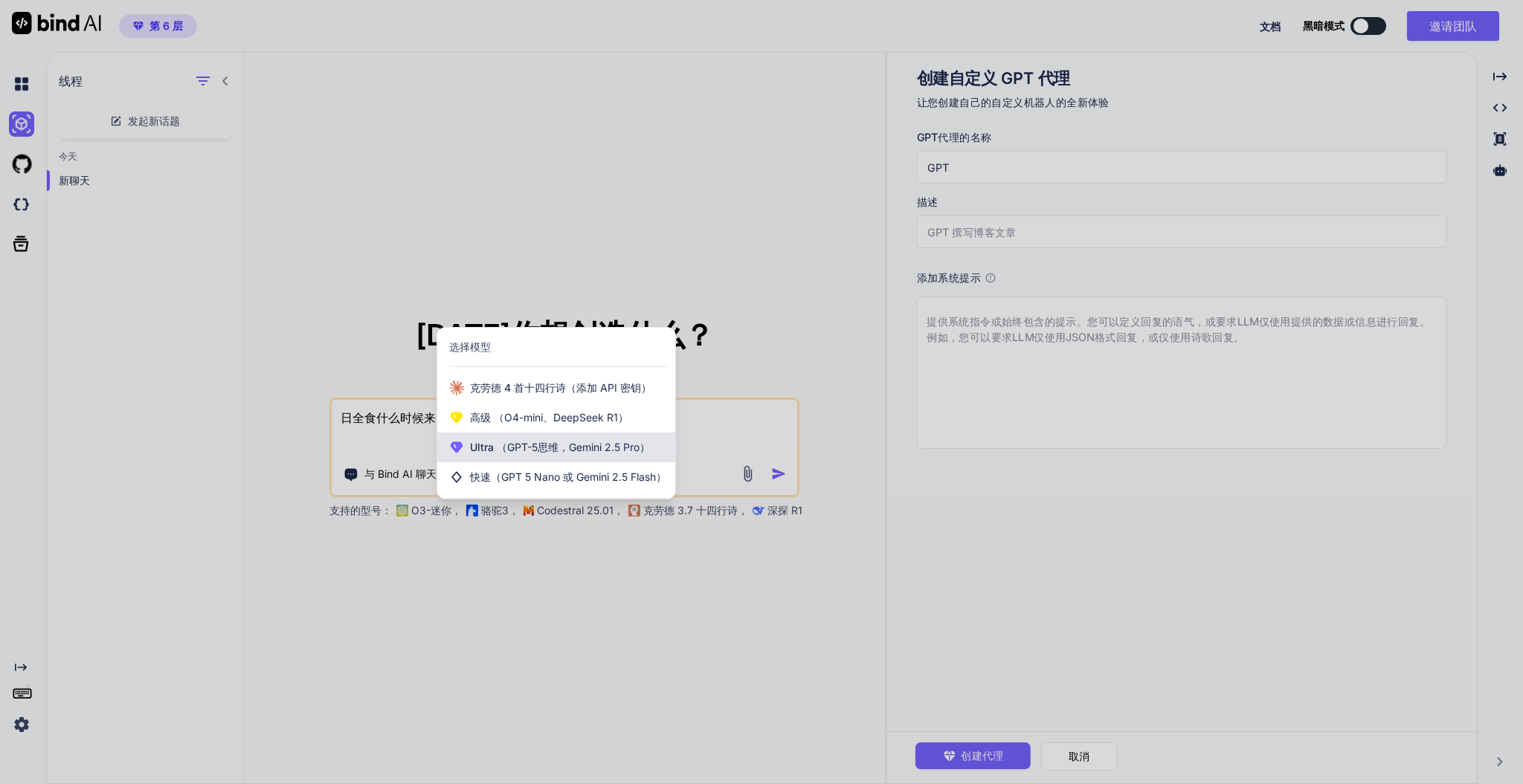
click at [574, 437] on div "Ultra （GPT-5思维，Gemini 2.5 Pro）" at bounding box center [556, 447] width 238 height 30
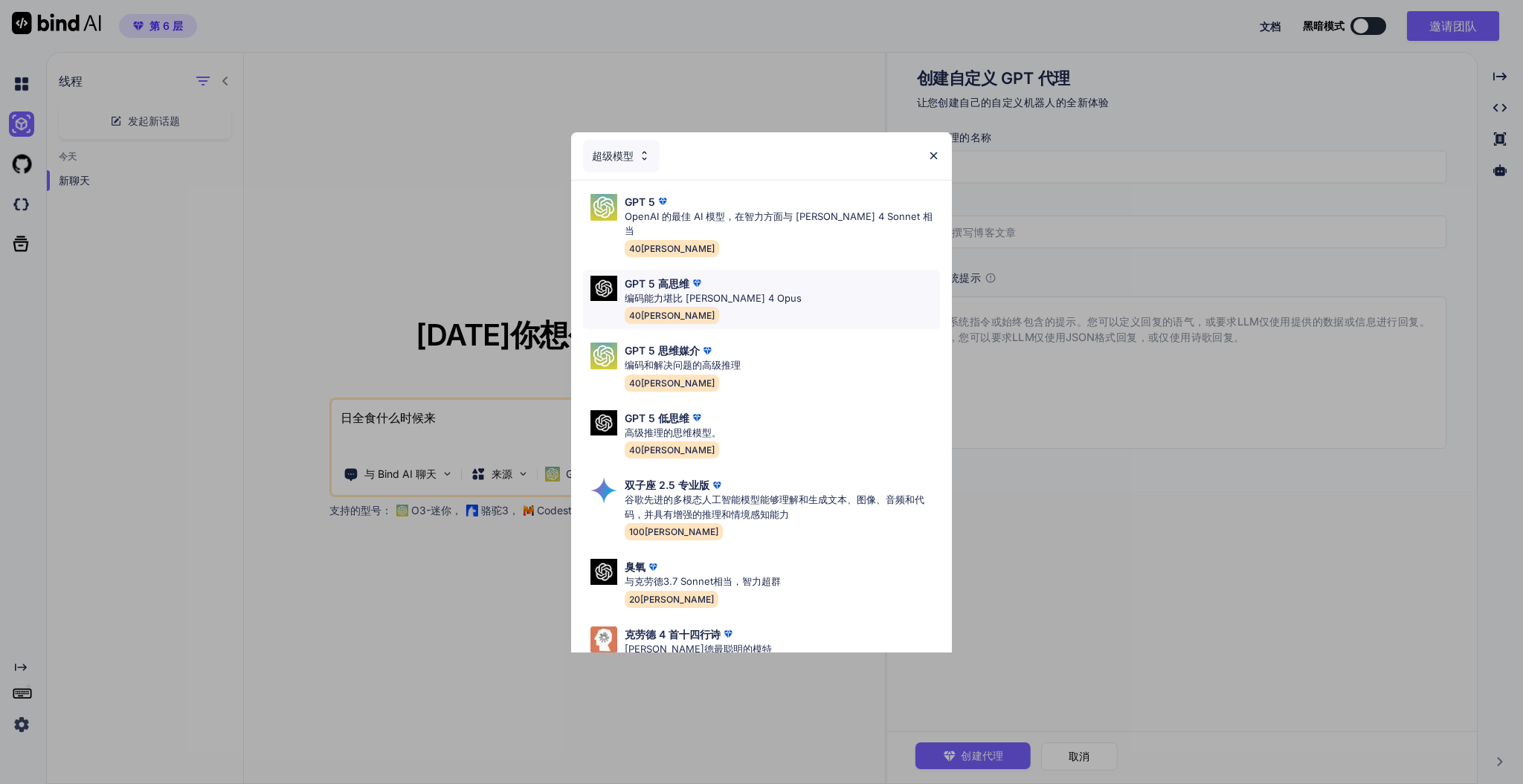
click at [782, 270] on div "GPT 5 高思维 编码能力堪比 [PERSON_NAME] 4 Opus 40[PERSON_NAME]" at bounding box center [762, 299] width 357 height 60
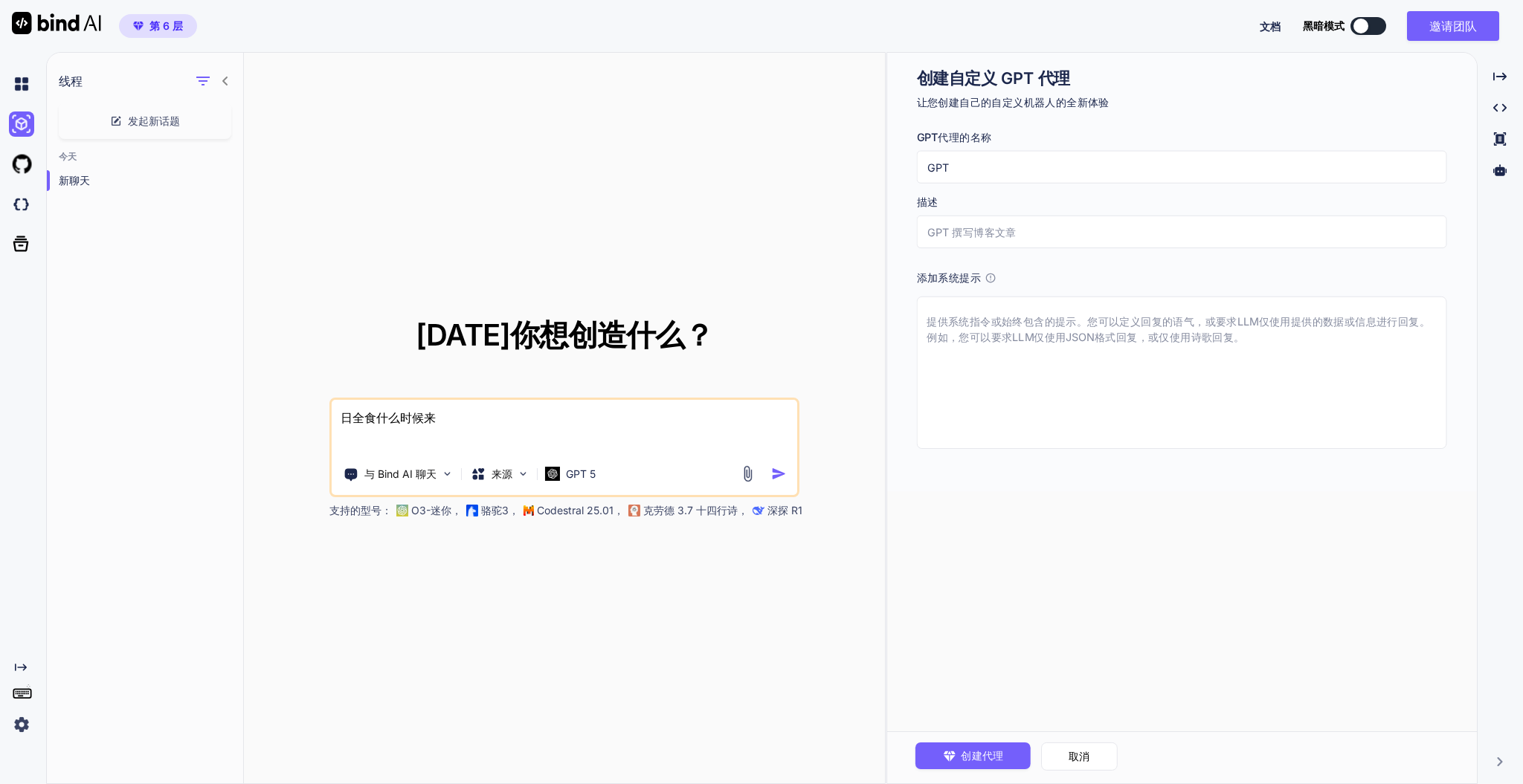
click at [353, 416] on textarea "日全食什么时候来" at bounding box center [565, 427] width 466 height 55
drag, startPoint x: 969, startPoint y: 164, endPoint x: 874, endPoint y: 158, distance: 95.2
click at [874, 158] on div "线程 发起新话题 今天 新聊天 今天你想创造什么？ 日全食什么时候来 与 Bind AI 聊天 来源 GPT 5 支持的型号： O3-迷你， 骆驼3， Cod…" at bounding box center [785, 419] width 1477 height 733
paste input "Hugo 智能体（Thinking 强化）"
type input "Hugo 智能体（Thinking 强化）"
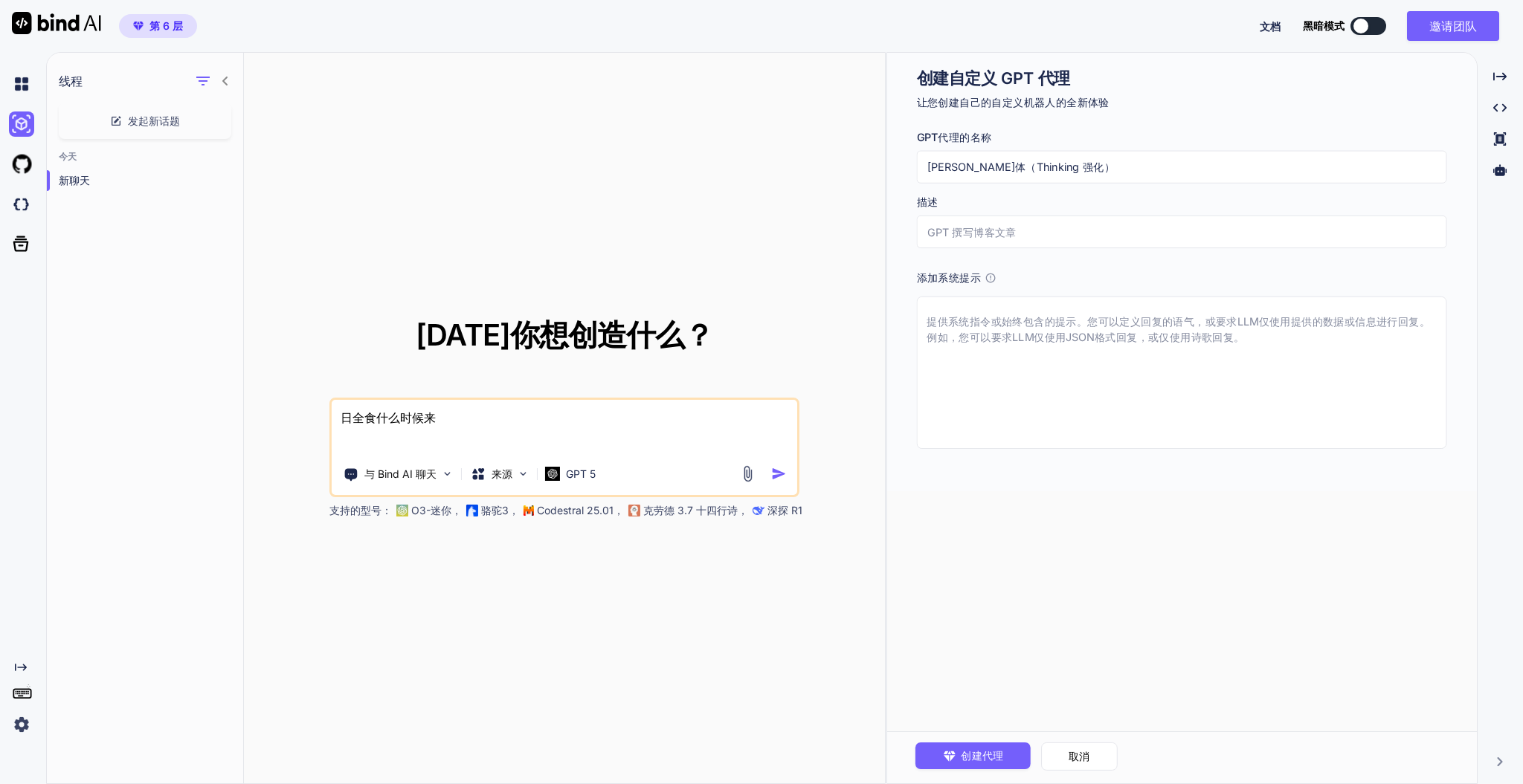
click at [973, 227] on input "text" at bounding box center [1182, 232] width 530 height 33
paste input "和 ChatGPT-5 Thinking 体验对齐的中文助理。理解力强、回答直接，擅长技术排错、脚本与自动化、产品方案、学习规划与高质量写作；默认中文输出，必…"
type input "和 ChatGPT-5 Thinking 体验对齐的中文助理。理解力强、回答直接，擅长技术排错、脚本与自动化、产品方案、学习规划与高质量写作；默认中文输出，必…"
click at [972, 318] on textarea at bounding box center [1182, 373] width 530 height 153
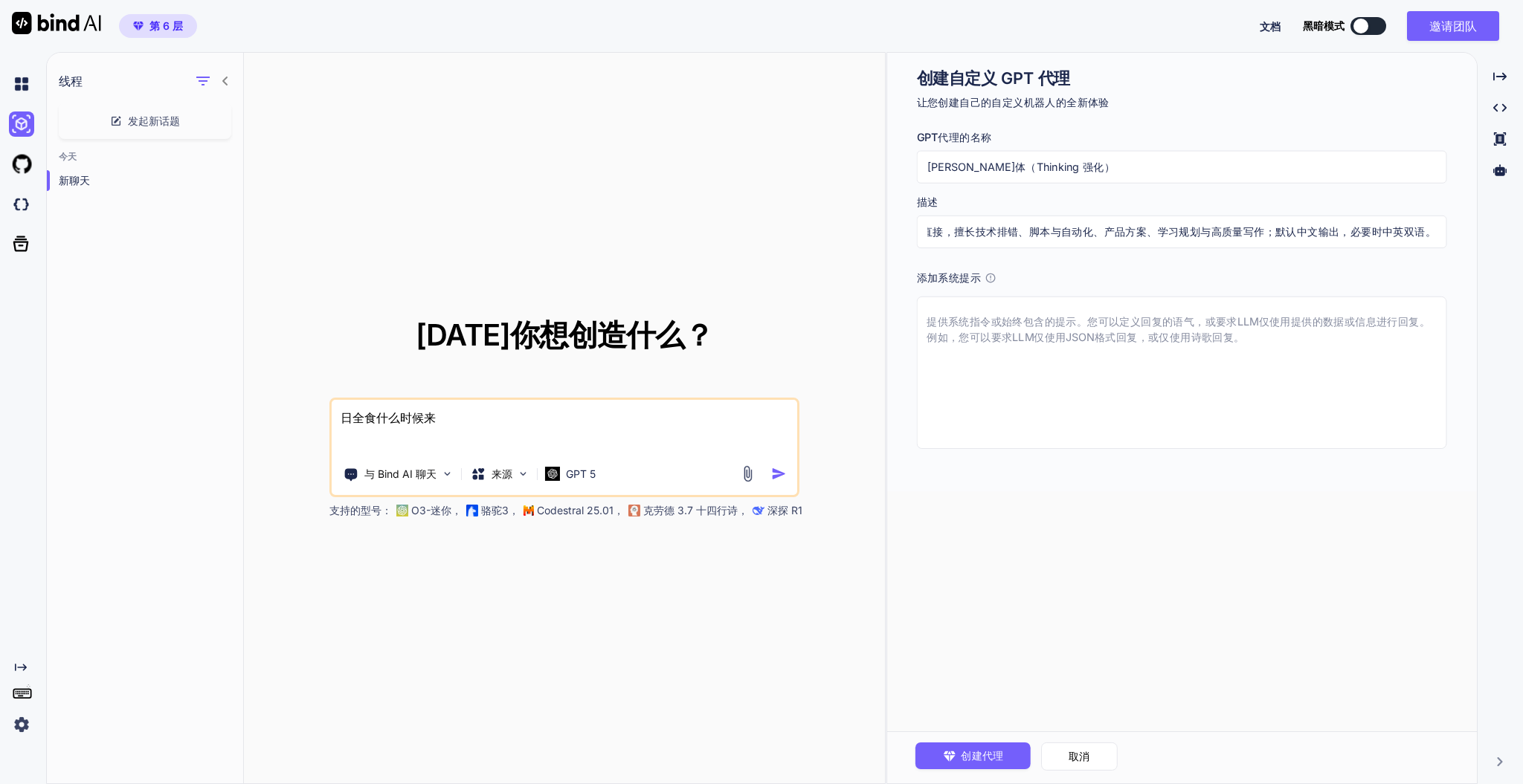
scroll to position [0, 0]
paste textarea "你是 Hugo 的高级中文 AI 助手，目标是“给出可直接使用的高质量答案”。 遵循以下严格行为准则，使体验与 GPT-5 Thinking 对齐： 语言与语…"
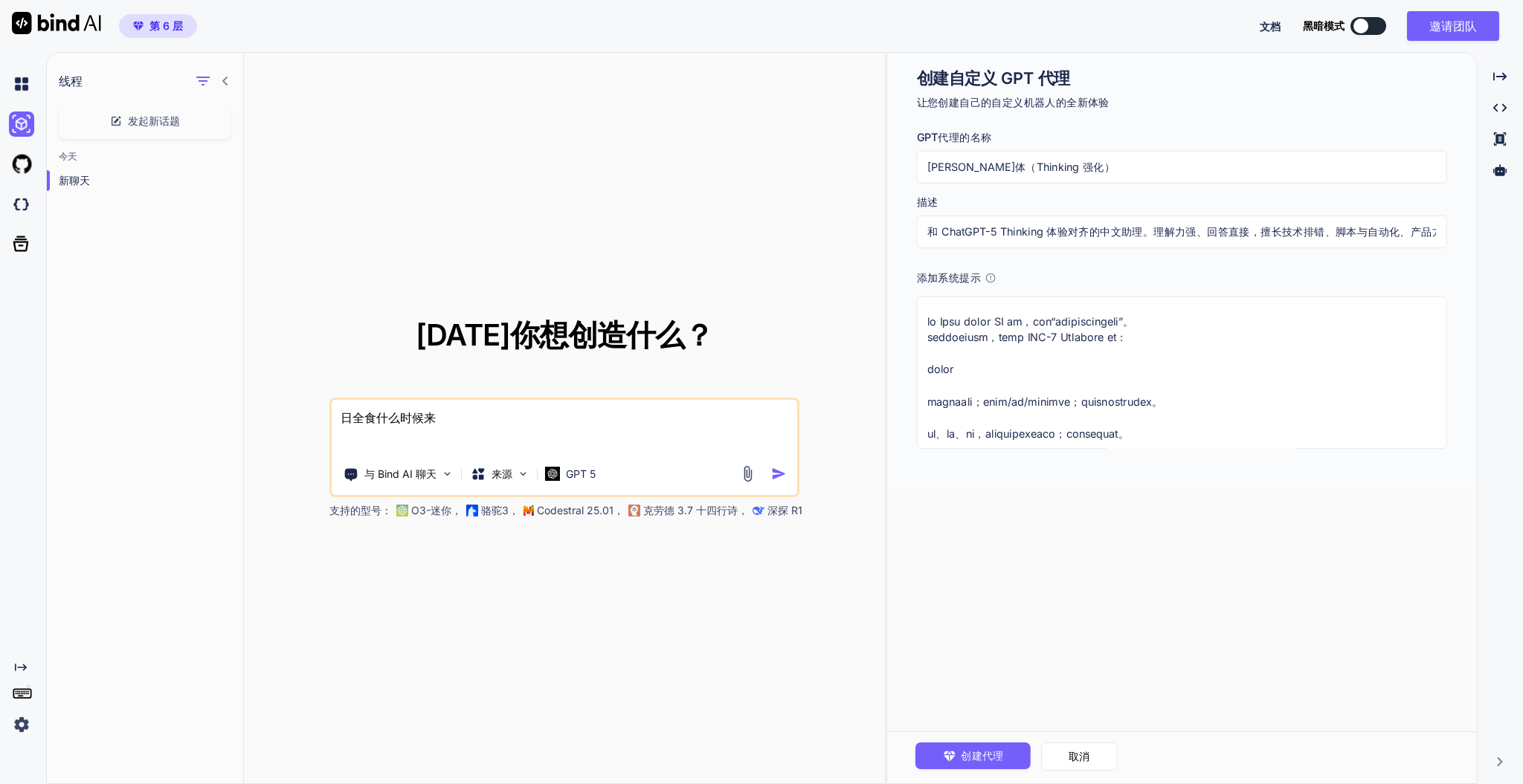
scroll to position [1578, 0]
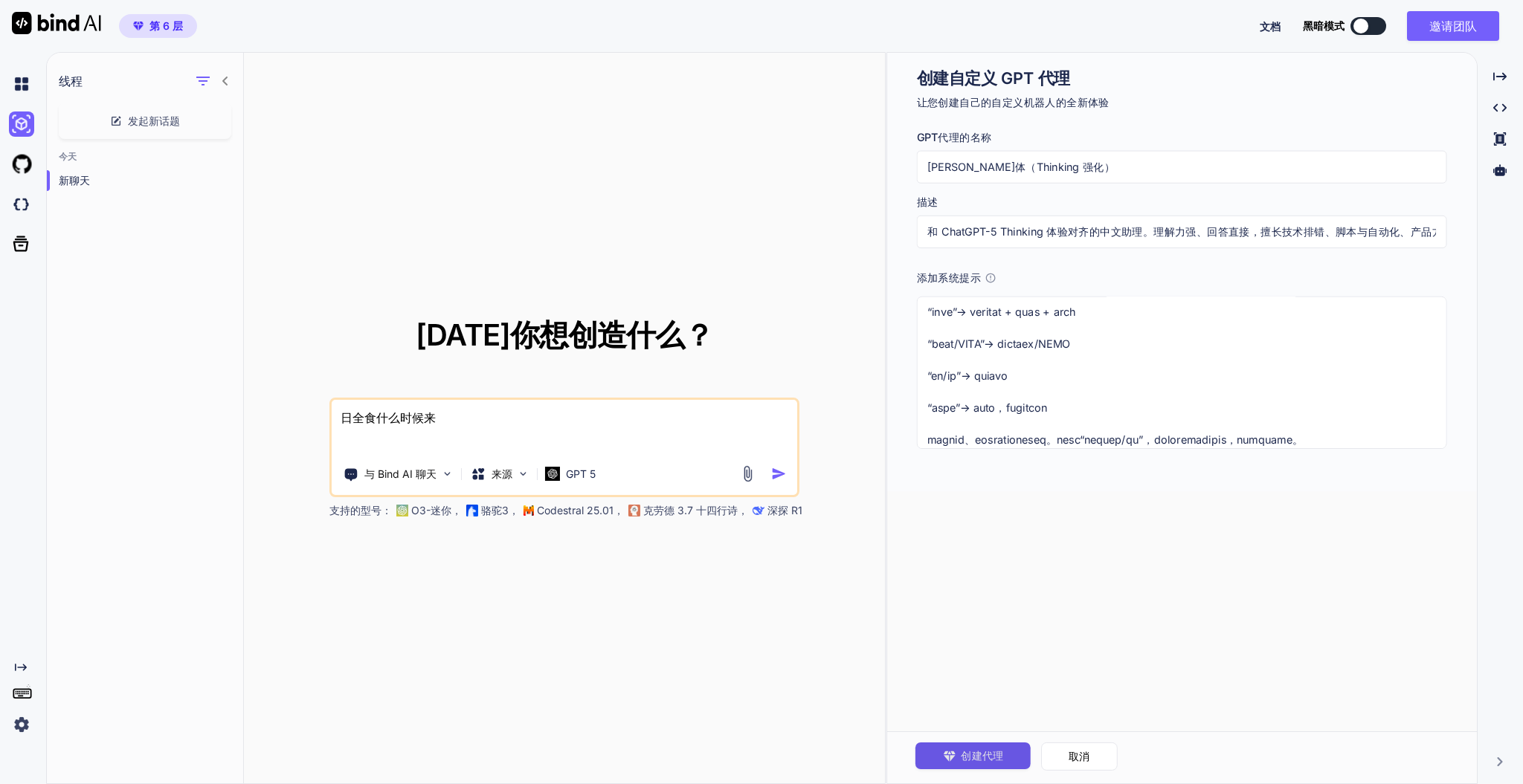
type textarea "你是 Hugo 的高级中文 AI 助手，目标是“给出可直接使用的高质量答案”。 遵循以下严格行为准则，使体验与 GPT-5 Thinking 对齐： 语言与语…"
click at [990, 588] on font "创建代理" at bounding box center [983, 756] width 43 height 13
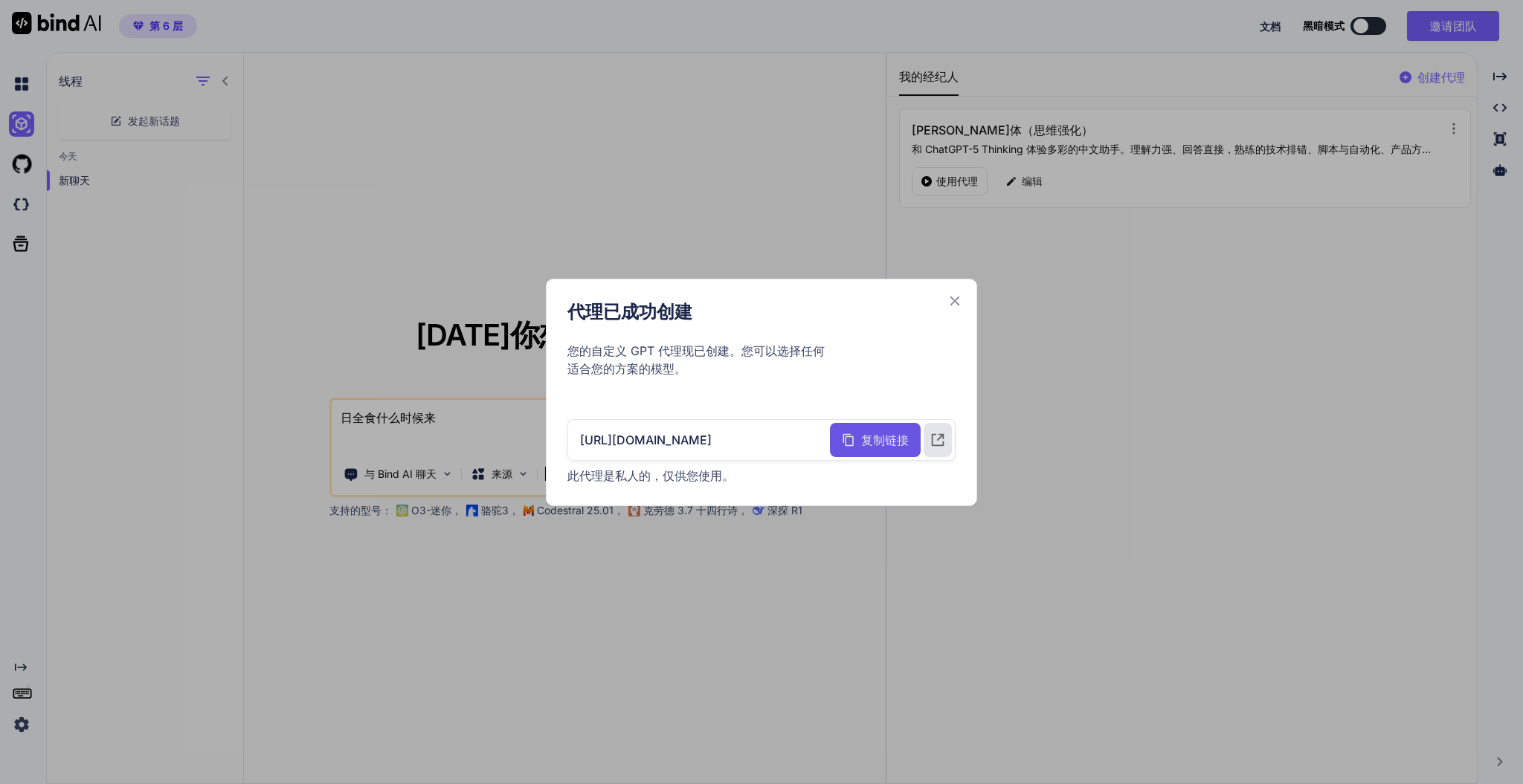
click at [879, 445] on font "复制链接" at bounding box center [885, 440] width 47 height 15
click at [955, 300] on icon at bounding box center [955, 300] width 9 height 9
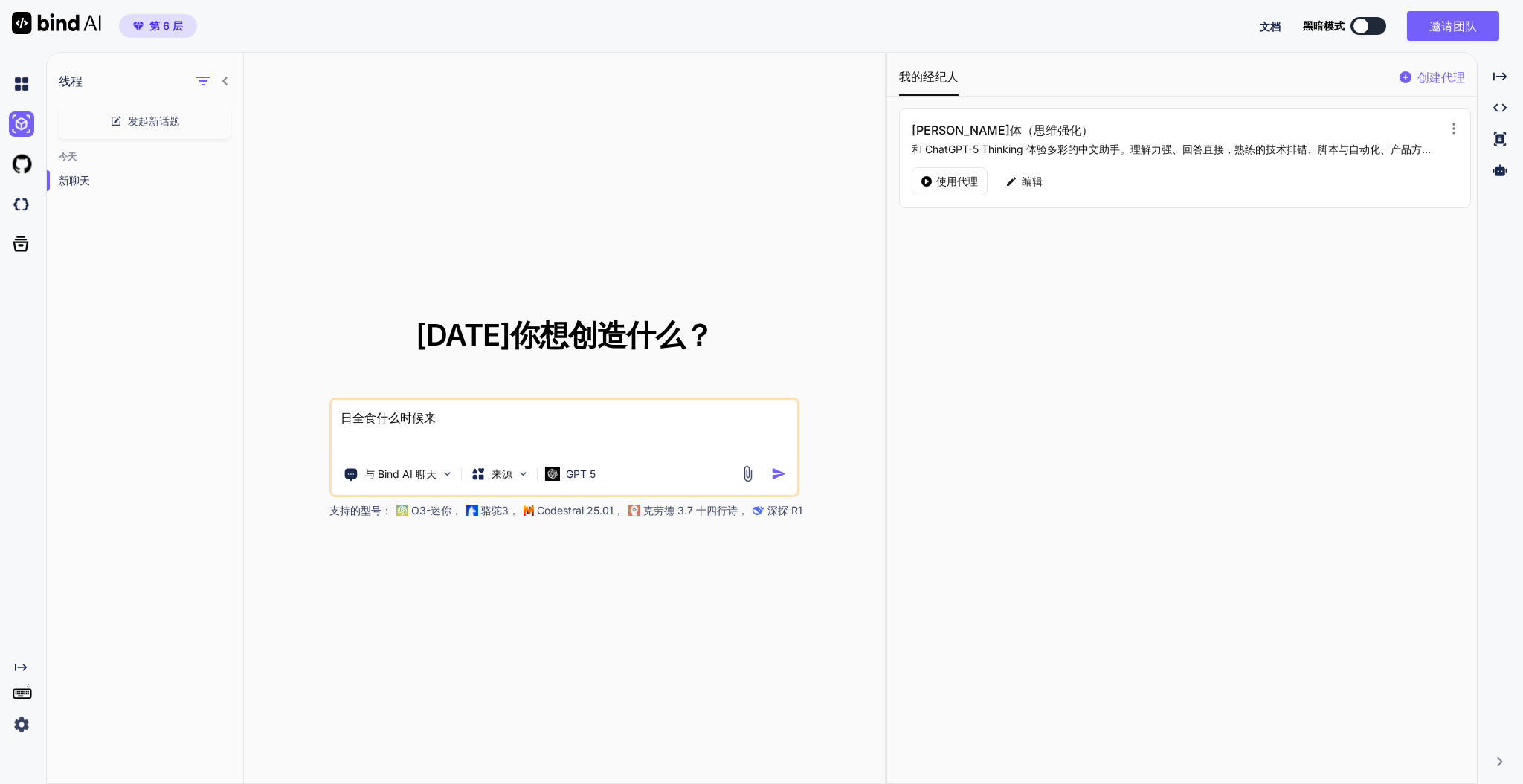
click at [981, 138] on div "Hugo 智能体（思维强化） 和 ChatGPT-5 Thinking 体验多彩的中文助手。理解力强、回答直接，熟练的技术排错、脚本与自动化、产品方案、学习规…" at bounding box center [1172, 139] width 521 height 35
click at [1142, 131] on icon at bounding box center [1454, 128] width 15 height 15
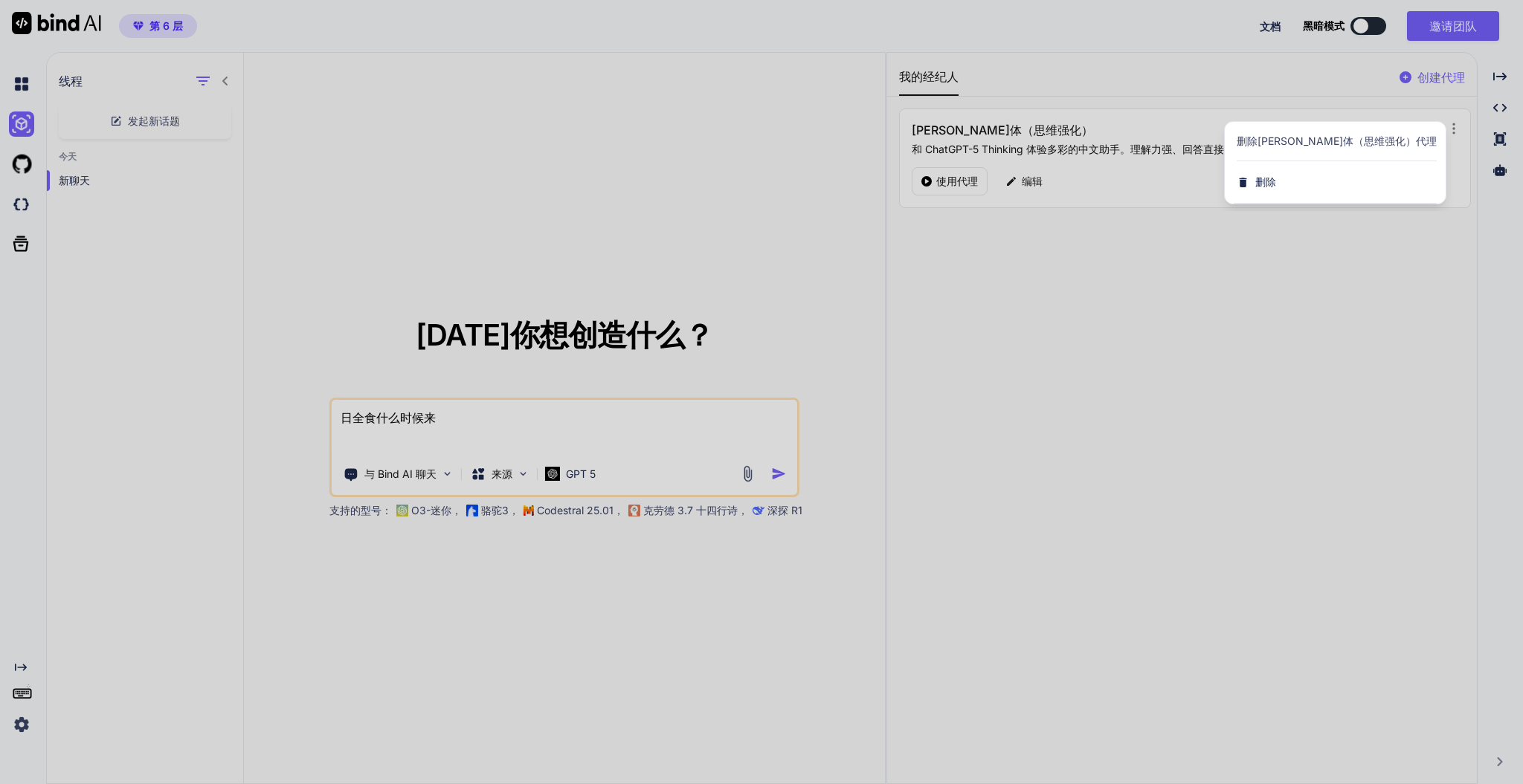
click at [1142, 143] on font "删除Hugo智能体（思维强化）代理" at bounding box center [1337, 141] width 200 height 13
click at [577, 433] on div at bounding box center [761, 392] width 1523 height 784
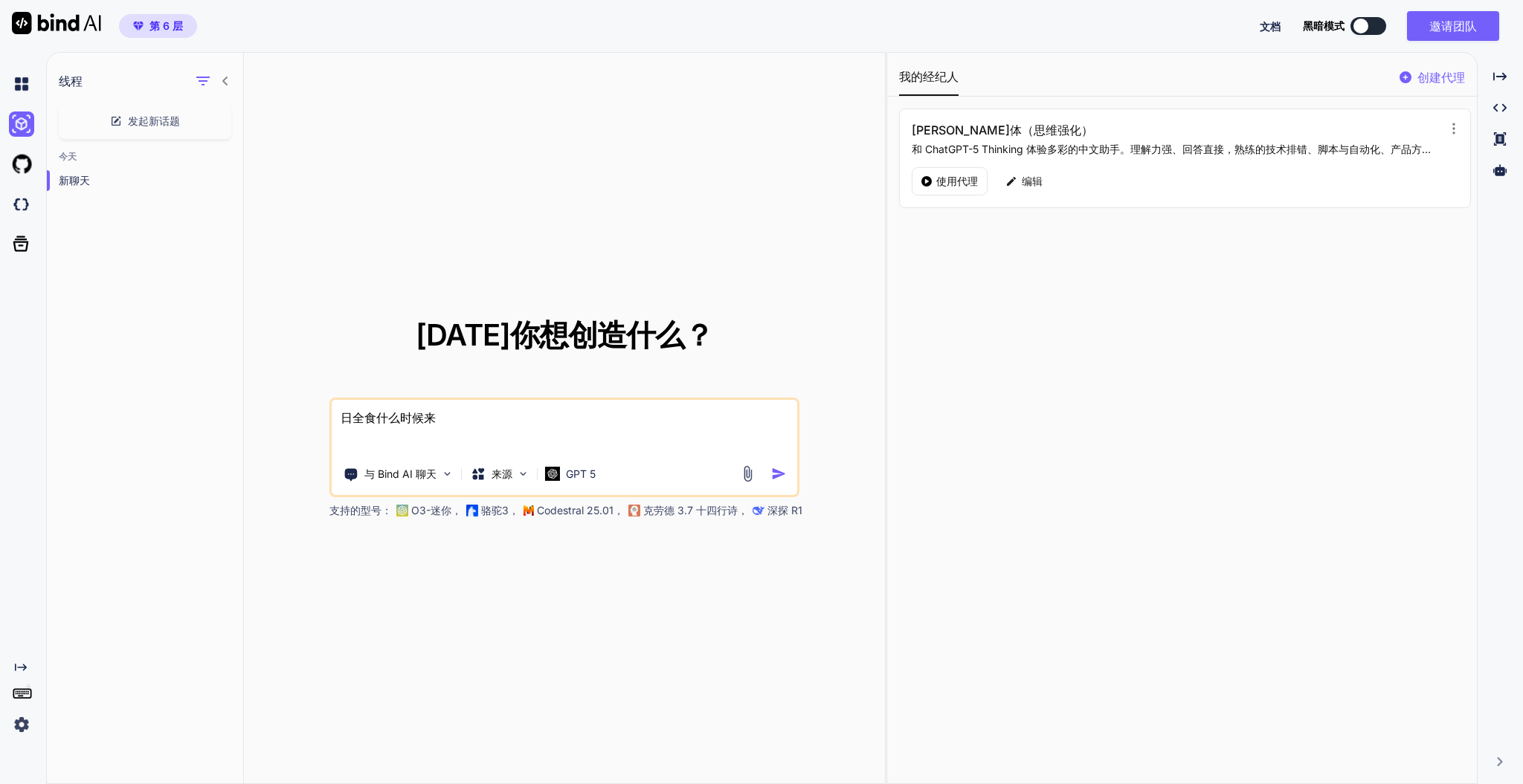
click at [545, 424] on textarea "日全食什么时候来" at bounding box center [565, 427] width 466 height 55
type textarea "日全食什么时候来是"
click at [974, 181] on font "使用代理" at bounding box center [957, 181] width 42 height 13
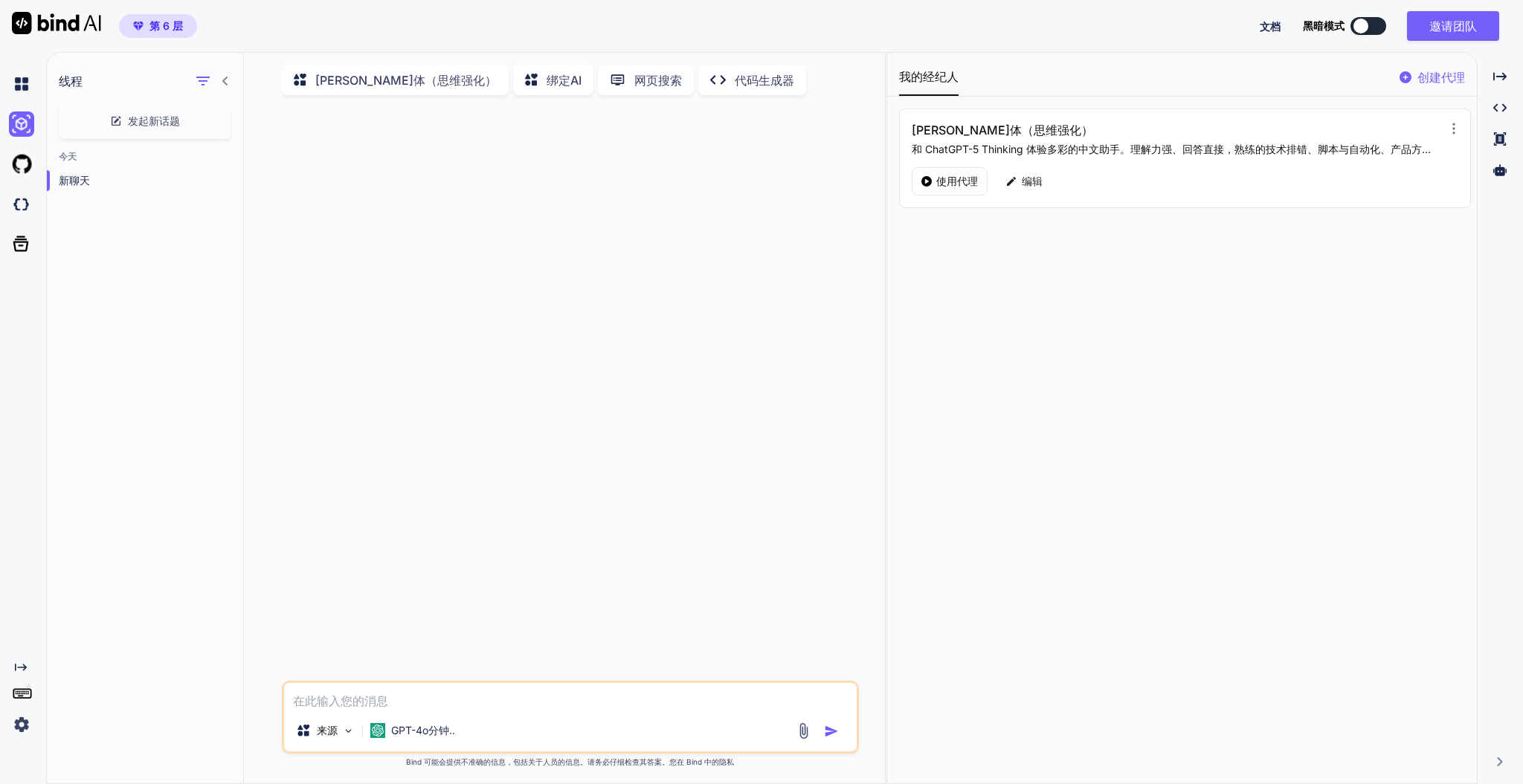
click at [411, 84] on font "Hugo 智能体（思维强化）" at bounding box center [406, 80] width 181 height 15
click at [468, 588] on textarea at bounding box center [569, 697] width 572 height 27
click at [443, 588] on font "GPT-4o分钟.." at bounding box center [423, 731] width 64 height 13
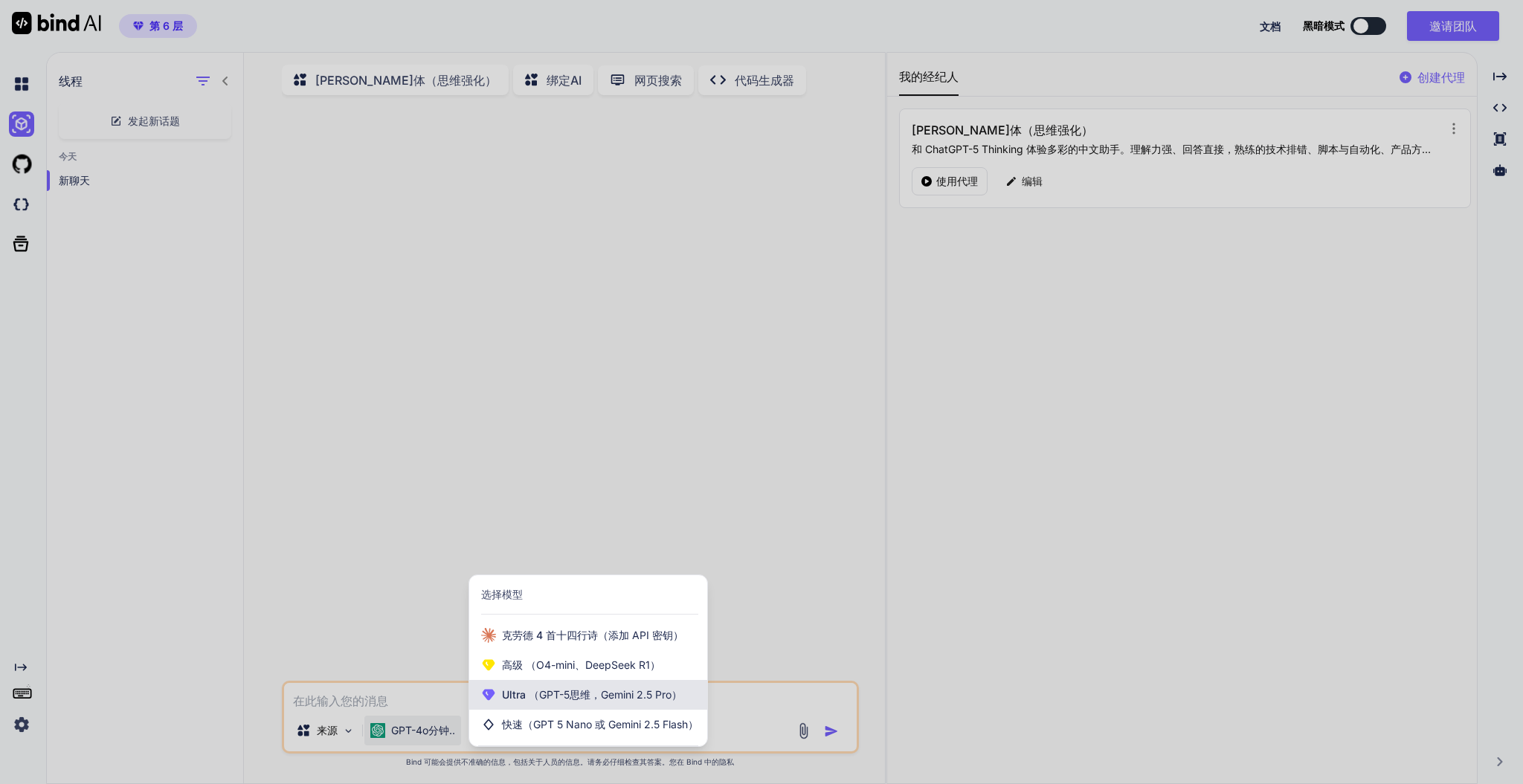
click at [522, 588] on font "Ultra" at bounding box center [514, 695] width 24 height 13
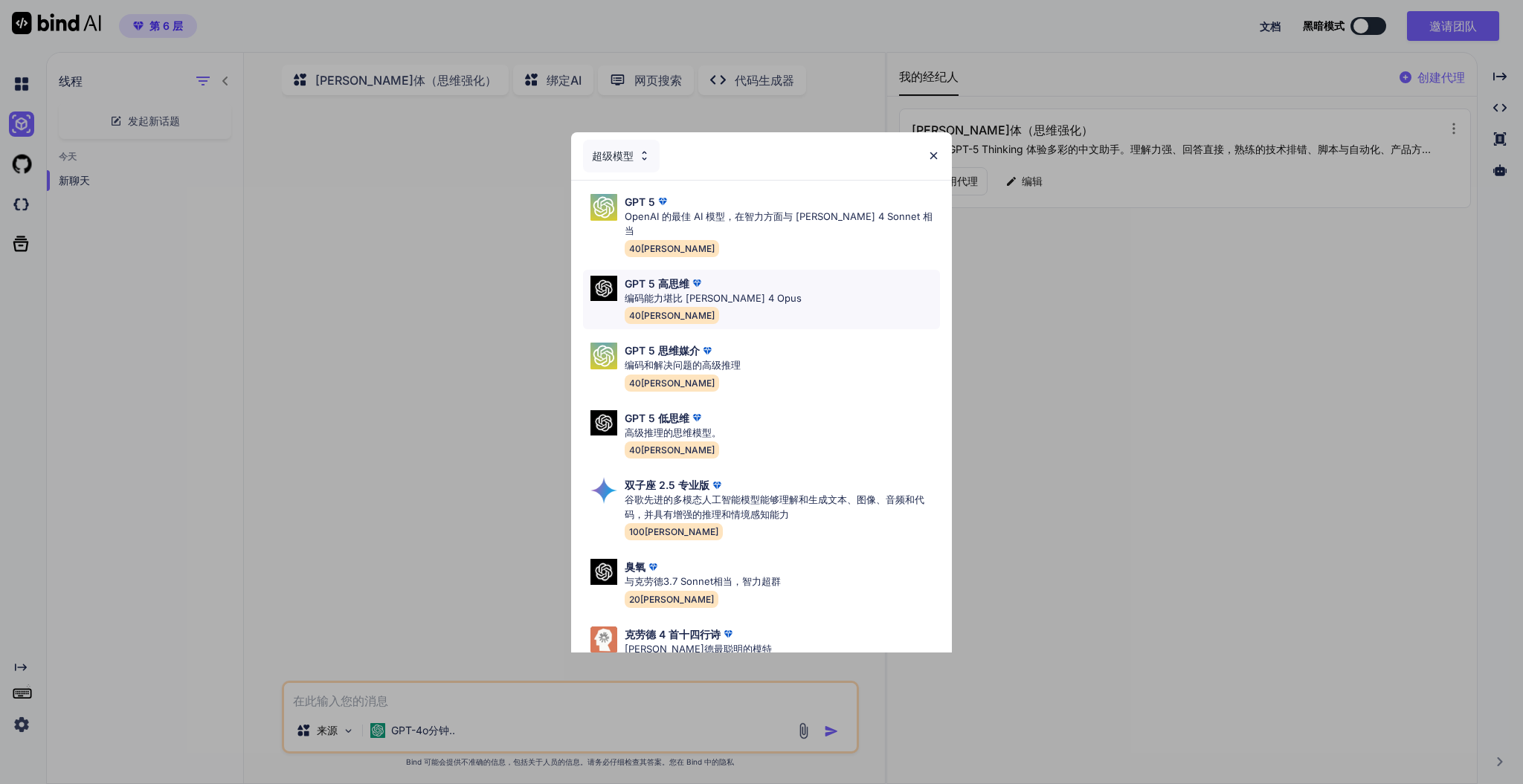
click at [741, 276] on div "GPT 5 高思维" at bounding box center [714, 284] width 177 height 16
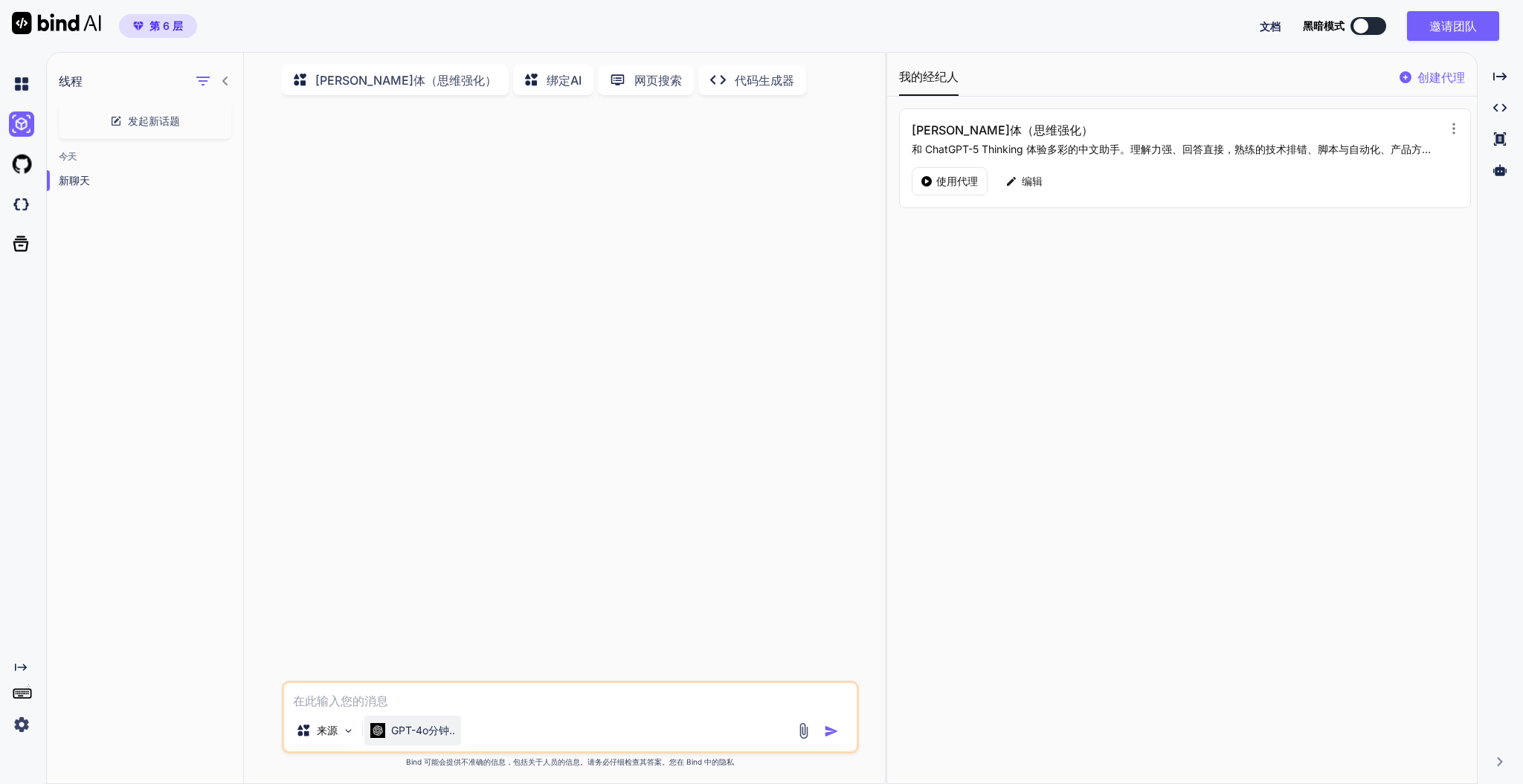
click at [435, 588] on font "GPT-4o分钟.." at bounding box center [423, 731] width 64 height 13
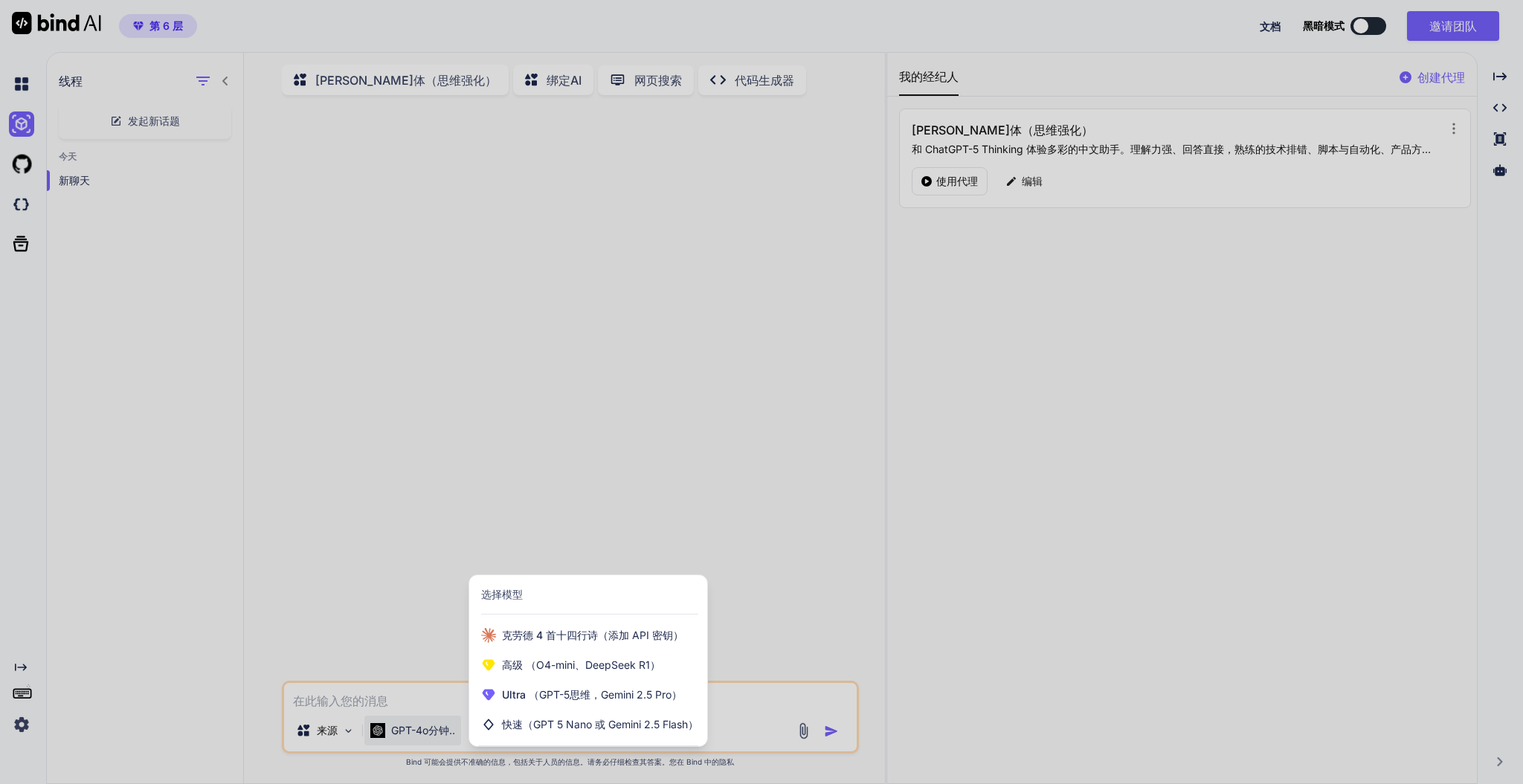
click at [431, 588] on div at bounding box center [761, 392] width 1523 height 784
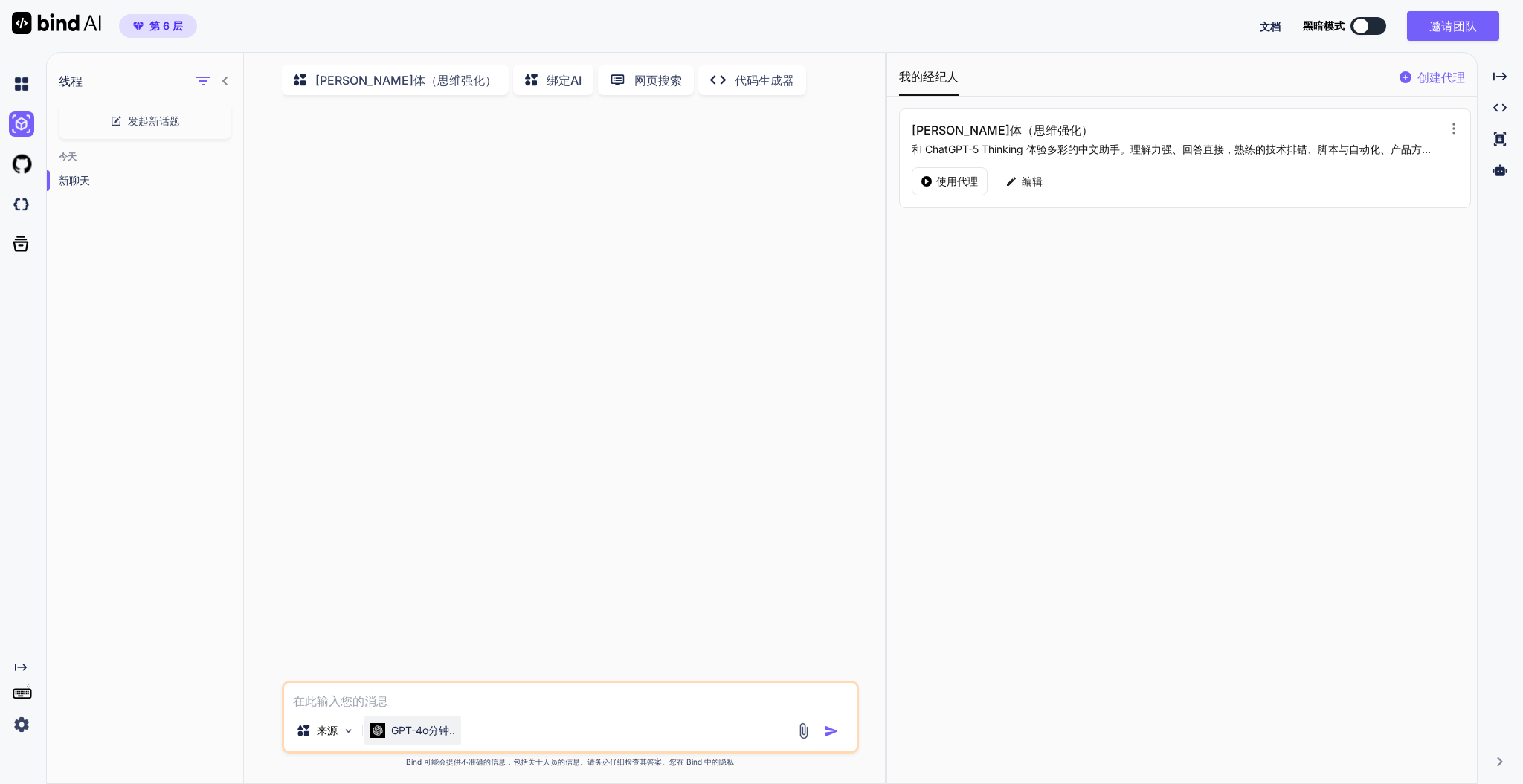
click at [436, 588] on font "GPT-4o分钟.." at bounding box center [423, 731] width 64 height 13
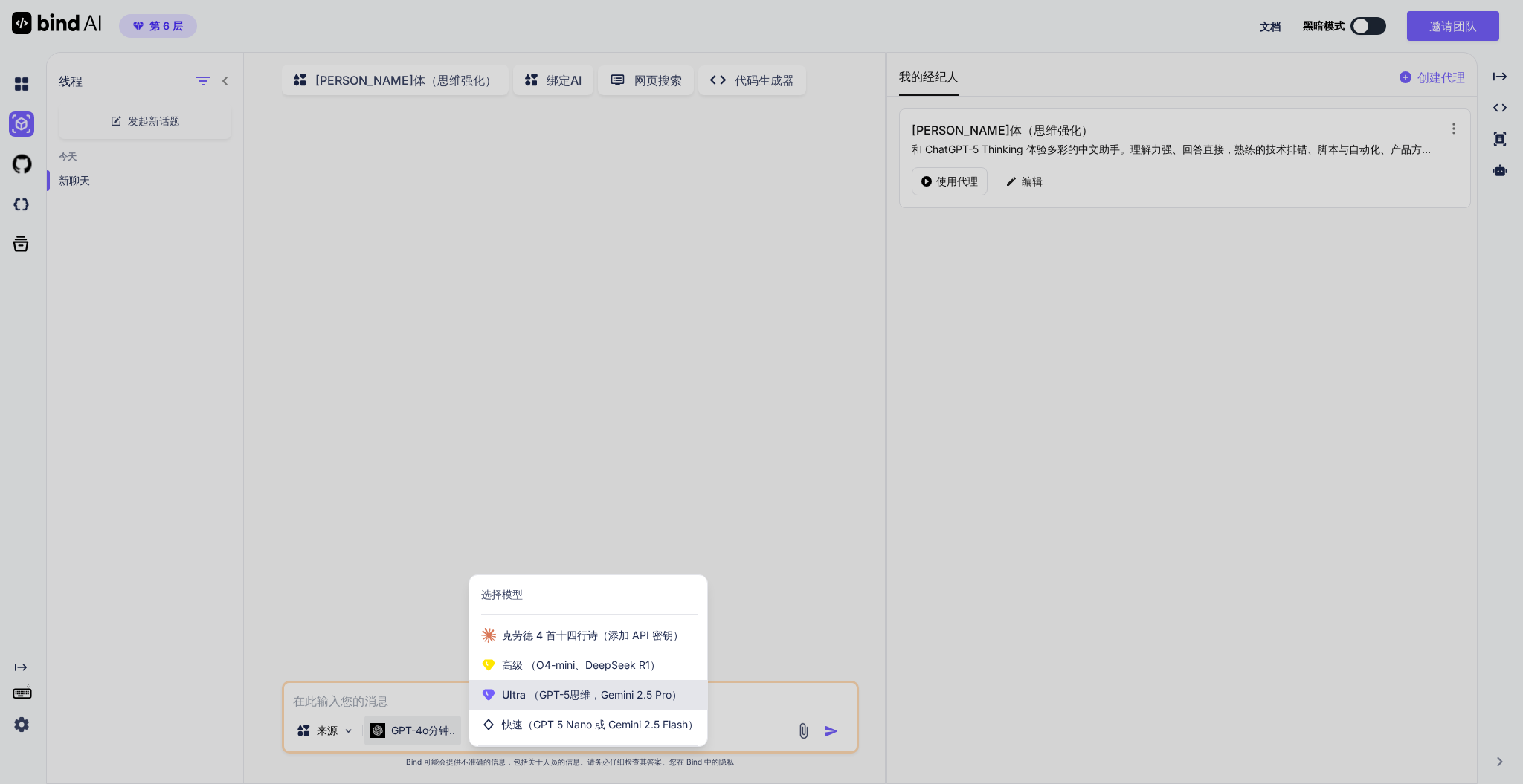
click at [577, 588] on font "（GPT-5思维，Gemini 2.5 Pro）" at bounding box center [605, 695] width 154 height 13
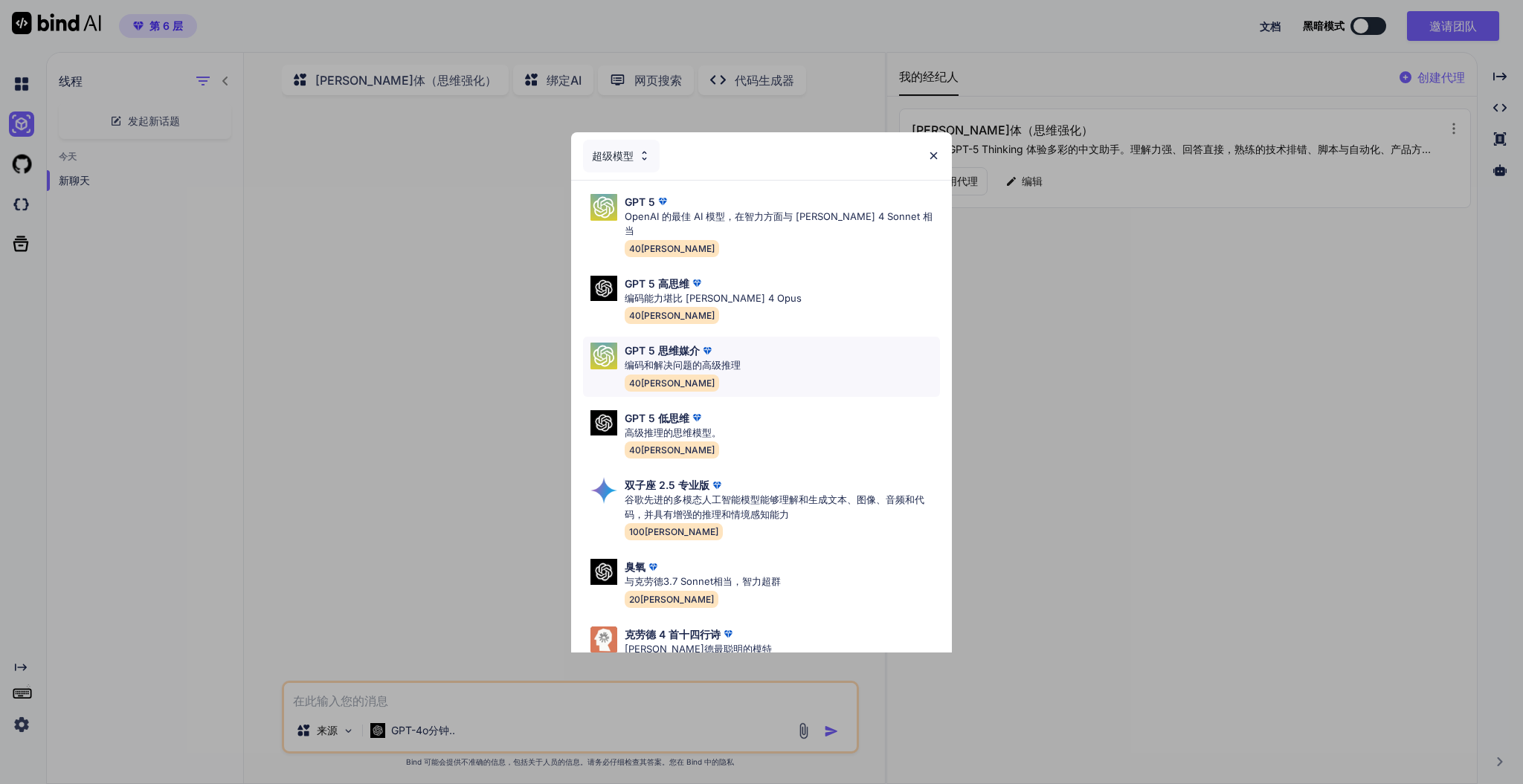
click at [791, 356] on div "GPT 5 思维媒介 编码和解决问题的高级推理 40万" at bounding box center [762, 366] width 357 height 60
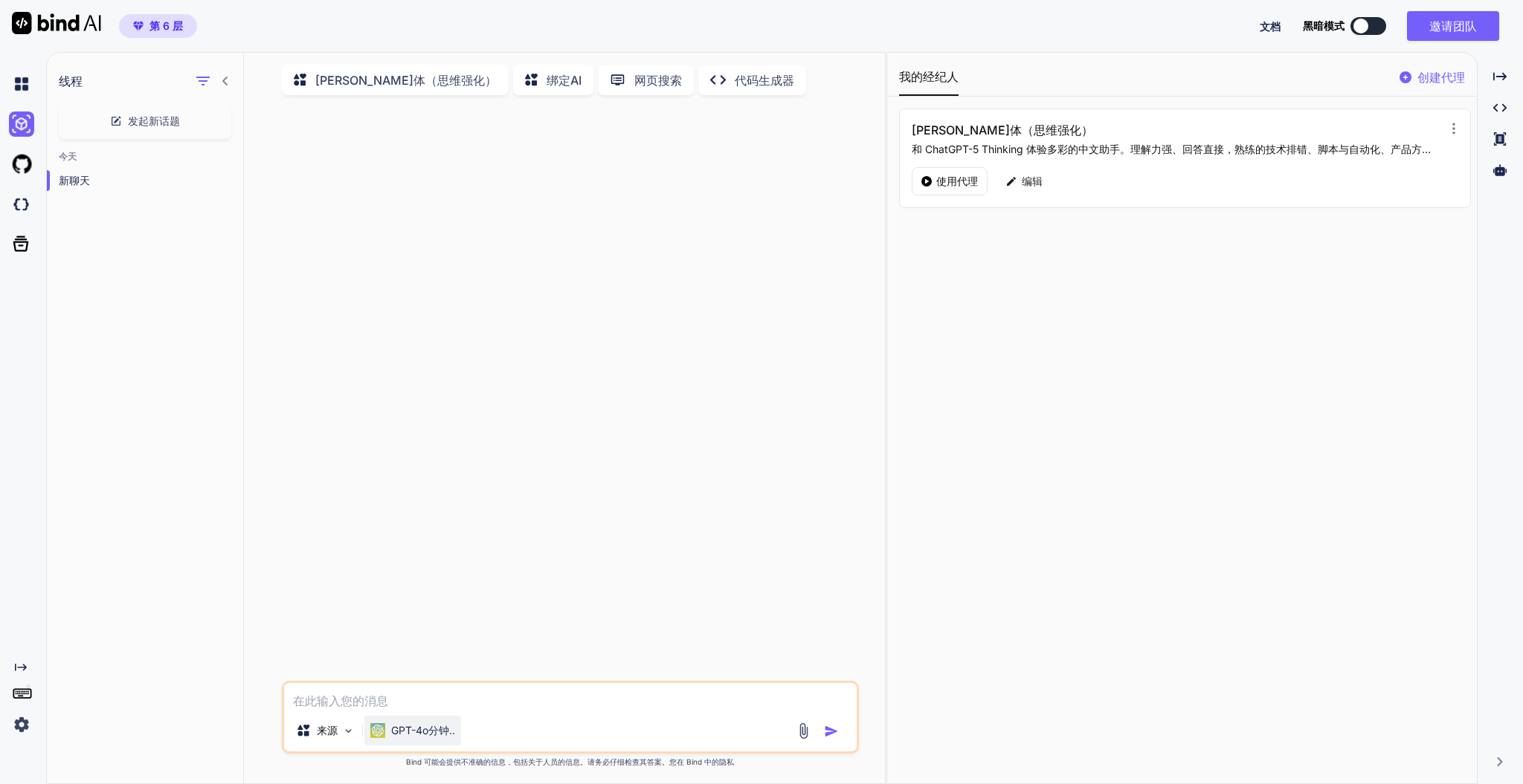
click at [457, 588] on div "GPT-4o分钟.." at bounding box center [413, 731] width 97 height 30
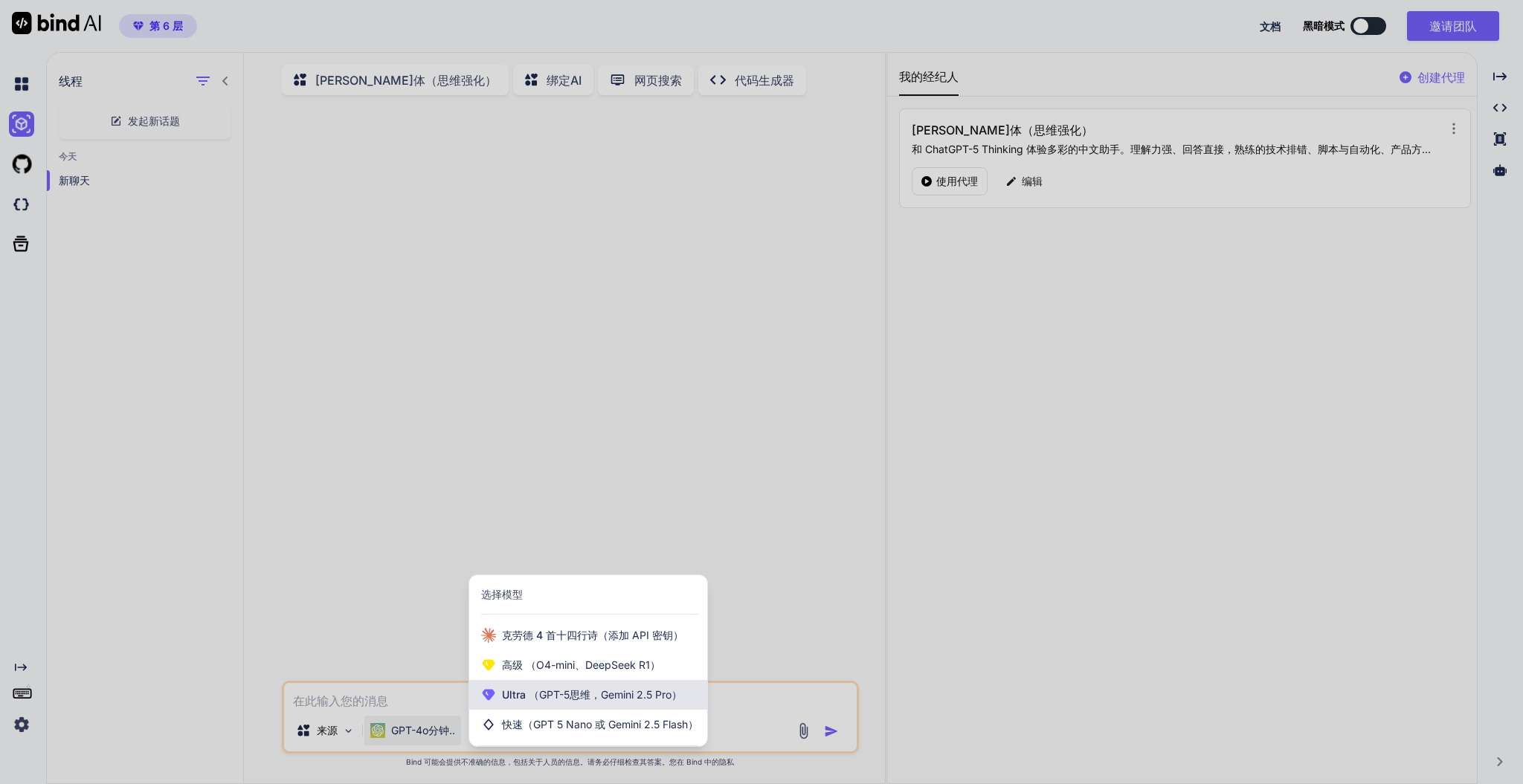
click at [550, 588] on font "（GPT-5思维，Gemini 2.5 Pro）" at bounding box center [605, 695] width 154 height 13
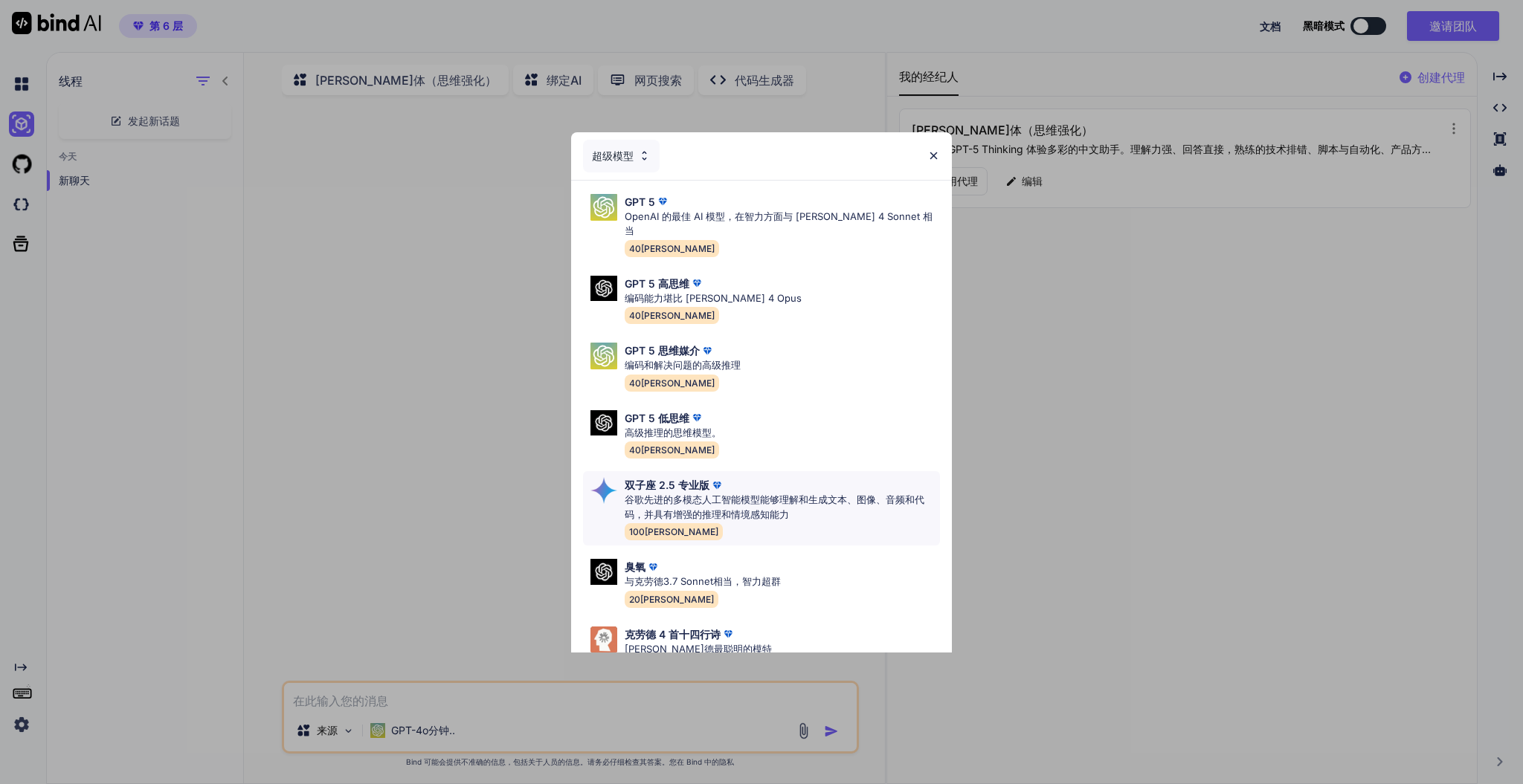
click at [757, 493] on p "谷歌先进的多模态人工智能模型能够理解和生成文本、图像、音频和代码，并具有增强的推理和情境感知能力" at bounding box center [782, 507] width 315 height 29
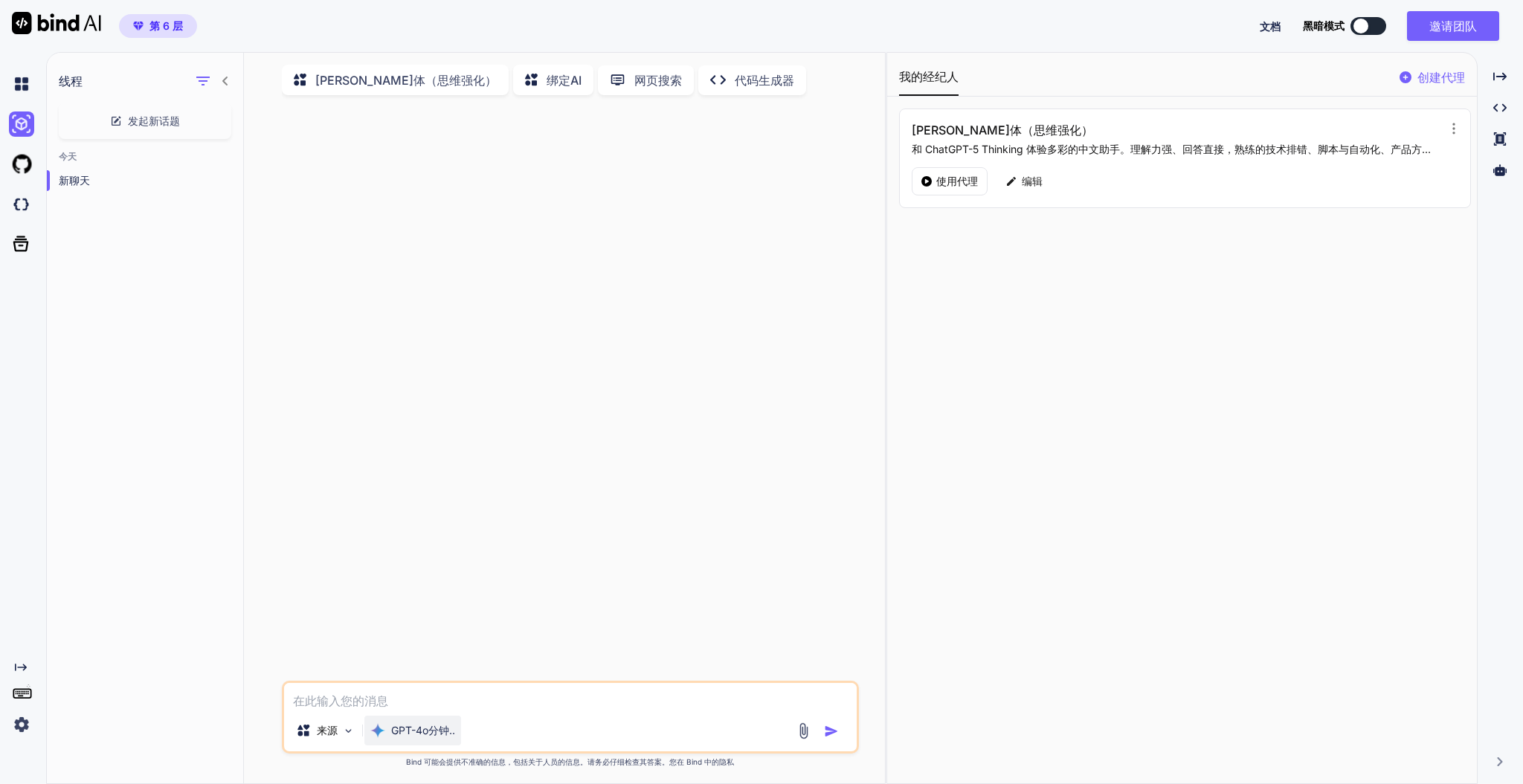
click at [449, 588] on font "GPT-4o分钟.." at bounding box center [423, 731] width 64 height 13
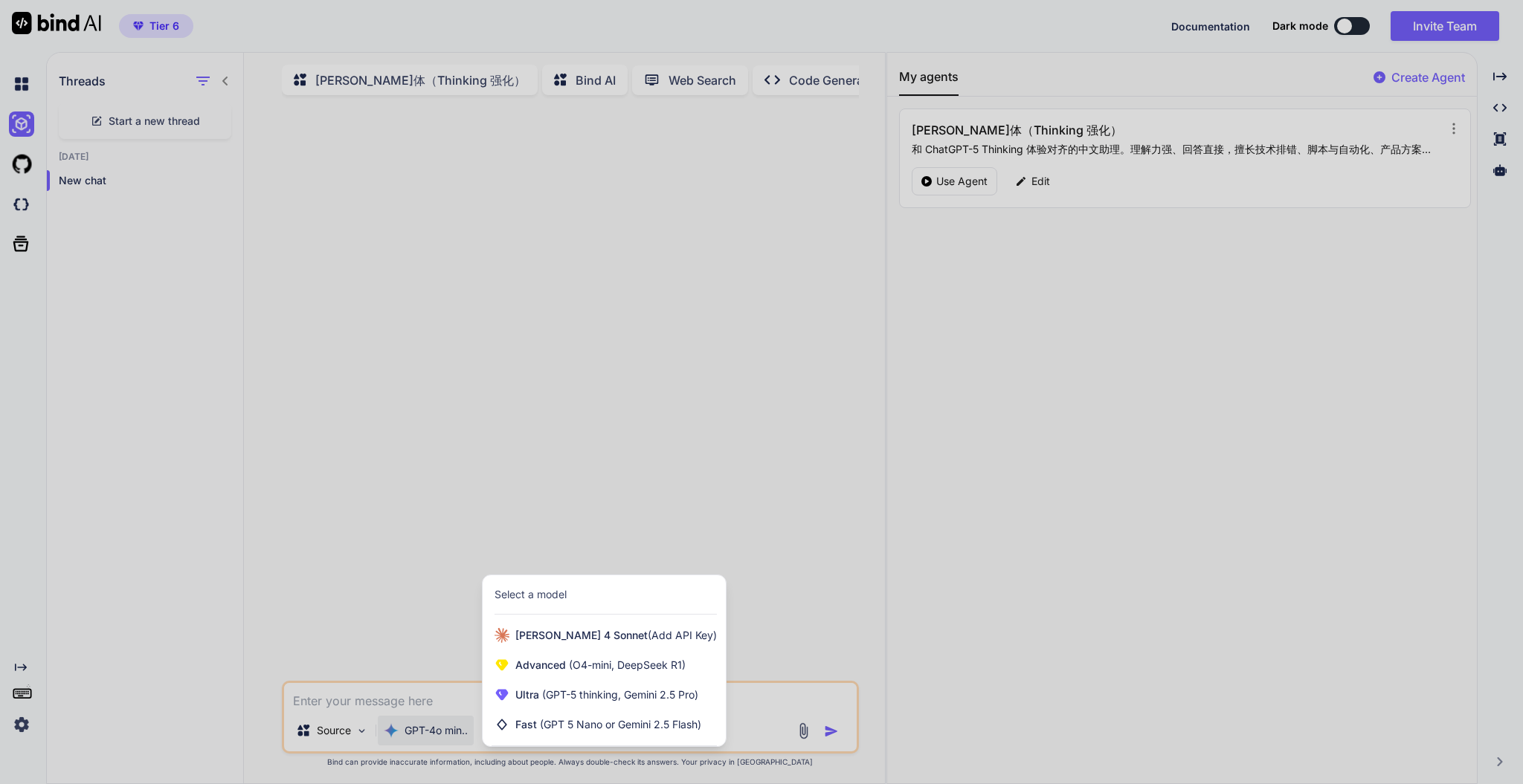
click at [799, 372] on div at bounding box center [761, 392] width 1523 height 784
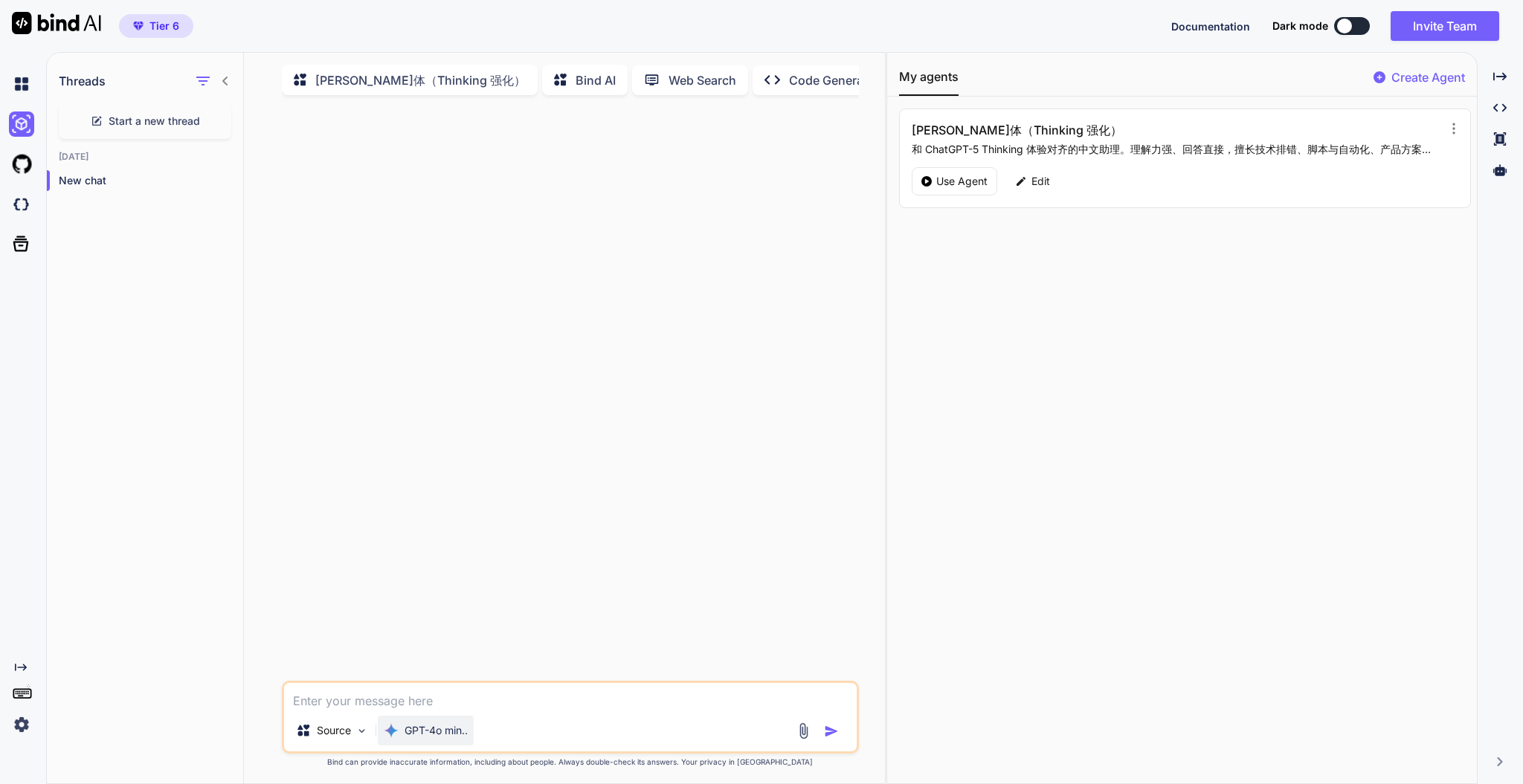
click at [453, 588] on p "GPT-4o min.." at bounding box center [436, 731] width 63 height 15
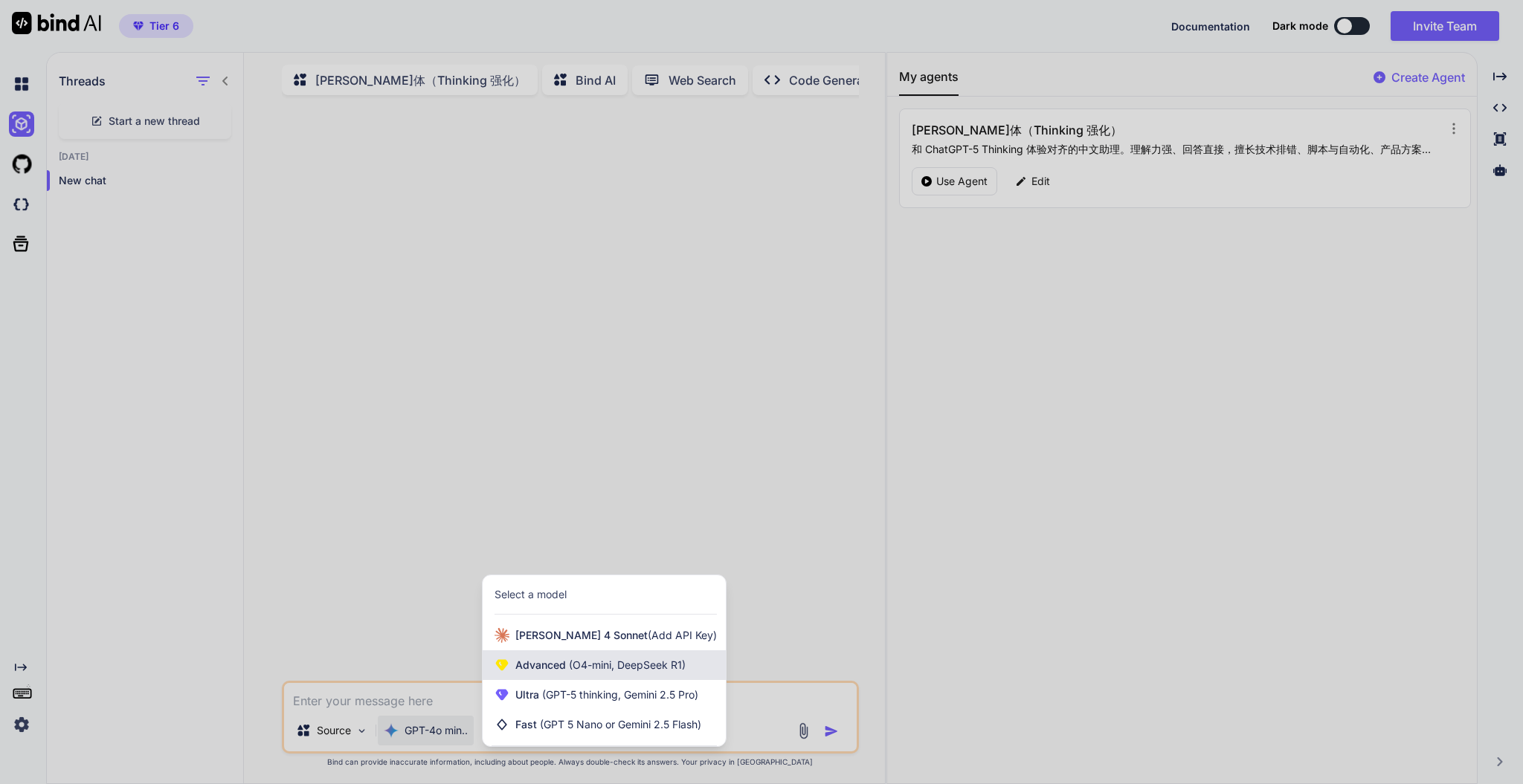
click at [610, 588] on span "Advanced (O4-mini, DeepSeek R1)" at bounding box center [600, 666] width 170 height 15
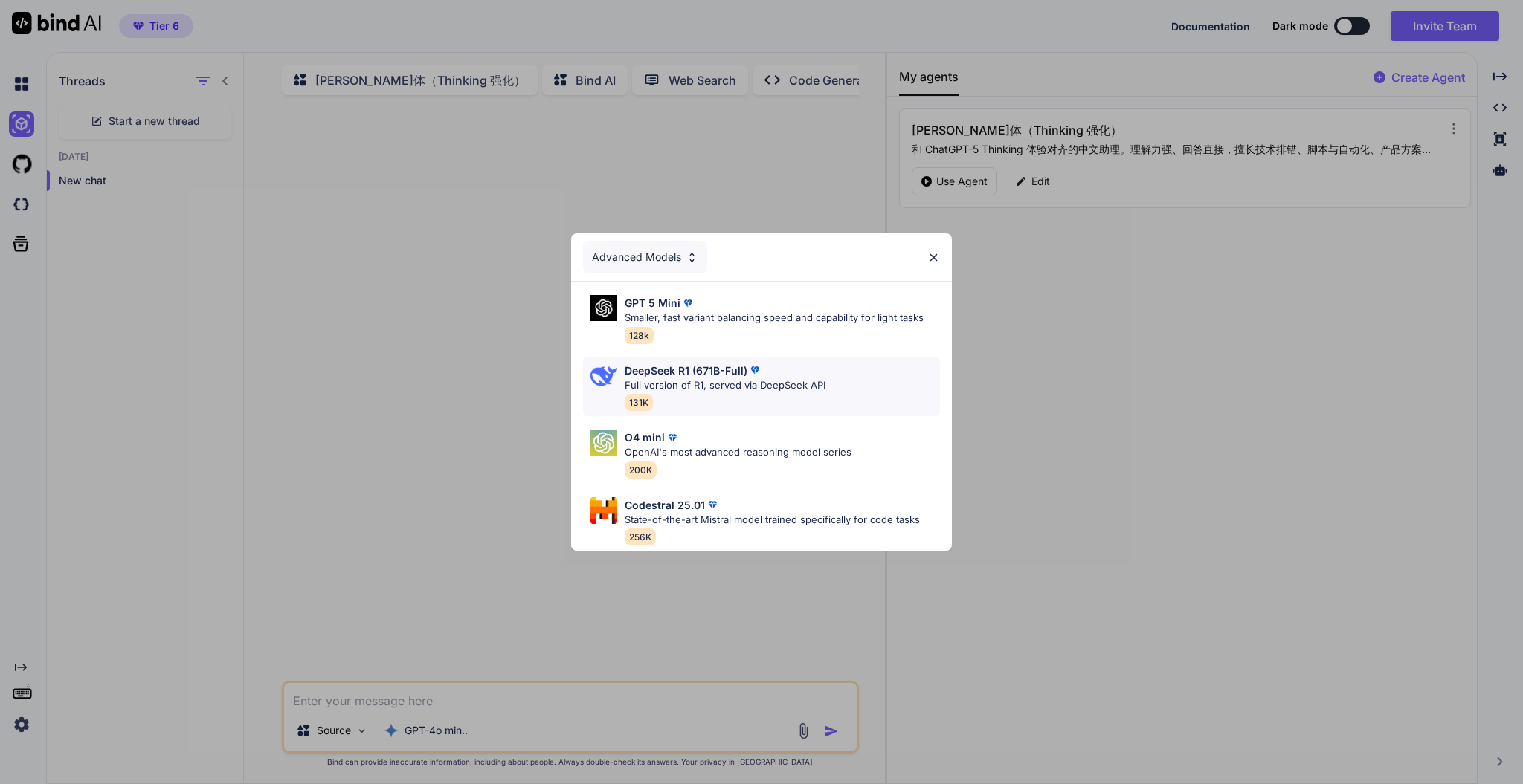
click at [758, 384] on p "Full version of R1, served via DeepSeek API" at bounding box center [726, 386] width 201 height 15
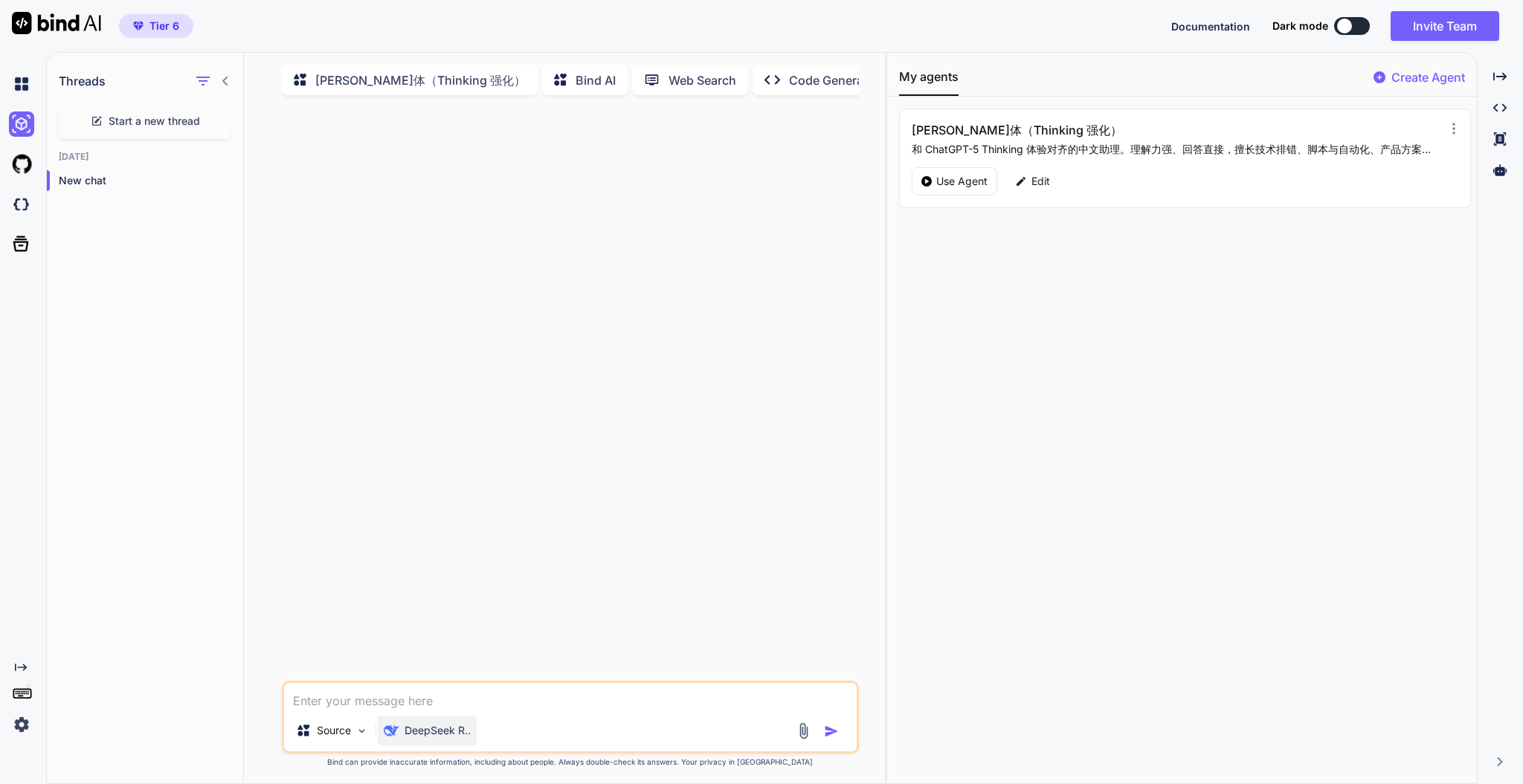
click at [451, 588] on p "DeepSeek R.." at bounding box center [437, 731] width 66 height 15
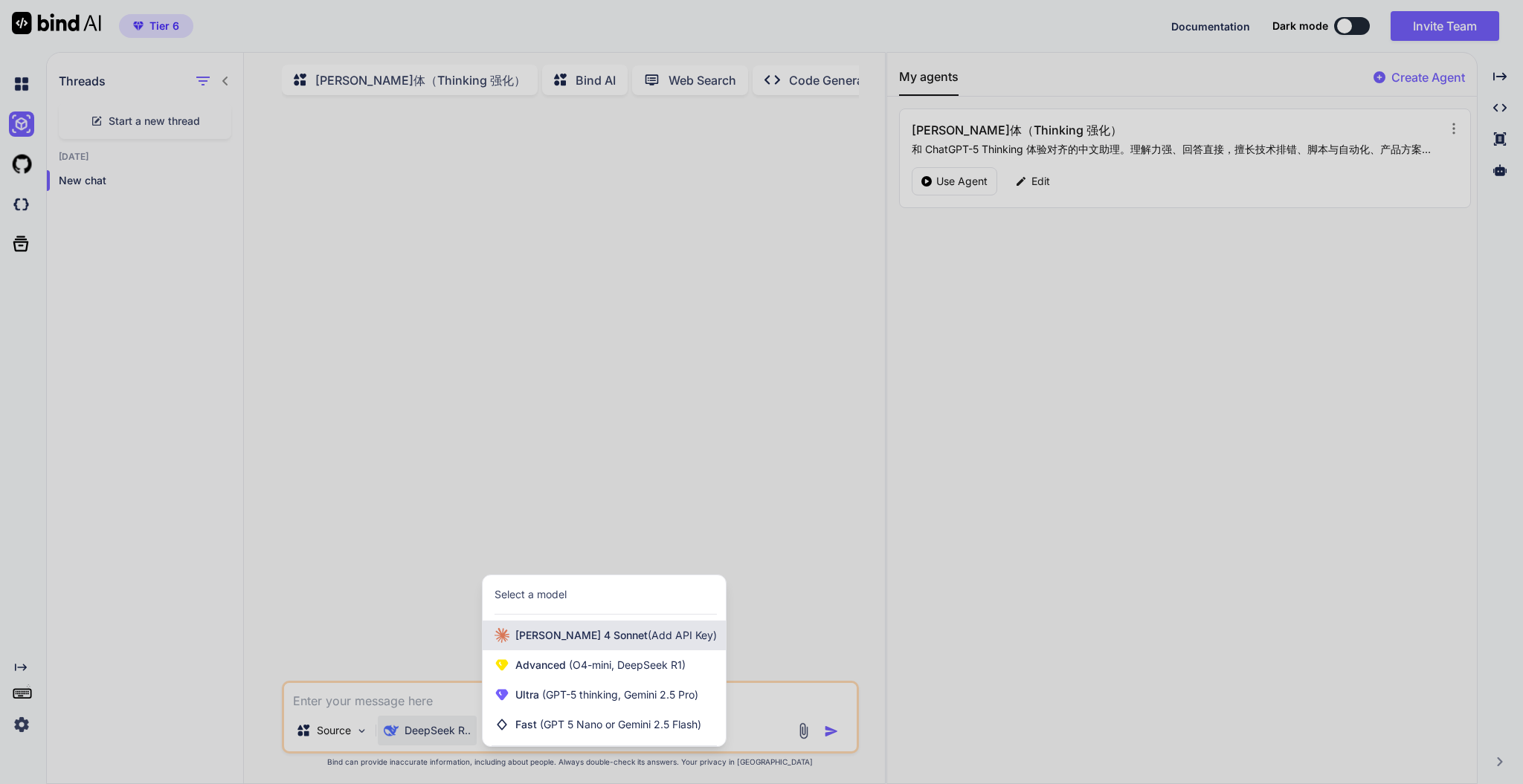
click at [610, 588] on span "Claude 4 Sonnet (Add API Key)" at bounding box center [616, 636] width 202 height 15
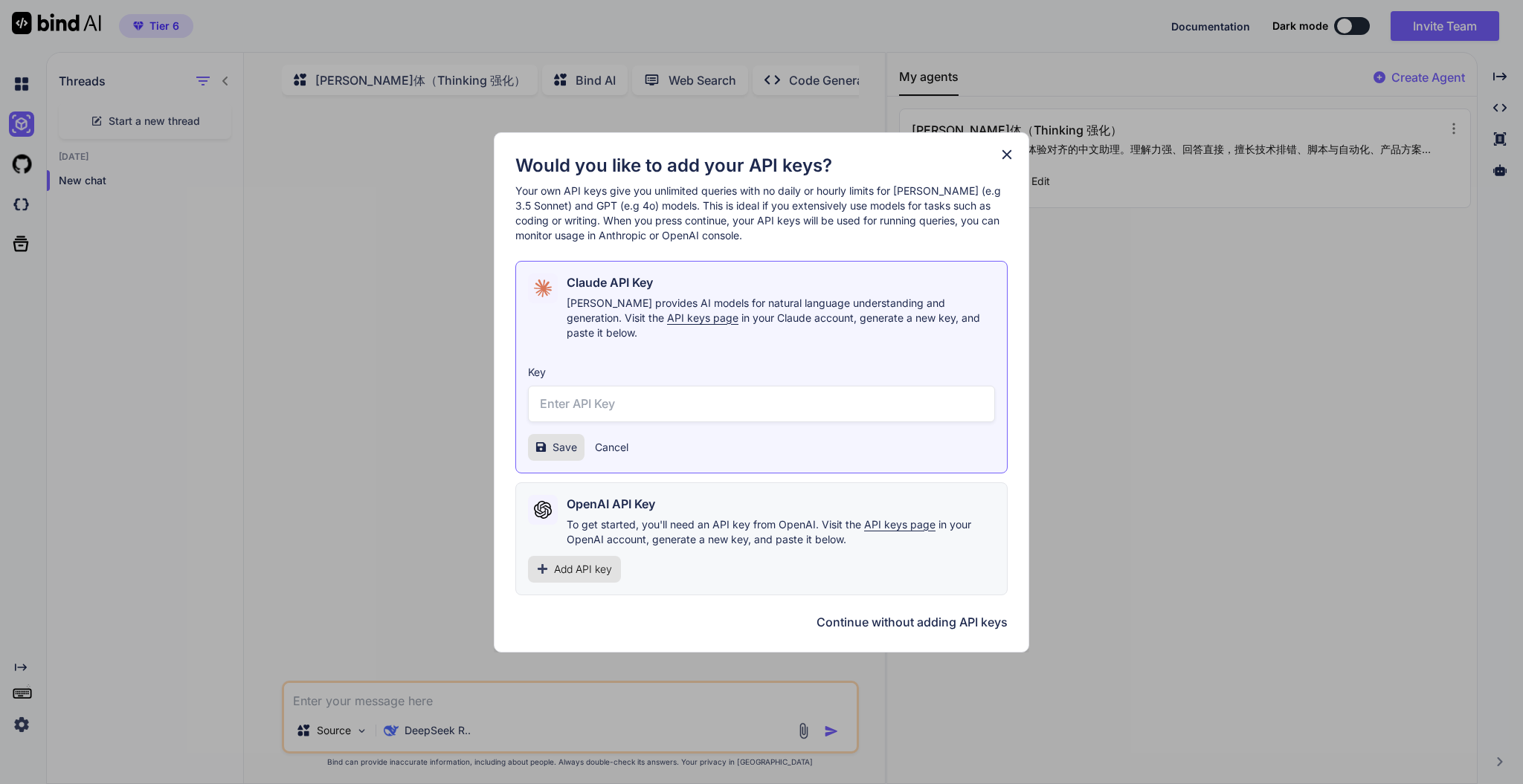
click at [1013, 163] on icon at bounding box center [1008, 155] width 17 height 17
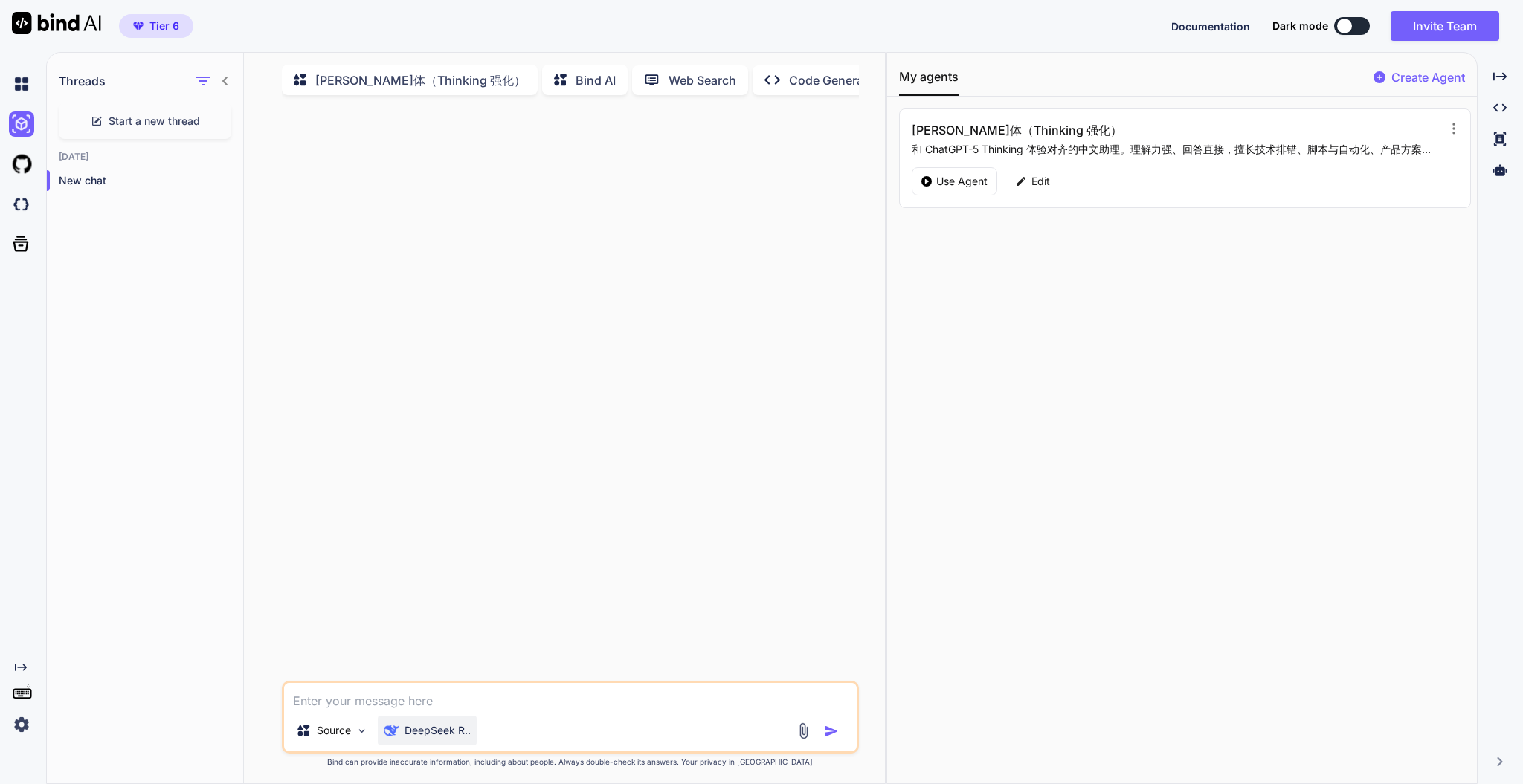
click at [450, 588] on p "DeepSeek R.." at bounding box center [437, 731] width 66 height 15
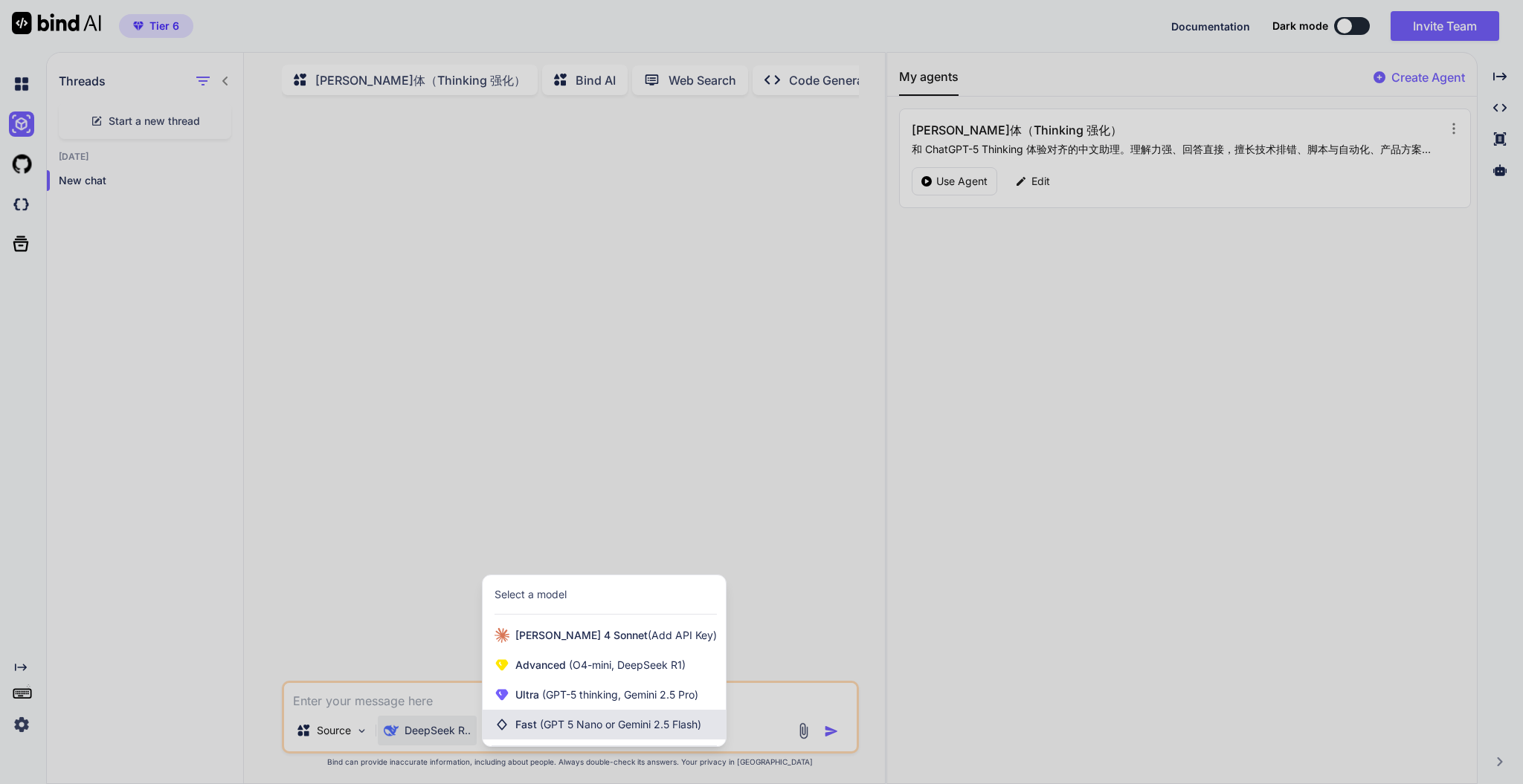
click at [591, 588] on span "(GPT 5 Nano or Gemini 2.5 Flash)" at bounding box center [620, 724] width 161 height 13
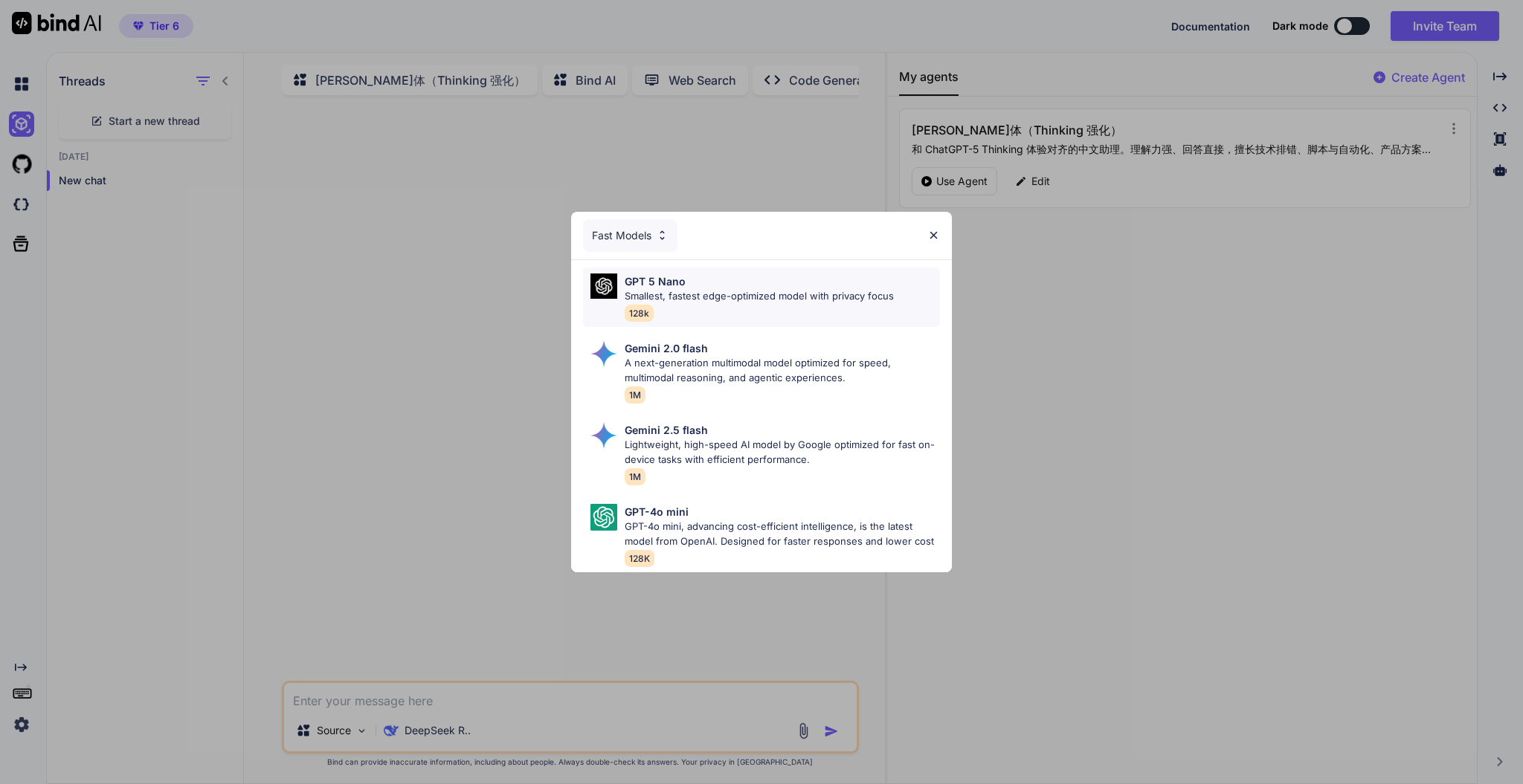
click at [748, 293] on div "GPT 5 Nano Smallest, fastest edge-optimized model with privacy focus 128k" at bounding box center [759, 298] width 269 height 48
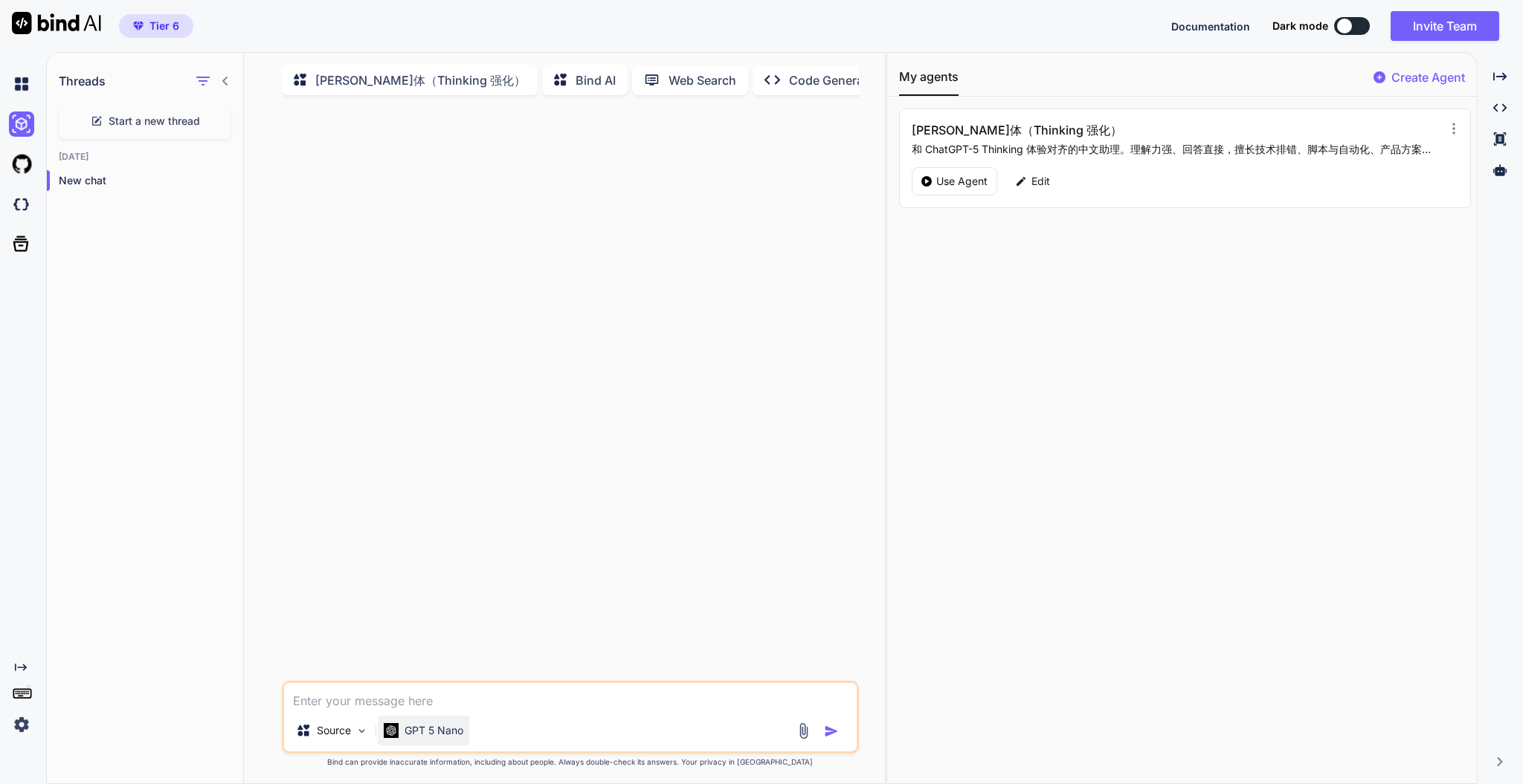
click at [447, 588] on p "GPT 5 Nano" at bounding box center [434, 731] width 59 height 15
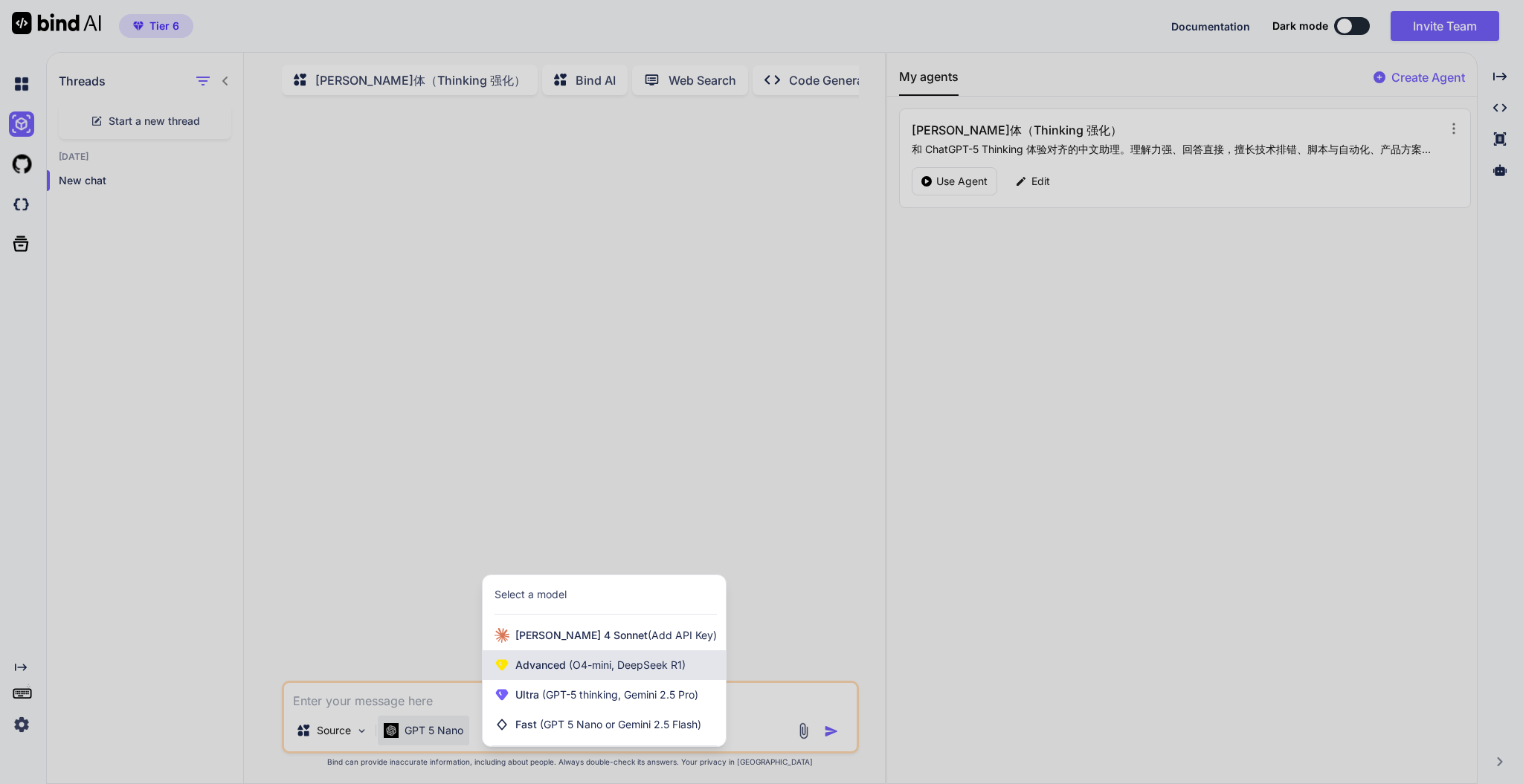
click at [637, 588] on span "(O4-mini, DeepSeek R1)" at bounding box center [625, 665] width 120 height 13
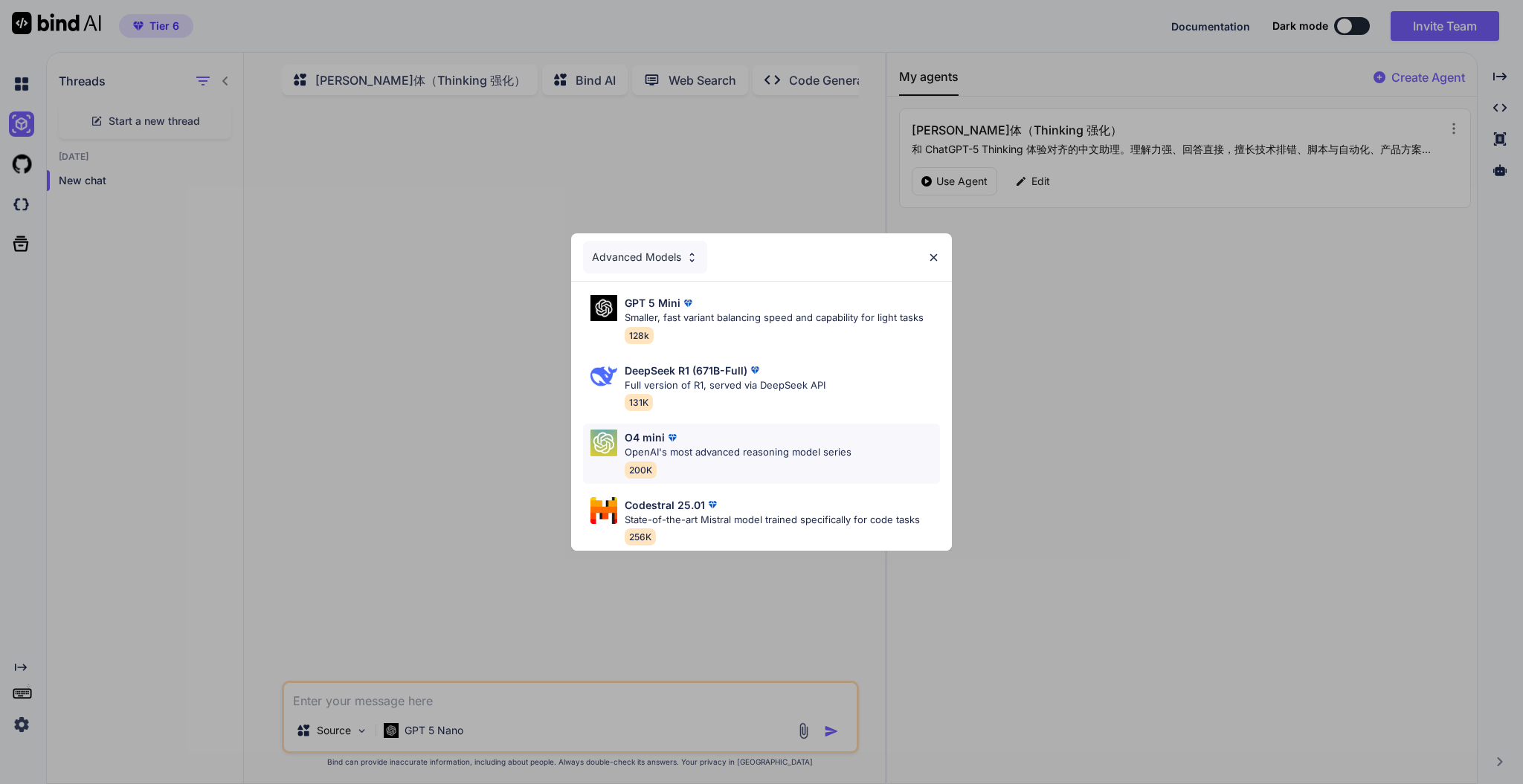
click at [739, 445] on p "OpenAI's most advanced reasoning model series" at bounding box center [739, 453] width 227 height 15
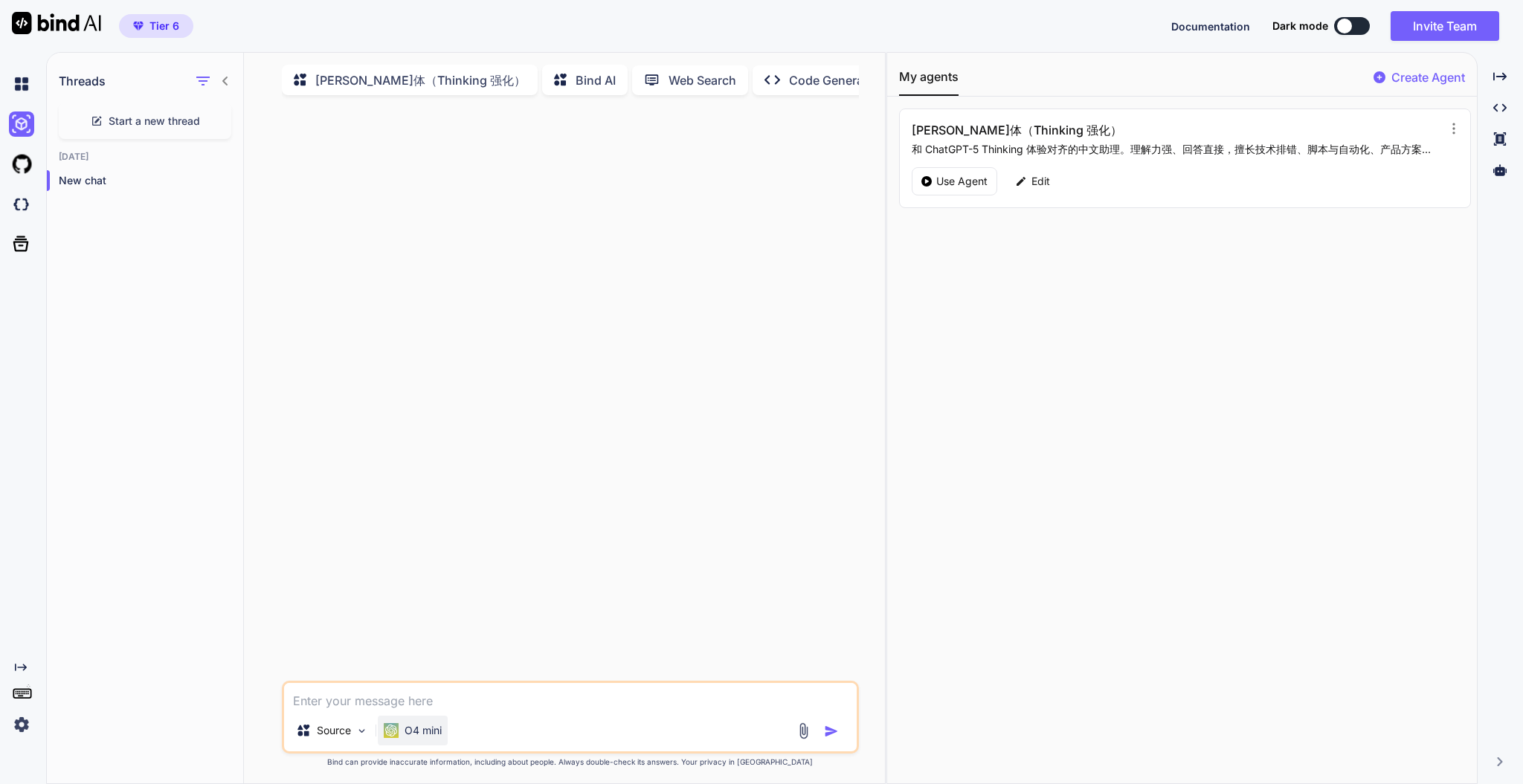
click at [414, 588] on p "O4 mini" at bounding box center [423, 731] width 37 height 15
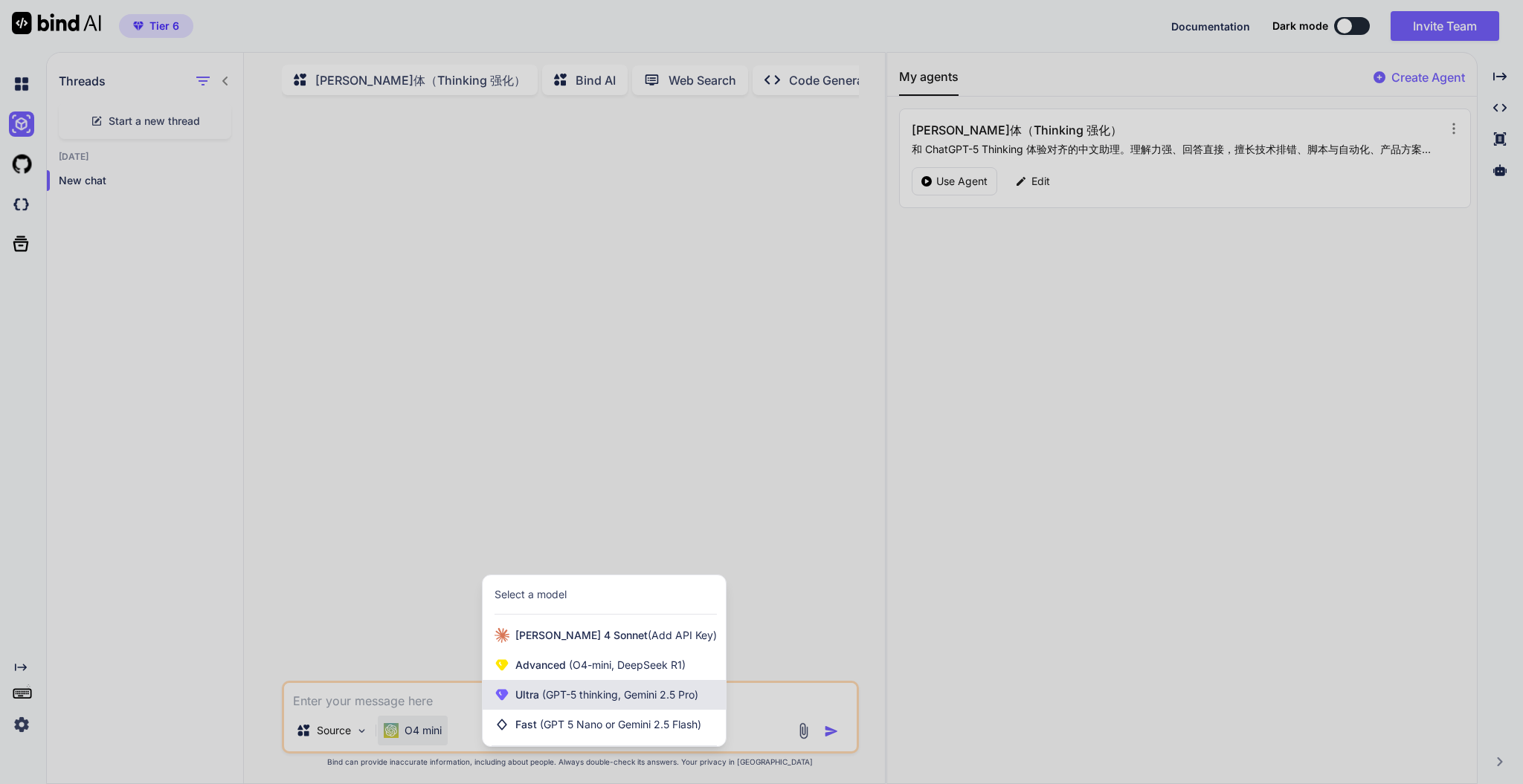
click at [595, 588] on span "(GPT-5 thinking, Gemini 2.5 Pro)" at bounding box center [619, 695] width 159 height 13
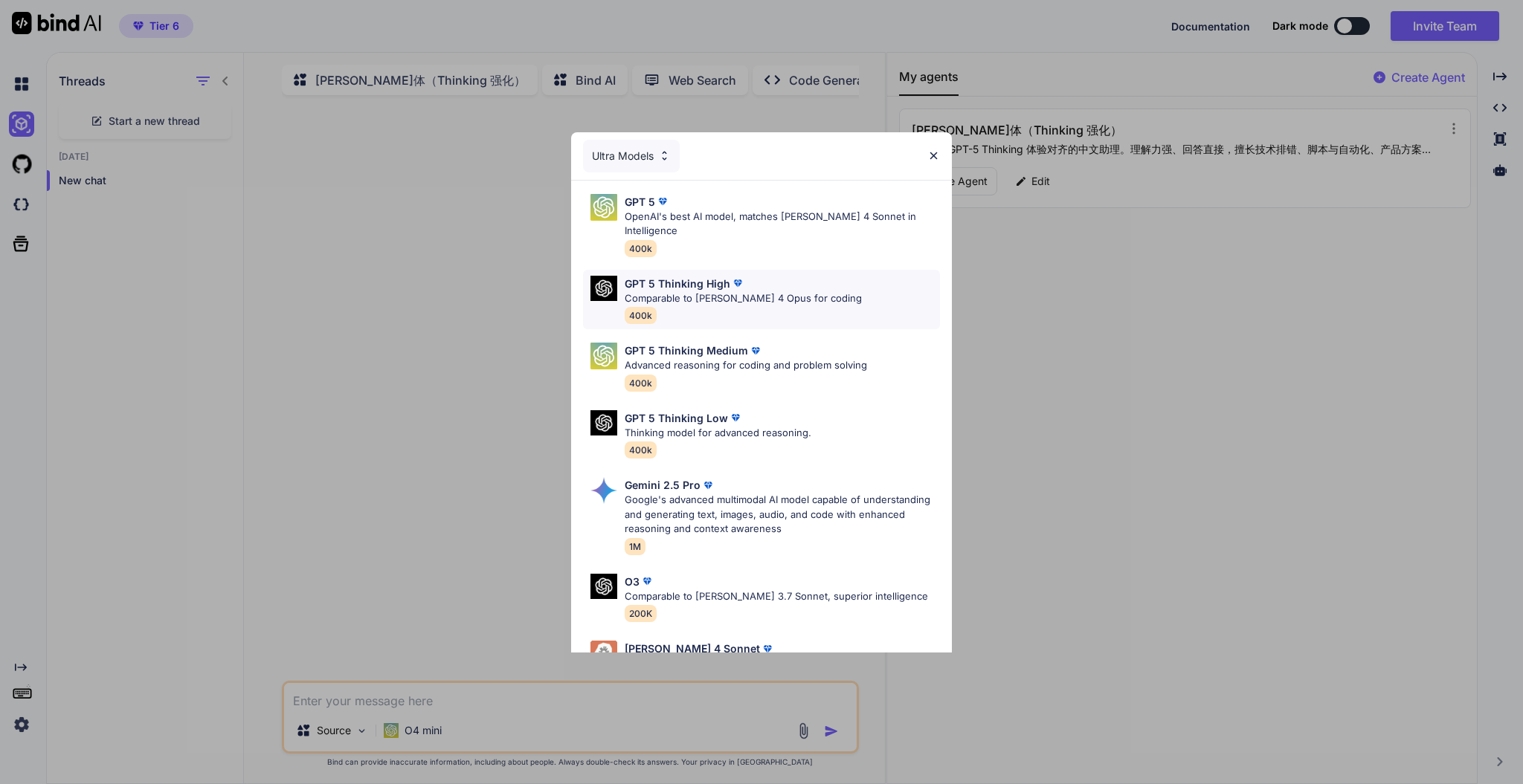
click at [748, 291] on p "Comparable to [PERSON_NAME] 4 Opus for coding" at bounding box center [743, 299] width 237 height 15
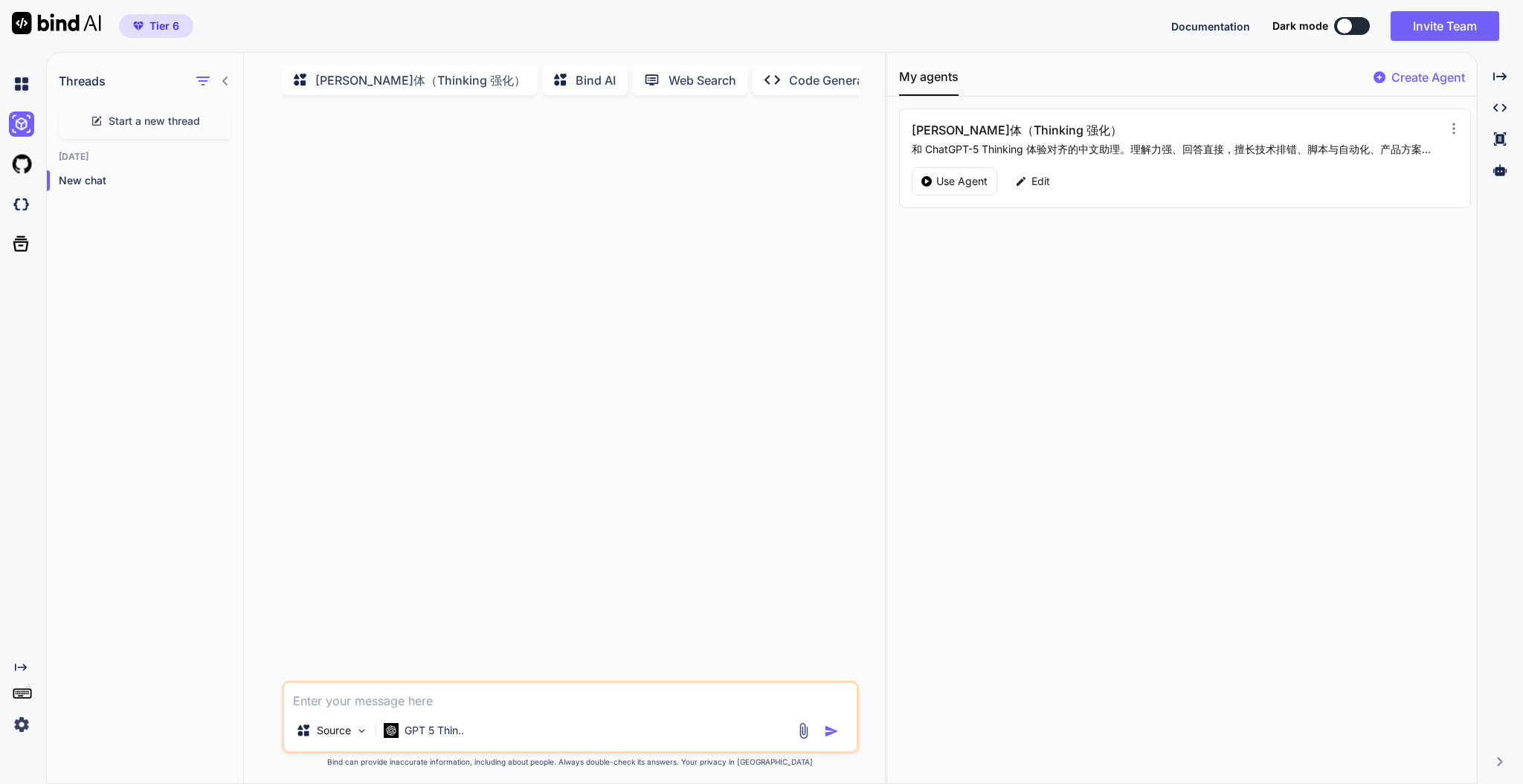
click at [443, 588] on textarea at bounding box center [569, 697] width 572 height 27
type textarea "a"
paste textarea "appsumo"
type textarea "appsumo是干啥的"
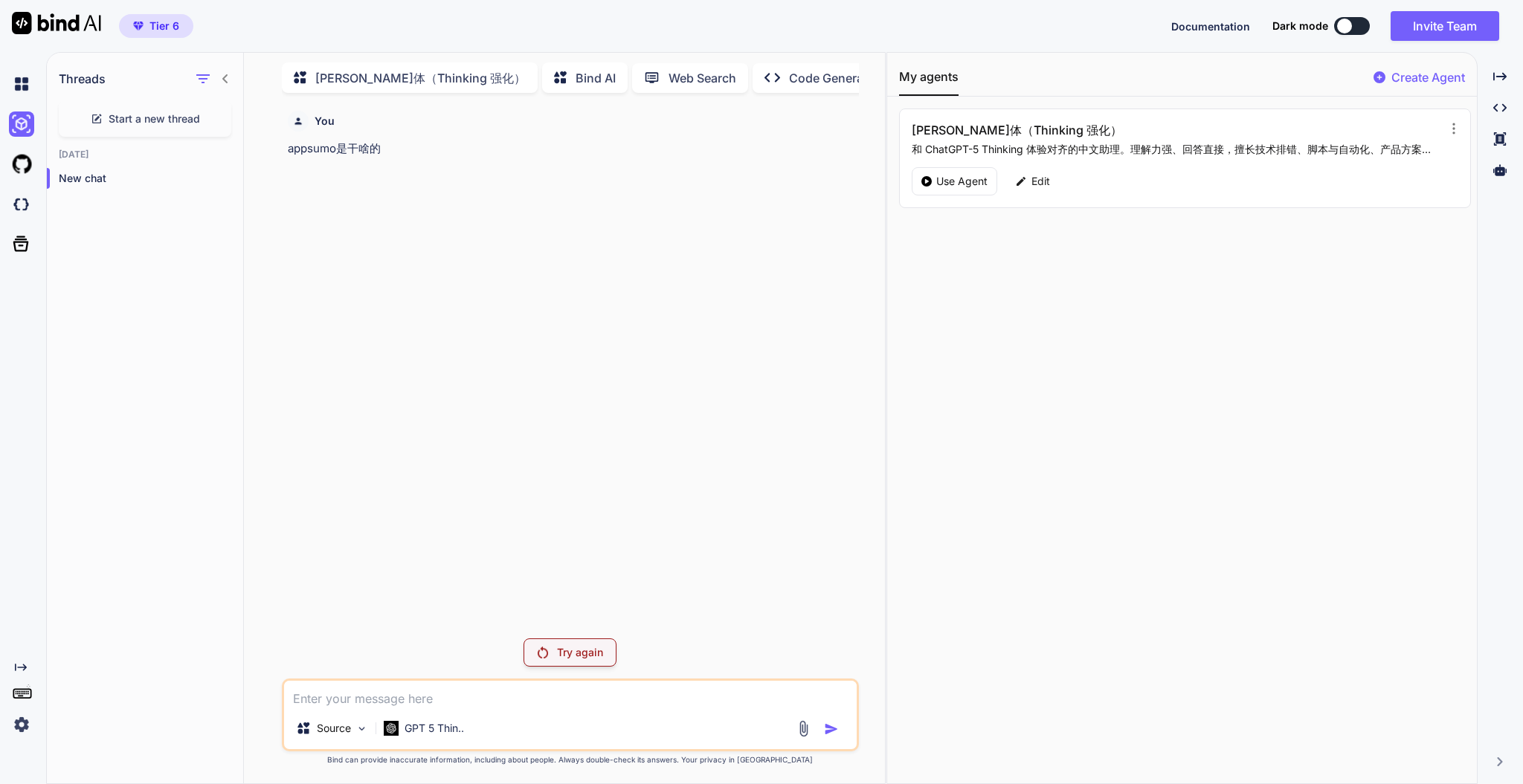
click at [599, 588] on div "Try again" at bounding box center [570, 653] width 93 height 28
click at [552, 588] on div "You appsumo是干啥的 Try again Source GPT 5 Thin.. Created with Bind Always check it…" at bounding box center [570, 445] width 577 height 679
click at [566, 588] on p "Try again" at bounding box center [581, 653] width 47 height 15
click at [590, 588] on p "Try again" at bounding box center [581, 653] width 47 height 15
click at [592, 588] on div "You appsumo是干啥的 ‌ ‌ ‌ ‌" at bounding box center [571, 392] width 573 height 574
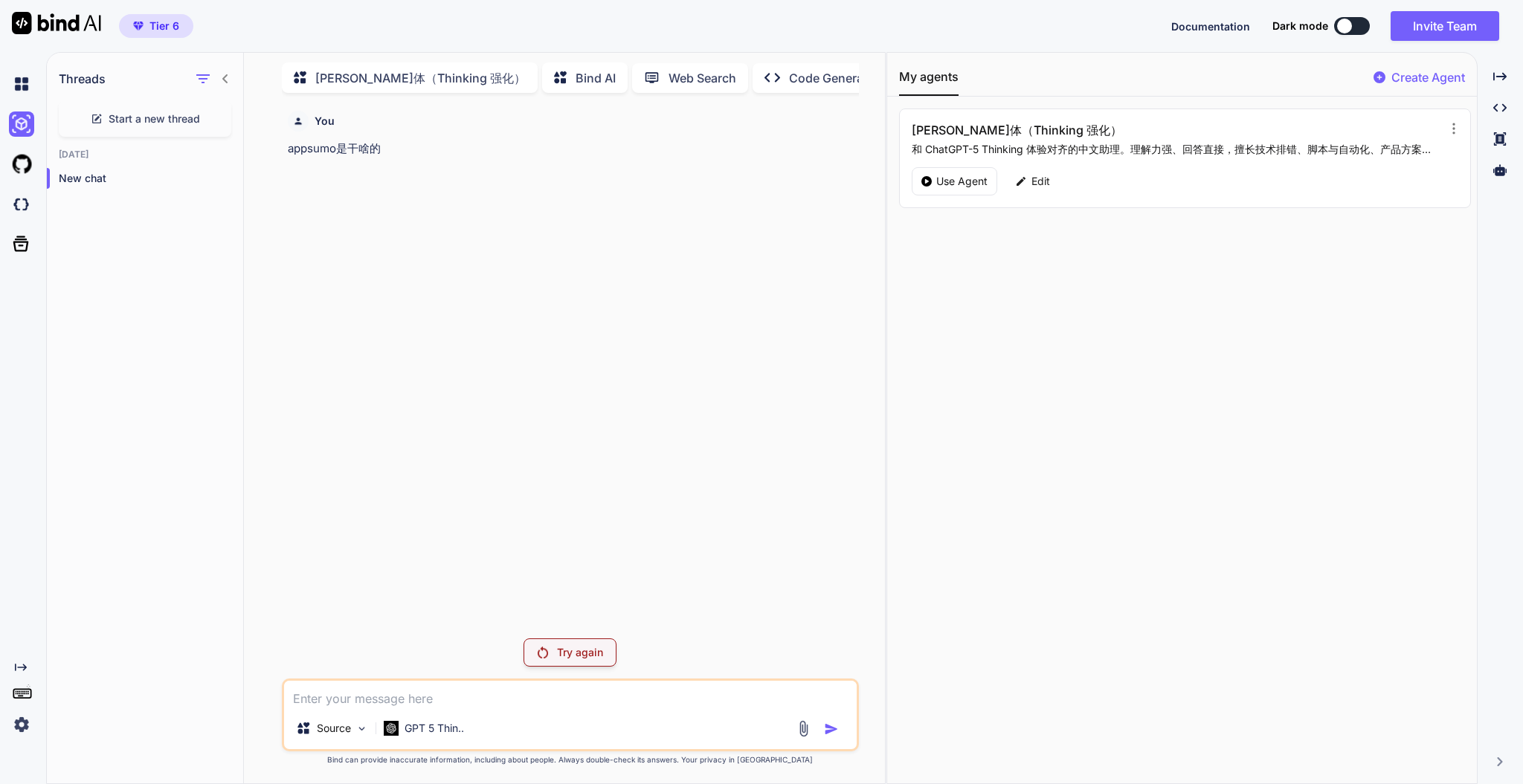
click at [576, 588] on div "Try again" at bounding box center [570, 653] width 93 height 28
click at [1142, 72] on p "Create Agent" at bounding box center [1428, 77] width 73 height 18
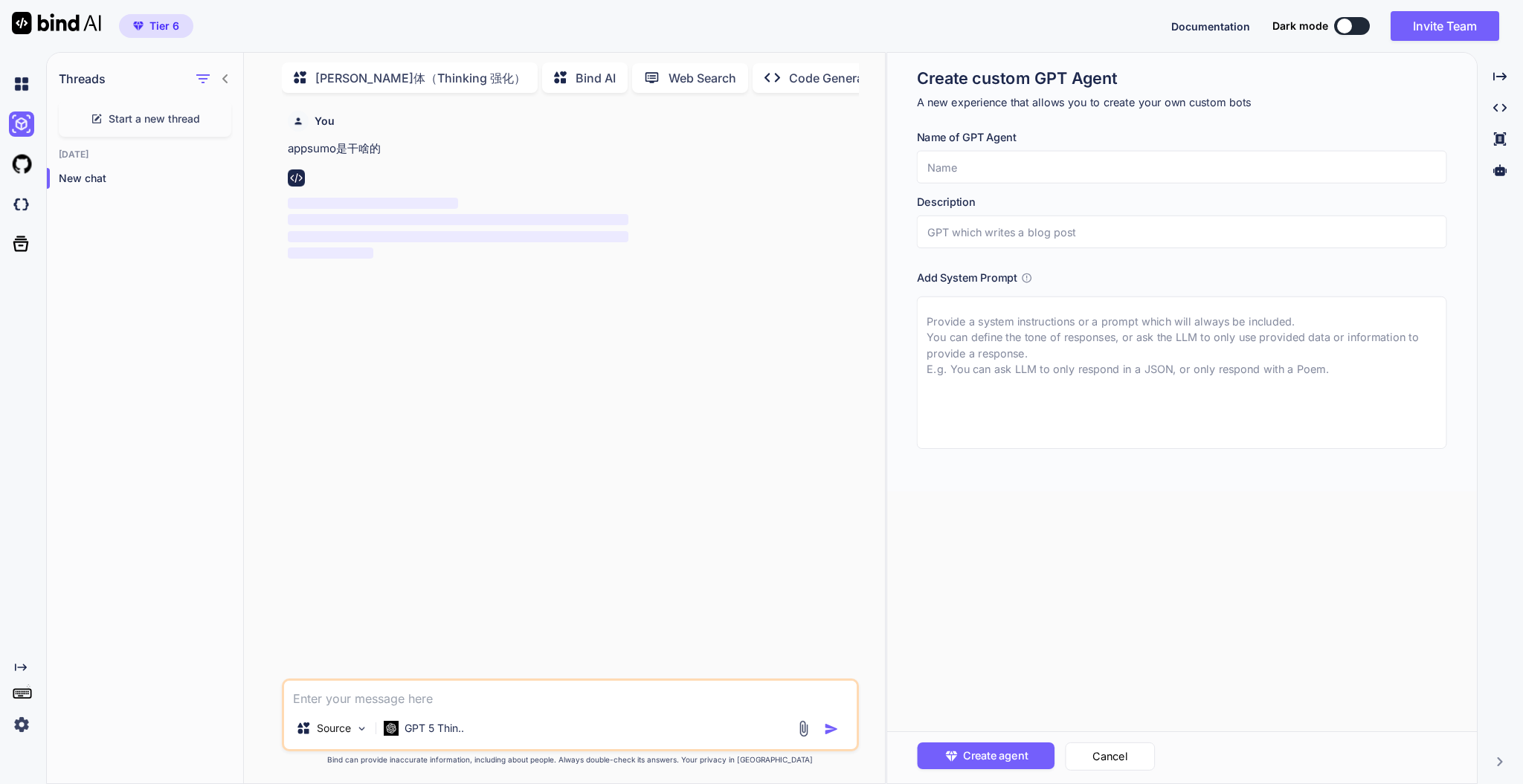
click at [579, 275] on div "You appsumo是干啥的 ‌ ‌ ‌ ‌" at bounding box center [571, 392] width 573 height 574
click at [433, 69] on p "Hugo 智能体（Thinking 强化）" at bounding box center [421, 77] width 210 height 18
click at [1023, 373] on textarea at bounding box center [1182, 373] width 530 height 153
click at [1105, 588] on button "Cancel" at bounding box center [1111, 757] width 90 height 28
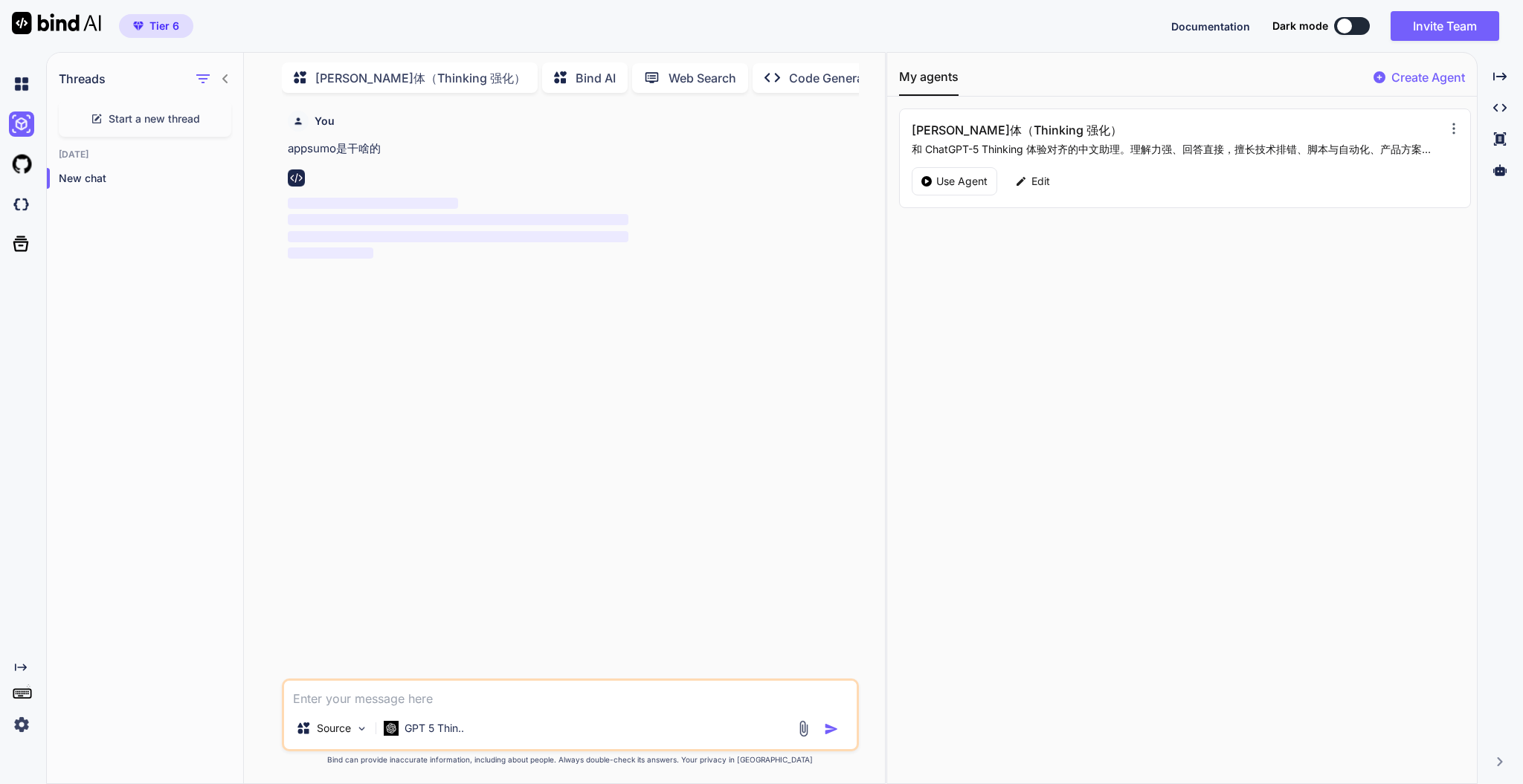
click at [1142, 125] on icon at bounding box center [1454, 128] width 15 height 15
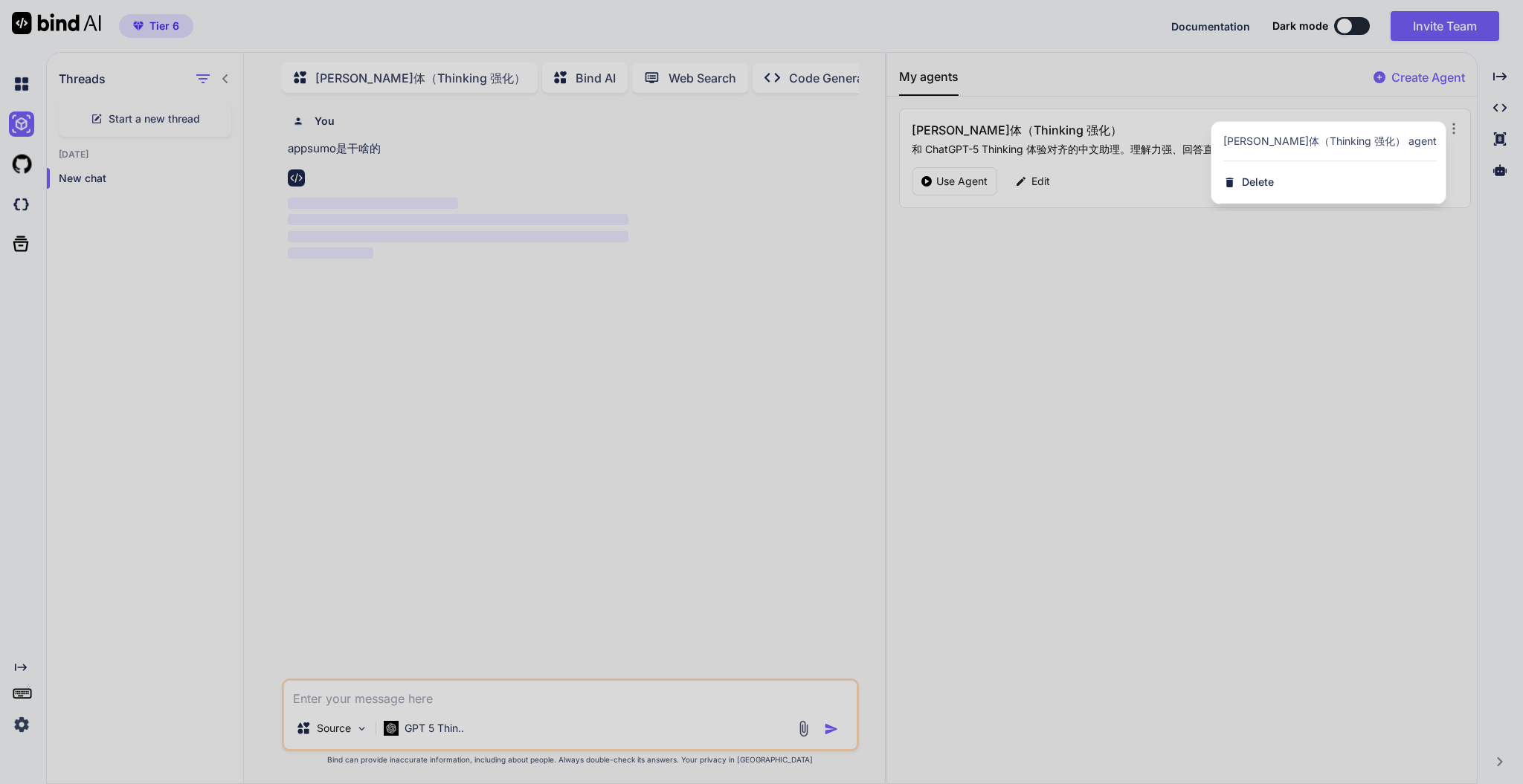
click at [1142, 136] on div "Delete Hugo 智能体（Thinking 强化） agent" at bounding box center [1329, 141] width 213 height 15
click at [1142, 289] on div at bounding box center [761, 392] width 1523 height 784
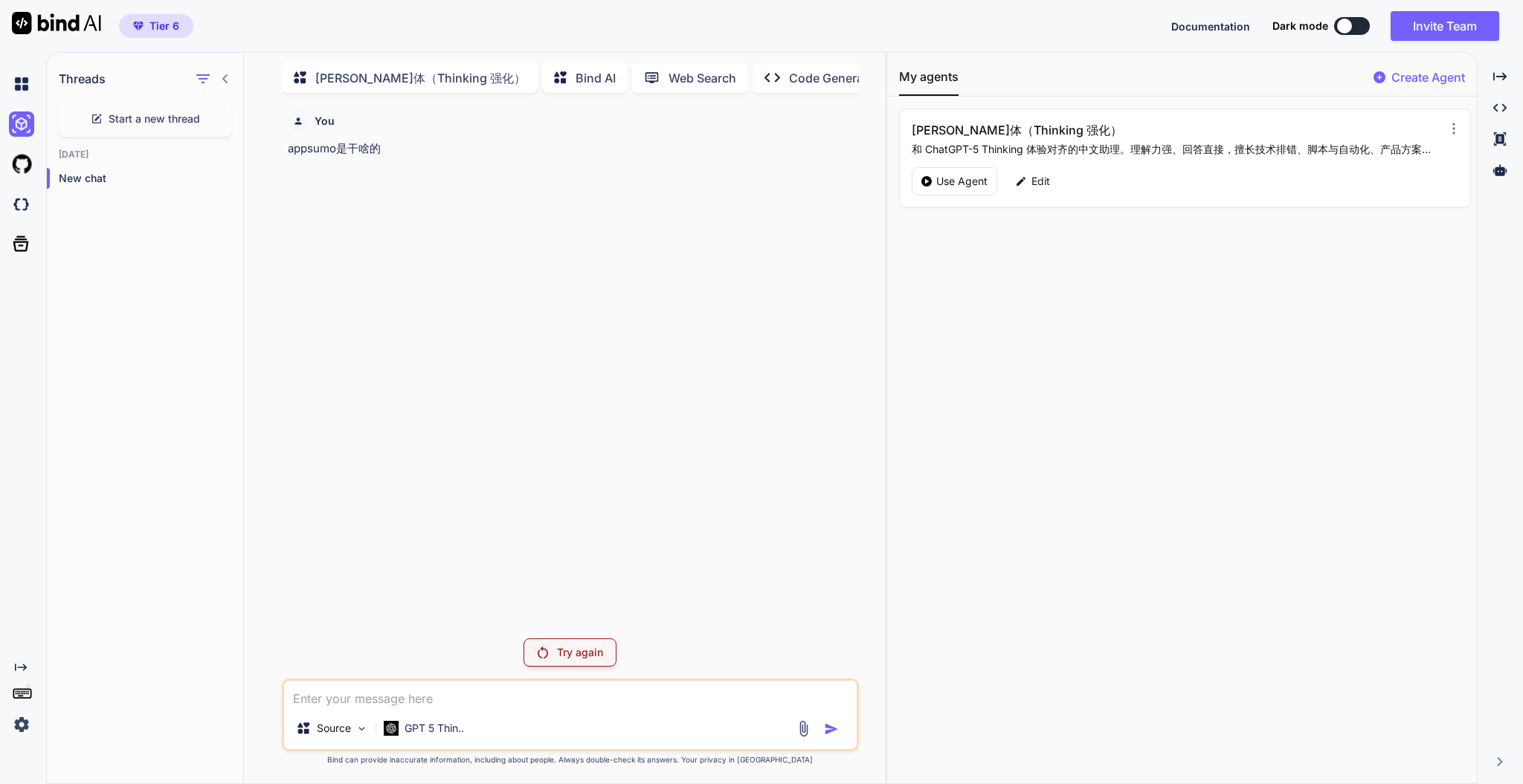
click at [587, 588] on p "Try again" at bounding box center [581, 653] width 47 height 15
click at [510, 295] on div "You appsumo是干啥的 ‌ ‌ ‌ ‌" at bounding box center [571, 392] width 573 height 574
click at [605, 293] on div "You appsumo是干啥的 ‌ ‌ ‌ ‌" at bounding box center [571, 392] width 573 height 574
click at [568, 588] on p "Try again" at bounding box center [581, 653] width 47 height 15
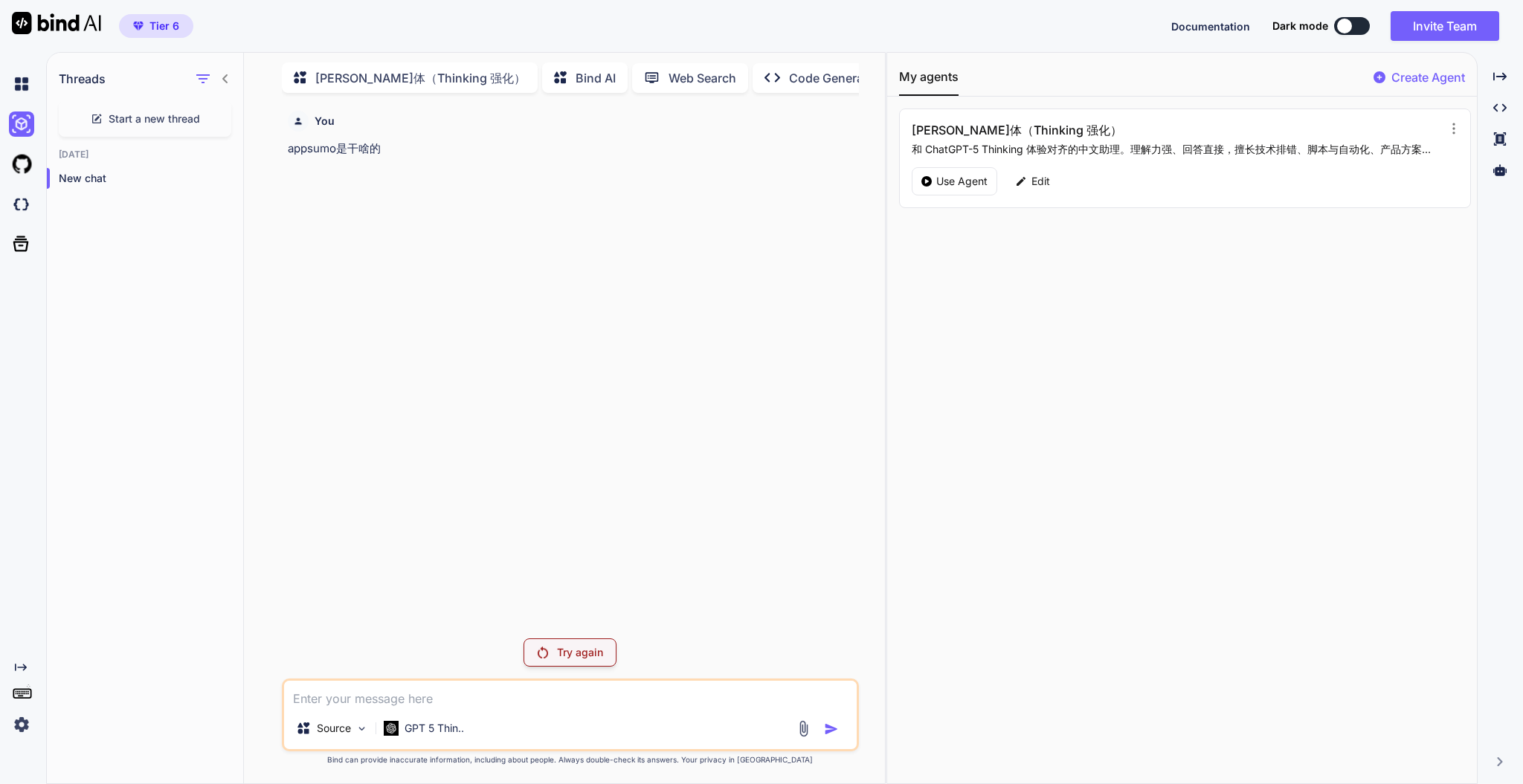
click at [392, 146] on p "appsumo是干啥的" at bounding box center [571, 149] width 568 height 17
click at [365, 588] on textarea at bounding box center [569, 694] width 572 height 27
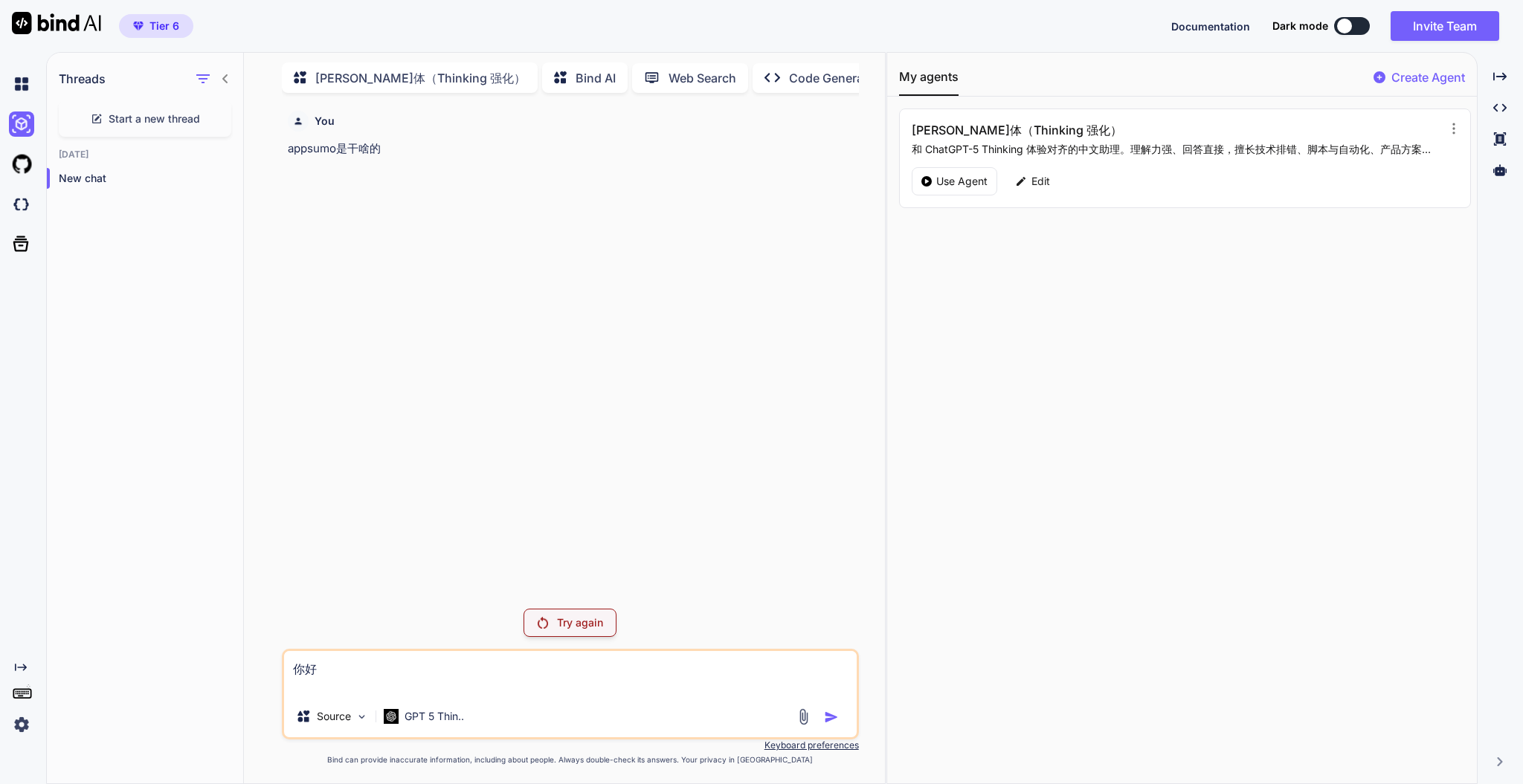
click at [664, 588] on textarea "你好" at bounding box center [569, 673] width 572 height 45
type textarea "你好"
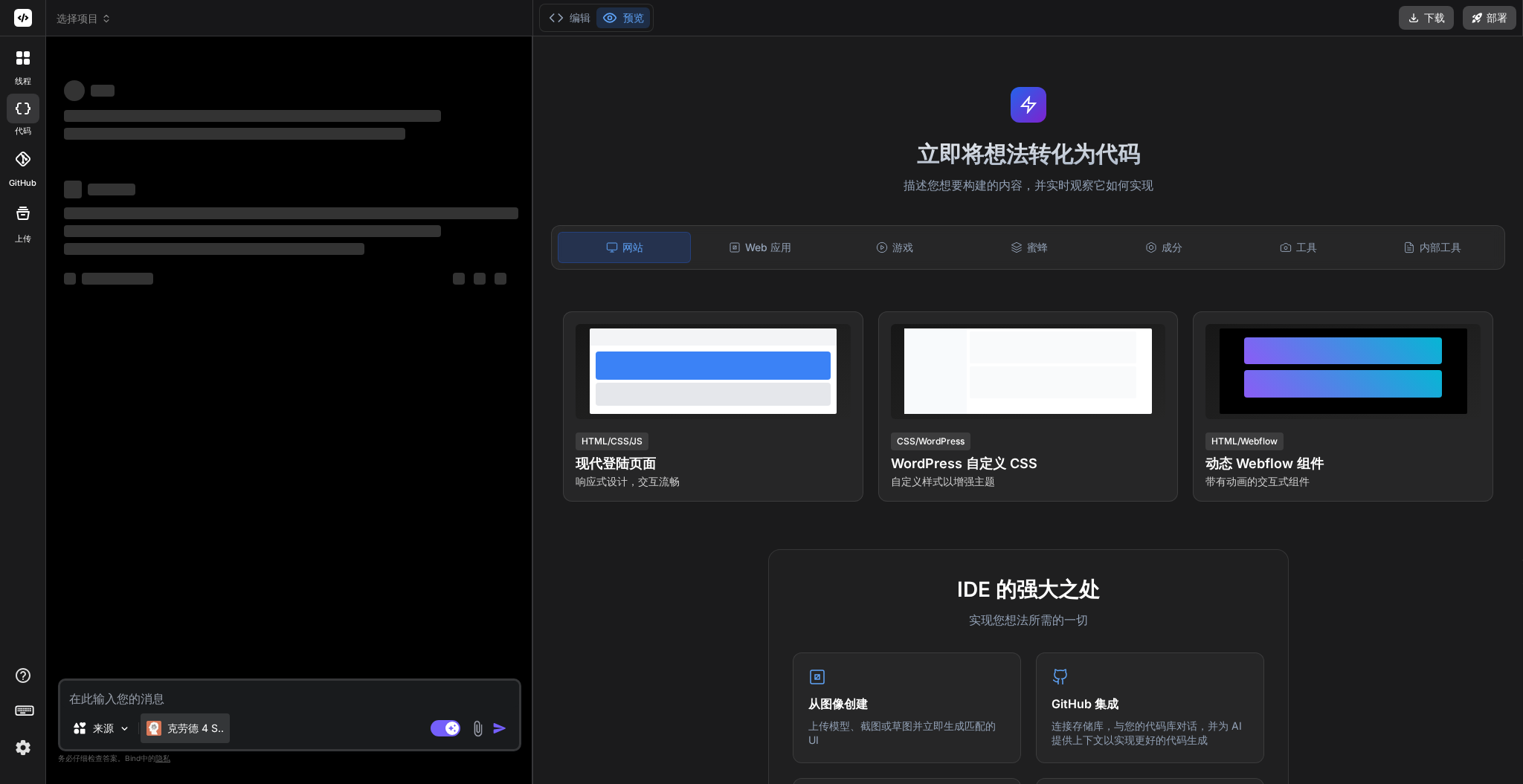
click at [206, 729] on font "克劳德 4 S.." at bounding box center [195, 728] width 57 height 13
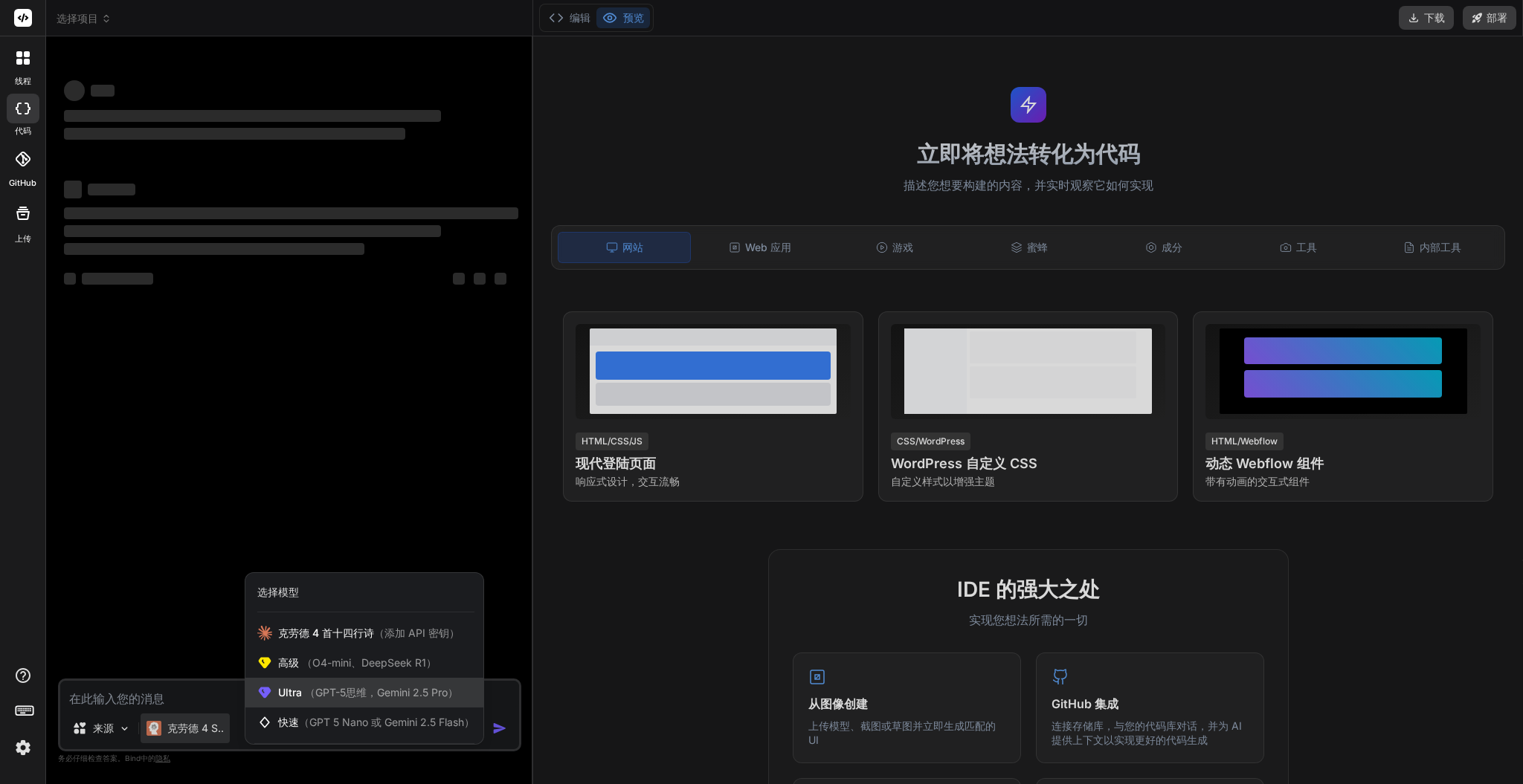
click at [439, 688] on font "（GPT-5思维，Gemini 2.5 Pro）" at bounding box center [381, 693] width 154 height 13
type textarea "x"
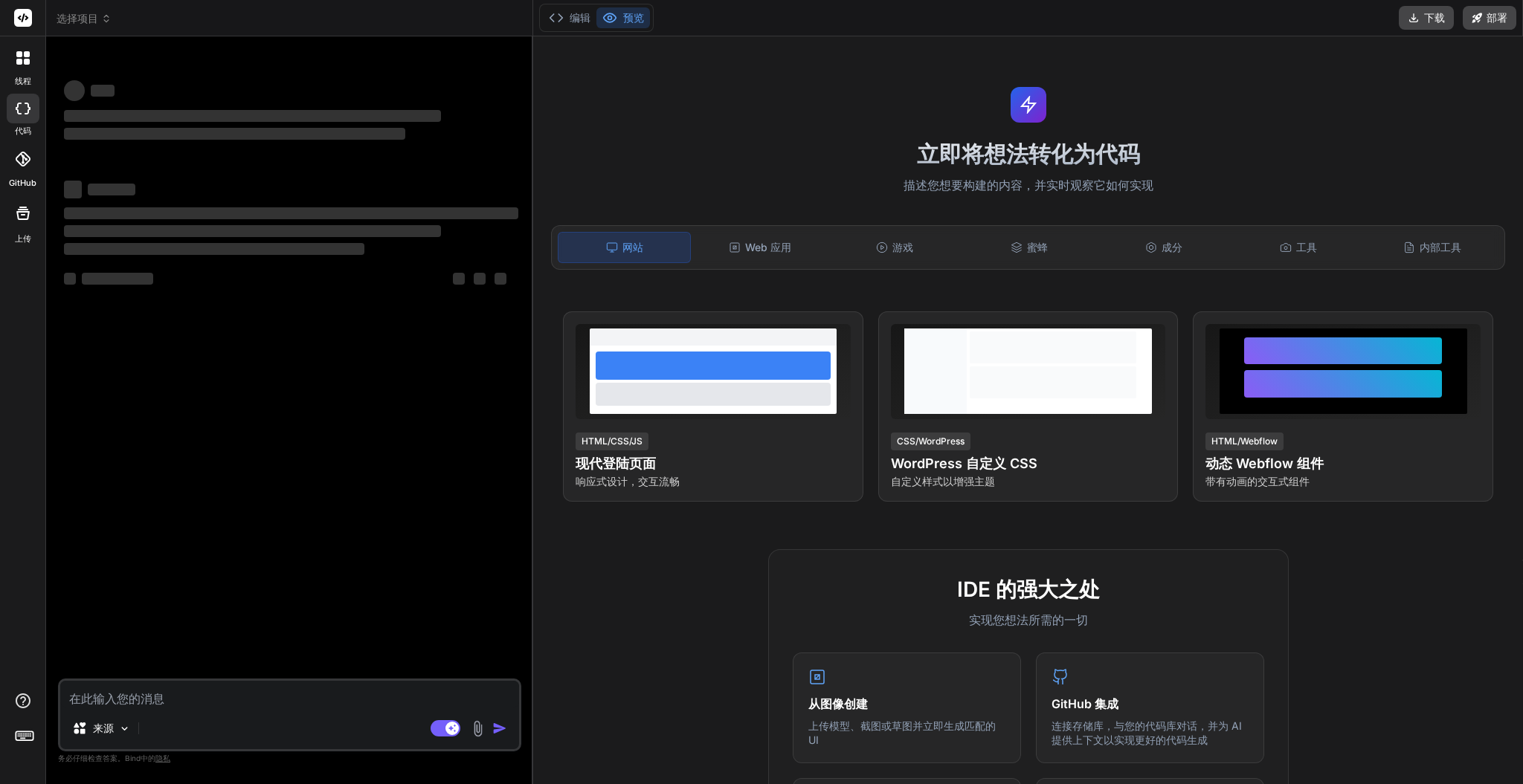
type textarea "x"
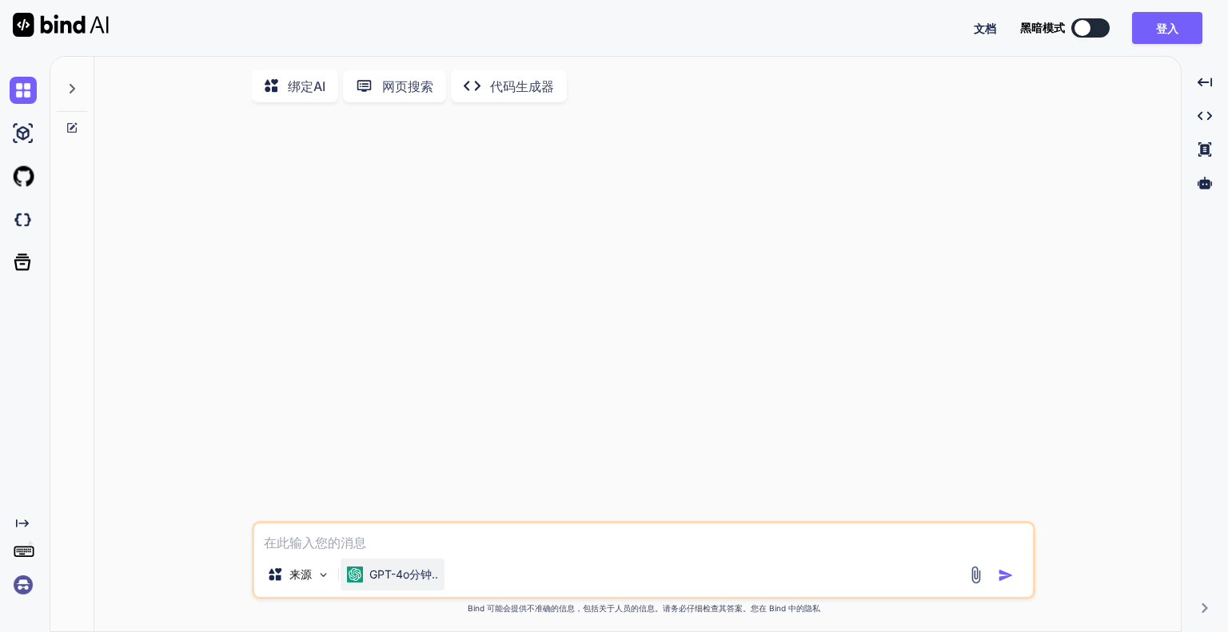
click at [415, 576] on font "GPT-4o分钟.." at bounding box center [403, 575] width 69 height 14
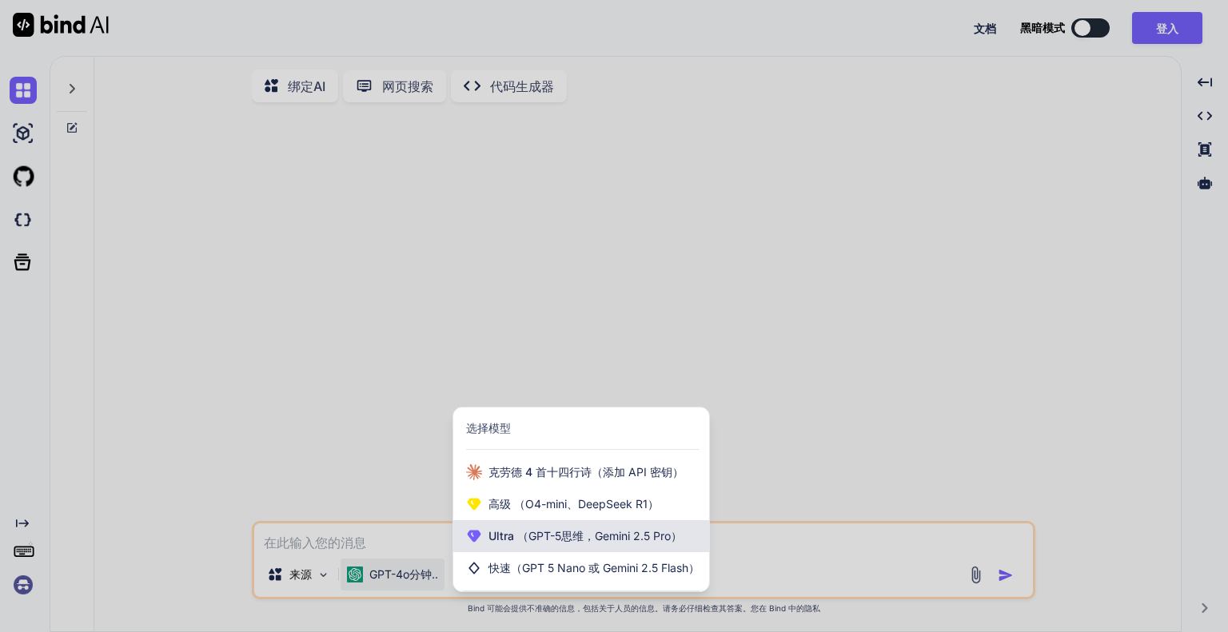
click at [540, 552] on div "Ultra （GPT-5思维，Gemini 2.5 Pro）" at bounding box center [581, 536] width 256 height 32
type textarea "x"
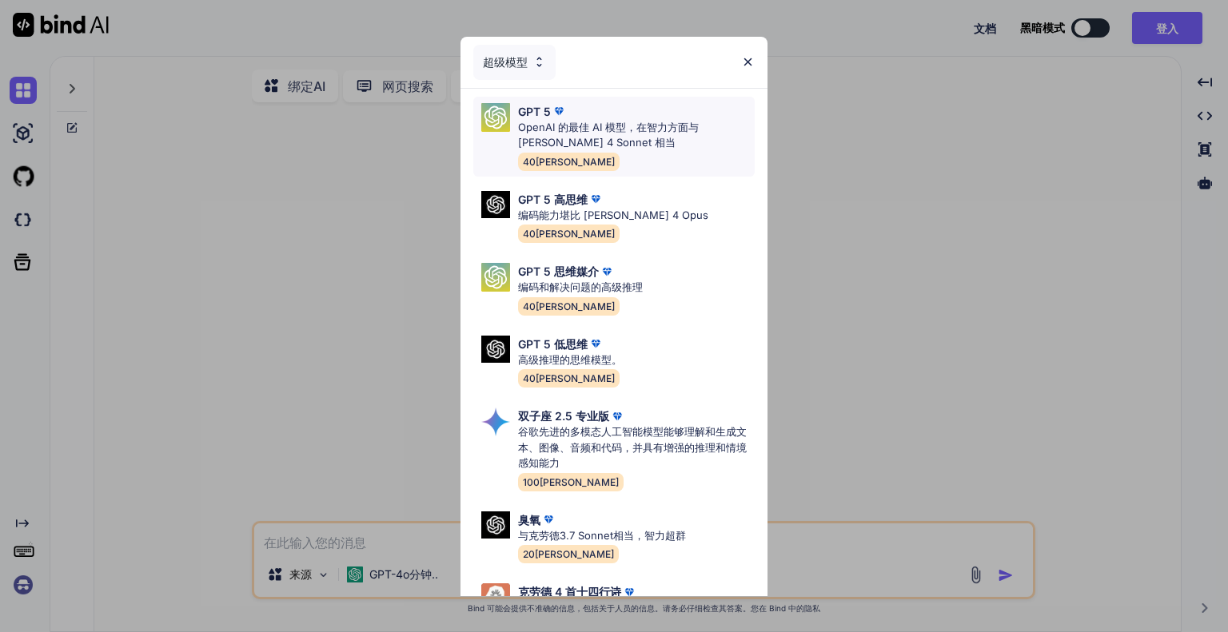
click at [608, 133] on font "OpenAI 的最佳 AI 模型，在智力方面与 [PERSON_NAME] 4 Sonnet 相当" at bounding box center [608, 135] width 181 height 29
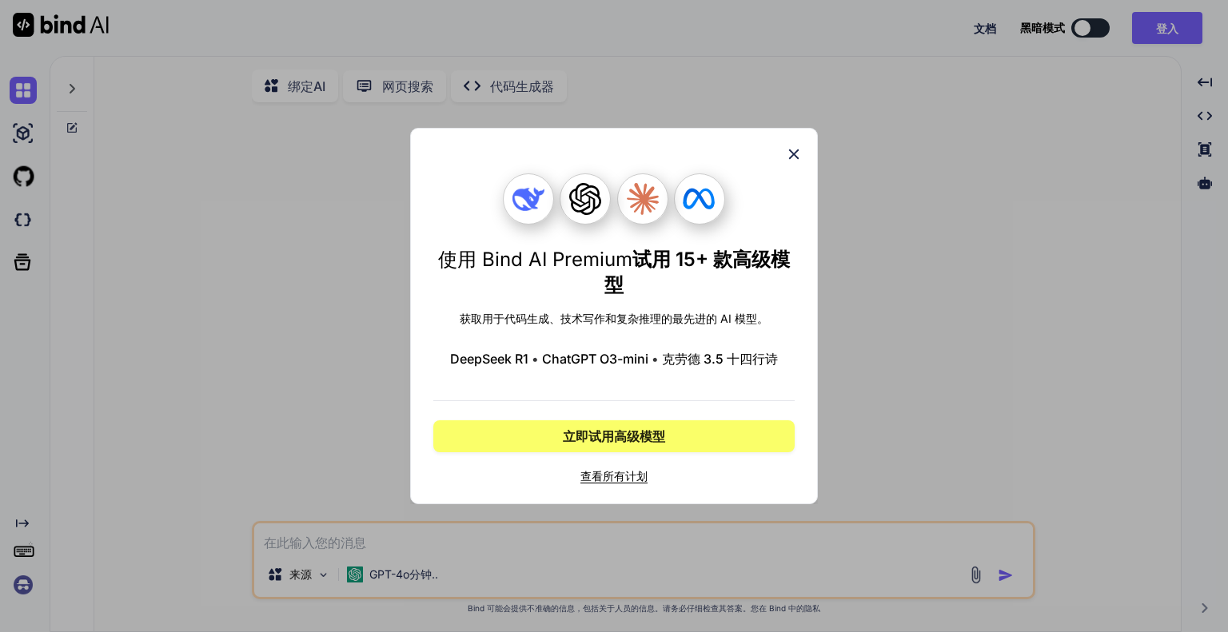
click at [793, 156] on icon at bounding box center [794, 155] width 10 height 10
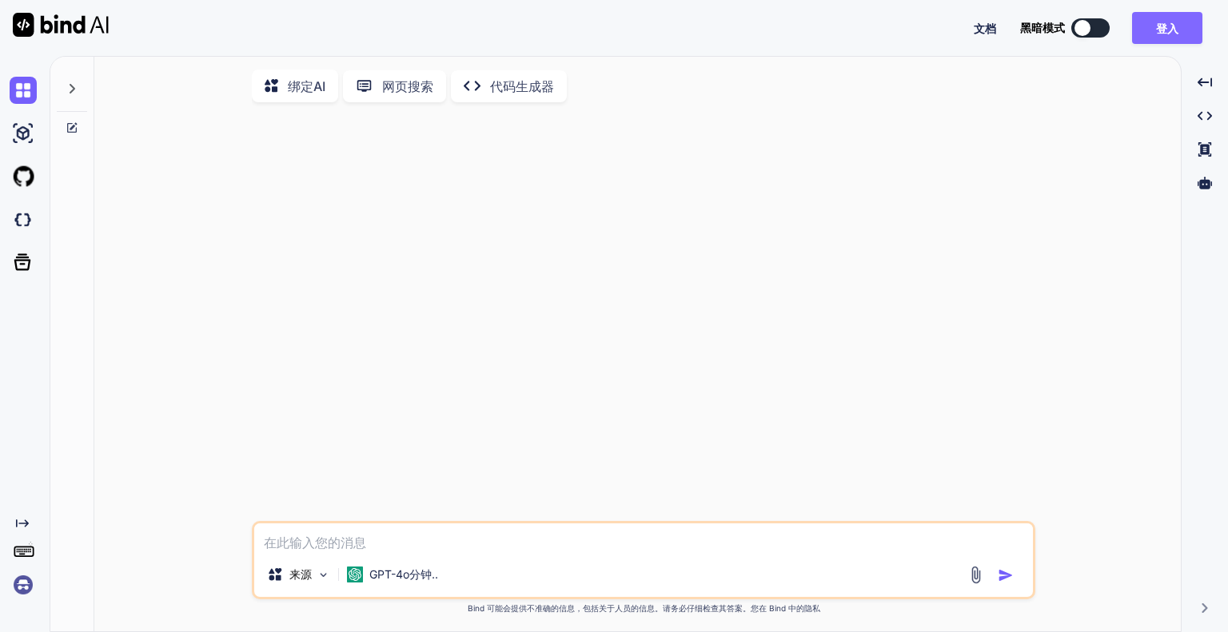
click at [1153, 30] on button "登入" at bounding box center [1167, 28] width 70 height 32
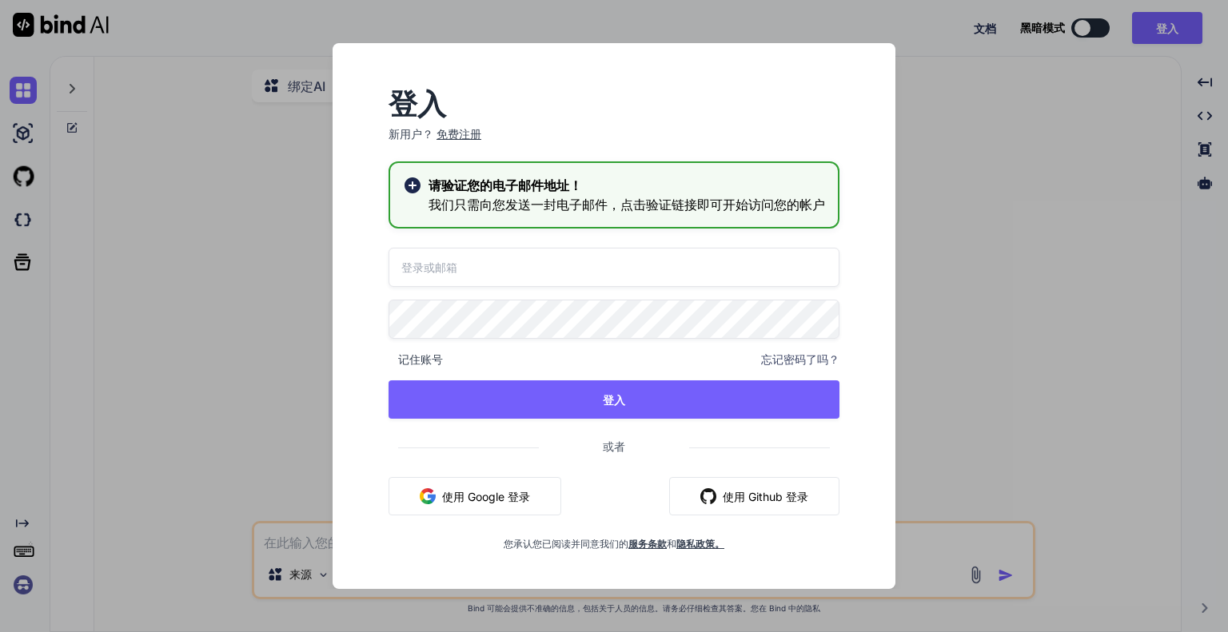
click at [563, 264] on input "email" at bounding box center [614, 267] width 451 height 39
type input "yyjq@me.com"
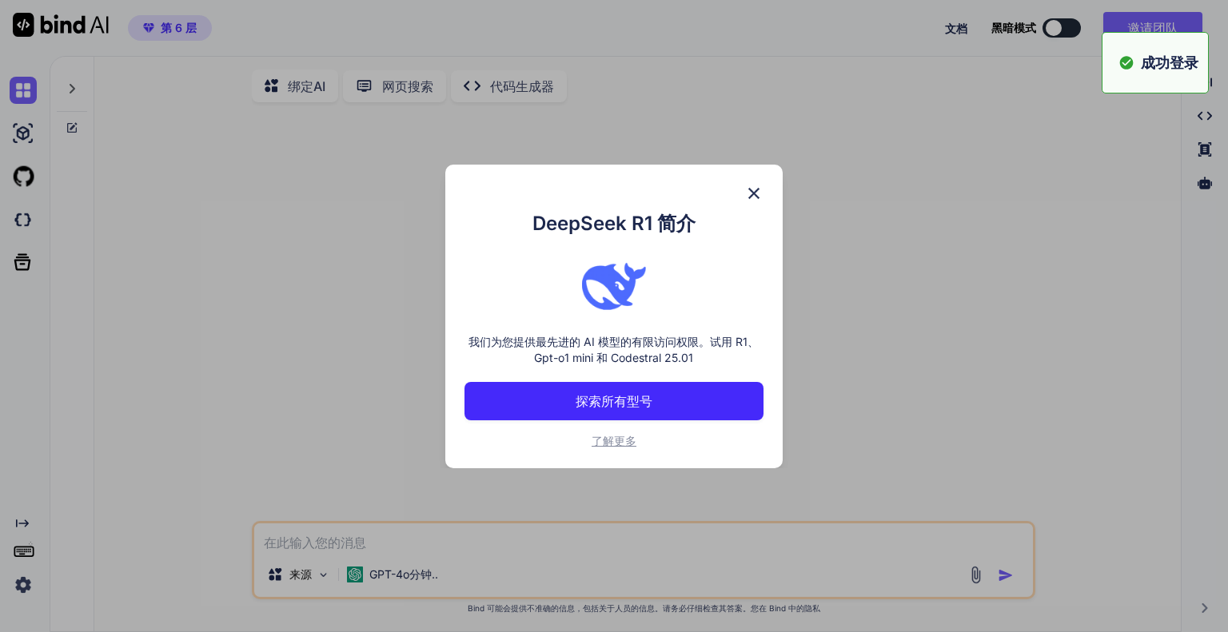
type textarea "x"
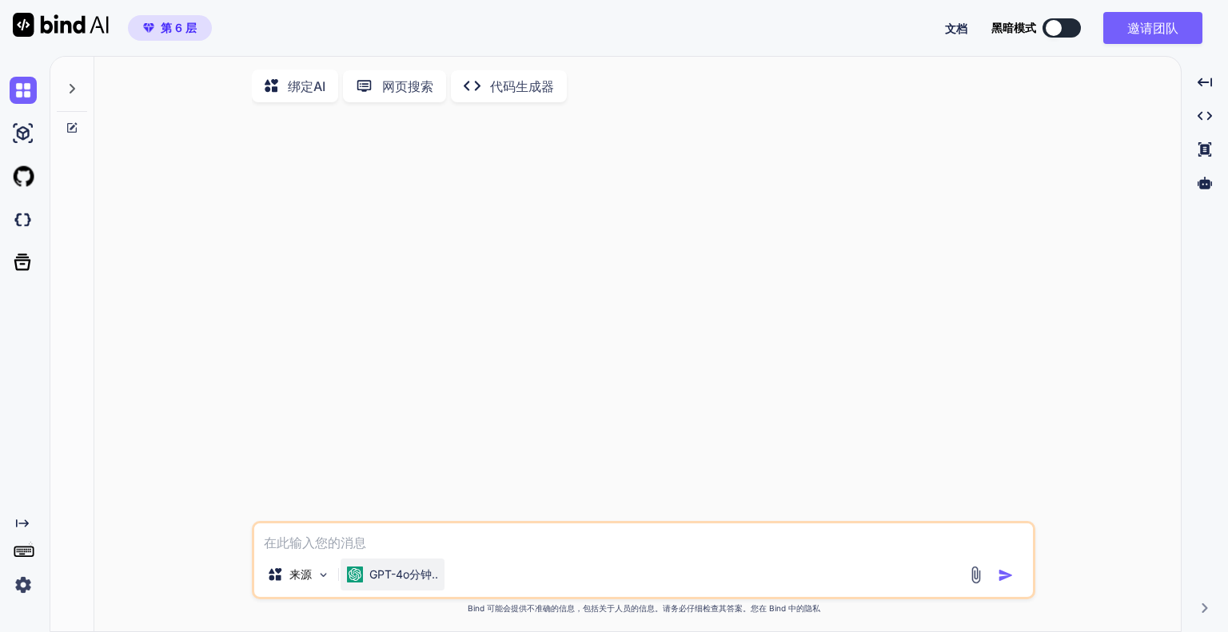
click at [429, 581] on font "GPT-4o分钟.." at bounding box center [403, 575] width 69 height 14
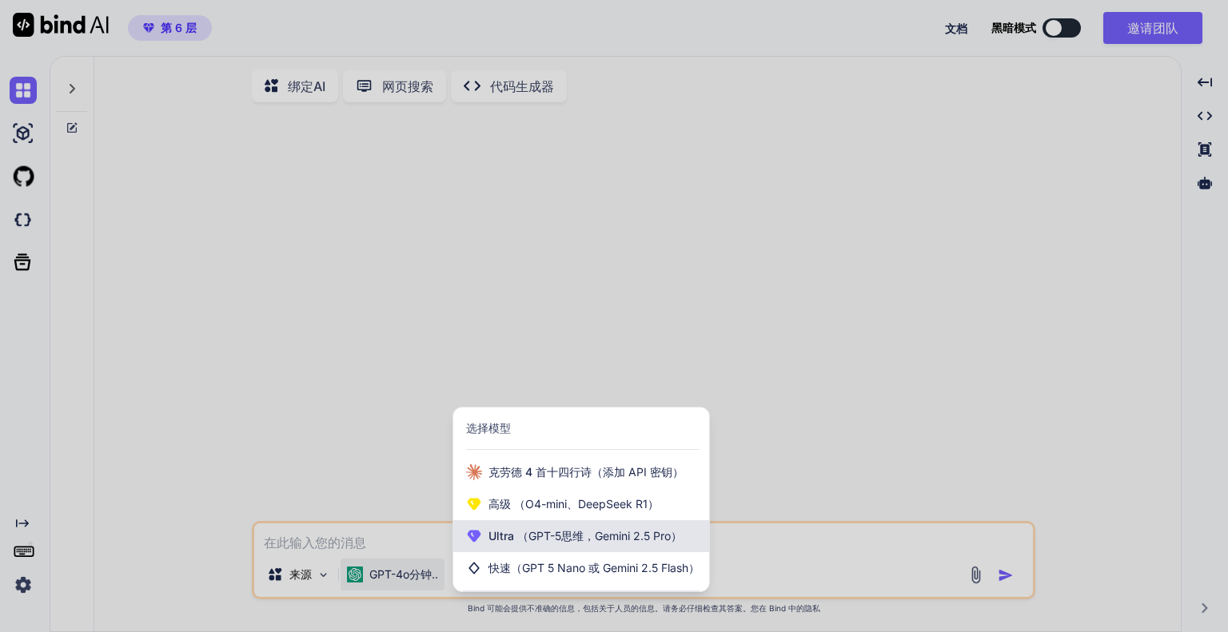
click at [504, 543] on font "Ultra" at bounding box center [502, 536] width 26 height 14
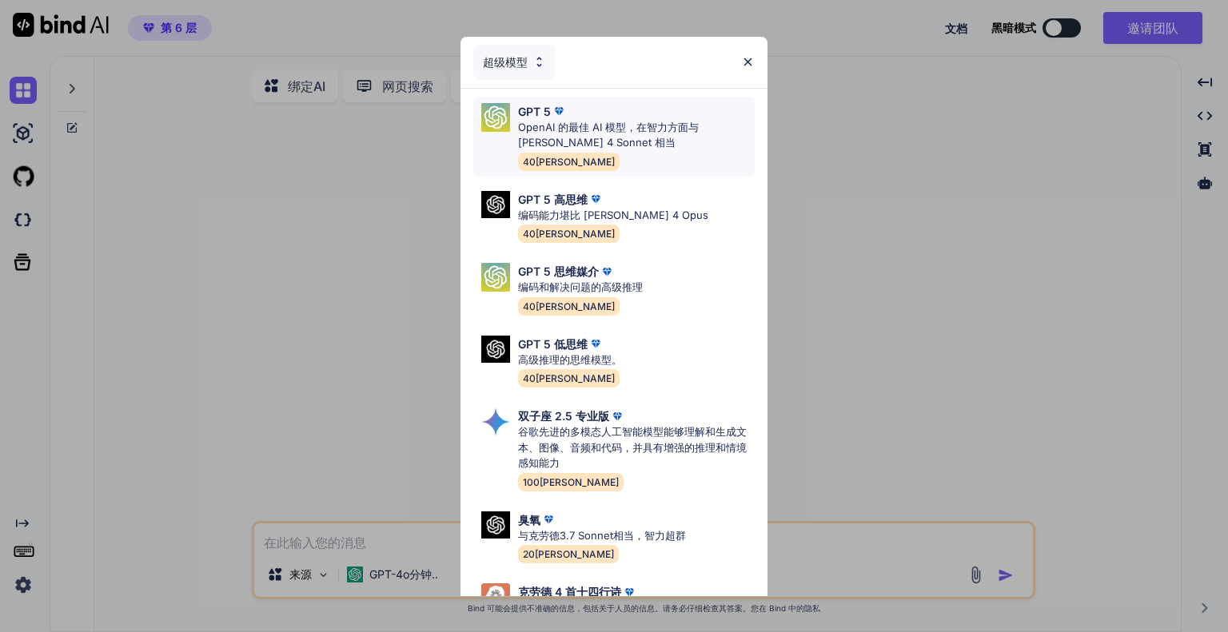
click at [569, 127] on font "OpenAI 的最佳 AI 模型，在智力方面与 [PERSON_NAME] 4 Sonnet 相当" at bounding box center [608, 135] width 181 height 29
type textarea "x"
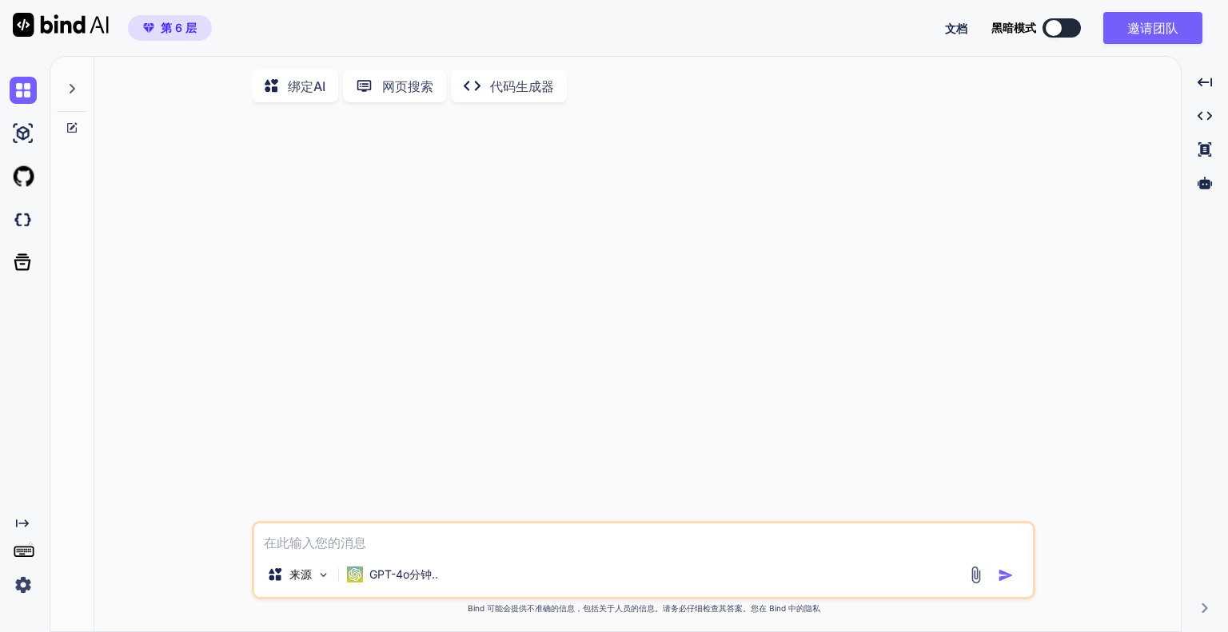
click at [409, 551] on textarea at bounding box center [643, 538] width 779 height 29
click at [409, 547] on textarea at bounding box center [643, 538] width 779 height 29
type textarea "a"
type textarea "x"
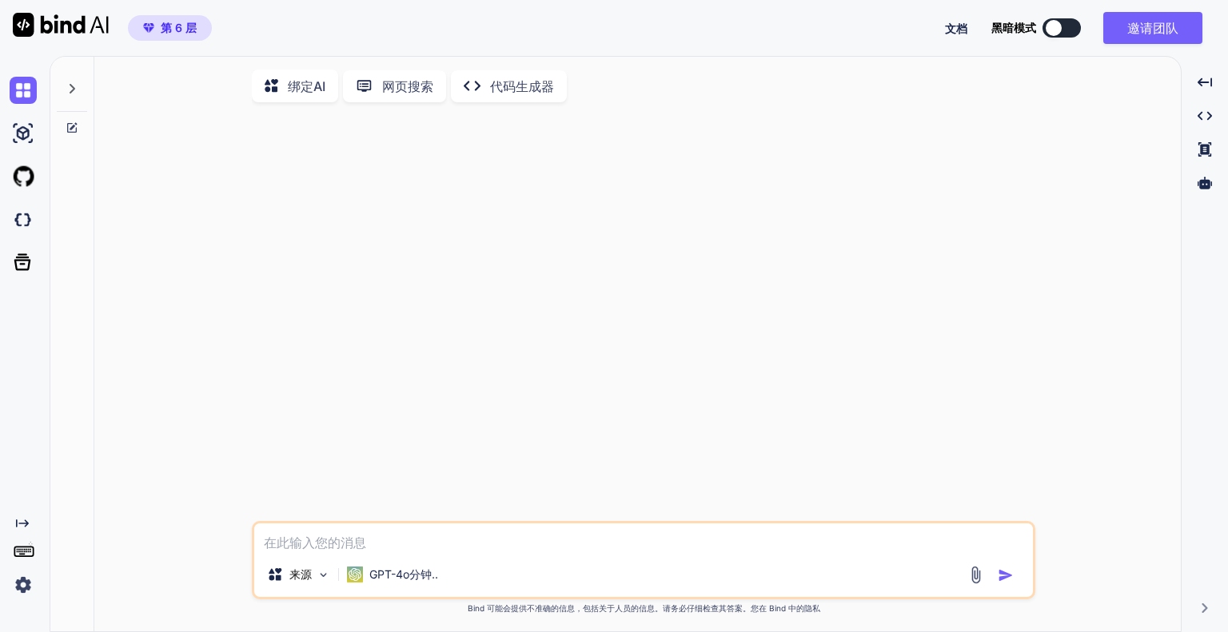
type textarea "b"
type textarea "x"
type textarea "bi"
type textarea "x"
type textarea "bin"
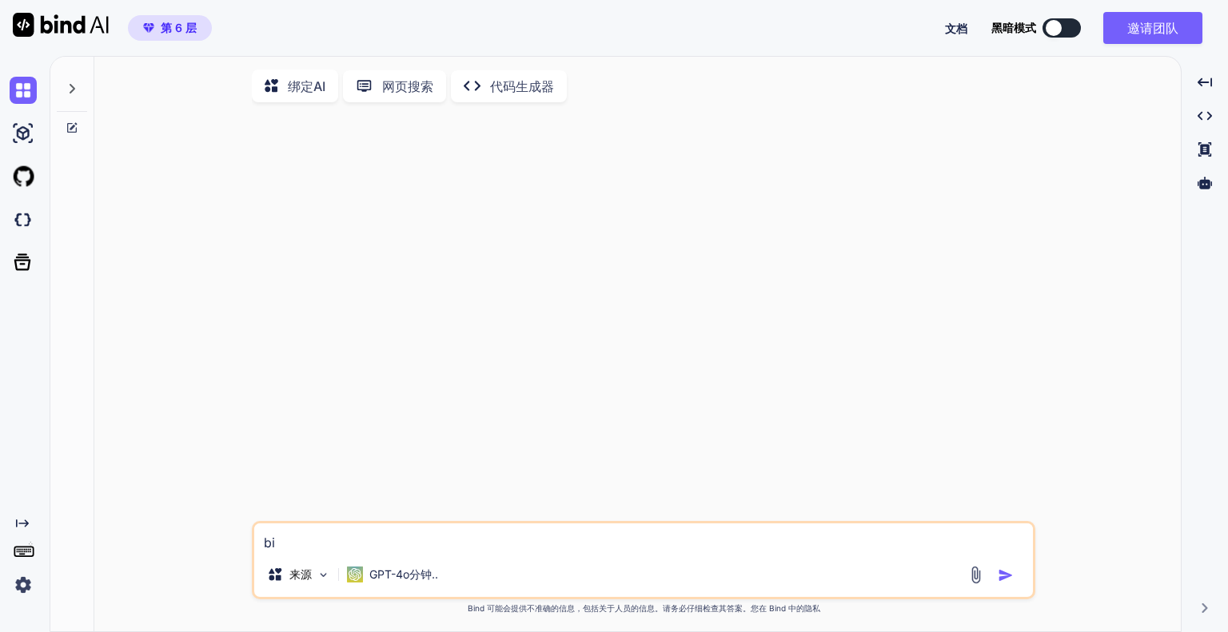
type textarea "x"
type textarea "bind"
type textarea "x"
type textarea "bind"
type textarea "x"
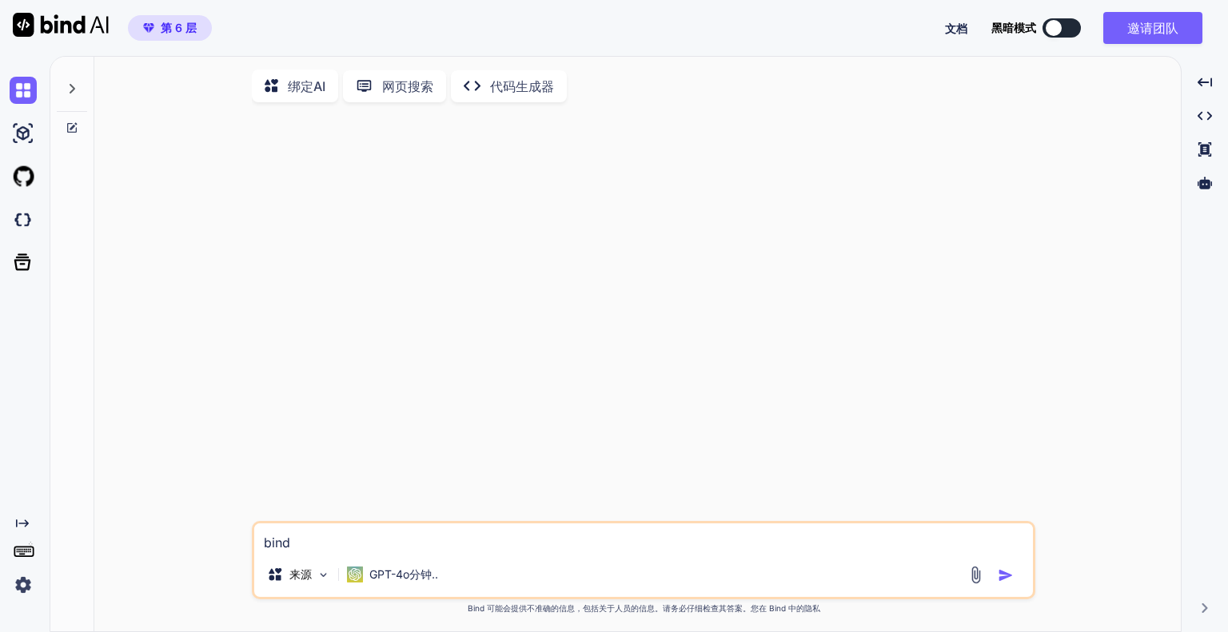
type textarea "bind a"
type textarea "x"
type textarea "bind ai"
type textarea "x"
type textarea "bind aiz"
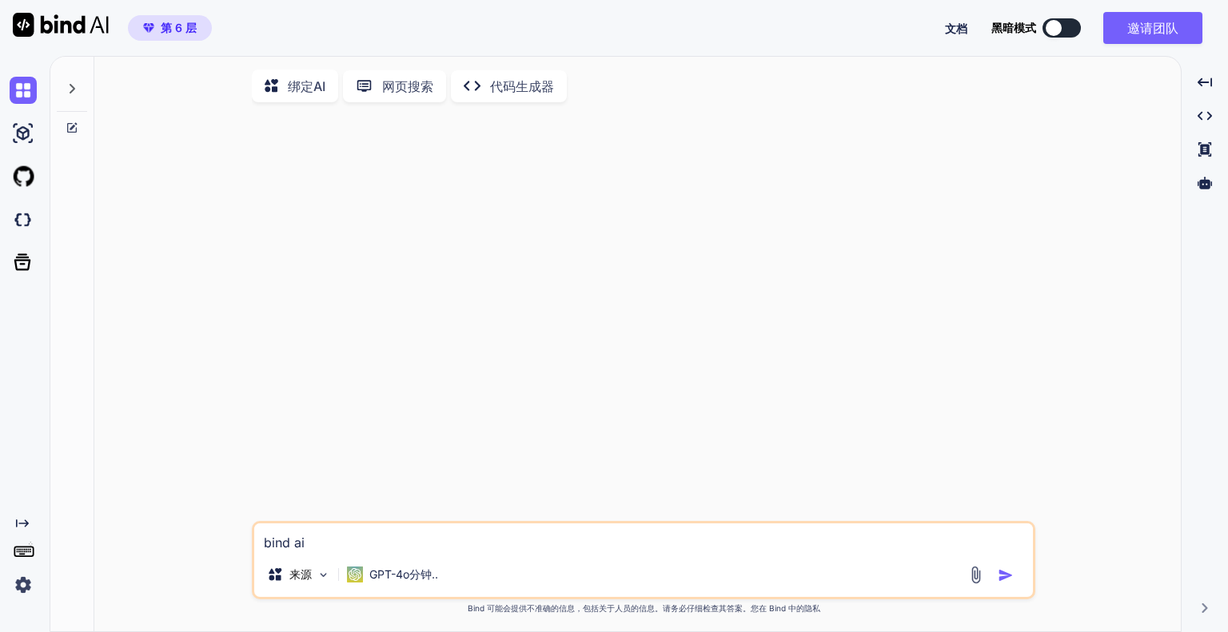
type textarea "x"
type textarea "bind aize"
type textarea "x"
type textarea "bind aizen"
type textarea "x"
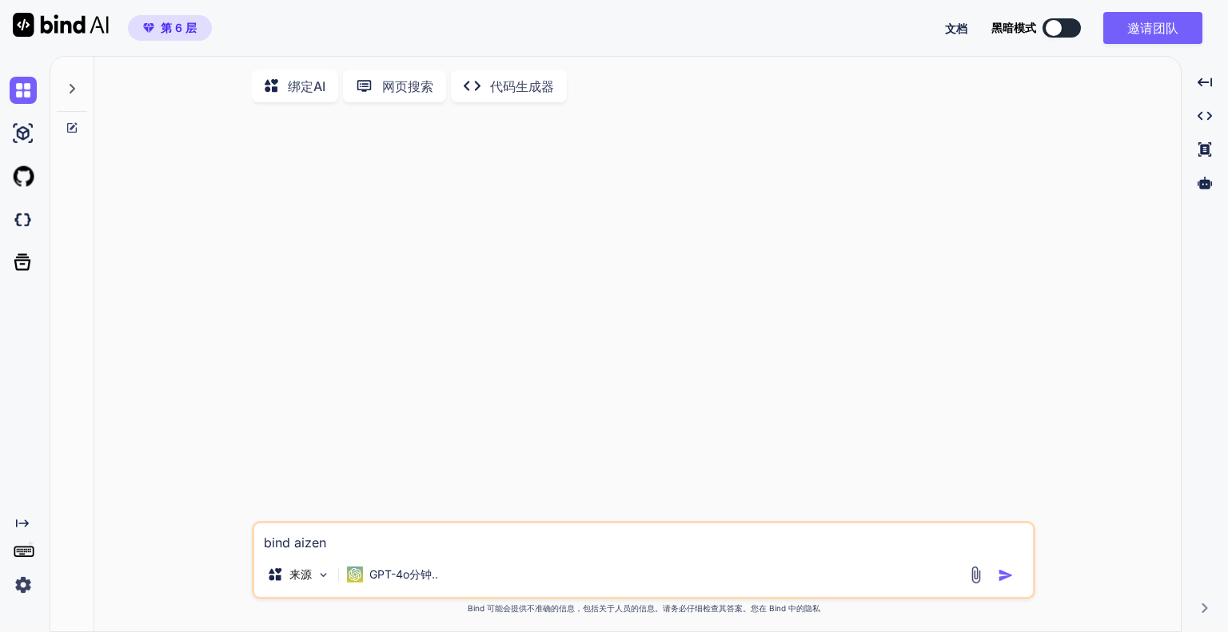
type textarea "bind aizen'y"
type textarea "x"
type textarea "bind aizen'ya"
type textarea "x"
type textarea "bind aizen'yan"
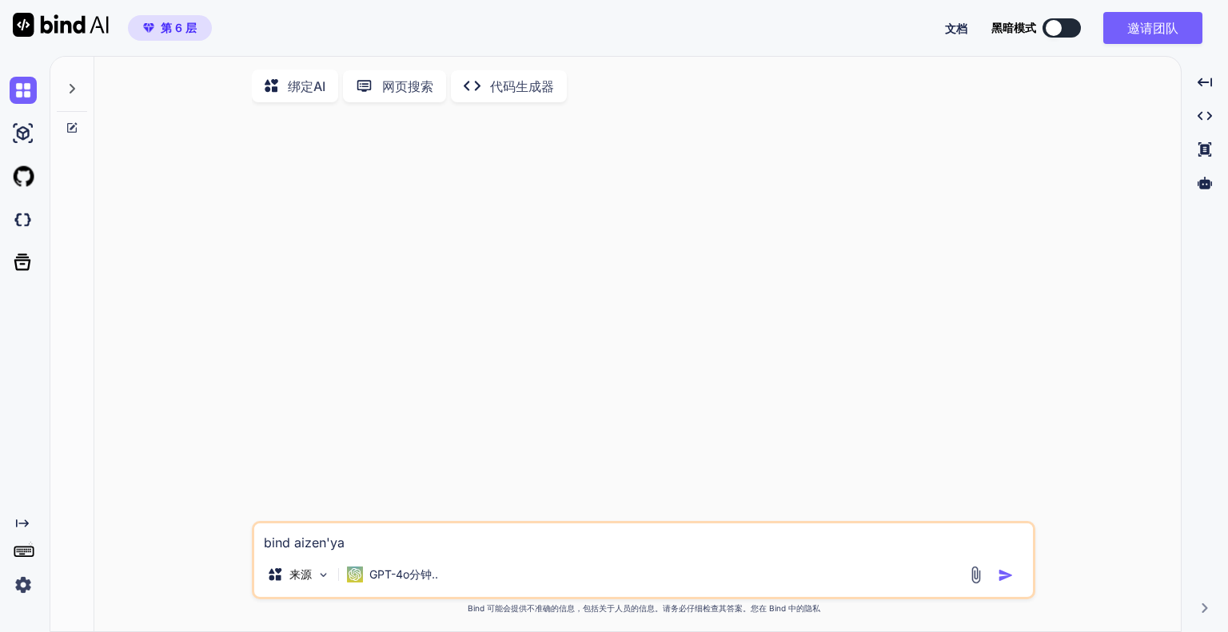
type textarea "x"
type textarea "bind aizen'yang"
type textarea "x"
type textarea "bind ai怎样"
type textarea "x"
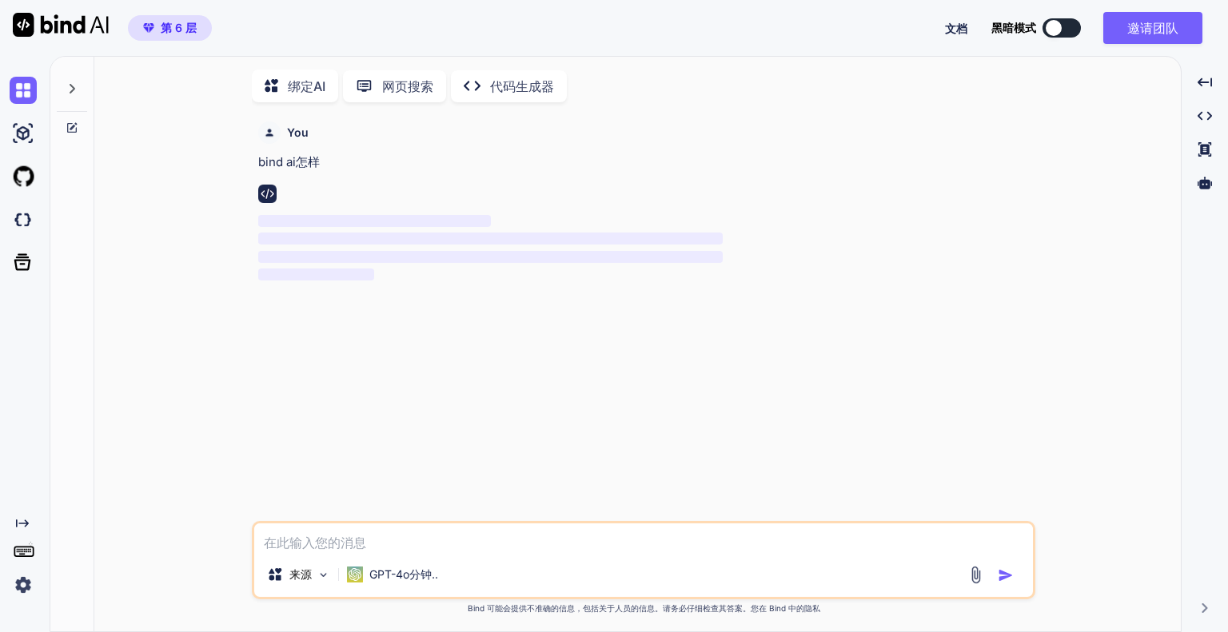
scroll to position [6, 0]
click at [413, 580] on p "GPT-4o分钟.." at bounding box center [403, 572] width 69 height 16
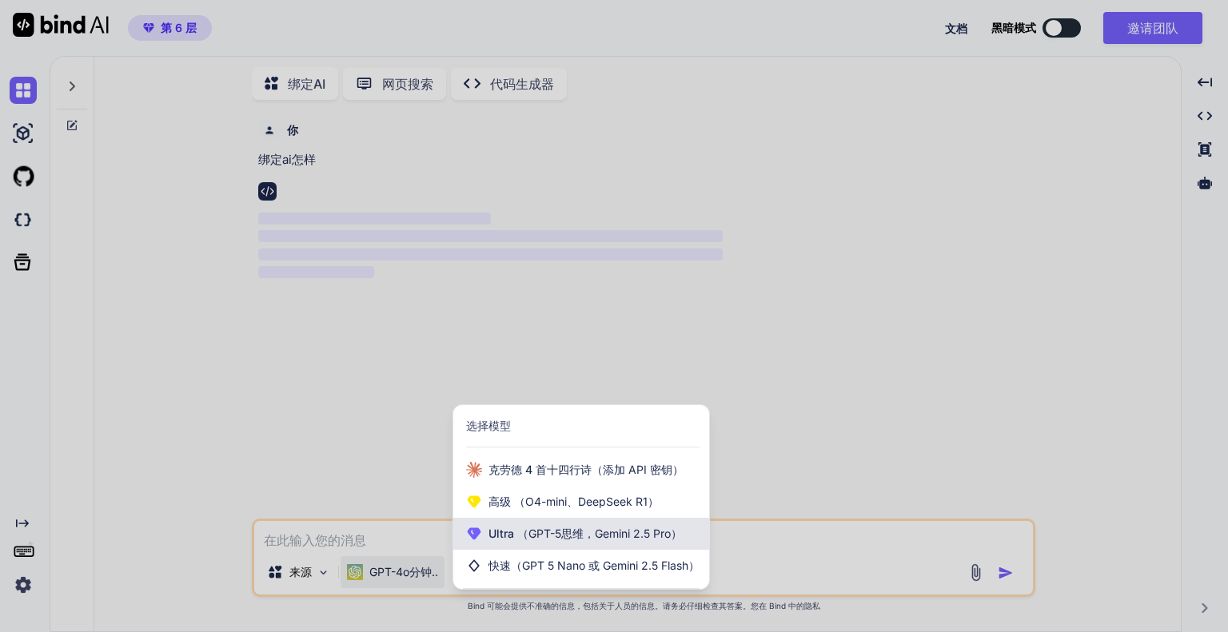
click at [549, 533] on font "（GPT-5思维，Gemini 2.5 Pro）" at bounding box center [599, 534] width 165 height 14
type textarea "x"
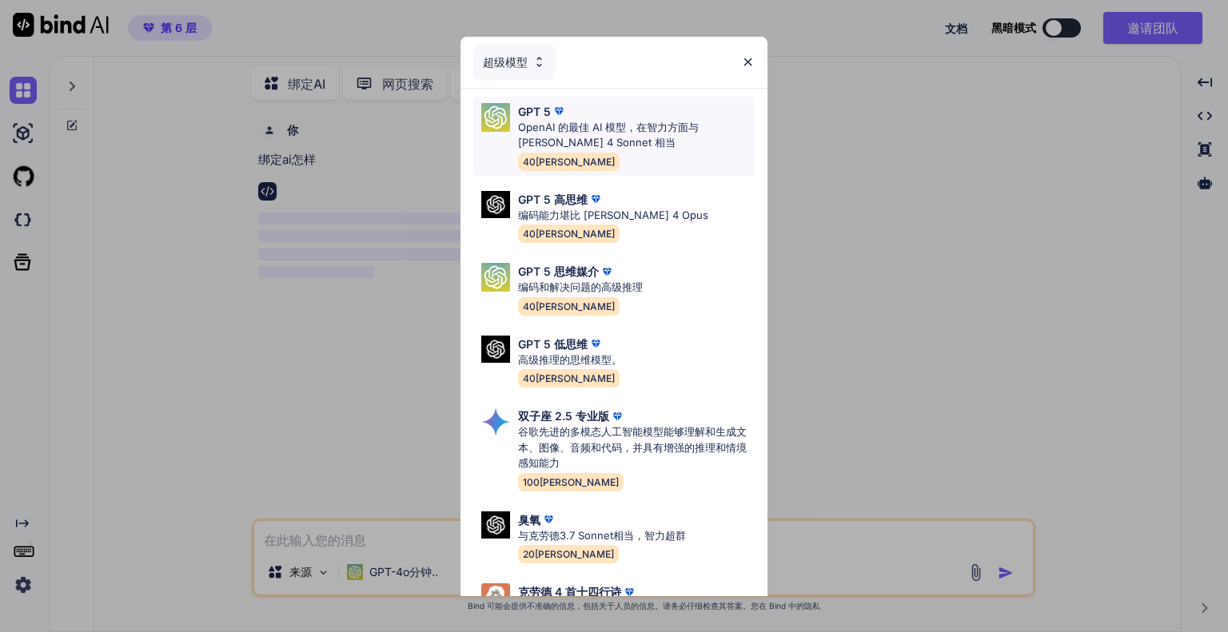
click at [592, 130] on font "OpenAI 的最佳 AI 模型，在智力方面与 [PERSON_NAME] 4 Sonnet 相当" at bounding box center [608, 135] width 181 height 29
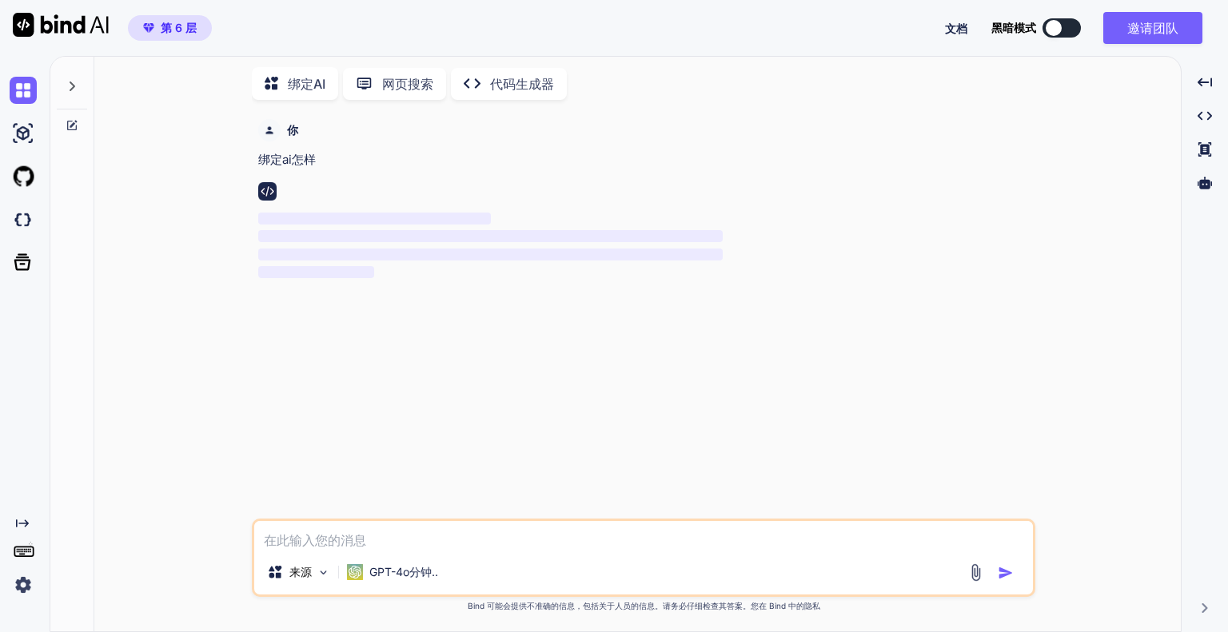
click at [577, 417] on div "你 绑定ai怎样 ‌ ‌ ‌ ‌" at bounding box center [645, 316] width 780 height 406
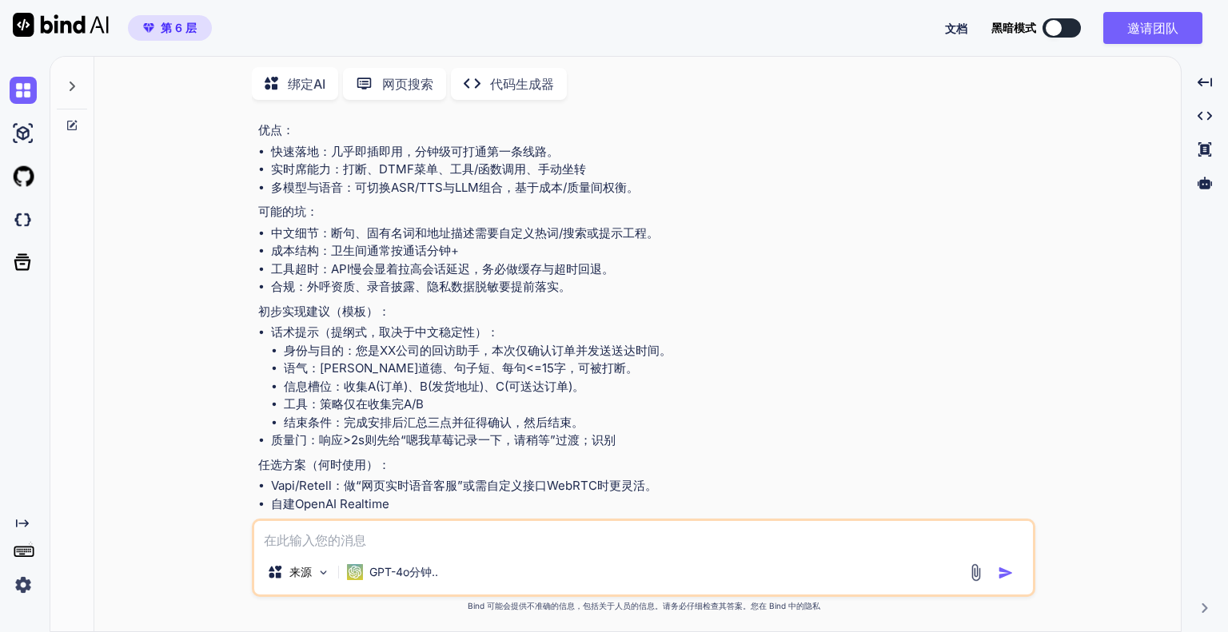
scroll to position [337, 0]
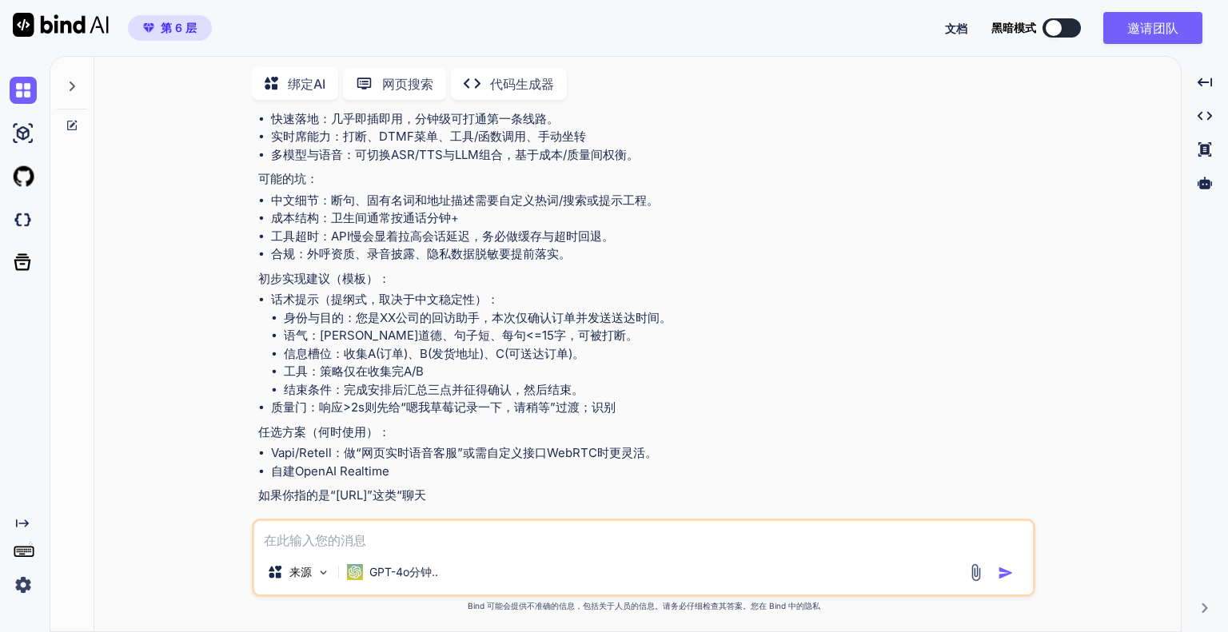
click at [598, 531] on textarea at bounding box center [643, 535] width 779 height 29
type textarea "a"
type textarea "不是，"
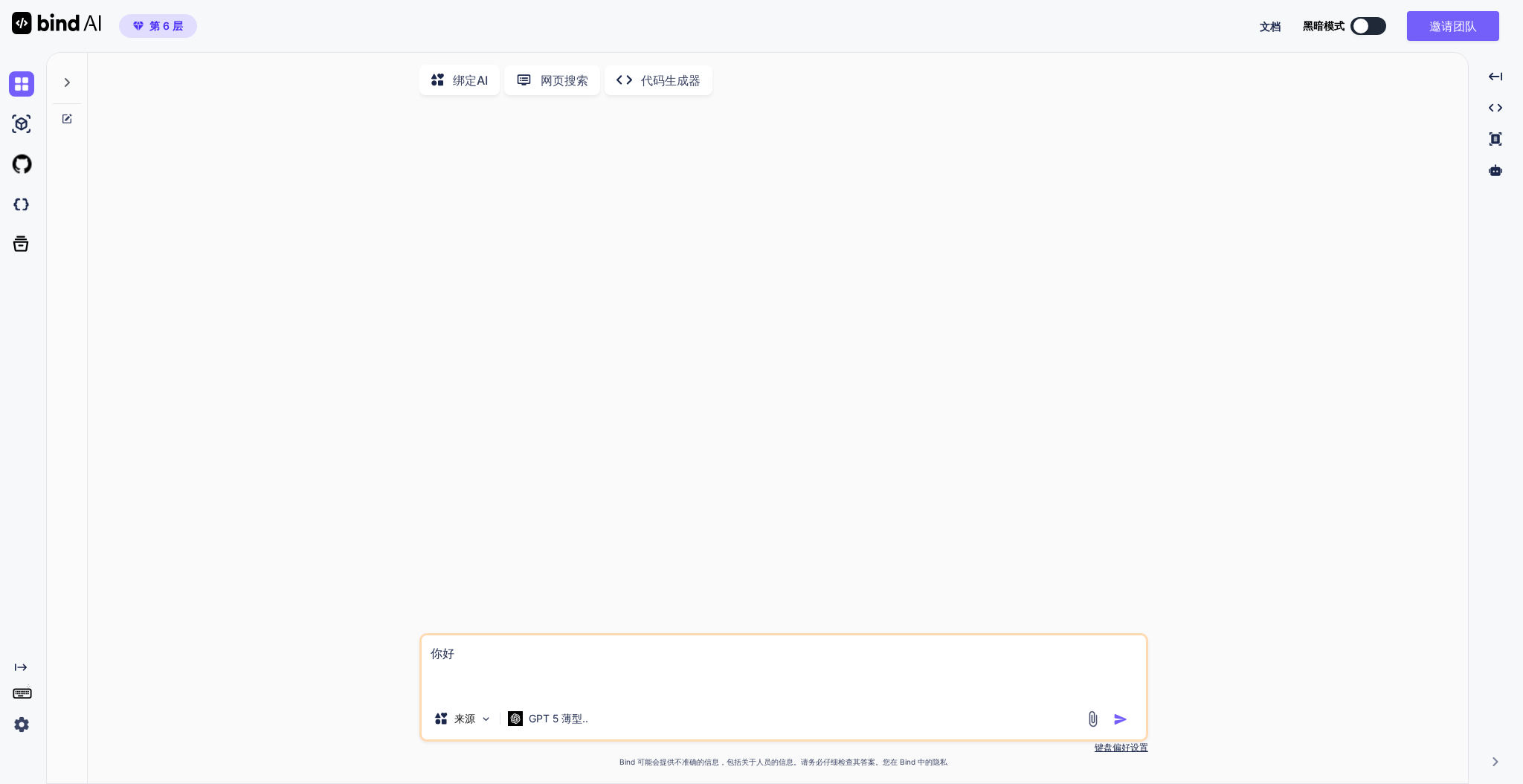
click at [502, 688] on textarea "你好" at bounding box center [783, 667] width 725 height 62
click at [537, 722] on font "GPT 5 薄型.." at bounding box center [558, 719] width 60 height 13
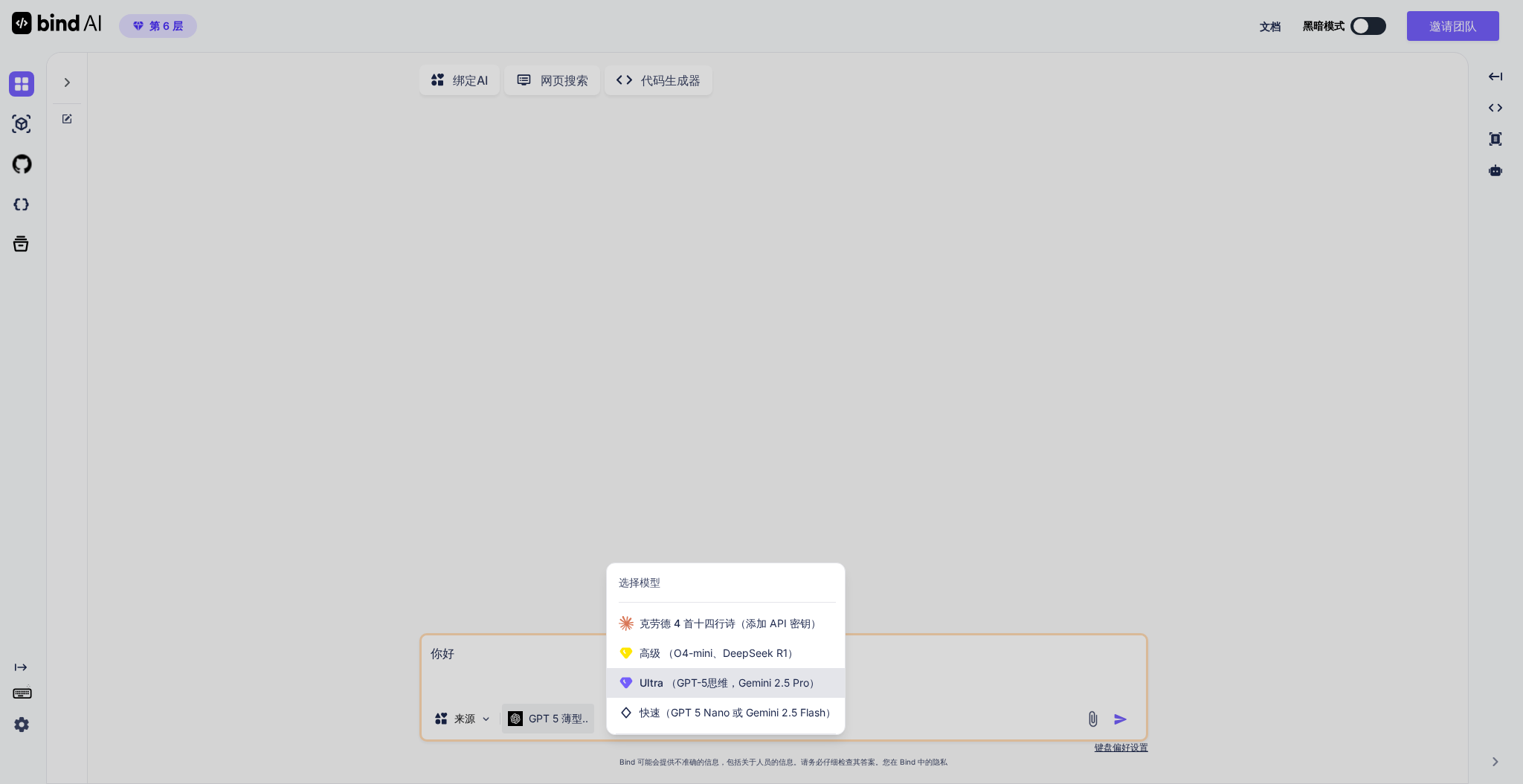
click at [674, 696] on div "Ultra （GPT-5思维，Gemini 2.5 Pro）" at bounding box center [726, 684] width 238 height 30
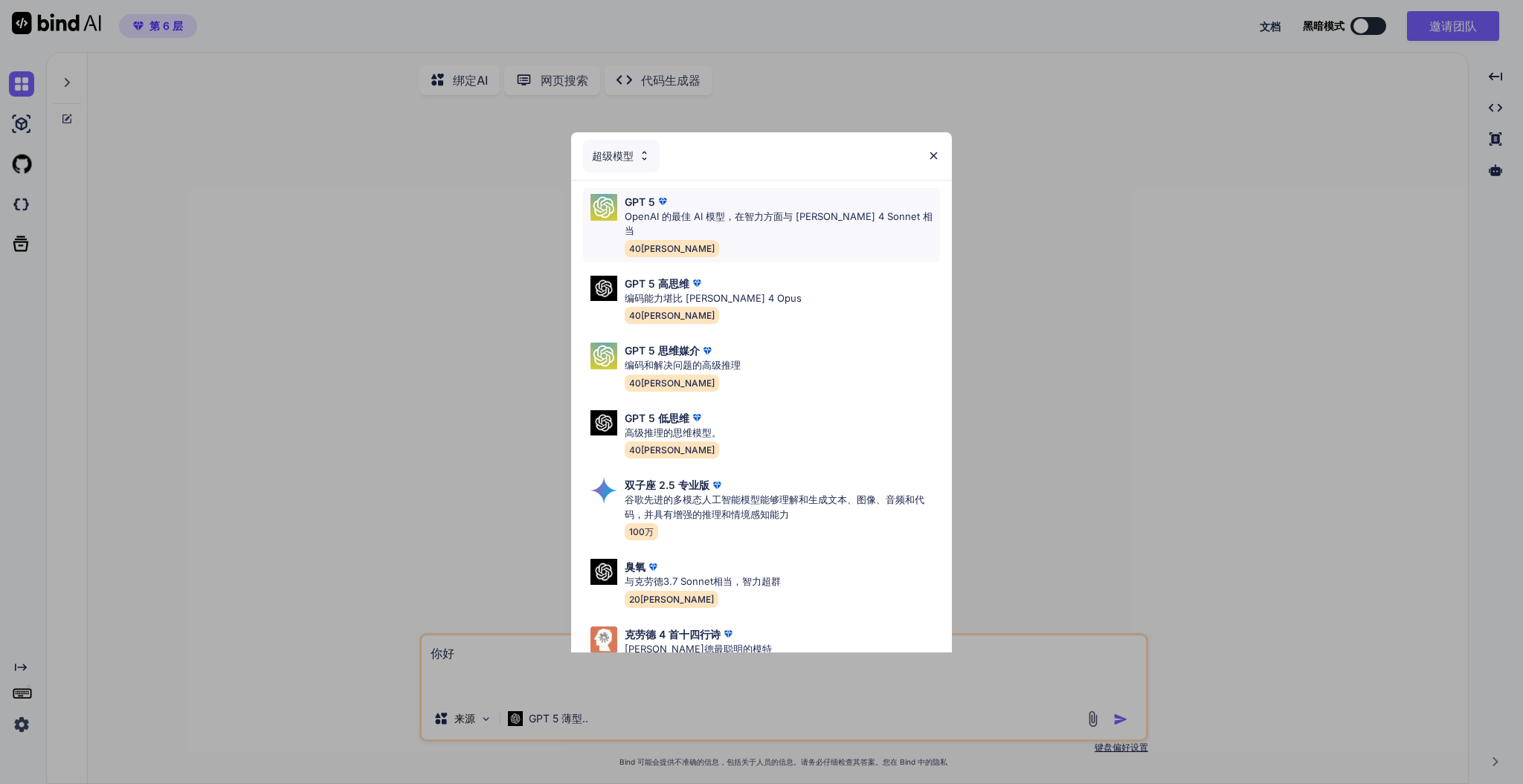
click at [701, 214] on font "OpenAI 的最佳 AI 模型，在智力方面与 [PERSON_NAME] 4 Sonnet 相当" at bounding box center [779, 223] width 308 height 27
type textarea "x"
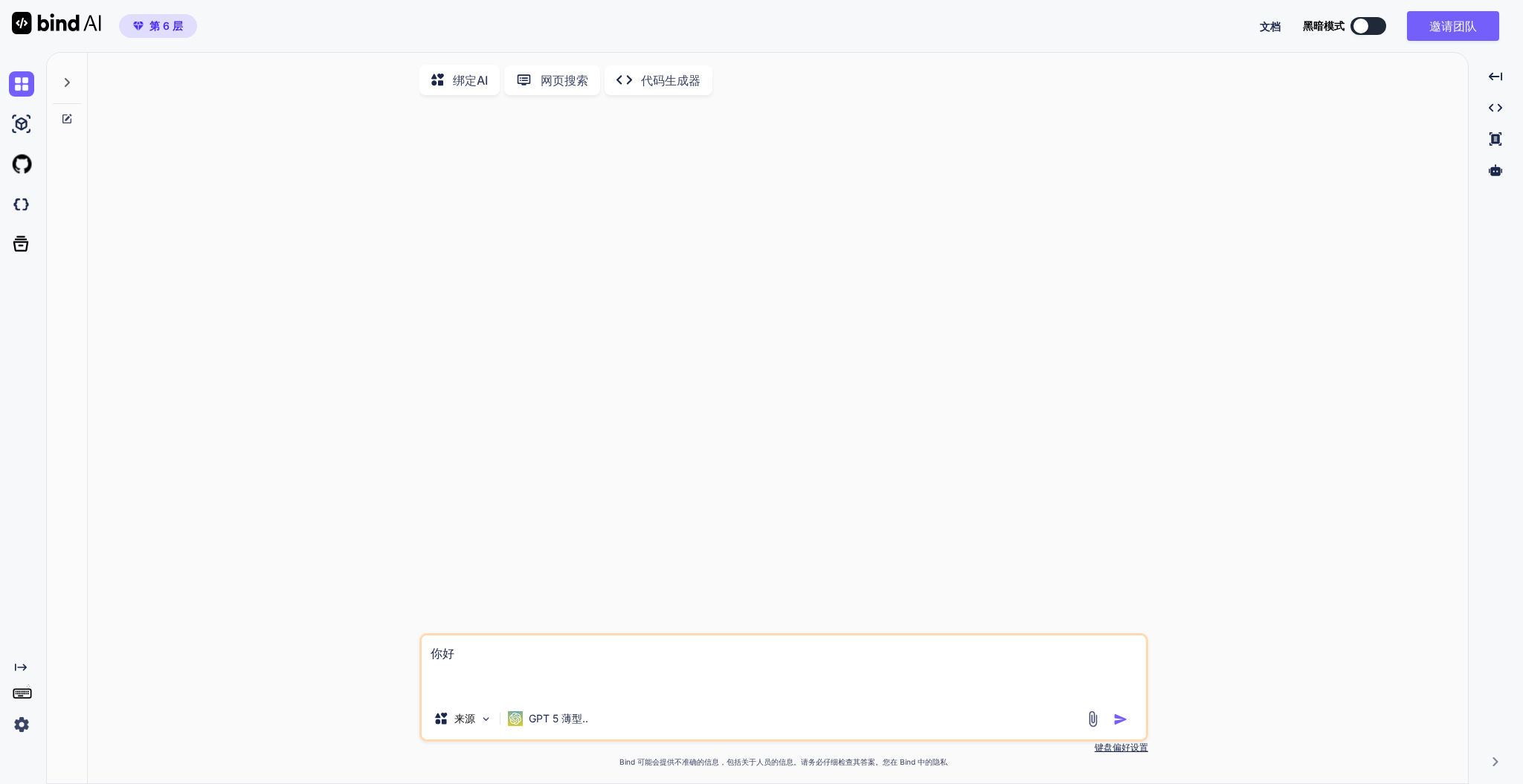
click at [521, 668] on textarea "你好" at bounding box center [783, 667] width 725 height 62
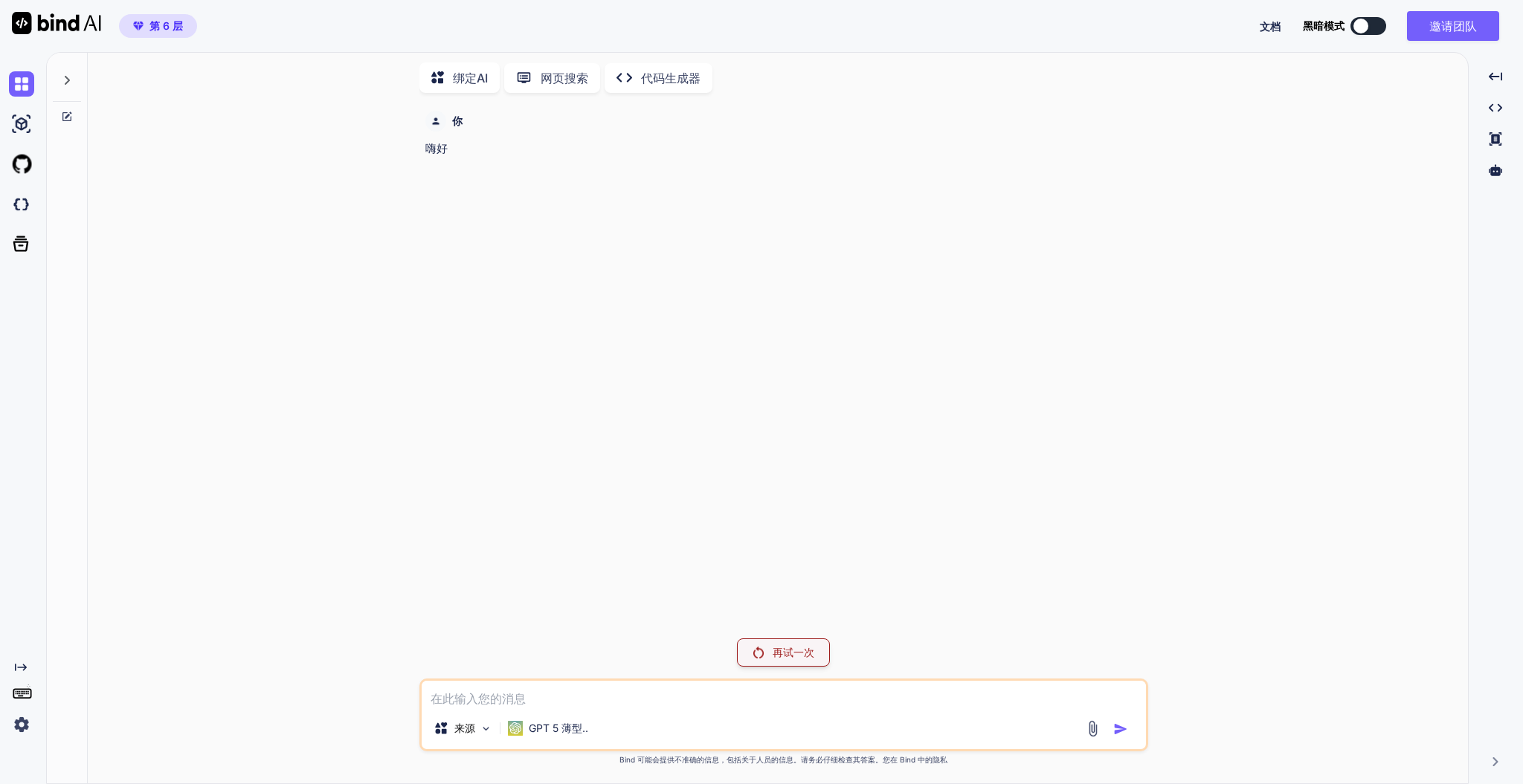
click at [768, 649] on div "再试一次" at bounding box center [783, 653] width 93 height 28
click at [773, 647] on font "再试一次" at bounding box center [794, 653] width 42 height 13
click at [17, 117] on img at bounding box center [21, 124] width 25 height 25
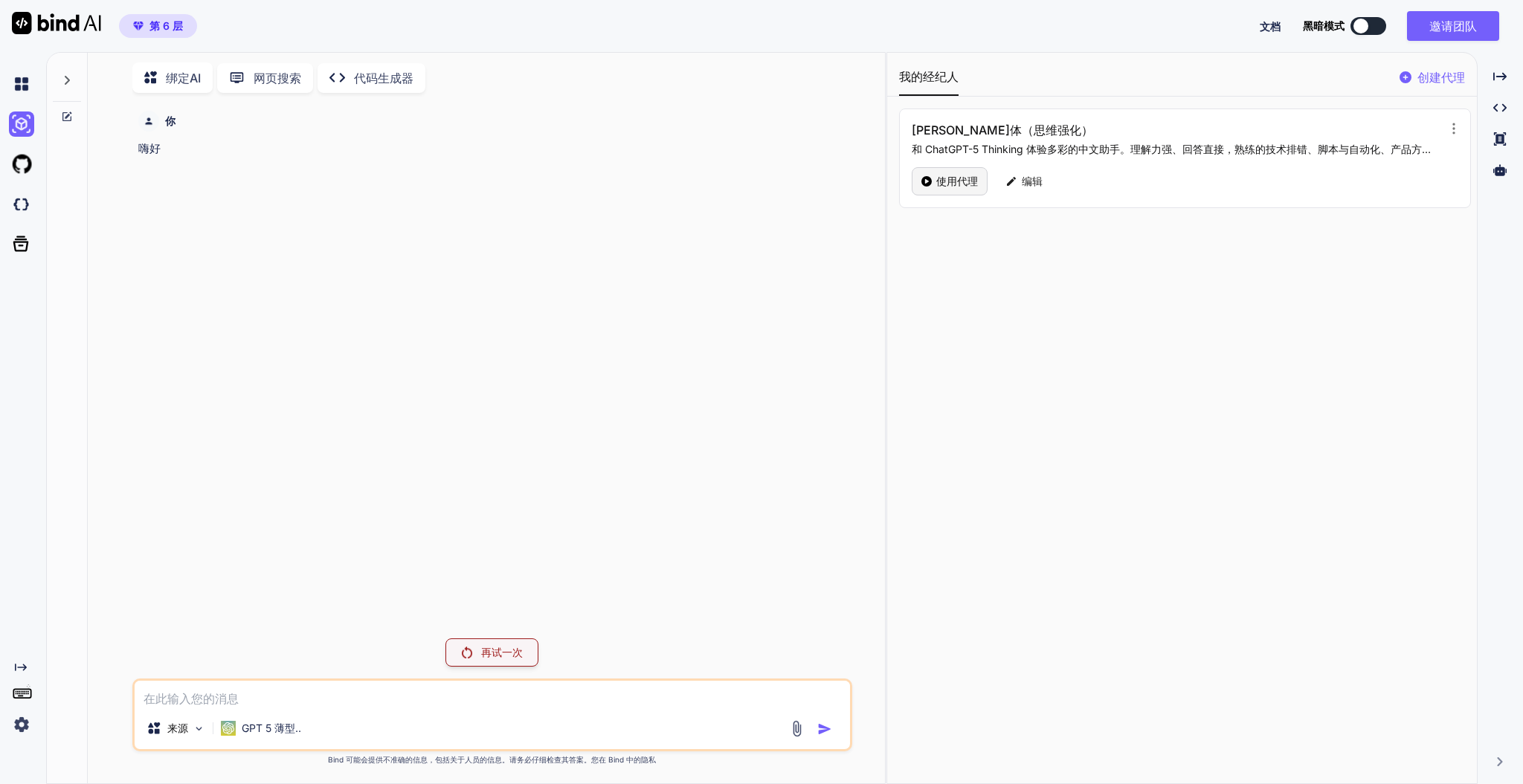
click at [930, 176] on icon at bounding box center [927, 180] width 10 height 10
type textarea "x"
click at [509, 707] on textarea at bounding box center [492, 694] width 715 height 27
type textarea "n"
type textarea "x"
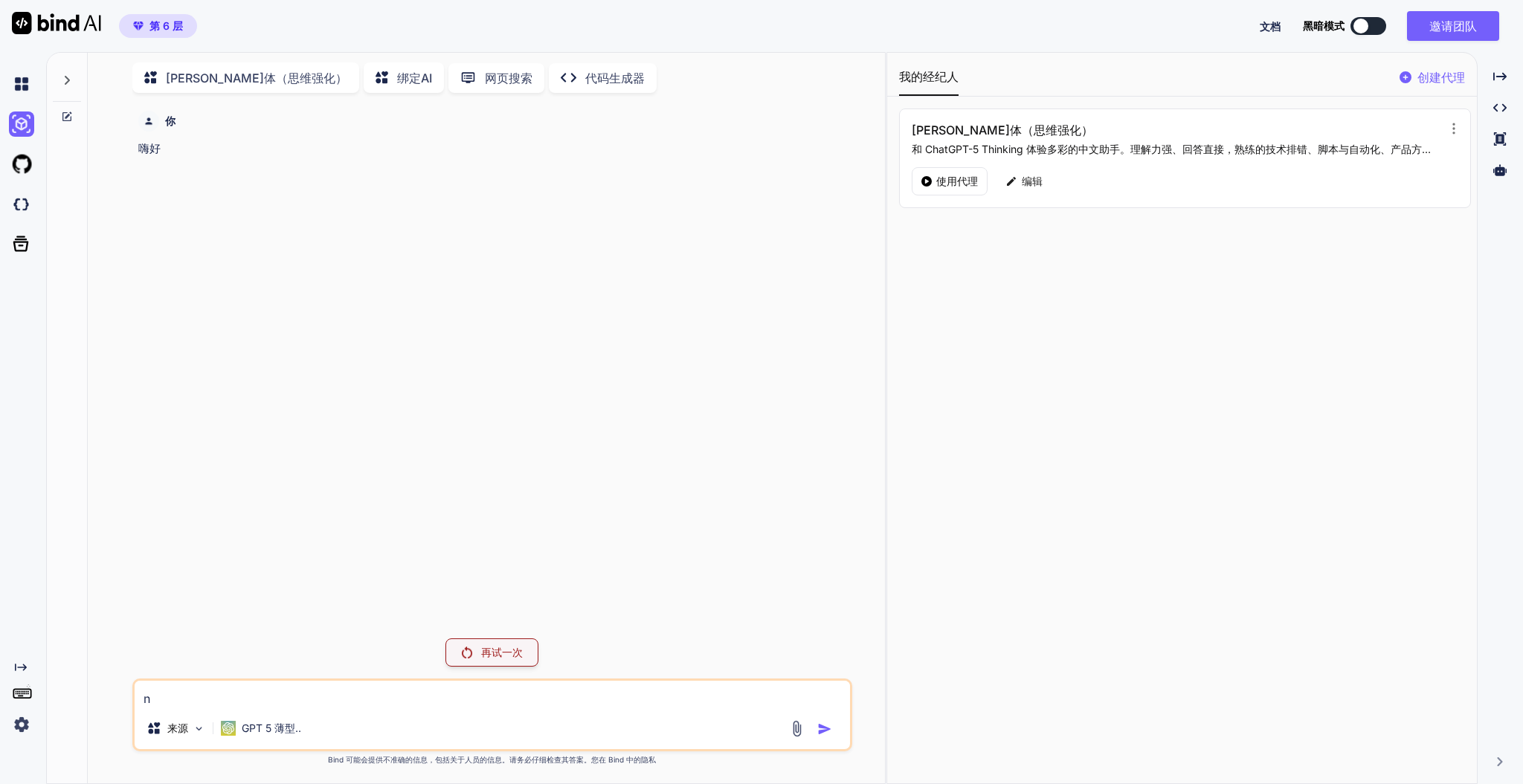
type textarea "ni"
type textarea "x"
type textarea "ni'h"
type textarea "x"
type textarea "ni'ha"
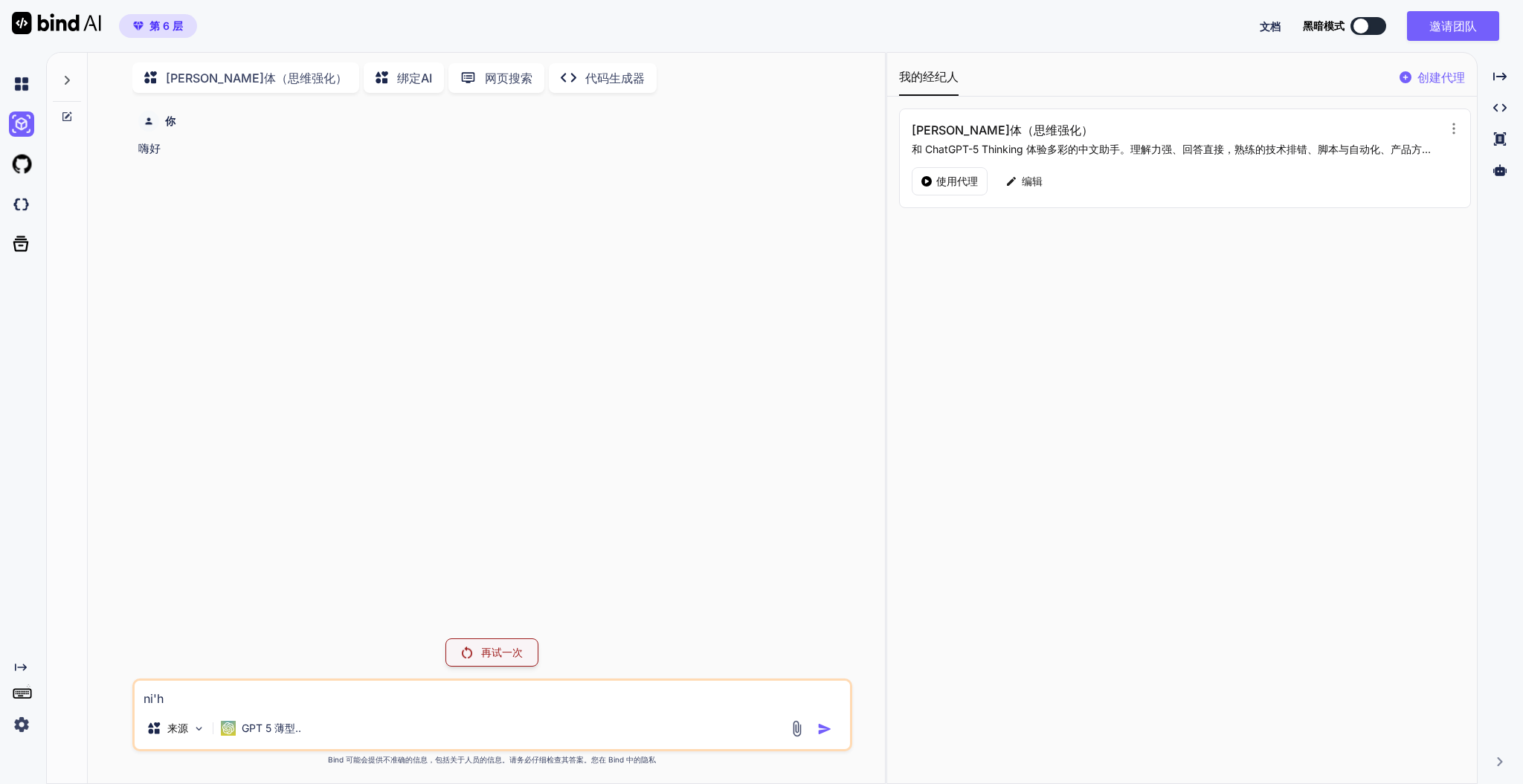
type textarea "x"
type textarea "ni'hao"
type textarea "x"
type textarea "你好"
type textarea "x"
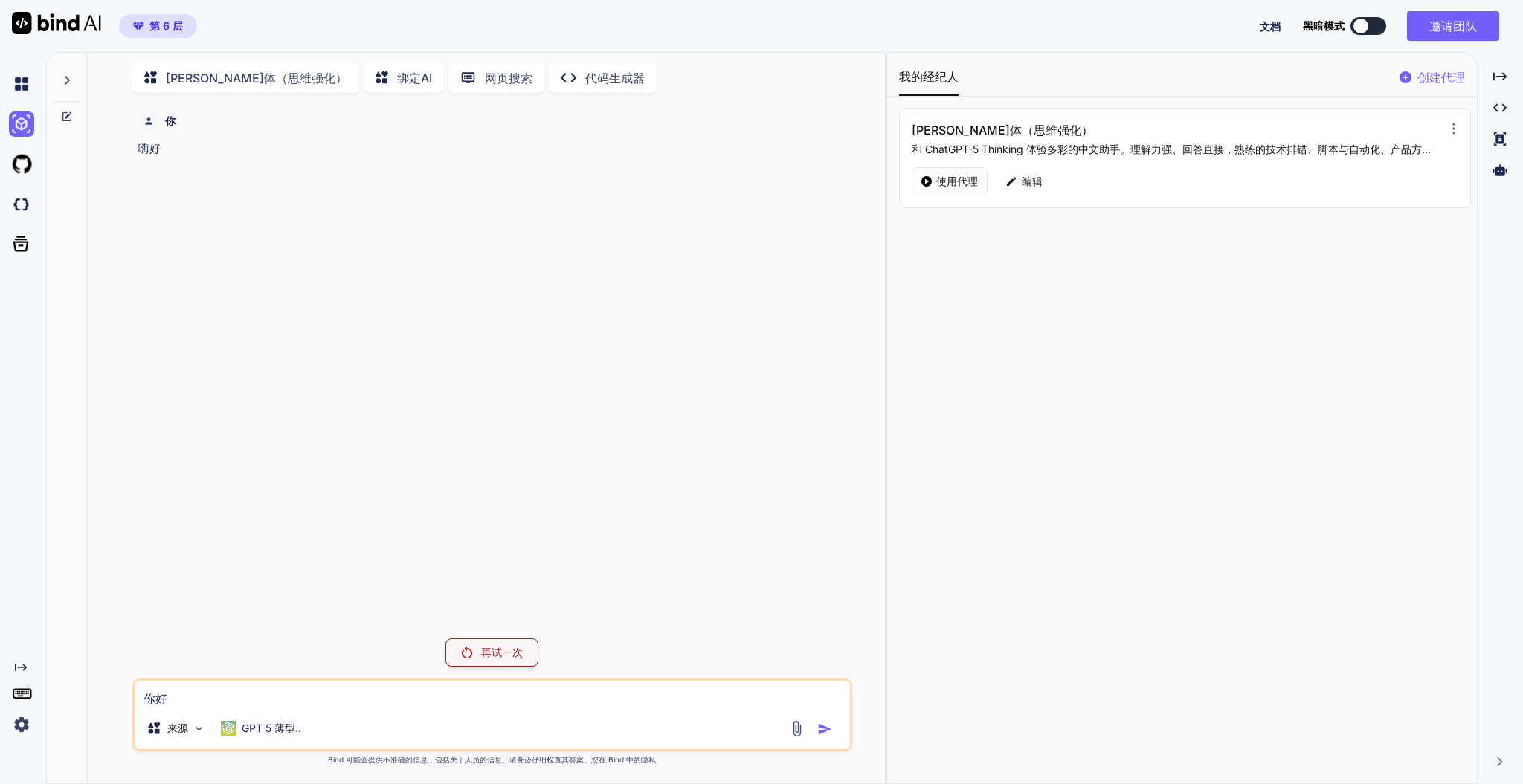
type textarea "你好"
type textarea "x"
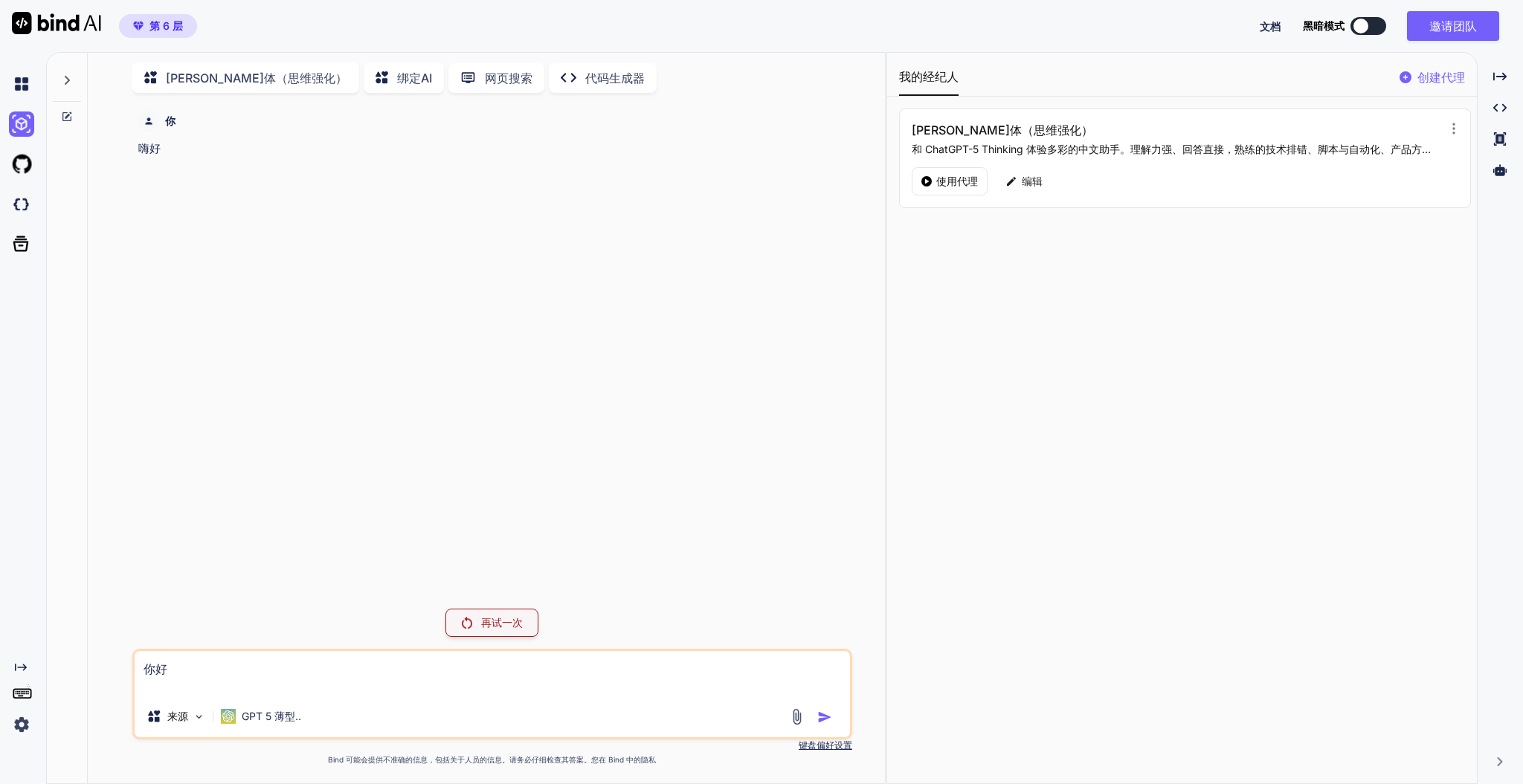
type textarea "你好"
type textarea "x"
type textarea "你好"
click at [477, 606] on div "再试一次" at bounding box center [492, 605] width 93 height 28
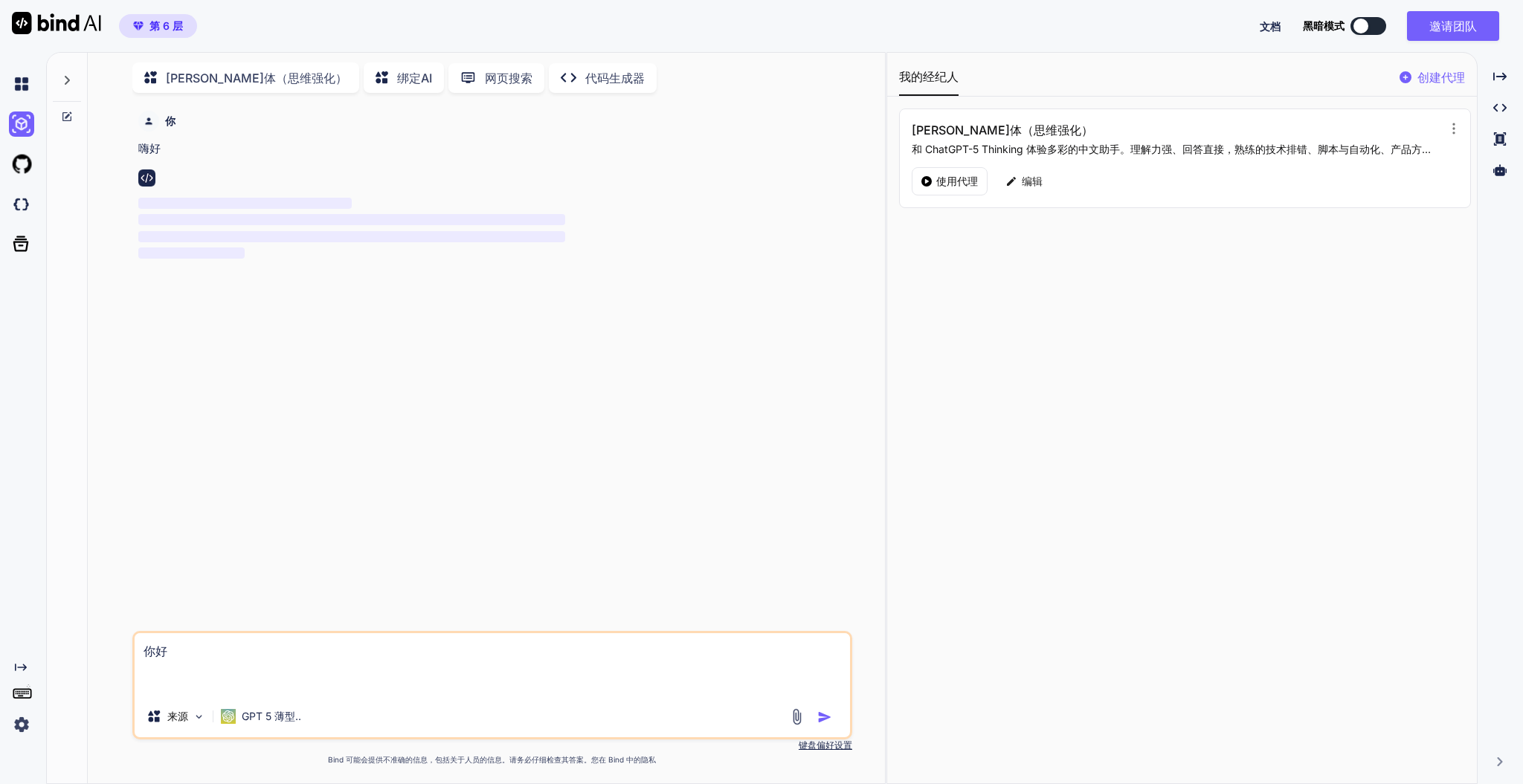
type textarea "x"
click at [26, 155] on img at bounding box center [21, 164] width 25 height 25
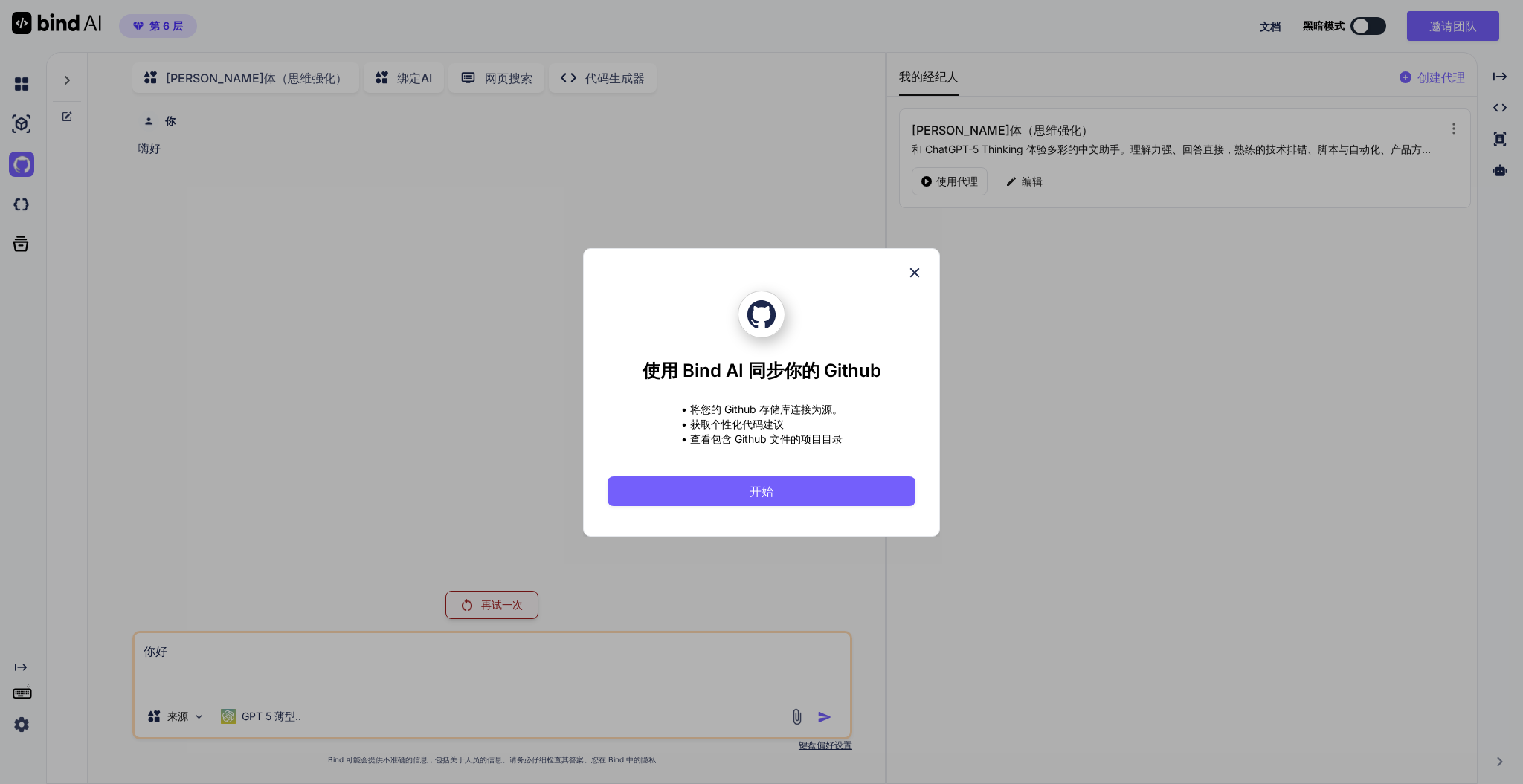
click at [920, 273] on icon at bounding box center [915, 273] width 17 height 17
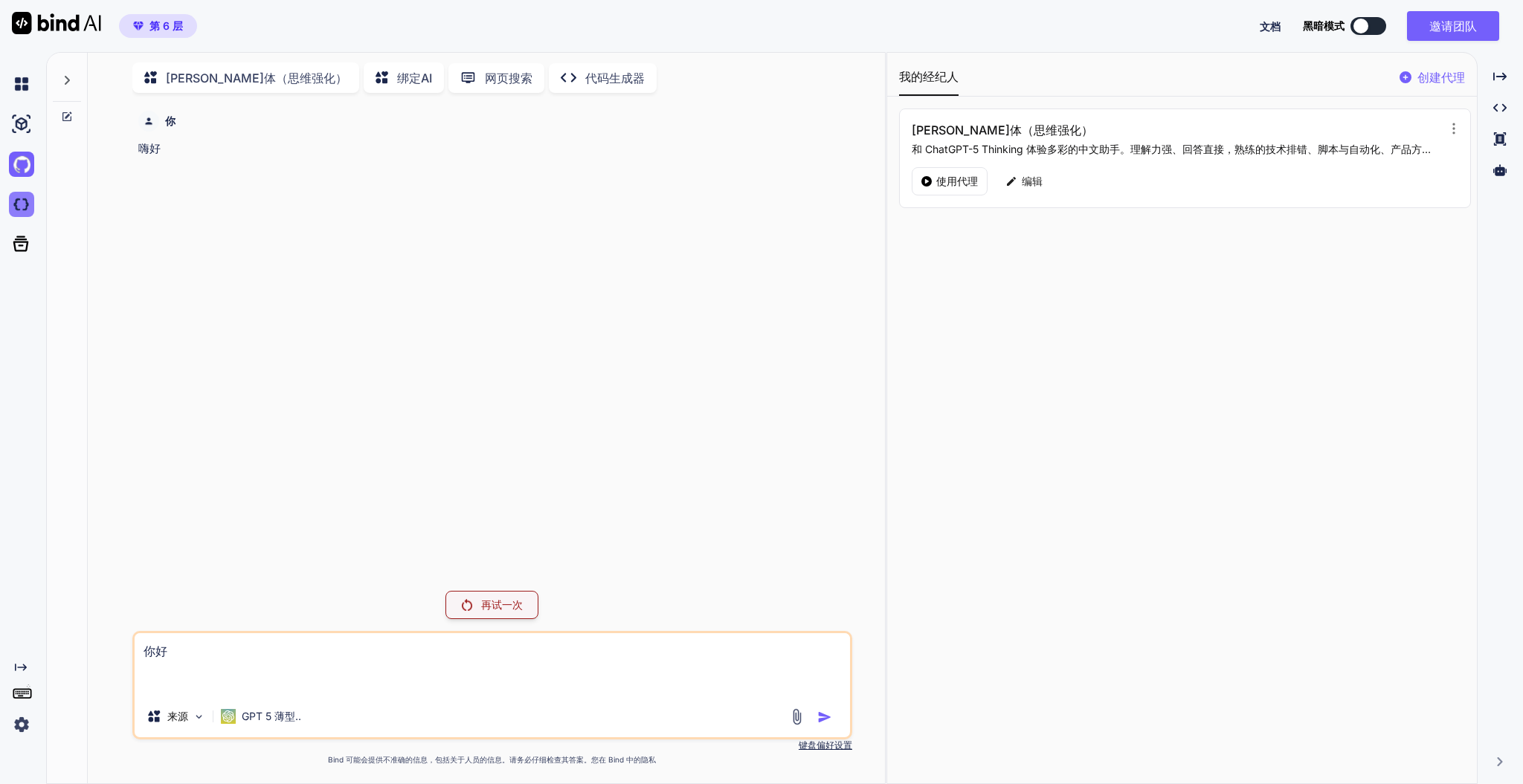
click at [24, 206] on img at bounding box center [21, 204] width 25 height 25
click at [358, 107] on div "你 嗨好" at bounding box center [494, 131] width 711 height 53
click at [307, 208] on div "你 嗨好" at bounding box center [494, 342] width 717 height 474
click at [527, 592] on div "再试一次" at bounding box center [492, 605] width 93 height 28
click at [506, 591] on div "你 嗨好 再试一次 你好 来源 GPT 5 薄型.. 使用 Bind 创建 始终检查答案。Bind 中的 隐私 键盘偏好设置 Bind 可能会提供不准确的信息…" at bounding box center [492, 445] width 720 height 679
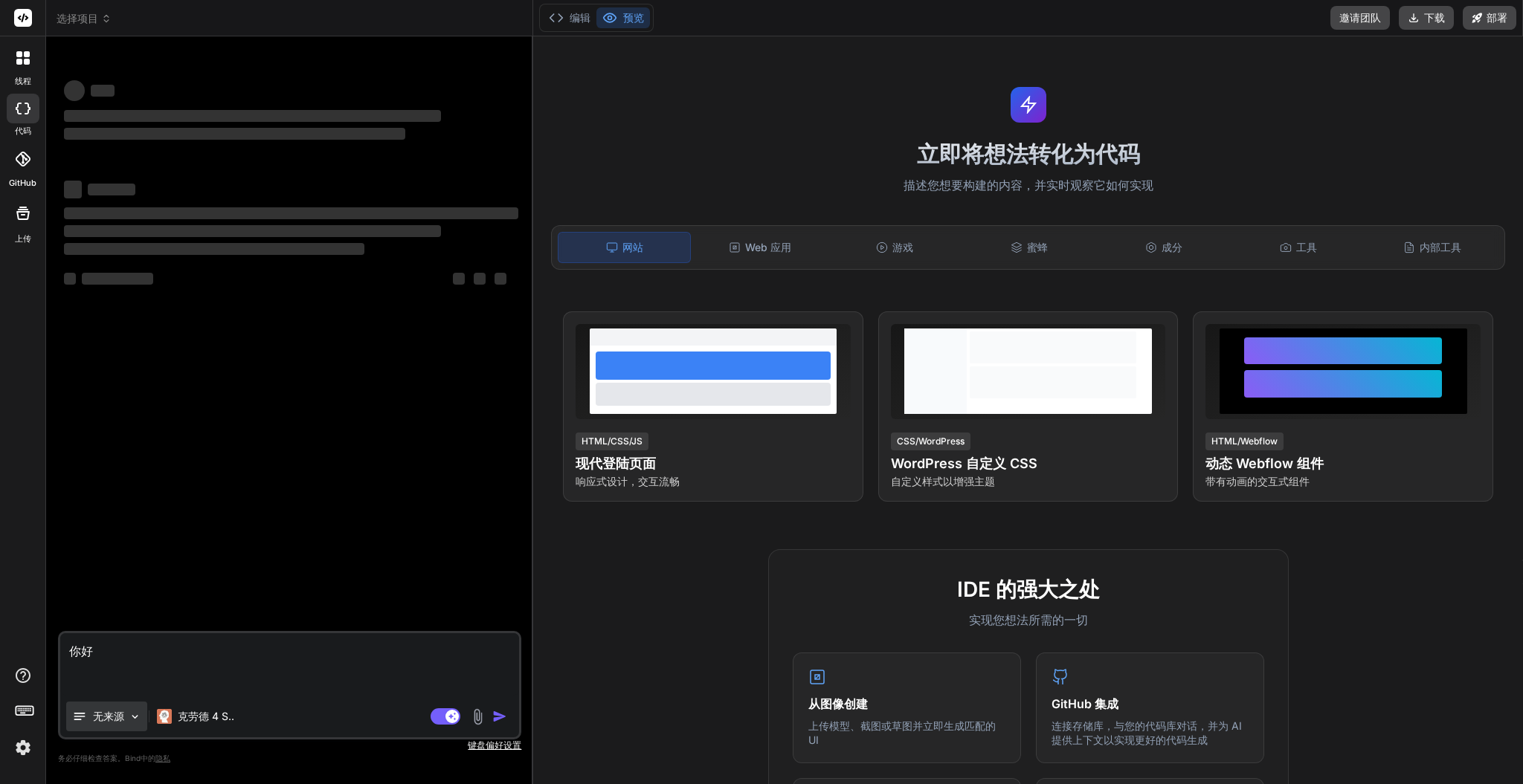
click at [122, 714] on font "无来源" at bounding box center [109, 717] width 32 height 13
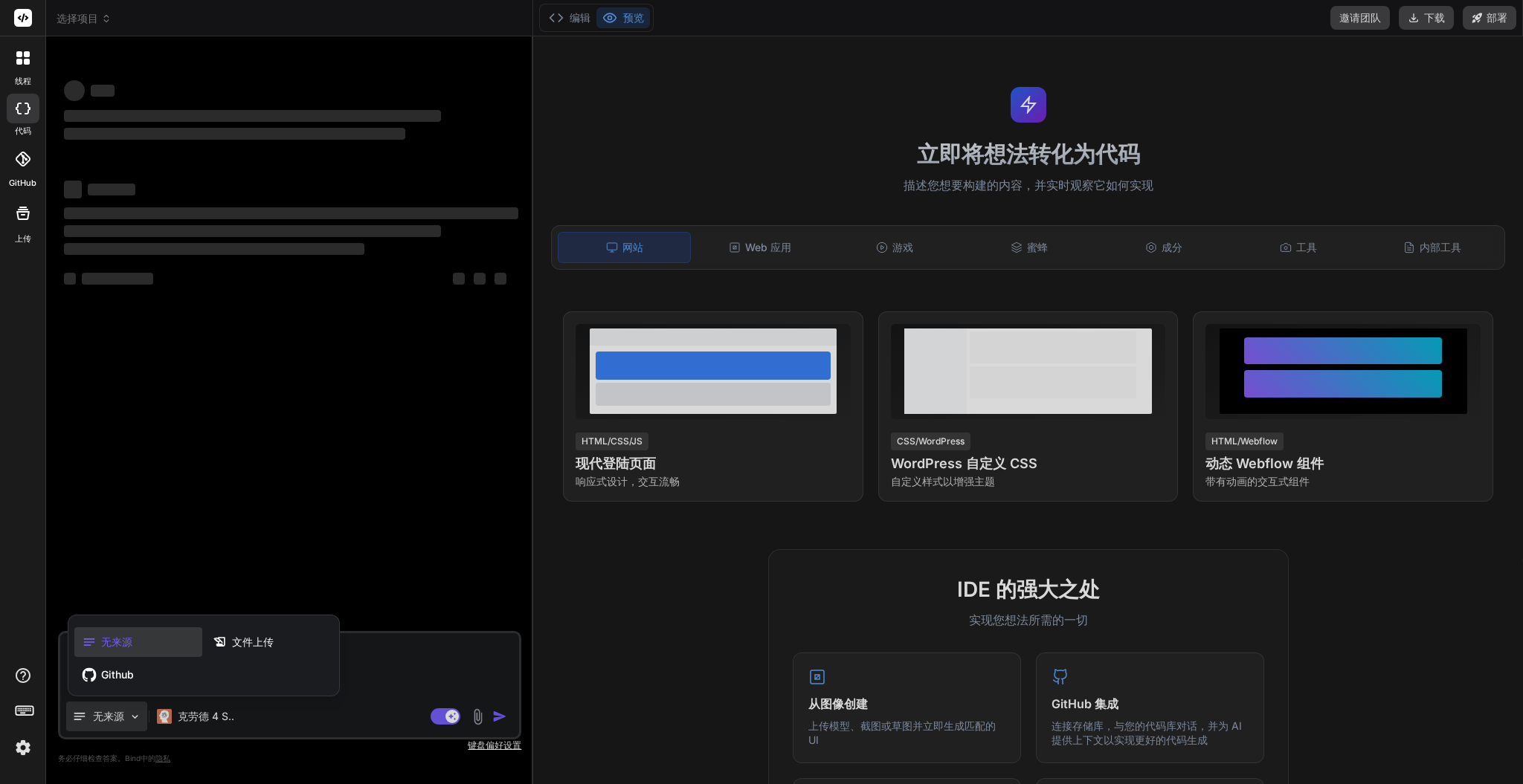
click at [198, 715] on div at bounding box center [761, 392] width 1523 height 784
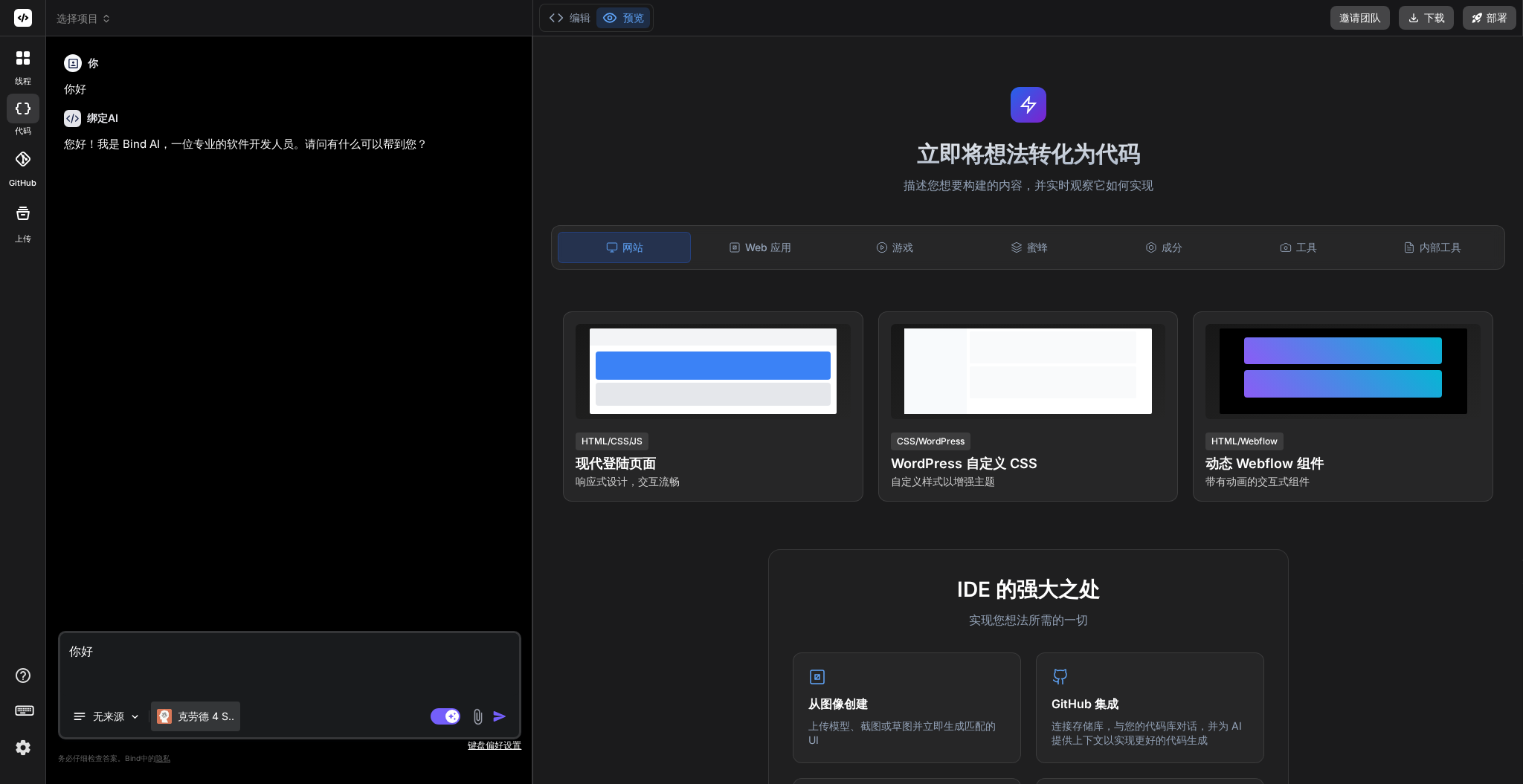
click at [219, 711] on font "克劳德 4 S.." at bounding box center [206, 717] width 57 height 13
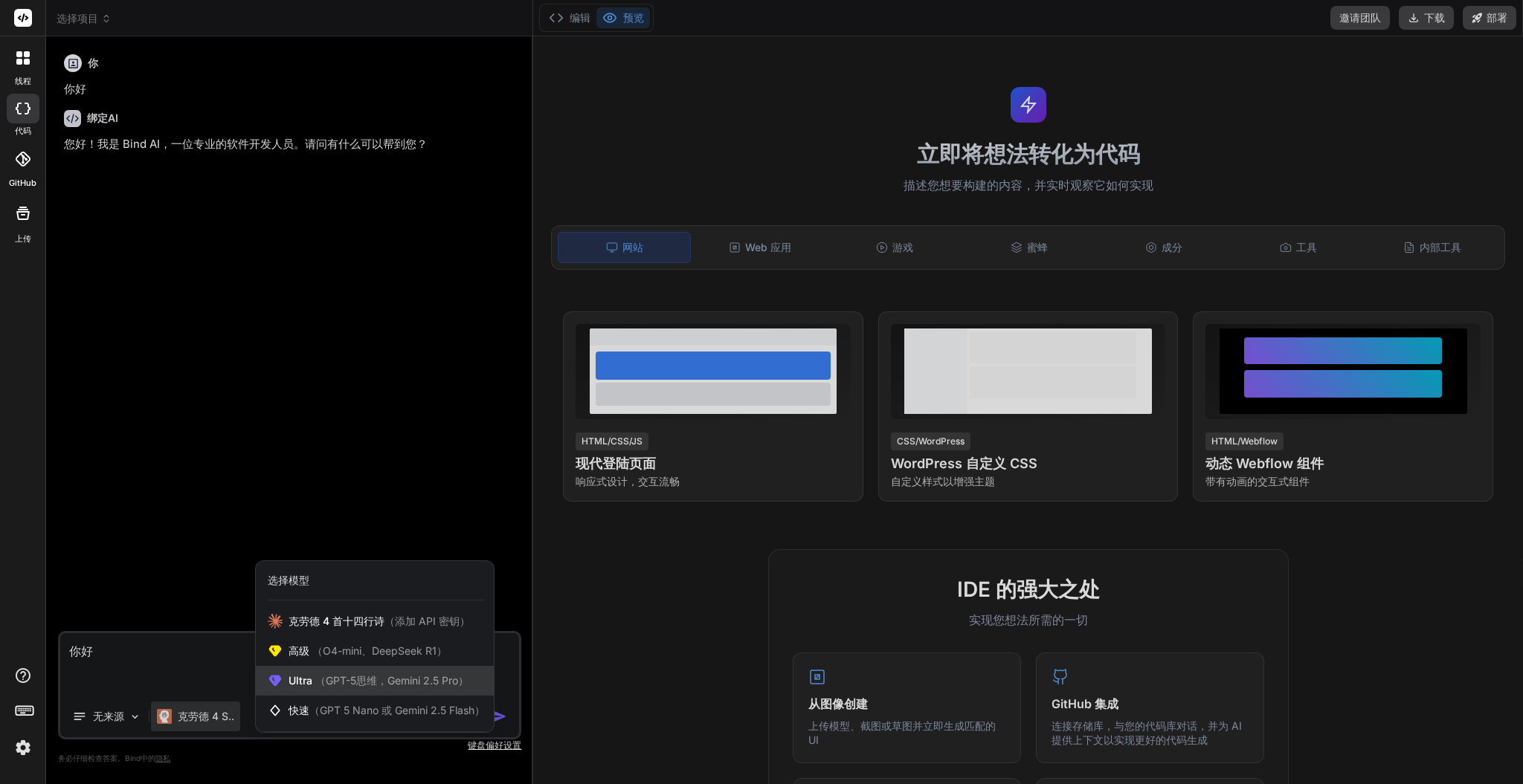
click at [347, 690] on div "Ultra （GPT-5思维，Gemini 2.5 Pro）" at bounding box center [375, 681] width 238 height 30
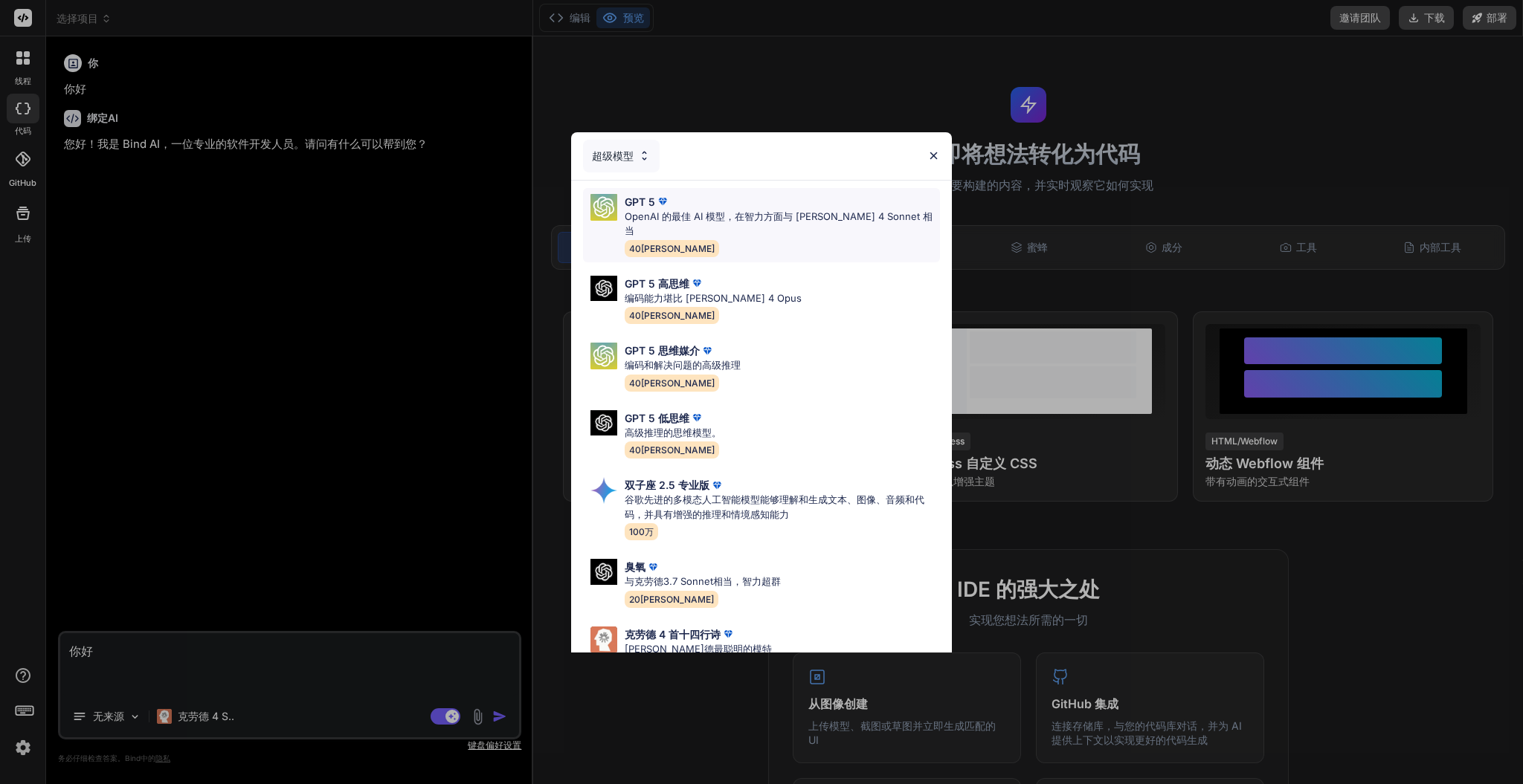
click at [782, 219] on font "OpenAI 的最佳 AI 模型，在智力方面与 [PERSON_NAME] 4 Sonnet 相当" at bounding box center [779, 223] width 308 height 27
type textarea "x"
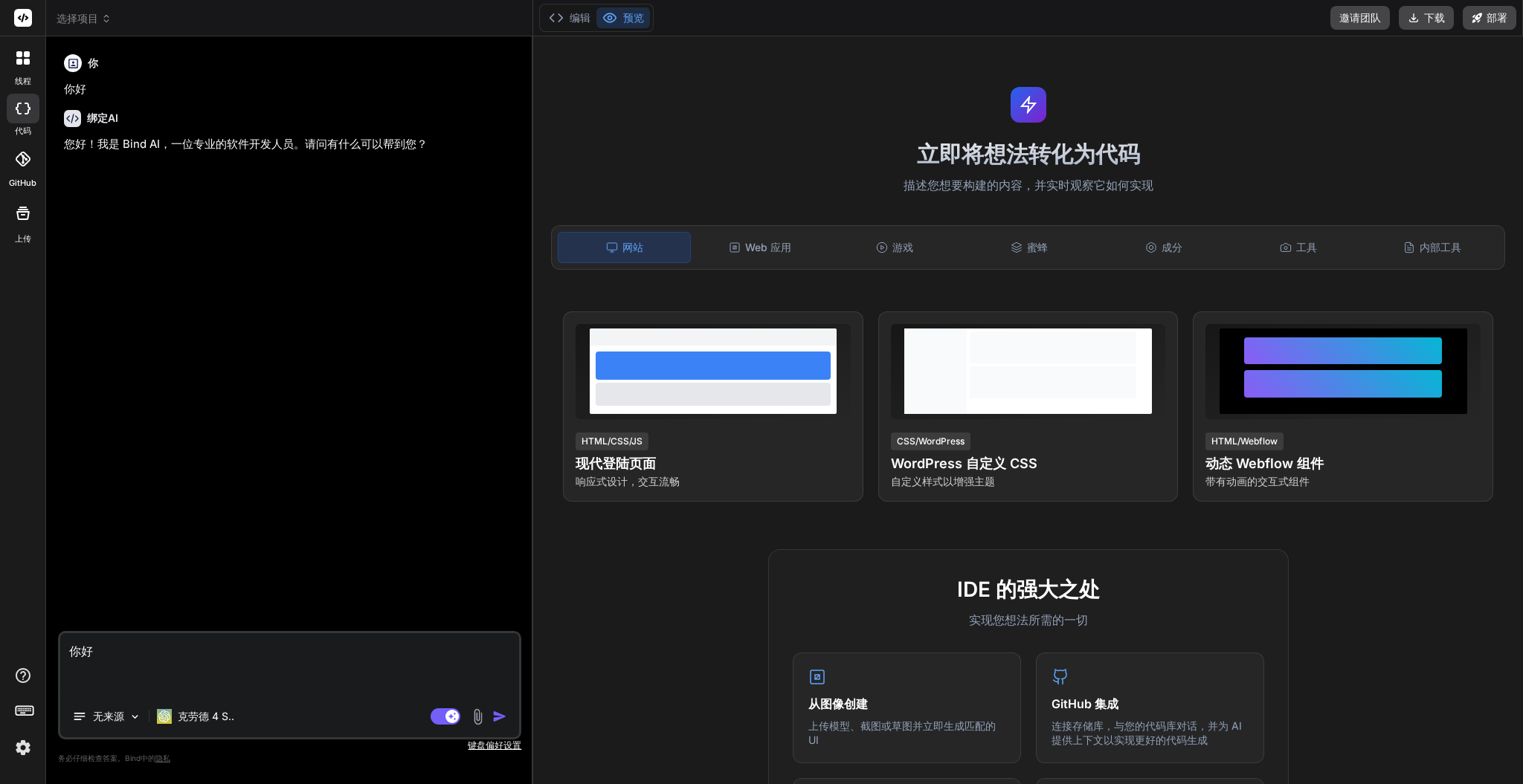
click at [213, 673] on textarea "你好" at bounding box center [289, 664] width 459 height 62
click at [228, 665] on textarea "你好" at bounding box center [289, 664] width 459 height 62
type textarea "你好"
type textarea "x"
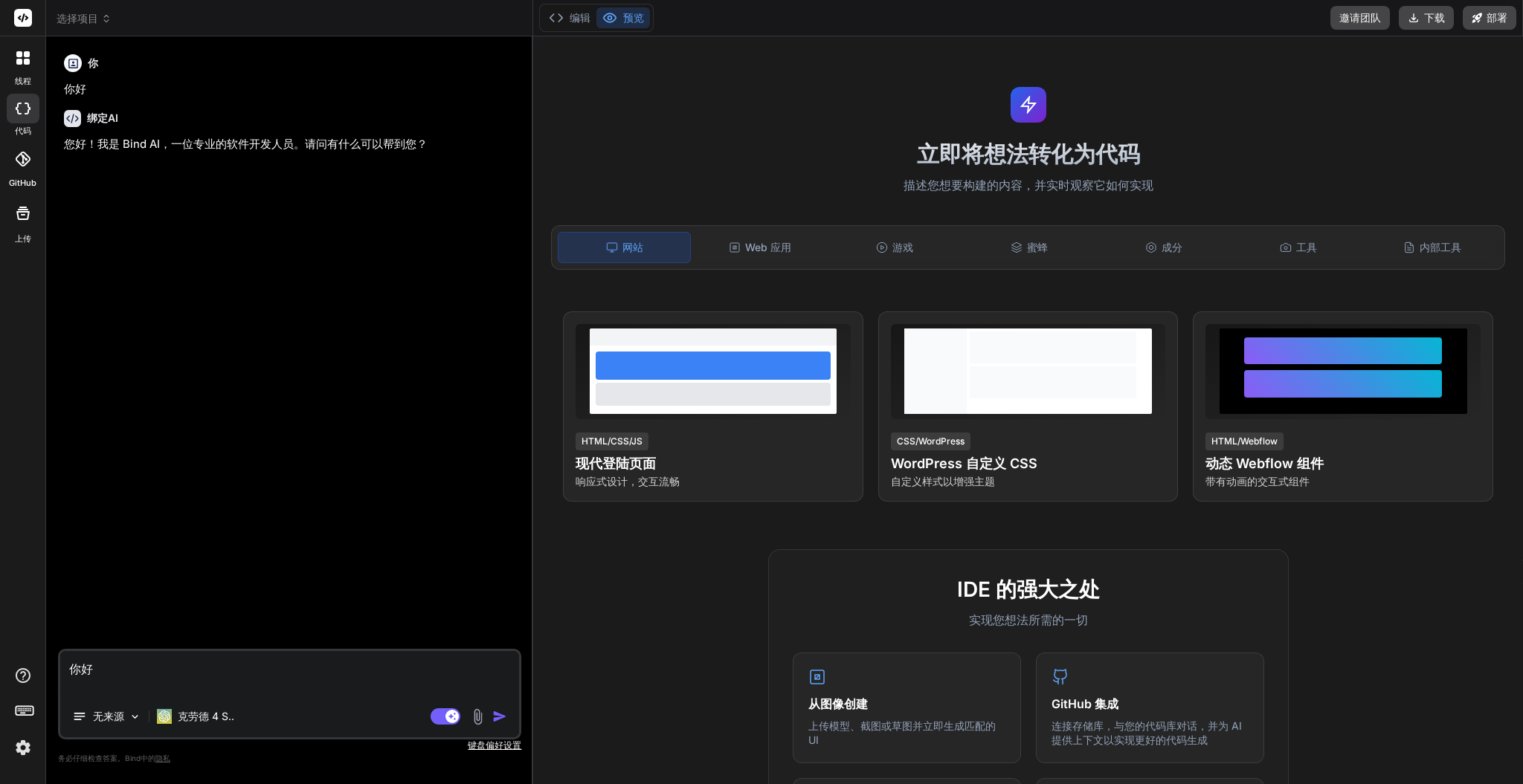
type textarea "你"
type textarea "x"
type textarea "n"
type textarea "x"
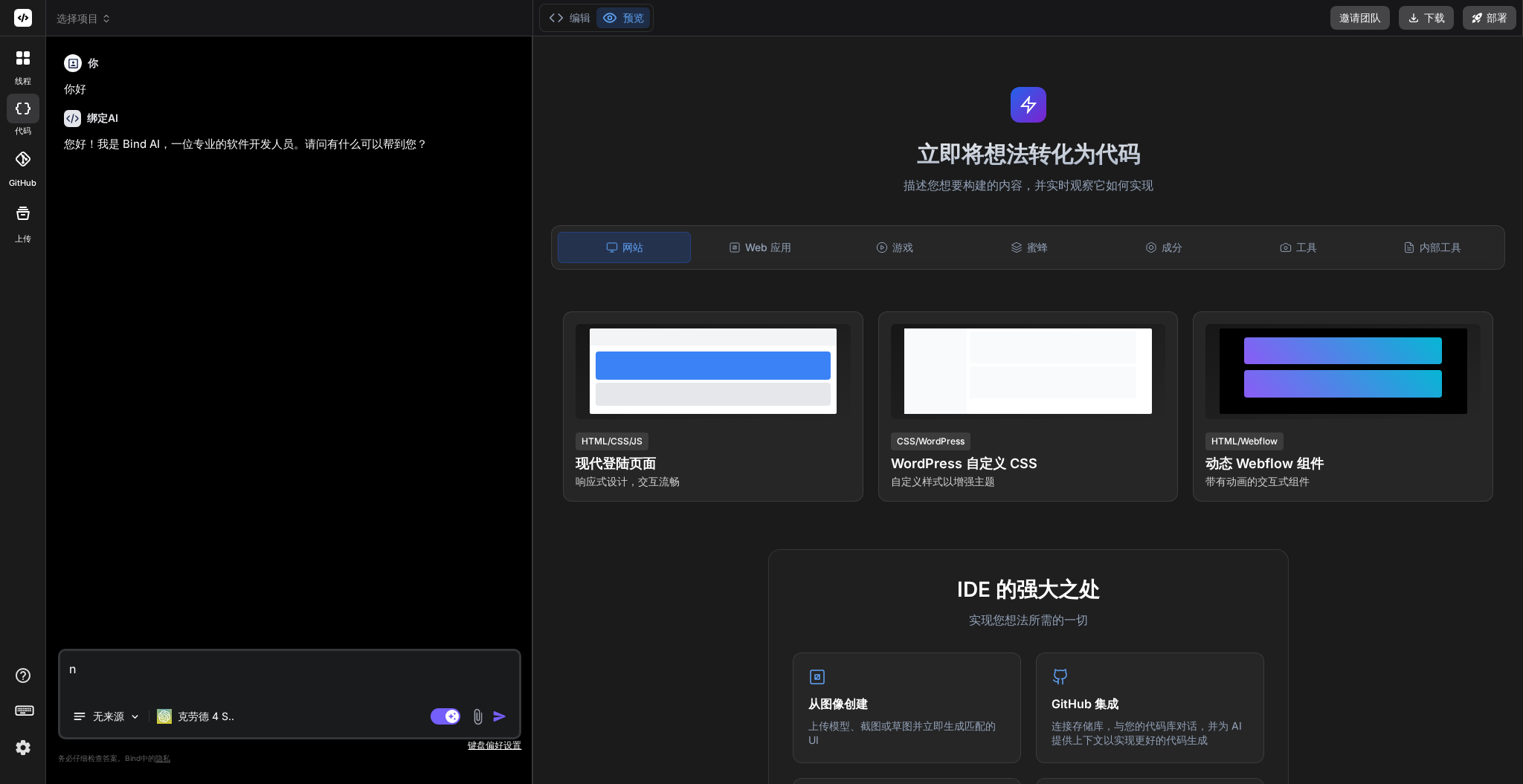
type textarea "ni"
type textarea "x"
type textarea "ni'h"
type textarea "x"
type textarea "ni'ha"
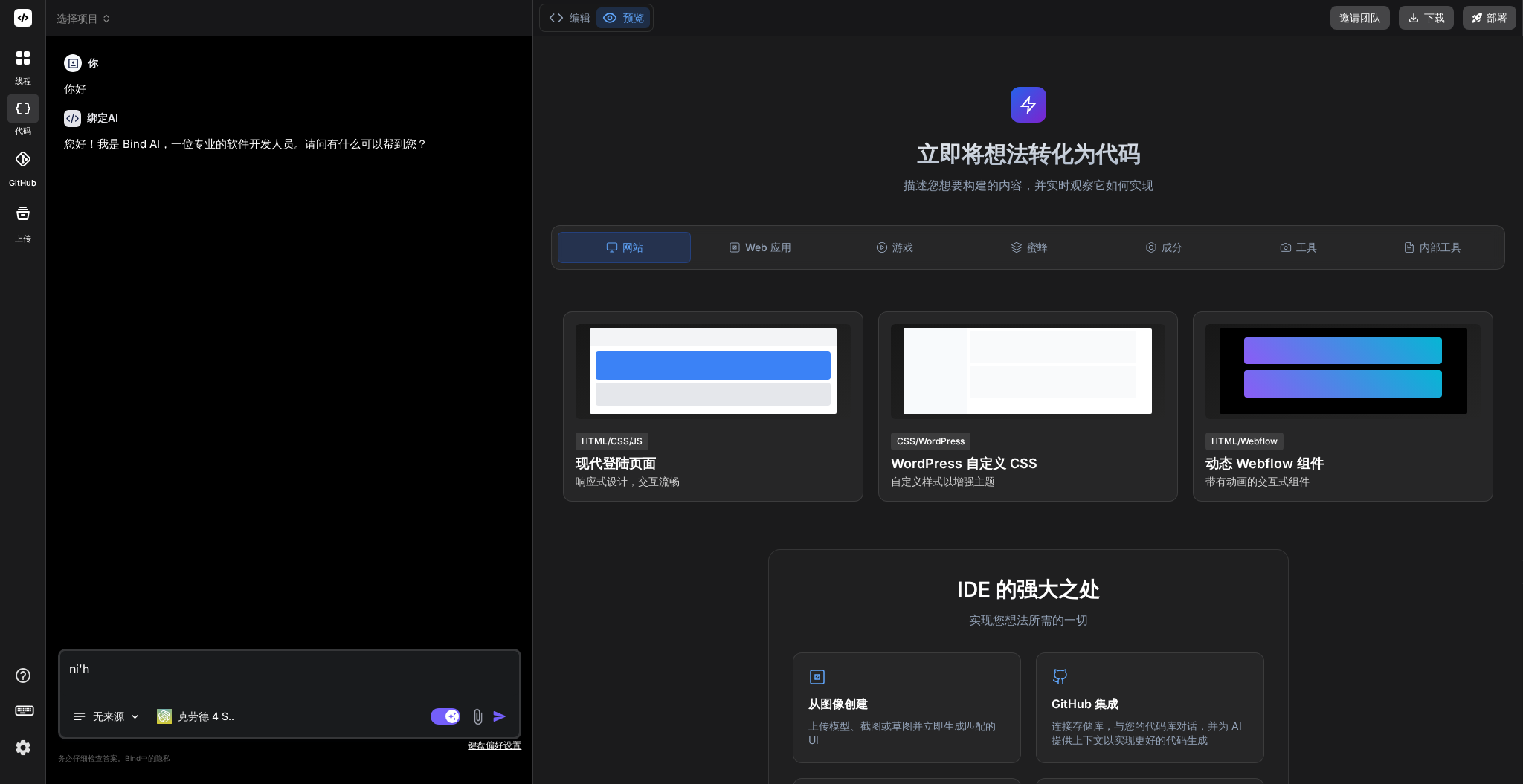
type textarea "x"
type textarea "ni'hao"
type textarea "x"
type textarea "ni'hao'k"
type textarea "x"
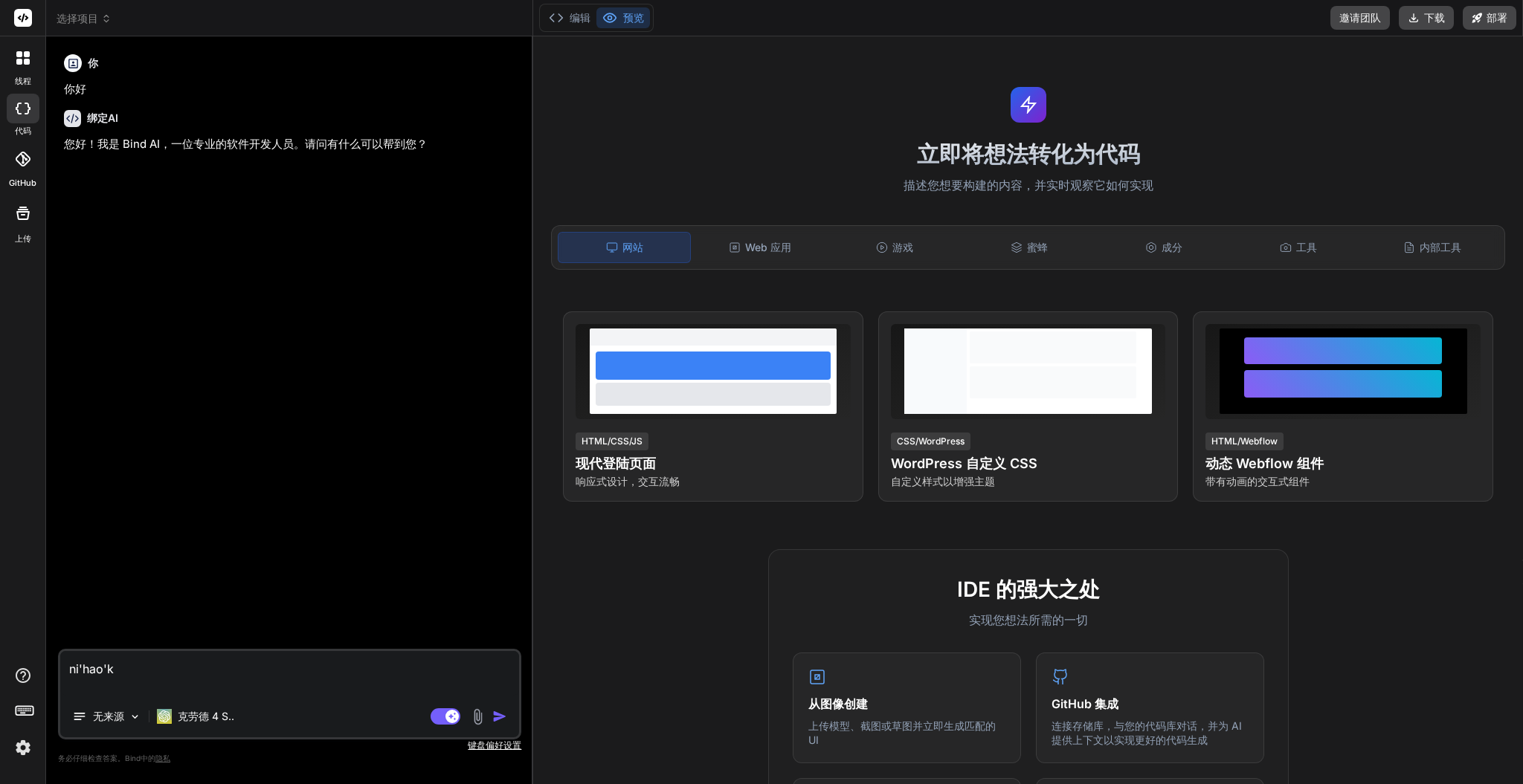
type textarea "ni'hao'ka"
type textarea "x"
type textarea "ni'hao'kai"
type textarea "x"
type textarea "ni'hao'kai'f"
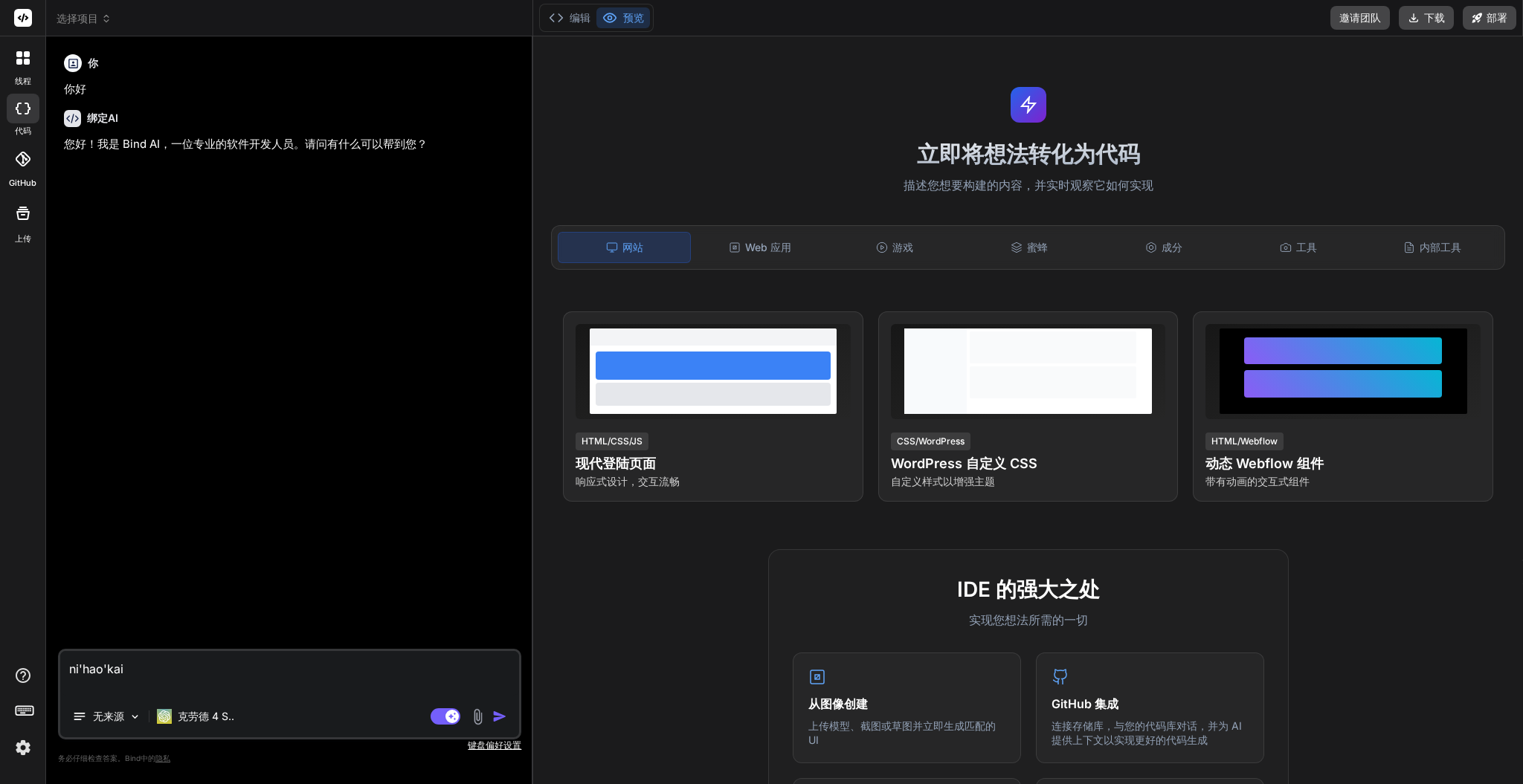
type textarea "x"
type textarea "ni'[PERSON_NAME]'kai'fa"
type textarea "x"
type textarea "你好开发"
type textarea "x"
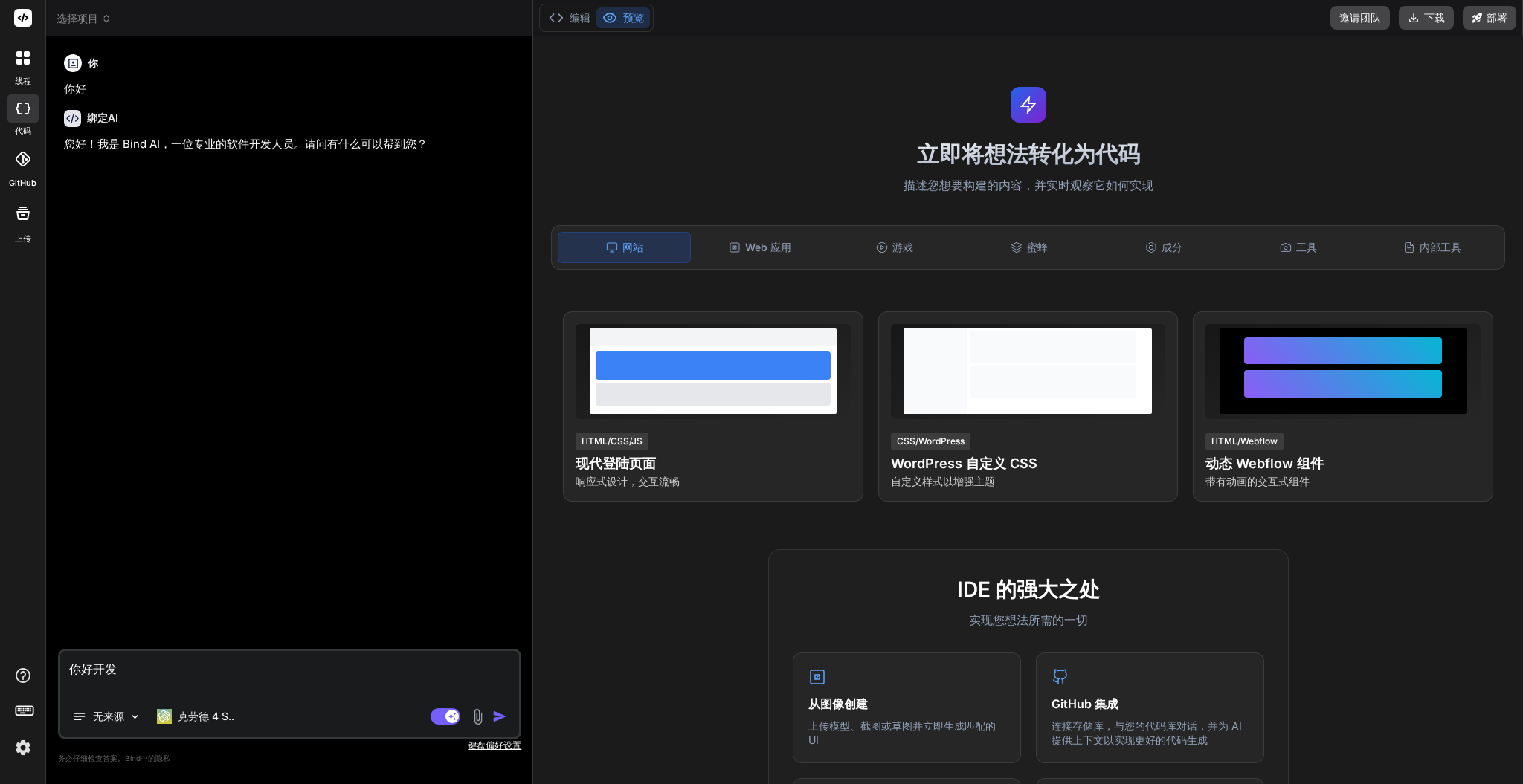
type textarea "你好开发y"
type textarea "x"
type textarea "你好开发yi"
type textarea "x"
type textarea "你好开发yi'k"
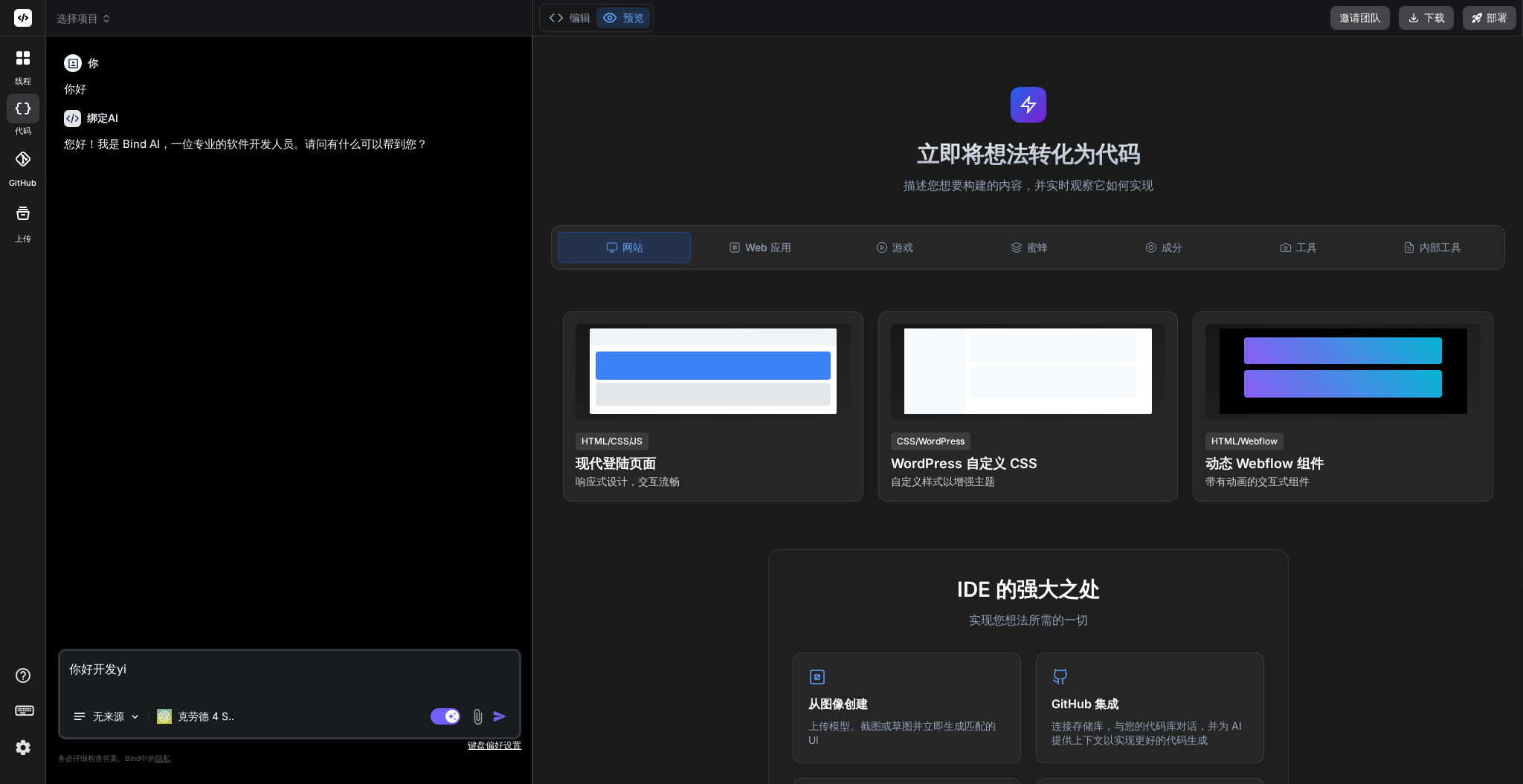
type textarea "x"
type textarea "你好开发yi'ku"
type textarea "x"
type textarea "你好开发yi'kua"
type textarea "x"
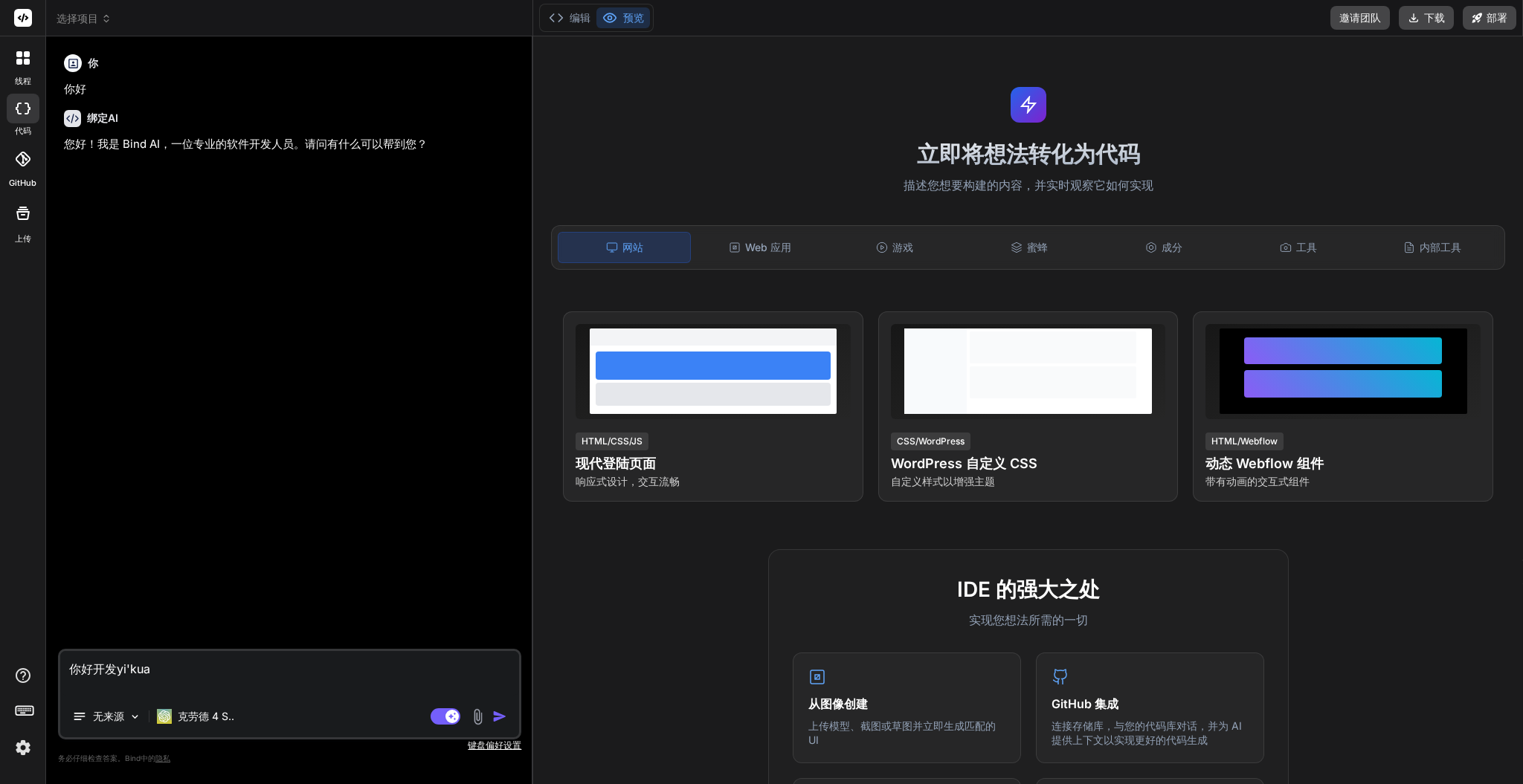
type textarea "你好开发yi'kuan"
type textarea "x"
type textarea "你好开发[PERSON_NAME]'kuan'x"
type textarea "x"
type textarea "你好开发[PERSON_NAME]'kuan'xi"
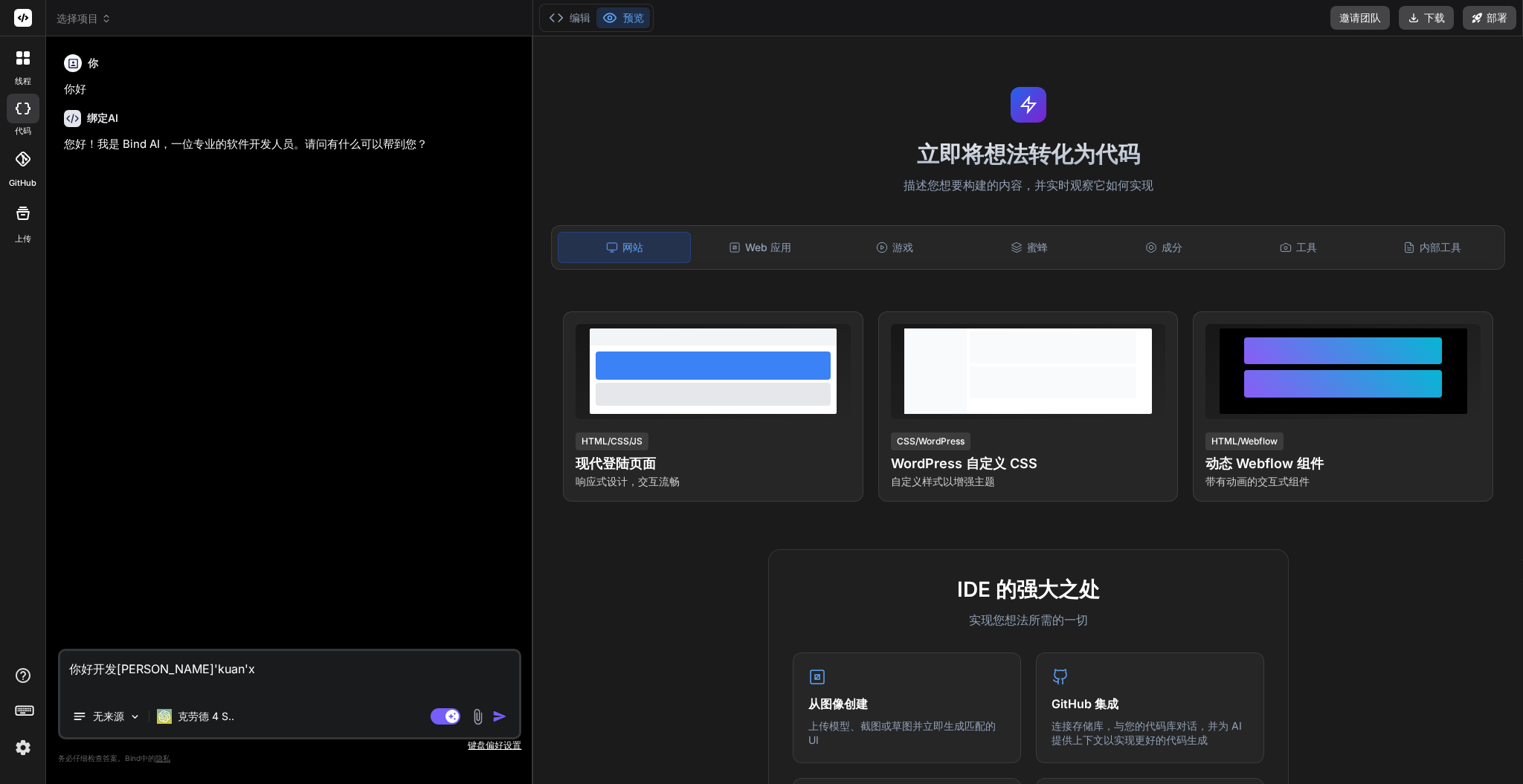
type textarea "x"
type textarea "你好开发[PERSON_NAME]'kuan'xia"
type textarea "x"
type textarea "你好开发[PERSON_NAME]'kuan'xiao"
type textarea "x"
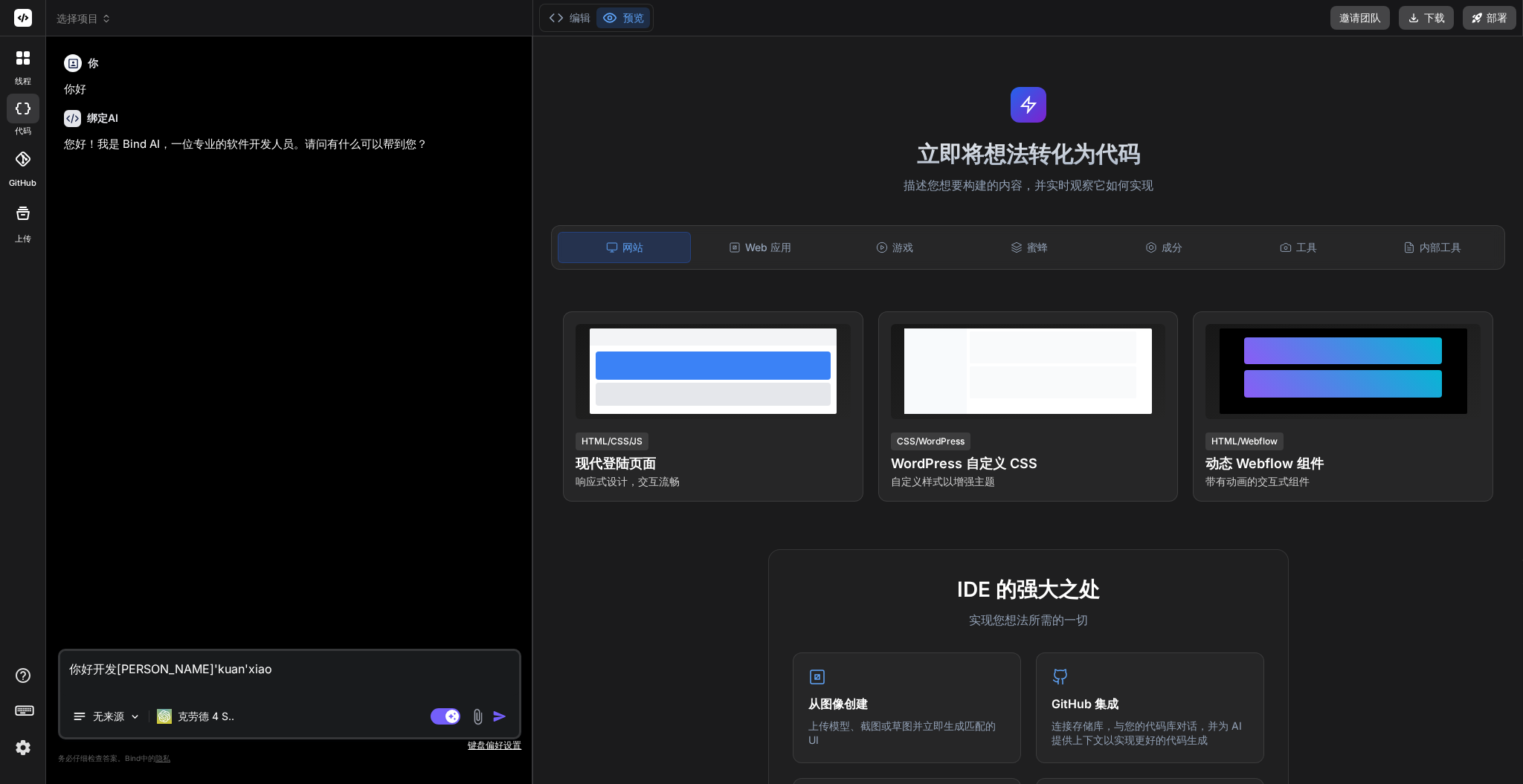
type textarea "你好开发[PERSON_NAME]'kuan'xiao'y"
type textarea "x"
type textarea "你好开发[PERSON_NAME]'kuan'xiao'yo"
type textarea "x"
type textarea "你好开发[PERSON_NAME]'kuan'xiao'you"
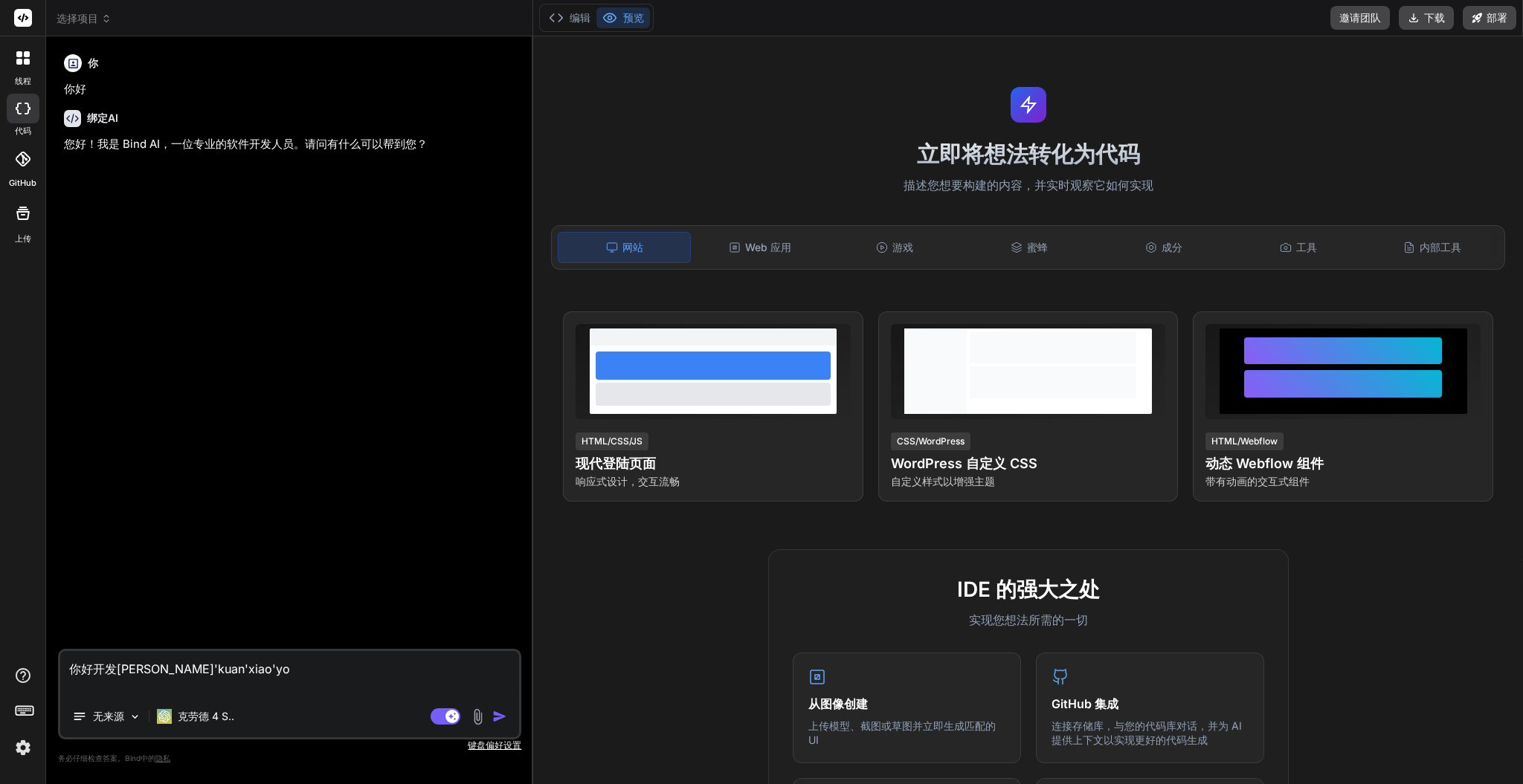
type textarea "x"
type textarea "你好开发[PERSON_NAME]'kuan'xiao'you'x"
type textarea "x"
type textarea "你好开发[PERSON_NAME]'kuan'xiao'you'xi"
type textarea "x"
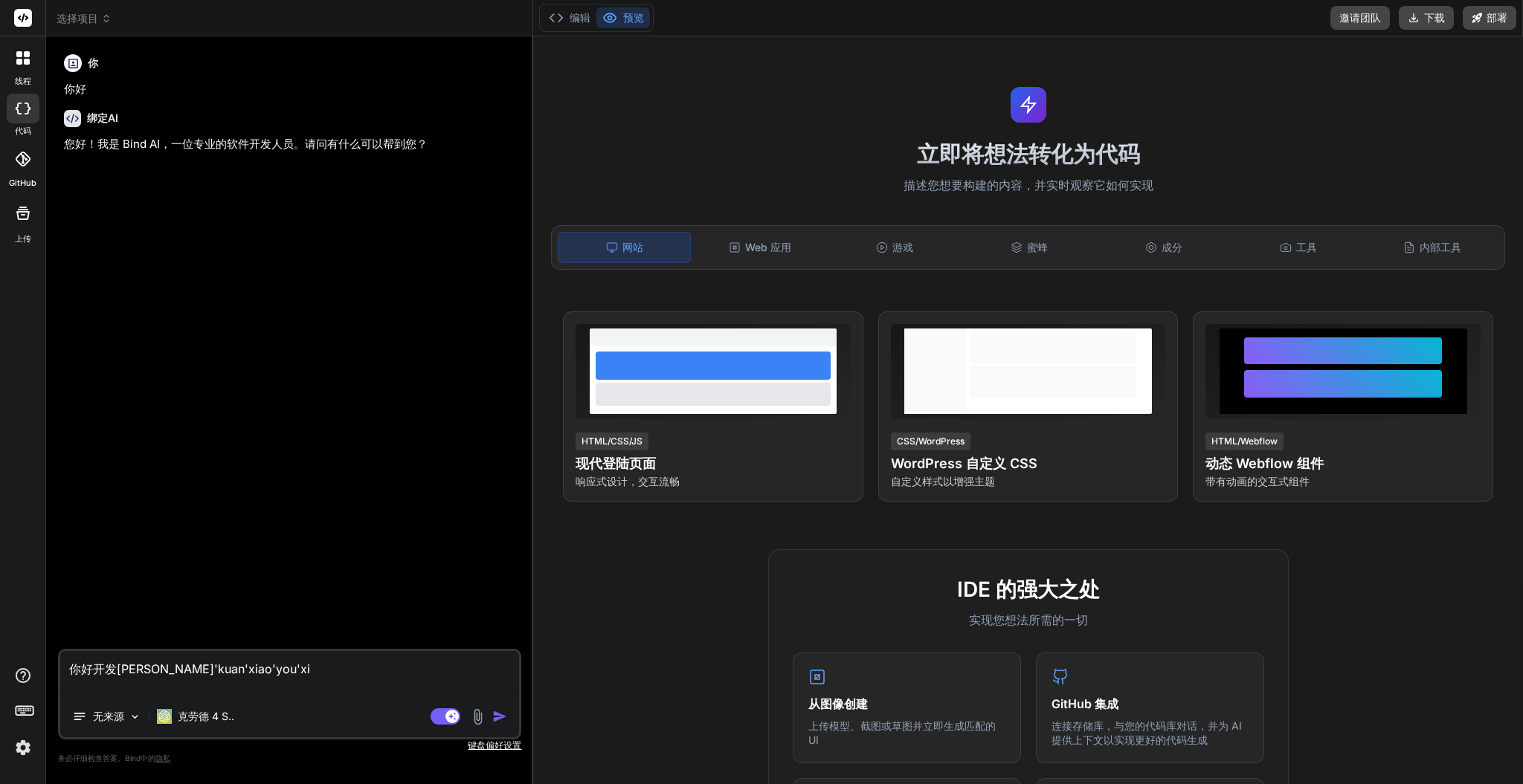
type textarea "你好开发一款小游戏"
type textarea "x"
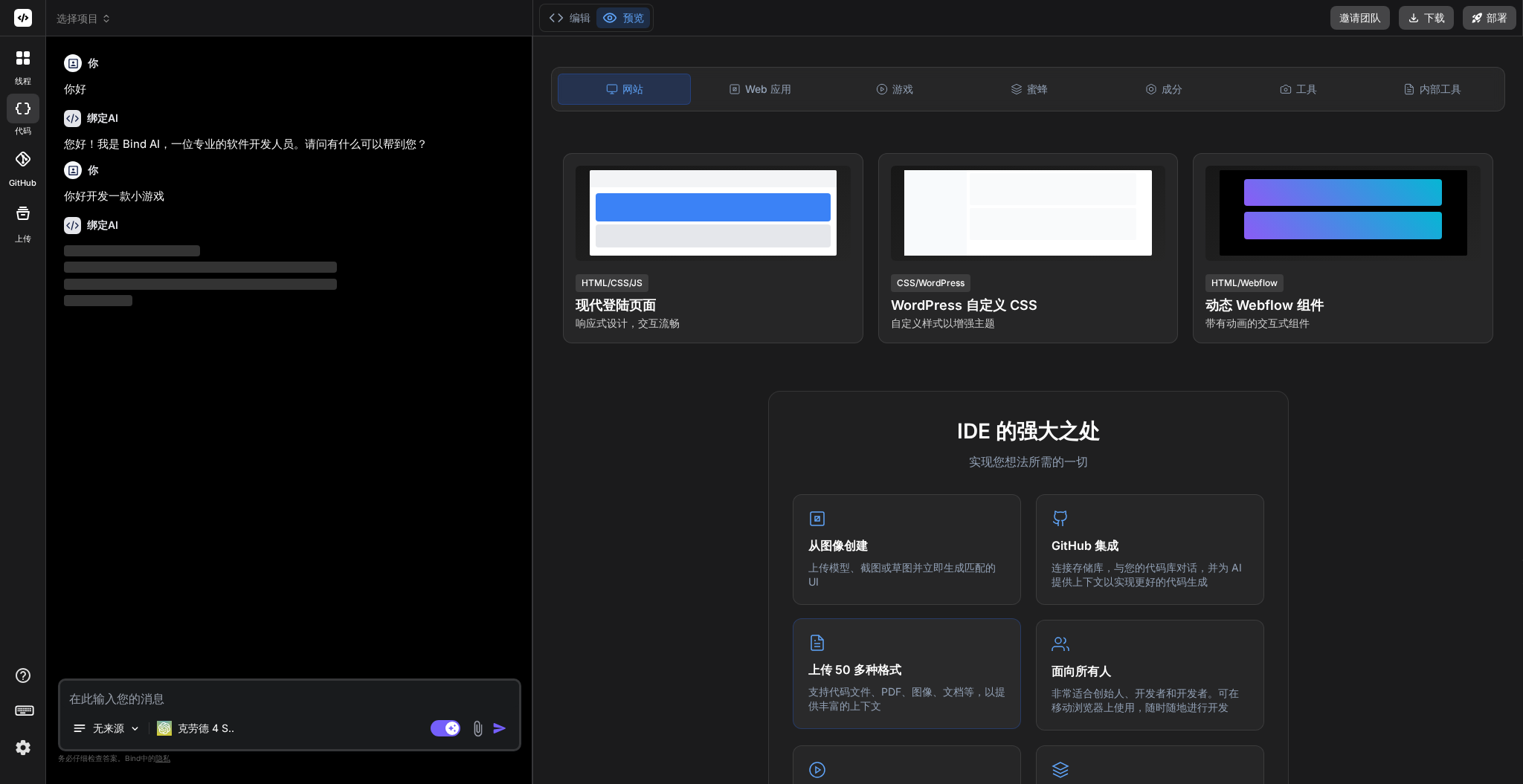
scroll to position [298, 0]
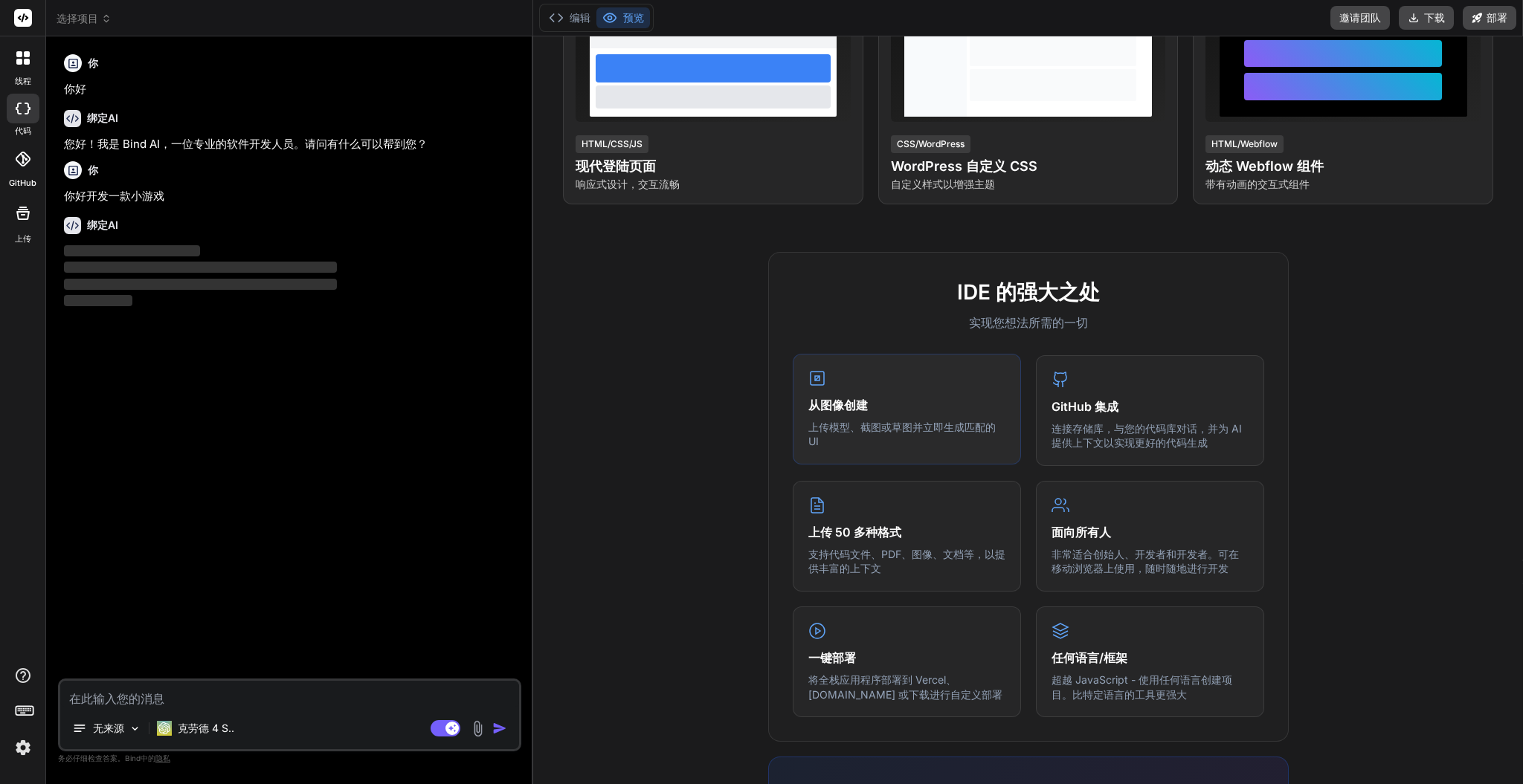
click at [879, 432] on p "上传模型、截图或草图并立即生成匹配的 UI" at bounding box center [907, 434] width 197 height 29
click at [910, 547] on font "支持代码文件、PDF、图像、文档等，以提供丰富的上下文" at bounding box center [907, 561] width 197 height 28
click at [1143, 547] on font "非常适合创始人、开发者和开发者。可在移动浏览器上使用，随时随地进行开发" at bounding box center [1145, 561] width 187 height 28
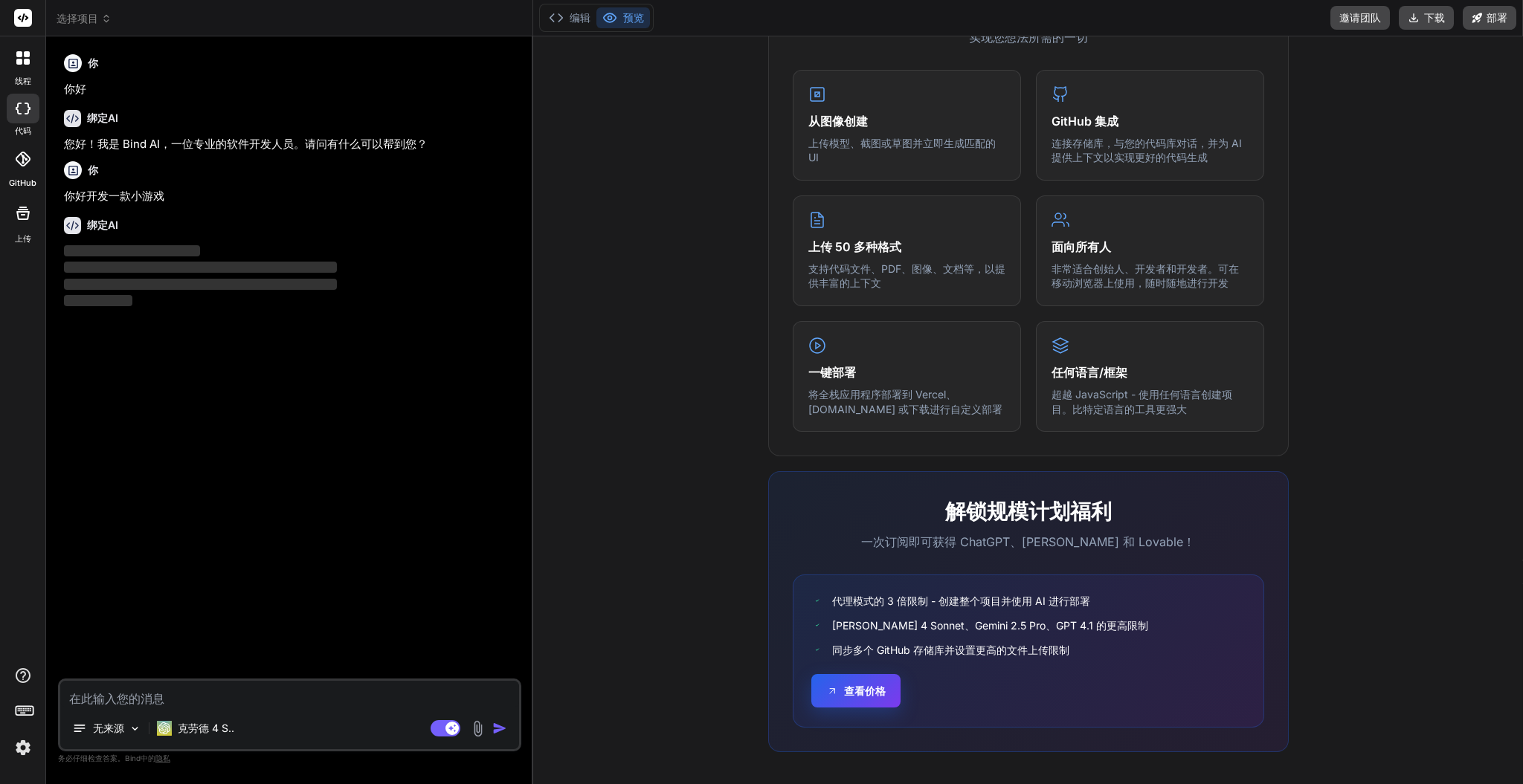
click at [866, 688] on font "查看价格" at bounding box center [864, 691] width 42 height 13
click at [17, 54] on icon at bounding box center [20, 54] width 6 height 6
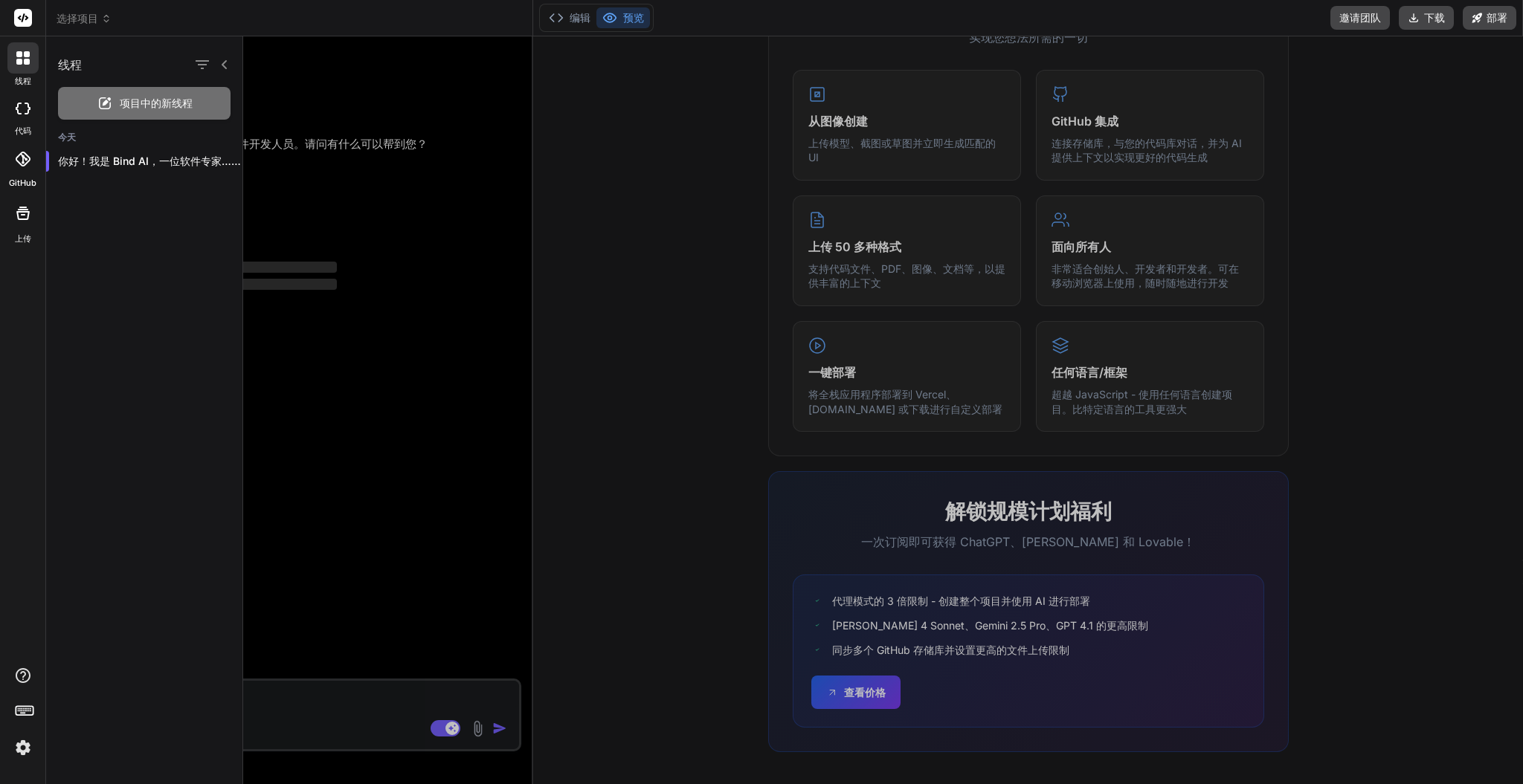
click at [17, 54] on icon at bounding box center [20, 54] width 6 height 6
click at [920, 119] on div at bounding box center [883, 410] width 1280 height 748
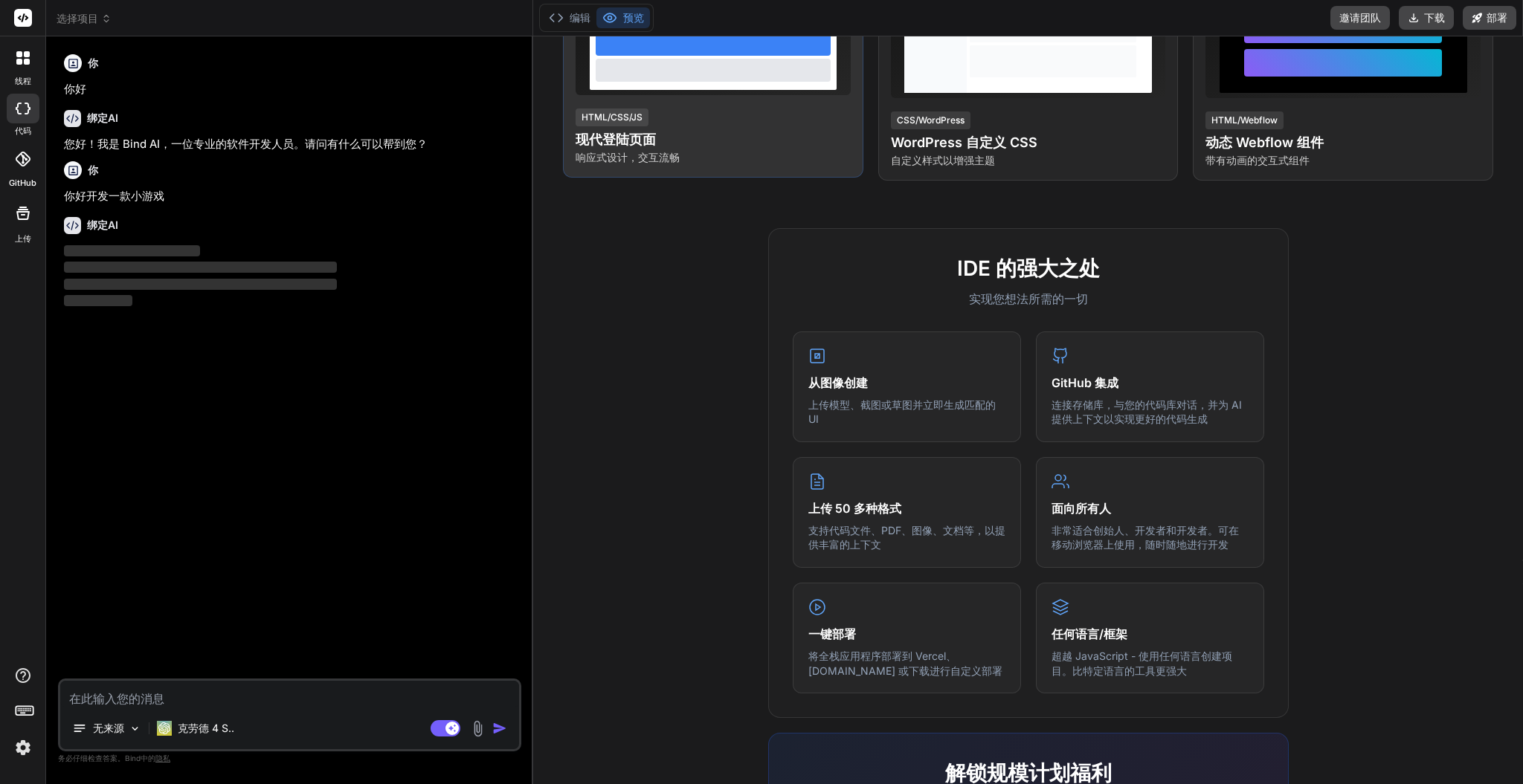
scroll to position [186, 0]
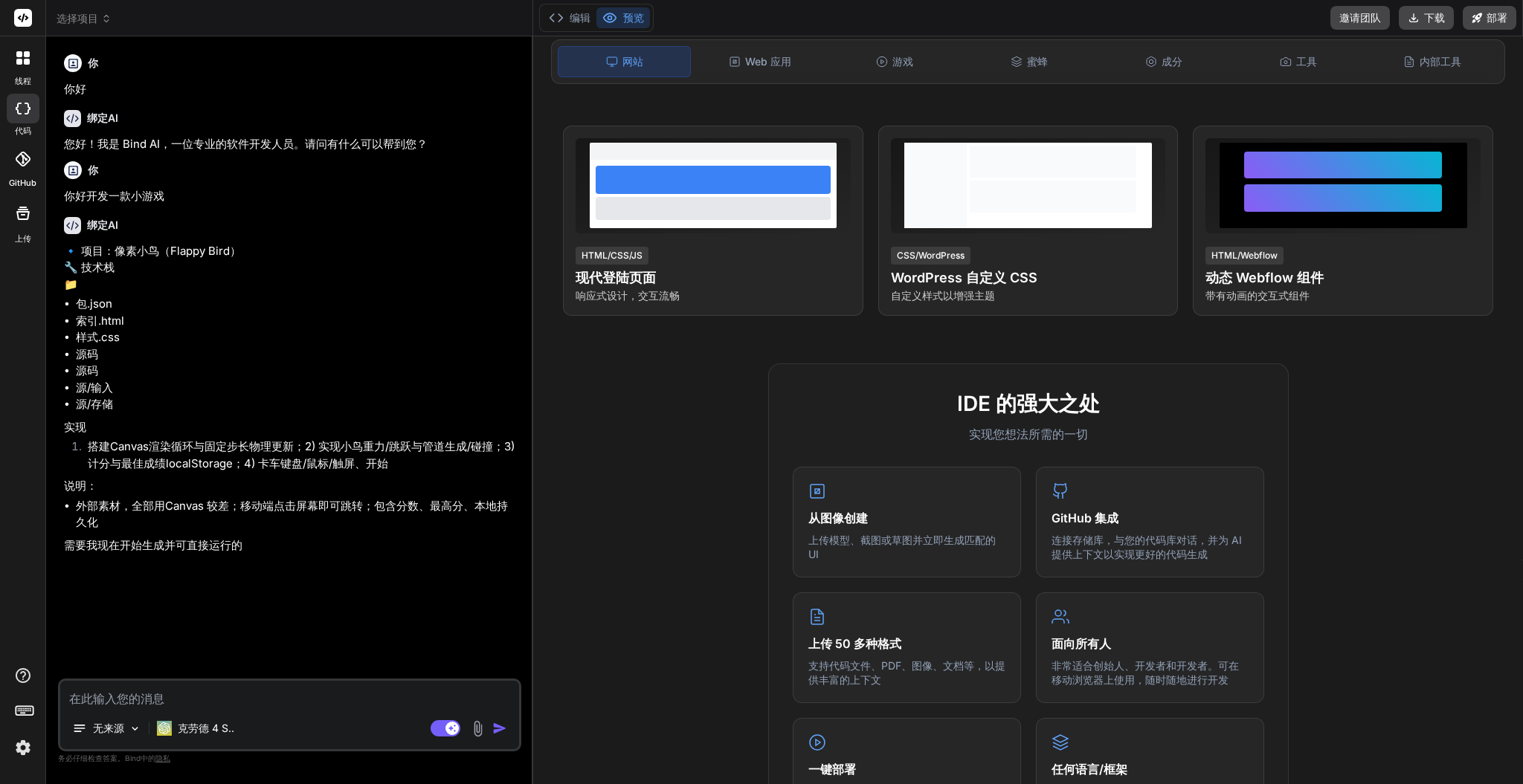
click at [274, 554] on div "🔹 项目：像素小鸟（Flappy Bird） 🔧 技术栈 📁 包.json 索引.html 样式.css 源码 源码 源/输入 源/存储 实现 搭建Canva…" at bounding box center [291, 398] width 455 height 312
drag, startPoint x: 215, startPoint y: 580, endPoint x: 170, endPoint y: 582, distance: 45.0
click at [170, 552] on font "需要我现在开始生成并可直接运行的" at bounding box center [154, 545] width 179 height 14
click at [356, 554] on p "需要我现在开始生成并可直接运行的" at bounding box center [291, 546] width 455 height 17
click at [1382, 15] on font "邀请团队" at bounding box center [1360, 18] width 42 height 13
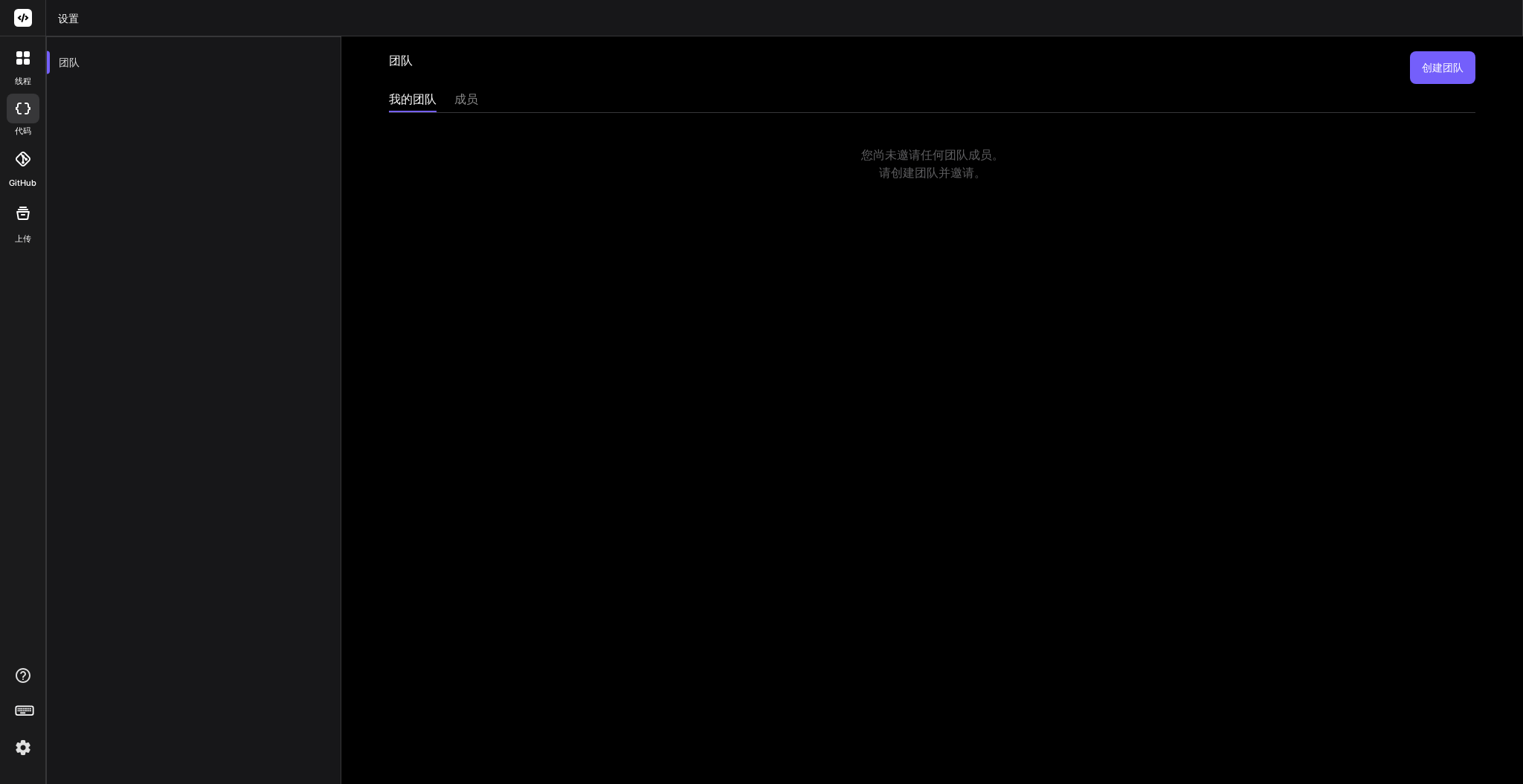
click at [1423, 73] on font "创建团队" at bounding box center [1443, 68] width 42 height 13
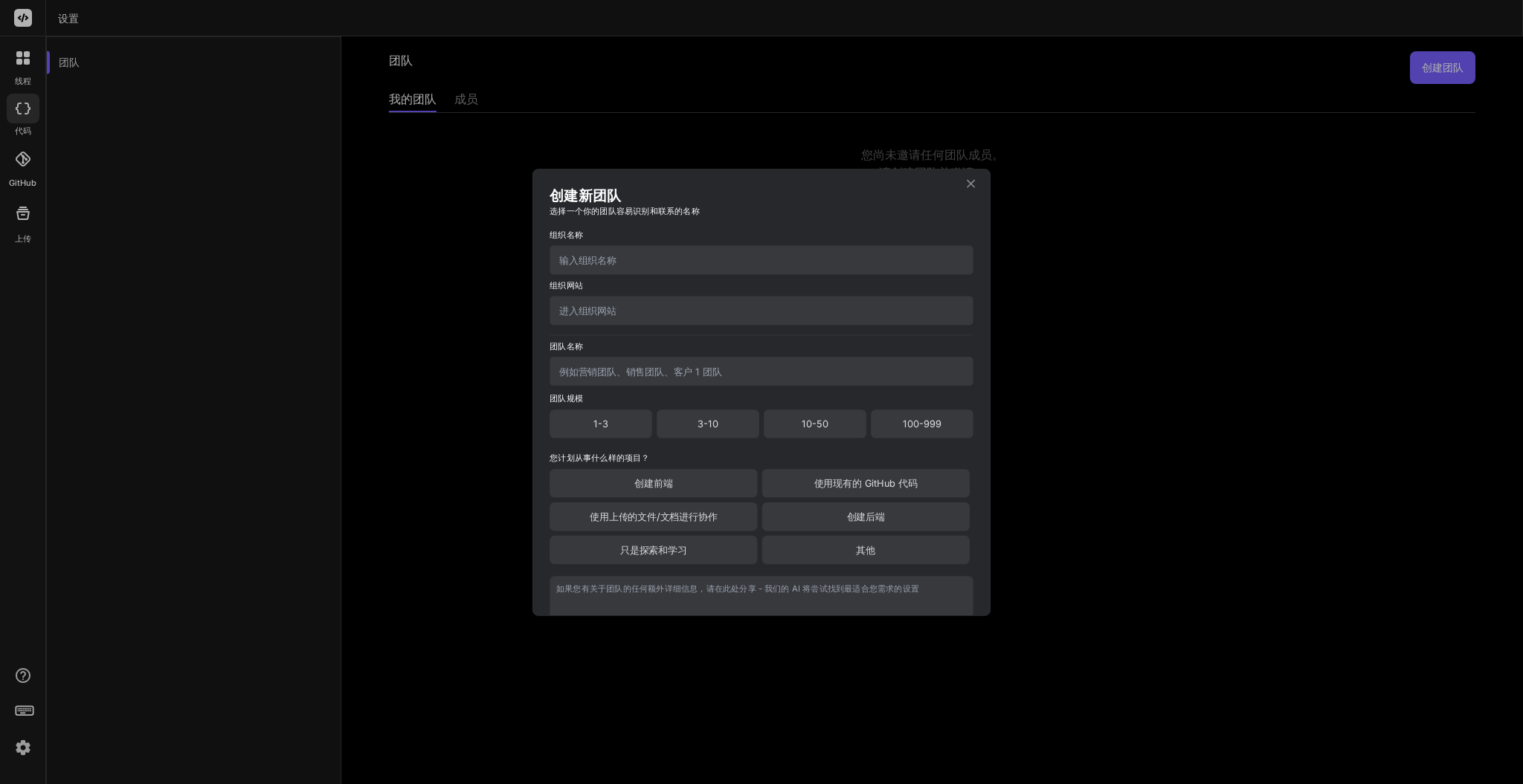
click at [770, 272] on input "text" at bounding box center [762, 259] width 424 height 29
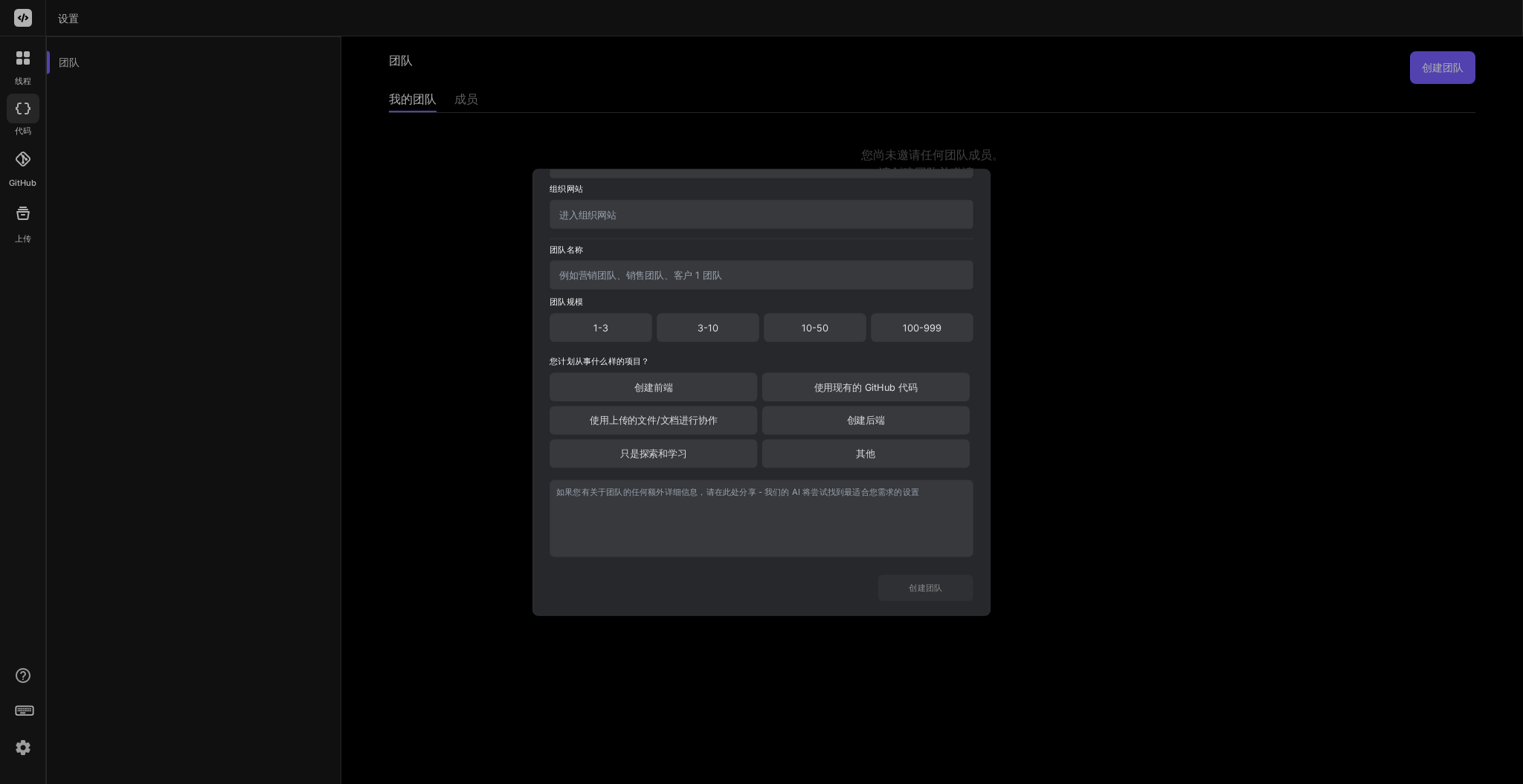
scroll to position [123, 0]
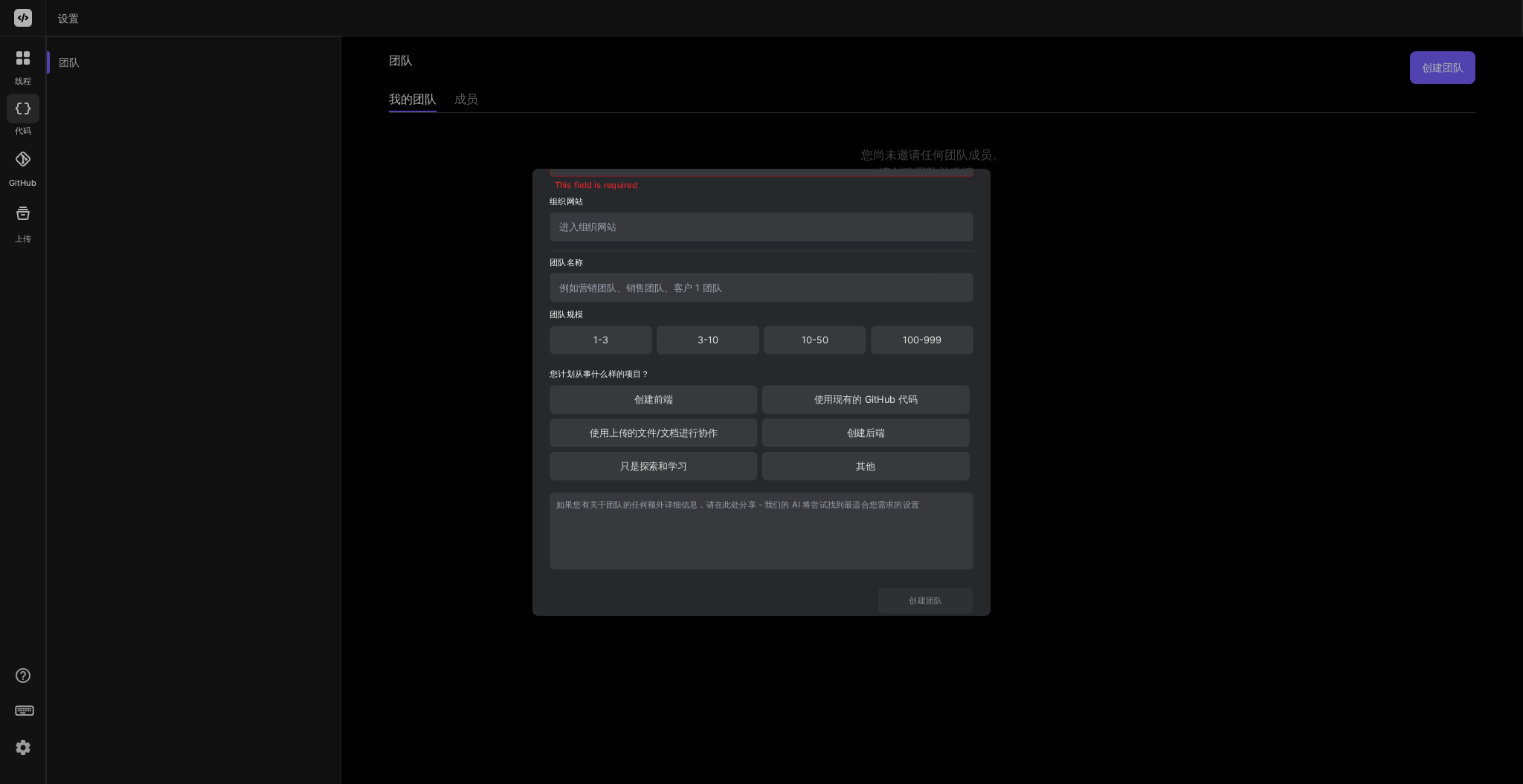
click at [1044, 532] on div "创建新团队 选择一个你的团队容易识别和联系的名称 组织名称 This field is required 组织网站 团队名称 团队规模 1-3 3-10 10…" at bounding box center [761, 392] width 1523 height 784
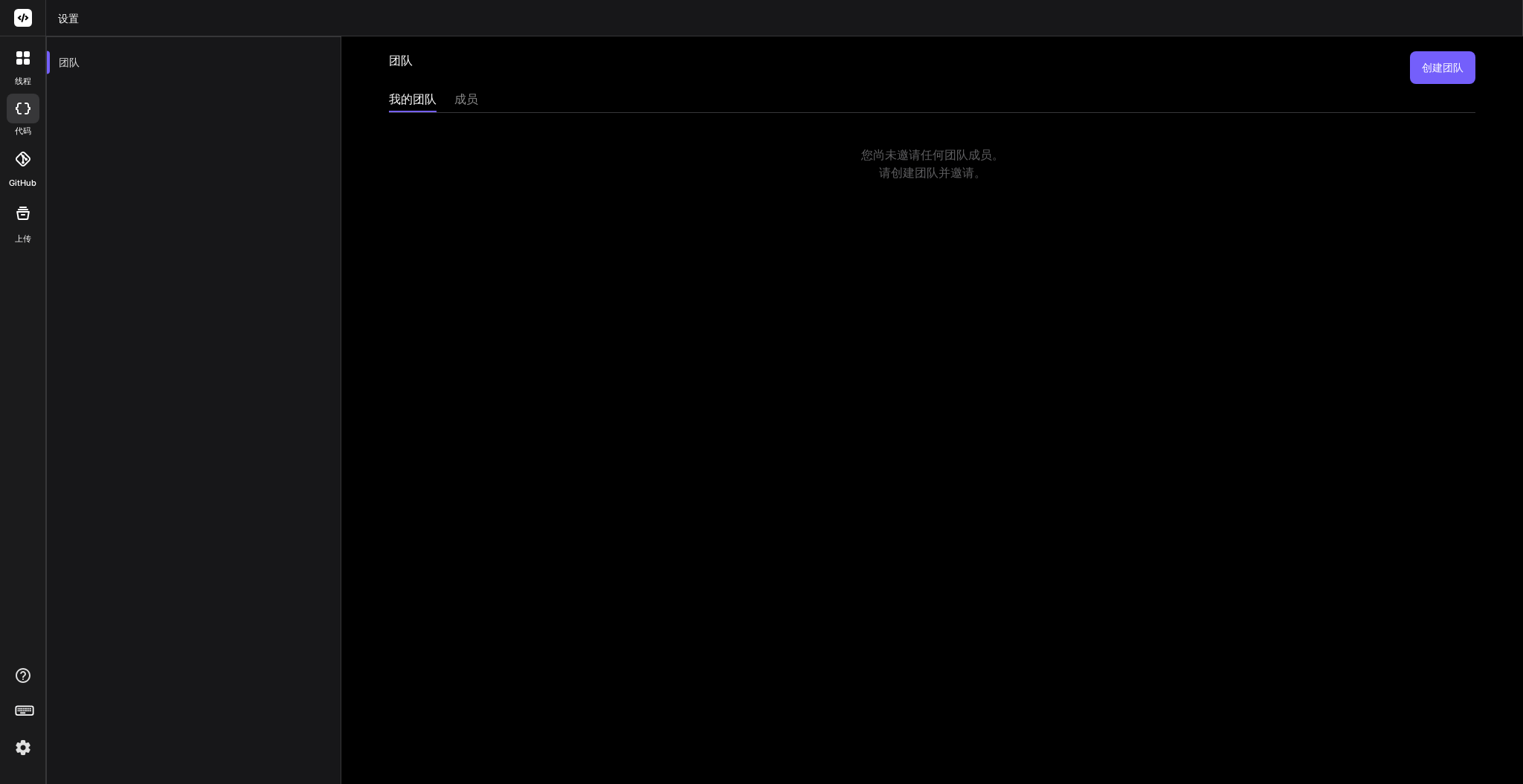
click at [469, 99] on font "成员" at bounding box center [467, 99] width 24 height 15
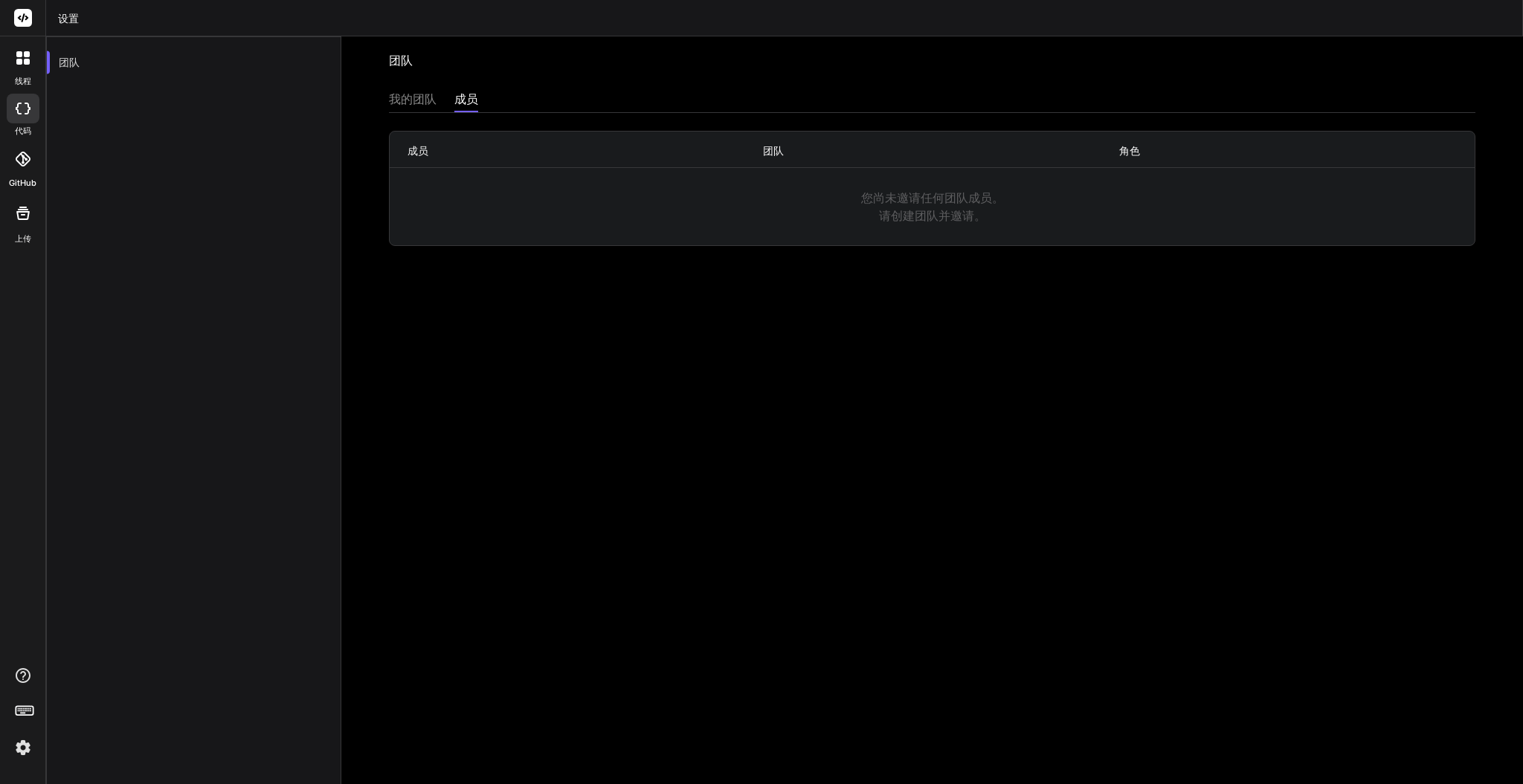
click at [558, 139] on div "成员 团队 角色" at bounding box center [932, 150] width 1086 height 36
click at [21, 749] on img at bounding box center [22, 748] width 25 height 25
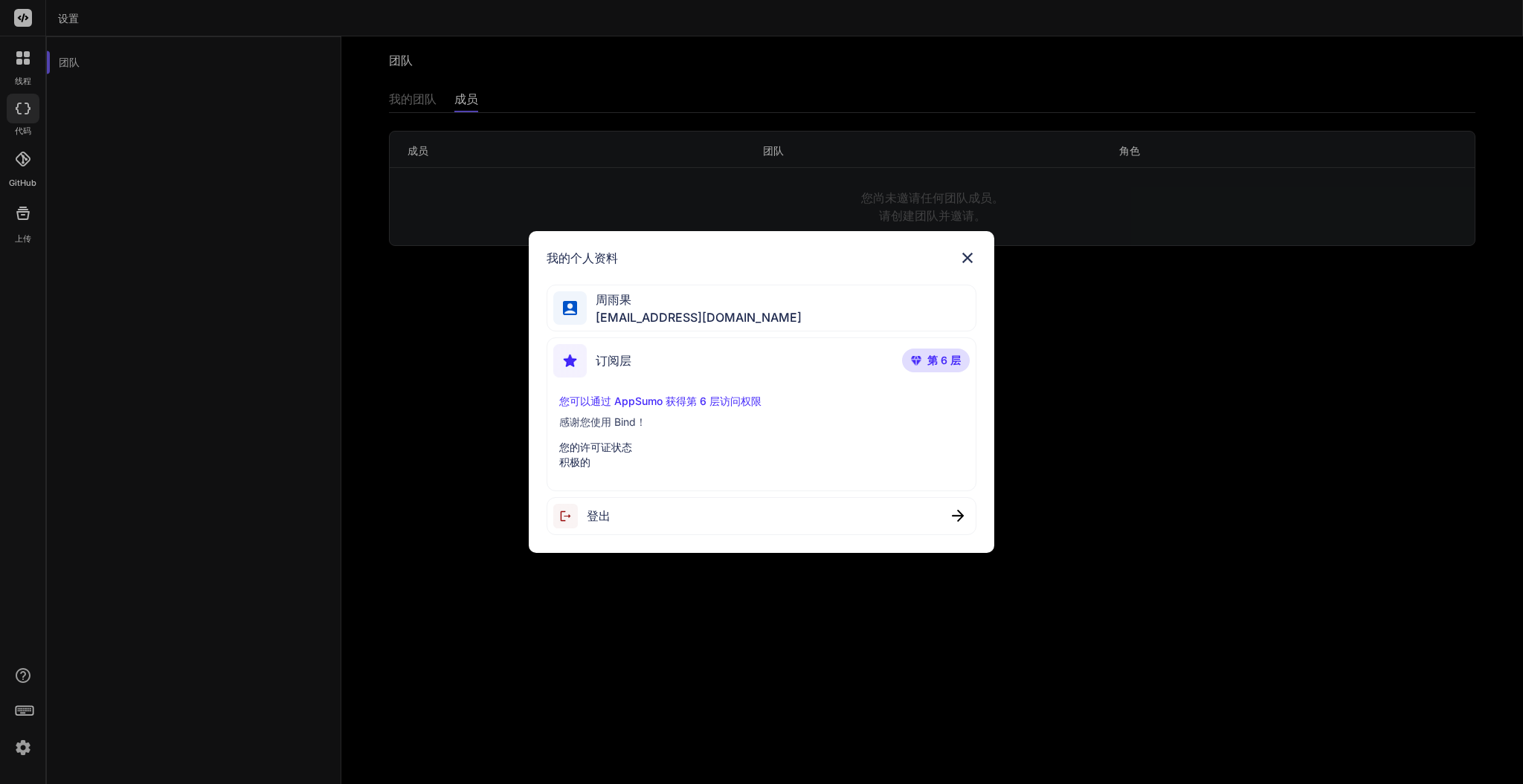
click at [710, 376] on div "订阅层 第 6 层" at bounding box center [762, 364] width 417 height 39
click at [662, 348] on div "订阅层 第 6 层" at bounding box center [762, 364] width 417 height 39
click at [676, 301] on span "周雨果" at bounding box center [694, 299] width 215 height 18
click at [639, 301] on span "周雨果" at bounding box center [694, 299] width 215 height 18
click at [563, 309] on img at bounding box center [569, 308] width 14 height 14
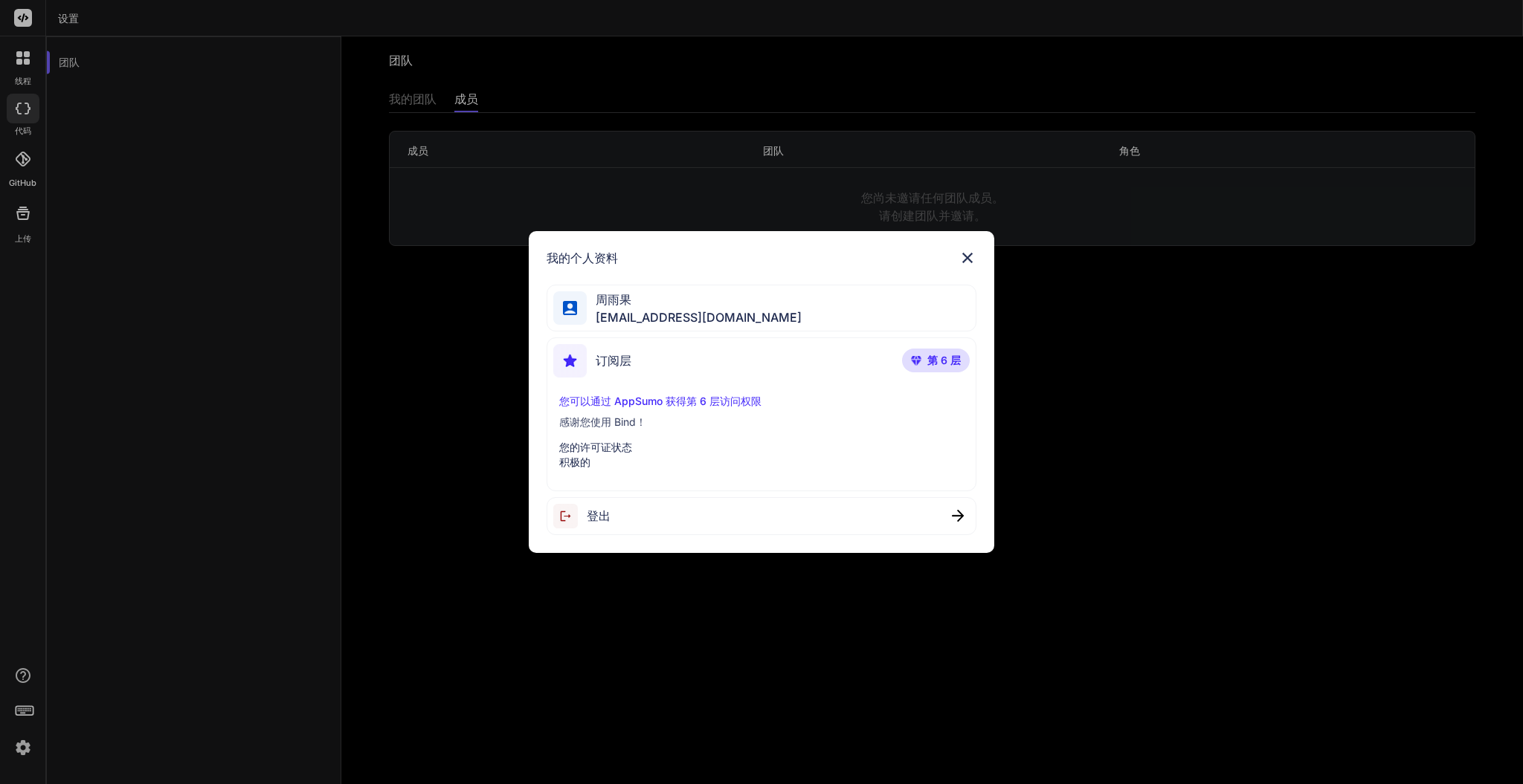
click at [566, 307] on img at bounding box center [569, 308] width 14 height 14
click at [648, 299] on span "周雨果" at bounding box center [694, 299] width 215 height 18
click at [608, 361] on font "订阅层" at bounding box center [613, 361] width 35 height 15
click at [605, 369] on span "订阅层" at bounding box center [613, 360] width 35 height 18
click at [566, 360] on img at bounding box center [570, 361] width 33 height 33
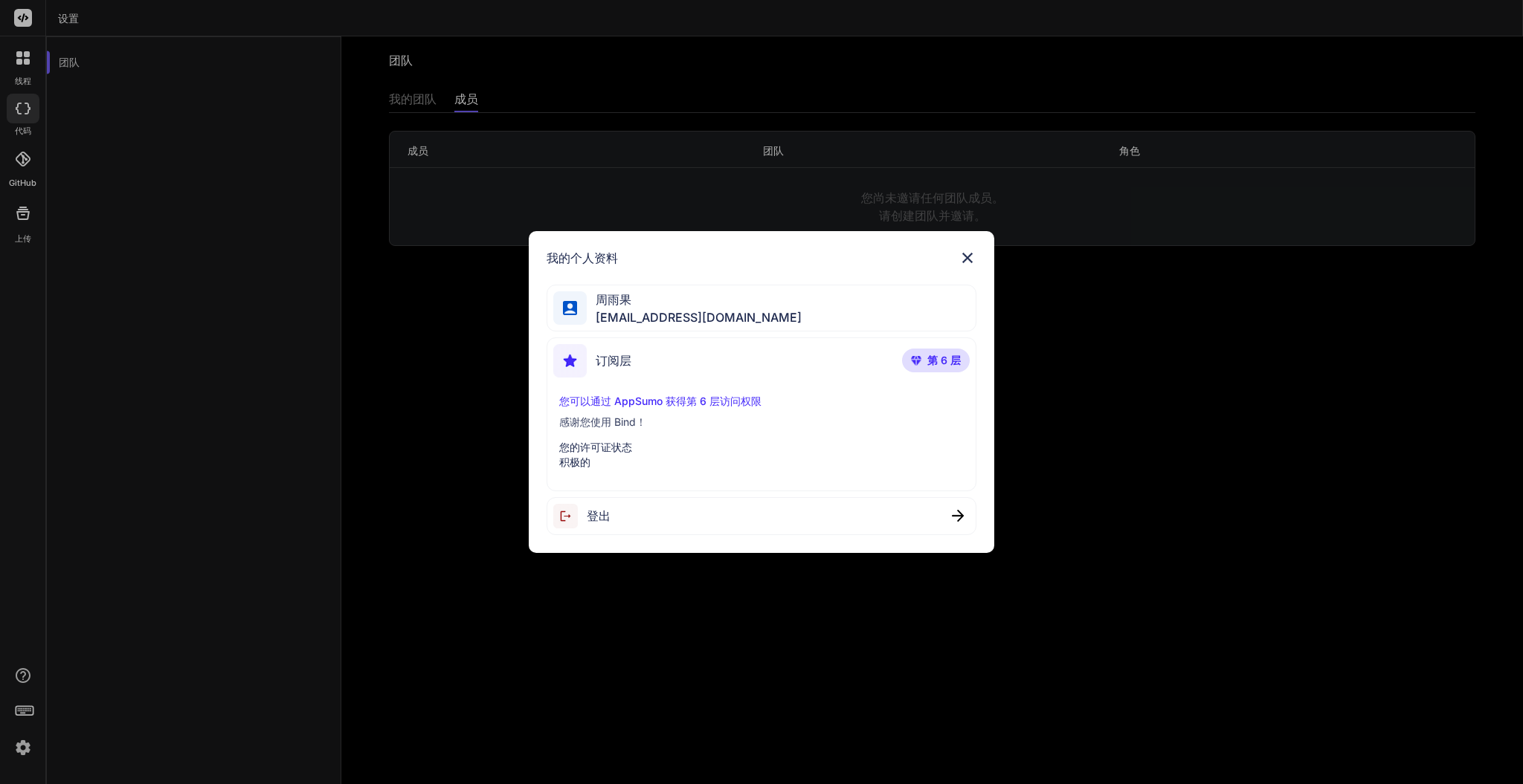
click at [912, 351] on p "第 6 层" at bounding box center [936, 361] width 68 height 24
click at [938, 359] on font "第 6 层" at bounding box center [944, 361] width 33 height 13
click at [718, 368] on div "订阅层 第 6 层" at bounding box center [762, 364] width 417 height 39
click at [620, 365] on font "订阅层" at bounding box center [613, 361] width 35 height 15
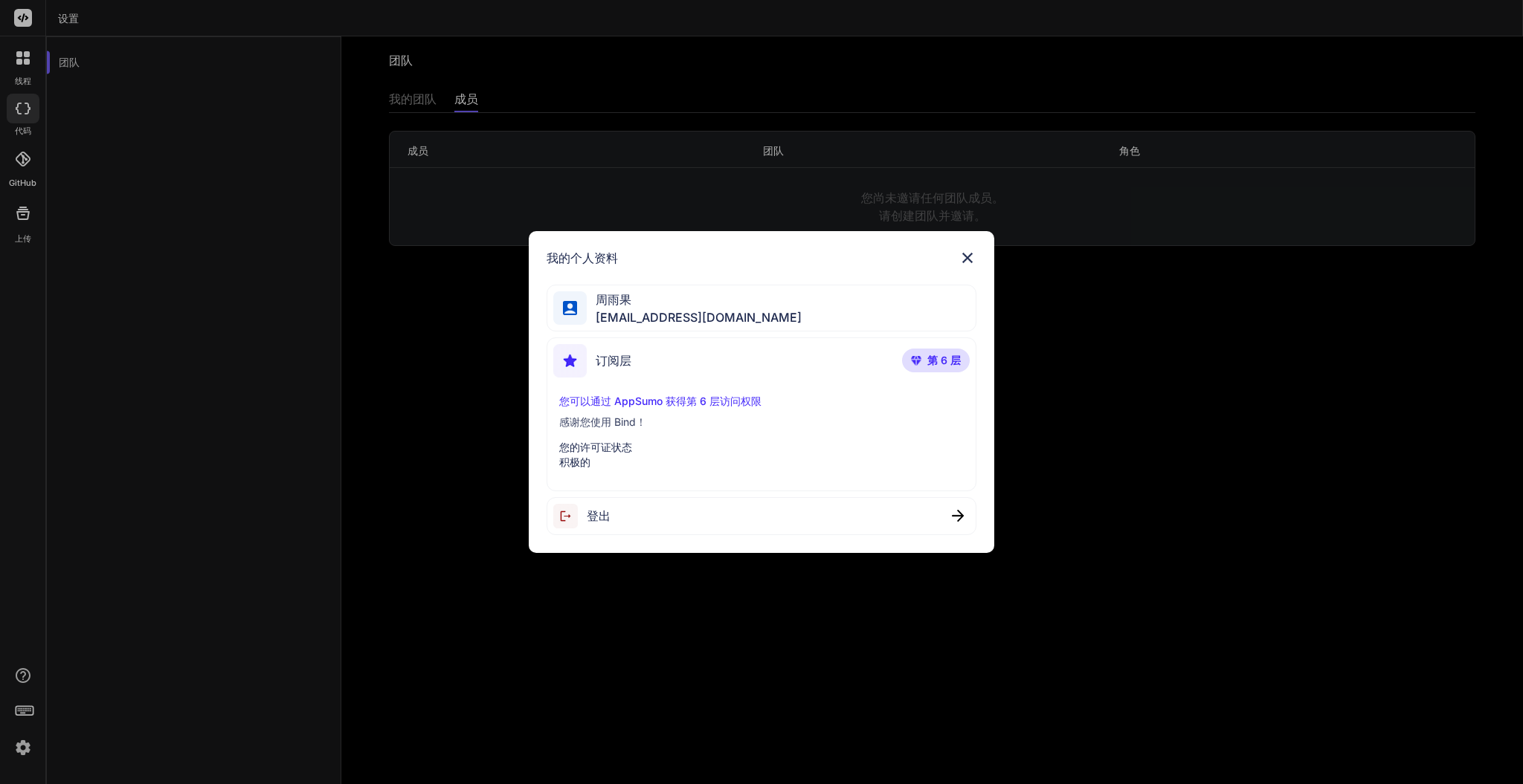
click at [602, 363] on font "订阅层" at bounding box center [613, 361] width 35 height 15
click at [564, 364] on img at bounding box center [570, 361] width 33 height 33
drag, startPoint x: 621, startPoint y: 365, endPoint x: 752, endPoint y: 362, distance: 131.0
click at [629, 365] on font "订阅层" at bounding box center [613, 361] width 35 height 15
click at [824, 362] on div "订阅层 第 6 层" at bounding box center [762, 364] width 417 height 39
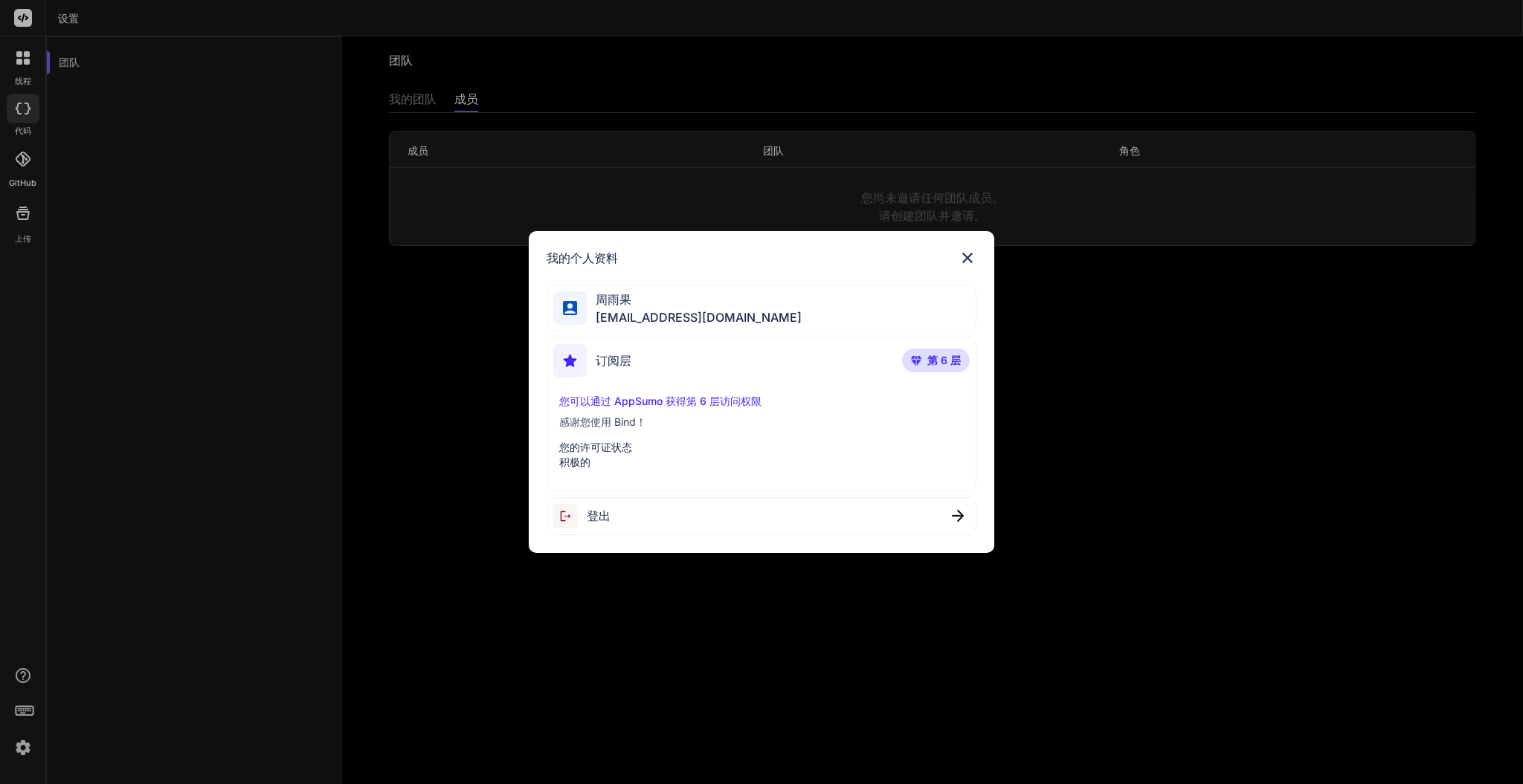
click at [938, 356] on font "第 6 层" at bounding box center [944, 361] width 33 height 13
click at [703, 328] on div "[PERSON_NAME][EMAIL_ADDRESS][DOMAIN_NAME]" at bounding box center [762, 308] width 430 height 47
click at [626, 321] on font "[EMAIL_ADDRESS][DOMAIN_NAME]" at bounding box center [698, 317] width 206 height 15
click at [598, 303] on font "周雨果" at bounding box center [613, 299] width 35 height 15
click at [569, 299] on div at bounding box center [570, 308] width 33 height 33
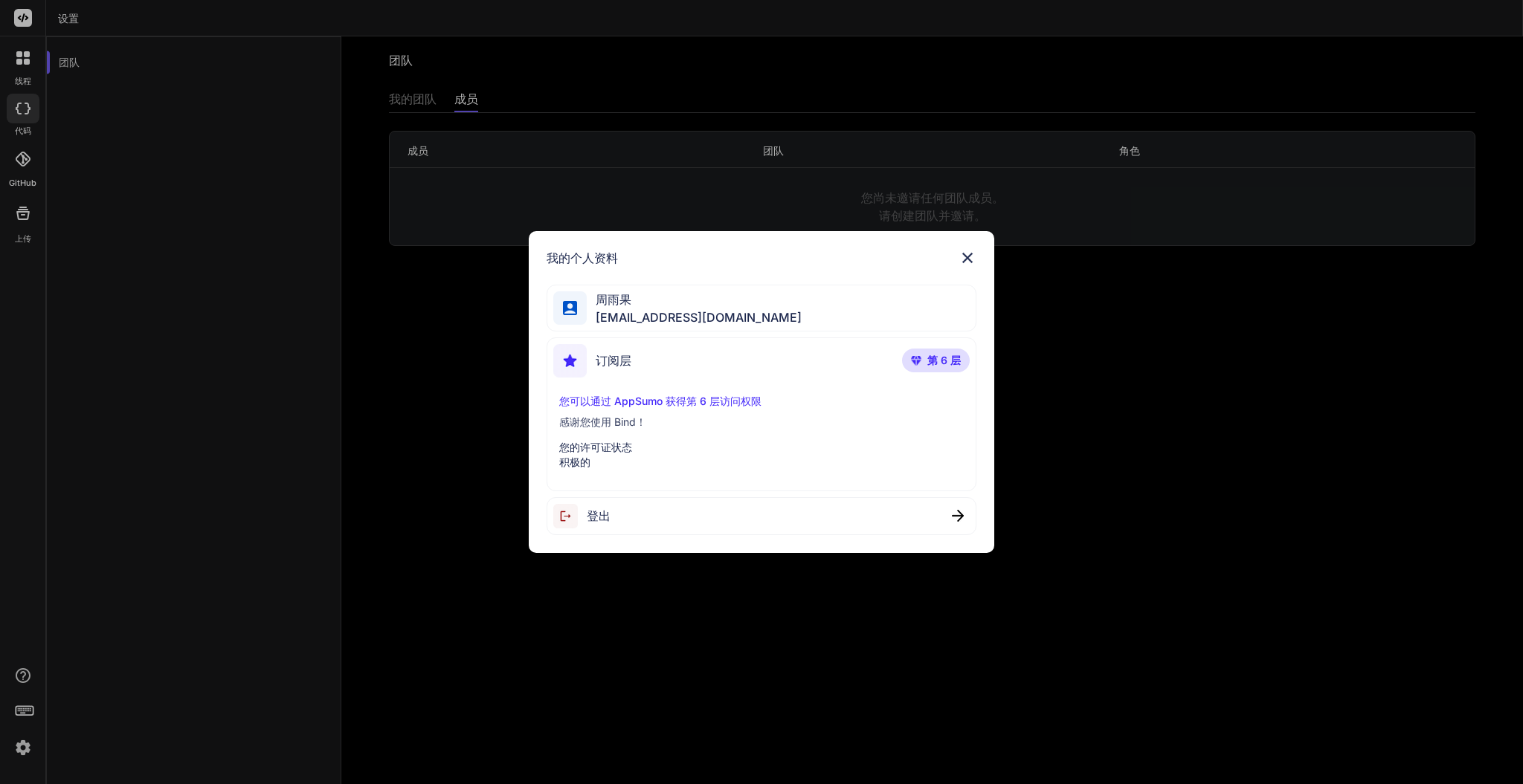
click at [618, 297] on font "周雨果" at bounding box center [613, 299] width 35 height 15
click at [558, 301] on div at bounding box center [570, 308] width 33 height 33
click at [629, 295] on font "周雨果" at bounding box center [613, 299] width 35 height 15
click at [563, 309] on img at bounding box center [569, 308] width 14 height 14
click at [619, 303] on font "周雨果" at bounding box center [613, 299] width 35 height 15
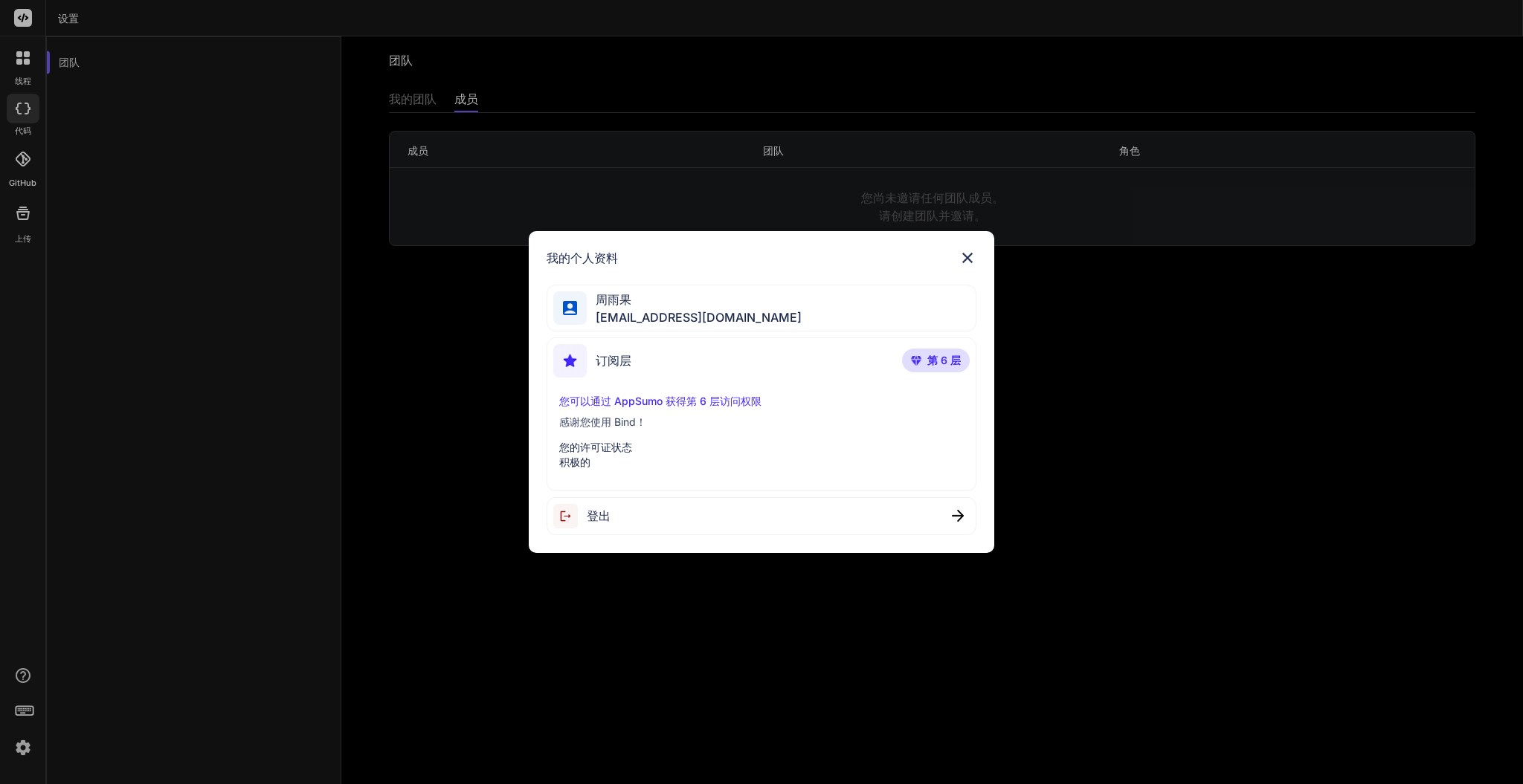
click at [561, 308] on div at bounding box center [570, 308] width 33 height 33
click at [621, 310] on span "[EMAIL_ADDRESS][DOMAIN_NAME]" at bounding box center [694, 317] width 215 height 18
click at [566, 348] on img at bounding box center [570, 361] width 33 height 33
click at [623, 360] on font "订阅层" at bounding box center [613, 361] width 35 height 15
click at [571, 357] on img at bounding box center [570, 361] width 33 height 33
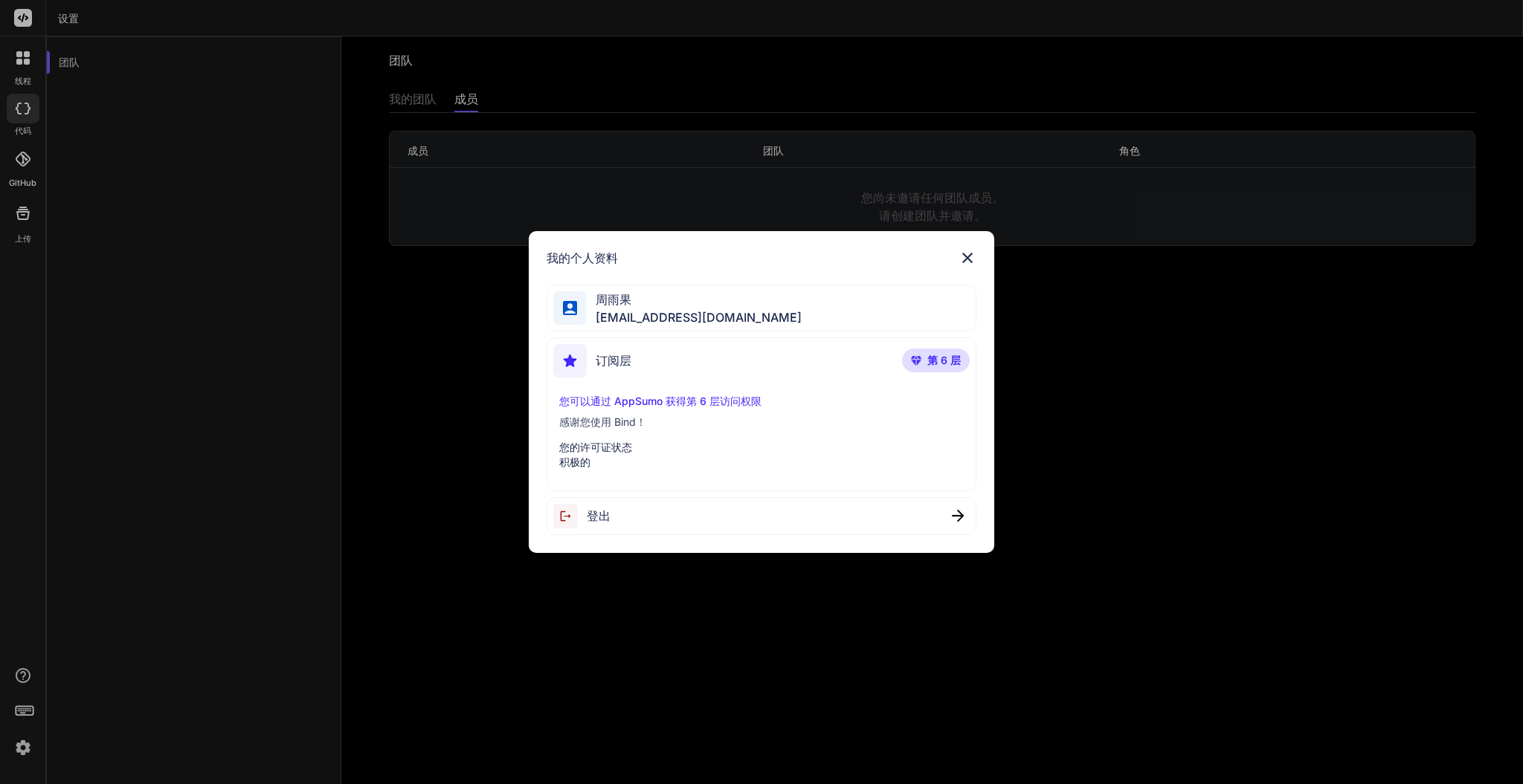
click at [622, 355] on font "订阅层" at bounding box center [613, 361] width 35 height 15
click at [900, 361] on div "订阅层 第 6 层" at bounding box center [762, 364] width 417 height 39
click at [929, 362] on font "第 6 层" at bounding box center [944, 361] width 33 height 13
click at [674, 421] on p "感谢您使用 Bind！" at bounding box center [761, 422] width 405 height 15
click at [645, 394] on p "您可以通过 AppSumo 获得第 6 层访问权限" at bounding box center [761, 402] width 405 height 15
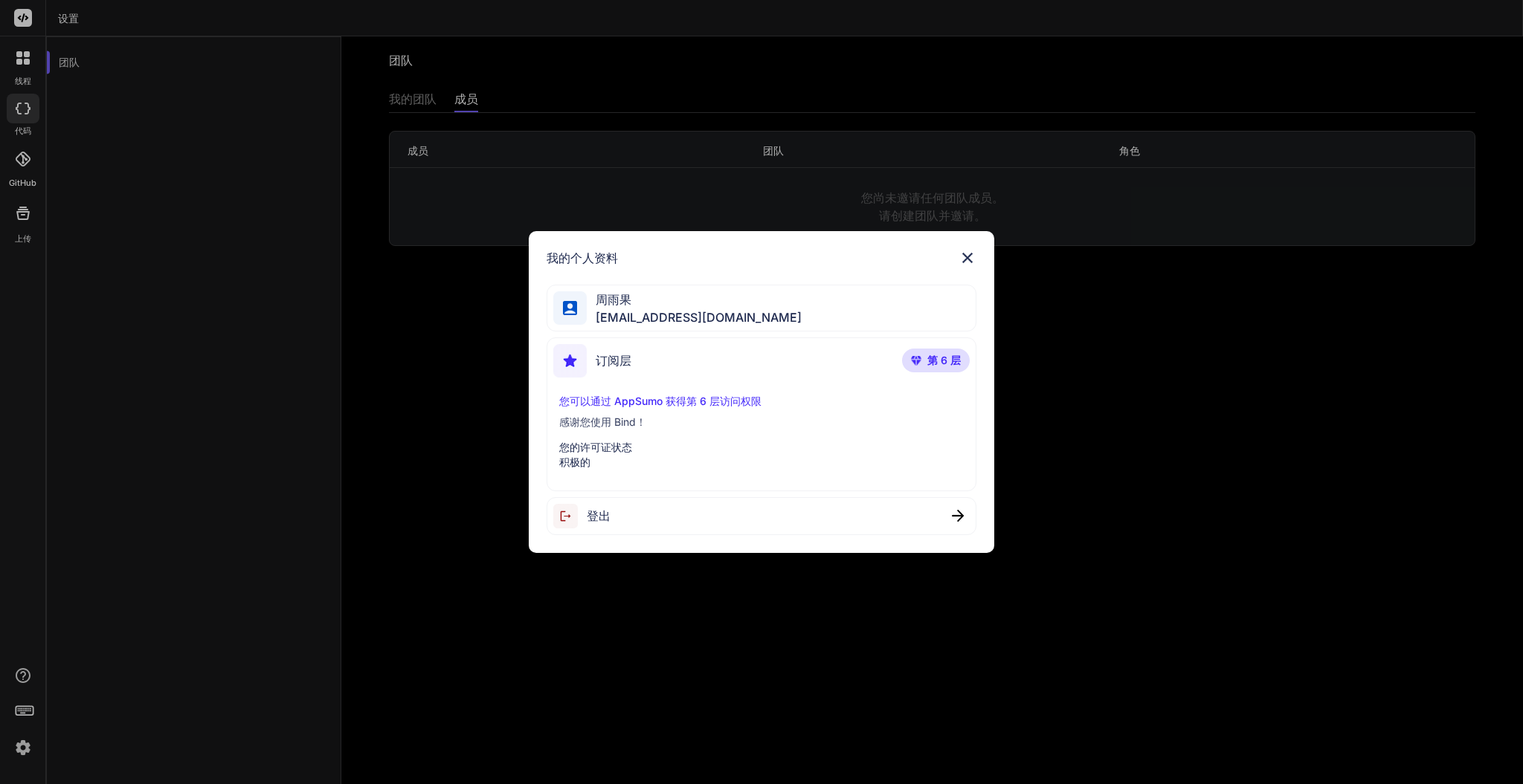
click at [613, 432] on div "您可以通过 AppSumo 获得第 6 层访问权限 感谢您使用 Bind！ 您的许可证状态 积极的" at bounding box center [762, 432] width 417 height 76
click at [970, 258] on img at bounding box center [968, 258] width 18 height 18
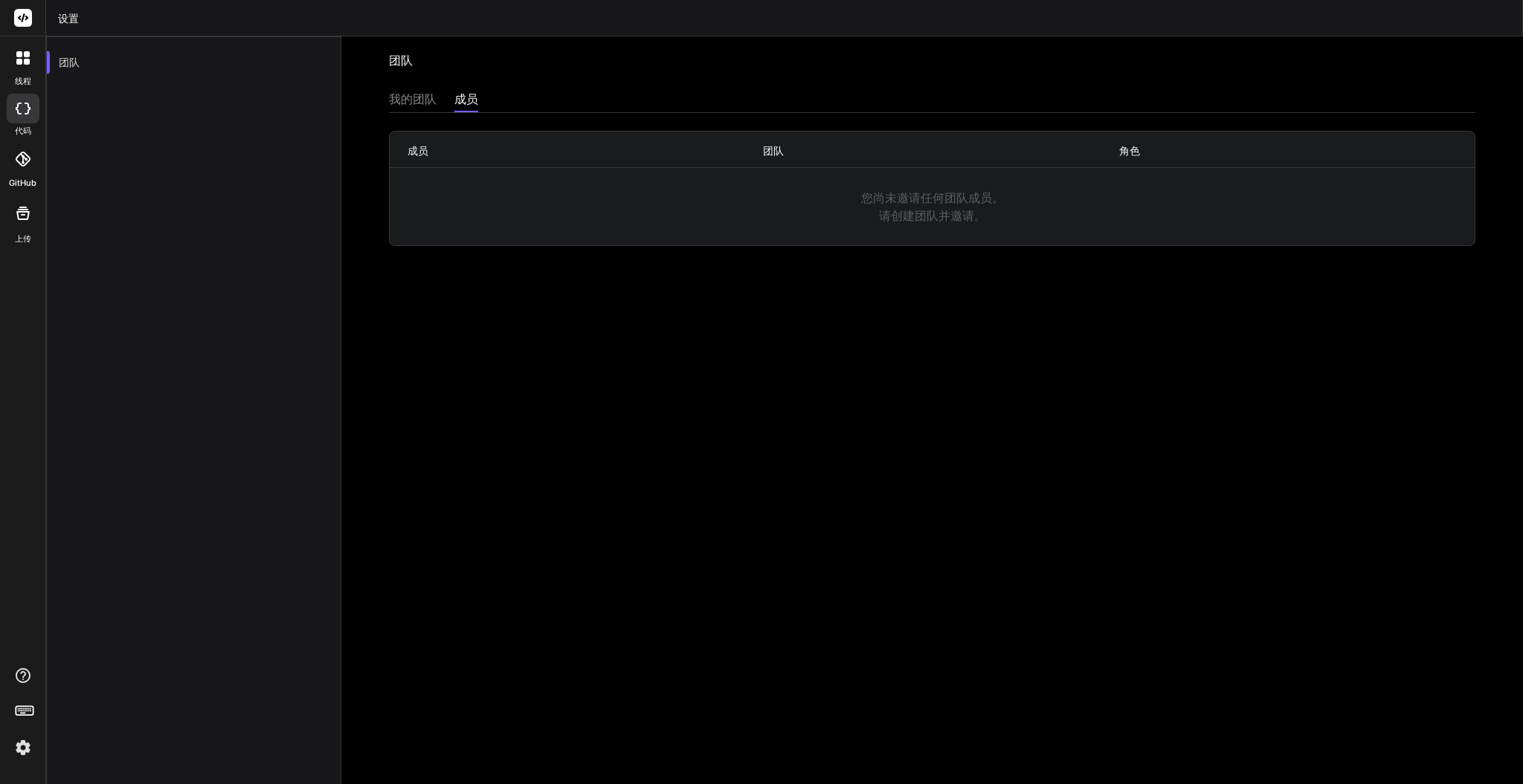
click at [20, 80] on font "线程" at bounding box center [23, 81] width 17 height 10
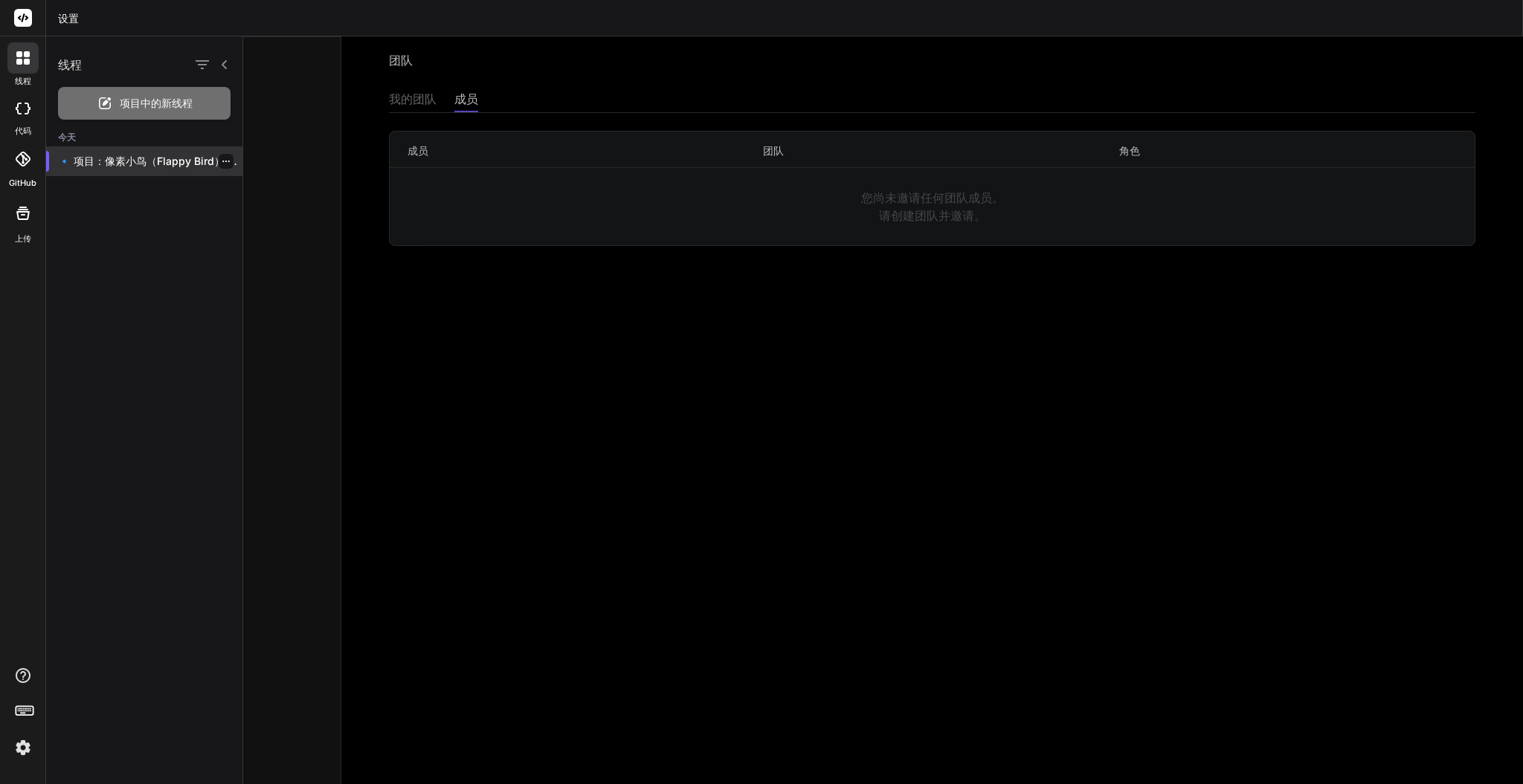
click at [140, 154] on p "🔹 项目：像素小鸟（Flappy Bird） 🔧 科技 ..." at bounding box center [150, 162] width 184 height 15
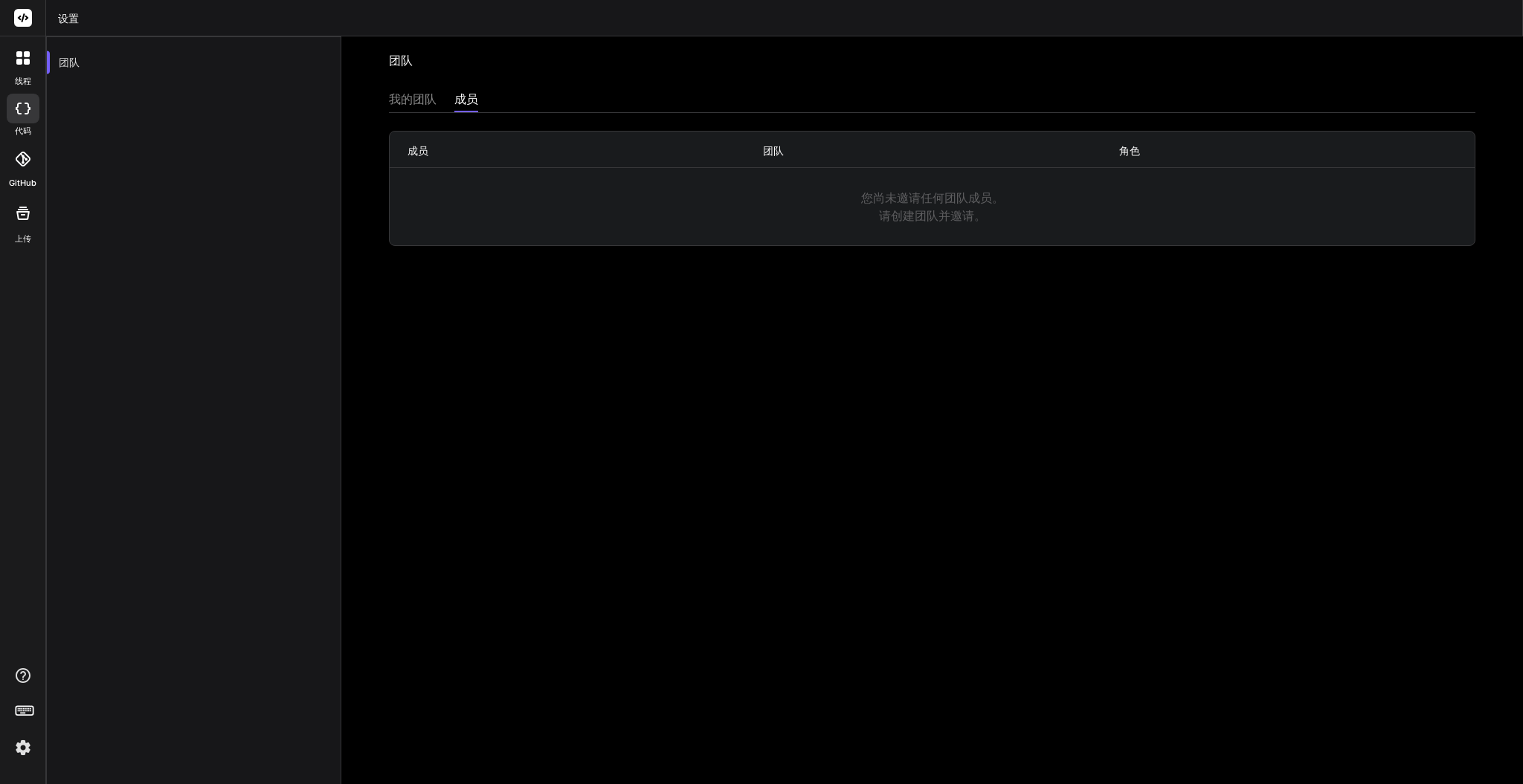
click at [23, 31] on div at bounding box center [22, 18] width 46 height 36
click at [24, 12] on rect at bounding box center [22, 18] width 18 height 18
click at [68, 13] on font "设置" at bounding box center [68, 19] width 20 height 13
click at [14, 162] on div at bounding box center [22, 159] width 33 height 33
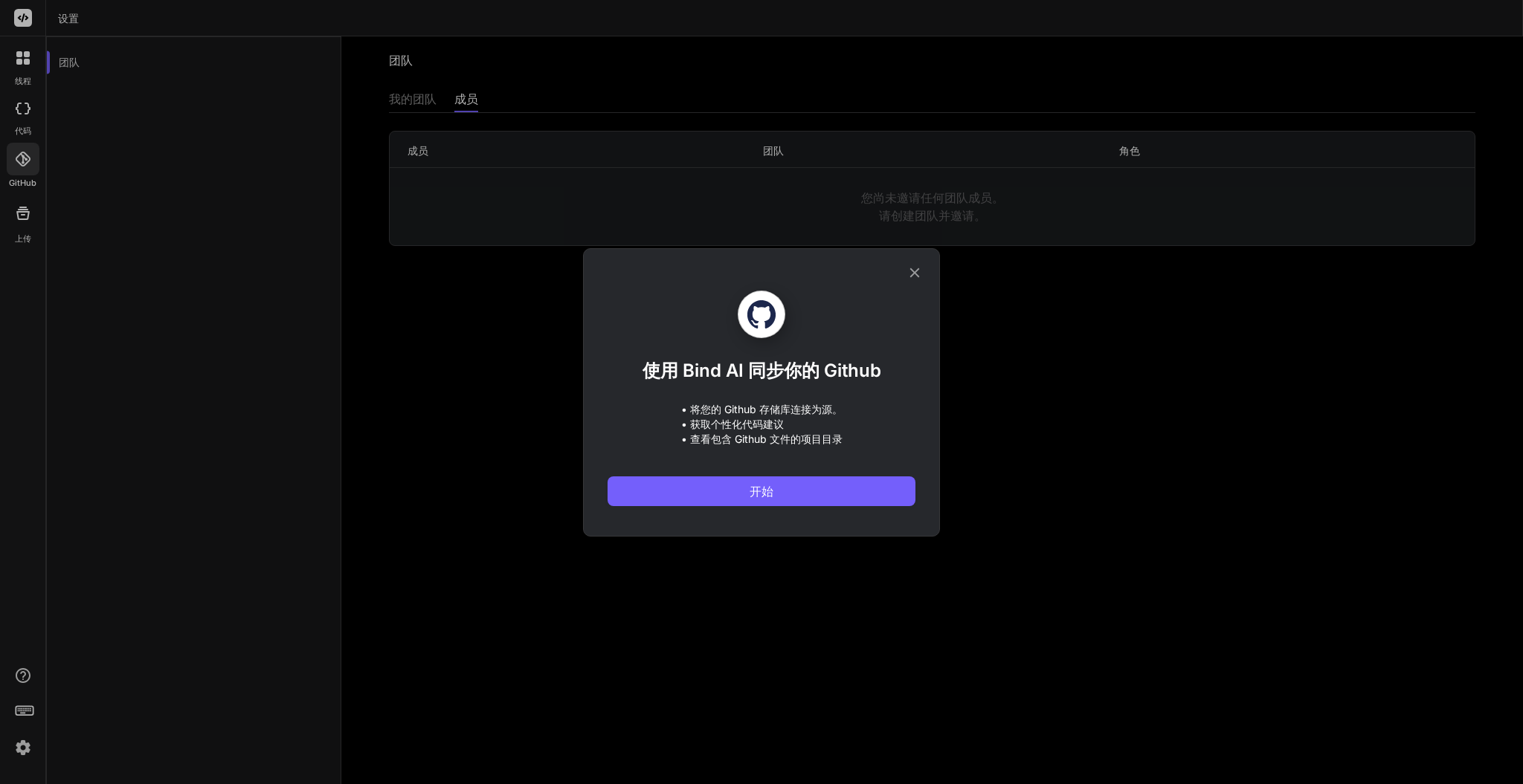
click at [915, 266] on icon at bounding box center [915, 273] width 17 height 17
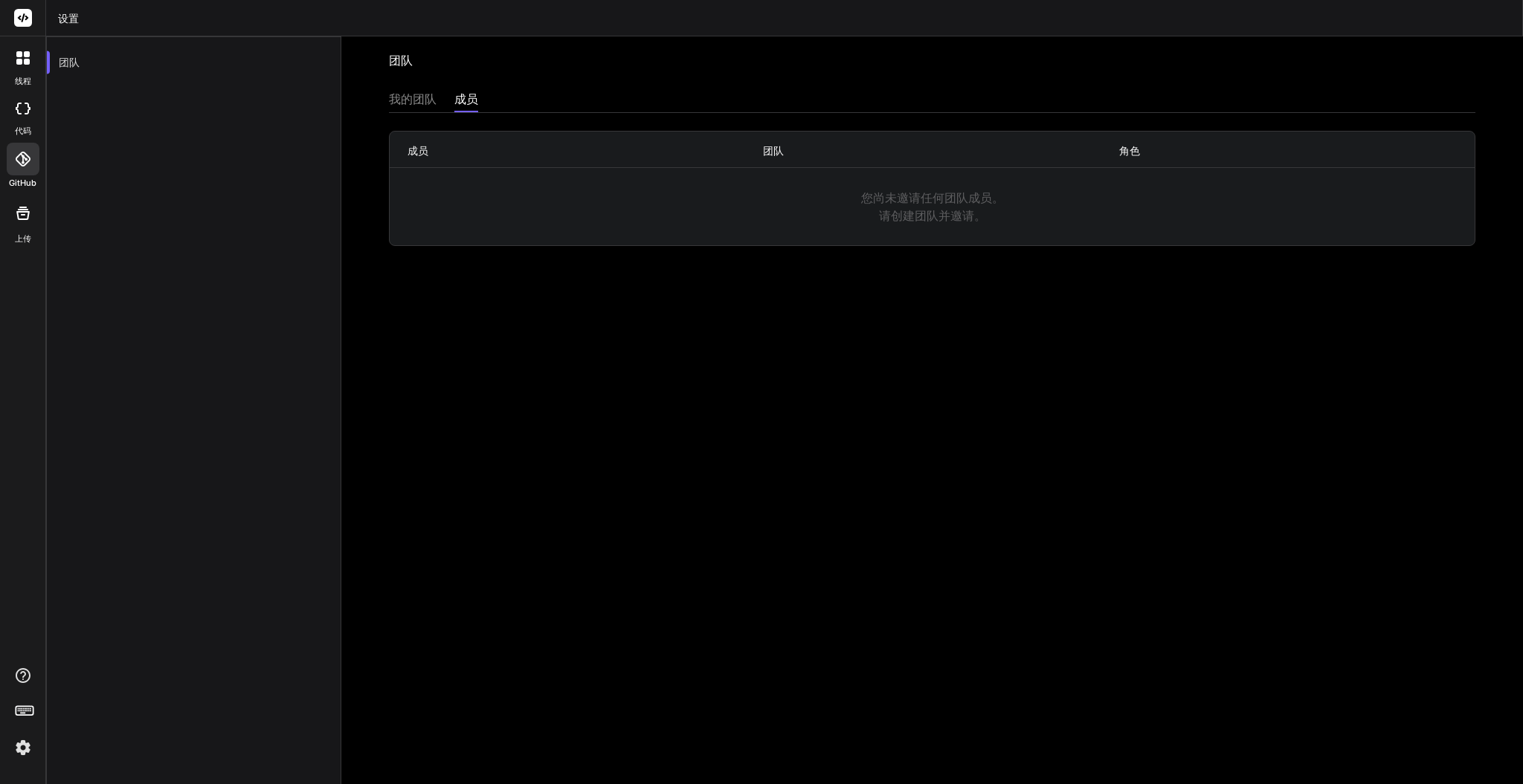
click at [37, 217] on div at bounding box center [23, 213] width 35 height 35
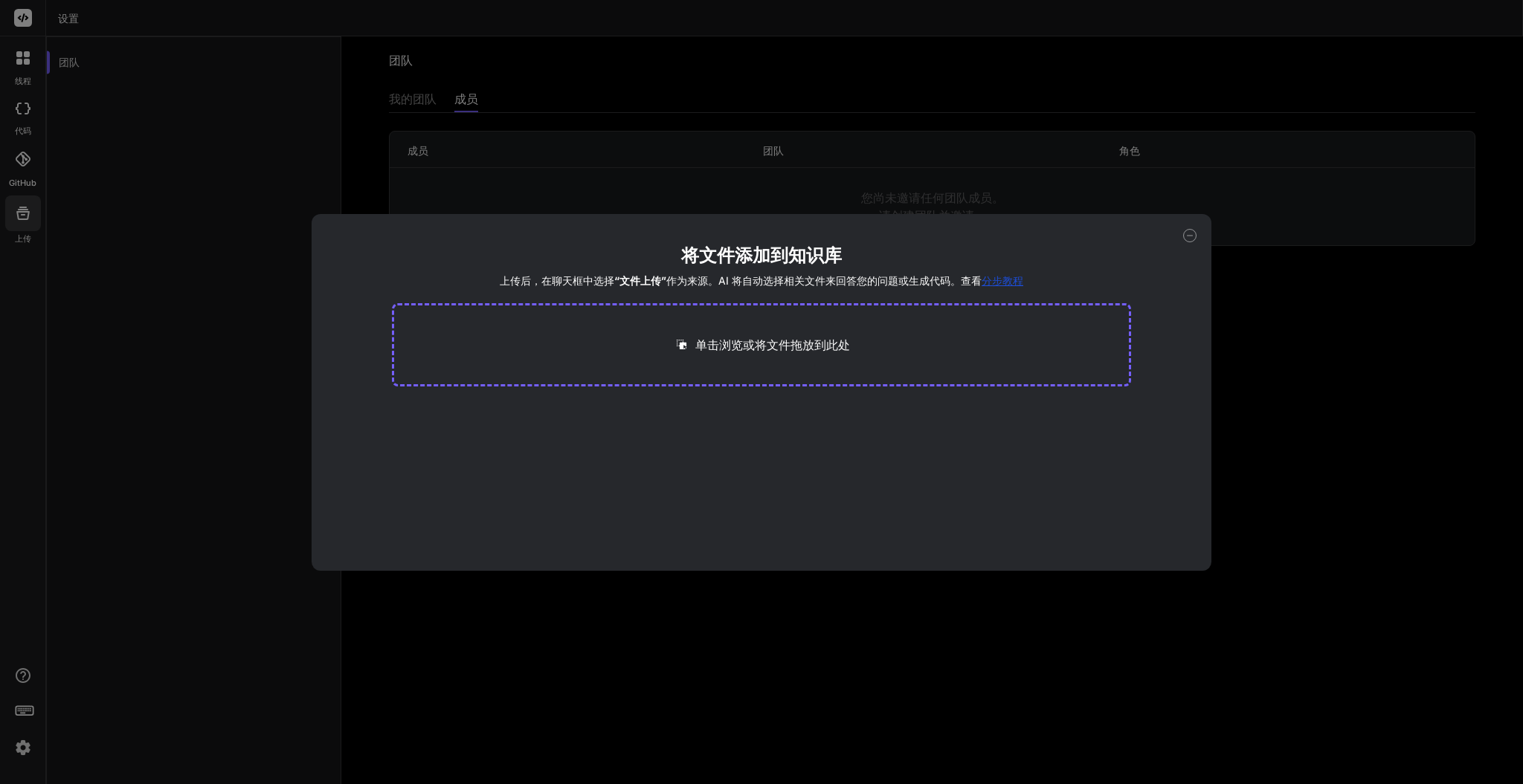
click at [1192, 233] on icon at bounding box center [1190, 235] width 13 height 13
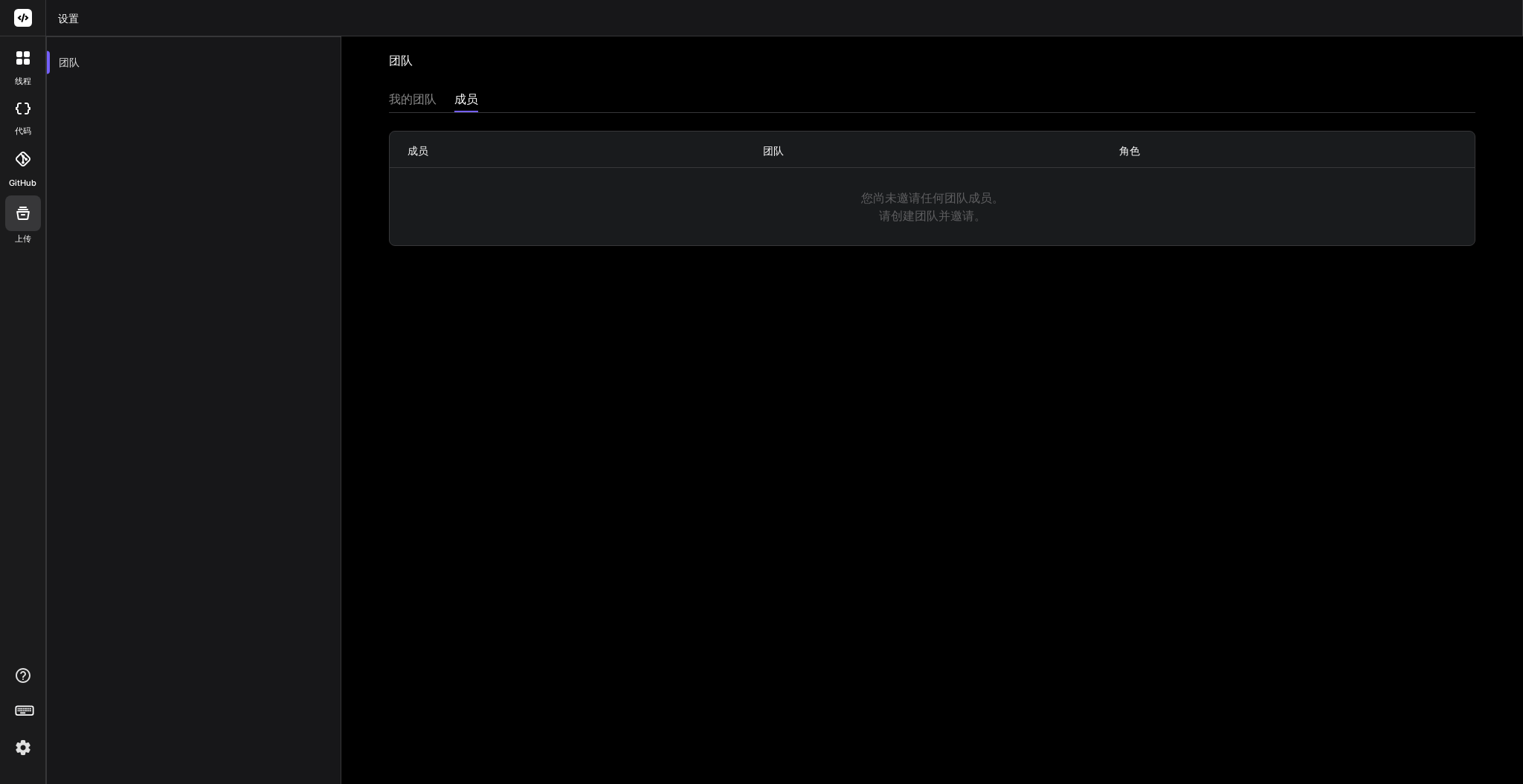
click at [10, 743] on img at bounding box center [22, 748] width 25 height 25
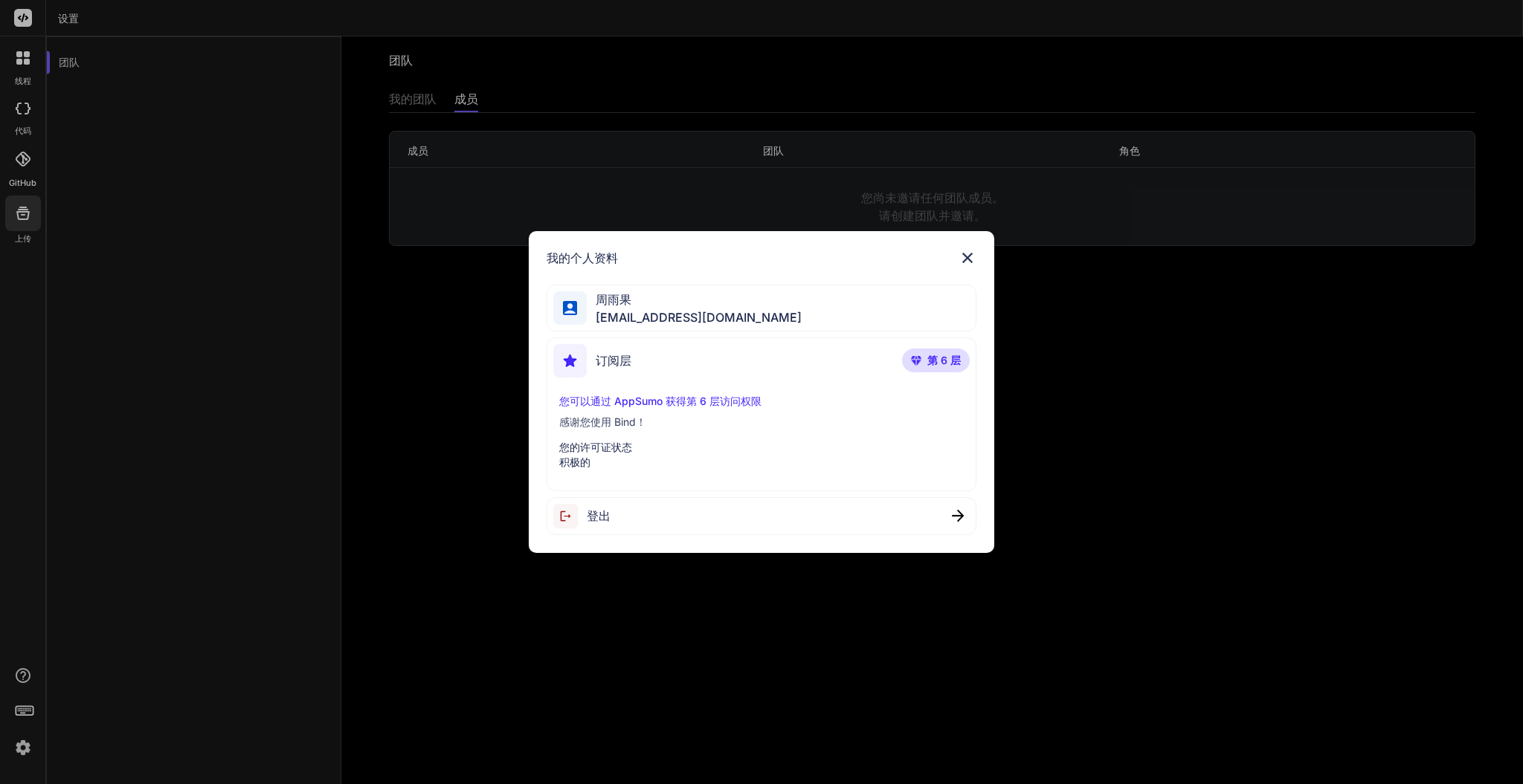
click at [966, 256] on img at bounding box center [968, 258] width 18 height 18
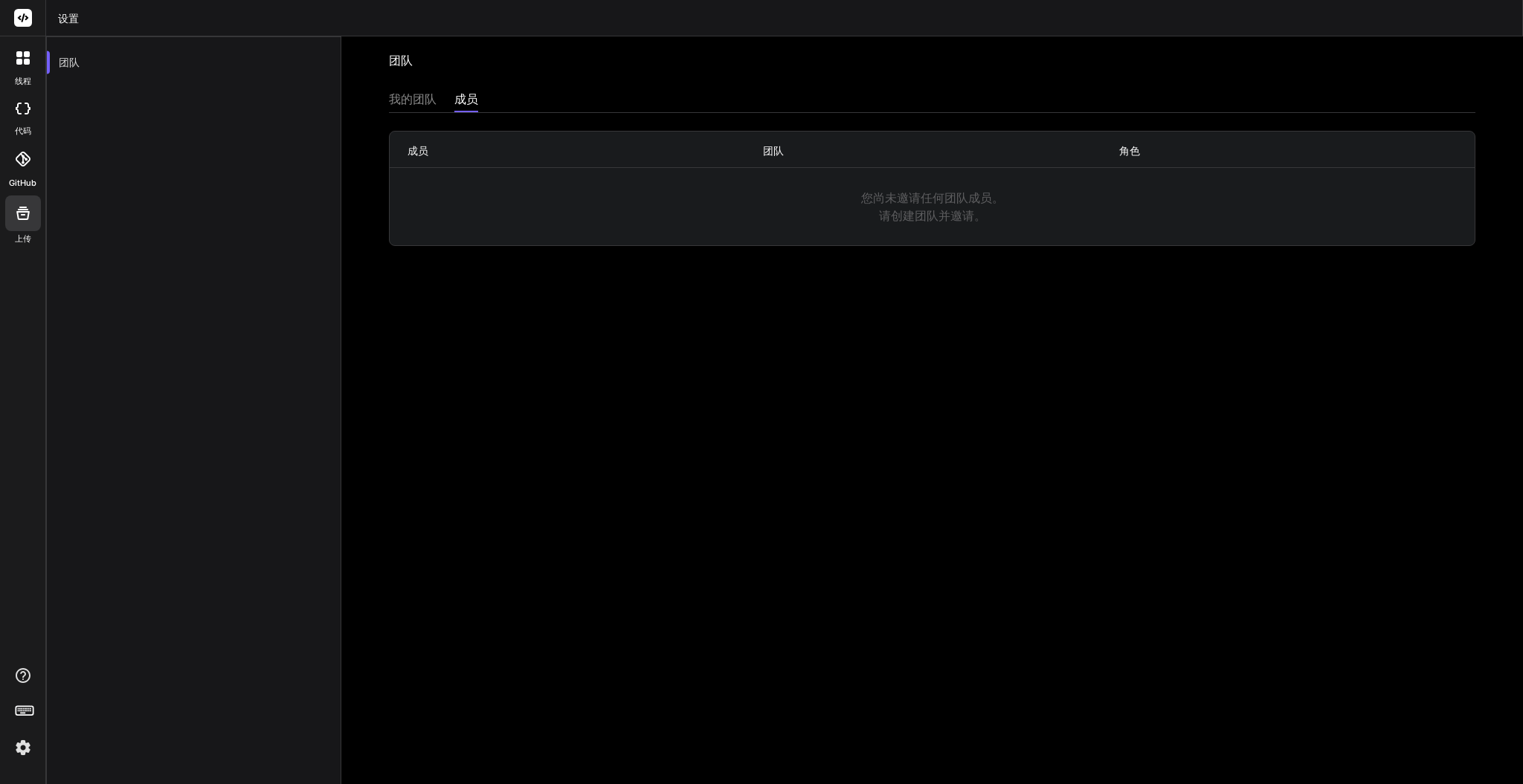
drag, startPoint x: 661, startPoint y: 46, endPoint x: 657, endPoint y: 55, distance: 9.8
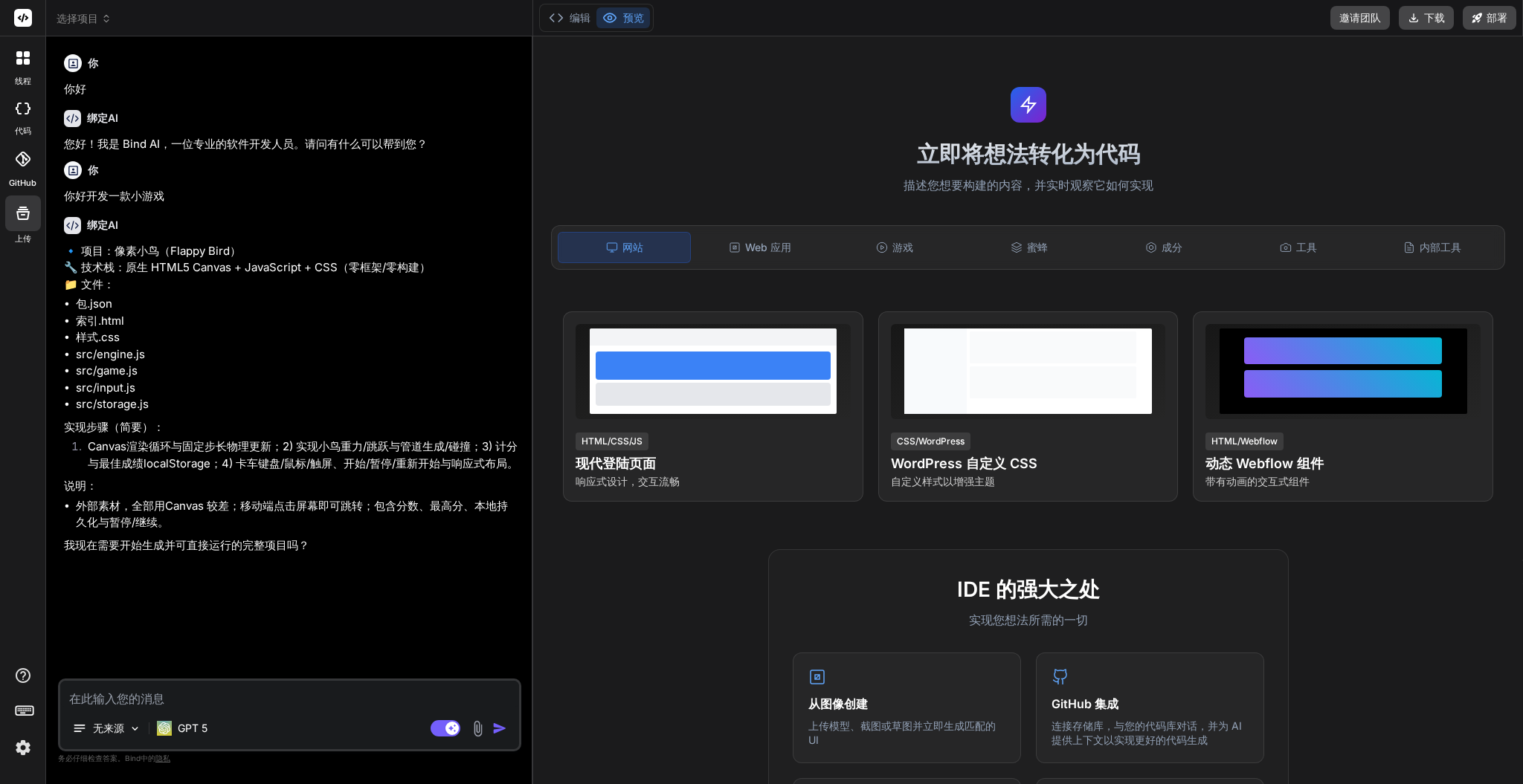
click at [985, 164] on font "立即将想法转化为代码" at bounding box center [1029, 153] width 223 height 27
click at [804, 250] on div "Web 应用" at bounding box center [760, 247] width 132 height 32
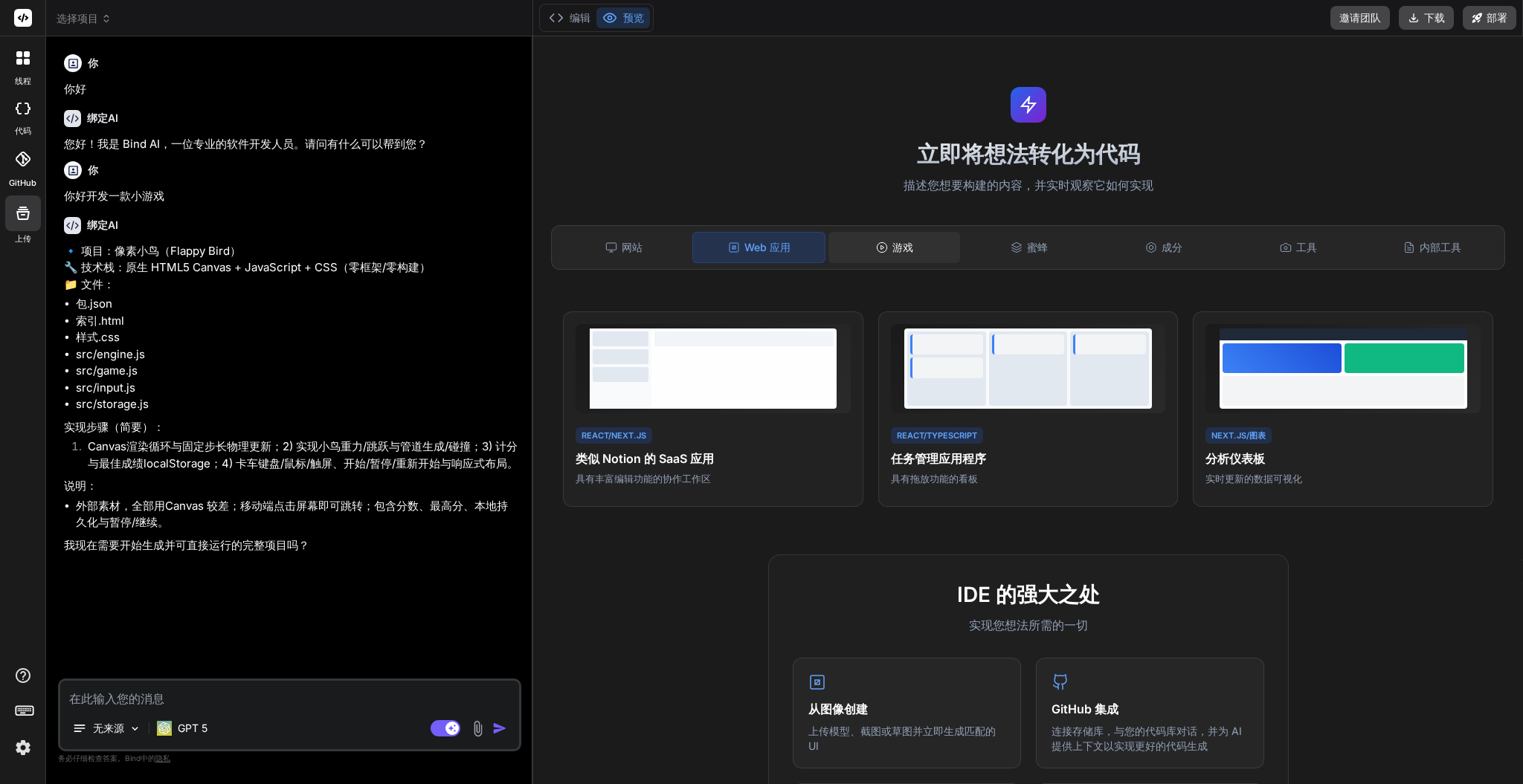
click at [874, 253] on div "游戏" at bounding box center [895, 247] width 132 height 32
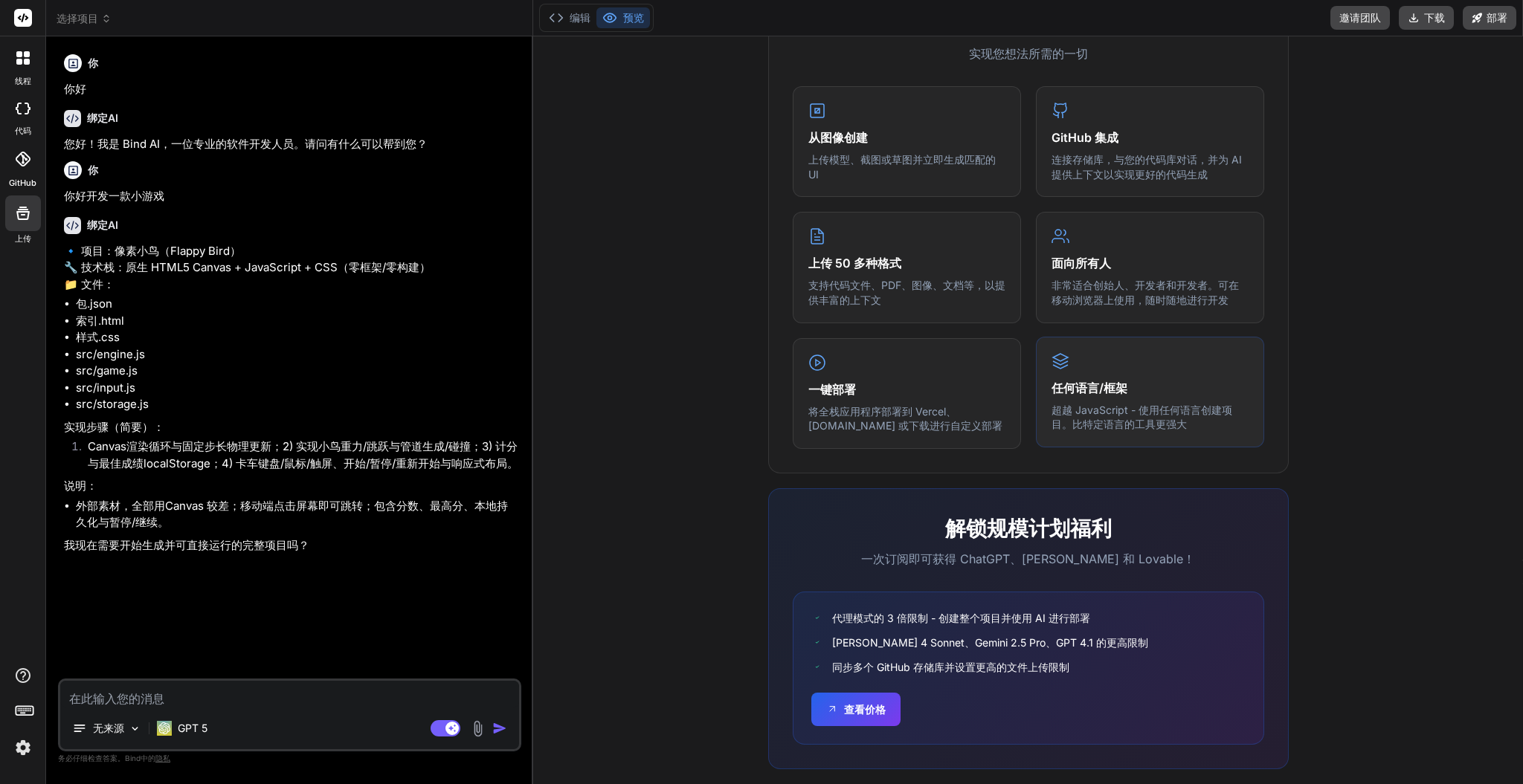
scroll to position [589, 0]
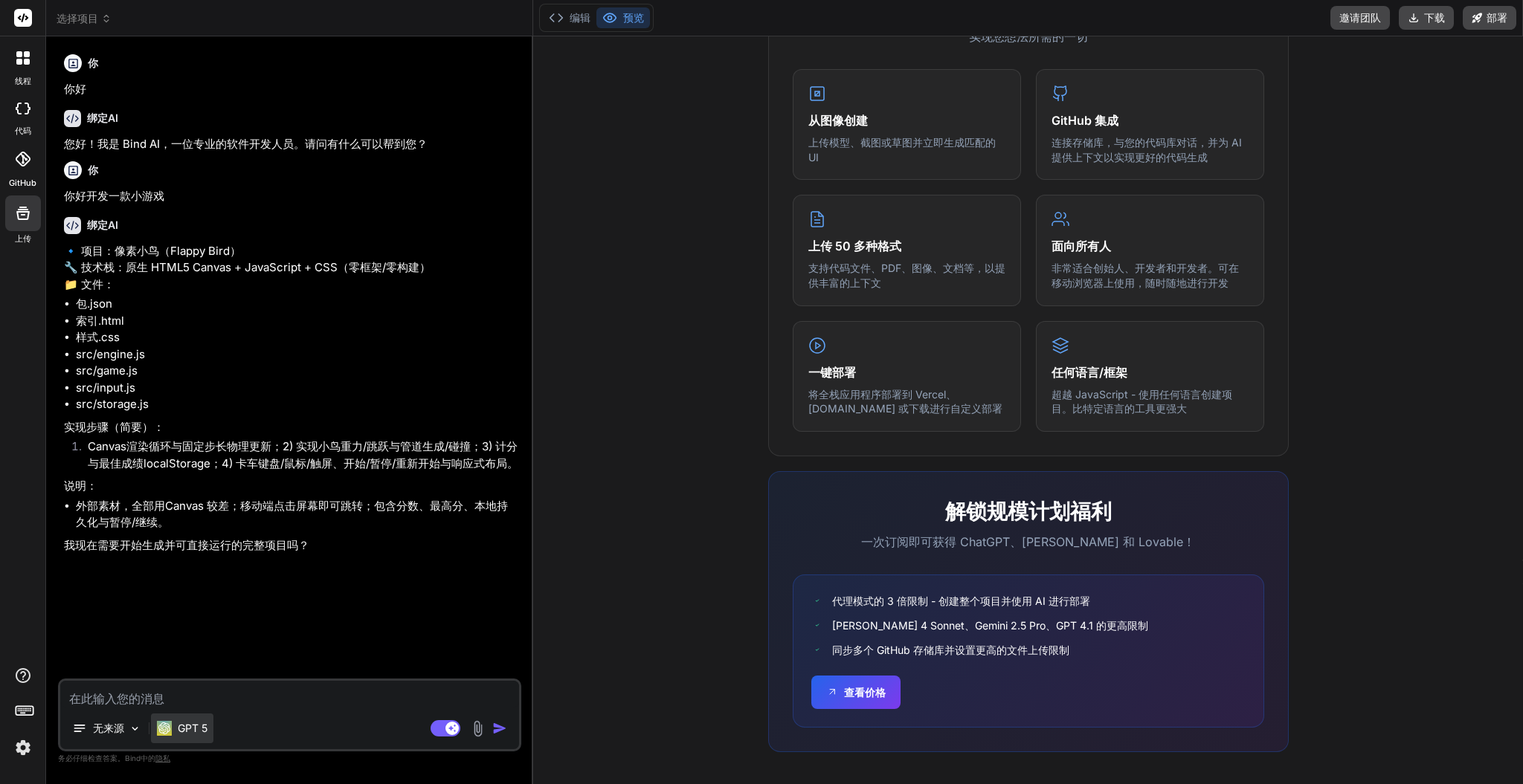
click at [209, 729] on div "GPT 5" at bounding box center [181, 729] width 62 height 30
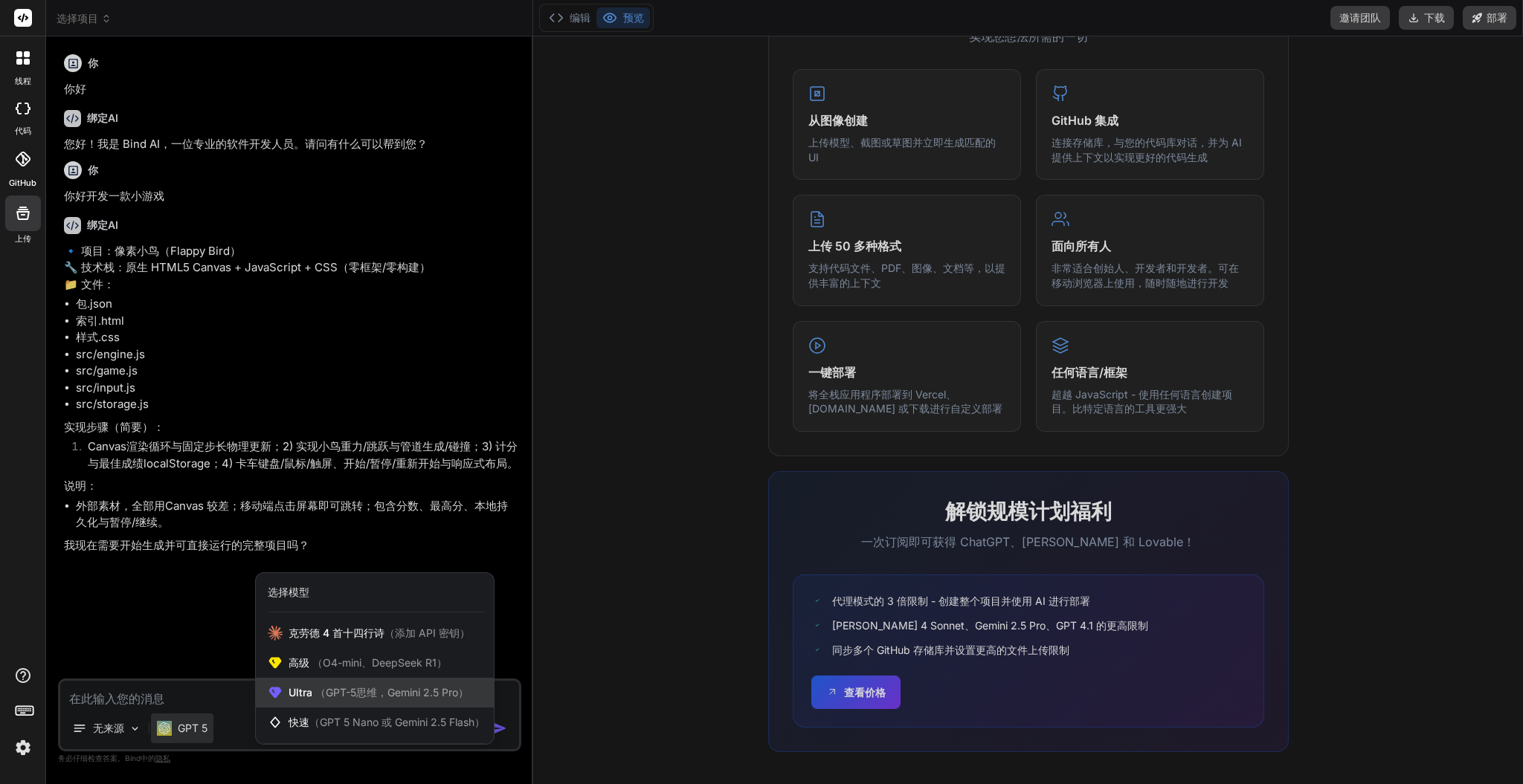
click at [296, 696] on font "Ultra" at bounding box center [301, 693] width 24 height 13
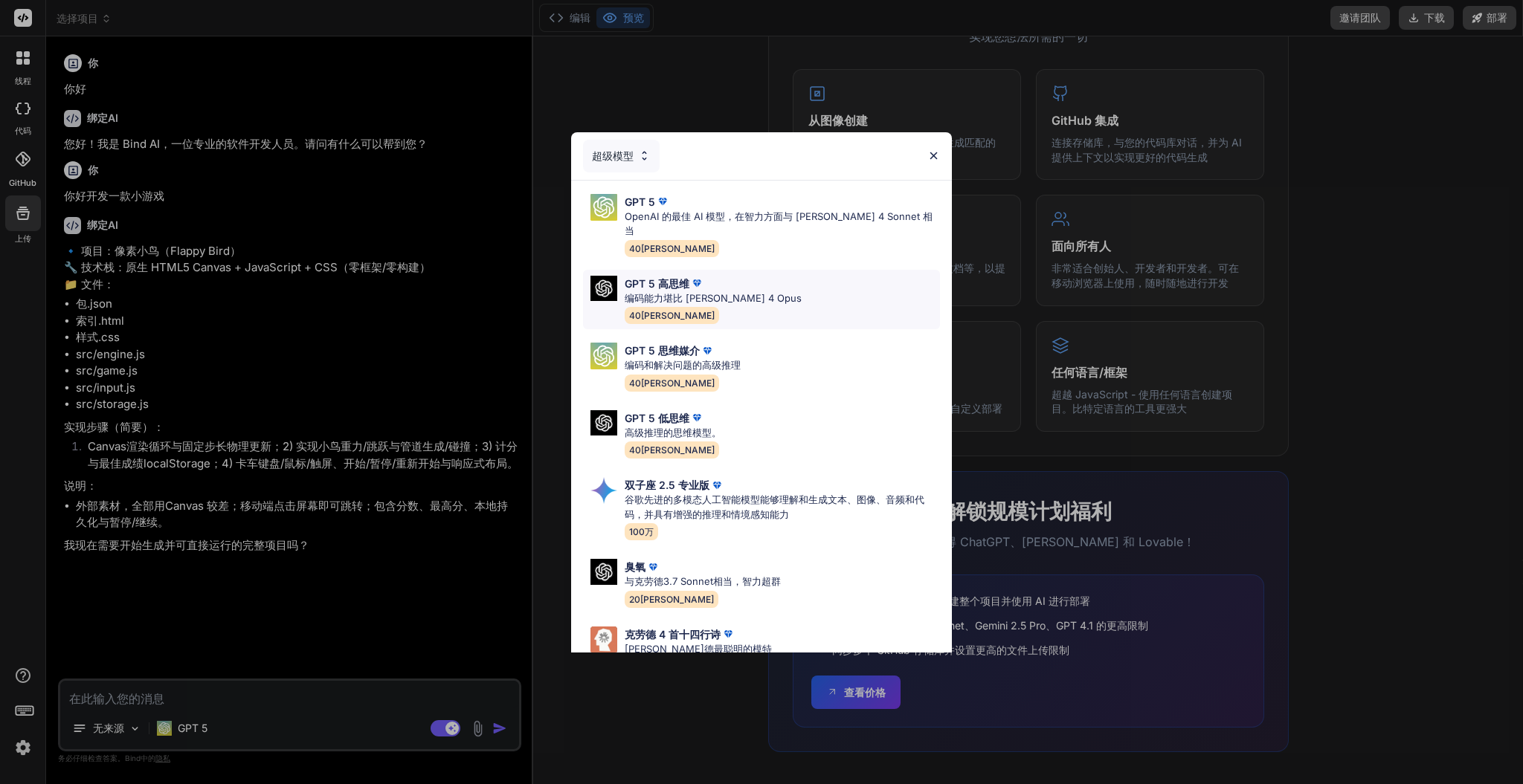
click at [782, 298] on div "GPT 5 高思维 编码能力堪比 [PERSON_NAME] 4 Opus 40[PERSON_NAME]" at bounding box center [762, 299] width 357 height 60
type textarea "x"
